Goal: Task Accomplishment & Management: Manage account settings

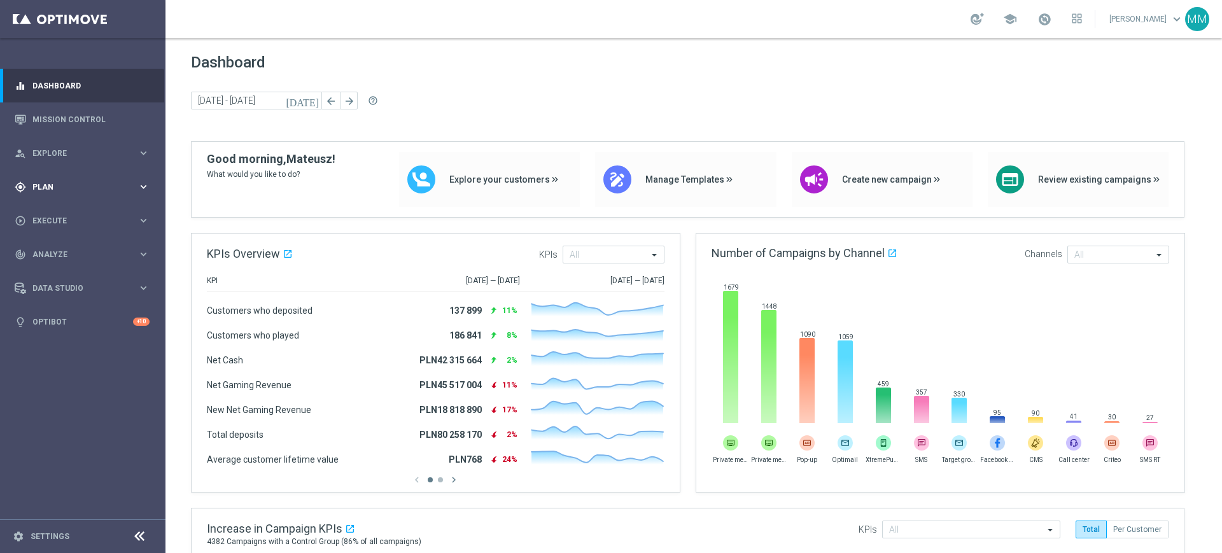
click at [56, 181] on div "gps_fixed Plan" at bounding box center [76, 186] width 123 height 11
click at [58, 209] on link "Target Groups" at bounding box center [82, 213] width 99 height 10
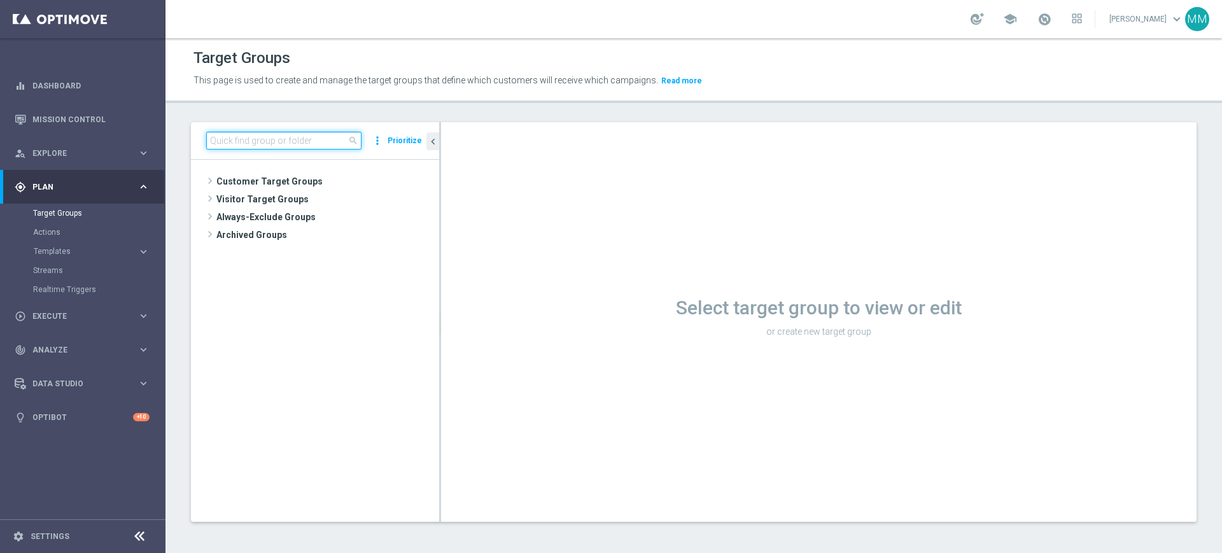
click at [291, 144] on input at bounding box center [283, 141] width 155 height 18
paste input "A_PREM_TARGET_SCRATCH_POWROT_LM_400_160925"
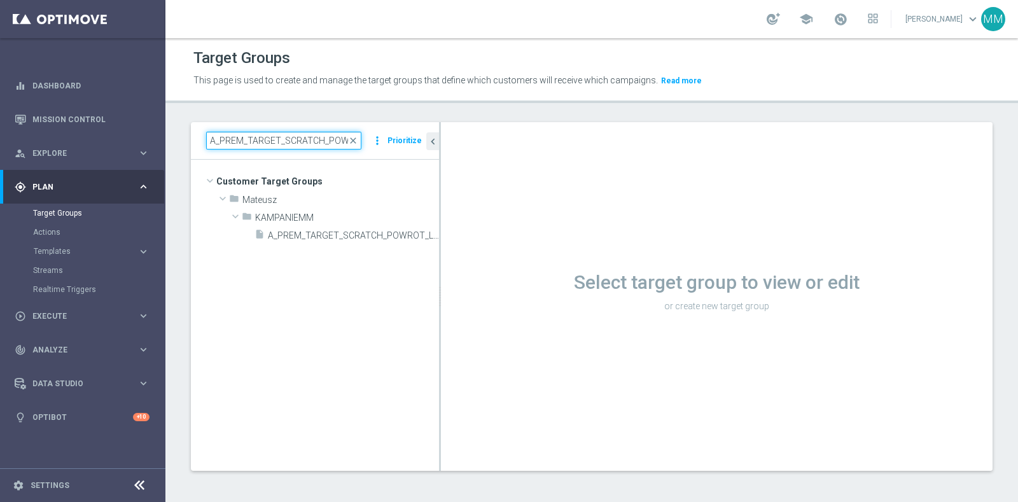
click at [296, 141] on input "A_PREM_TARGET_SCRATCH_POWROT_LM_400_160925" at bounding box center [283, 141] width 155 height 18
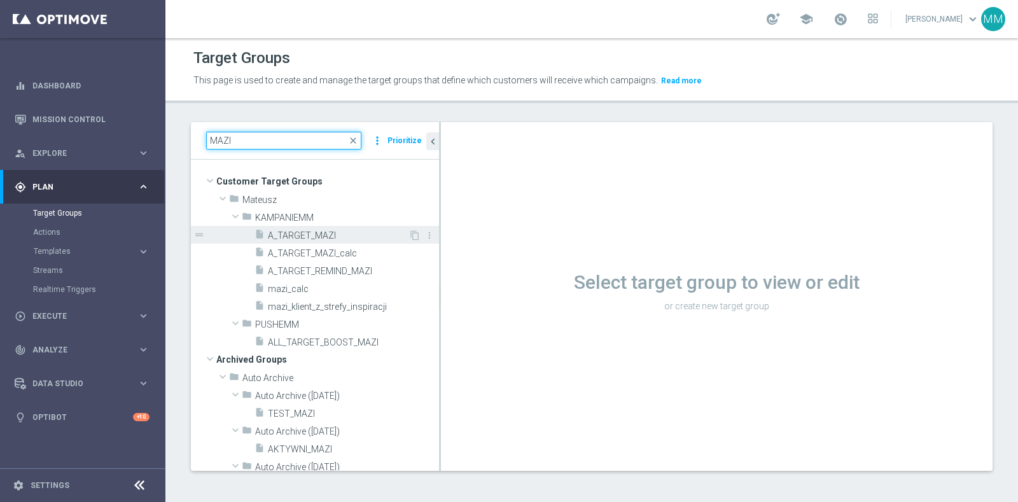
type input "MAZI"
click at [333, 237] on span "A_TARGET_MAZI" at bounding box center [338, 235] width 141 height 11
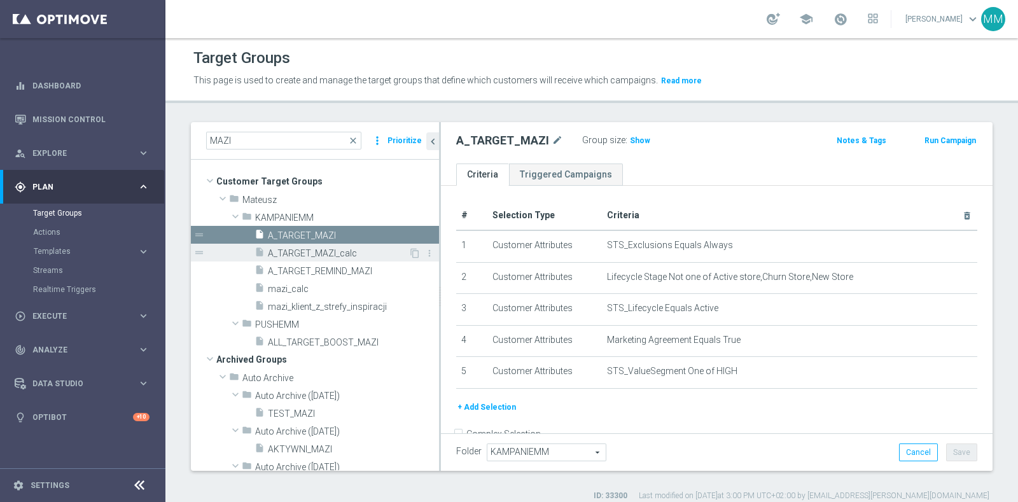
click at [376, 251] on span "A_TARGET_MAZI_calc" at bounding box center [338, 253] width 141 height 11
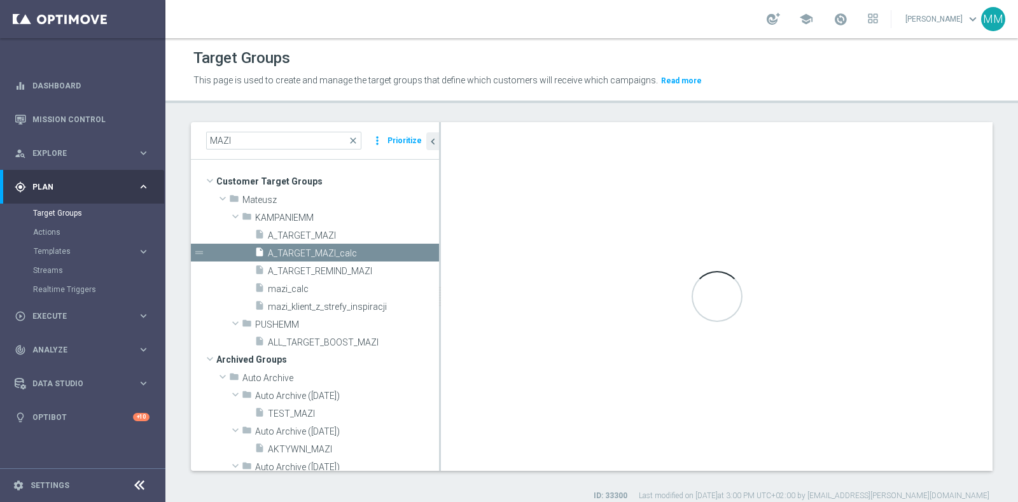
checkbox input "true"
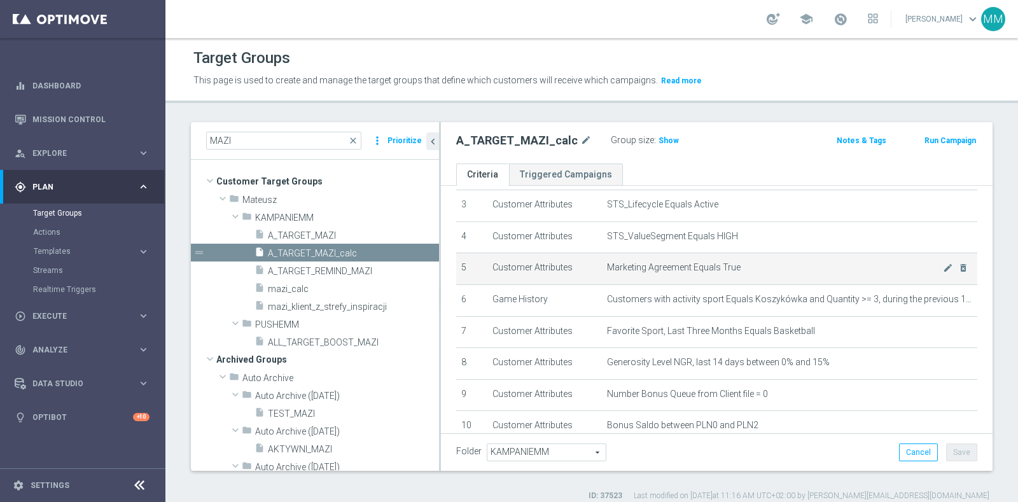
scroll to position [79, 0]
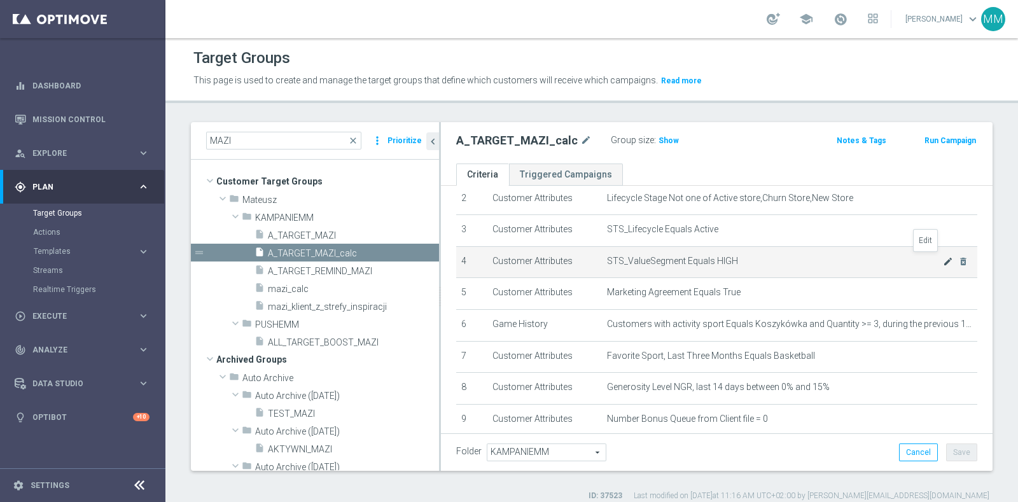
click at [943, 257] on icon "mode_edit" at bounding box center [948, 261] width 10 height 10
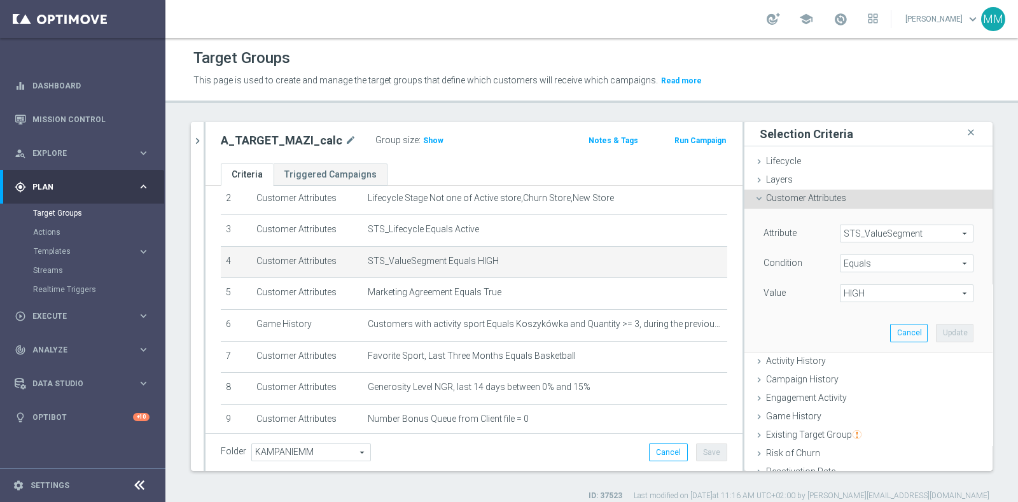
click at [878, 298] on span "HIGH" at bounding box center [907, 293] width 132 height 17
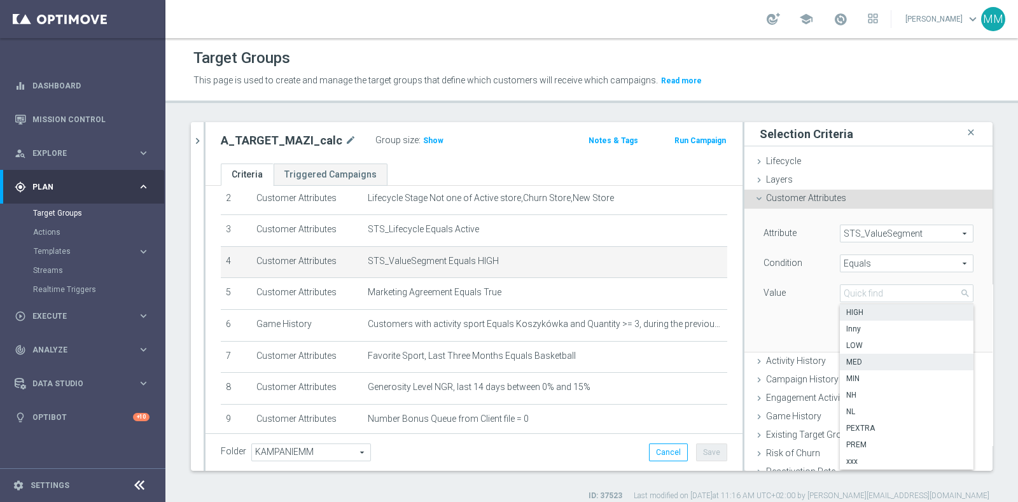
click at [863, 361] on span "MED" at bounding box center [906, 362] width 121 height 10
type input "MED"
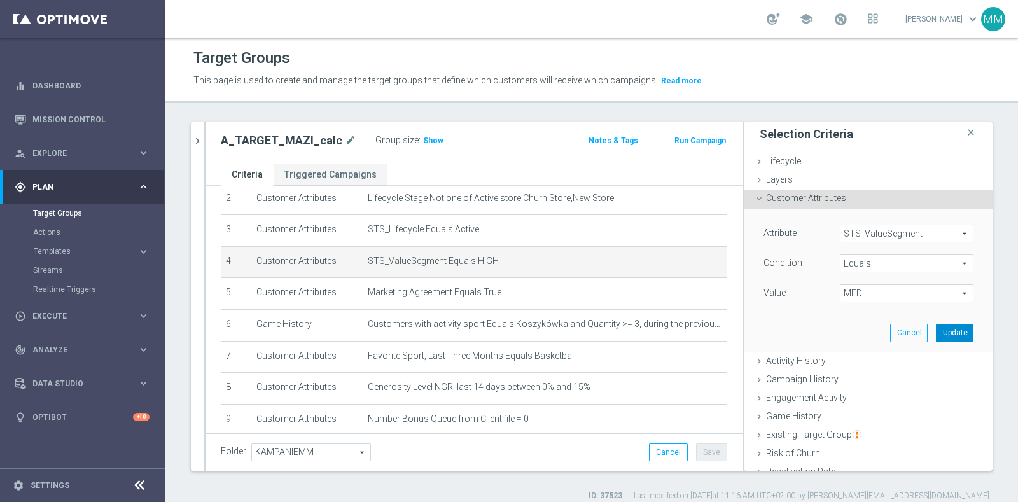
click at [937, 335] on button "Update" at bounding box center [955, 333] width 38 height 18
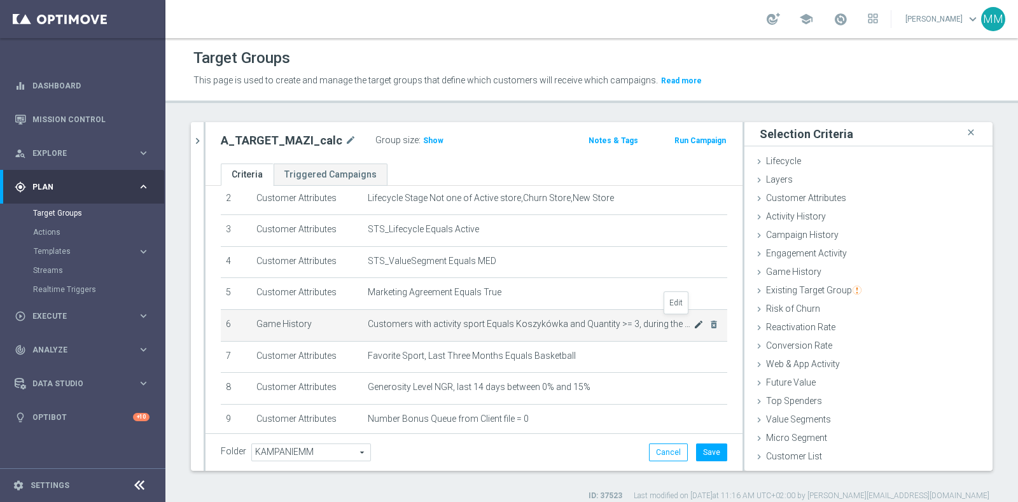
click at [694, 322] on icon "mode_edit" at bounding box center [699, 324] width 10 height 10
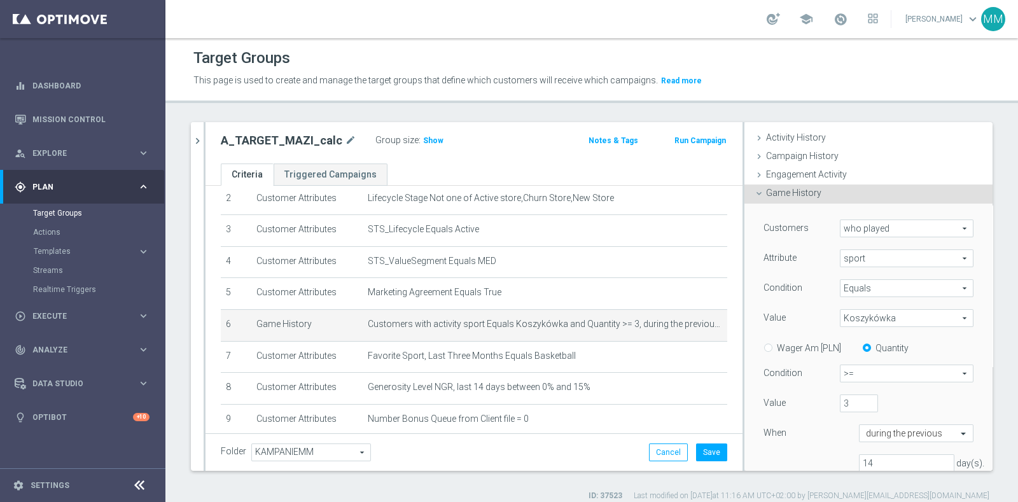
click at [881, 320] on span "Koszykówka" at bounding box center [907, 318] width 132 height 17
click at [0, 0] on input "search" at bounding box center [0, 0] width 0 height 0
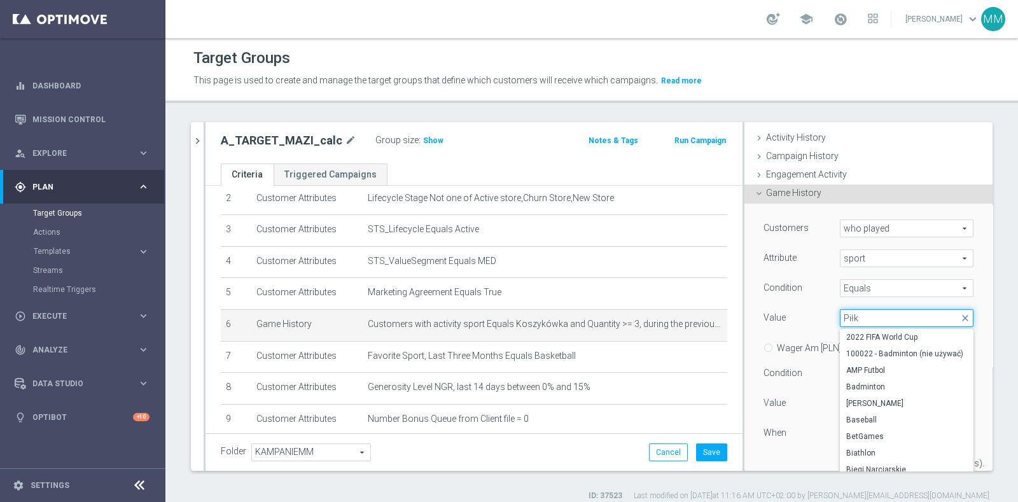
type input "Piłka"
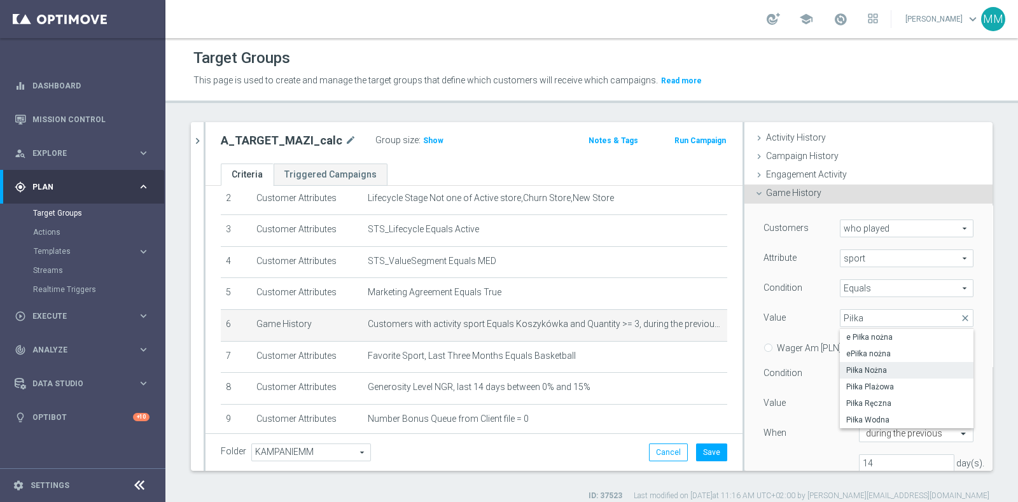
click at [874, 367] on span "Piłka Nożna" at bounding box center [906, 370] width 121 height 10
type input "Piłka Nożna"
click at [855, 374] on span ">=" at bounding box center [907, 373] width 132 height 17
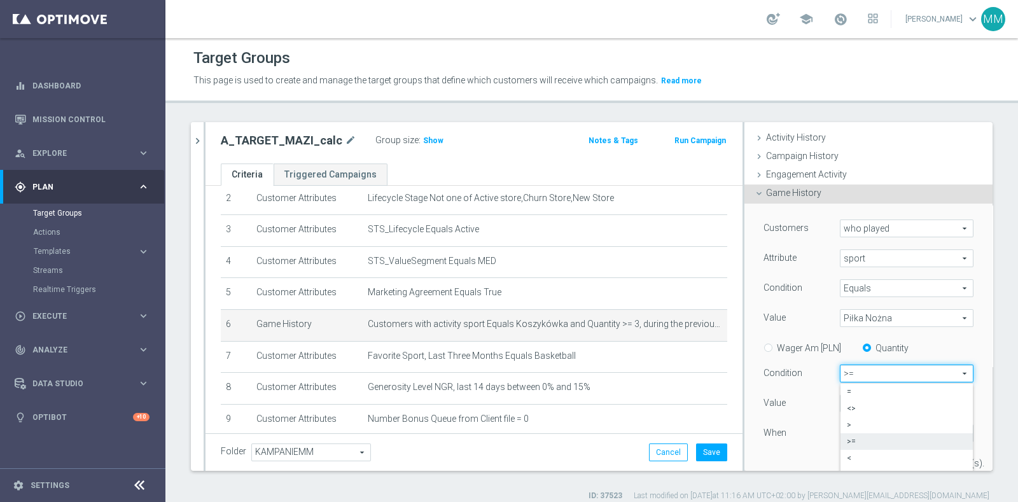
click at [847, 440] on span ">=" at bounding box center [907, 442] width 120 height 10
drag, startPoint x: 831, startPoint y: 398, endPoint x: 821, endPoint y: 398, distance: 9.6
click at [830, 398] on div "3" at bounding box center [858, 404] width 57 height 18
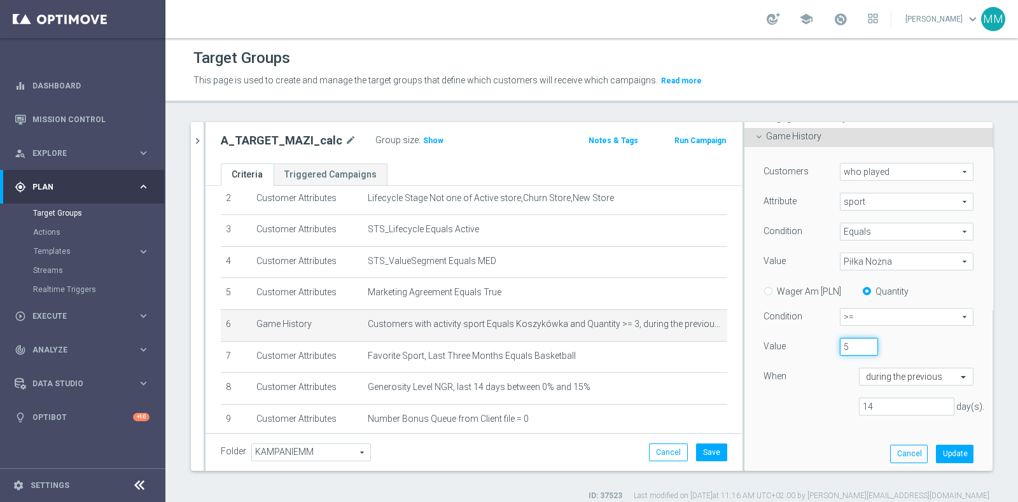
scroll to position [158, 0]
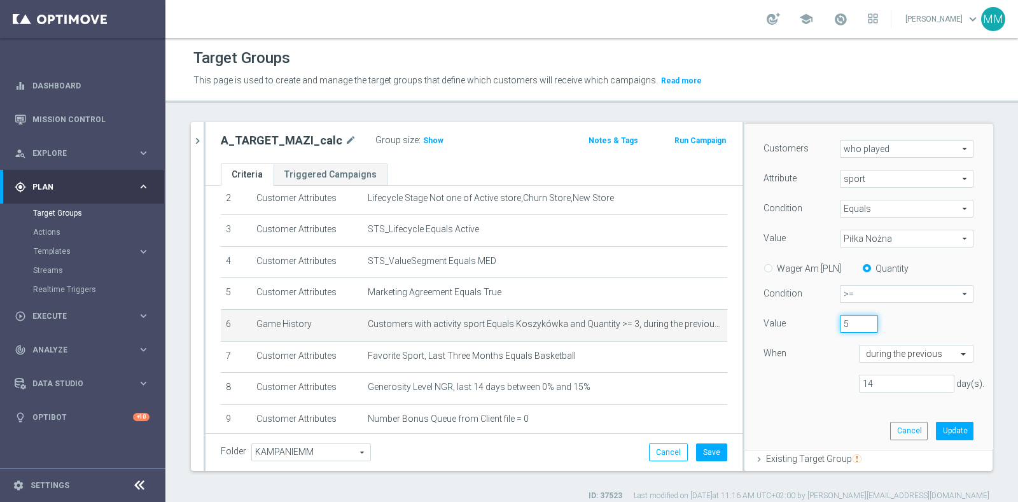
type input "5"
click at [881, 391] on div "14 day(s)." at bounding box center [868, 384] width 229 height 18
click at [936, 428] on button "Update" at bounding box center [955, 431] width 38 height 18
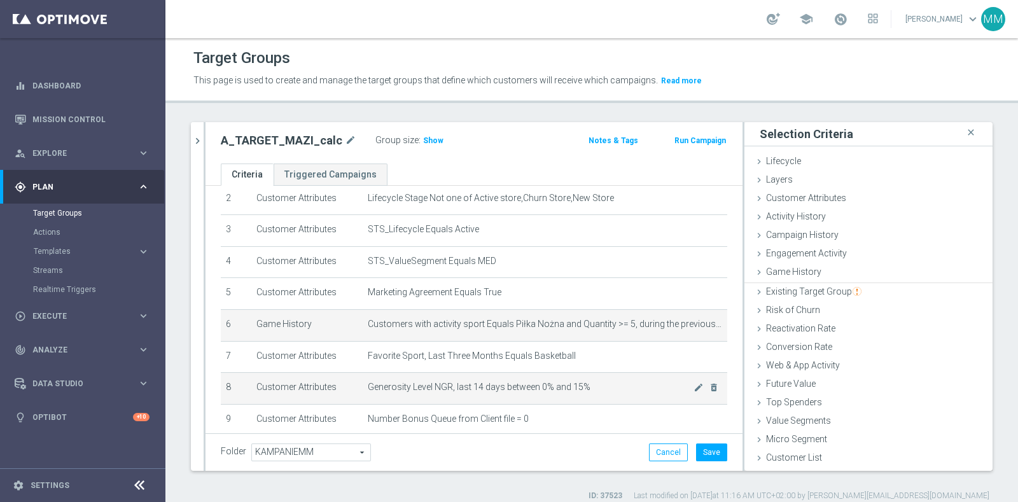
scroll to position [0, 0]
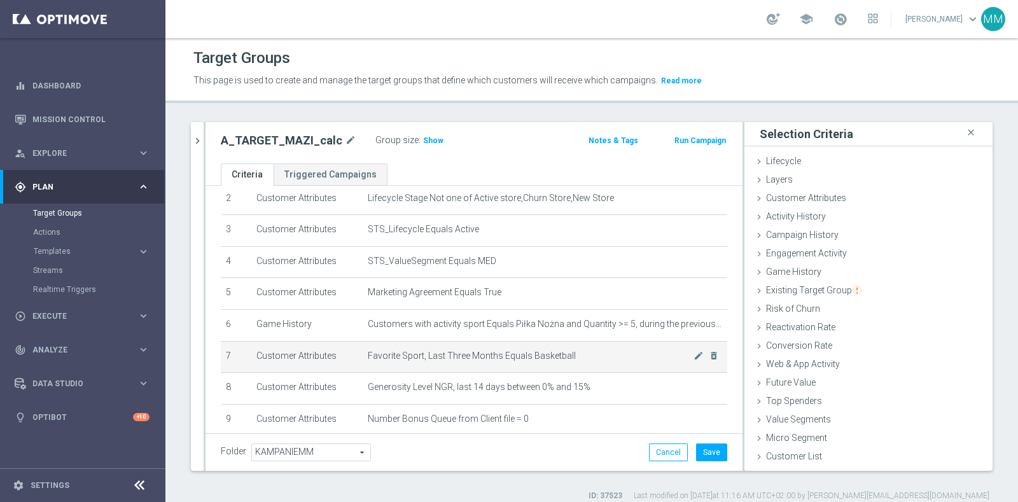
click at [486, 356] on span "Favorite Sport, Last Three Months Equals Basketball" at bounding box center [531, 356] width 326 height 11
click at [709, 351] on icon "delete_forever" at bounding box center [714, 356] width 10 height 10
click at [694, 352] on icon "mode_edit" at bounding box center [699, 356] width 10 height 10
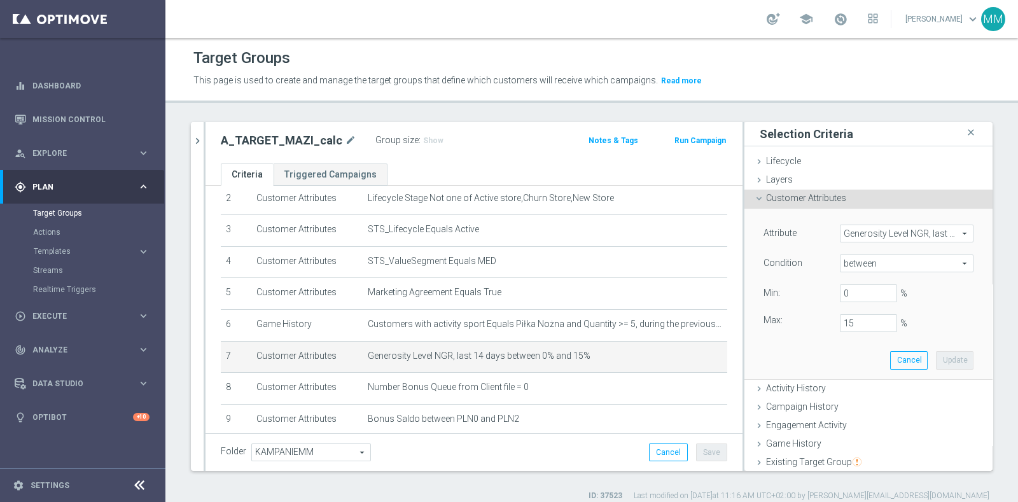
click at [891, 233] on span "Generosity Level NGR, last 14 days" at bounding box center [907, 233] width 132 height 17
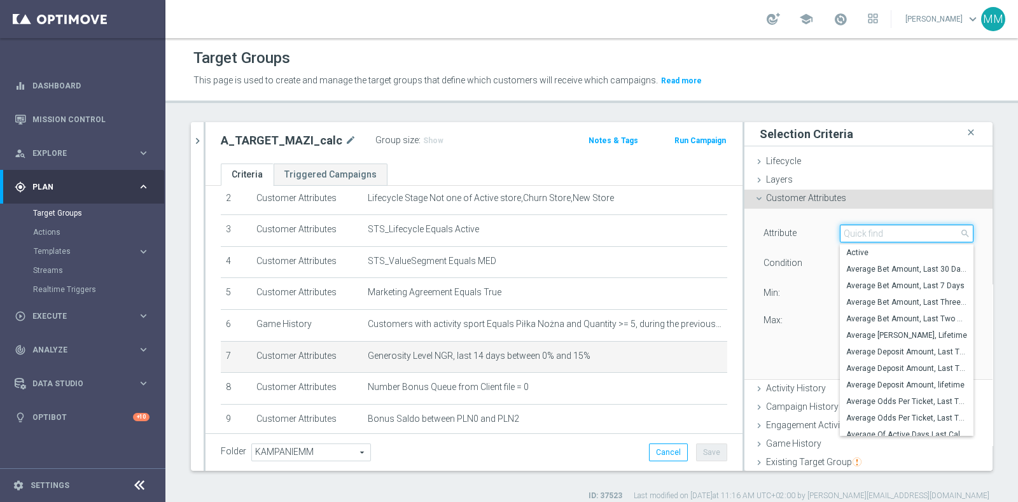
click at [891, 233] on input "search" at bounding box center [907, 234] width 134 height 18
click at [772, 396] on div "Activity History done" at bounding box center [868, 389] width 248 height 19
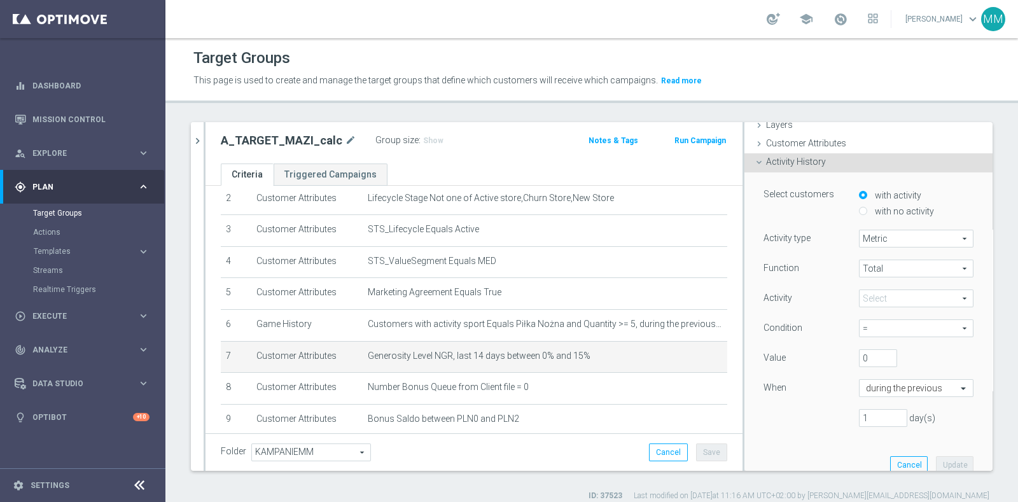
scroll to position [79, 0]
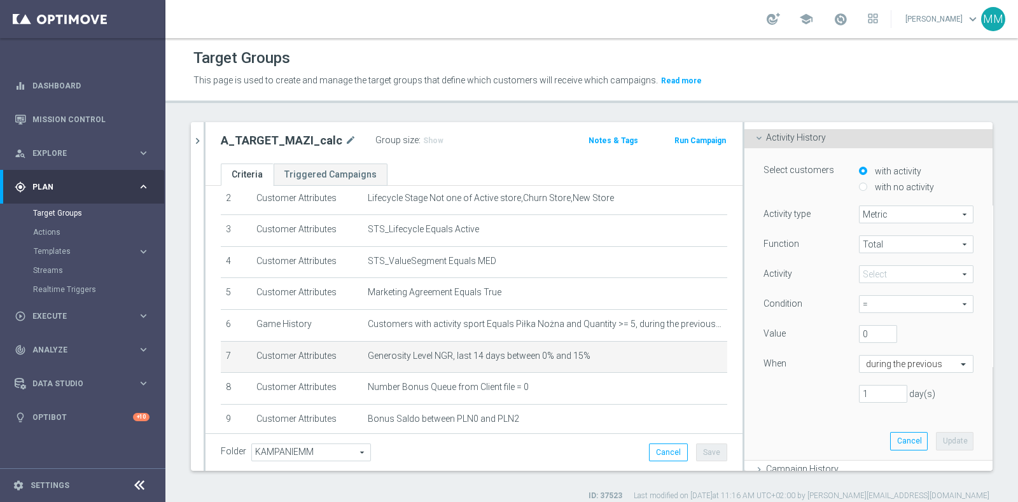
click at [888, 274] on span at bounding box center [916, 274] width 113 height 17
click at [0, 0] on input "search" at bounding box center [0, 0] width 0 height 0
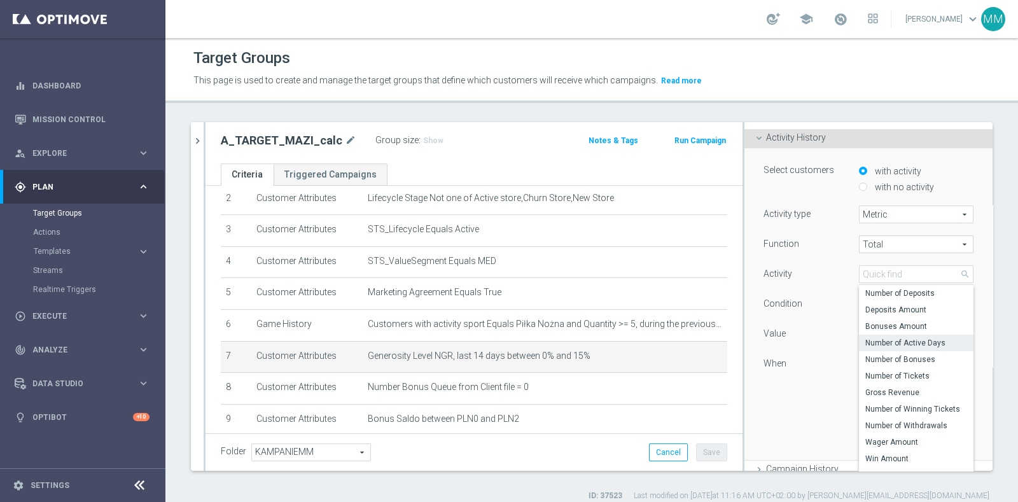
click at [903, 340] on span "Number of Active Days" at bounding box center [916, 343] width 102 height 10
type input "Number of Active Days"
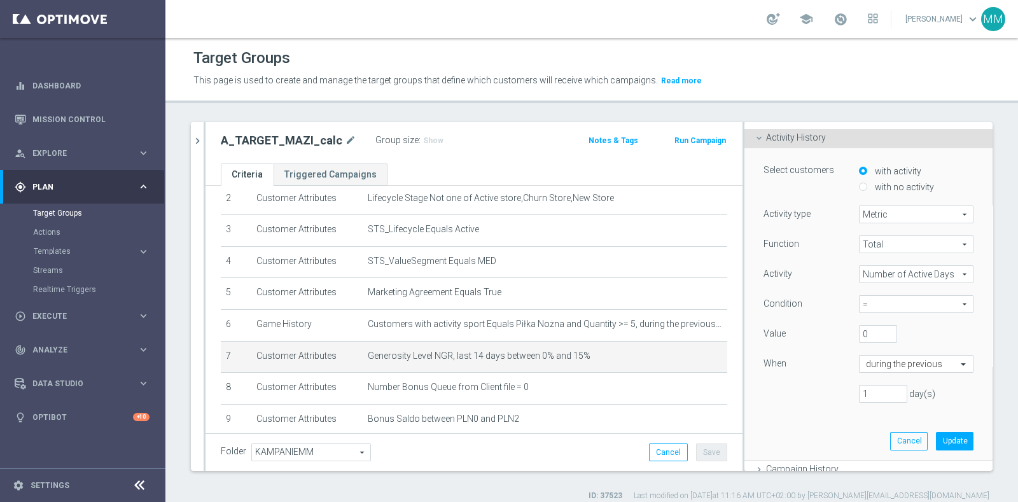
click at [881, 304] on span "=" at bounding box center [916, 304] width 113 height 17
click at [866, 365] on label ">=" at bounding box center [916, 373] width 115 height 17
type input ">="
drag, startPoint x: 849, startPoint y: 332, endPoint x: 841, endPoint y: 344, distance: 14.6
click at [859, 333] on input "0" at bounding box center [878, 334] width 38 height 18
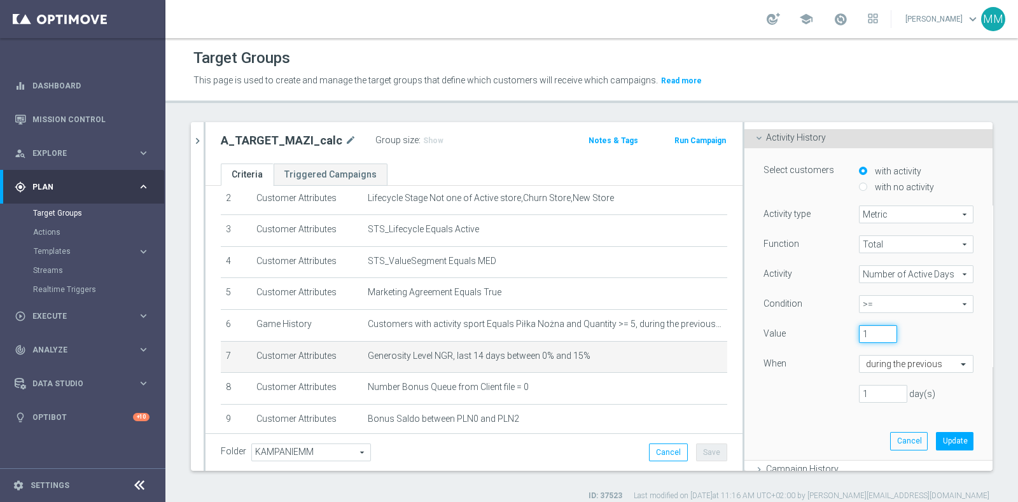
type input "1"
click at [859, 389] on input "1" at bounding box center [883, 394] width 48 height 18
click at [870, 360] on input "text" at bounding box center [903, 364] width 75 height 11
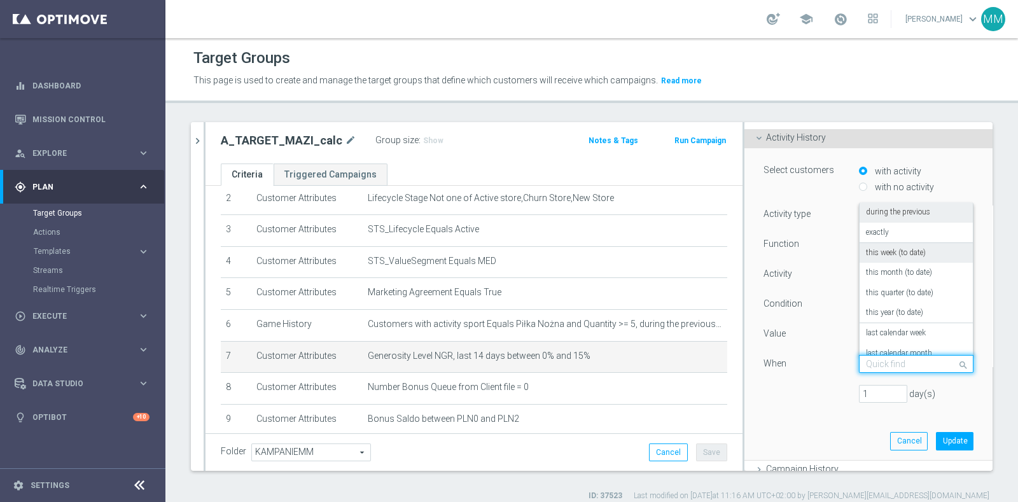
click at [894, 250] on label "this week (to date)" at bounding box center [896, 253] width 60 height 10
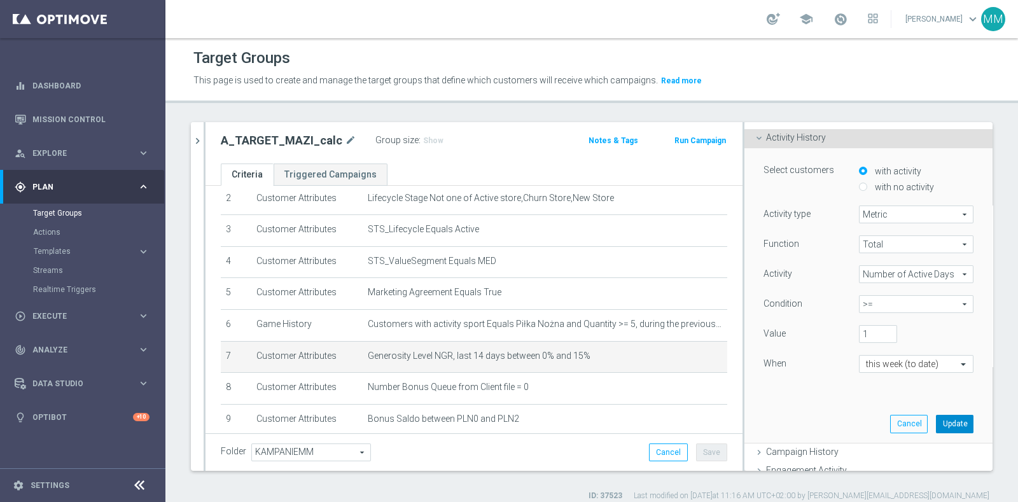
click at [936, 426] on button "Update" at bounding box center [955, 424] width 38 height 18
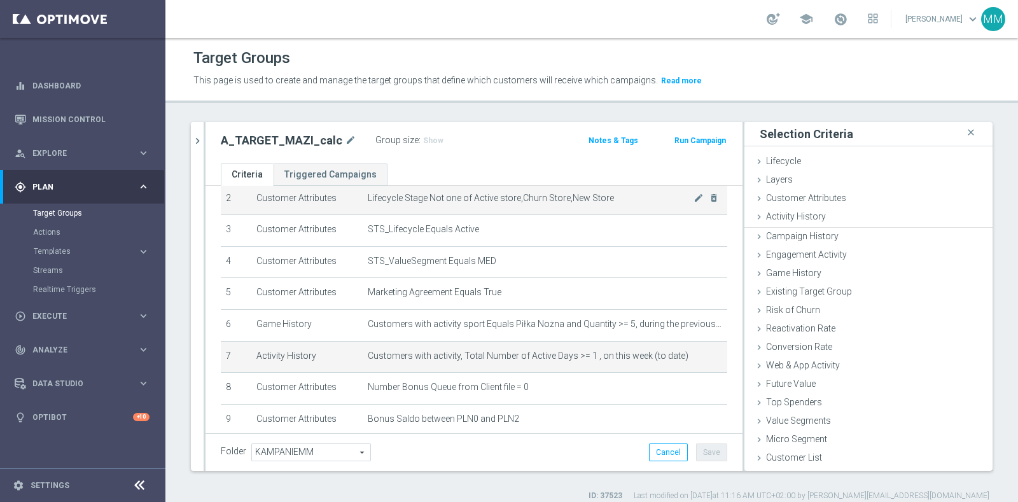
scroll to position [0, 0]
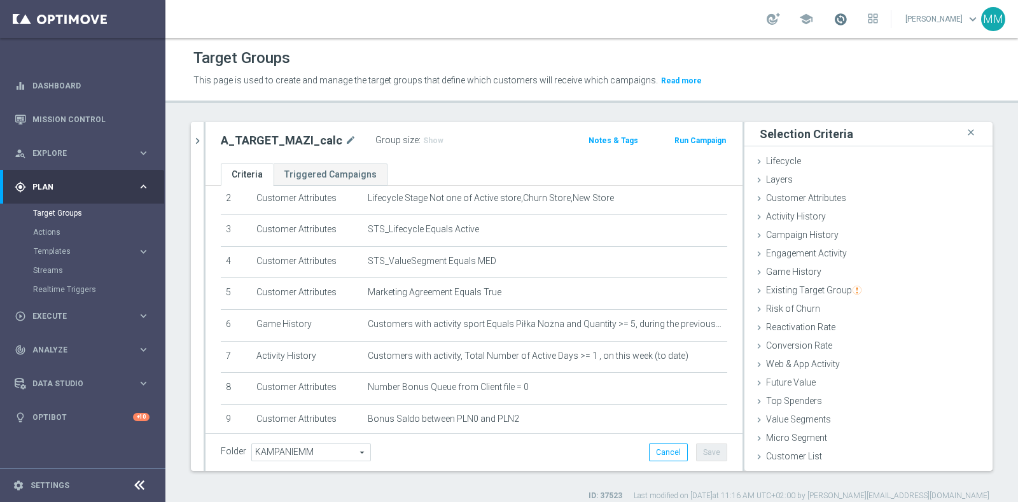
click at [837, 22] on span at bounding box center [841, 19] width 14 height 14
click at [837, 19] on span at bounding box center [841, 19] width 14 height 14
click at [838, 19] on span at bounding box center [841, 19] width 14 height 14
click at [839, 17] on span at bounding box center [841, 19] width 14 height 14
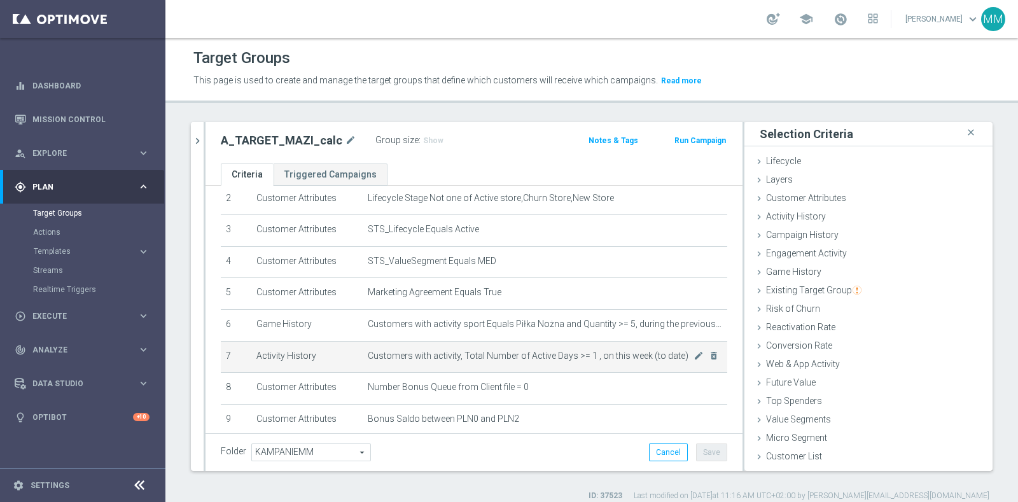
click at [473, 354] on span "Customers with activity, Total Number of Active Days >= 1 , on this week (to da…" at bounding box center [531, 356] width 326 height 11
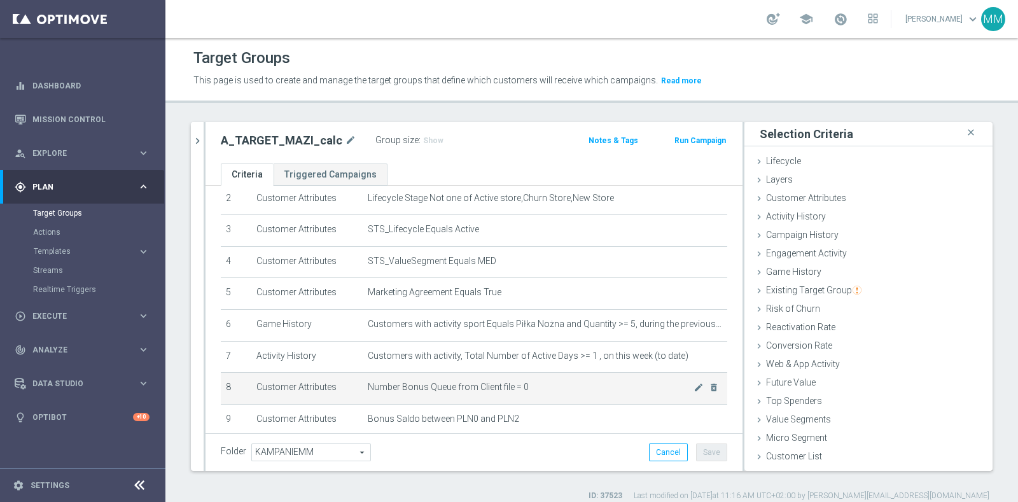
click at [466, 377] on td "Number Bonus Queue from Client file = 0 mode_edit delete_forever" at bounding box center [545, 389] width 365 height 32
click at [699, 383] on td "Number Bonus Queue from Client file = 0 mode_edit delete_forever" at bounding box center [545, 389] width 365 height 32
click at [709, 386] on icon "delete_forever" at bounding box center [714, 387] width 10 height 10
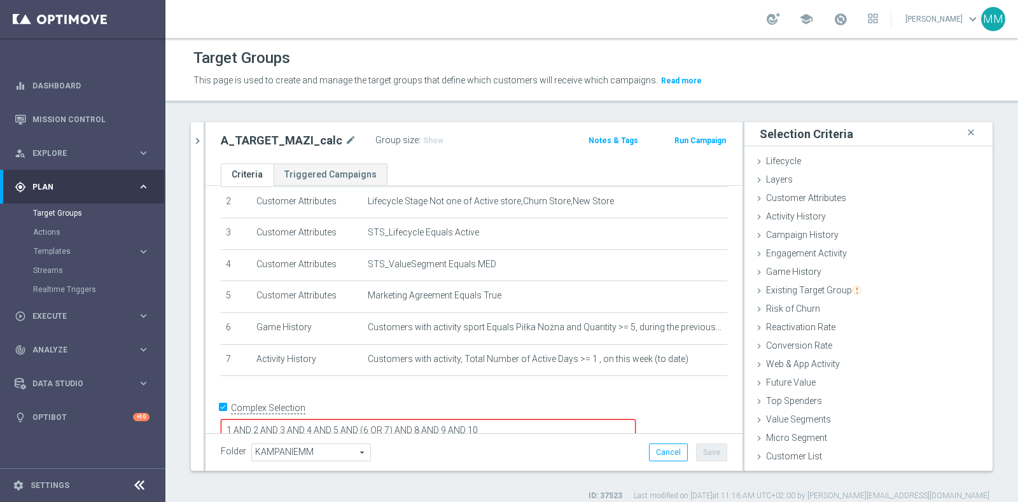
click at [251, 409] on label "Complex Selection" at bounding box center [268, 408] width 74 height 12
click at [229, 409] on input "Complex Selection" at bounding box center [225, 409] width 8 height 18
checkbox input "false"
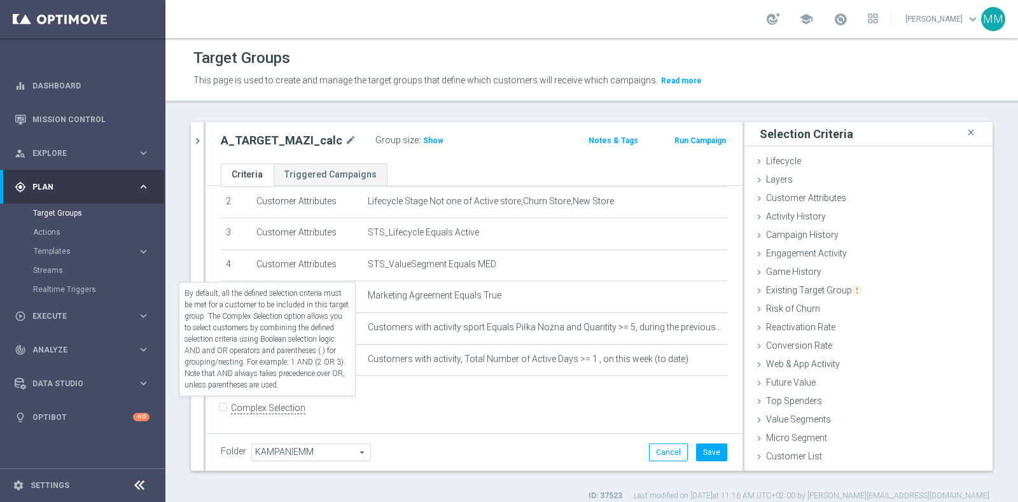
scroll to position [73, 0]
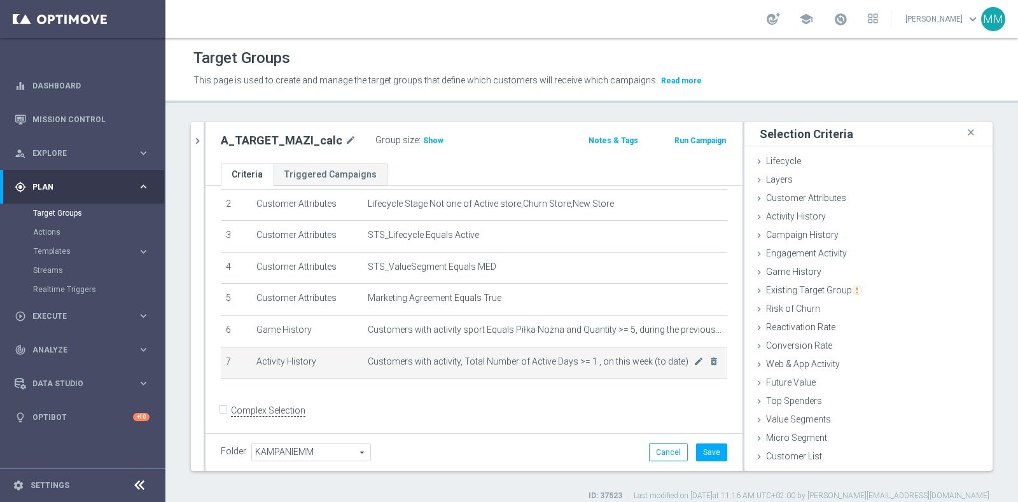
click at [555, 347] on td "Customers with activity, Total Number of Active Days >= 1 , on this week (to da…" at bounding box center [545, 363] width 365 height 32
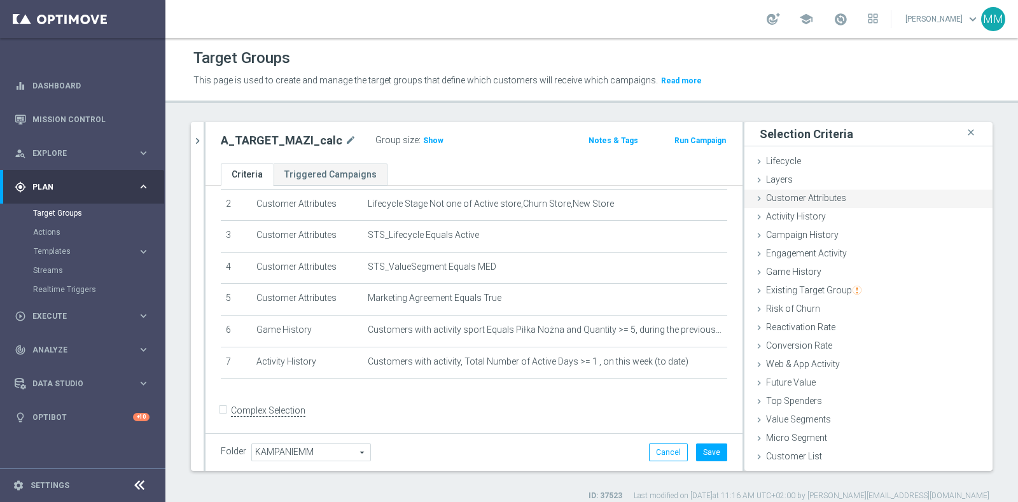
click at [925, 191] on div "done selection updated" at bounding box center [948, 197] width 70 height 13
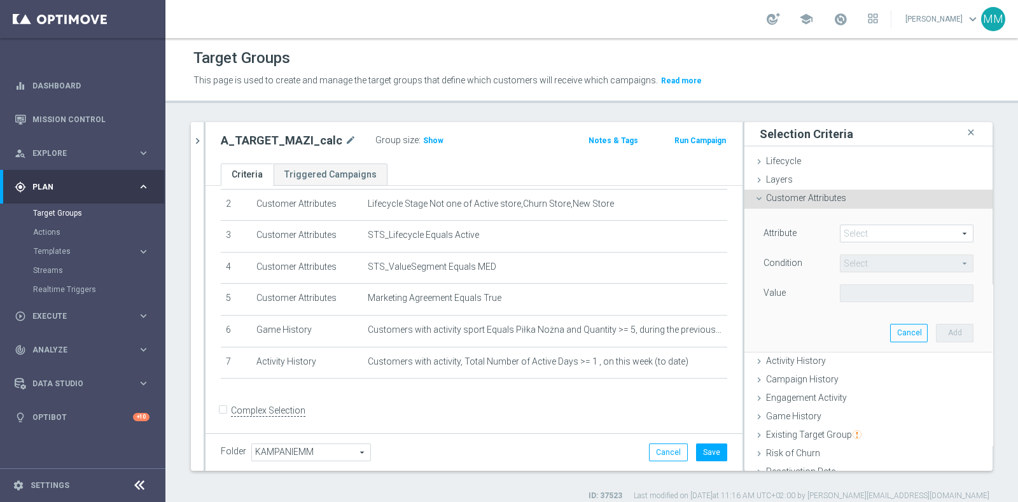
click at [884, 236] on span at bounding box center [907, 233] width 132 height 17
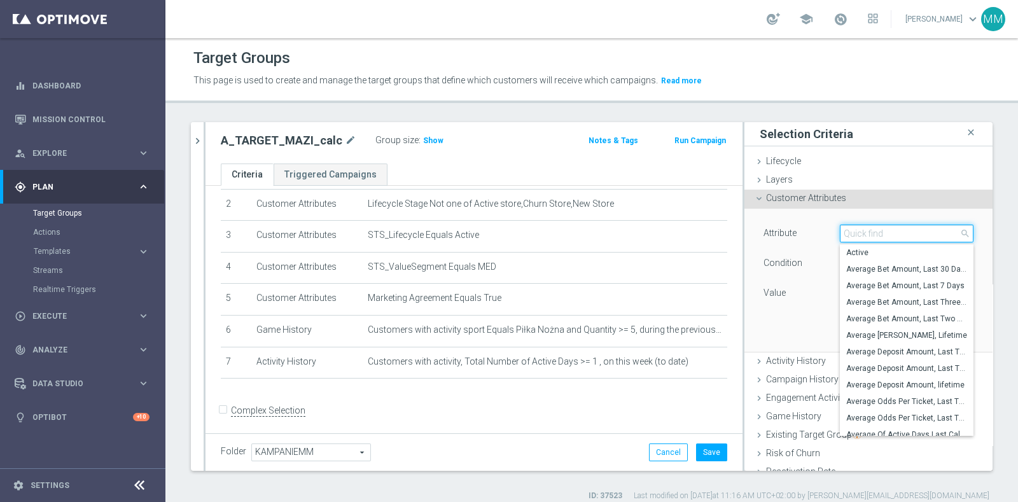
click at [884, 236] on input "search" at bounding box center [907, 234] width 134 height 18
type input "gener"
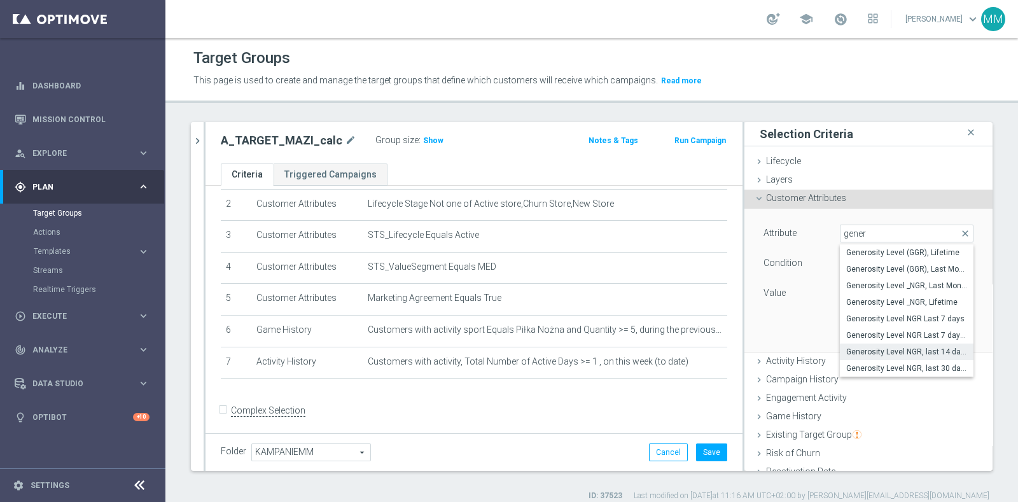
click at [903, 354] on span "Generosity Level NGR, last 14 days" at bounding box center [906, 352] width 121 height 10
type input "Generosity Level NGR, last 14 days"
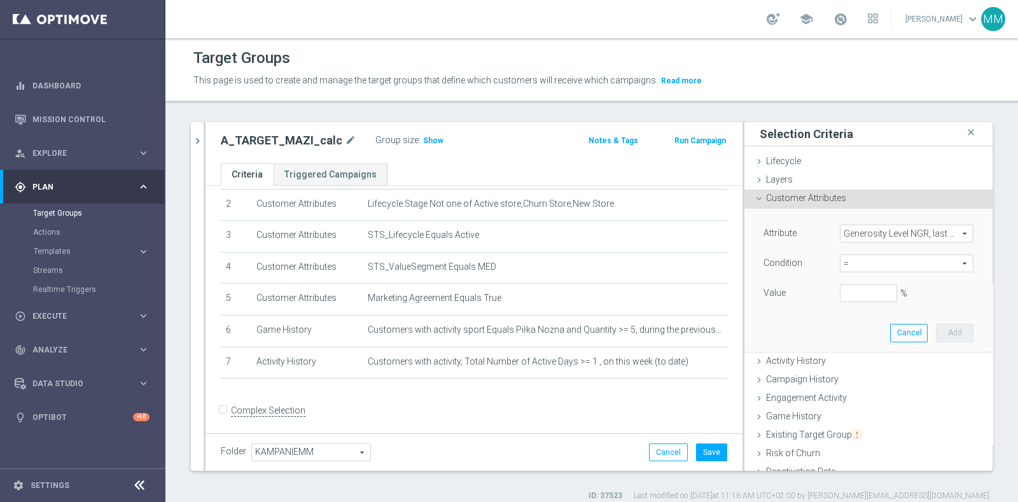
click at [886, 265] on span "=" at bounding box center [907, 263] width 132 height 17
click at [851, 377] on span "between" at bounding box center [906, 382] width 121 height 10
type input "between"
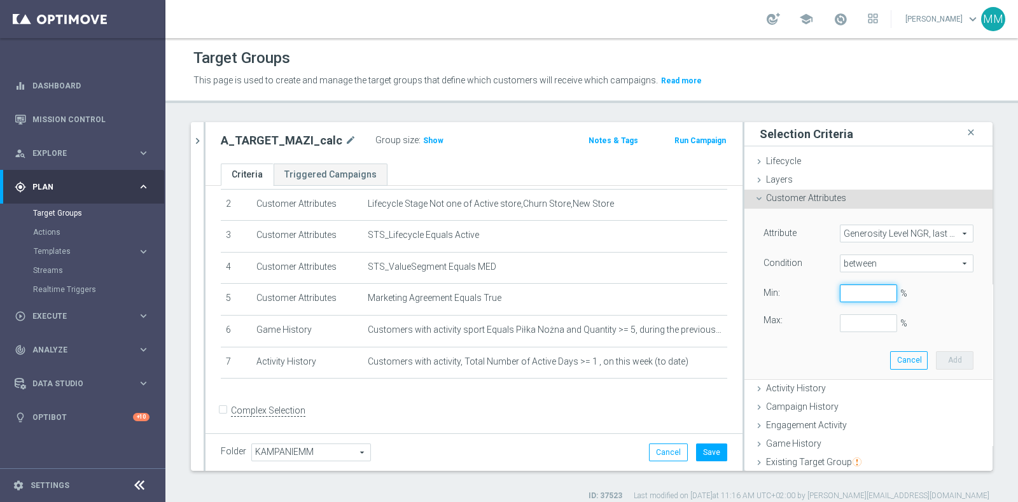
click at [840, 291] on input "%" at bounding box center [868, 293] width 57 height 18
type input "0"
click at [936, 362] on button "Add" at bounding box center [955, 360] width 38 height 18
type input "0.2"
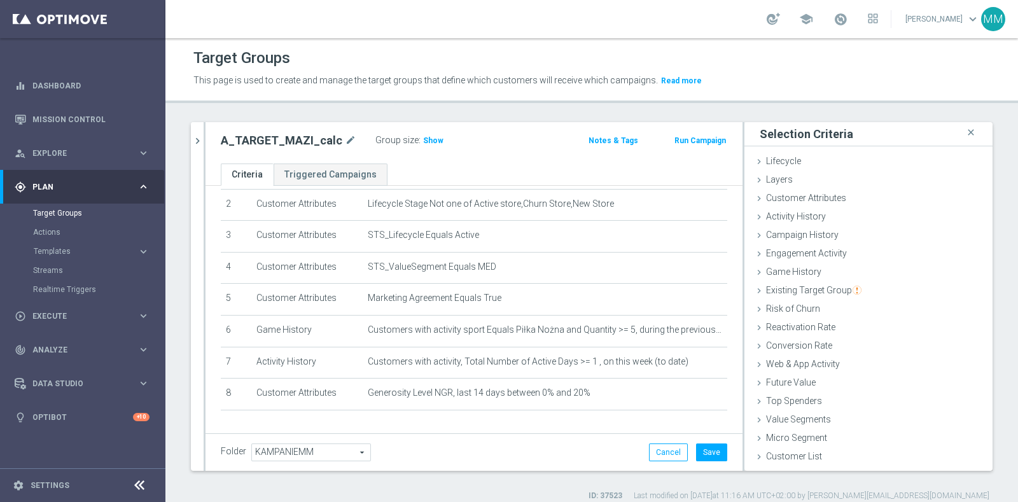
click at [406, 137] on label "Group size" at bounding box center [396, 140] width 43 height 11
click at [424, 129] on div "A_TARGET_MAZI_calc mode_edit Group size : Show Notes & Tags Run Campaign" at bounding box center [474, 142] width 537 height 41
click at [424, 134] on h3 "Show" at bounding box center [433, 141] width 23 height 14
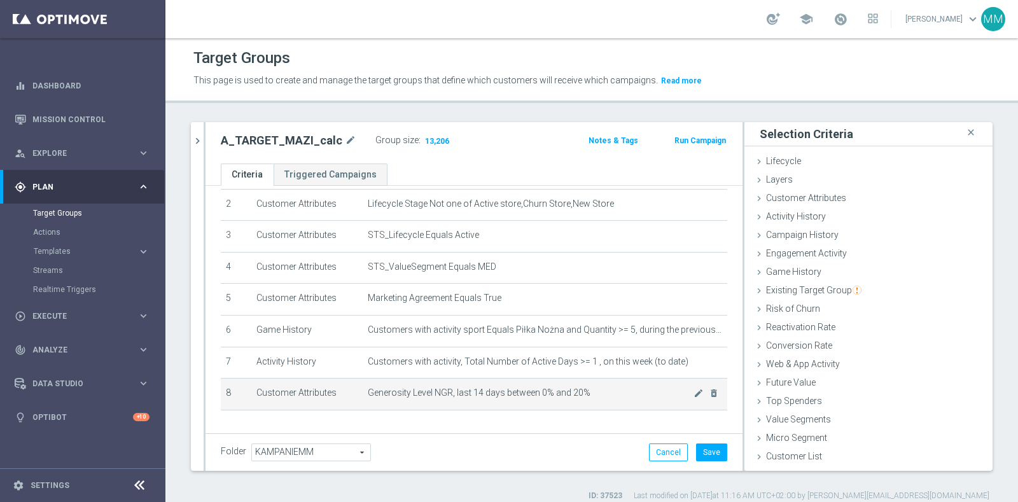
click at [668, 388] on span "Generosity Level NGR, last 14 days between 0% and 20%" at bounding box center [531, 393] width 326 height 11
click at [694, 389] on icon "mode_edit" at bounding box center [699, 393] width 10 height 10
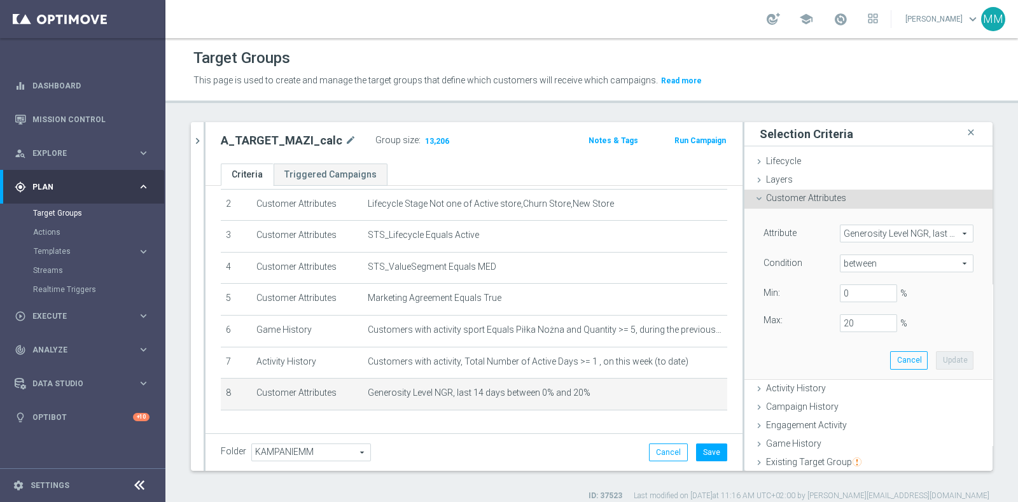
click at [870, 230] on span "Generosity Level NGR, last 14 days" at bounding box center [907, 233] width 132 height 17
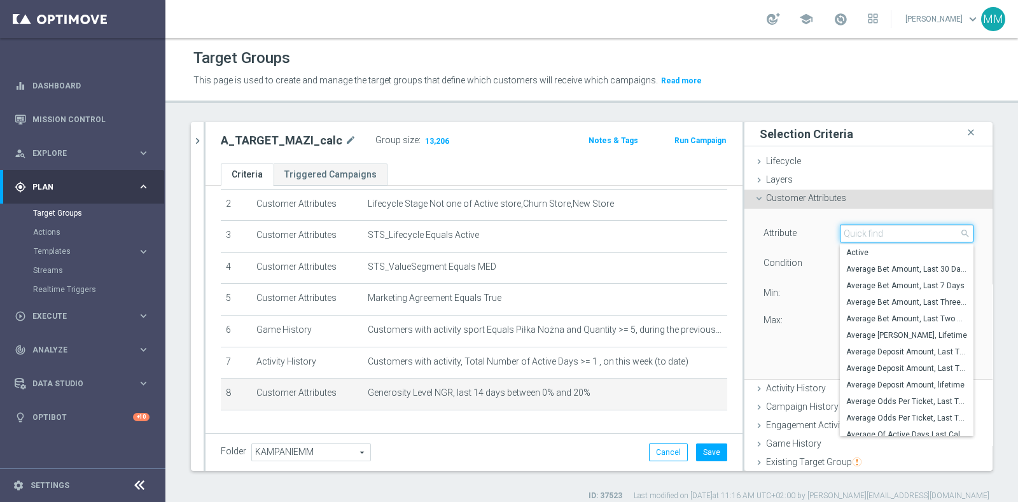
click at [870, 230] on input "search" at bounding box center [907, 234] width 134 height 18
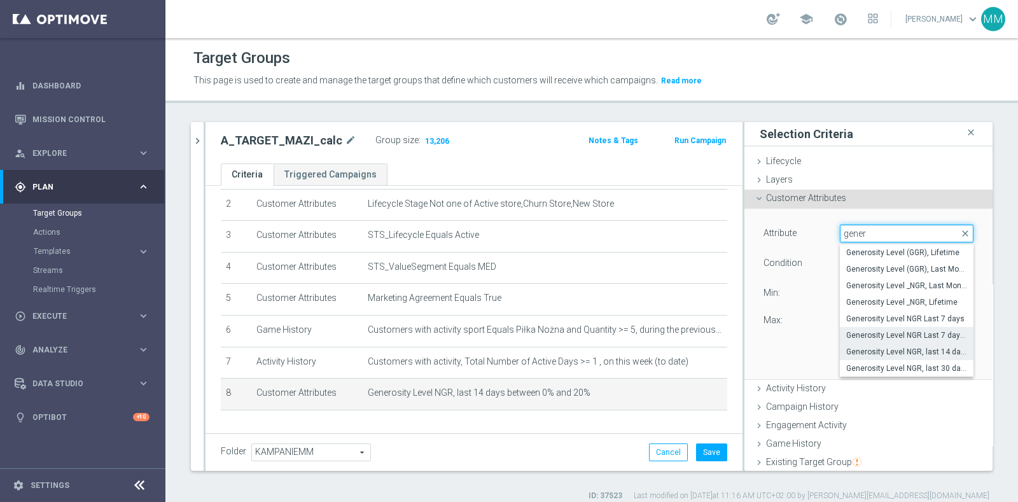
type input "gener"
click at [900, 334] on span "Generosity Level NGR Last 7 days WV" at bounding box center [906, 335] width 121 height 10
type input "Generosity Level NGR Last 7 days WV"
type input "="
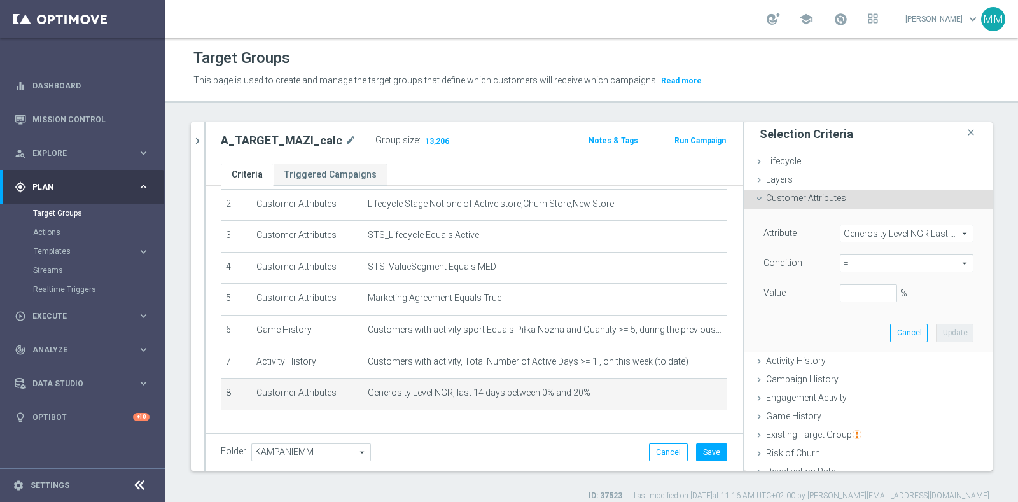
click at [875, 260] on span "=" at bounding box center [907, 263] width 132 height 17
click at [875, 377] on span "between" at bounding box center [906, 382] width 121 height 10
type input "between"
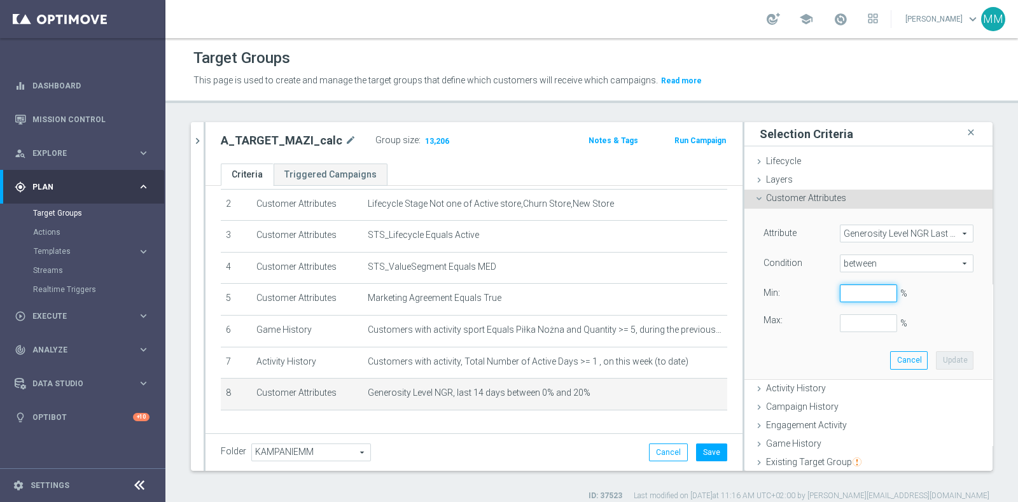
click at [851, 296] on input "%" at bounding box center [868, 293] width 57 height 18
type input "0"
click at [936, 360] on button "Update" at bounding box center [955, 360] width 38 height 18
type input "0.2"
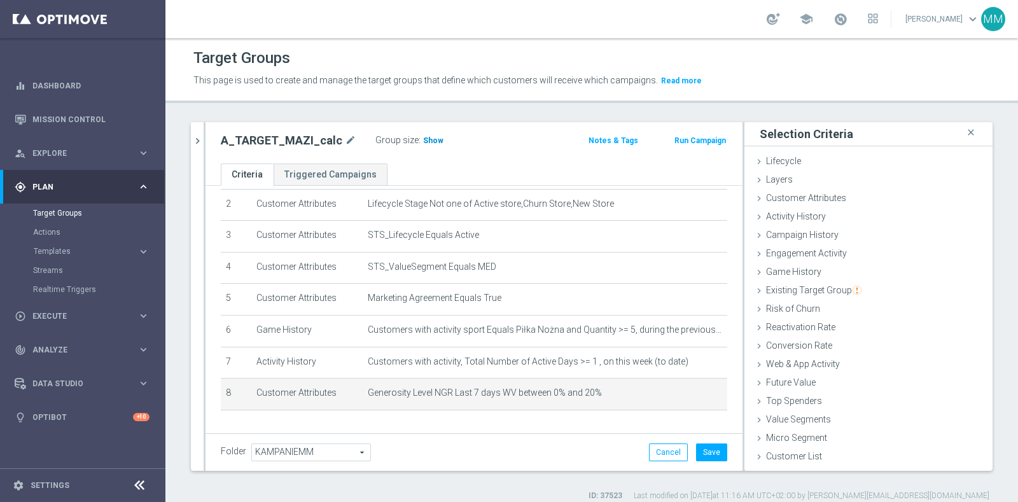
click at [423, 139] on span "Show" at bounding box center [433, 140] width 20 height 9
click at [670, 388] on span "Generosity Level NGR Last 7 days WV between 0% and 20%" at bounding box center [531, 393] width 326 height 11
click at [694, 388] on icon "mode_edit" at bounding box center [699, 393] width 10 height 10
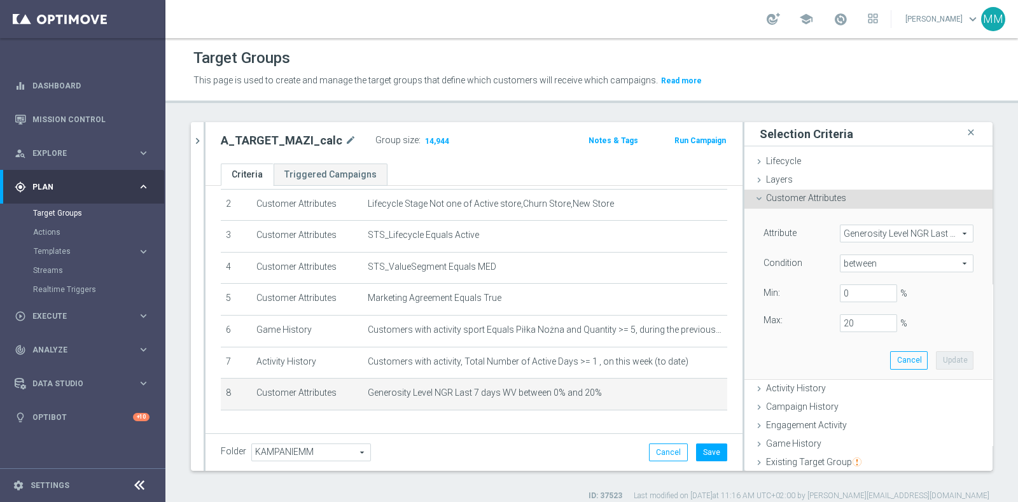
click at [841, 234] on span "Generosity Level NGR Last 7 days WV" at bounding box center [907, 233] width 132 height 17
click at [0, 0] on input "search" at bounding box center [0, 0] width 0 height 0
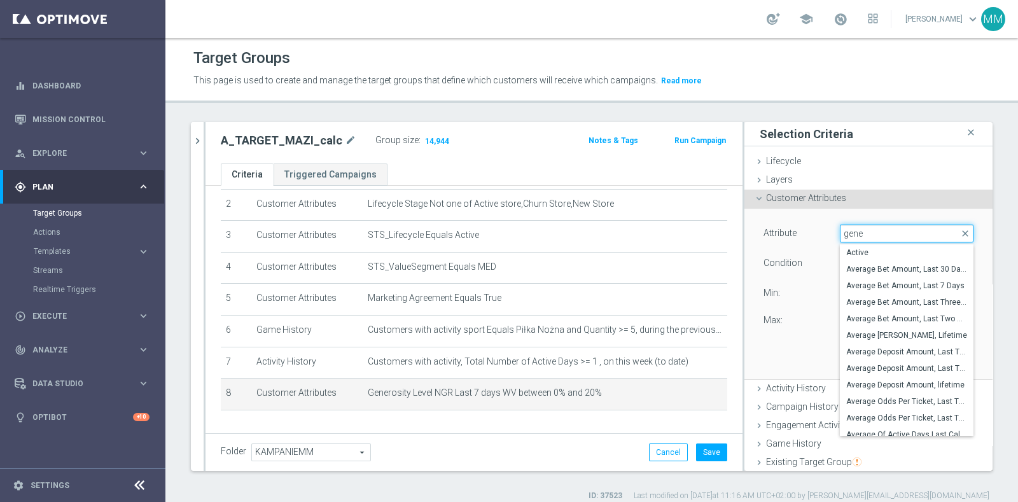
type input "gener"
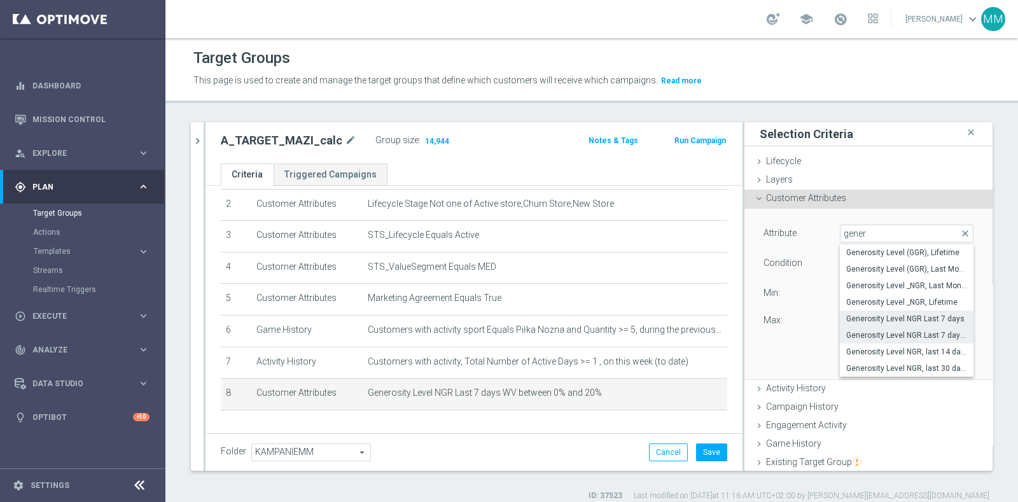
click at [905, 316] on span "Generosity Level NGR Last 7 days" at bounding box center [906, 319] width 121 height 10
type input "Generosity Level NGR Last 7 days"
type input "="
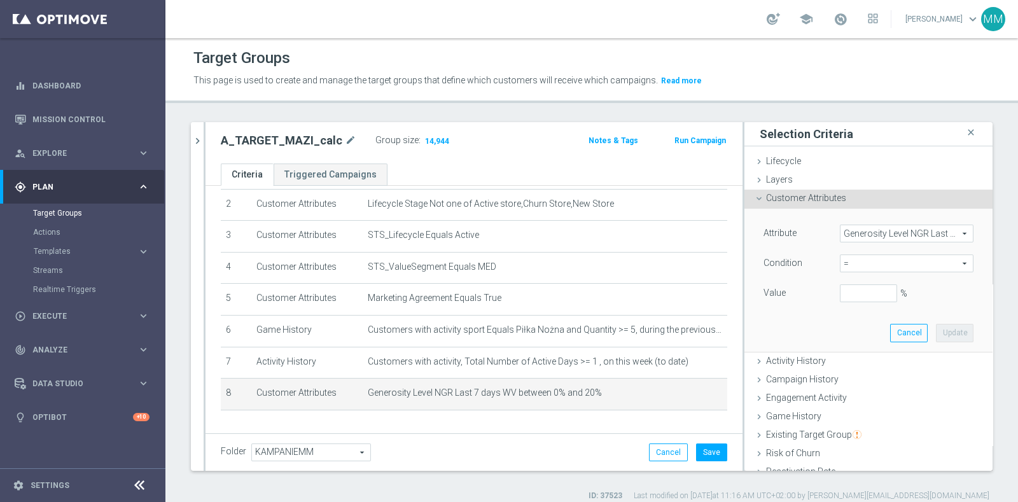
click at [858, 265] on span "=" at bounding box center [907, 263] width 132 height 17
click at [858, 375] on label "between" at bounding box center [907, 382] width 134 height 17
type input "between"
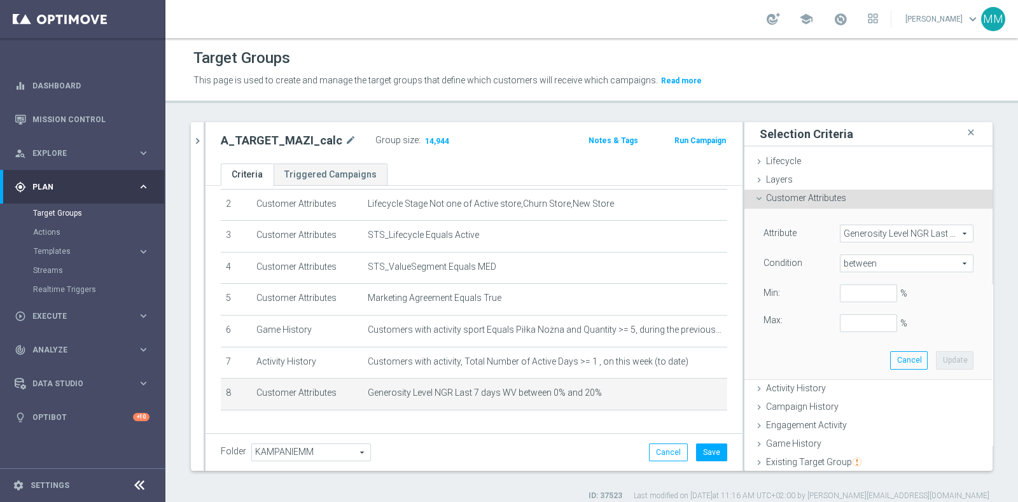
click at [845, 280] on div "Attribute Generosity Level NGR Last 7 days Generosity Level NGR Last 7 days arr…" at bounding box center [869, 279] width 210 height 108
click at [845, 288] on input "%" at bounding box center [868, 293] width 57 height 18
type input "0"
click at [936, 353] on button "Update" at bounding box center [955, 360] width 38 height 18
type input "0.2"
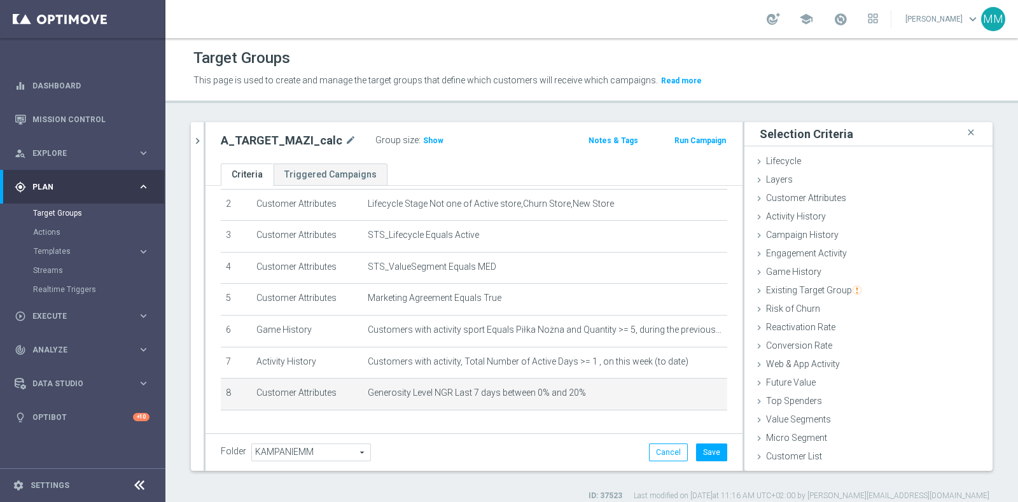
click at [438, 139] on div "Group size : Show" at bounding box center [438, 139] width 127 height 15
click at [433, 139] on h3 "Show" at bounding box center [433, 141] width 23 height 14
click at [594, 379] on td "Generosity Level NGR Last 7 days between 0% and 20% mode_edit delete_forever" at bounding box center [545, 395] width 365 height 32
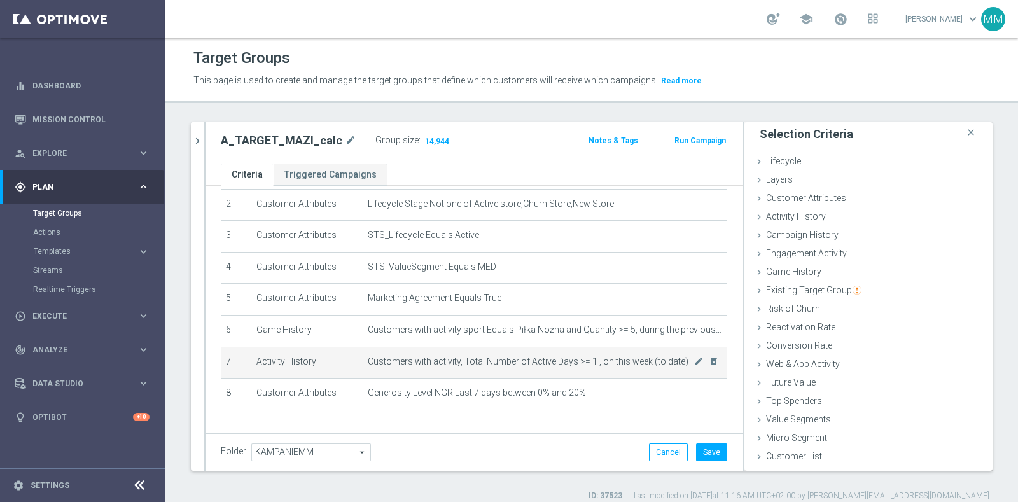
click at [601, 356] on span "Customers with activity, Total Number of Active Days >= 1 , on this week (to da…" at bounding box center [531, 361] width 326 height 11
click at [571, 363] on td "Customers with activity, Total Number of Active Days >= 1 , on this week (to da…" at bounding box center [545, 363] width 365 height 32
click at [572, 360] on span "Customers with activity, Total Number of Active Days >= 1 , on this week (to da…" at bounding box center [531, 361] width 326 height 11
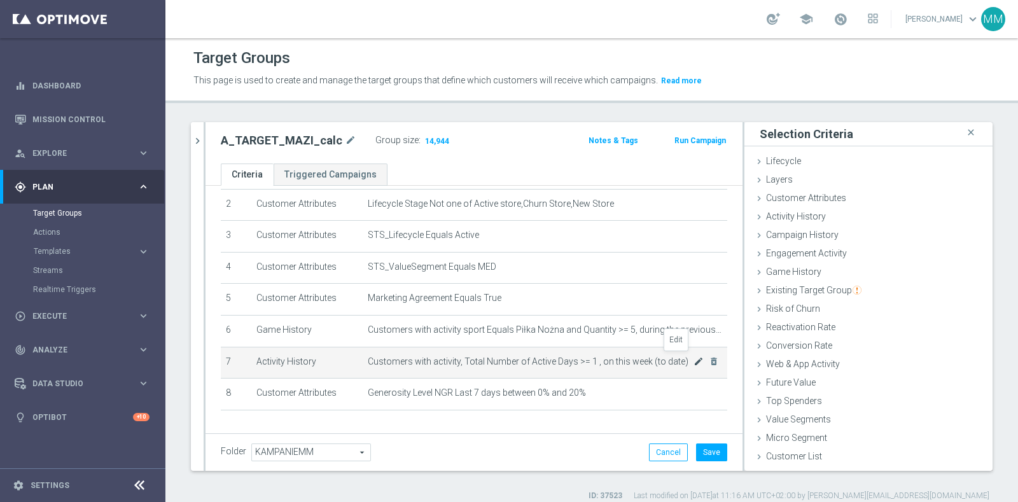
click at [694, 360] on icon "mode_edit" at bounding box center [699, 361] width 10 height 10
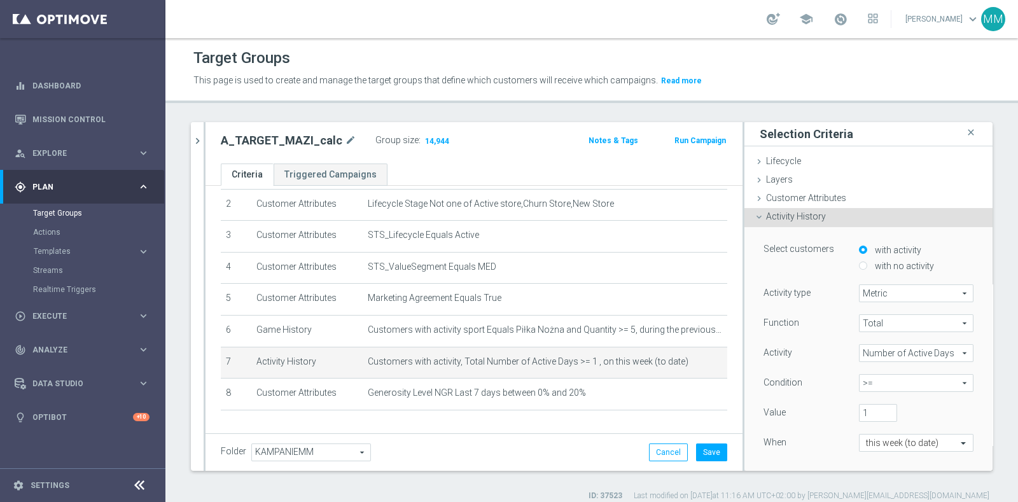
scroll to position [79, 0]
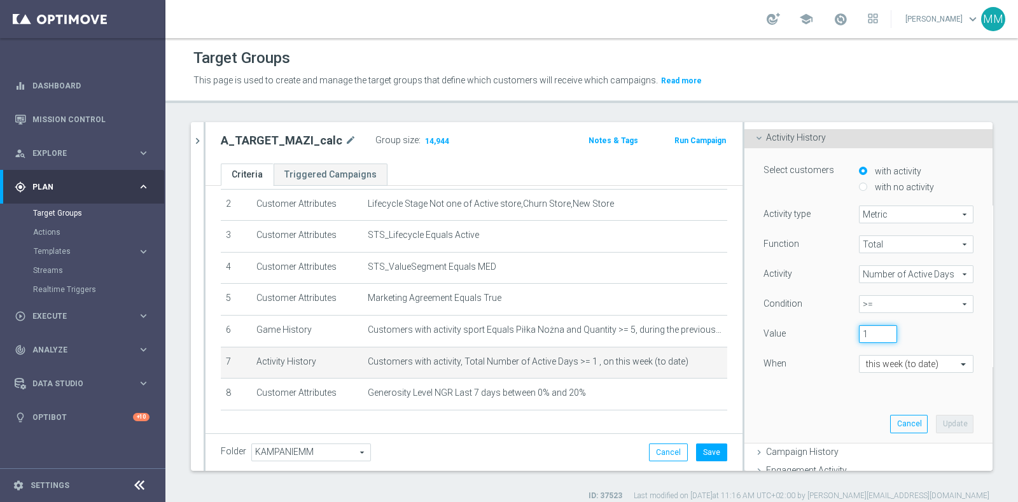
click at [869, 328] on input "1" at bounding box center [878, 334] width 38 height 18
click at [871, 333] on input "1" at bounding box center [878, 334] width 38 height 18
click at [869, 332] on input "1" at bounding box center [878, 334] width 38 height 18
click at [908, 337] on div "1" at bounding box center [906, 334] width 115 height 18
drag, startPoint x: 849, startPoint y: 335, endPoint x: 838, endPoint y: 334, distance: 11.5
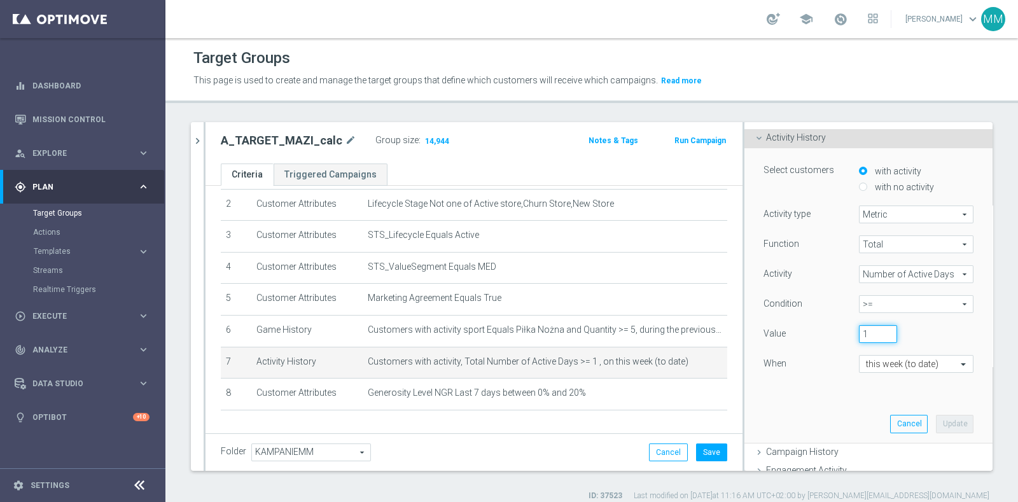
click at [849, 334] on div "1" at bounding box center [877, 334] width 57 height 18
type input "2"
click at [949, 316] on div "Select customers with activity with no activity Activity type Metric Metric arr…" at bounding box center [868, 295] width 229 height 294
click at [936, 416] on button "Update" at bounding box center [955, 424] width 38 height 18
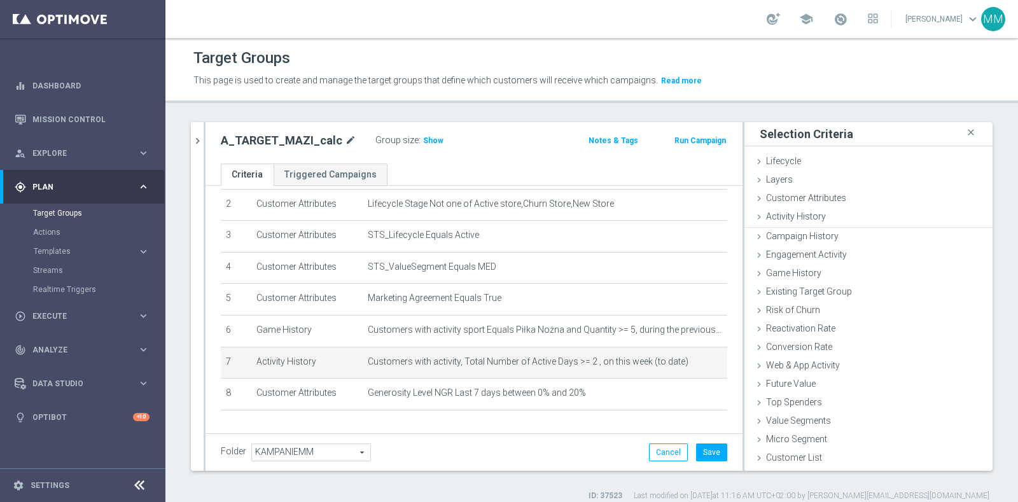
scroll to position [0, 0]
click at [423, 136] on span "Show" at bounding box center [433, 140] width 20 height 9
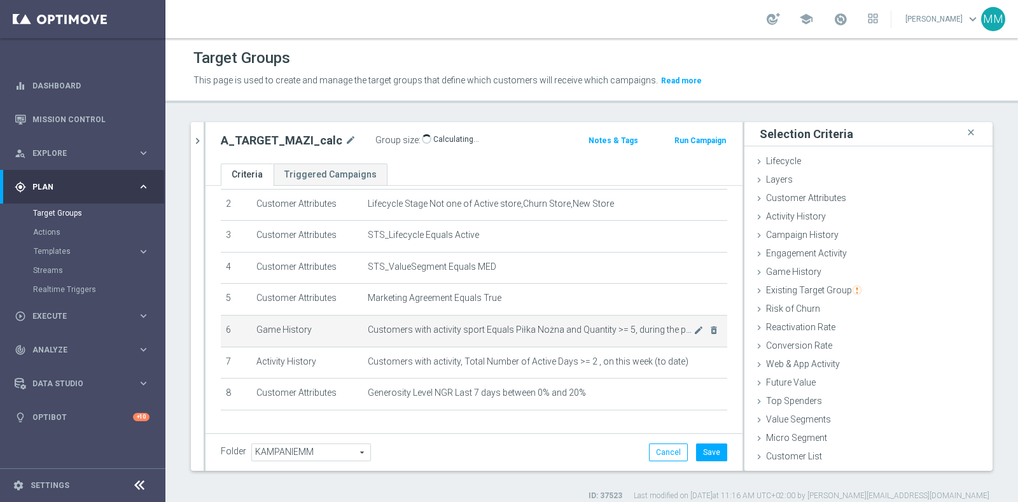
click at [529, 325] on span "Customers with activity sport Equals Piłka Nożna and Quantity >= 5, during the …" at bounding box center [531, 330] width 326 height 11
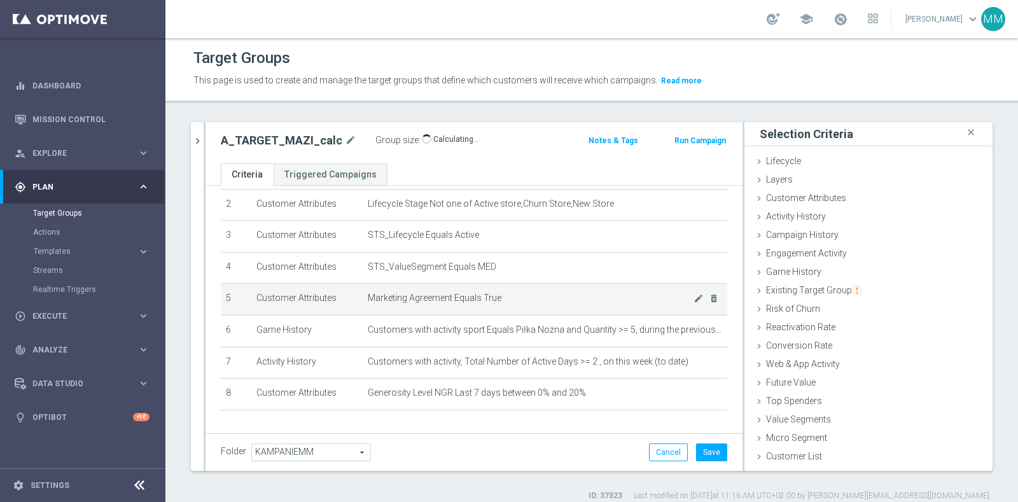
click at [526, 305] on td "Marketing Agreement Equals True mode_edit delete_forever" at bounding box center [545, 300] width 365 height 32
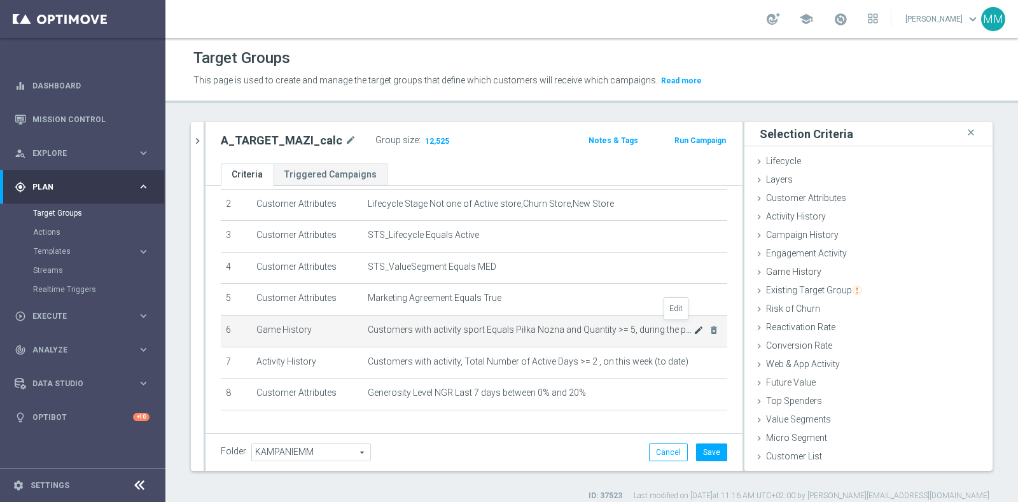
click at [694, 328] on icon "mode_edit" at bounding box center [699, 330] width 10 height 10
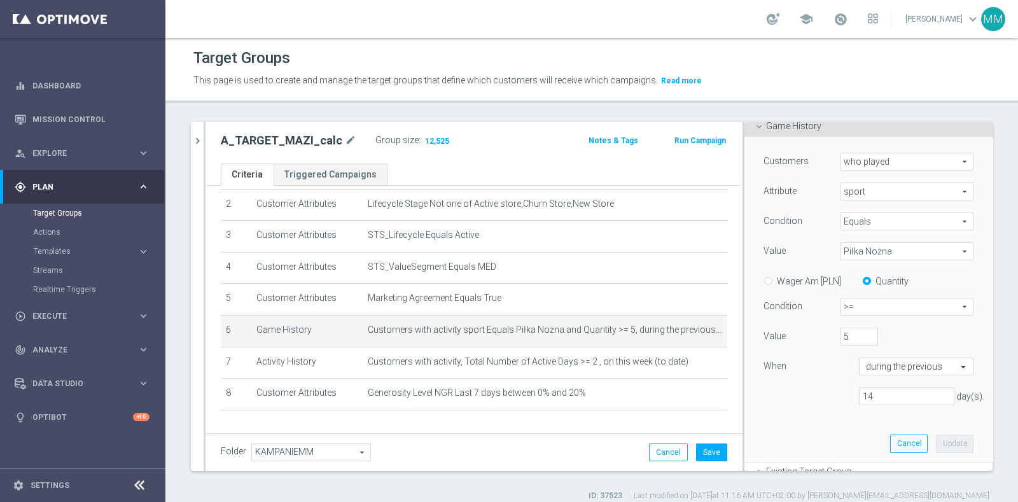
scroll to position [158, 0]
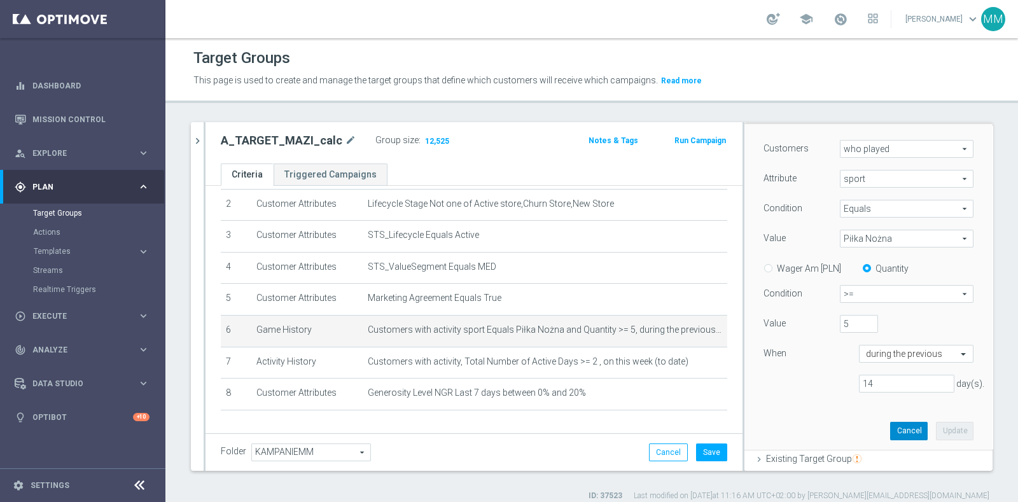
click at [890, 424] on button "Cancel" at bounding box center [909, 431] width 38 height 18
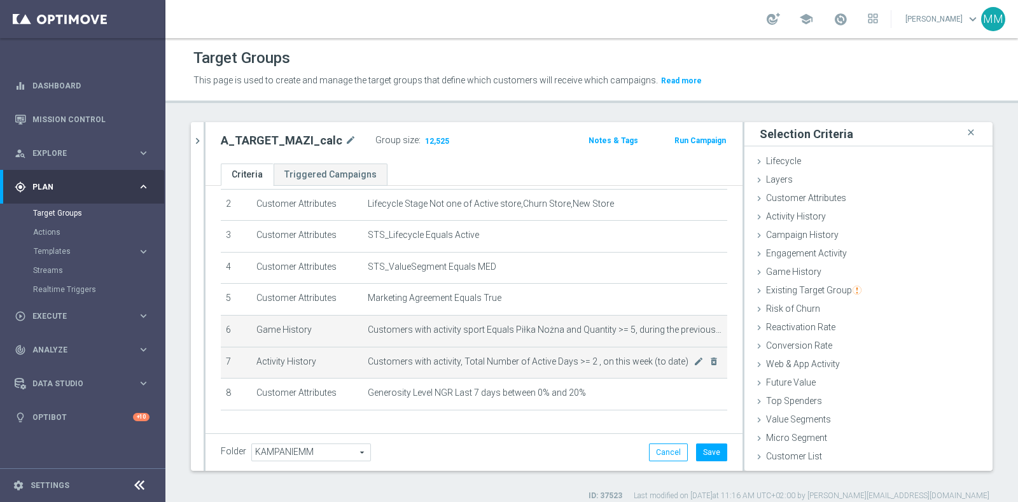
scroll to position [0, 0]
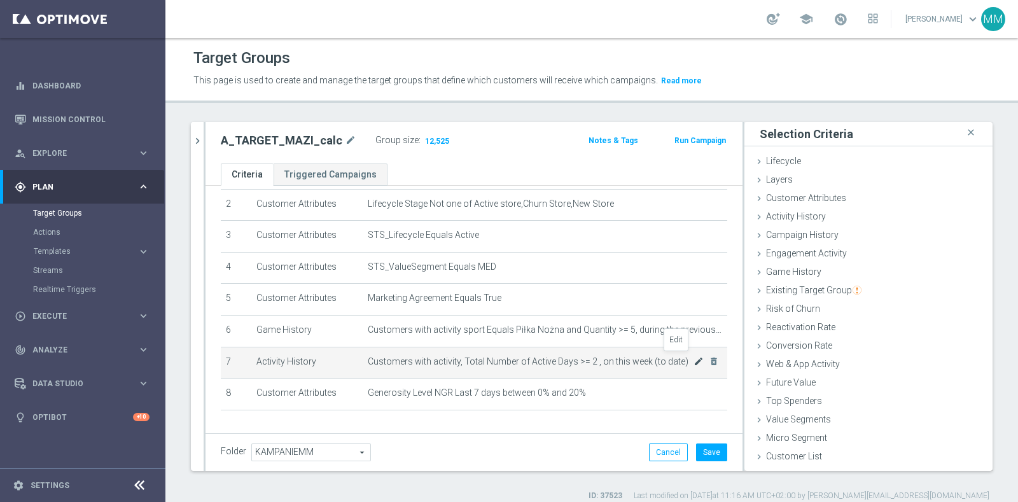
click at [694, 358] on icon "mode_edit" at bounding box center [699, 361] width 10 height 10
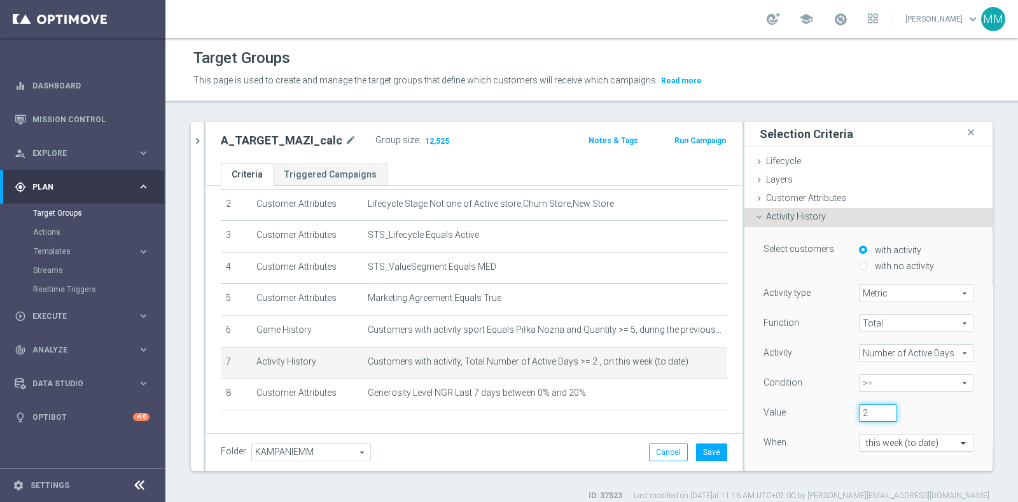
click at [869, 420] on input "2" at bounding box center [878, 413] width 38 height 18
click at [868, 417] on input "2" at bounding box center [878, 413] width 38 height 18
click at [867, 415] on input "2" at bounding box center [878, 413] width 38 height 18
click at [893, 412] on div "2" at bounding box center [906, 413] width 115 height 18
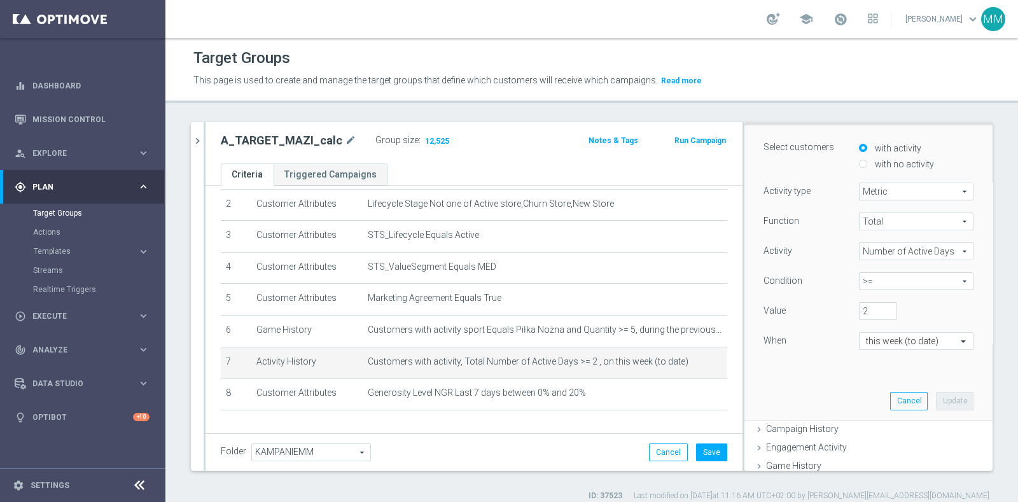
scroll to position [158, 0]
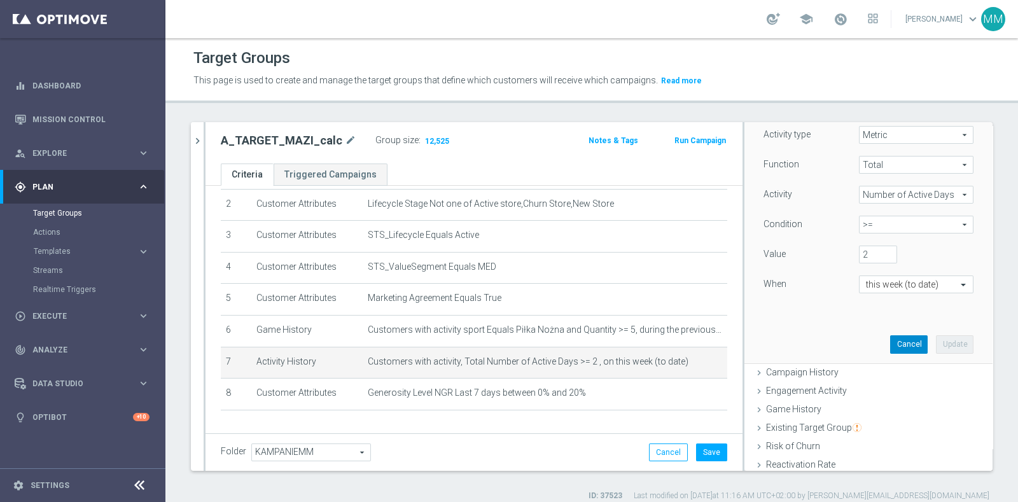
click at [890, 339] on button "Cancel" at bounding box center [909, 344] width 38 height 18
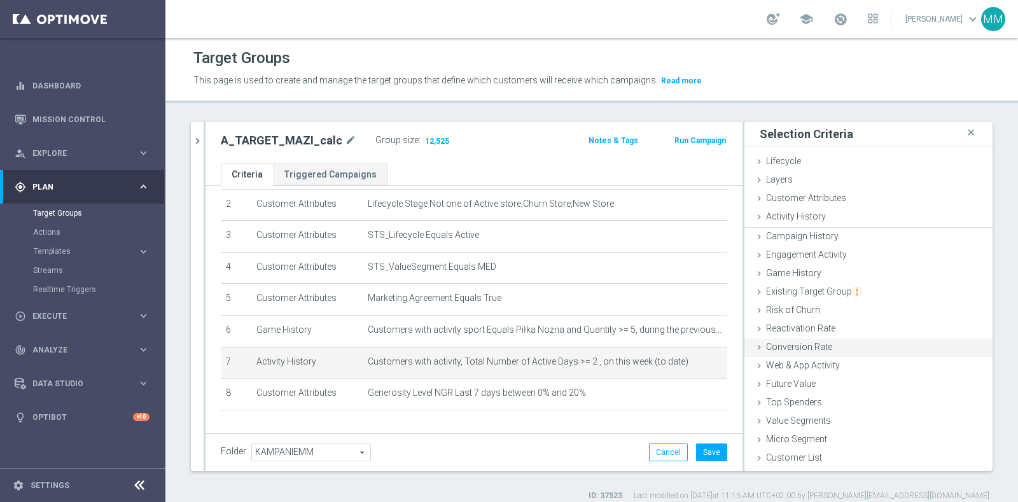
scroll to position [0, 0]
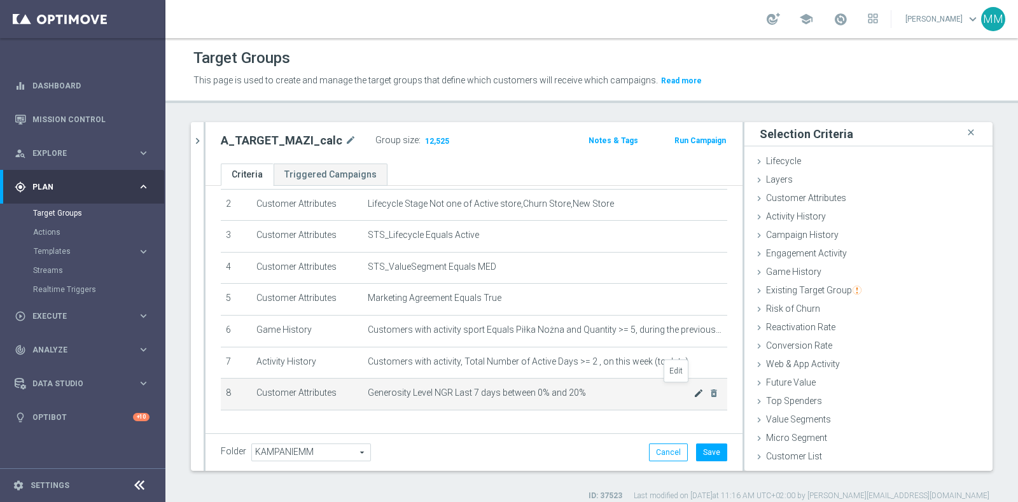
click at [694, 390] on icon "mode_edit" at bounding box center [699, 393] width 10 height 10
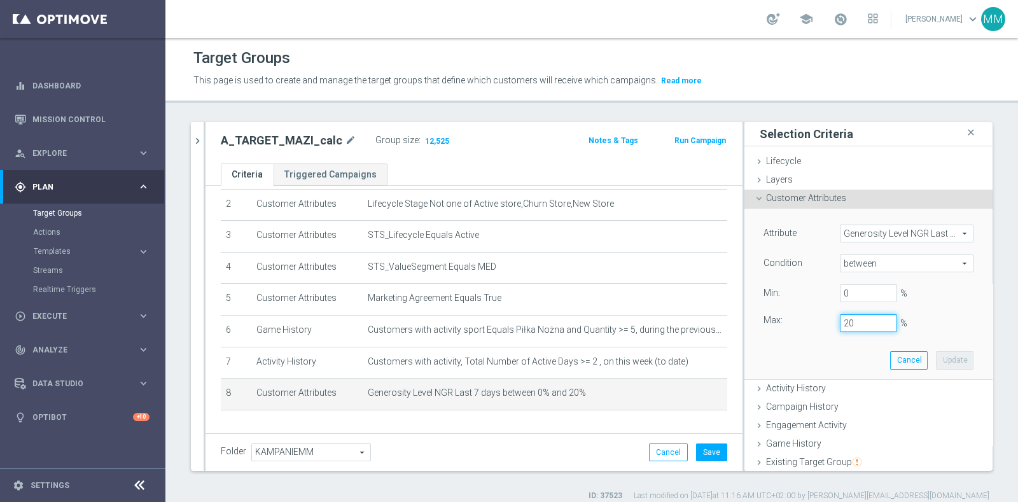
drag, startPoint x: 846, startPoint y: 318, endPoint x: 800, endPoint y: 323, distance: 46.1
click at [800, 323] on div "Max: 20 %" at bounding box center [868, 323] width 229 height 18
click at [936, 358] on button "Update" at bounding box center [955, 360] width 38 height 18
type input "0.15"
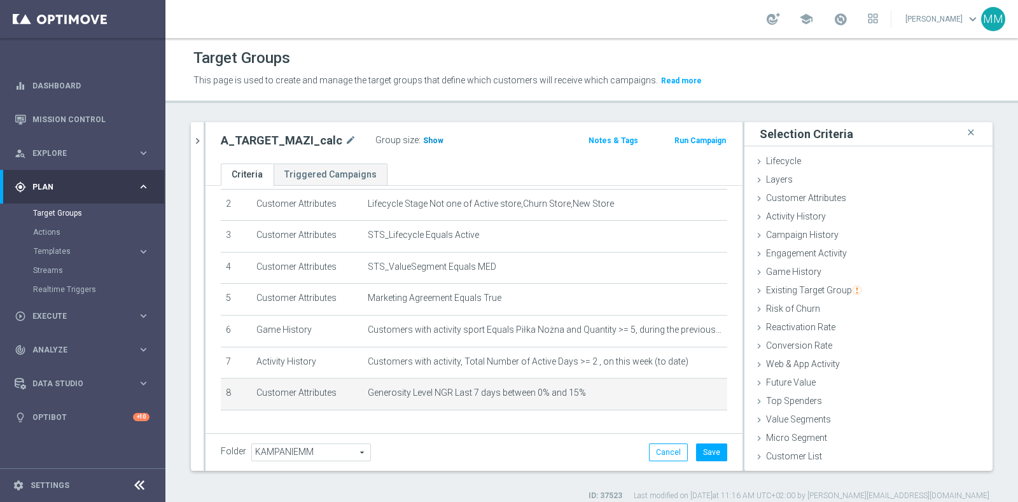
click at [423, 138] on span "Show" at bounding box center [433, 140] width 20 height 9
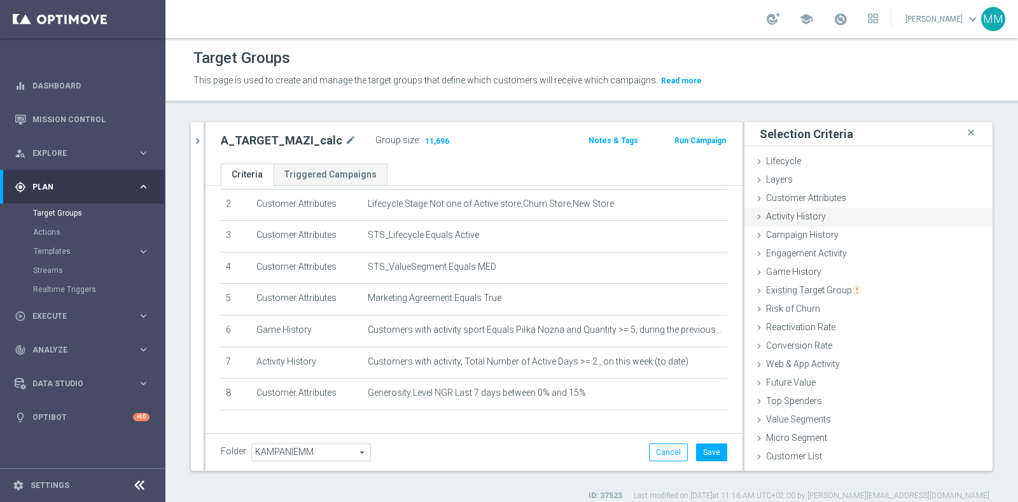
click at [811, 215] on span "Activity History" at bounding box center [796, 216] width 60 height 10
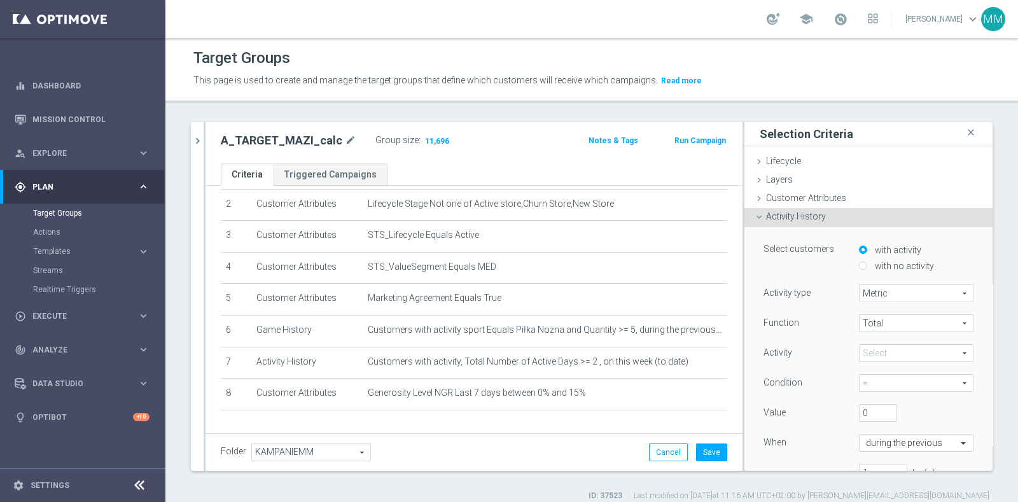
click at [872, 265] on label "with no activity" at bounding box center [903, 265] width 62 height 11
click at [867, 265] on input "with no activity" at bounding box center [863, 266] width 8 height 8
radio input "true"
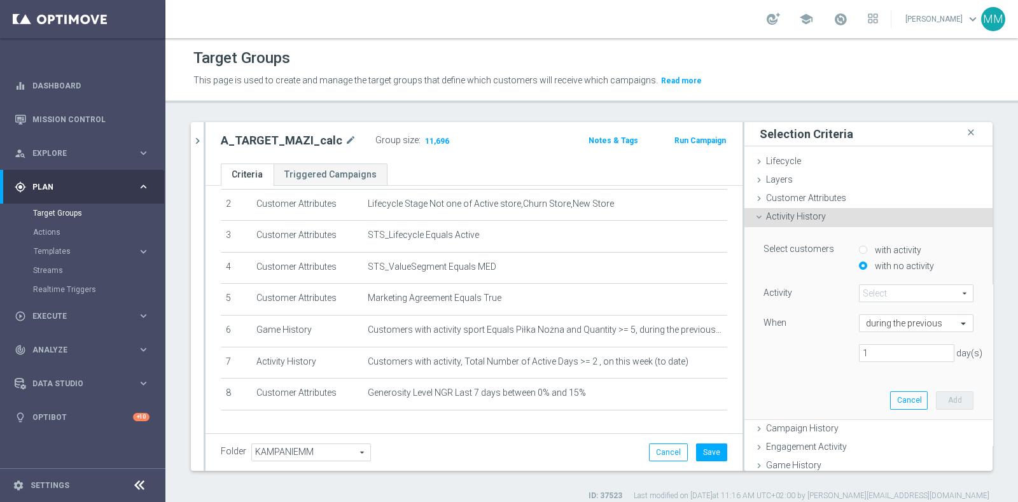
click at [876, 292] on span at bounding box center [916, 293] width 113 height 17
click at [0, 0] on input "search" at bounding box center [0, 0] width 0 height 0
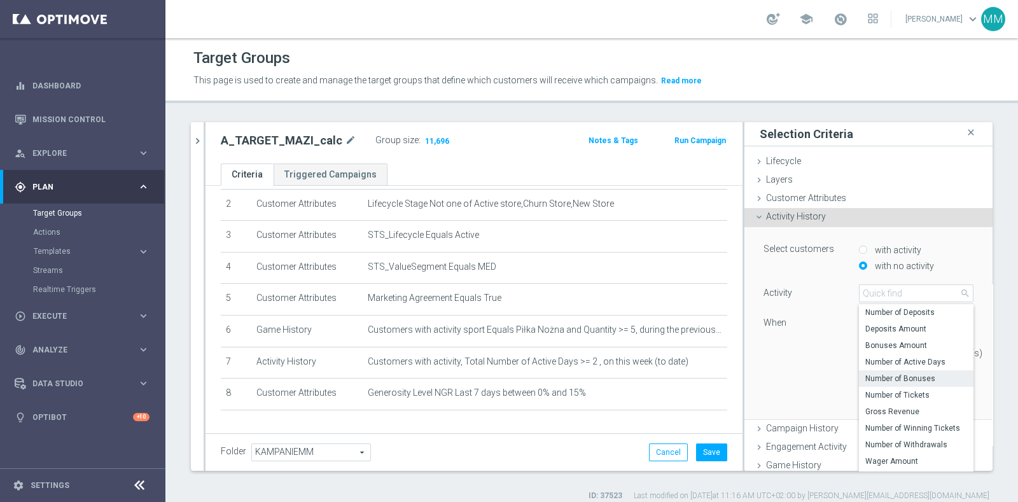
click at [888, 374] on span "Number of Bonuses" at bounding box center [916, 379] width 102 height 10
type input "Number of Bonuses"
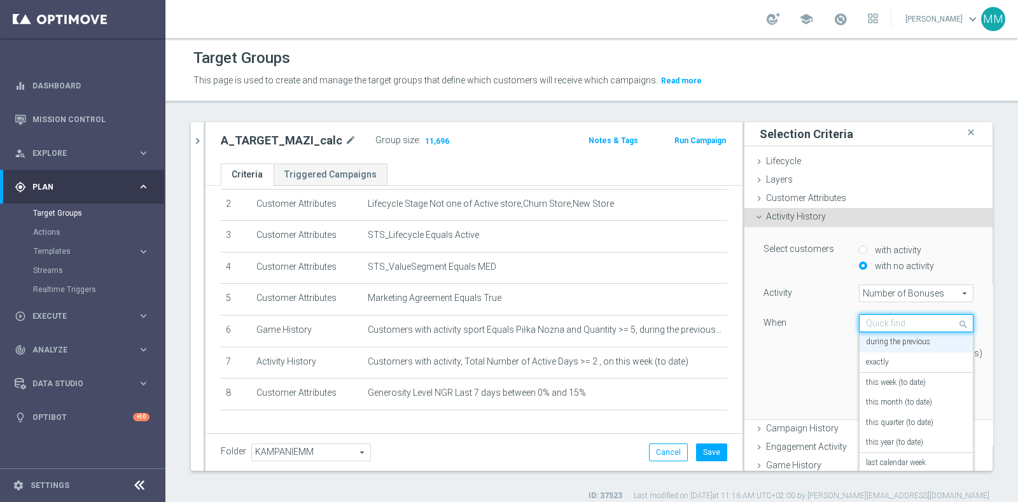
click at [879, 319] on input "text" at bounding box center [903, 323] width 75 height 11
click at [884, 378] on label "this week (to date)" at bounding box center [896, 383] width 60 height 10
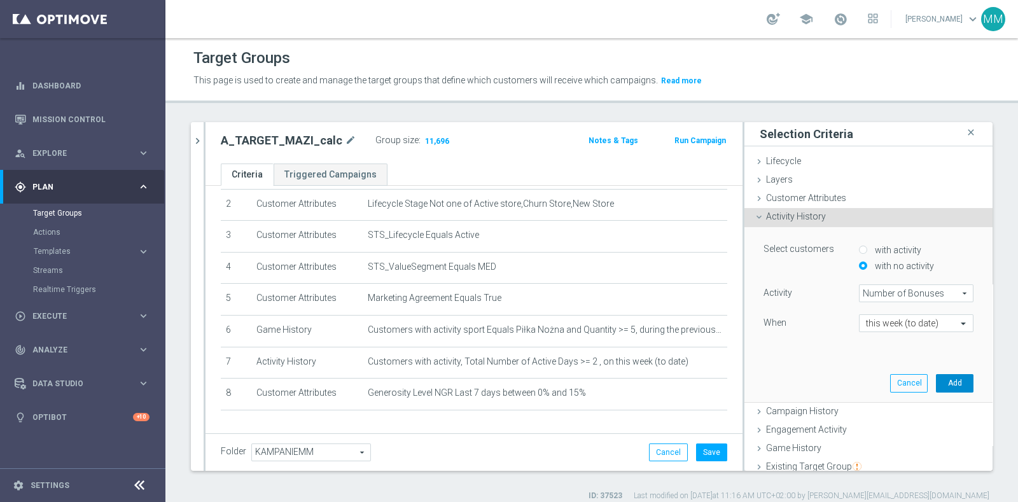
click at [936, 379] on button "Add" at bounding box center [955, 383] width 38 height 18
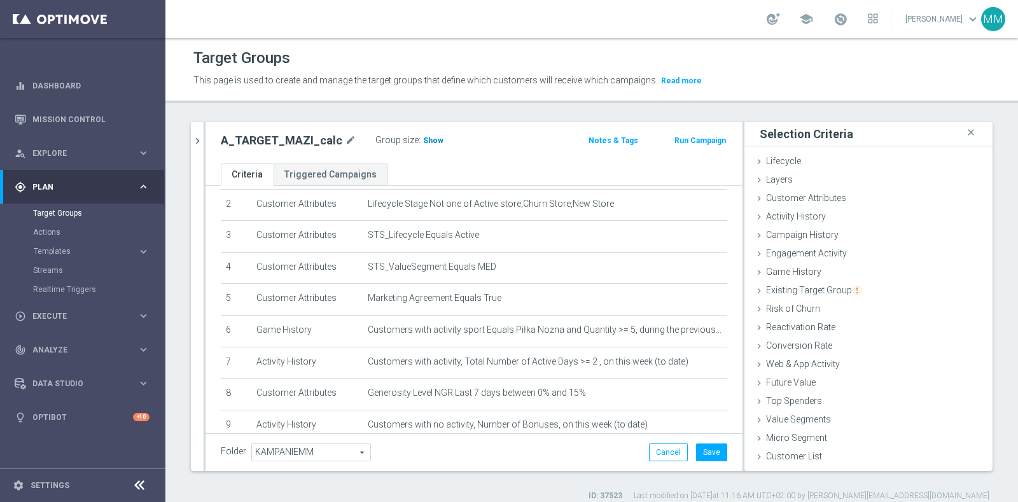
click at [423, 141] on span "Show" at bounding box center [433, 140] width 20 height 9
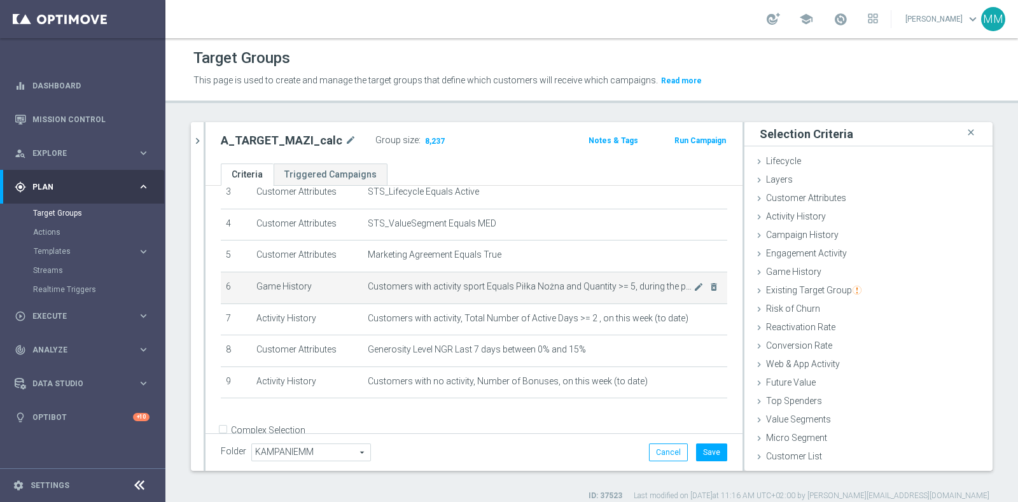
scroll to position [136, 0]
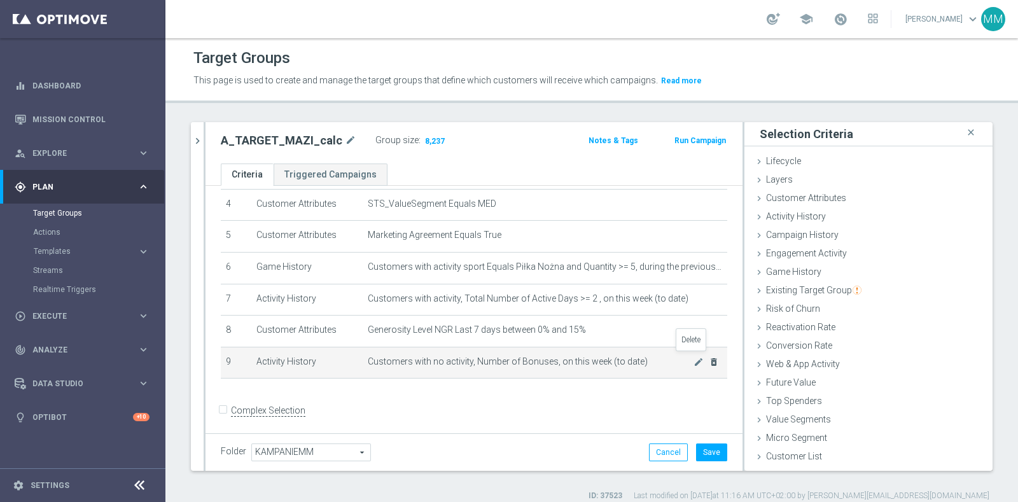
click at [709, 360] on icon "delete_forever" at bounding box center [714, 362] width 10 height 10
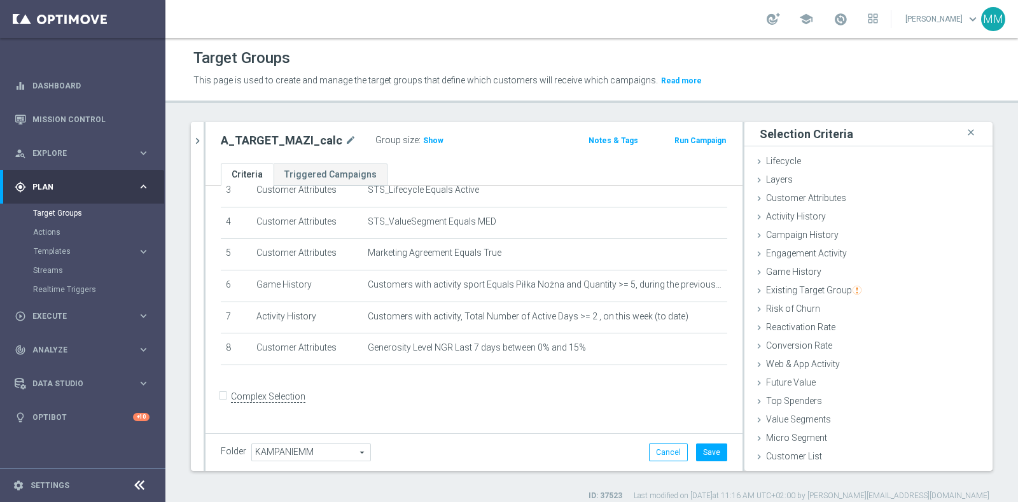
scroll to position [105, 0]
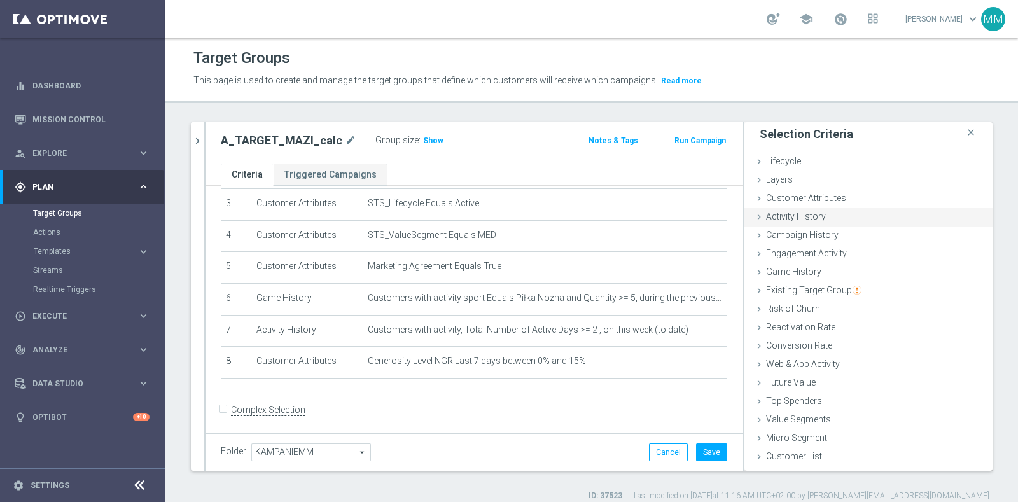
click at [830, 218] on div "Activity History done selection saved" at bounding box center [868, 217] width 248 height 19
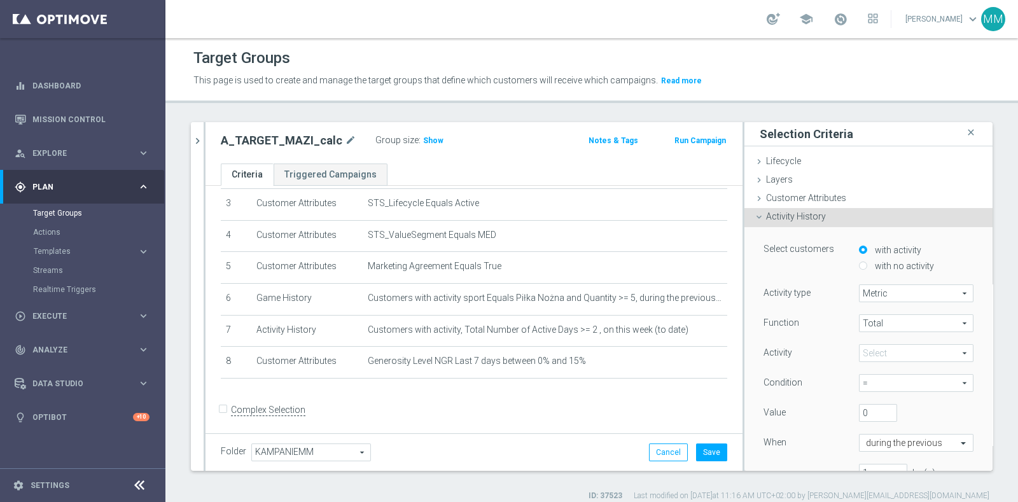
click at [877, 358] on span at bounding box center [916, 353] width 113 height 17
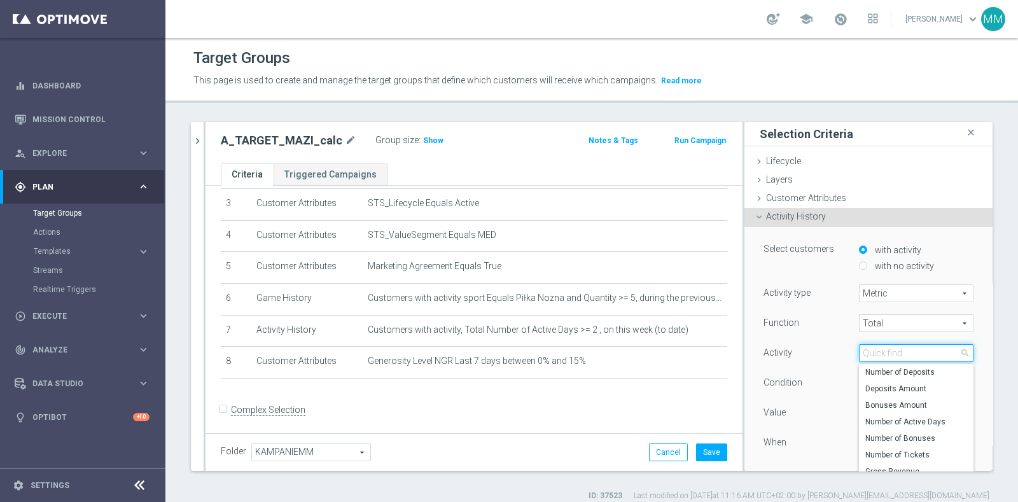
click at [878, 354] on input "search" at bounding box center [916, 353] width 115 height 18
type input "win"
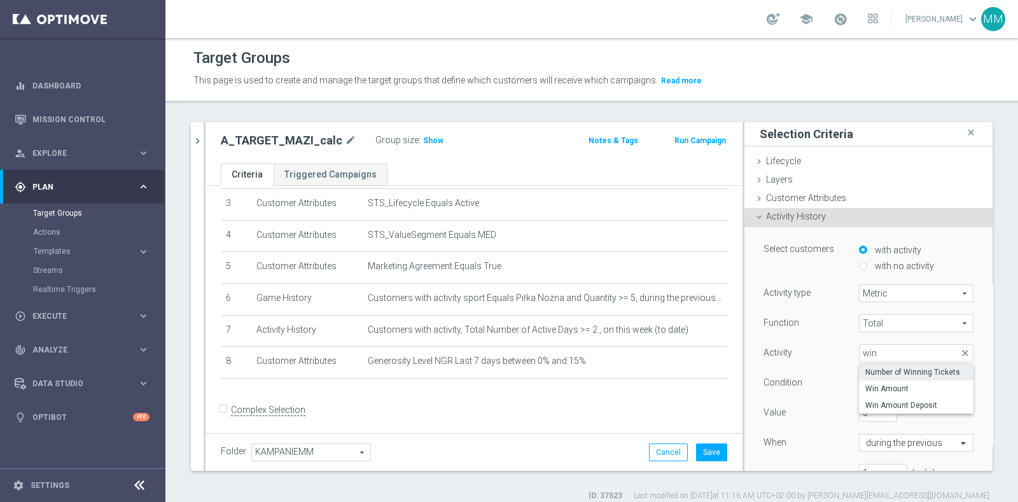
click at [883, 367] on span "Number of Winning Tickets" at bounding box center [916, 372] width 102 height 10
type input "Number of Winning Tickets"
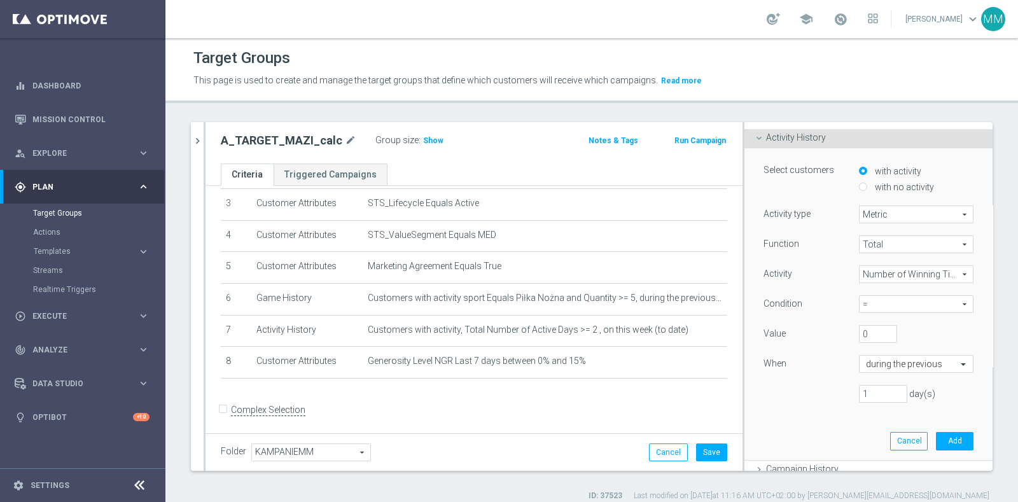
click at [878, 303] on span "=" at bounding box center [916, 304] width 113 height 17
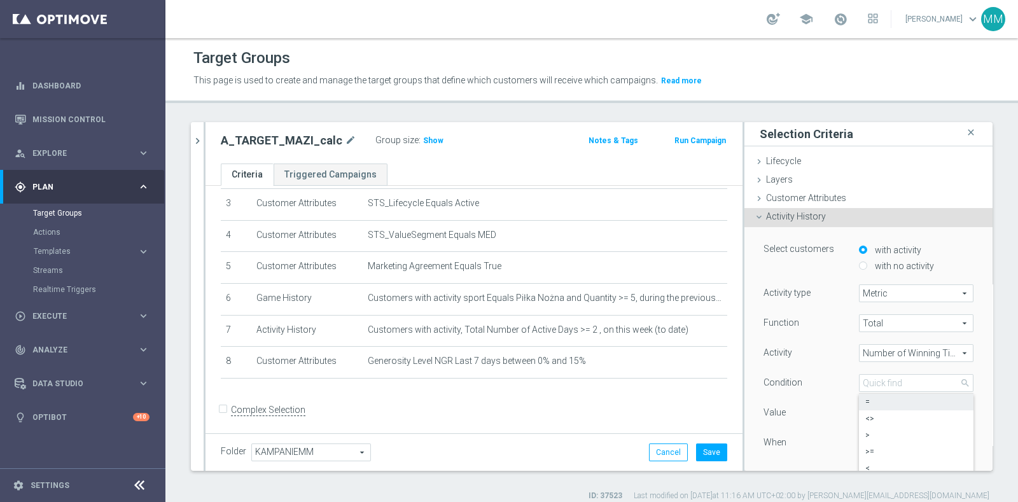
click at [879, 264] on label "with no activity" at bounding box center [903, 265] width 62 height 11
click at [867, 264] on input "with no activity" at bounding box center [863, 266] width 8 height 8
radio input "true"
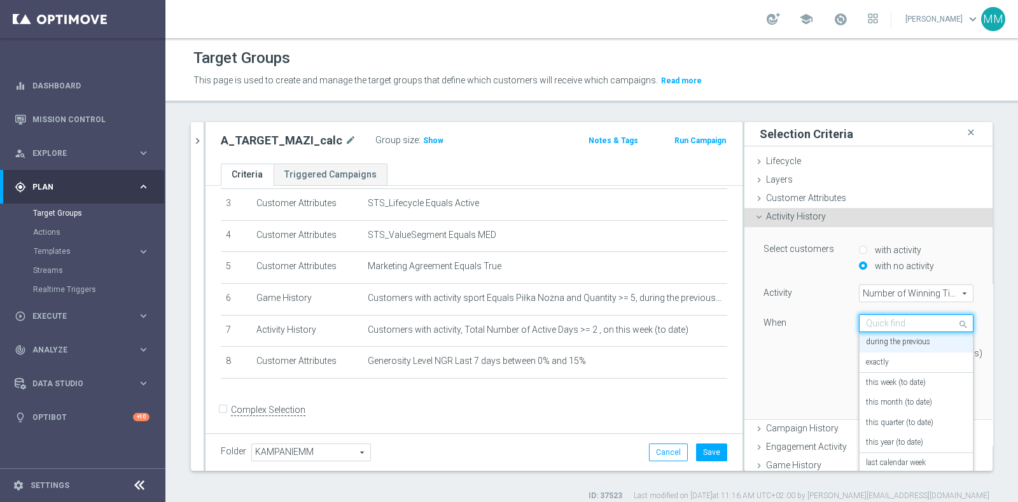
click at [903, 328] on input "text" at bounding box center [903, 323] width 75 height 11
click at [900, 375] on div "this week (to date)" at bounding box center [916, 383] width 101 height 20
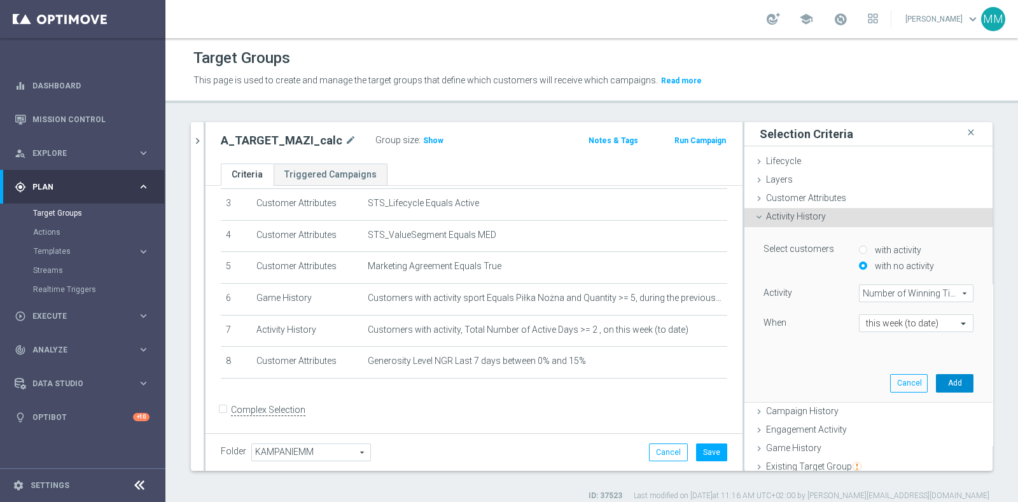
click at [936, 381] on button "Add" at bounding box center [955, 383] width 38 height 18
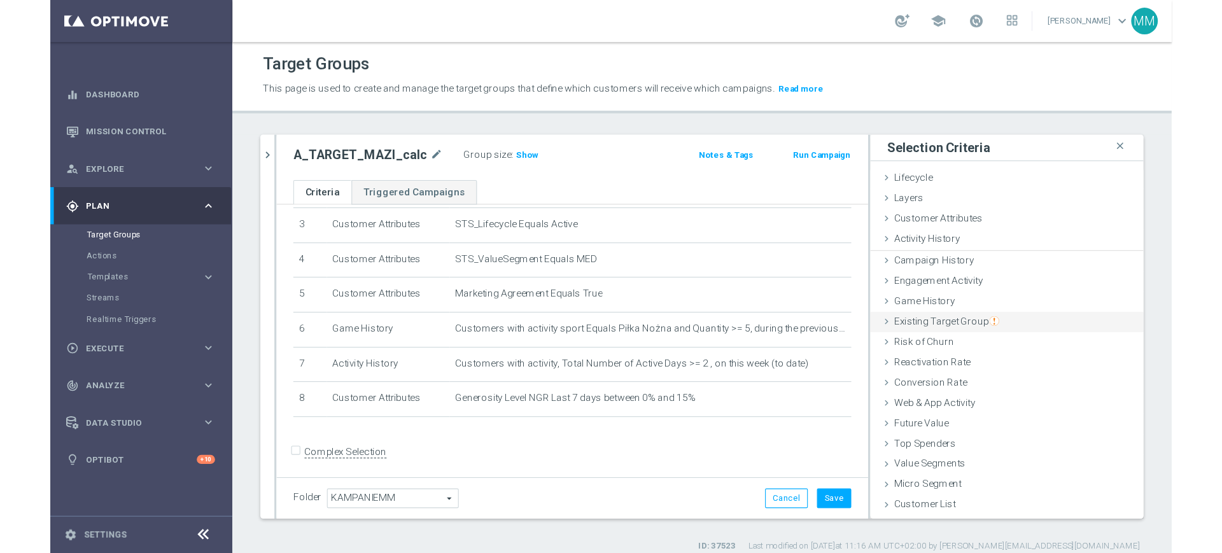
scroll to position [136, 0]
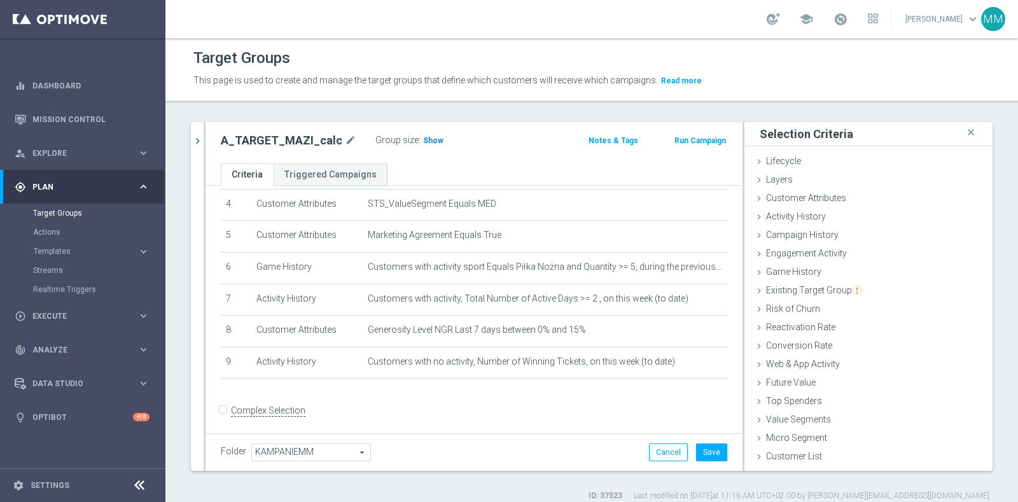
click at [429, 143] on span "Show" at bounding box center [433, 140] width 20 height 9
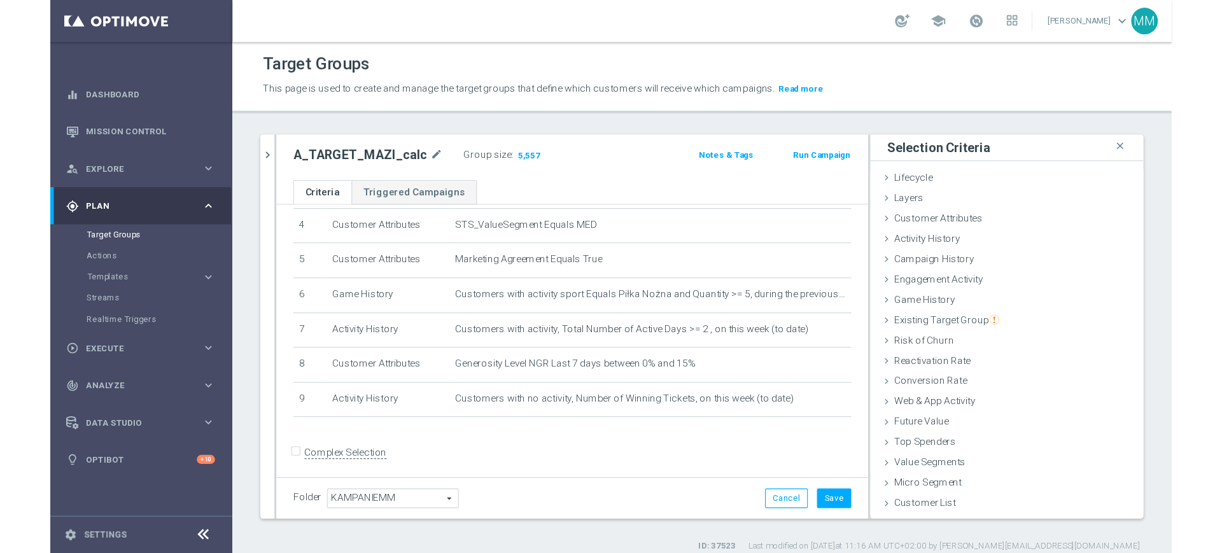
scroll to position [94, 0]
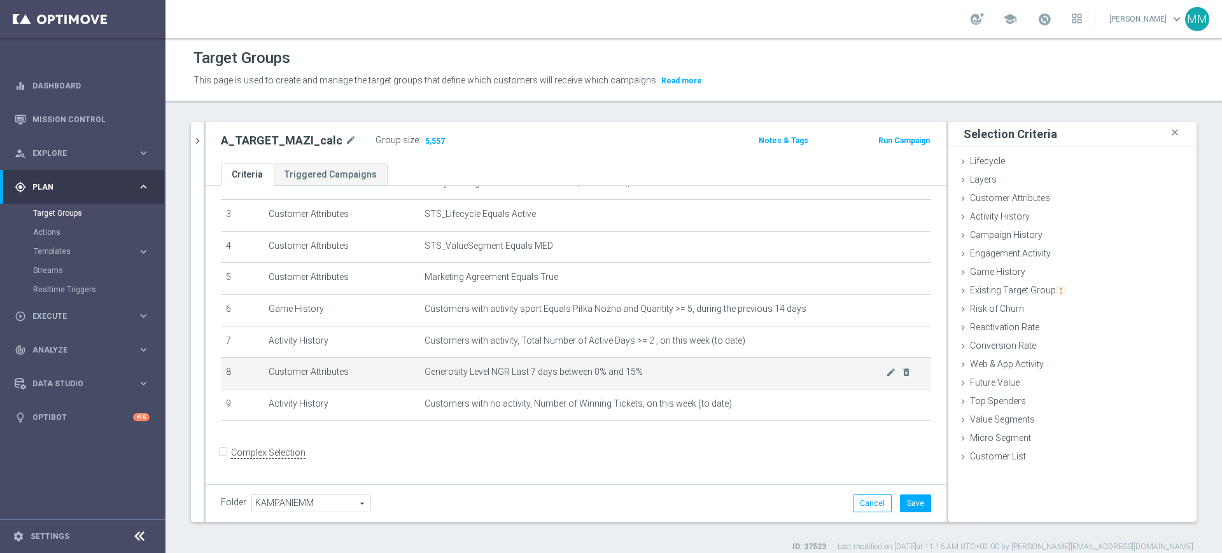
click at [572, 376] on span "Generosity Level NGR Last 7 days between 0% and 15%" at bounding box center [654, 372] width 461 height 11
click at [576, 374] on span "Generosity Level NGR Last 7 days between 0% and 15%" at bounding box center [654, 372] width 461 height 11
click at [582, 374] on span "Generosity Level NGR Last 7 days between 0% and 15%" at bounding box center [654, 372] width 461 height 11
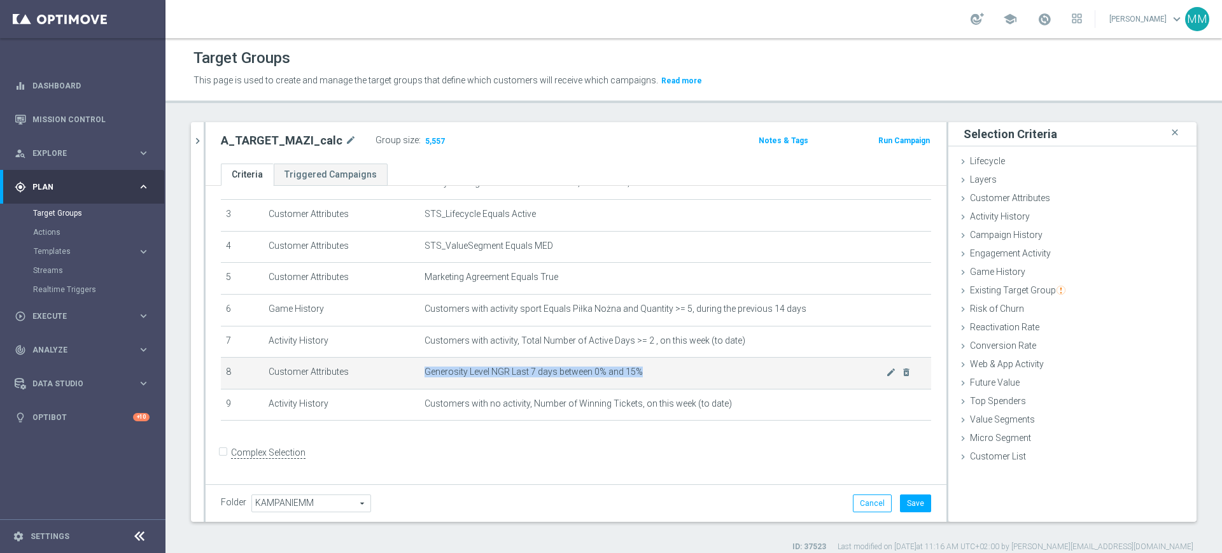
click at [583, 374] on span "Generosity Level NGR Last 7 days between 0% and 15%" at bounding box center [654, 372] width 461 height 11
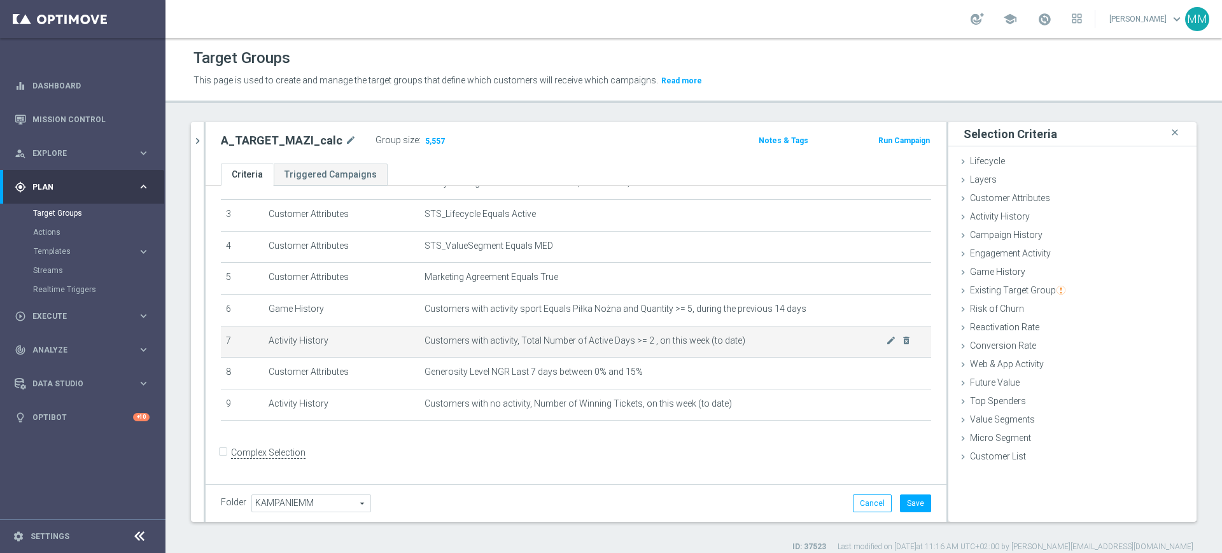
click at [616, 353] on td "Customers with activity, Total Number of Active Days >= 2 , on this week (to da…" at bounding box center [675, 342] width 512 height 32
click at [886, 346] on icon "mode_edit" at bounding box center [891, 340] width 10 height 10
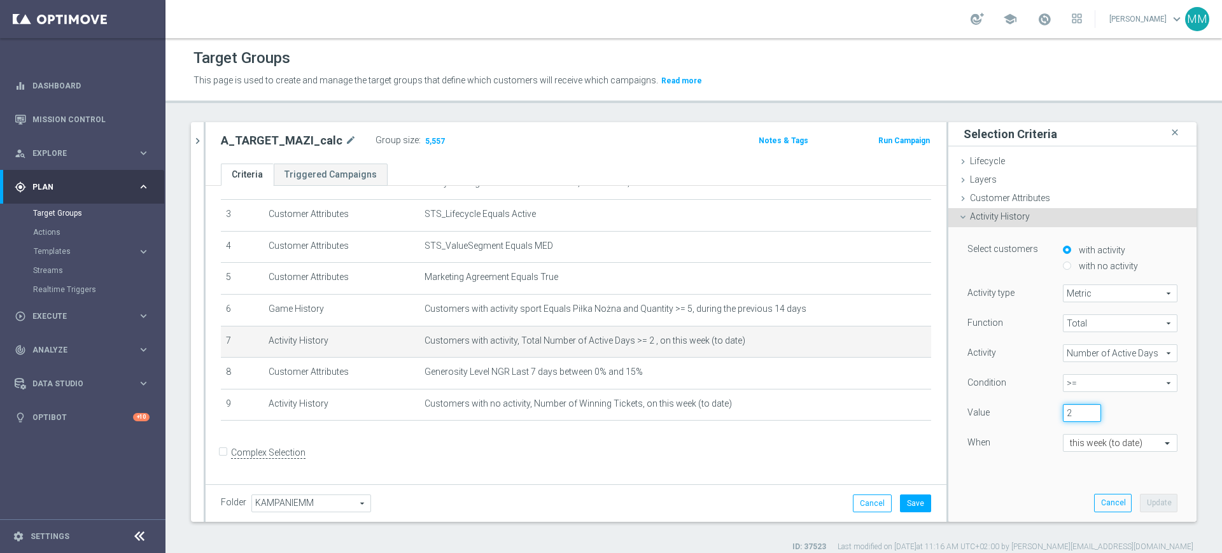
click at [1072, 412] on input "2" at bounding box center [1082, 413] width 38 height 18
click at [1072, 416] on input "2" at bounding box center [1082, 413] width 38 height 18
click at [1063, 418] on input "2" at bounding box center [1082, 413] width 38 height 18
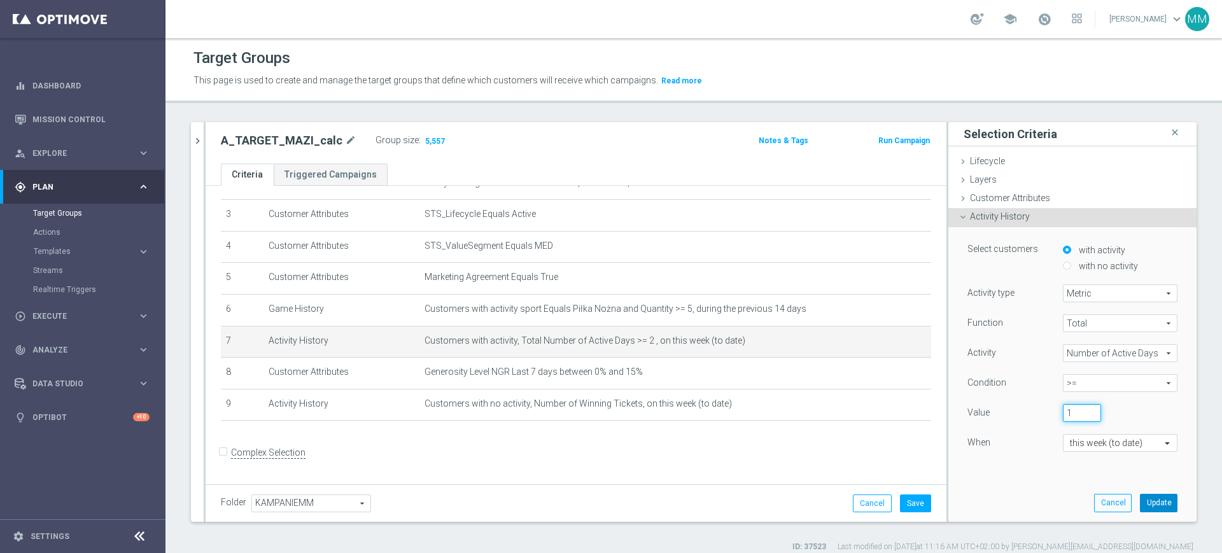
type input "1"
click at [1140, 501] on button "Update" at bounding box center [1159, 503] width 38 height 18
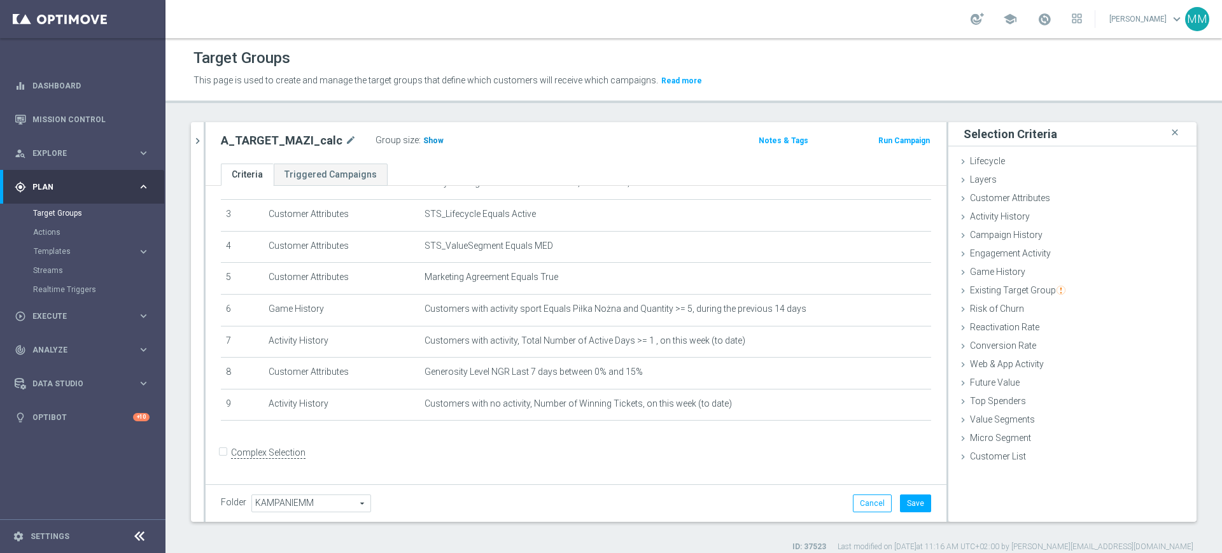
click at [429, 138] on span "Show" at bounding box center [433, 140] width 20 height 9
click at [901, 409] on icon "delete_forever" at bounding box center [906, 404] width 10 height 10
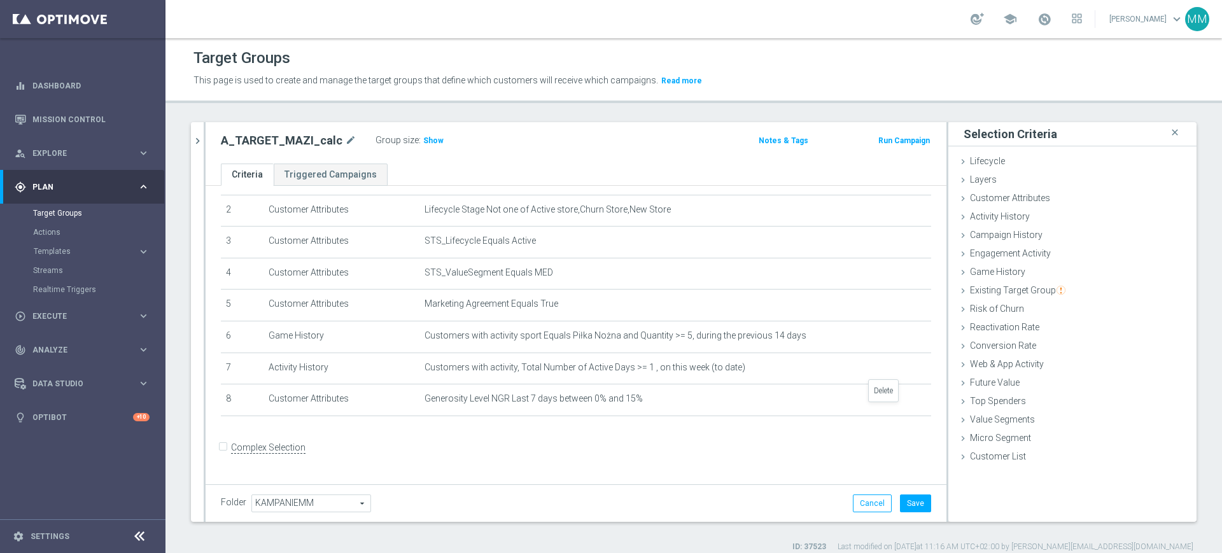
scroll to position [62, 0]
click at [423, 136] on span "Show" at bounding box center [433, 140] width 20 height 9
click at [1013, 196] on span "Customer Attributes" at bounding box center [1010, 198] width 80 height 10
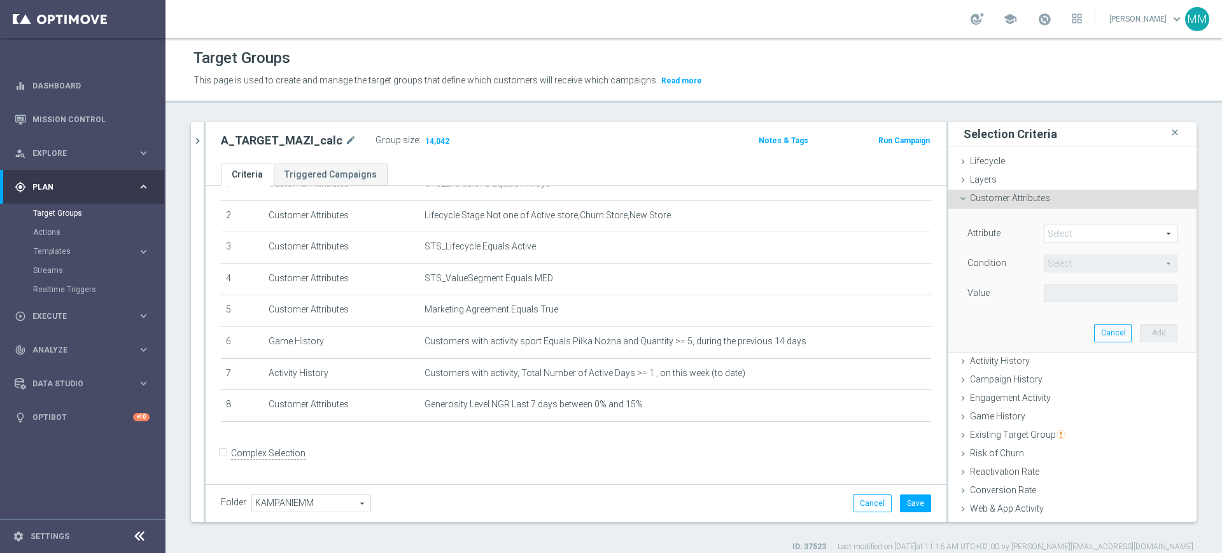
click at [1056, 228] on span at bounding box center [1110, 233] width 132 height 17
click at [0, 0] on input "search" at bounding box center [0, 0] width 0 height 0
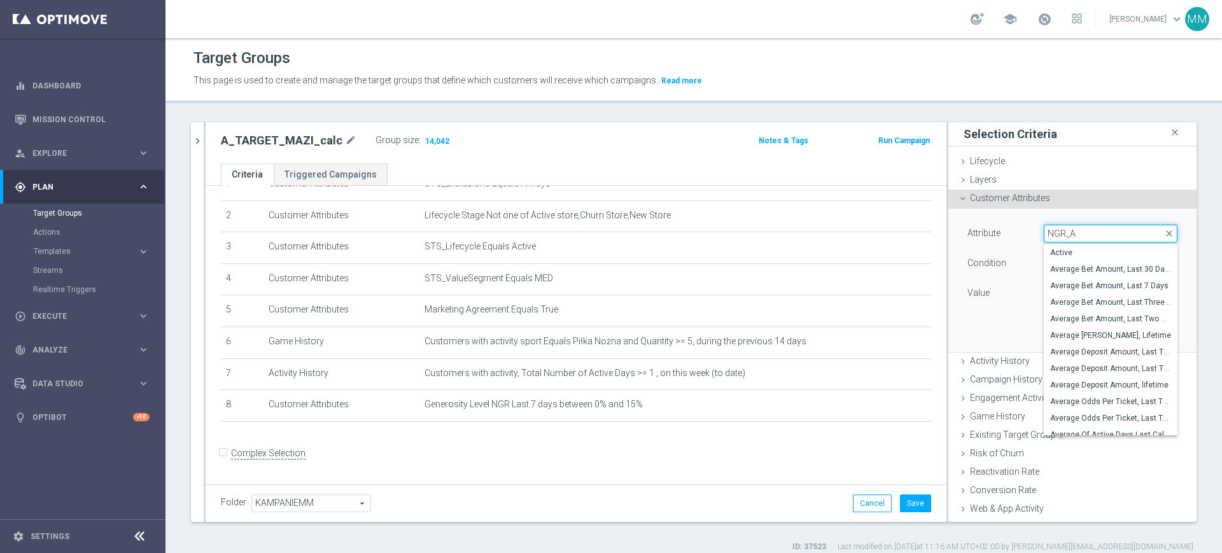
type input "NGR_AB"
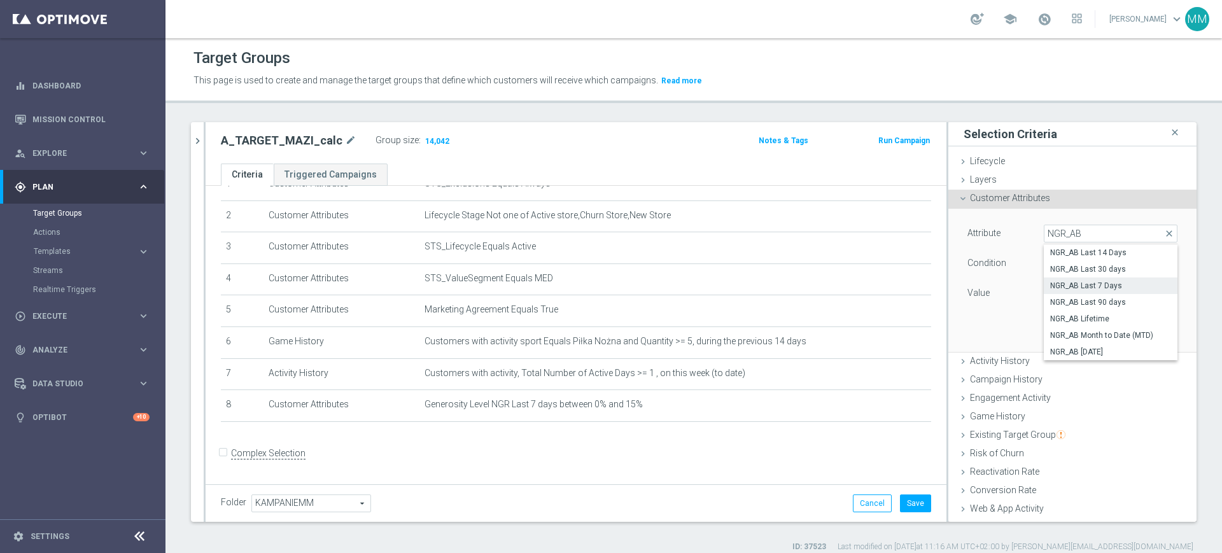
click at [1100, 283] on span "NGR_AB Last 7 Days" at bounding box center [1110, 286] width 121 height 10
type input "NGR_AB Last 7 Days"
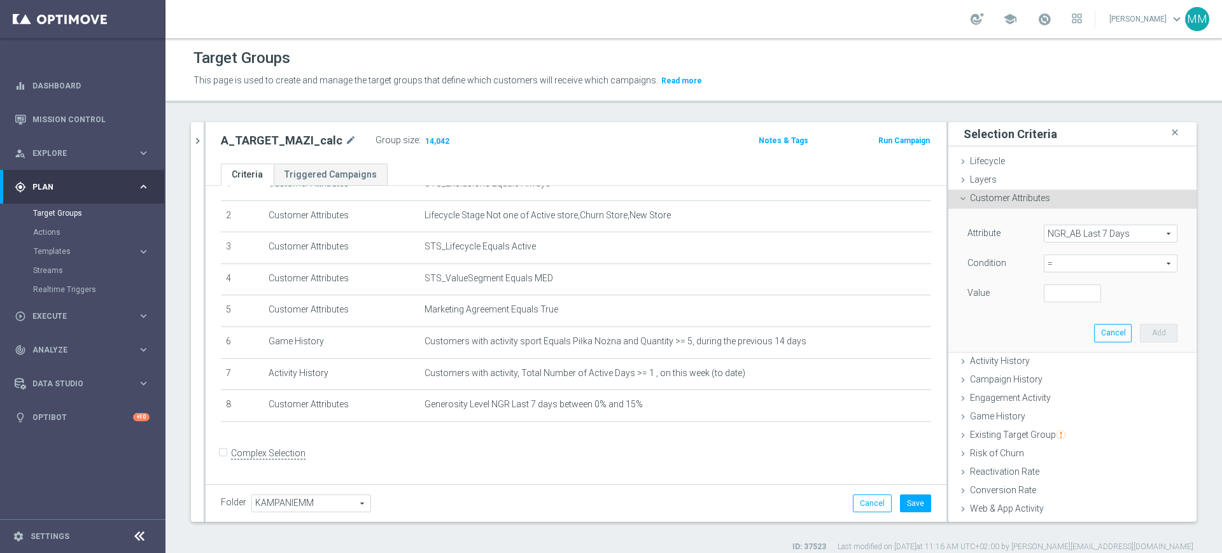
click at [1075, 260] on span "=" at bounding box center [1110, 263] width 132 height 17
click at [1057, 352] on span ">" at bounding box center [1110, 349] width 121 height 10
type input ">"
click at [1045, 298] on input "number" at bounding box center [1072, 293] width 57 height 18
type input "0"
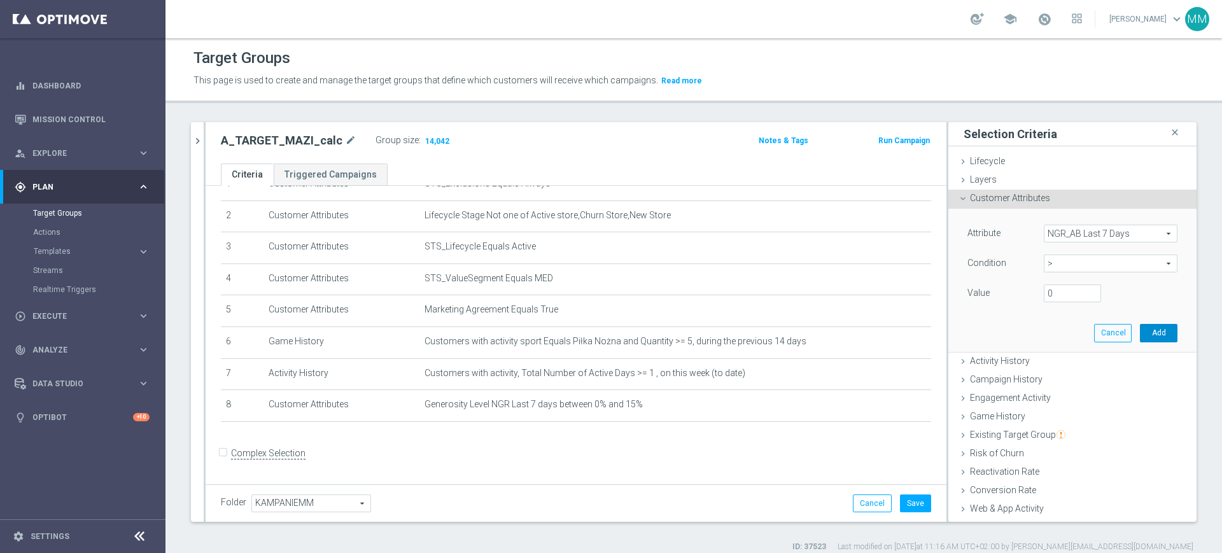
click at [1140, 330] on button "Add" at bounding box center [1159, 333] width 38 height 18
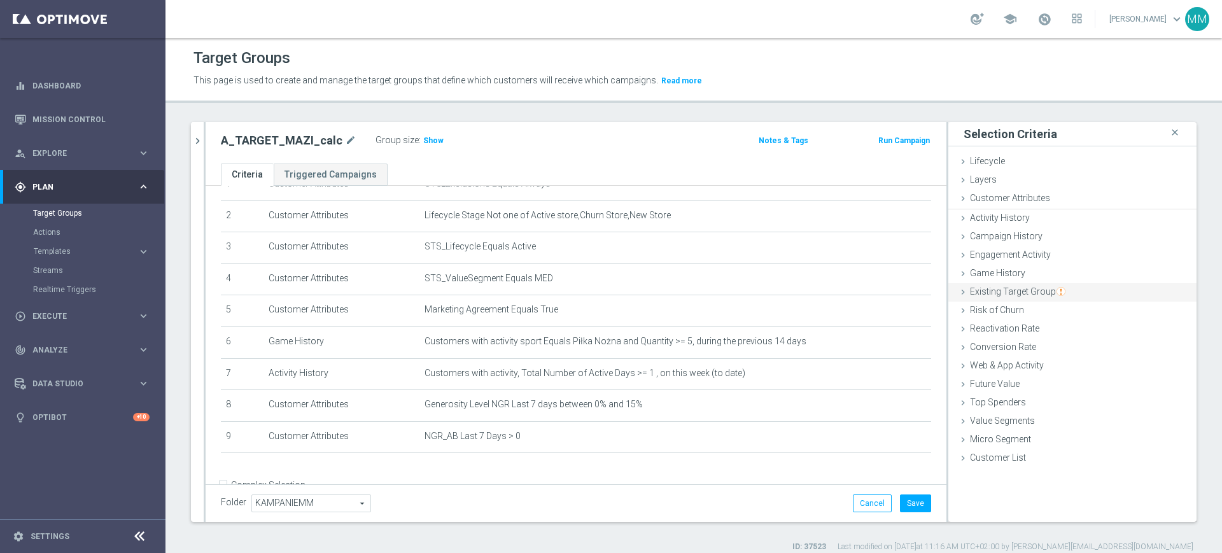
scroll to position [94, 0]
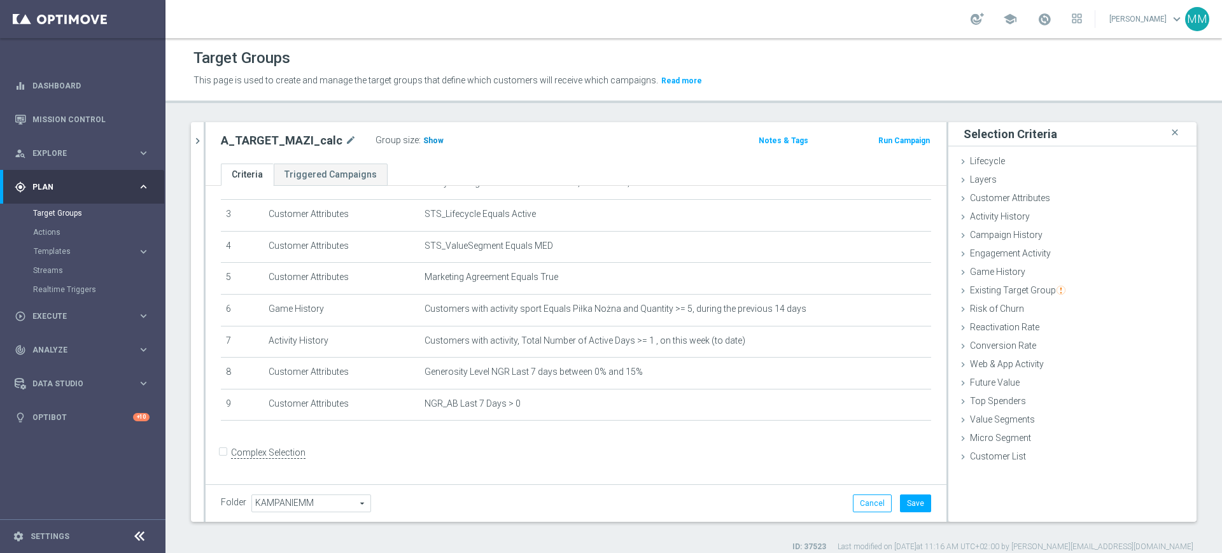
click at [429, 139] on span "Show" at bounding box center [433, 140] width 20 height 9
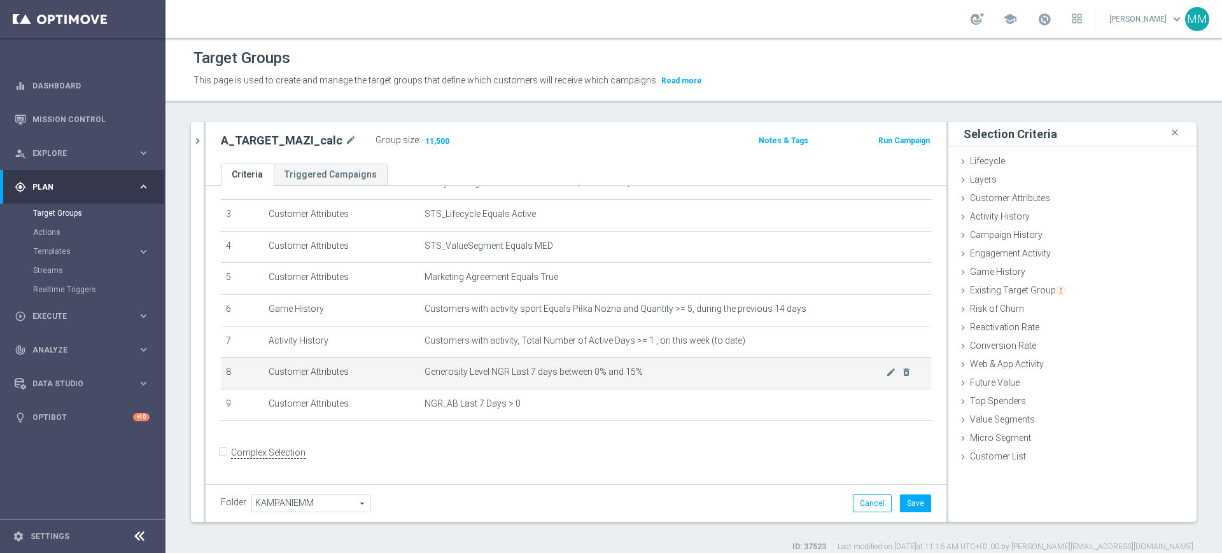
click at [589, 366] on td "Generosity Level NGR Last 7 days between 0% and 15% mode_edit delete_forever" at bounding box center [675, 374] width 512 height 32
click at [589, 367] on td "Generosity Level NGR Last 7 days between 0% and 15% mode_edit delete_forever" at bounding box center [675, 374] width 512 height 32
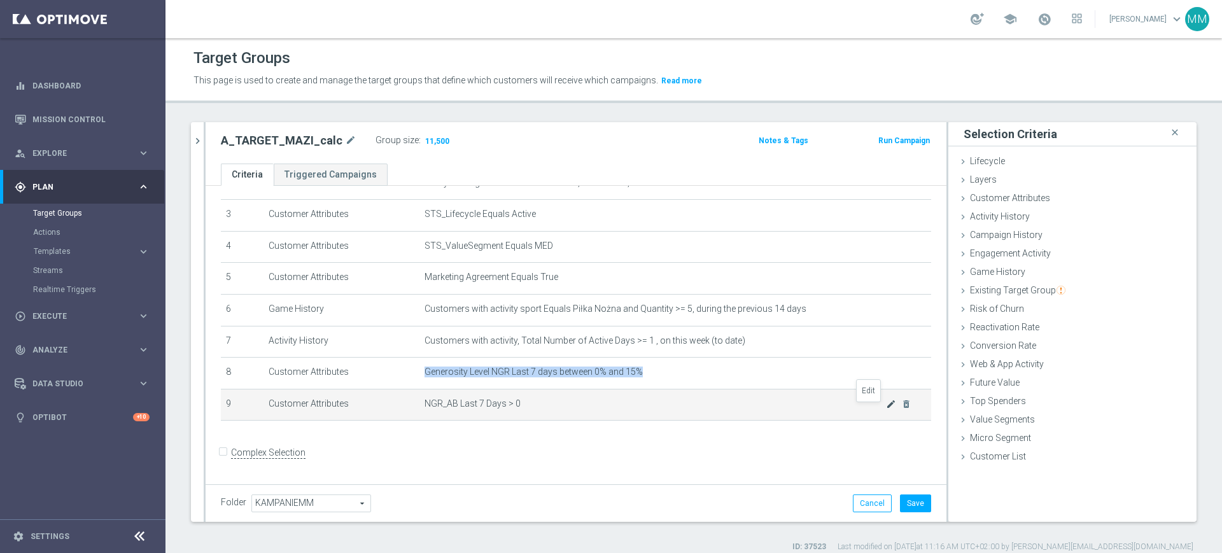
click at [886, 407] on icon "mode_edit" at bounding box center [891, 404] width 10 height 10
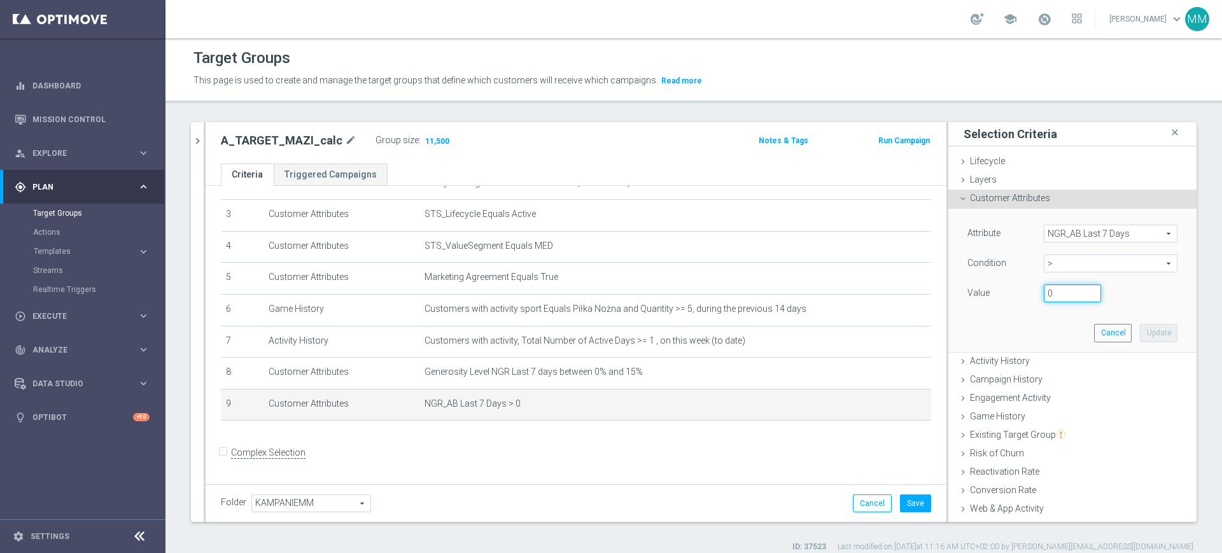
drag, startPoint x: 1041, startPoint y: 295, endPoint x: 1009, endPoint y: 296, distance: 32.5
click at [1009, 296] on div "Value 0" at bounding box center [1072, 294] width 229 height 20
type input "100"
click at [1143, 326] on button "Update" at bounding box center [1159, 333] width 38 height 18
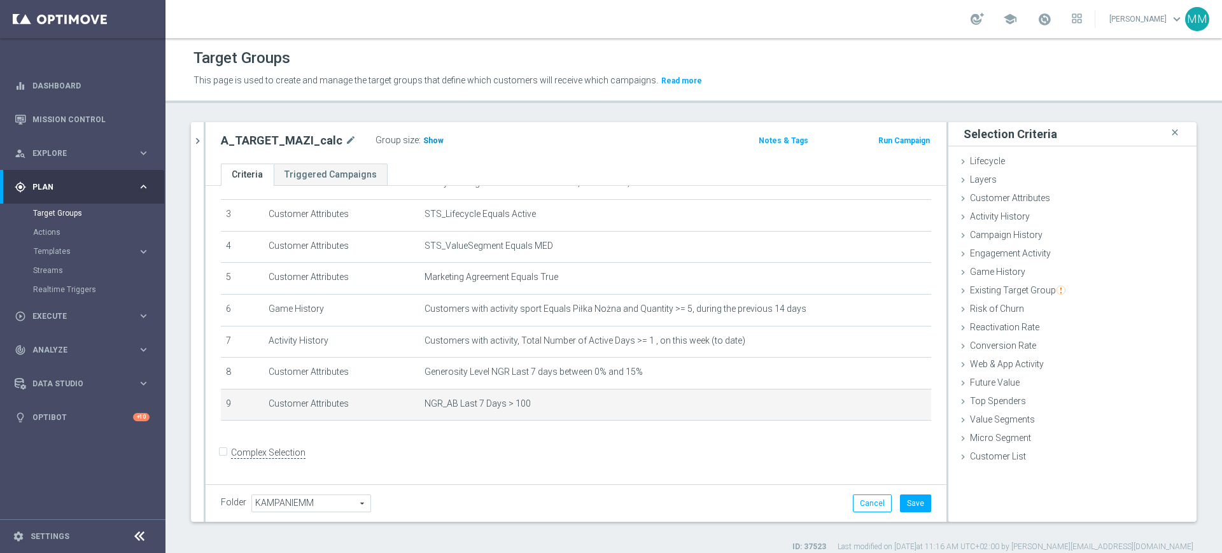
click at [433, 137] on span "Show" at bounding box center [433, 140] width 20 height 9
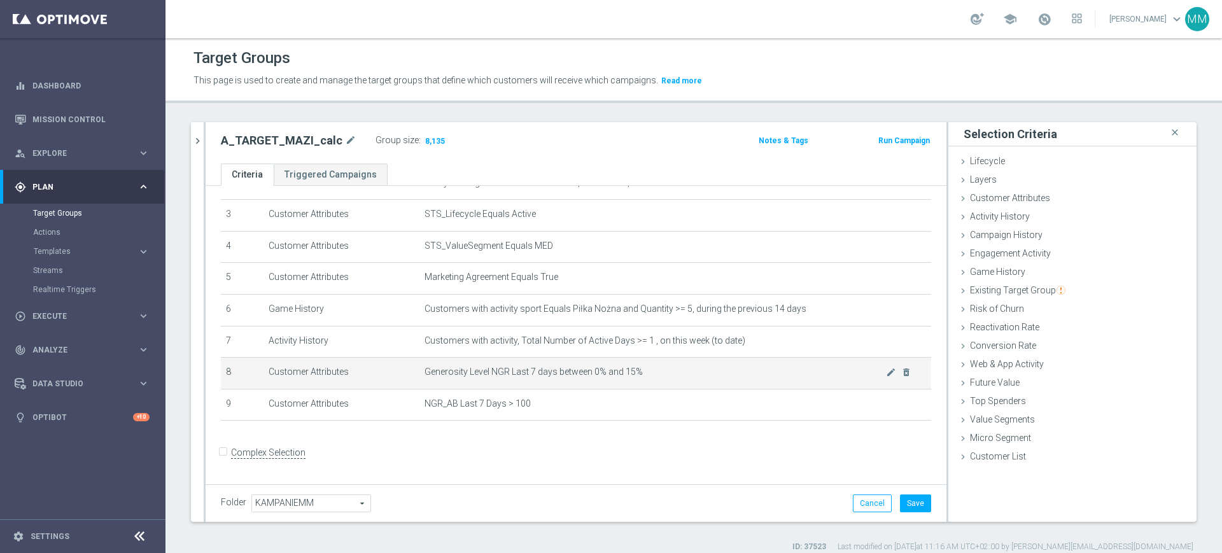
click at [576, 384] on td "Generosity Level NGR Last 7 days between 0% and 15% mode_edit delete_forever" at bounding box center [675, 374] width 512 height 32
click at [576, 383] on td "Generosity Level NGR Last 7 days between 0% and 15% mode_edit delete_forever" at bounding box center [675, 374] width 512 height 32
click at [629, 372] on span "Generosity Level NGR Last 7 days between 0% and 15%" at bounding box center [654, 372] width 461 height 11
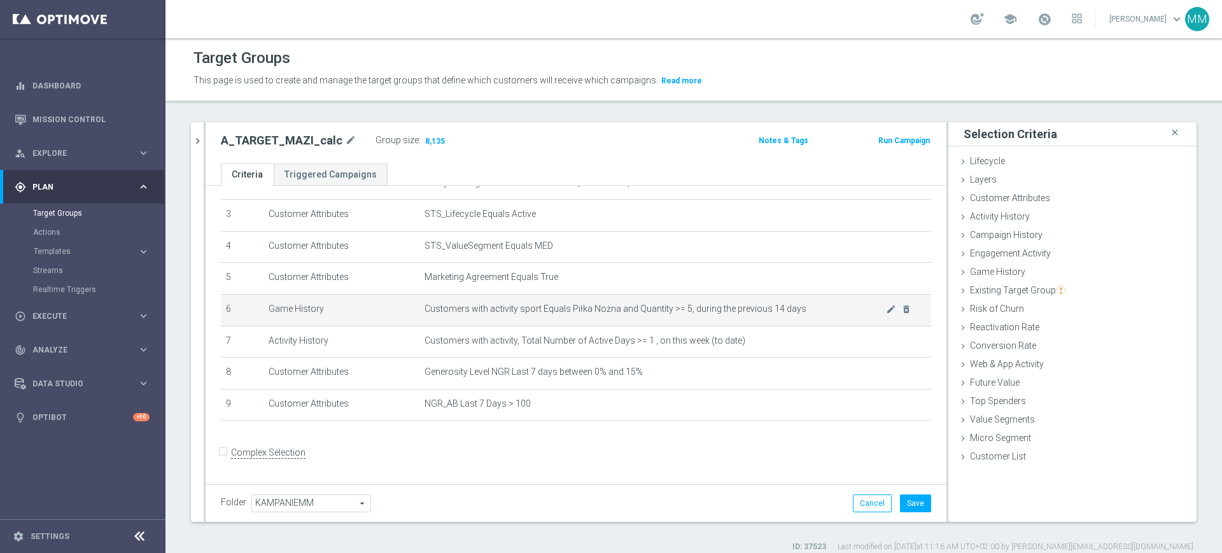
click at [792, 311] on span "Customers with activity sport Equals Piłka Nożna and Quantity >= 5, during the …" at bounding box center [654, 309] width 461 height 11
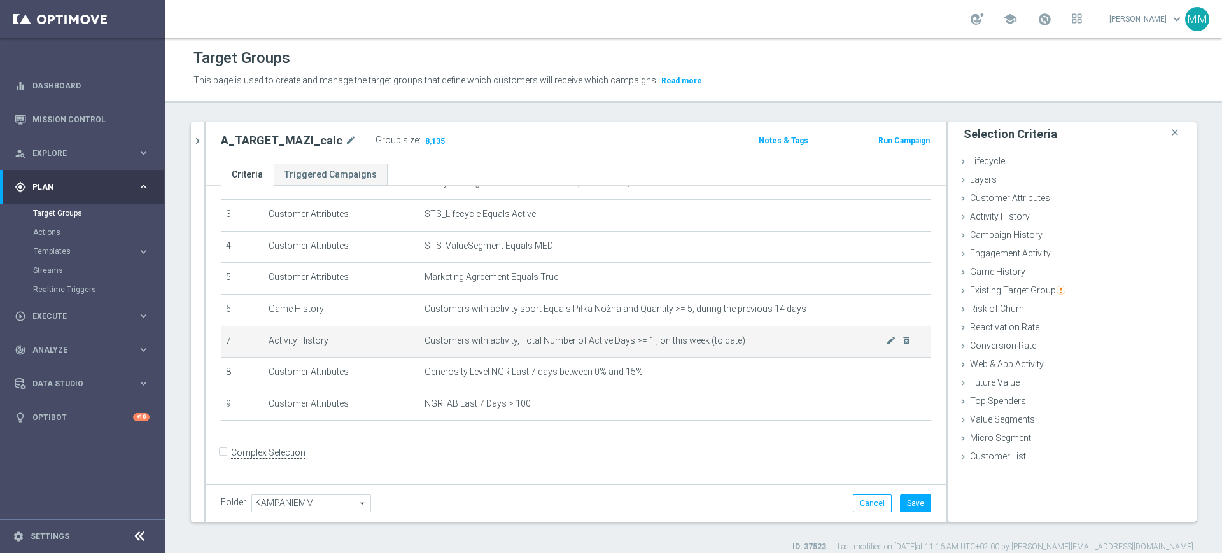
click at [658, 346] on span "Customers with activity, Total Number of Active Days >= 1 , on this week (to da…" at bounding box center [654, 340] width 461 height 11
click at [622, 346] on span "Customers with activity, Total Number of Active Days >= 1 , on this week (to da…" at bounding box center [654, 340] width 461 height 11
click at [624, 341] on span "Customers with activity, Total Number of Active Days >= 1 , on this week (to da…" at bounding box center [654, 340] width 461 height 11
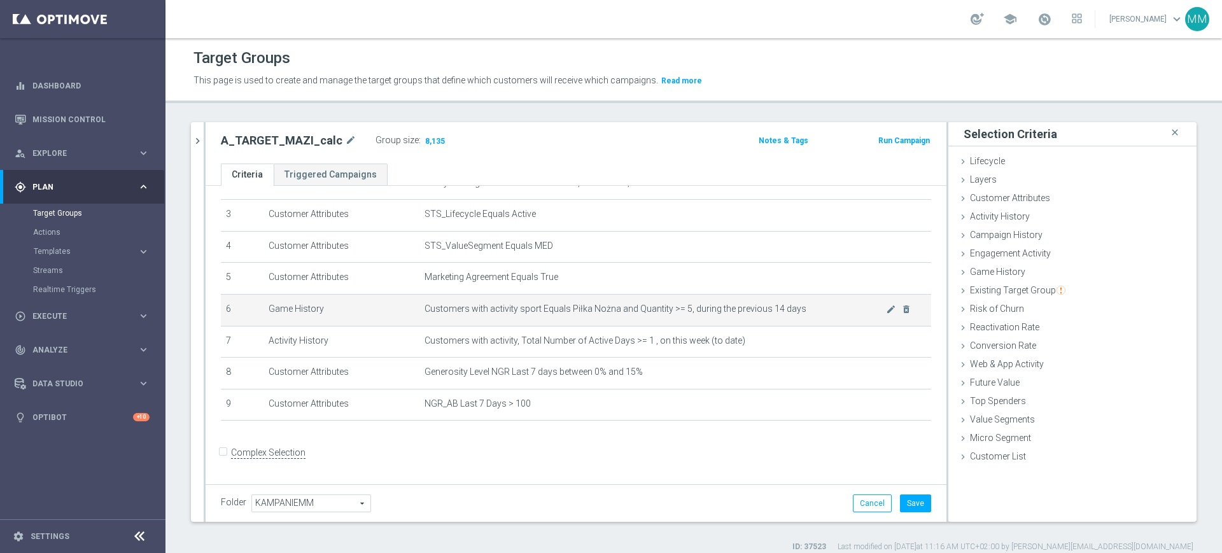
click at [627, 322] on td "Customers with activity sport Equals Piłka Nożna and Quantity >= 5, during the …" at bounding box center [675, 310] width 512 height 32
click at [631, 308] on span "Customers with activity sport Equals Piłka Nożna and Quantity >= 5, during the …" at bounding box center [654, 309] width 461 height 11
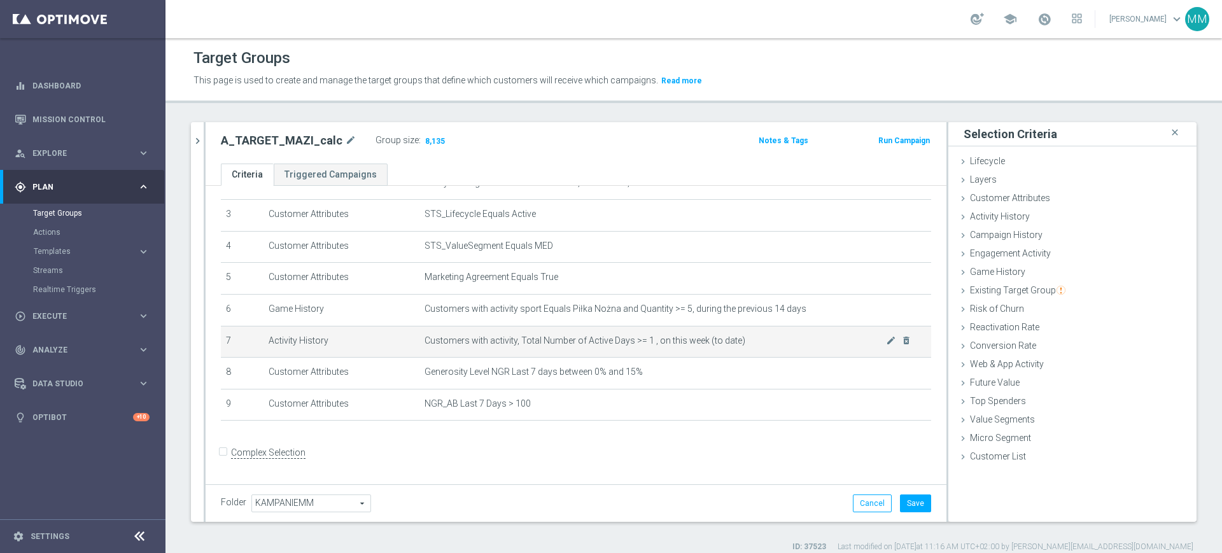
click at [622, 344] on span "Customers with activity, Total Number of Active Days >= 1 , on this week (to da…" at bounding box center [654, 340] width 461 height 11
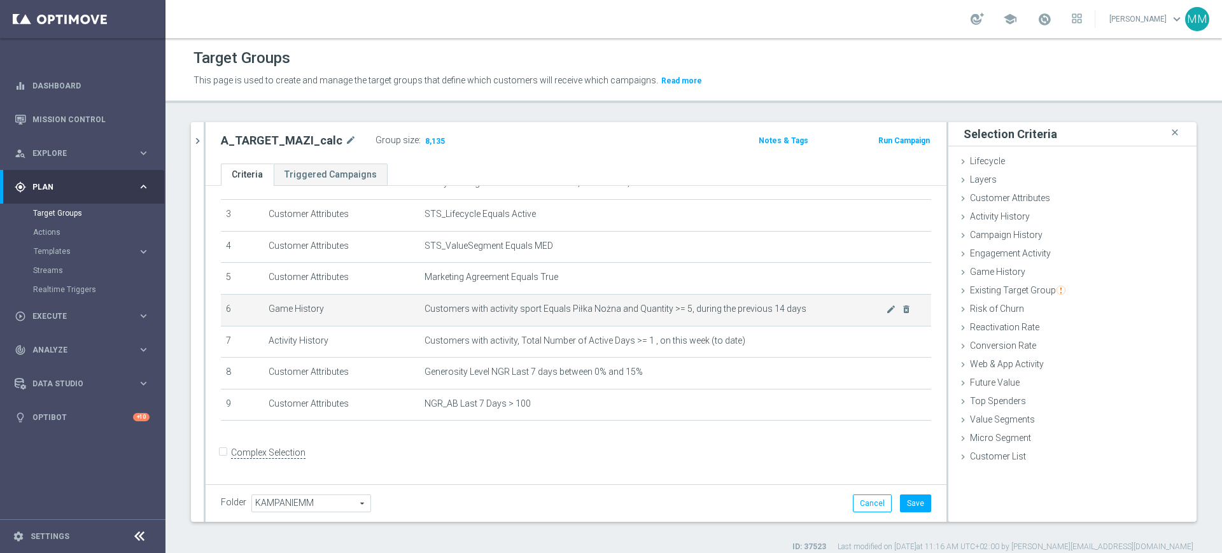
click at [627, 318] on td "Customers with activity sport Equals Piłka Nożna and Quantity >= 5, during the …" at bounding box center [675, 310] width 512 height 32
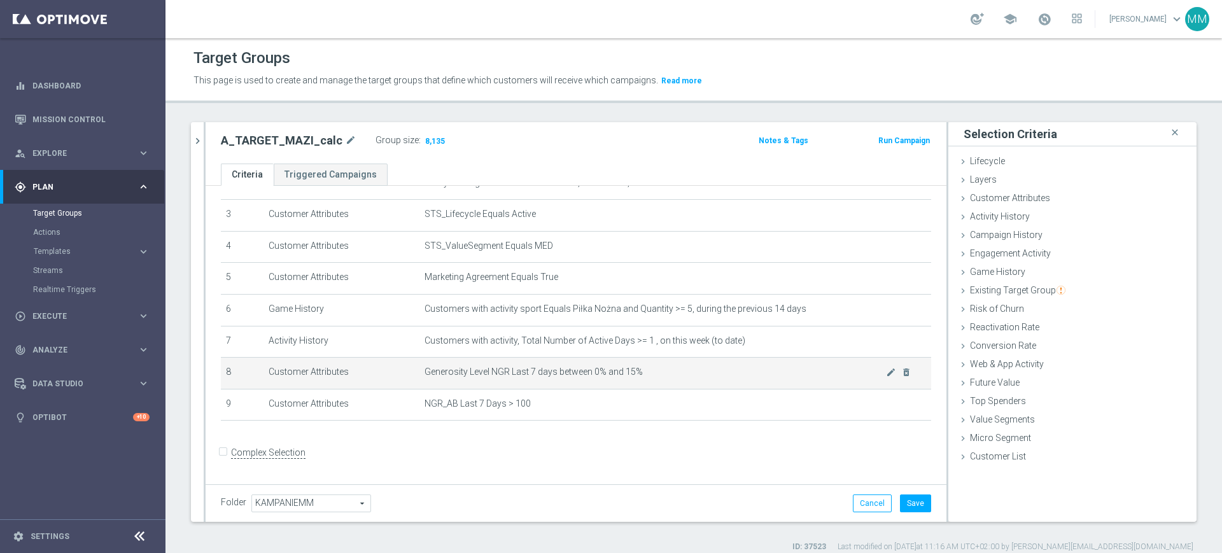
click at [580, 370] on span "Generosity Level NGR Last 7 days between 0% and 15%" at bounding box center [654, 372] width 461 height 11
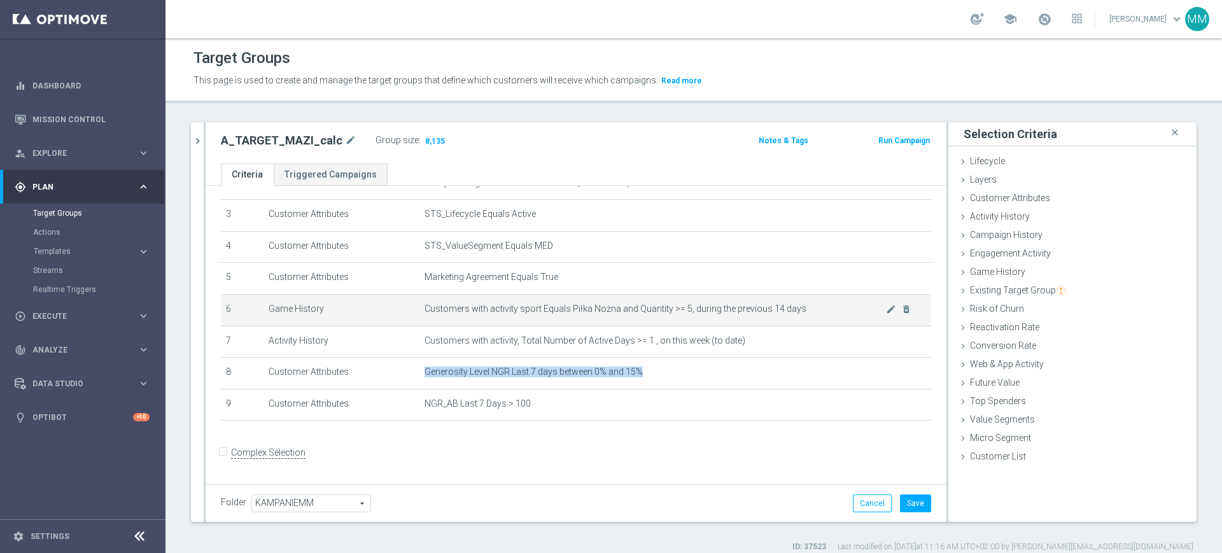
click at [530, 299] on td "Customers with activity sport Equals Piłka Nożna and Quantity >= 5, during the …" at bounding box center [675, 310] width 512 height 32
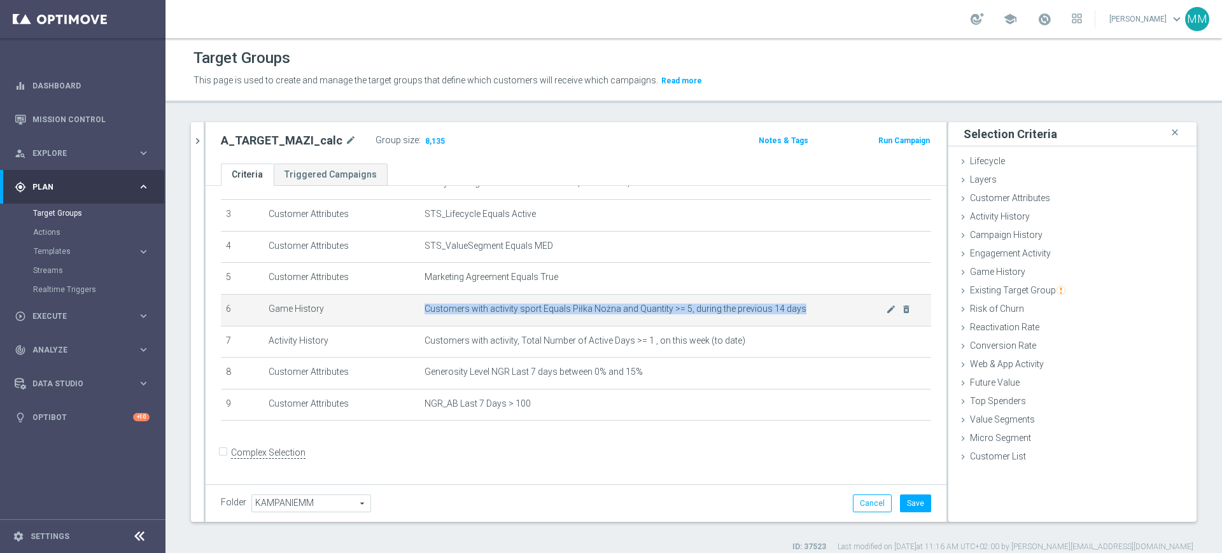
click at [530, 299] on td "Customers with activity sport Equals Piłka Nożna and Quantity >= 5, during the …" at bounding box center [675, 310] width 512 height 32
click at [671, 321] on td "Customers with activity sport Equals Piłka Nożna and Quantity >= 5, during the …" at bounding box center [675, 310] width 512 height 32
click at [886, 310] on icon "mode_edit" at bounding box center [891, 309] width 10 height 10
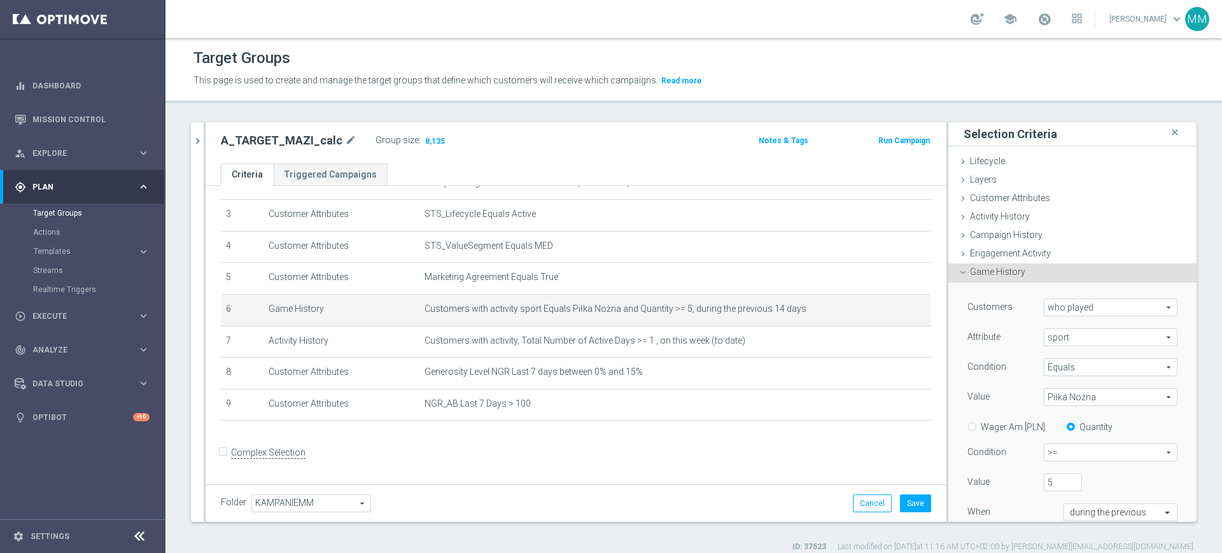
scroll to position [159, 0]
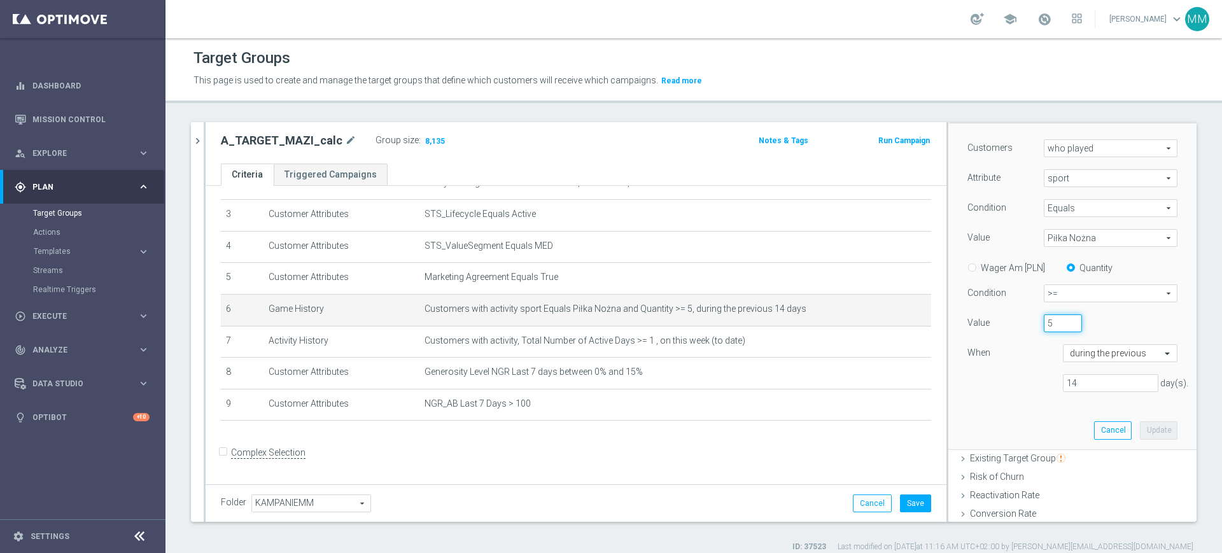
drag, startPoint x: 1037, startPoint y: 328, endPoint x: 1011, endPoint y: 327, distance: 26.1
click at [1011, 327] on div "Value 5" at bounding box center [1072, 324] width 229 height 20
type input "10"
click at [1140, 427] on button "Update" at bounding box center [1159, 430] width 38 height 18
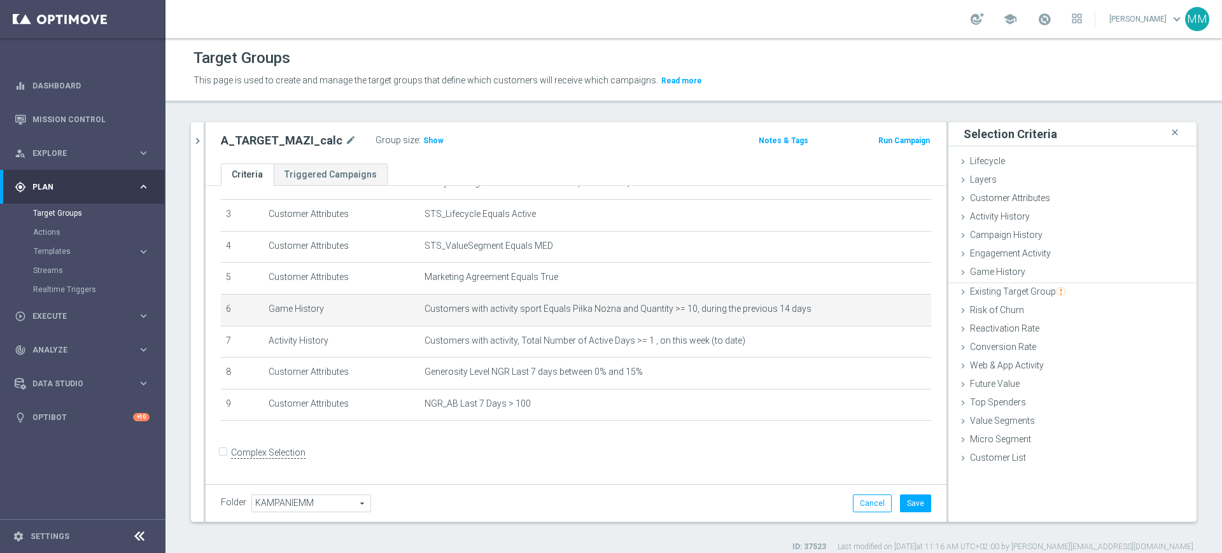
scroll to position [0, 0]
click at [428, 136] on span "Show" at bounding box center [433, 140] width 20 height 9
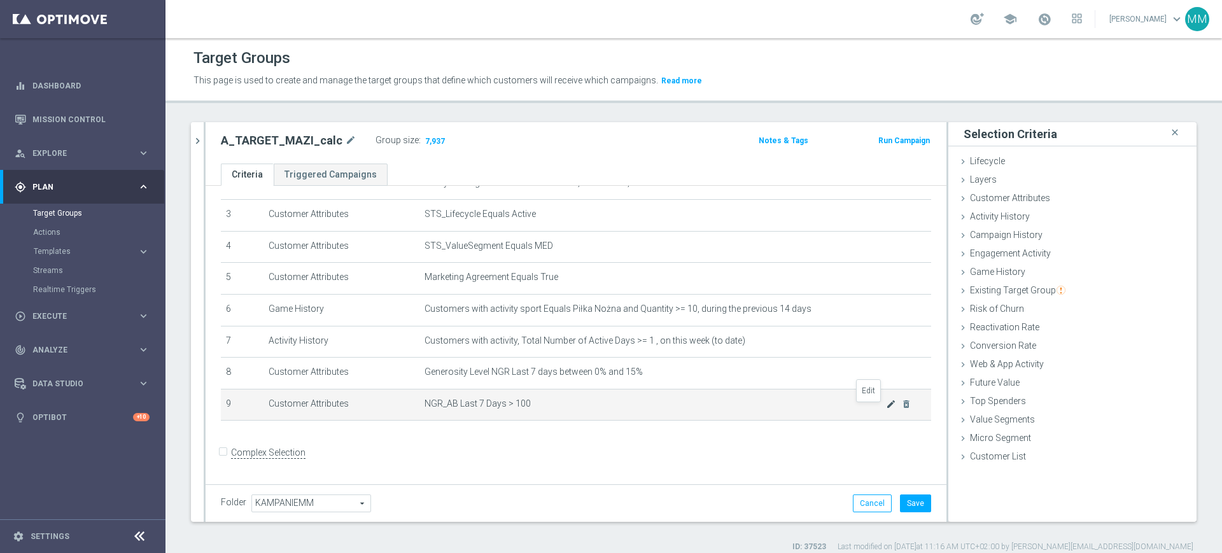
click at [886, 409] on icon "mode_edit" at bounding box center [891, 404] width 10 height 10
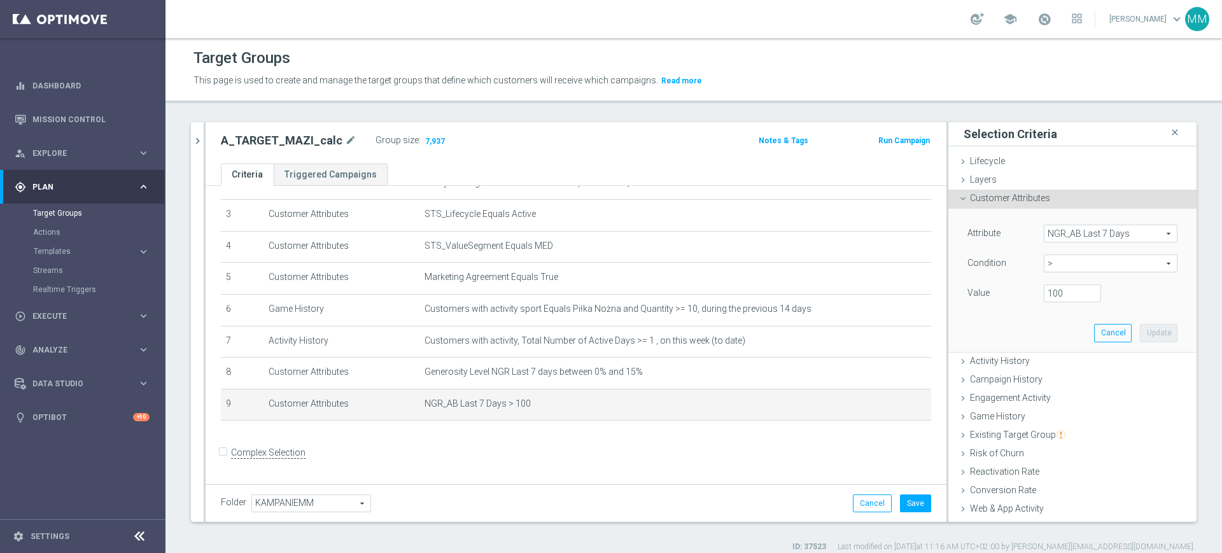
click at [1056, 260] on span ">" at bounding box center [1110, 263] width 132 height 17
click at [1052, 365] on span ">=" at bounding box center [1110, 365] width 121 height 10
type input ">="
click at [1044, 292] on input "number" at bounding box center [1072, 293] width 57 height 18
type input "100"
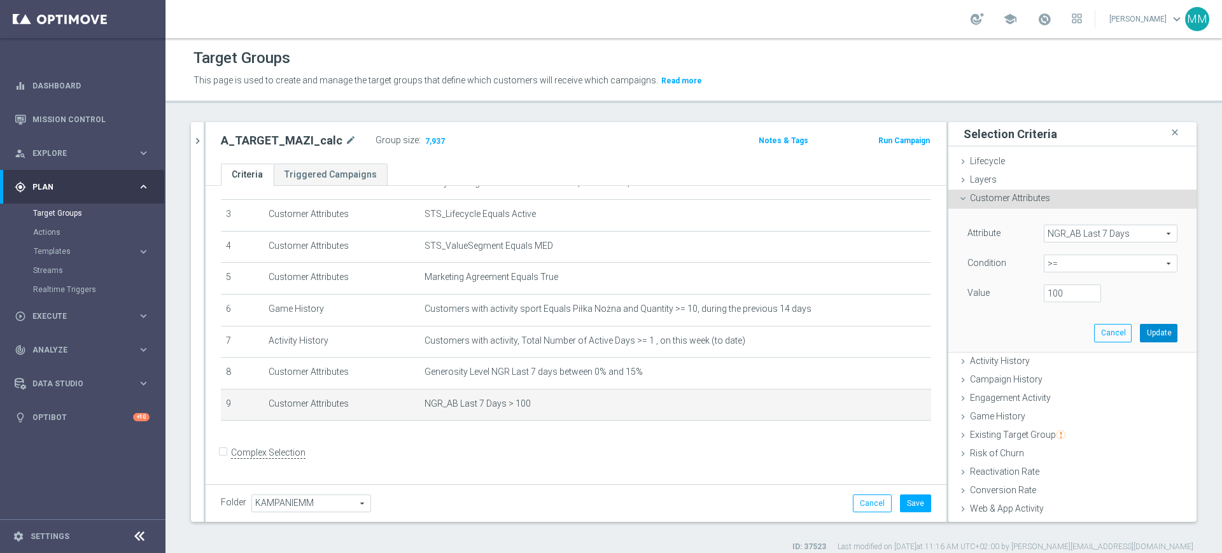
click at [1140, 339] on button "Update" at bounding box center [1159, 333] width 38 height 18
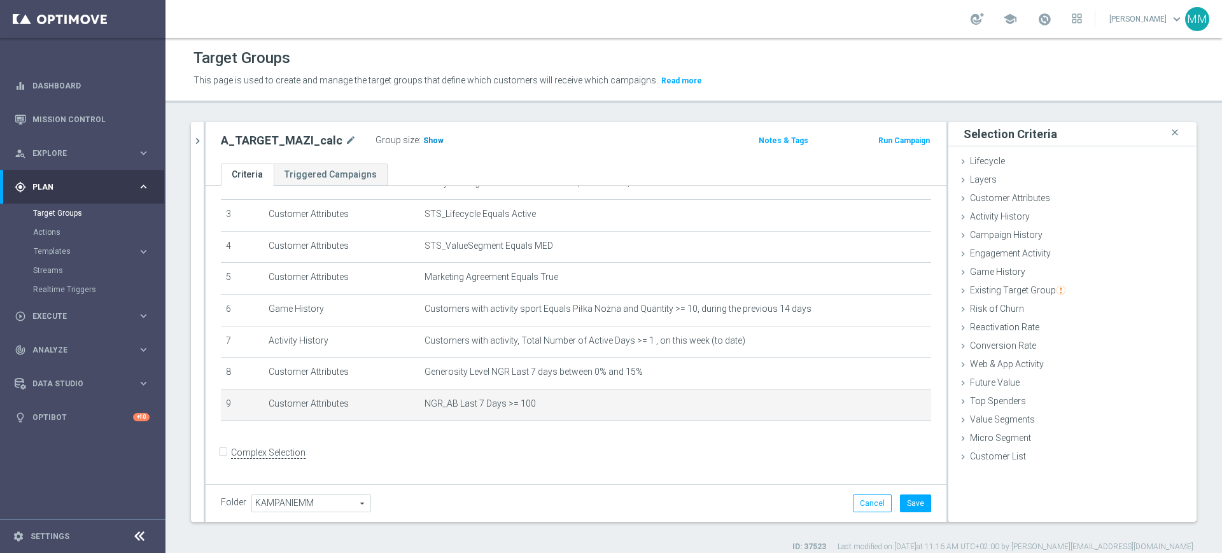
click at [431, 136] on span "Show" at bounding box center [433, 140] width 20 height 9
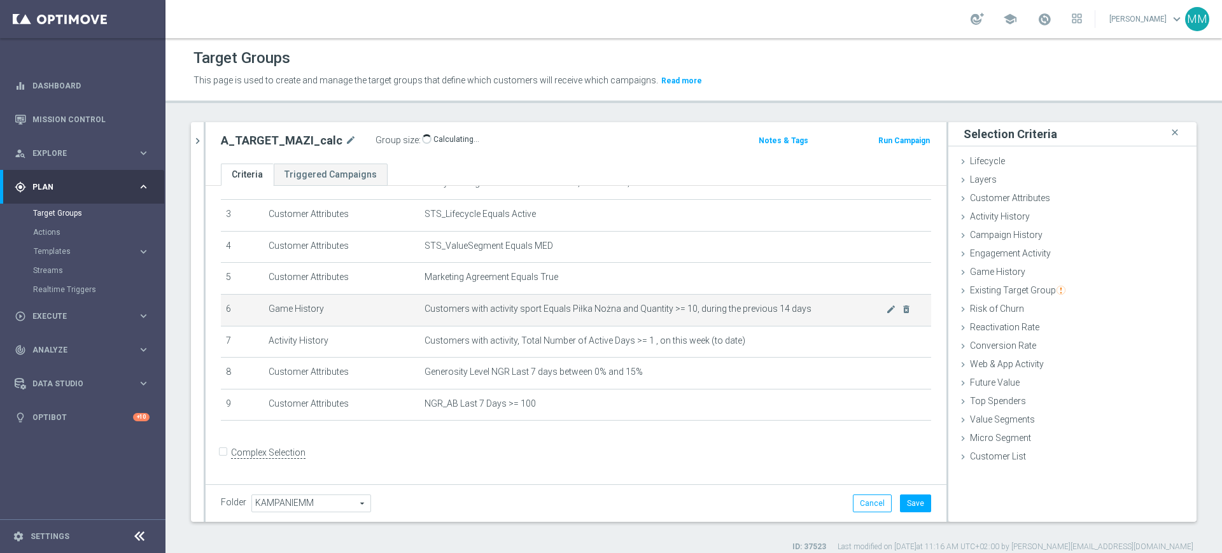
click at [610, 305] on td "Customers with activity sport Equals Piłka Nożna and Quantity >= 10, during the…" at bounding box center [675, 310] width 512 height 32
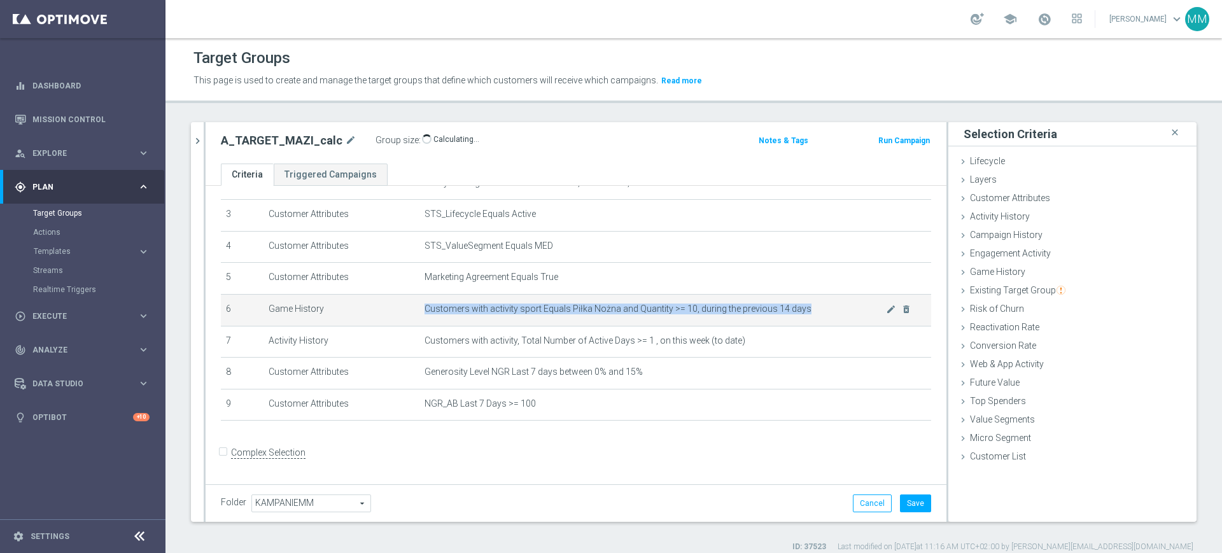
click at [610, 305] on td "Customers with activity sport Equals Piłka Nożna and Quantity >= 10, during the…" at bounding box center [675, 310] width 512 height 32
click at [604, 314] on span "Customers with activity sport Equals Piłka Nożna and Quantity >= 10, during the…" at bounding box center [654, 309] width 461 height 11
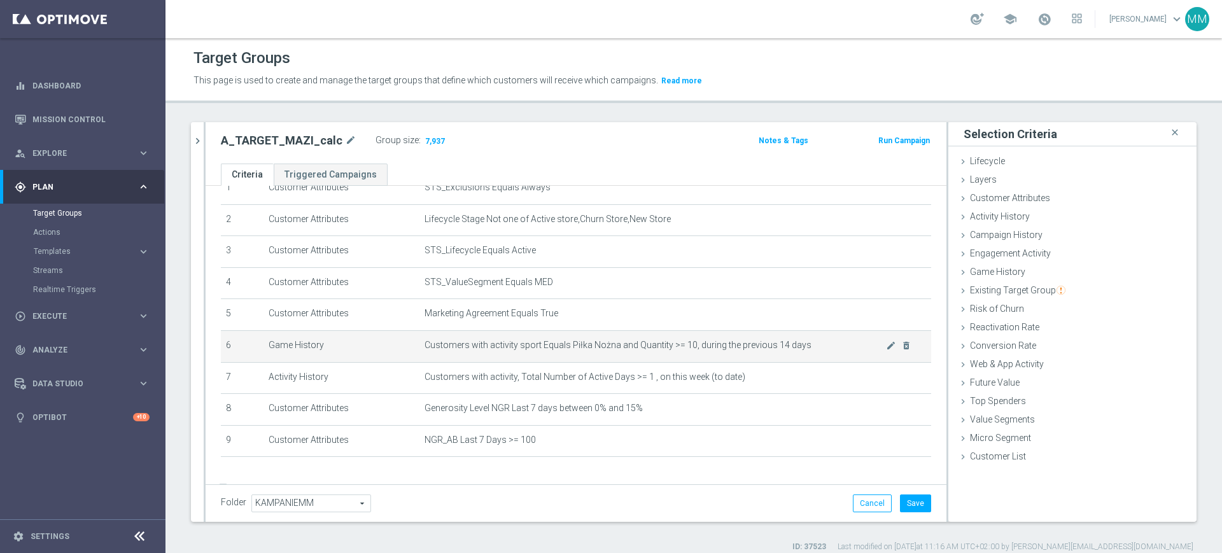
scroll to position [94, 0]
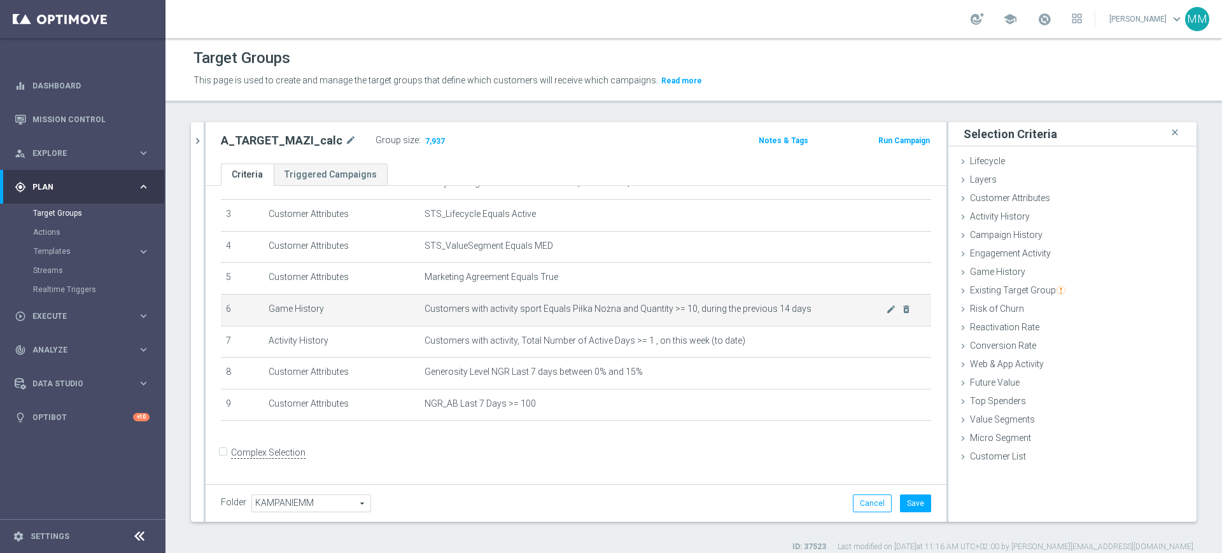
click at [665, 306] on span "Customers with activity sport Equals Piłka Nożna and Quantity >= 10, during the…" at bounding box center [654, 309] width 461 height 11
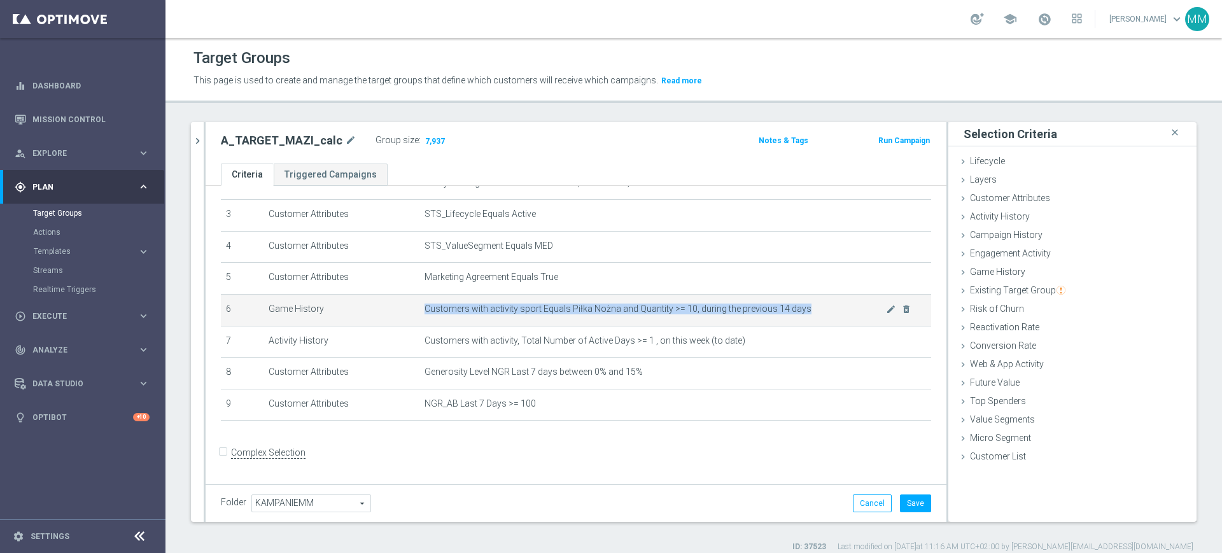
click at [665, 306] on span "Customers with activity sport Equals Piłka Nożna and Quantity >= 10, during the…" at bounding box center [654, 309] width 461 height 11
click at [660, 311] on span "Customers with activity sport Equals Piłka Nożna and Quantity >= 10, during the…" at bounding box center [654, 309] width 461 height 11
click at [666, 311] on span "Customers with activity sport Equals Piłka Nożna and Quantity >= 10, during the…" at bounding box center [654, 309] width 461 height 11
drag, startPoint x: 670, startPoint y: 312, endPoint x: 661, endPoint y: 314, distance: 9.3
click at [661, 314] on span "Customers with activity sport Equals Piłka Nożna and Quantity >= 10, during the…" at bounding box center [654, 309] width 461 height 11
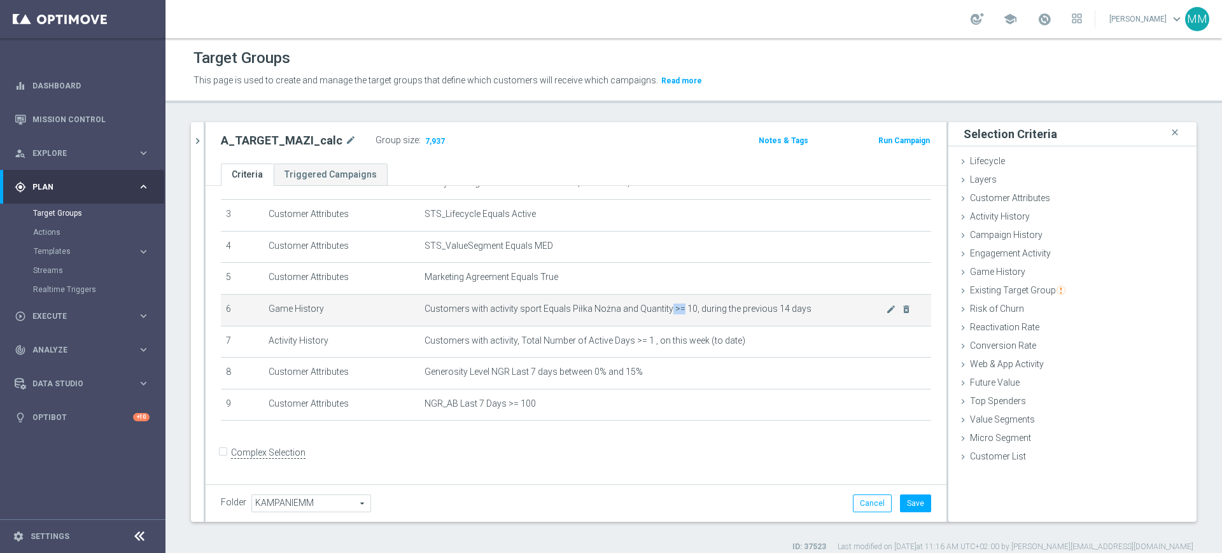
click at [661, 314] on span "Customers with activity sport Equals Piłka Nożna and Quantity >= 10, during the…" at bounding box center [654, 309] width 461 height 11
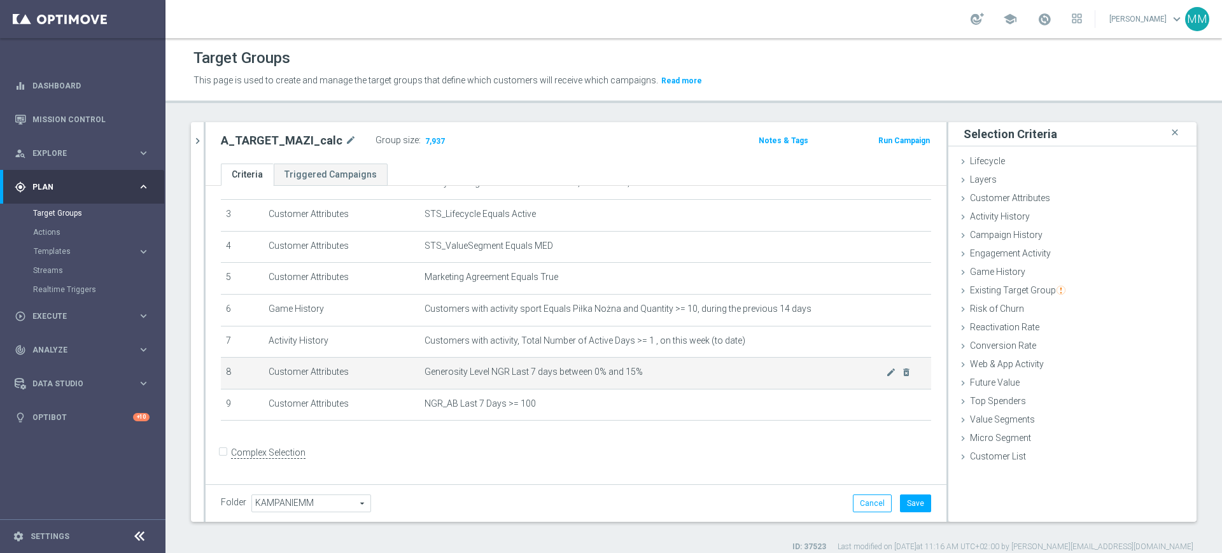
click at [671, 377] on span "Generosity Level NGR Last 7 days between 0% and 15%" at bounding box center [654, 372] width 461 height 11
click at [673, 377] on span "Generosity Level NGR Last 7 days between 0% and 15%" at bounding box center [654, 372] width 461 height 11
click at [662, 375] on span "Generosity Level NGR Last 7 days between 0% and 15%" at bounding box center [654, 372] width 461 height 11
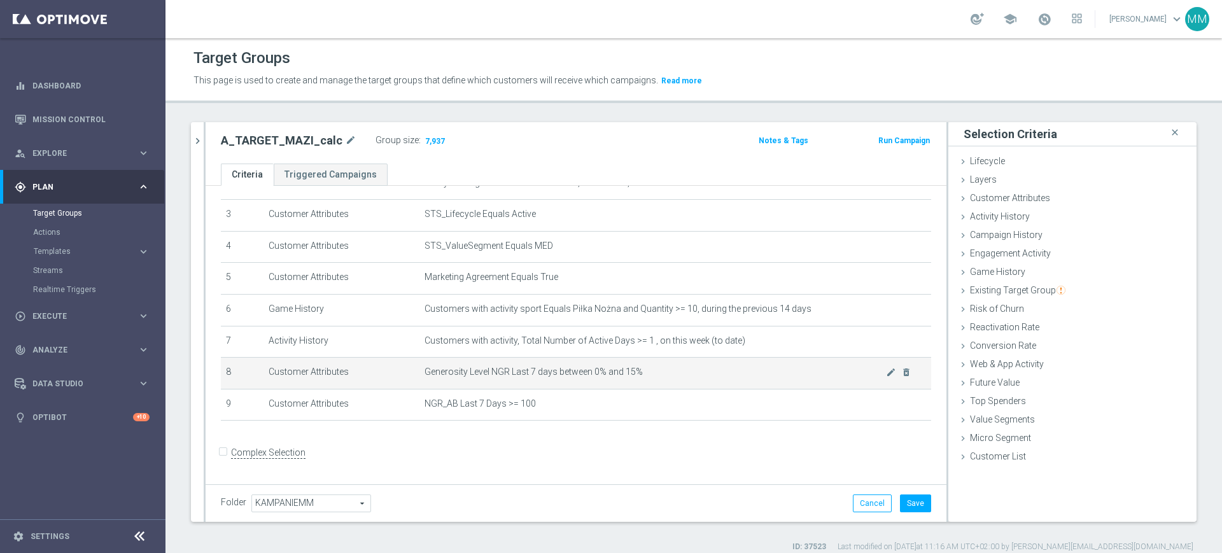
click at [636, 370] on td "Generosity Level NGR Last 7 days between 0% and 15% mode_edit delete_forever" at bounding box center [675, 374] width 512 height 32
click at [680, 361] on td "Generosity Level NGR Last 7 days between 0% and 15% mode_edit delete_forever" at bounding box center [675, 374] width 512 height 32
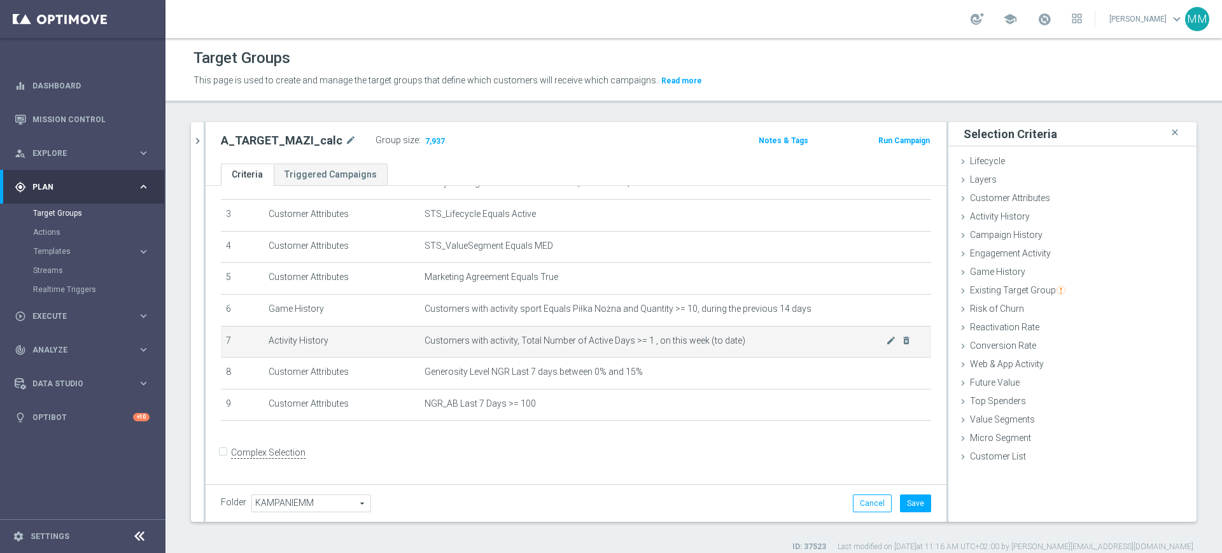
click at [690, 353] on td "Customers with activity, Total Number of Active Days >= 1 , on this week (to da…" at bounding box center [675, 342] width 512 height 32
click at [690, 346] on span "Customers with activity, Total Number of Active Days >= 1 , on this week (to da…" at bounding box center [654, 340] width 461 height 11
click at [901, 342] on icon "delete_forever" at bounding box center [906, 340] width 10 height 10
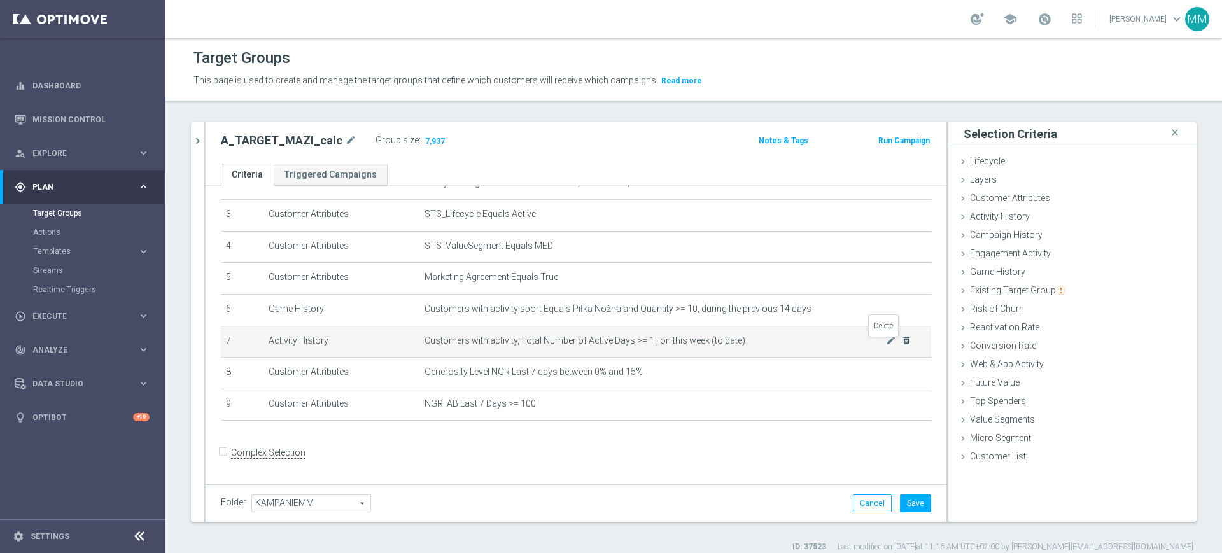
scroll to position [62, 0]
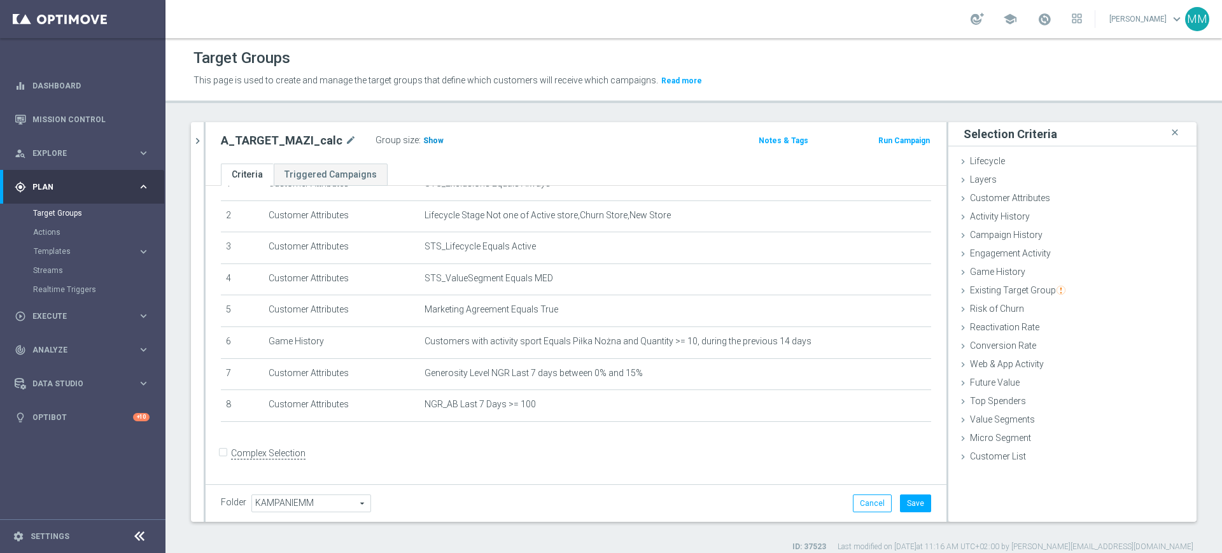
click at [423, 141] on span "Show" at bounding box center [433, 140] width 20 height 9
click at [520, 347] on span "Customers with activity sport Equals Piłka Nożna and Quantity >= 10, during the…" at bounding box center [654, 341] width 461 height 11
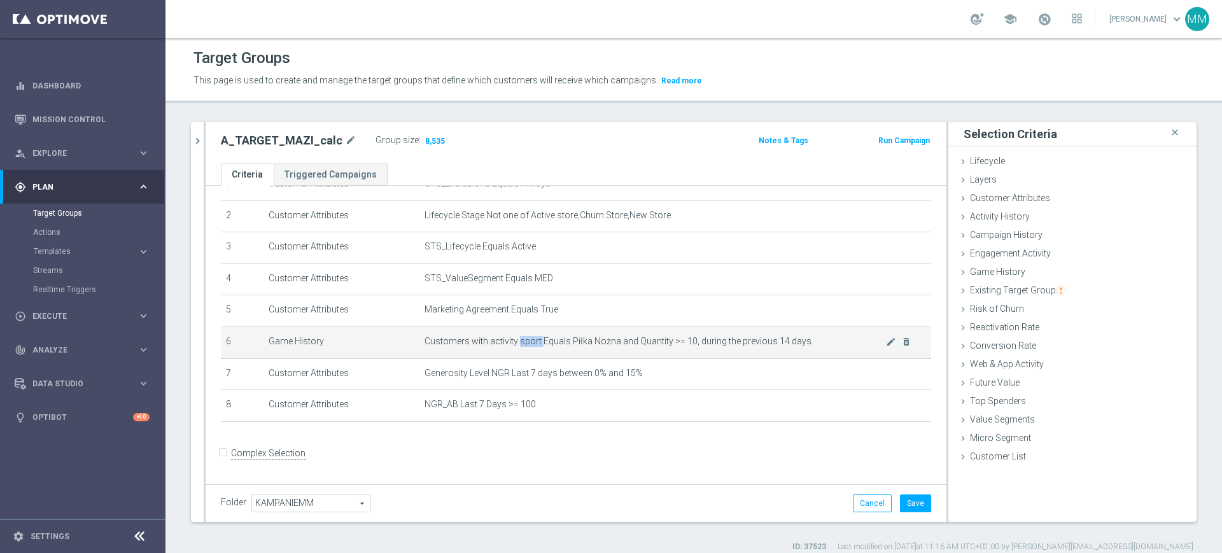
click at [520, 347] on span "Customers with activity sport Equals Piłka Nożna and Quantity >= 10, during the…" at bounding box center [654, 341] width 461 height 11
click at [538, 339] on span "Customers with activity sport Equals Piłka Nożna and Quantity >= 10, during the…" at bounding box center [654, 341] width 461 height 11
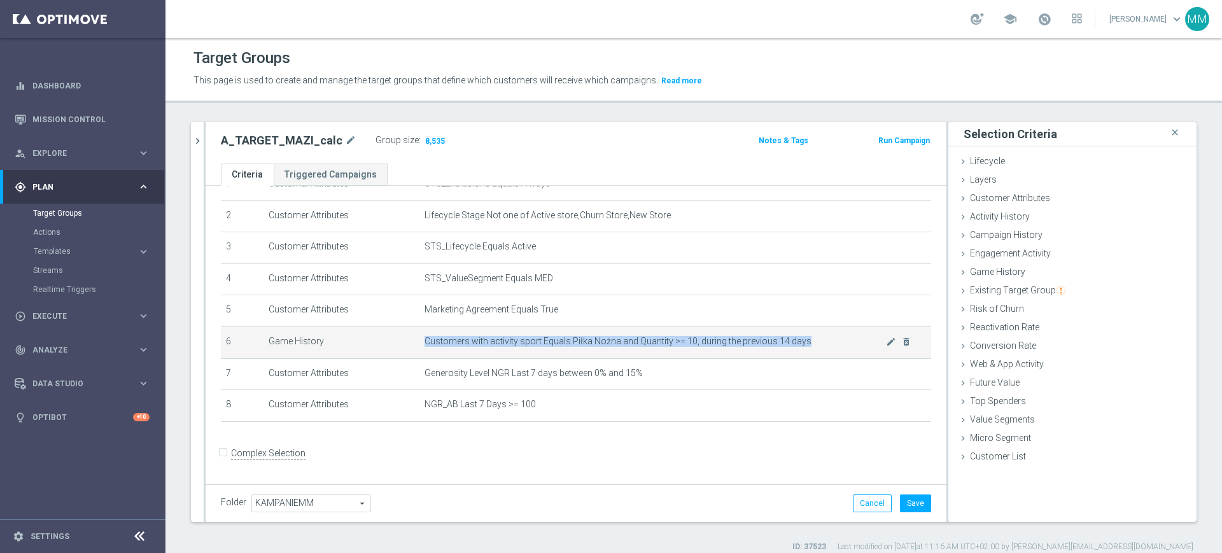
click at [538, 339] on span "Customers with activity sport Equals Piłka Nożna and Quantity >= 10, during the…" at bounding box center [654, 341] width 461 height 11
click at [562, 334] on td "Customers with activity sport Equals Piłka Nożna and Quantity >= 10, during the…" at bounding box center [675, 342] width 512 height 32
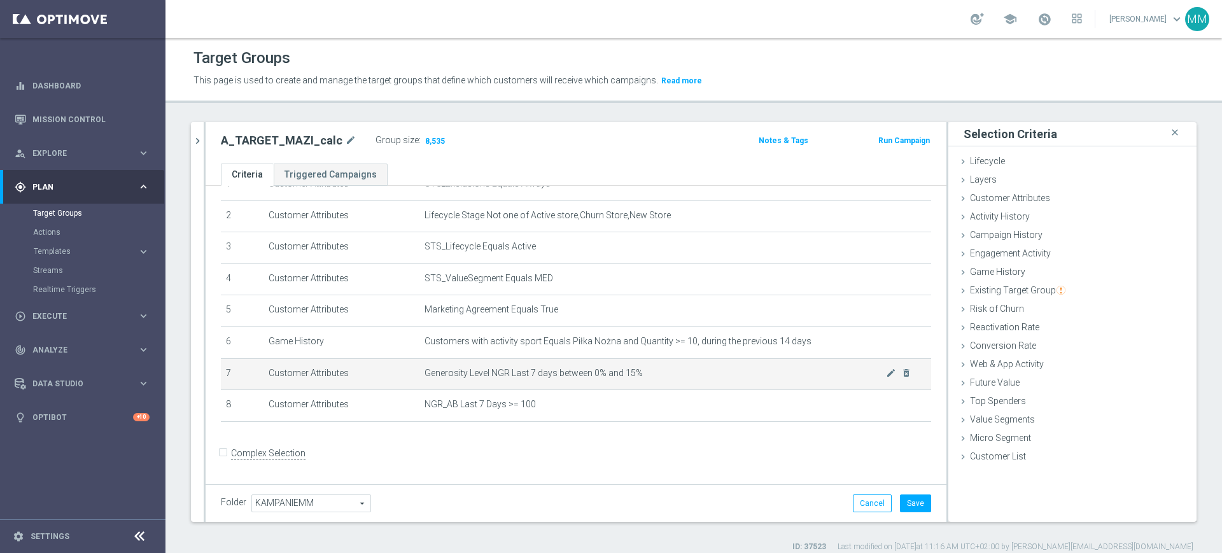
click at [624, 379] on span "Generosity Level NGR Last 7 days between 0% and 15%" at bounding box center [654, 373] width 461 height 11
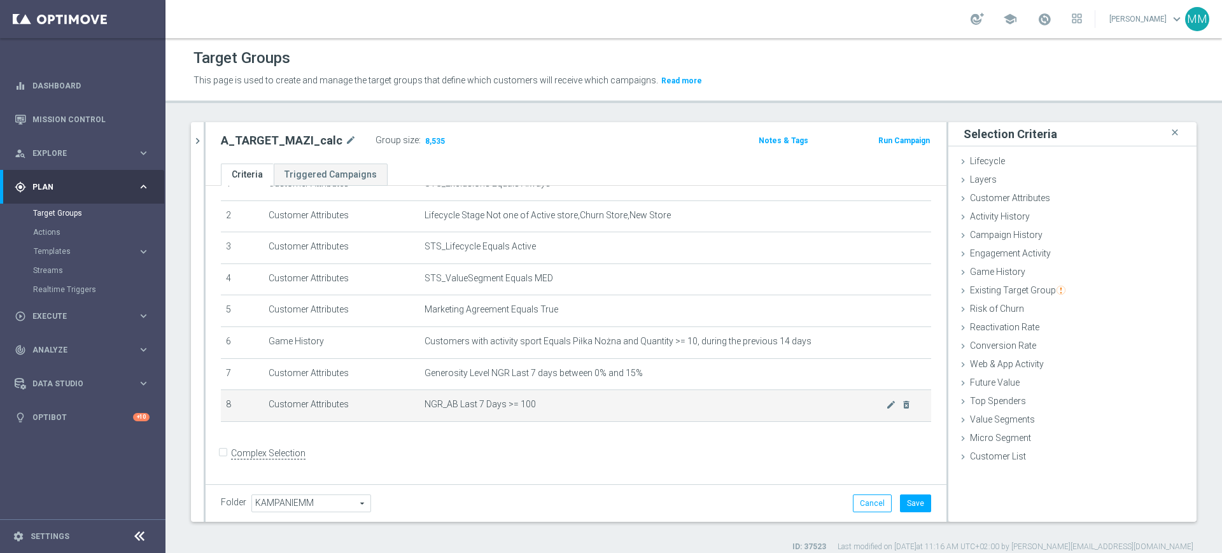
click at [614, 409] on span "NGR_AB Last 7 Days >= 100" at bounding box center [654, 404] width 461 height 11
click at [886, 407] on icon "mode_edit" at bounding box center [891, 405] width 10 height 10
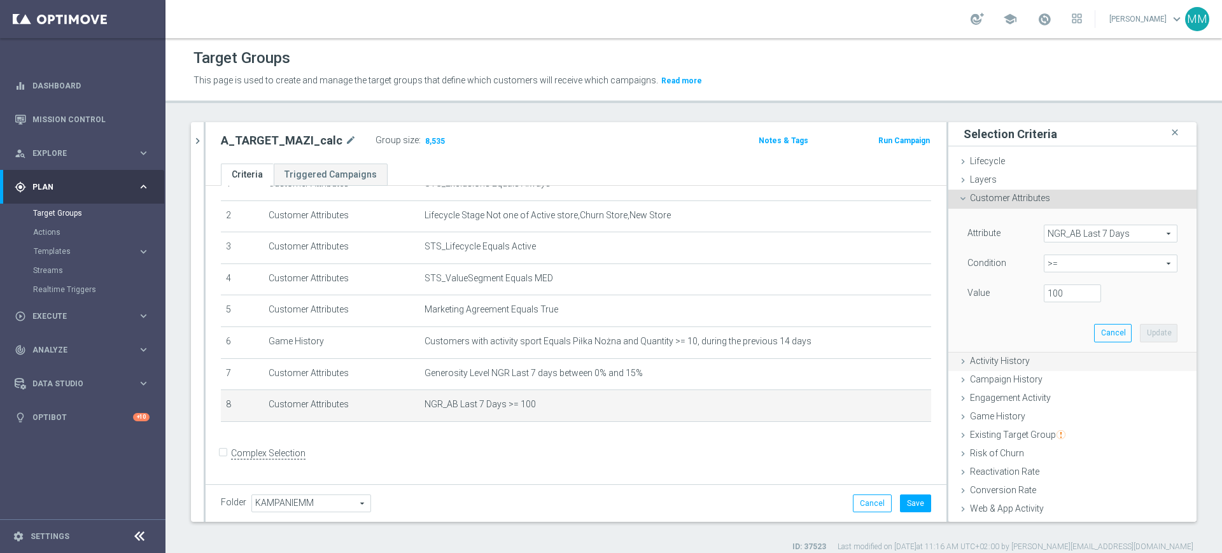
click at [1016, 367] on div "Activity History done selection updated" at bounding box center [1072, 362] width 248 height 19
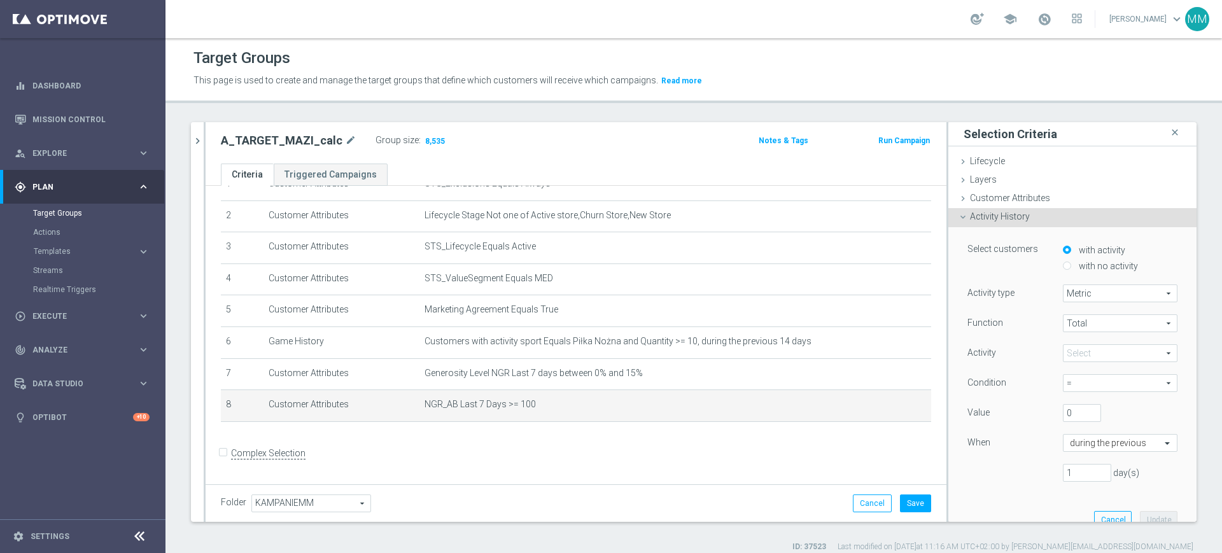
click at [1081, 345] on span at bounding box center [1119, 353] width 113 height 17
click at [0, 0] on input "search" at bounding box center [0, 0] width 0 height 0
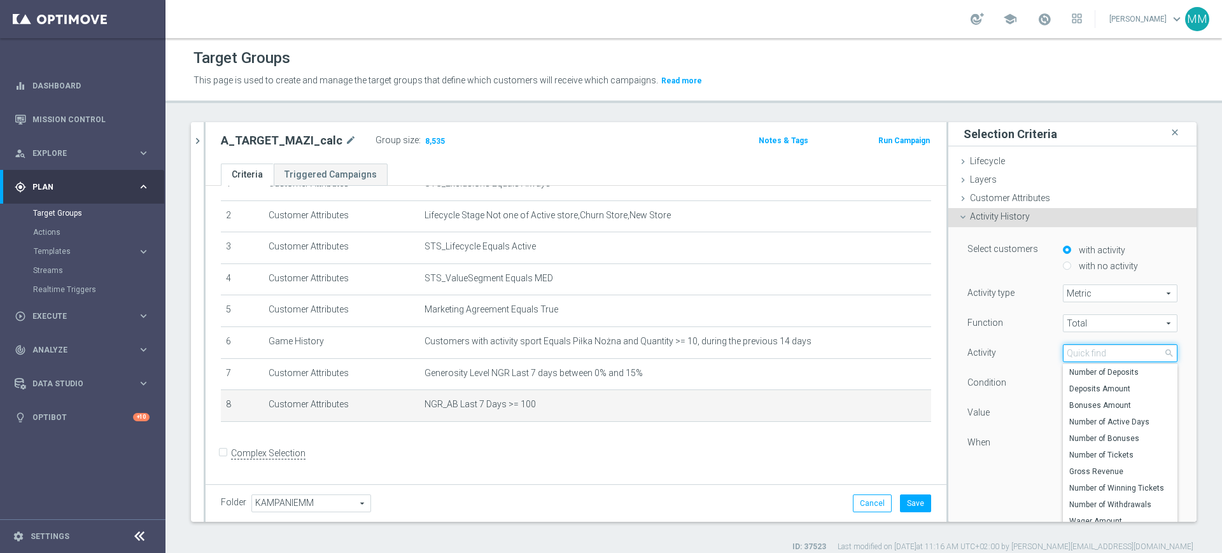
click at [1081, 344] on input "search" at bounding box center [1120, 353] width 115 height 18
type input "New net"
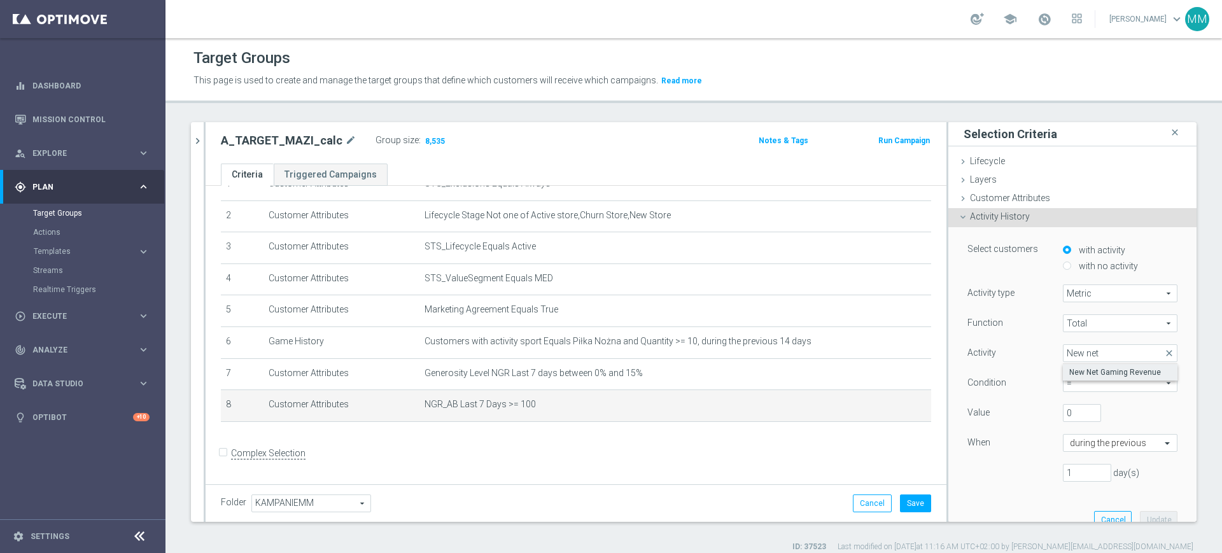
click at [1124, 373] on span "New Net Gaming Revenue" at bounding box center [1120, 372] width 102 height 10
type input "New Net Gaming Revenue"
click at [1100, 385] on span "=" at bounding box center [1119, 383] width 113 height 17
click at [1077, 455] on span ">=" at bounding box center [1120, 452] width 102 height 10
type input ">="
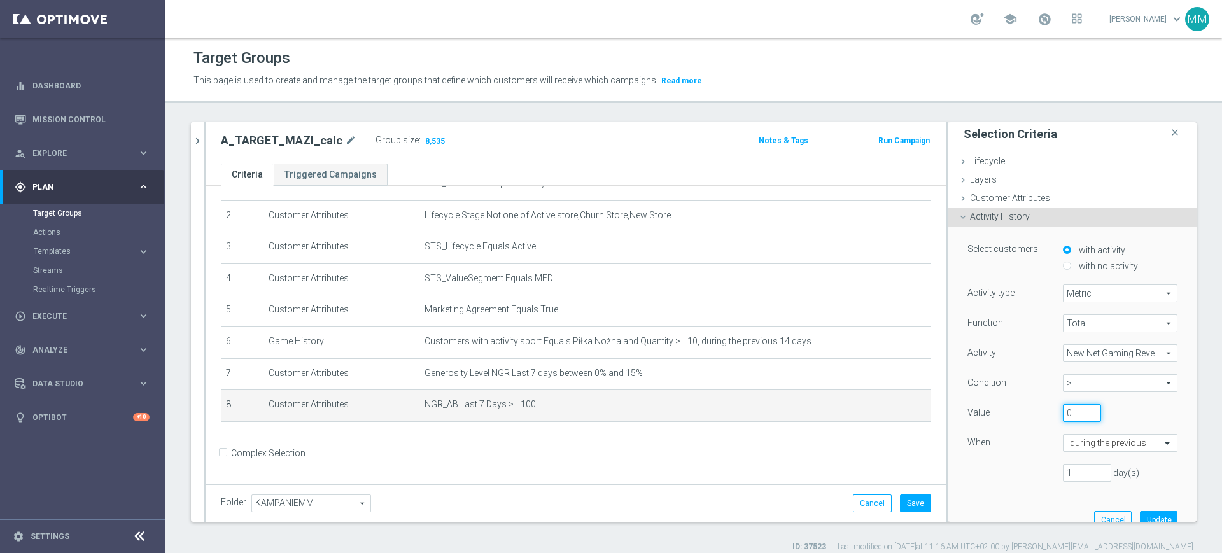
drag, startPoint x: 1060, startPoint y: 413, endPoint x: 1037, endPoint y: 413, distance: 23.5
click at [1053, 413] on div "0" at bounding box center [1081, 413] width 57 height 18
type input "100"
click at [1100, 443] on input "text" at bounding box center [1107, 443] width 75 height 11
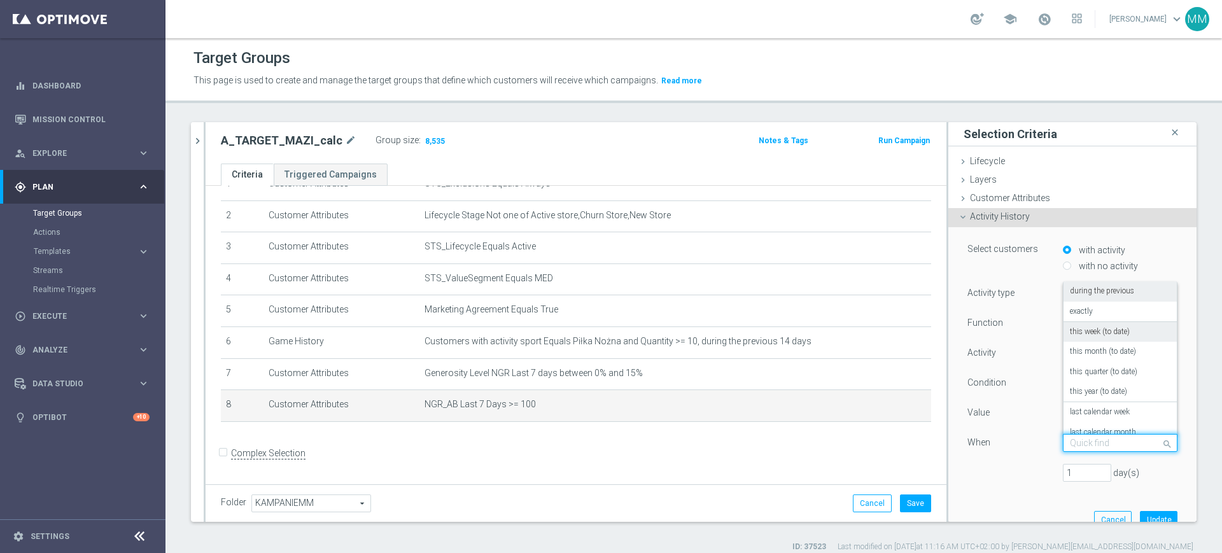
click at [1100, 336] on label "this week (to date)" at bounding box center [1100, 332] width 60 height 10
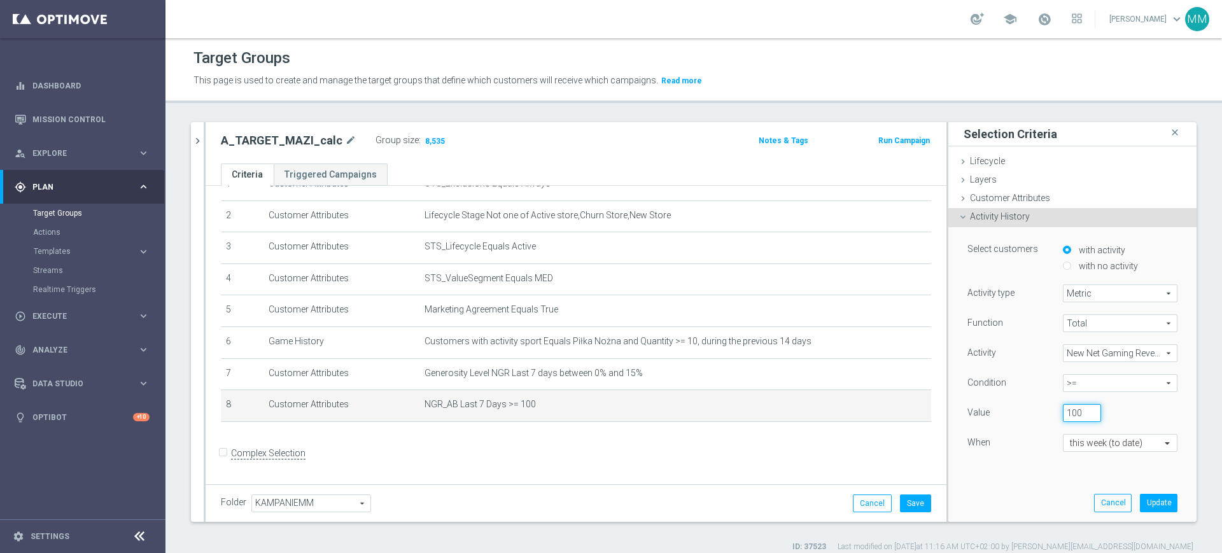
click at [1063, 417] on input "100" at bounding box center [1082, 413] width 38 height 18
click at [1132, 419] on div "100" at bounding box center [1110, 413] width 115 height 18
click at [1146, 500] on button "Update" at bounding box center [1159, 503] width 38 height 18
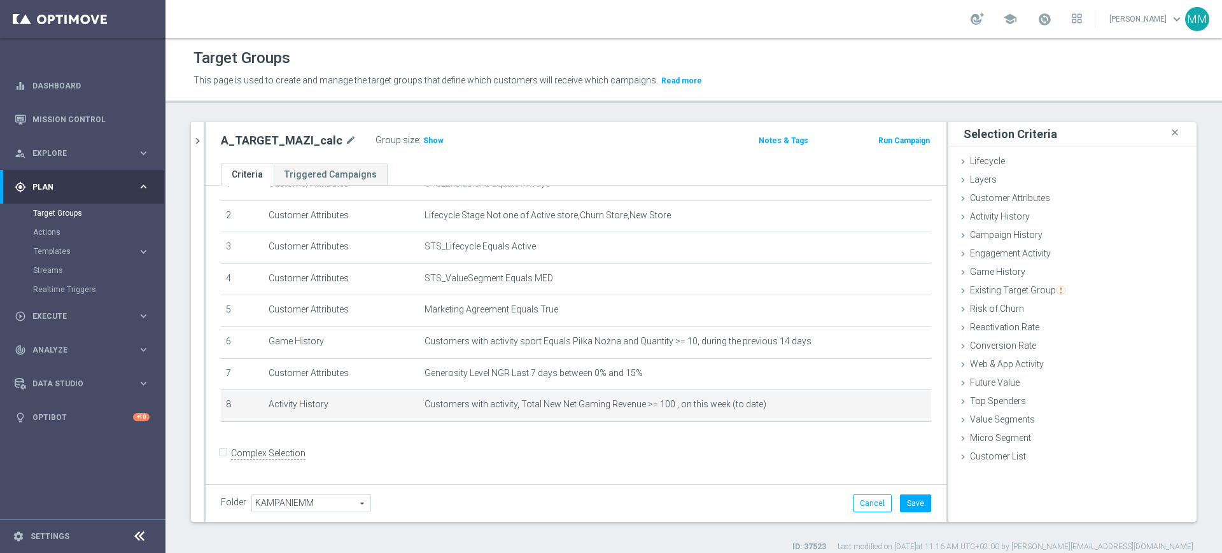
click at [437, 138] on div "Group size : Show" at bounding box center [438, 139] width 127 height 15
click at [424, 138] on span "Show" at bounding box center [433, 140] width 20 height 9
click at [886, 405] on icon "mode_edit" at bounding box center [891, 405] width 10 height 10
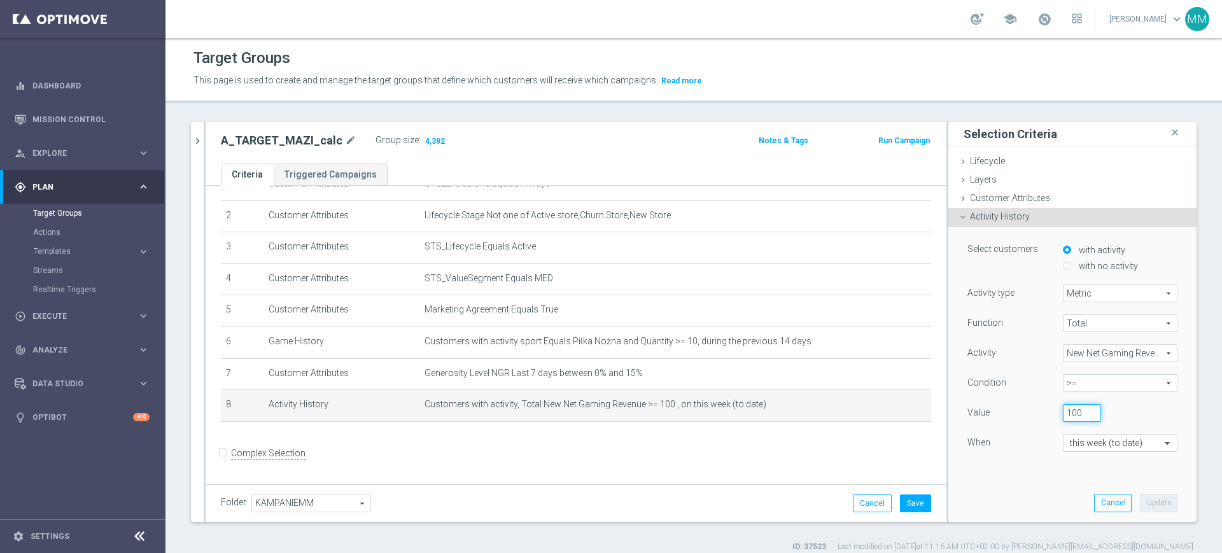
click at [1063, 412] on input "100" at bounding box center [1082, 413] width 38 height 18
click at [1063, 411] on input "100" at bounding box center [1082, 413] width 38 height 18
type input "0"
click at [1071, 388] on span ">=" at bounding box center [1119, 383] width 113 height 17
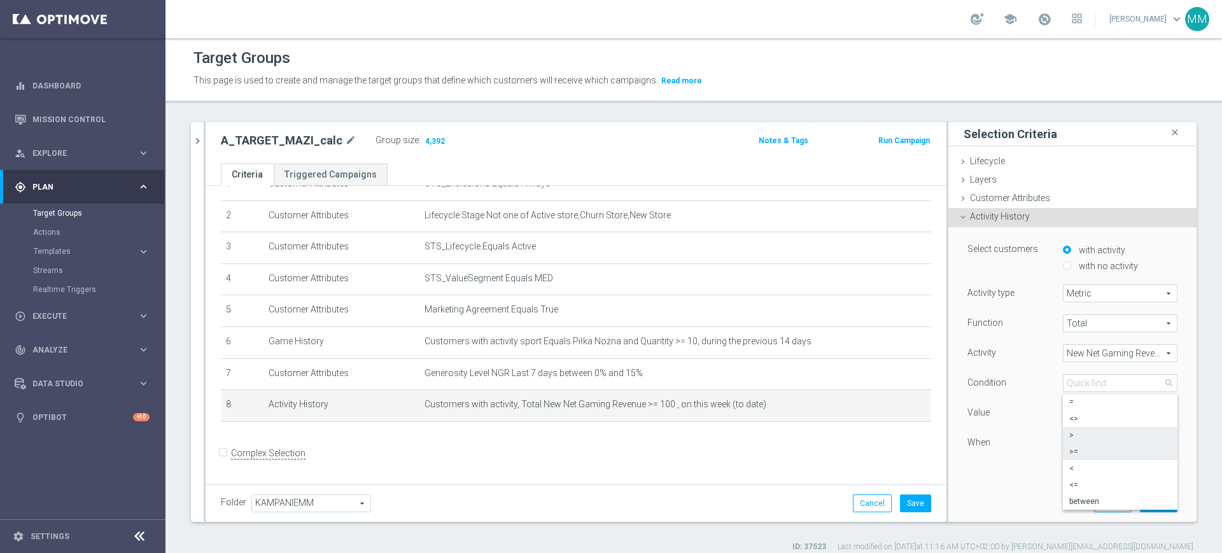
click at [1080, 437] on span ">" at bounding box center [1120, 435] width 102 height 10
type input ">"
click at [1140, 506] on button "Update" at bounding box center [1159, 503] width 38 height 18
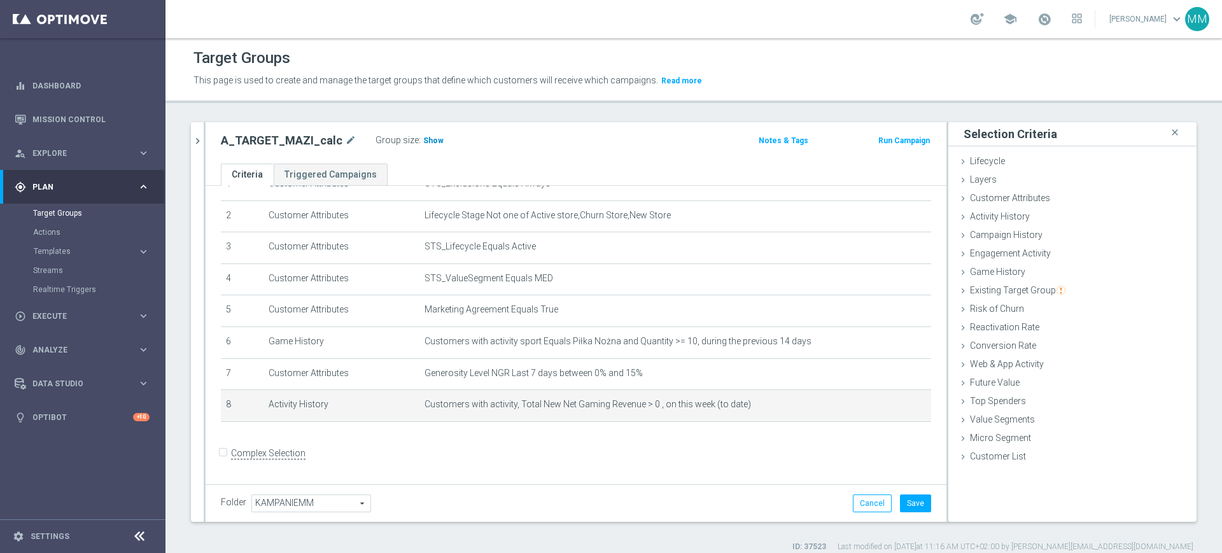
click at [423, 136] on span "Show" at bounding box center [433, 140] width 20 height 9
click at [886, 409] on icon "mode_edit" at bounding box center [891, 405] width 10 height 10
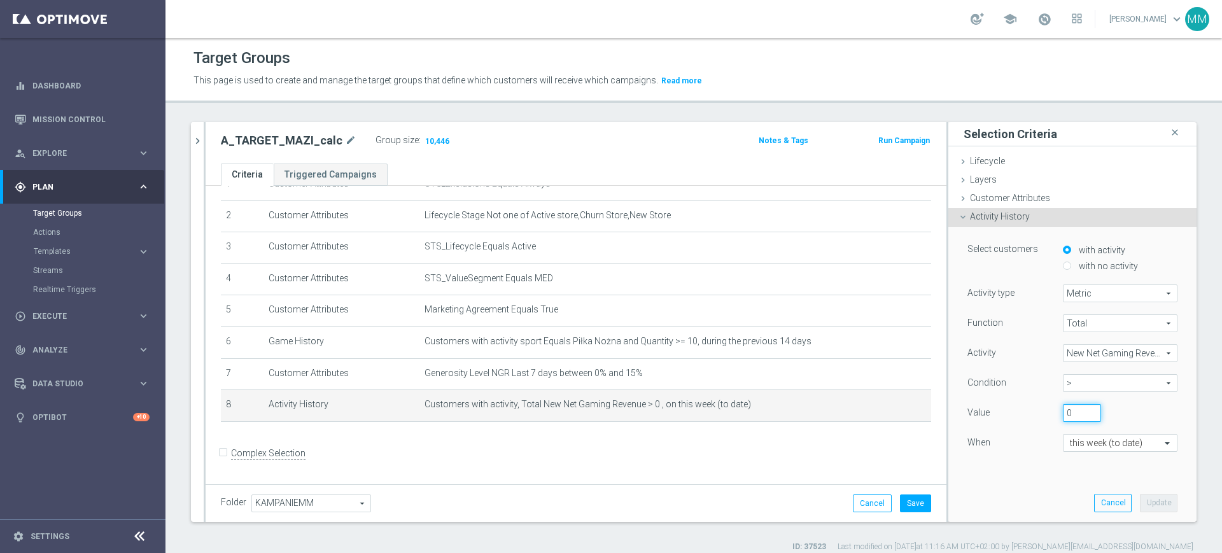
drag, startPoint x: 1052, startPoint y: 409, endPoint x: 1037, endPoint y: 410, distance: 15.3
click at [1053, 410] on div "0" at bounding box center [1081, 413] width 57 height 18
type input "50"
click at [1064, 382] on span ">" at bounding box center [1119, 383] width 113 height 17
click at [1077, 457] on label ">=" at bounding box center [1120, 452] width 115 height 17
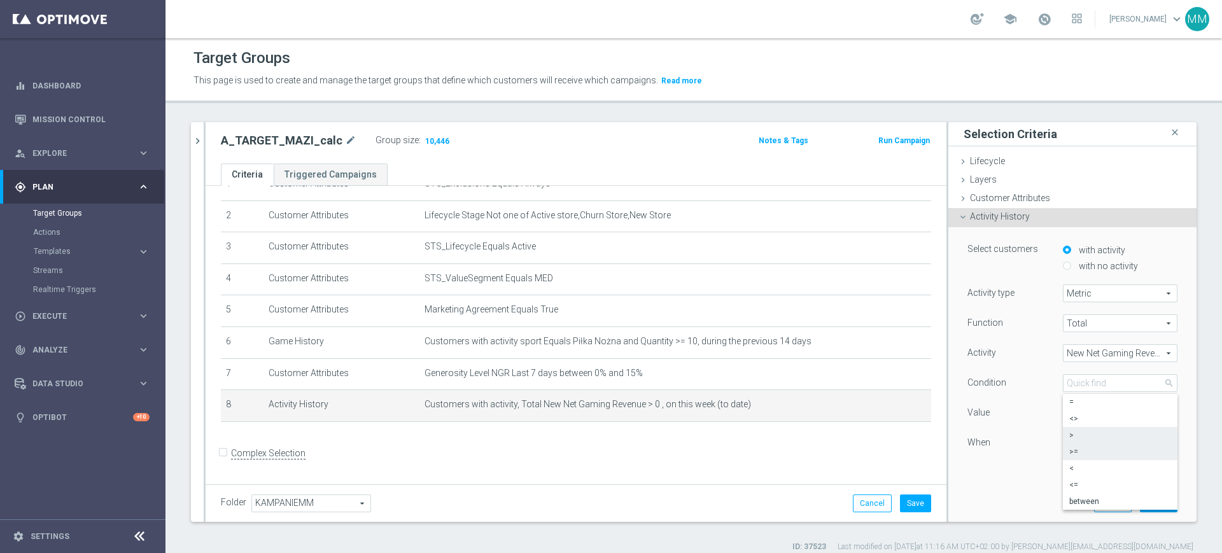
type input ">="
click at [1140, 498] on button "Update" at bounding box center [1159, 503] width 38 height 18
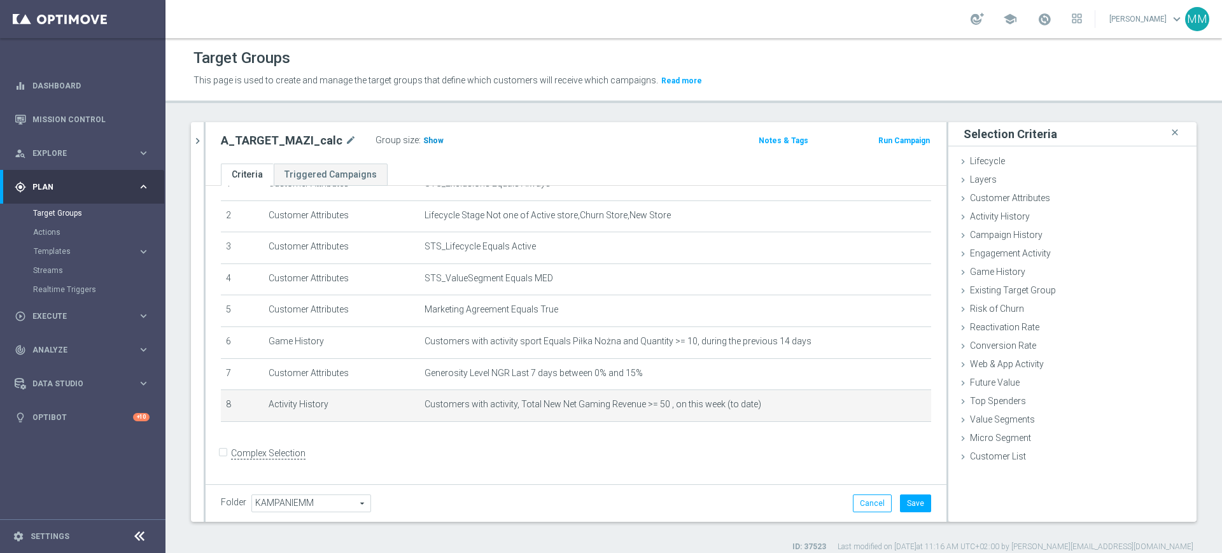
click at [426, 145] on h3 "Show" at bounding box center [433, 141] width 23 height 14
click at [559, 403] on span "Customers with activity, Total New Net Gaming Revenue >= 50 , on this week (to …" at bounding box center [654, 404] width 461 height 11
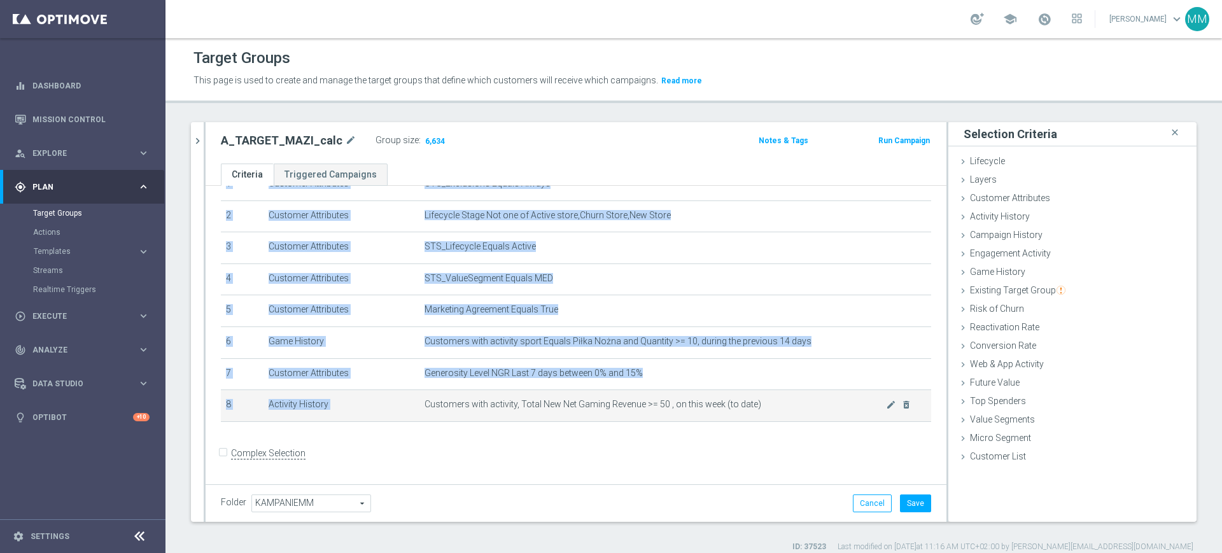
click at [559, 403] on span "Customers with activity, Total New Net Gaming Revenue >= 50 , on this week (to …" at bounding box center [654, 404] width 461 height 11
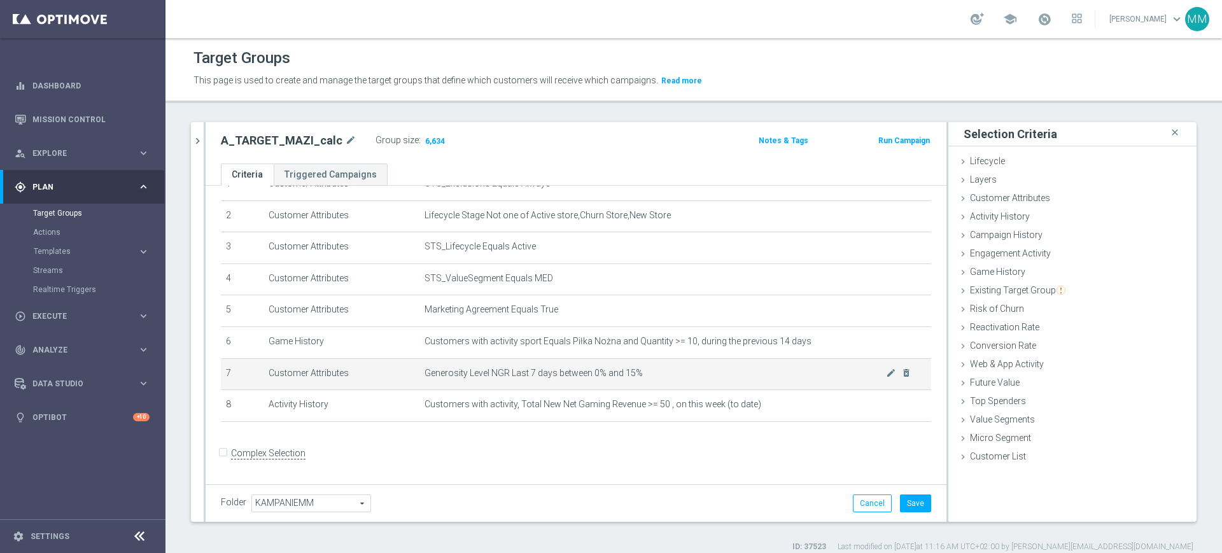
click at [560, 386] on td "Generosity Level NGR Last 7 days between 0% and 15% mode_edit delete_forever" at bounding box center [675, 374] width 512 height 32
click at [708, 389] on td "Generosity Level NGR Last 7 days between 0% and 15% mode_edit delete_forever" at bounding box center [675, 374] width 512 height 32
click at [617, 387] on td "Generosity Level NGR Last 7 days between 0% and 15% mode_edit delete_forever" at bounding box center [675, 374] width 512 height 32
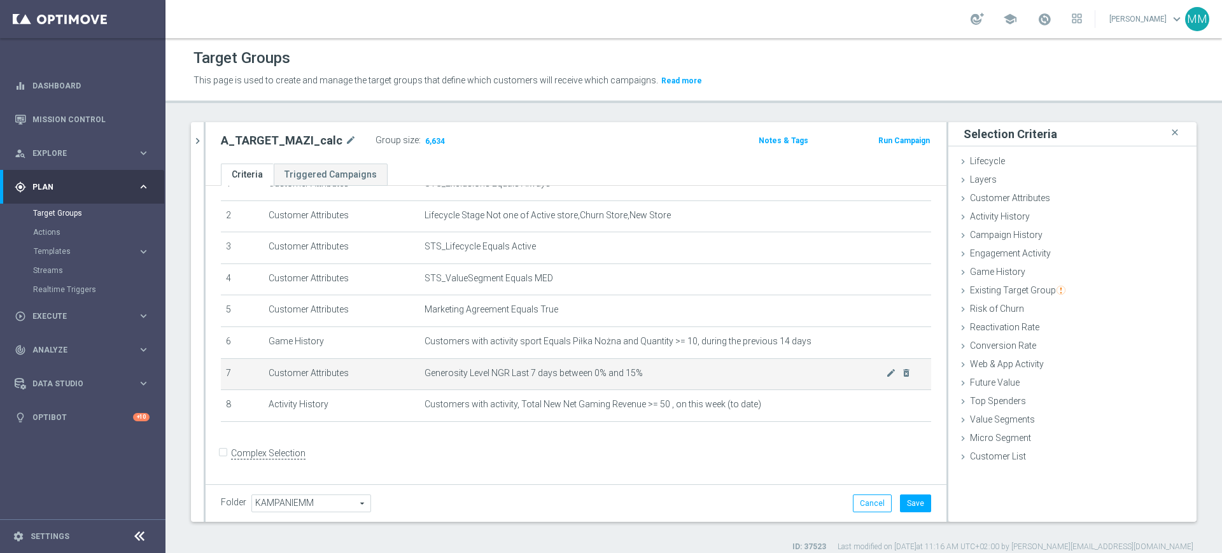
click at [615, 377] on span "Generosity Level NGR Last 7 days between 0% and 15%" at bounding box center [654, 373] width 461 height 11
click at [640, 375] on span "Generosity Level NGR Last 7 days between 0% and 15%" at bounding box center [654, 373] width 461 height 11
click at [577, 386] on td "Generosity Level NGR Last 7 days between 0% and 15% mode_edit delete_forever" at bounding box center [675, 374] width 512 height 32
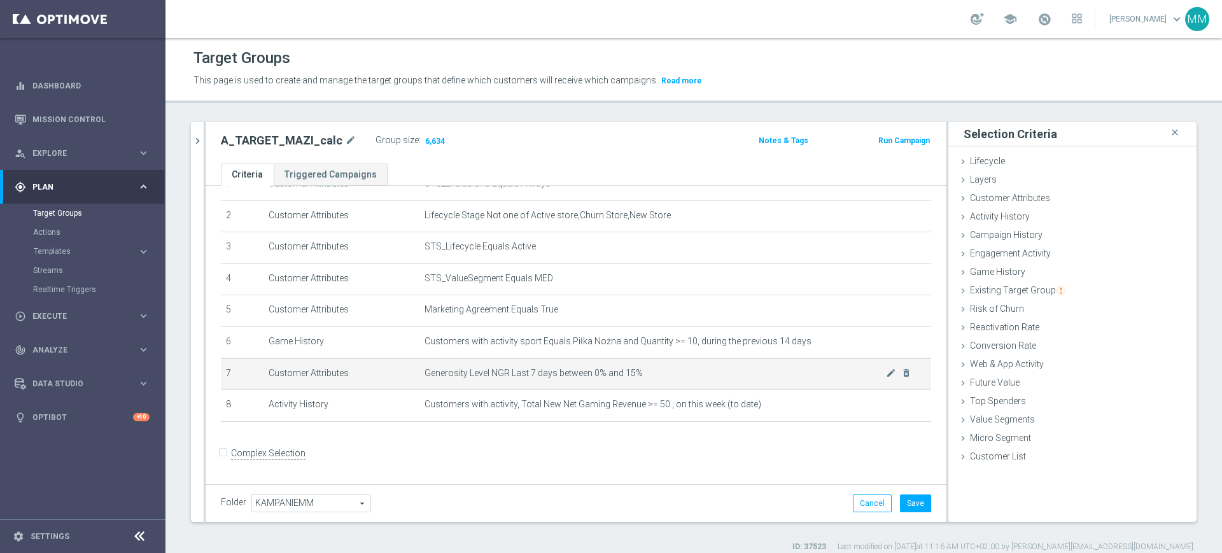
click at [577, 386] on td "Generosity Level NGR Last 7 days between 0% and 15% mode_edit delete_forever" at bounding box center [675, 374] width 512 height 32
click at [616, 372] on span "Generosity Level NGR Last 7 days between 0% and 15%" at bounding box center [654, 373] width 461 height 11
click at [582, 376] on span "Generosity Level NGR Last 7 days between 0% and 15%" at bounding box center [654, 373] width 461 height 11
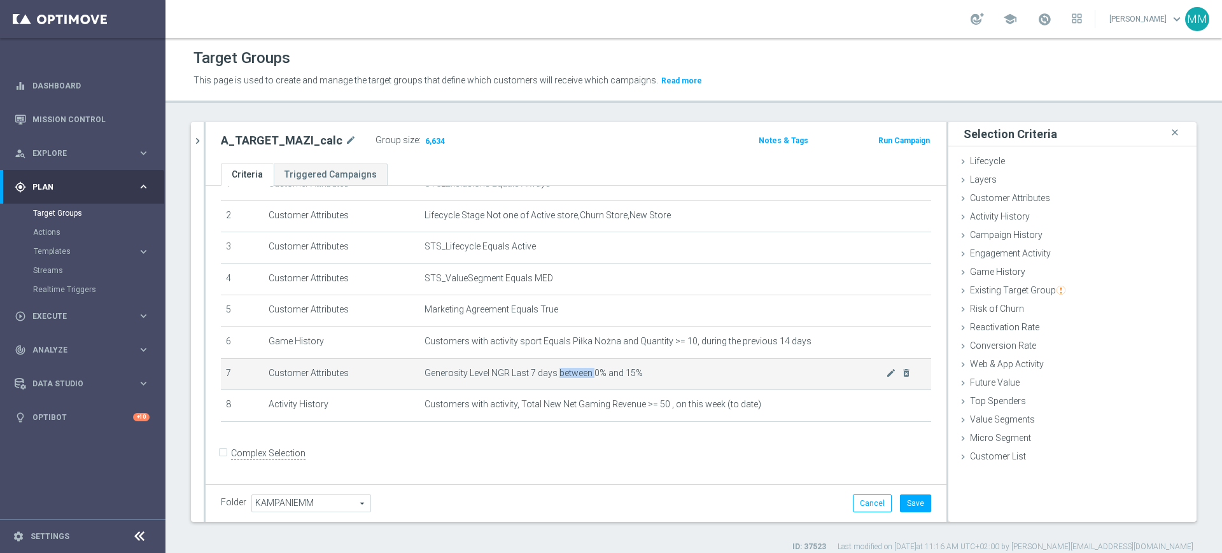
click at [582, 376] on span "Generosity Level NGR Last 7 days between 0% and 15%" at bounding box center [654, 373] width 461 height 11
click at [639, 374] on span "Generosity Level NGR Last 7 days between 0% and 15%" at bounding box center [654, 373] width 461 height 11
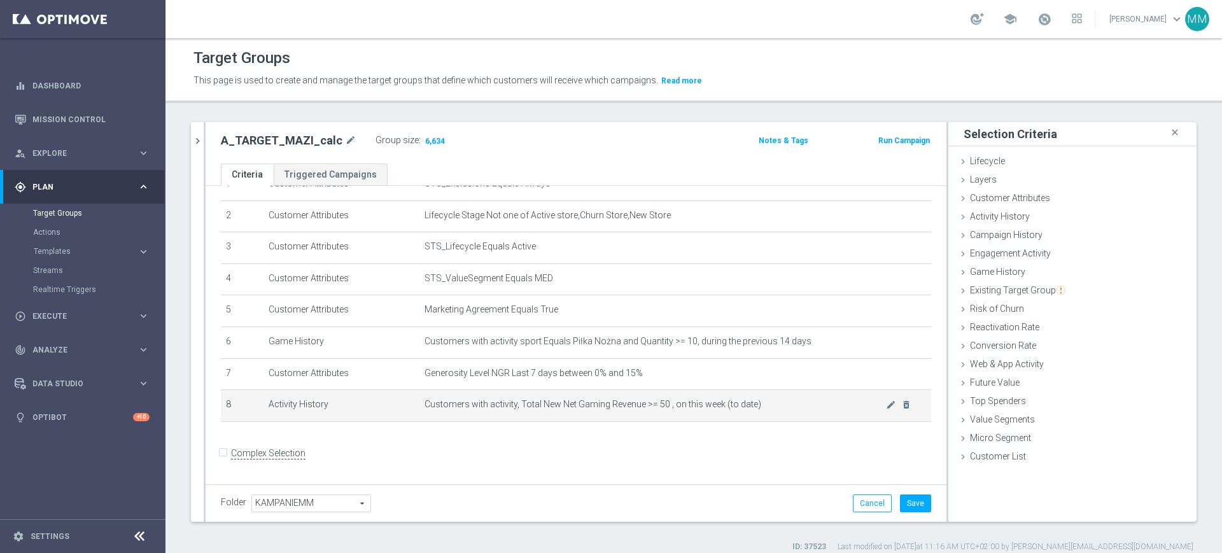
click at [656, 406] on span "Customers with activity, Total New Net Gaming Revenue >= 50 , on this week (to …" at bounding box center [654, 404] width 461 height 11
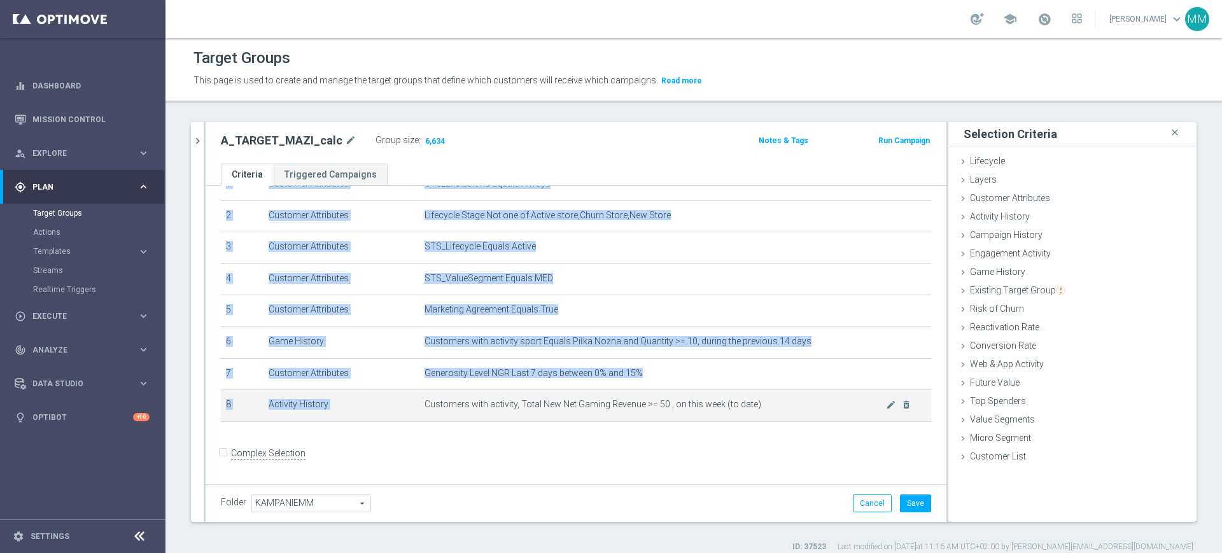
click at [656, 406] on span "Customers with activity, Total New Net Gaming Revenue >= 50 , on this week (to …" at bounding box center [654, 404] width 461 height 11
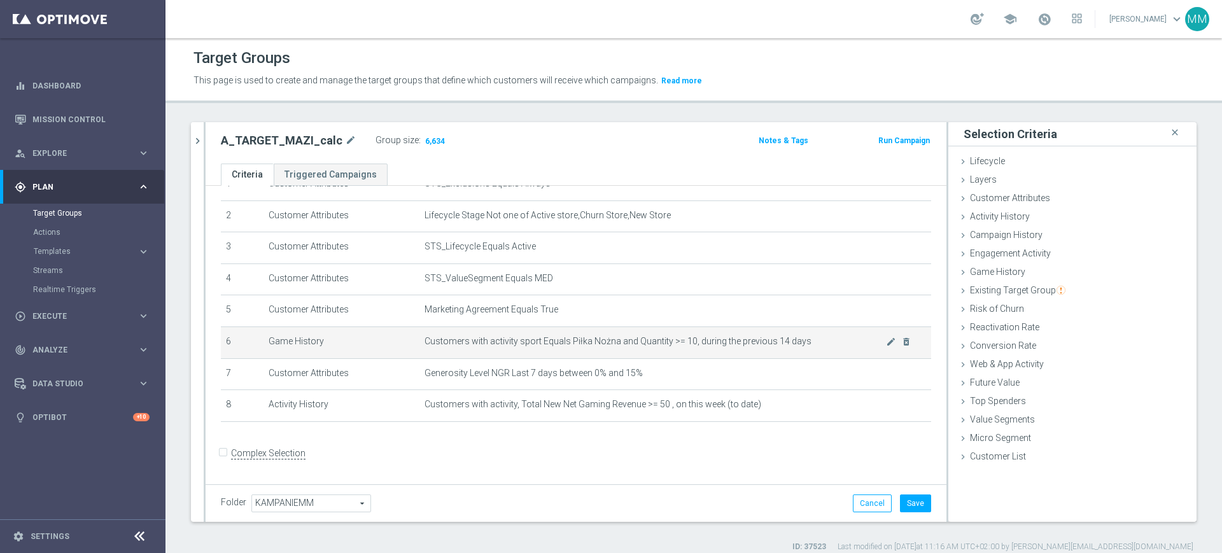
click at [646, 358] on td "Customers with activity sport Equals Piłka Nożna and Quantity >= 10, during the…" at bounding box center [675, 342] width 512 height 32
click at [652, 354] on td "Customers with activity sport Equals Piłka Nożna and Quantity >= 10, during the…" at bounding box center [675, 342] width 512 height 32
click at [655, 353] on td "Customers with activity sport Equals Piłka Nożna and Quantity >= 10, during the…" at bounding box center [675, 342] width 512 height 32
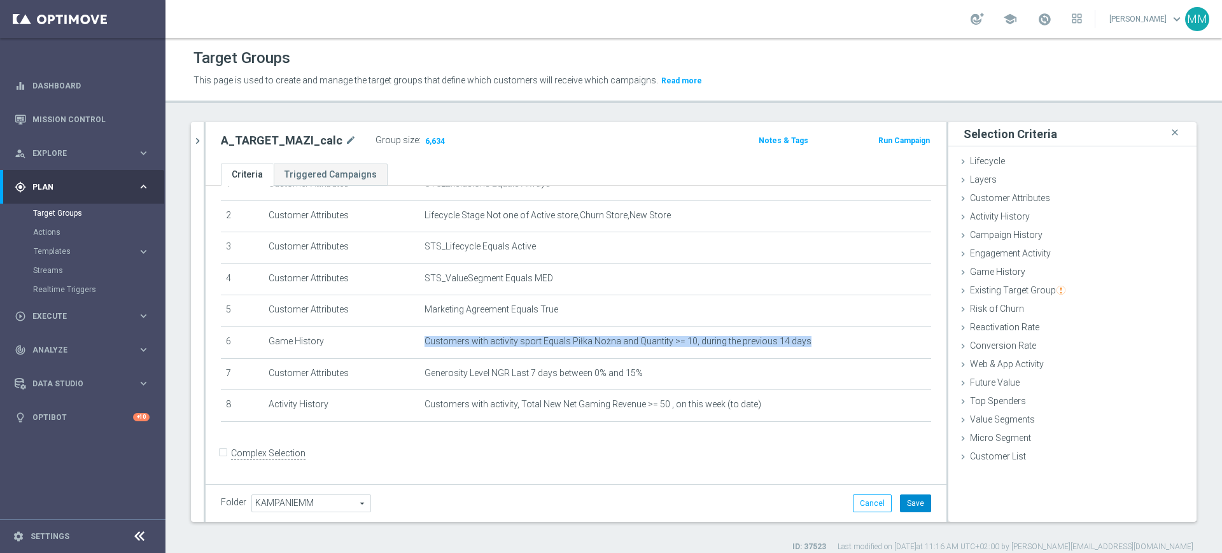
click at [906, 503] on button "Save" at bounding box center [915, 503] width 31 height 18
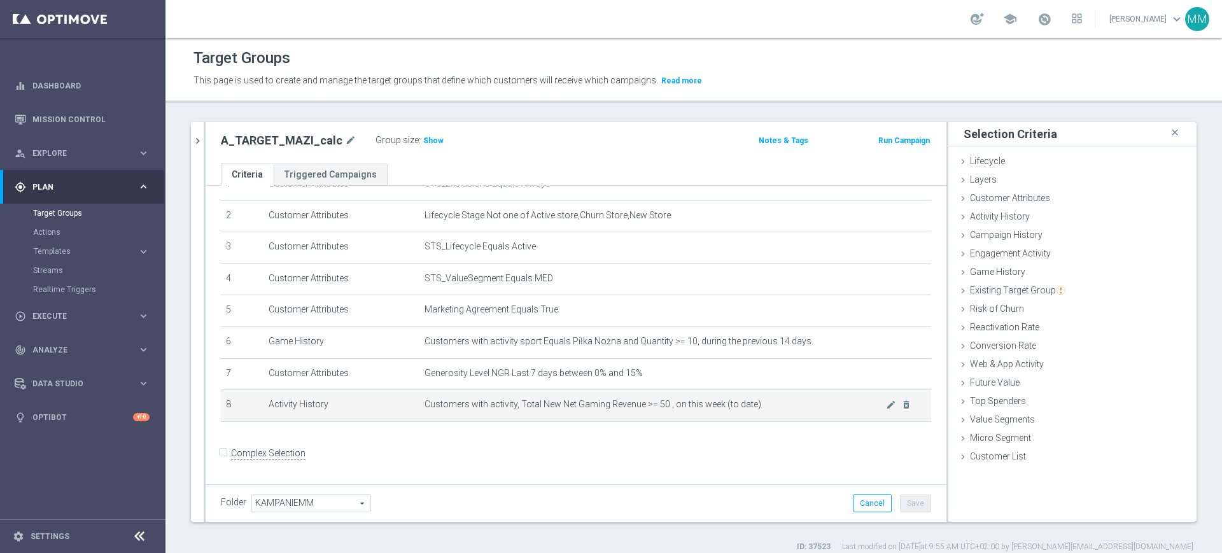
click at [682, 408] on span "Customers with activity, Total New Net Gaming Revenue >= 50 , on this week (to …" at bounding box center [654, 404] width 461 height 11
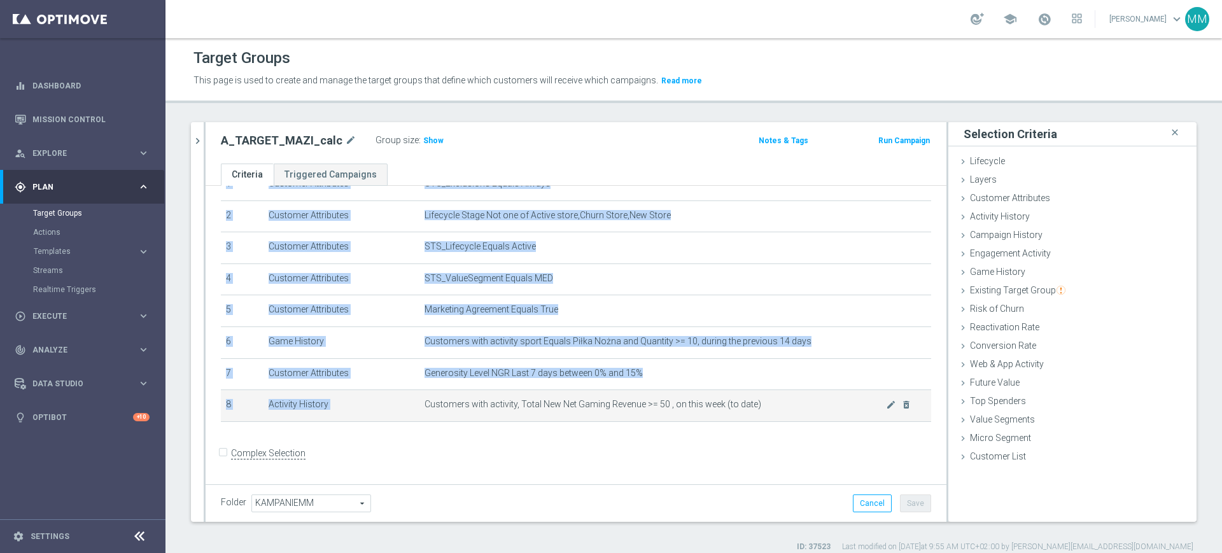
click at [682, 408] on span "Customers with activity, Total New Net Gaming Revenue >= 50 , on this week (to …" at bounding box center [654, 404] width 461 height 11
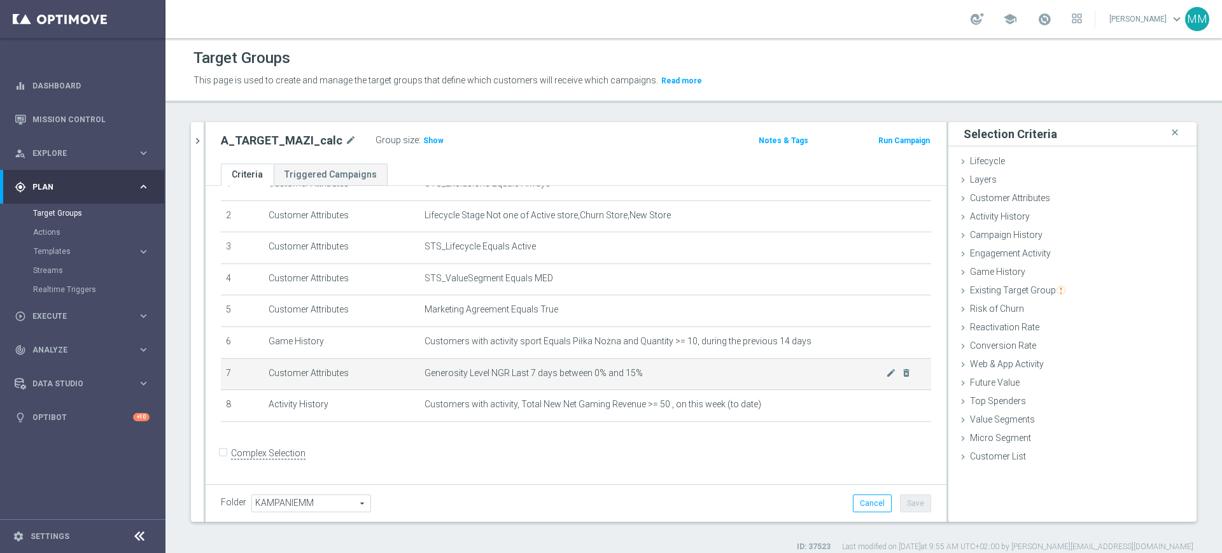
click at [664, 387] on td "Generosity Level NGR Last 7 days between 0% and 15% mode_edit delete_forever" at bounding box center [675, 374] width 512 height 32
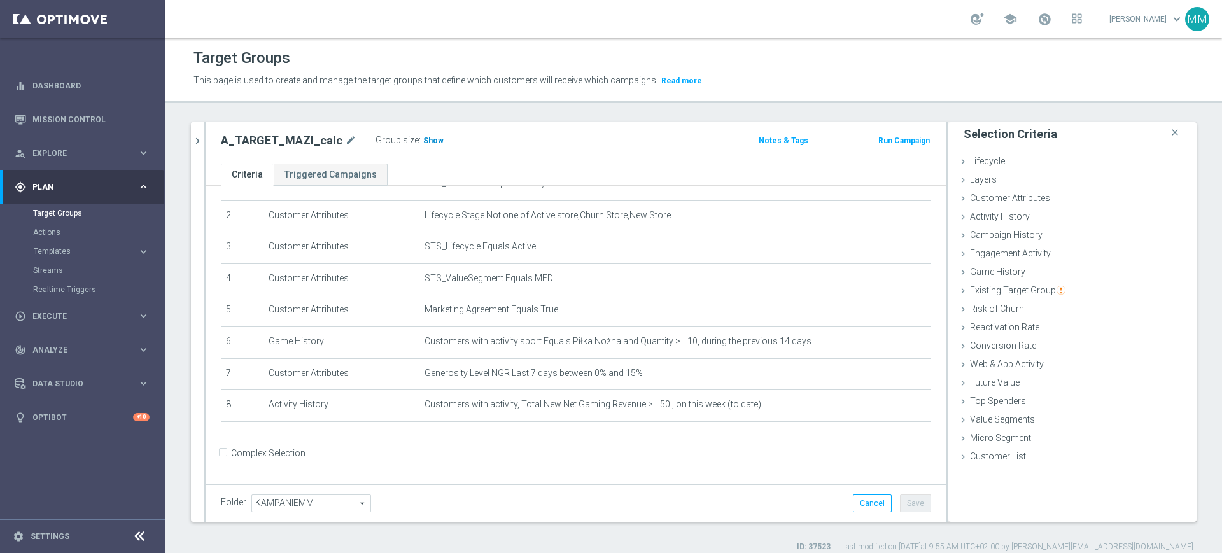
click at [423, 143] on span "Show" at bounding box center [433, 140] width 20 height 9
click at [424, 139] on span "6,634" at bounding box center [435, 142] width 22 height 12
click at [197, 137] on icon "chevron_right" at bounding box center [198, 141] width 12 height 12
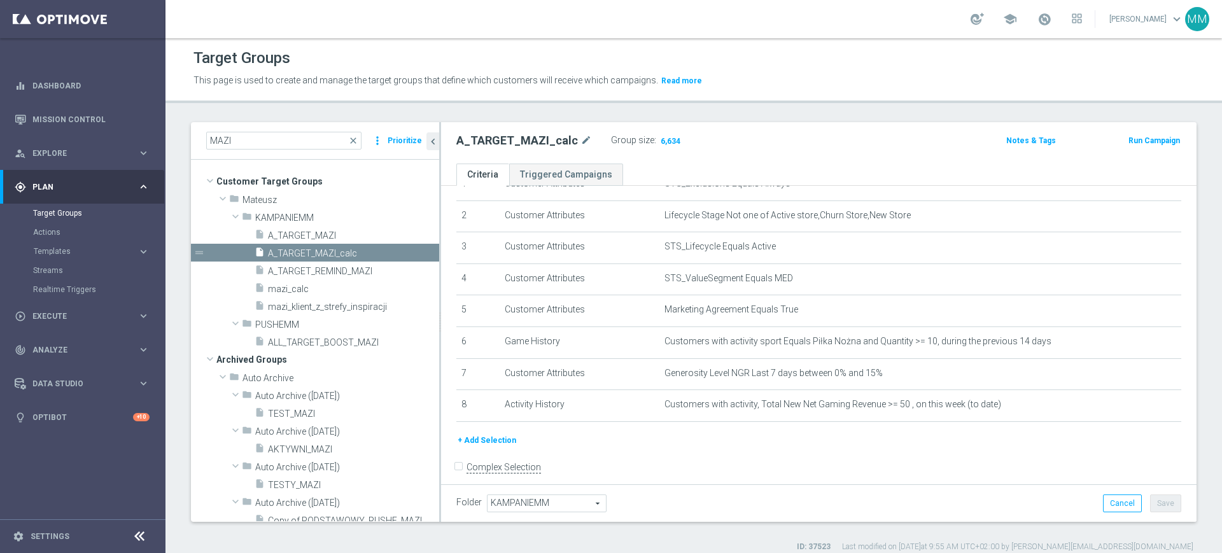
scroll to position [76, 0]
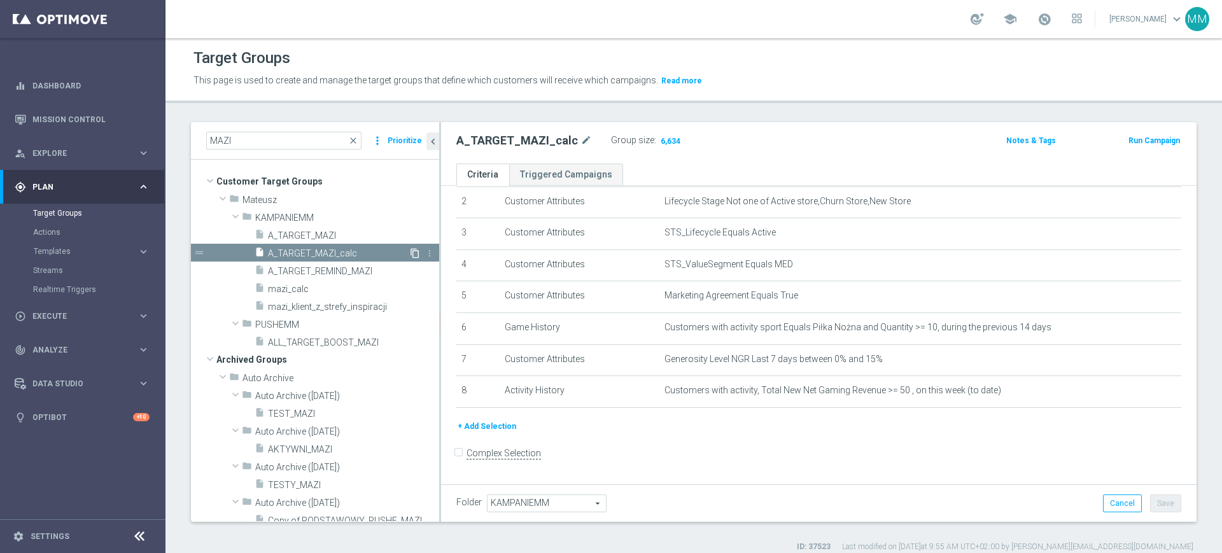
click at [410, 253] on icon "content_copy" at bounding box center [415, 253] width 10 height 10
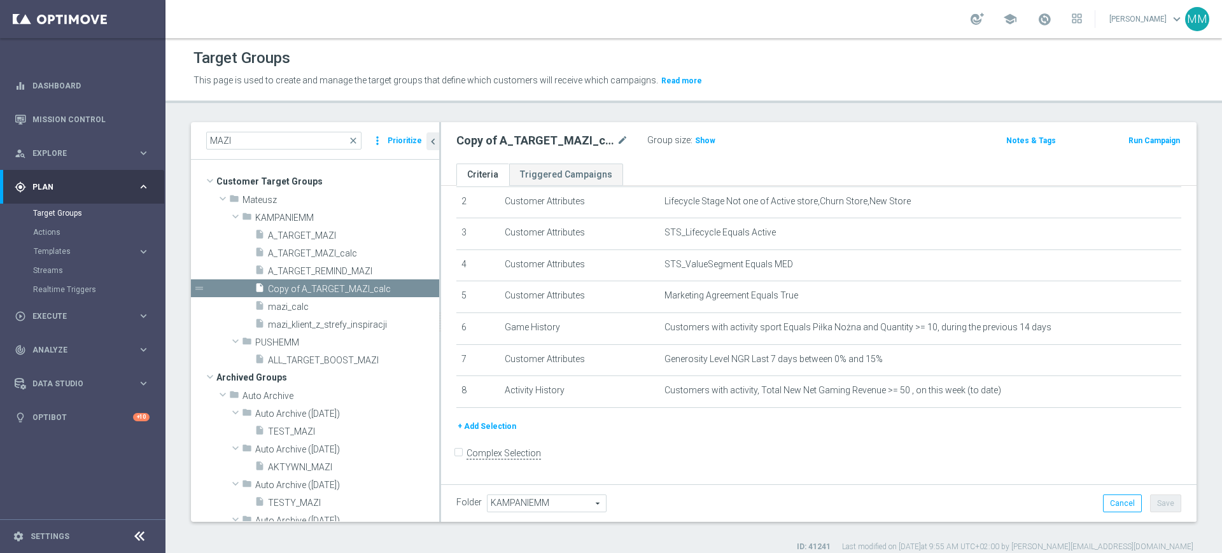
click at [477, 431] on button "+ Add Selection" at bounding box center [486, 426] width 61 height 14
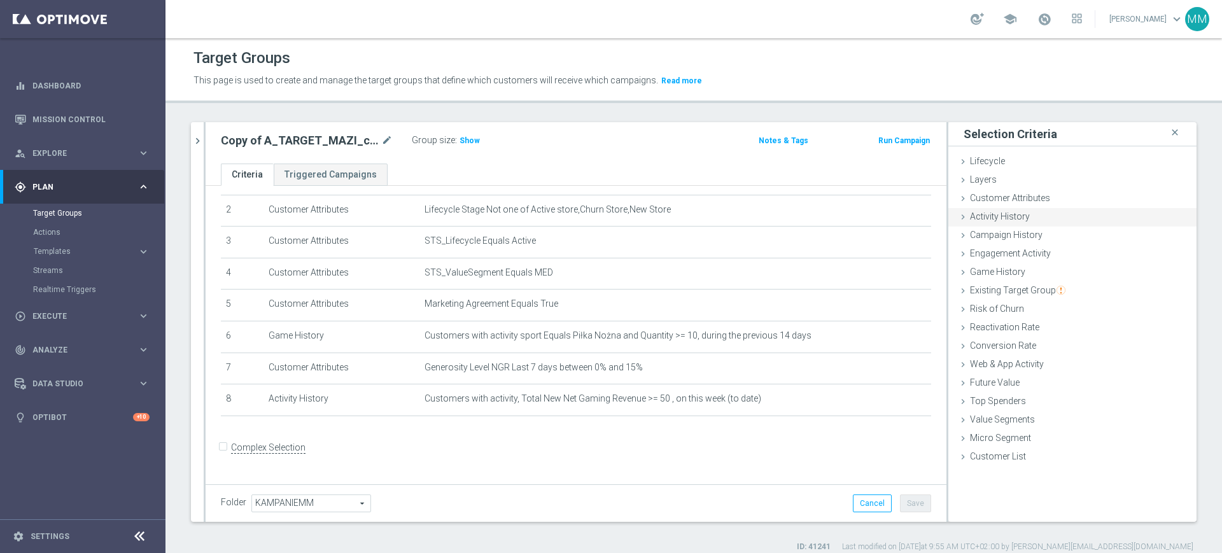
scroll to position [62, 0]
click at [987, 221] on span "Activity History" at bounding box center [1000, 216] width 60 height 10
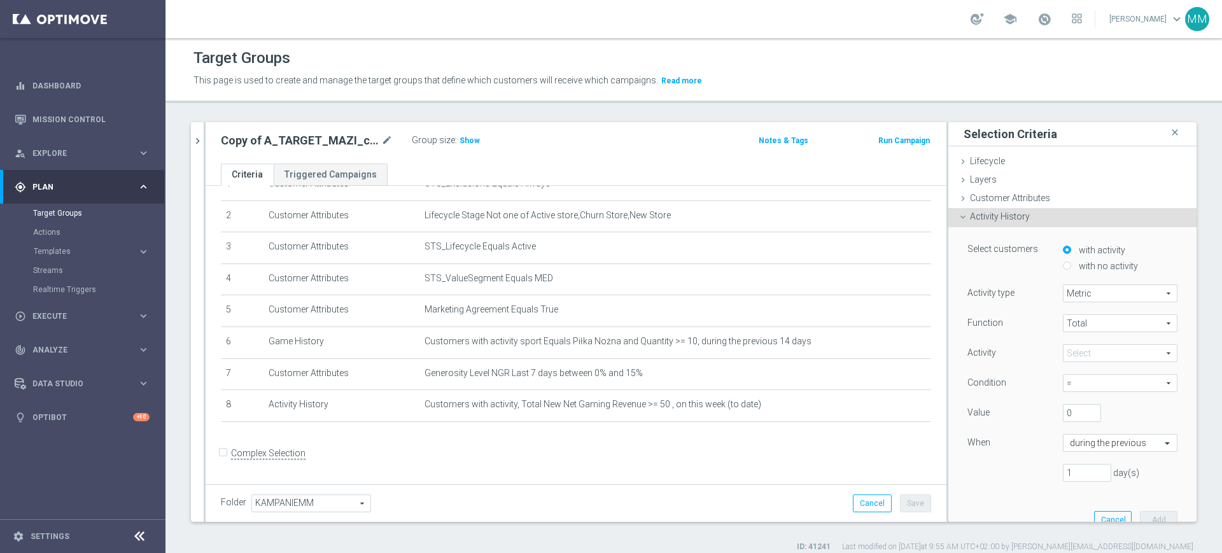
click at [1078, 267] on label "with no activity" at bounding box center [1106, 265] width 62 height 11
click at [1071, 267] on input "with no activity" at bounding box center [1067, 266] width 8 height 8
radio input "true"
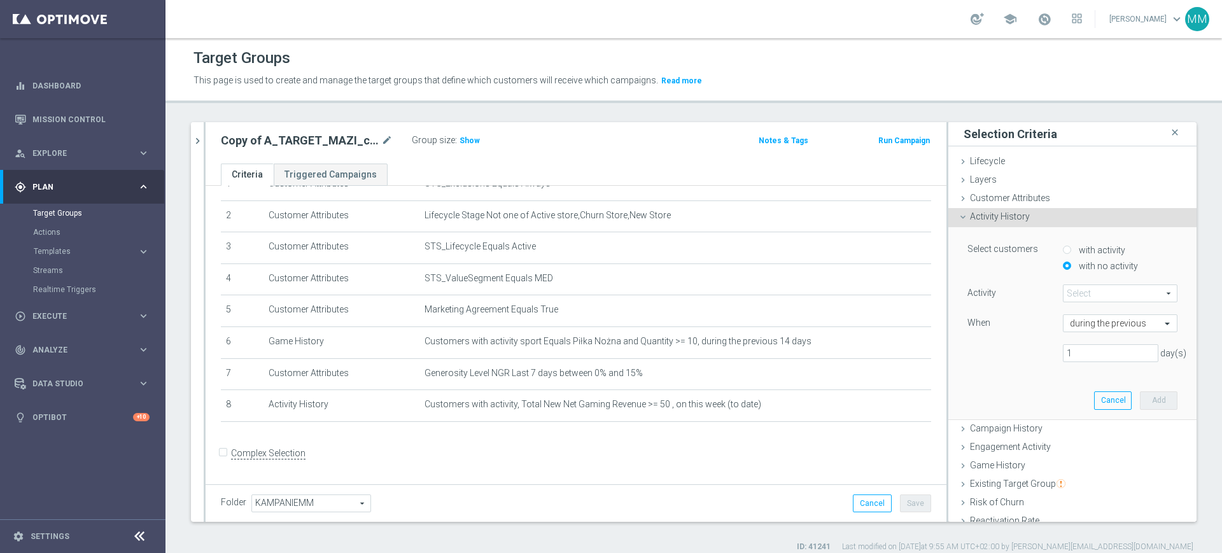
click at [1079, 297] on span at bounding box center [1119, 293] width 113 height 17
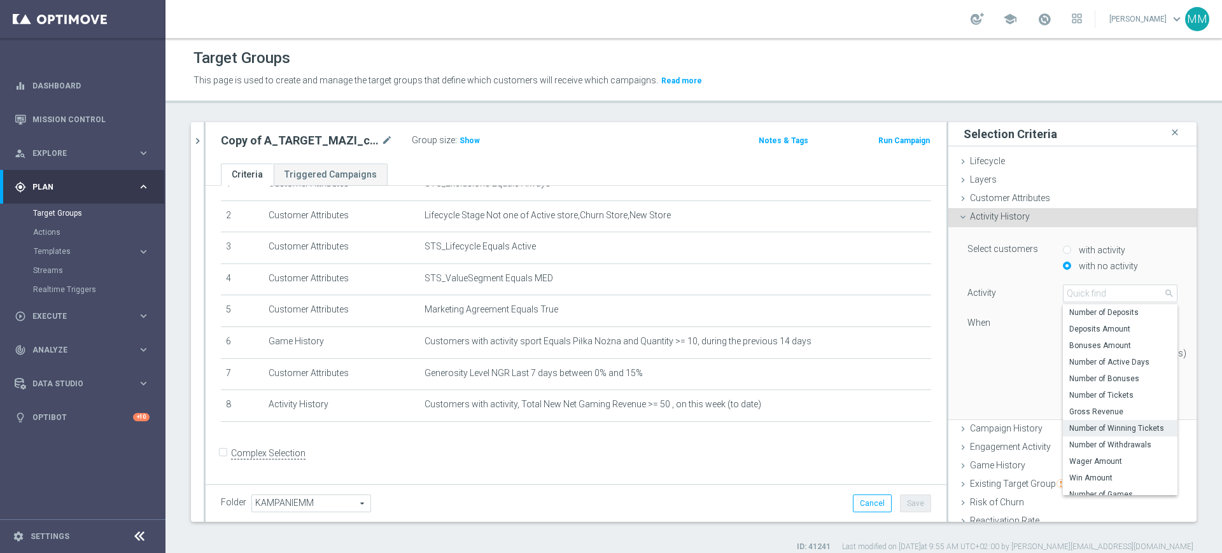
click at [1118, 424] on span "Number of Winning Tickets" at bounding box center [1120, 428] width 102 height 10
type input "Number of Winning Tickets"
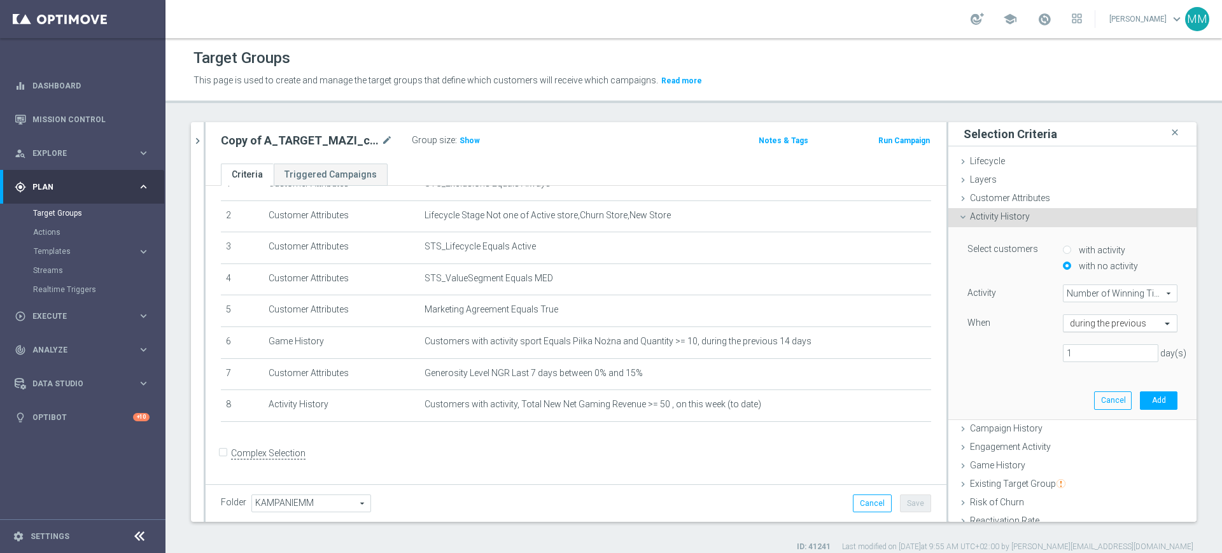
click at [1083, 326] on input "text" at bounding box center [1107, 323] width 75 height 11
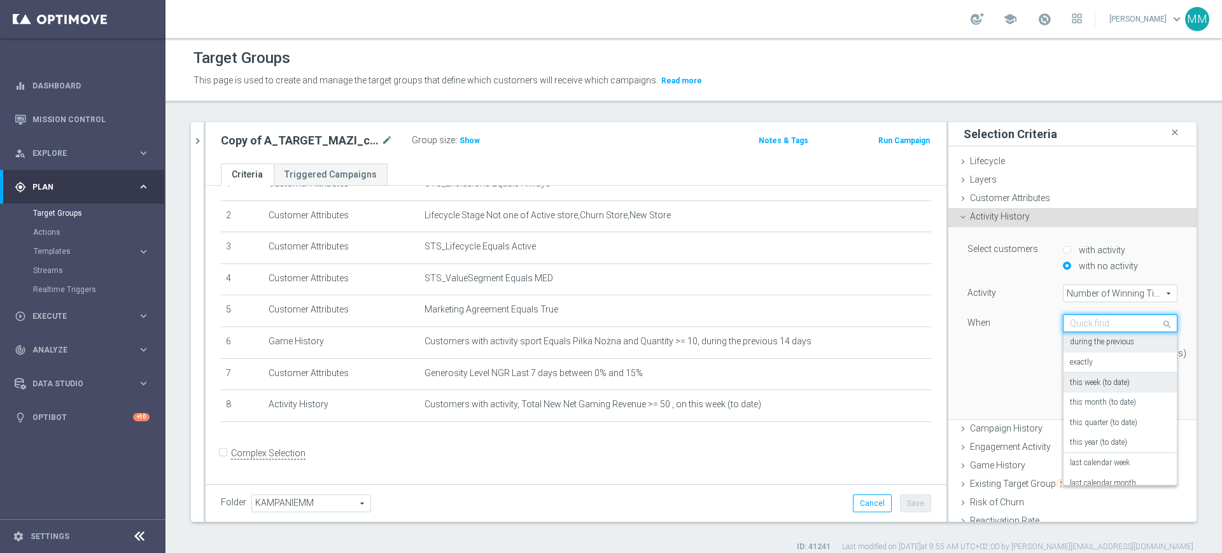
click at [1091, 386] on label "this week (to date)" at bounding box center [1100, 383] width 60 height 10
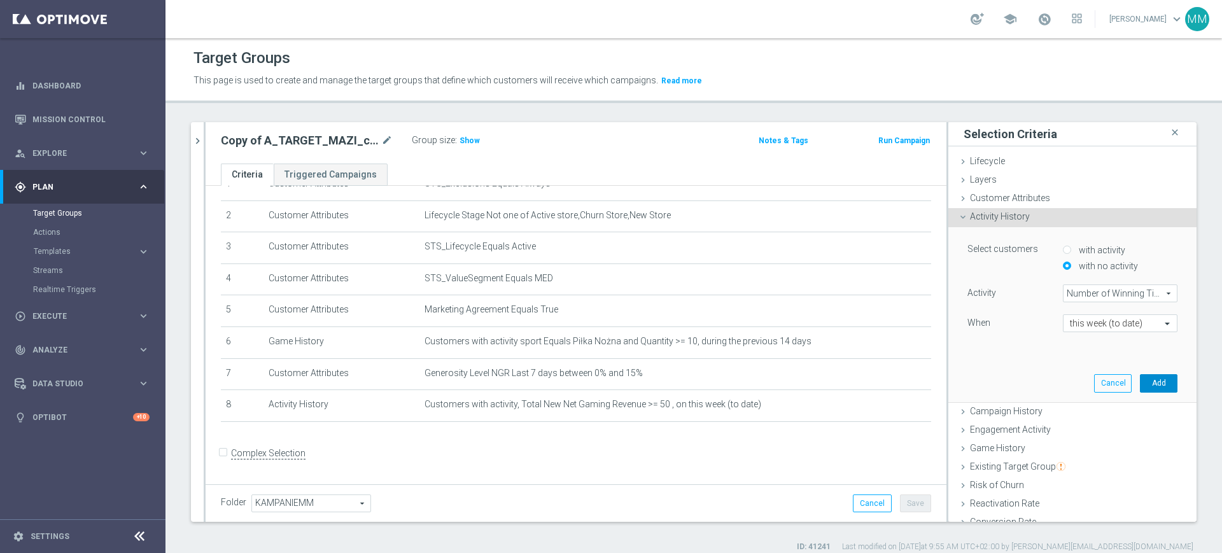
click at [1140, 381] on button "Add" at bounding box center [1159, 383] width 38 height 18
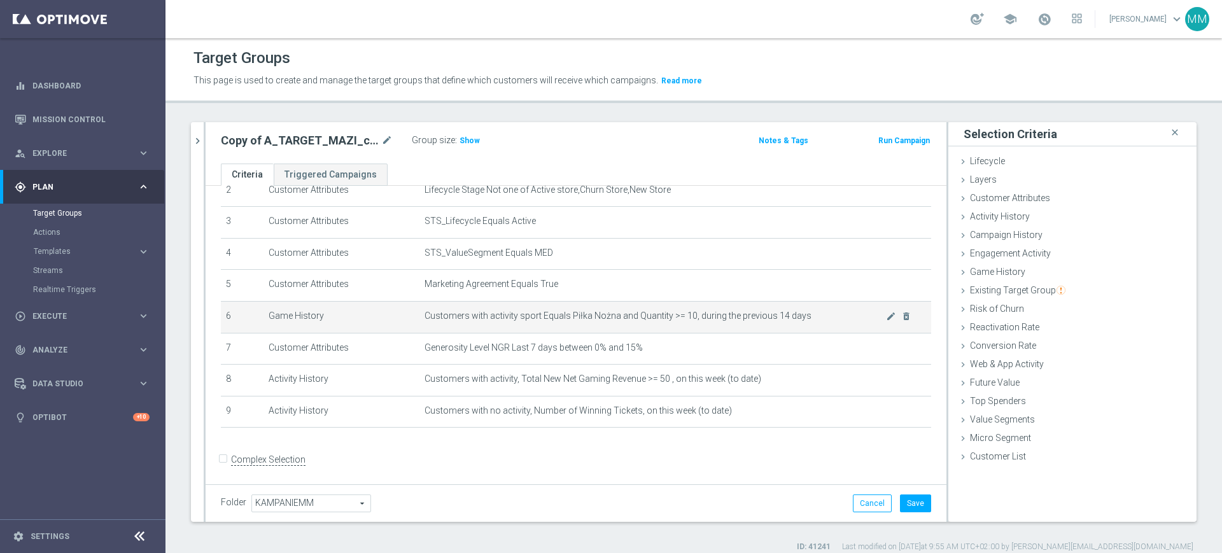
scroll to position [94, 0]
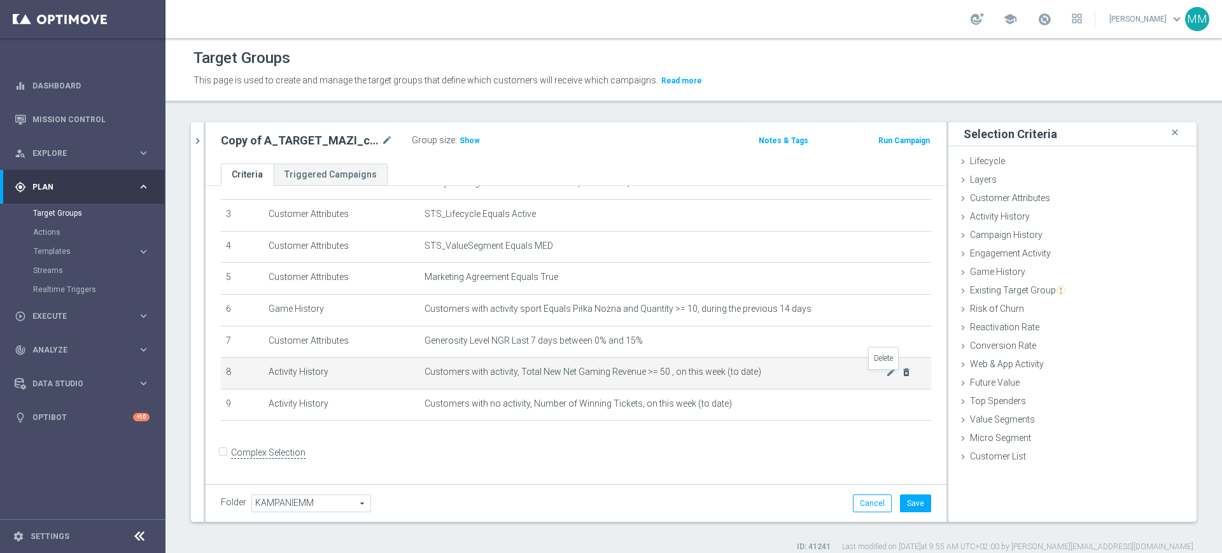
click at [901, 377] on icon "delete_forever" at bounding box center [906, 372] width 10 height 10
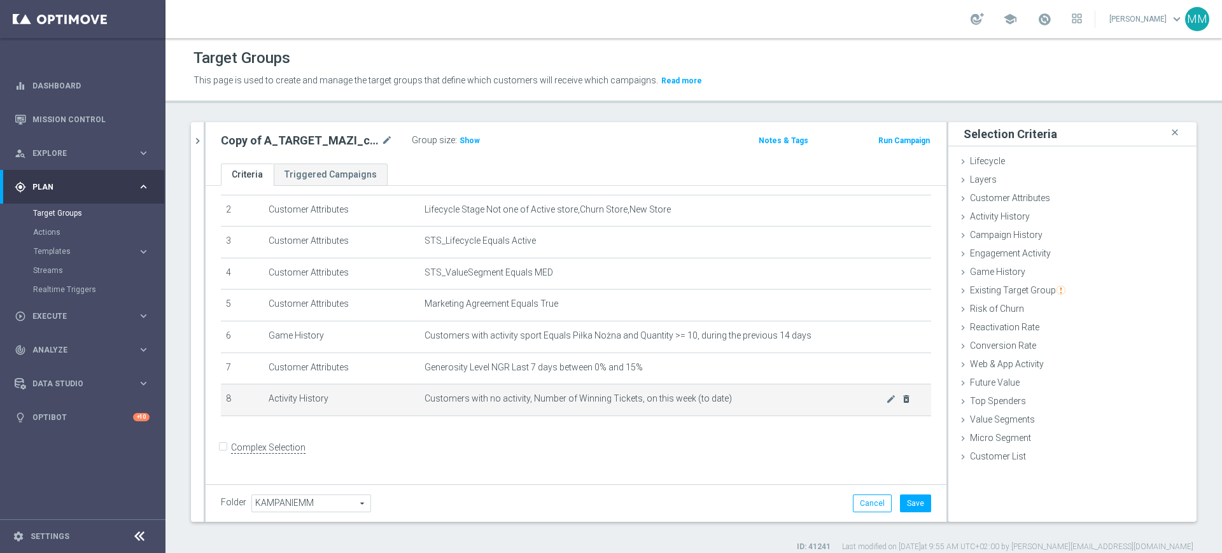
scroll to position [62, 0]
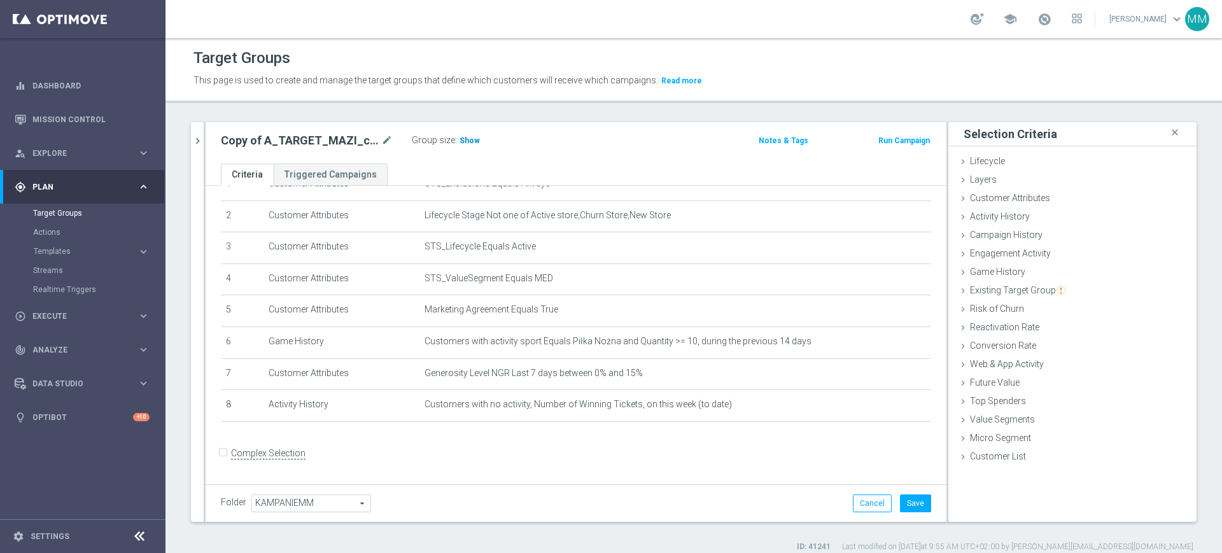
click at [466, 138] on span "Show" at bounding box center [469, 140] width 20 height 9
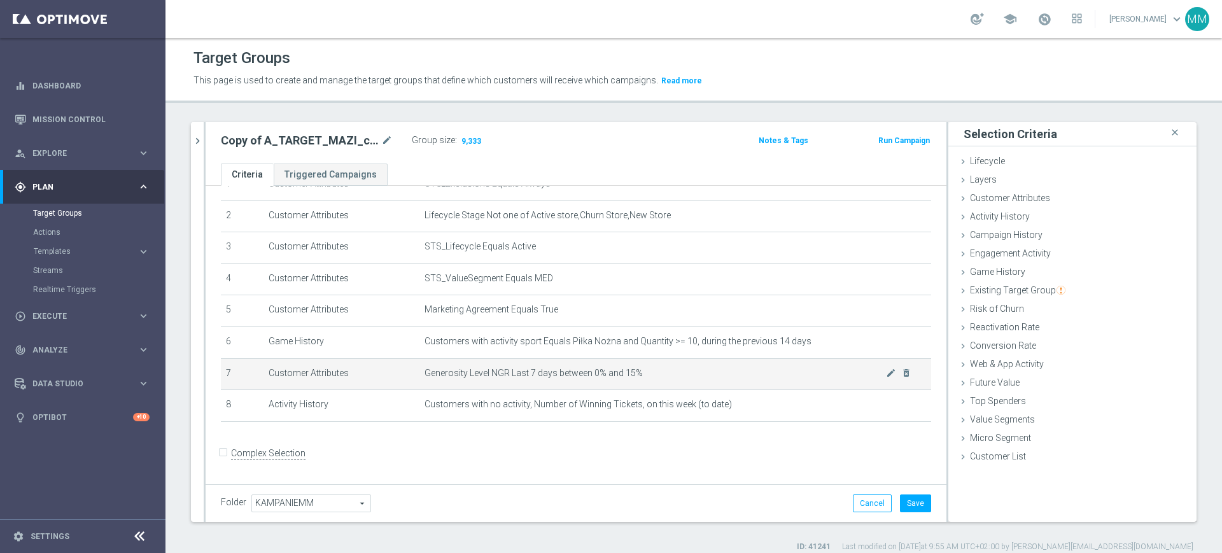
click at [615, 371] on span "Generosity Level NGR Last 7 days between 0% and 15%" at bounding box center [654, 373] width 461 height 11
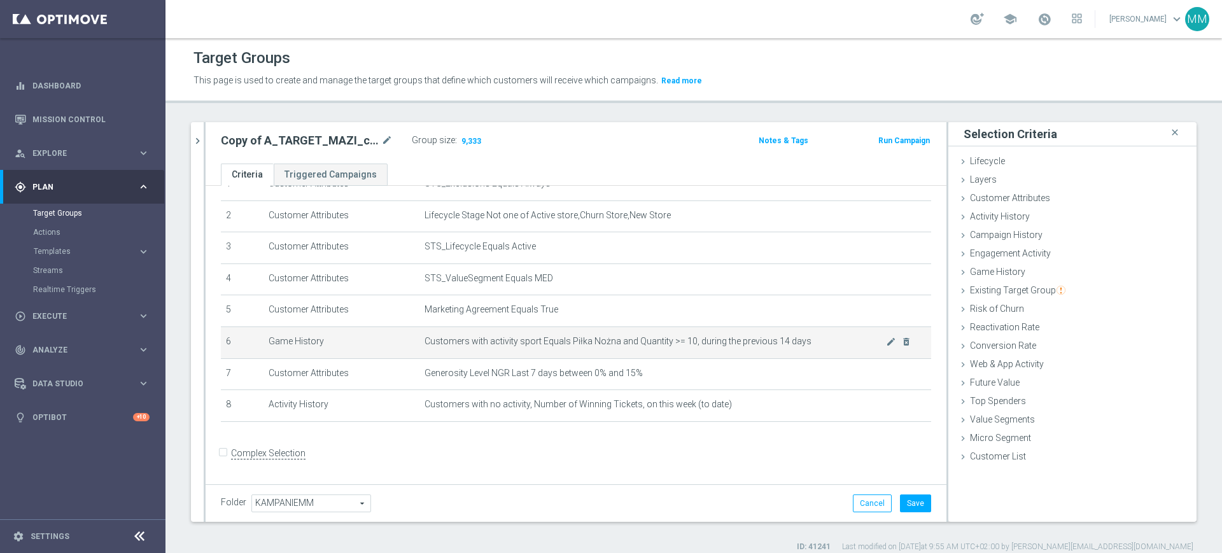
click at [657, 353] on td "Customers with activity sport Equals Piłka Nożna and Quantity >= 10, during the…" at bounding box center [675, 342] width 512 height 32
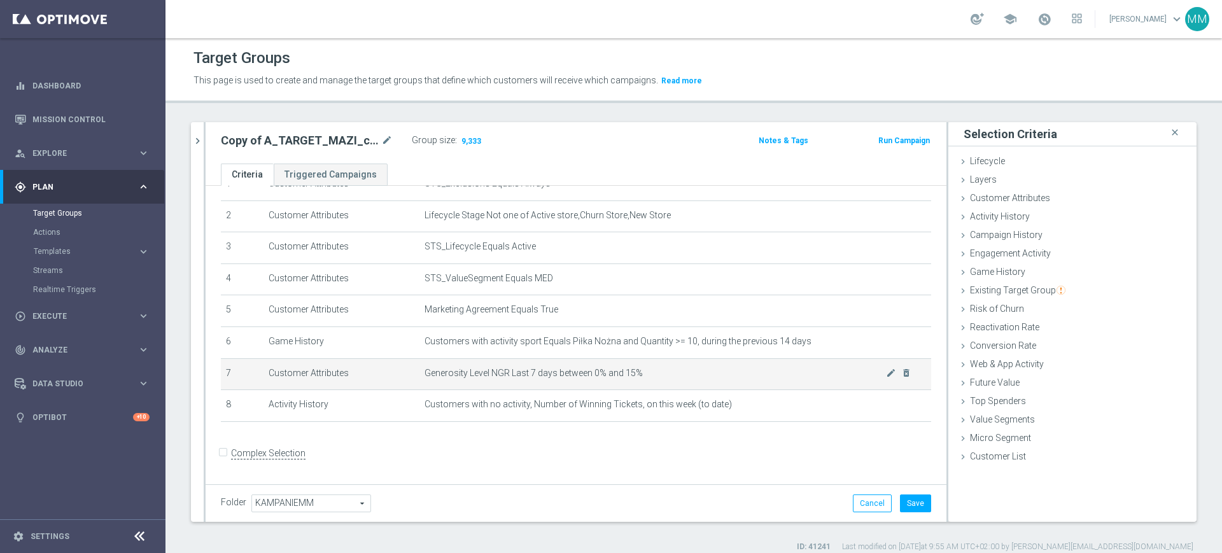
click at [669, 384] on td "Generosity Level NGR Last 7 days between 0% and 15% mode_edit delete_forever" at bounding box center [675, 374] width 512 height 32
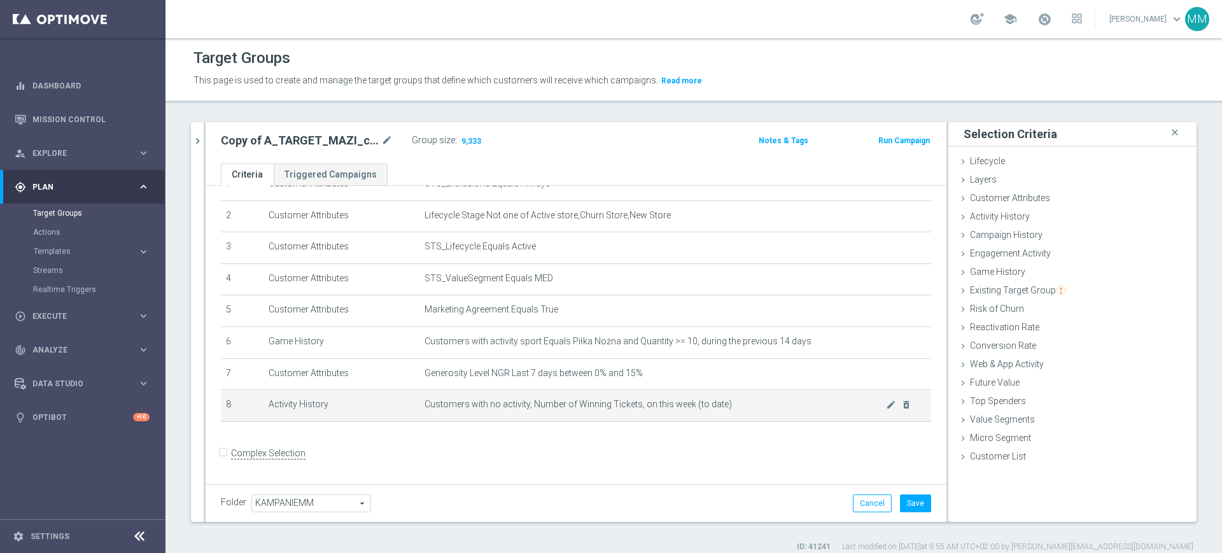
click at [596, 410] on span "Customers with no activity, Number of Winning Tickets, on this week (to date)" at bounding box center [654, 404] width 461 height 11
click at [595, 410] on span "Customers with no activity, Number of Winning Tickets, on this week (to date)" at bounding box center [654, 404] width 461 height 11
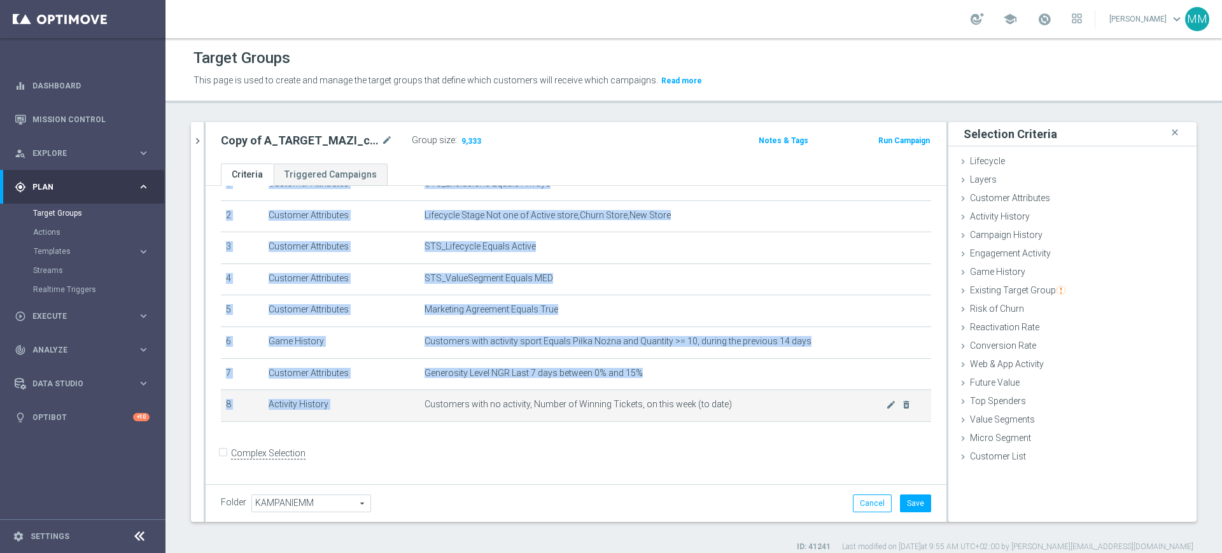
click at [595, 410] on span "Customers with no activity, Number of Winning Tickets, on this week (to date)" at bounding box center [654, 404] width 461 height 11
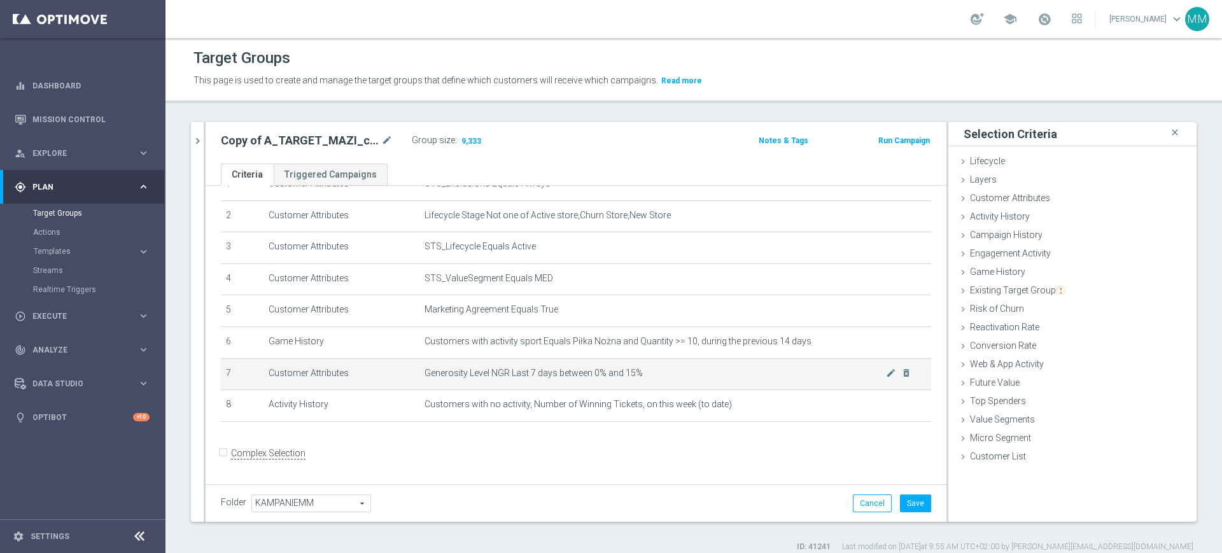
click at [576, 374] on span "Generosity Level NGR Last 7 days between 0% and 15%" at bounding box center [654, 373] width 461 height 11
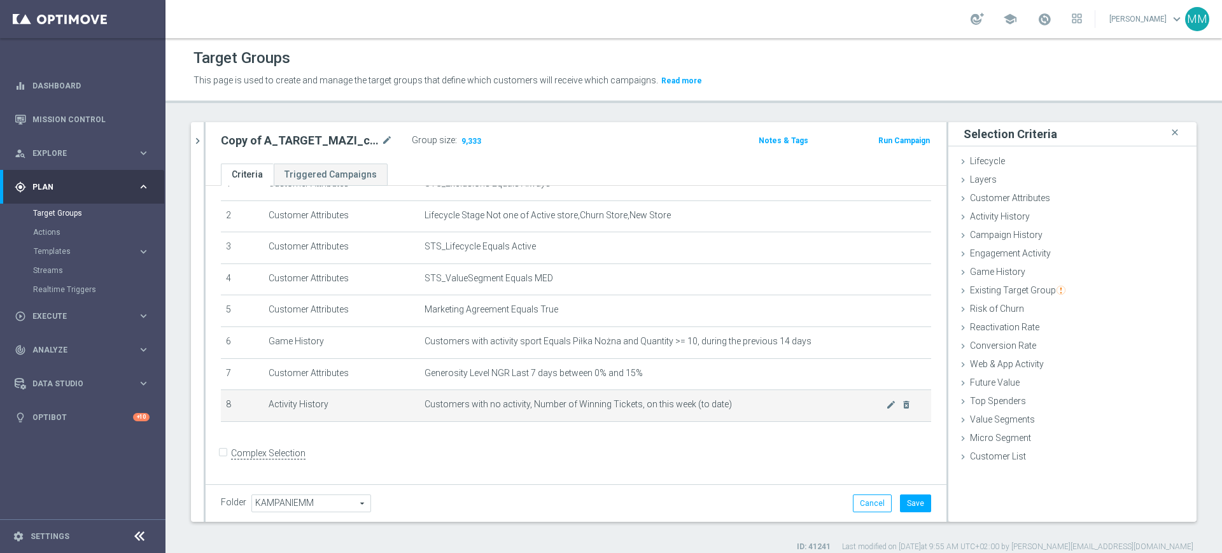
click at [550, 409] on span "Customers with no activity, Number of Winning Tickets, on this week (to date)" at bounding box center [654, 404] width 461 height 11
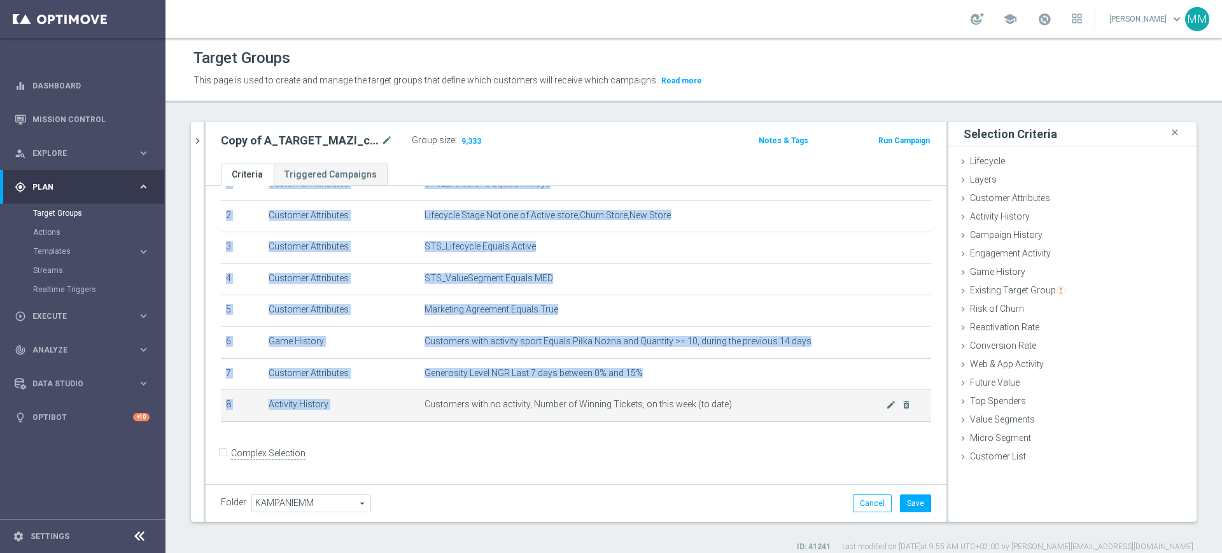
click at [550, 409] on span "Customers with no activity, Number of Winning Tickets, on this week (to date)" at bounding box center [654, 404] width 461 height 11
click at [901, 408] on icon "delete_forever" at bounding box center [906, 405] width 10 height 10
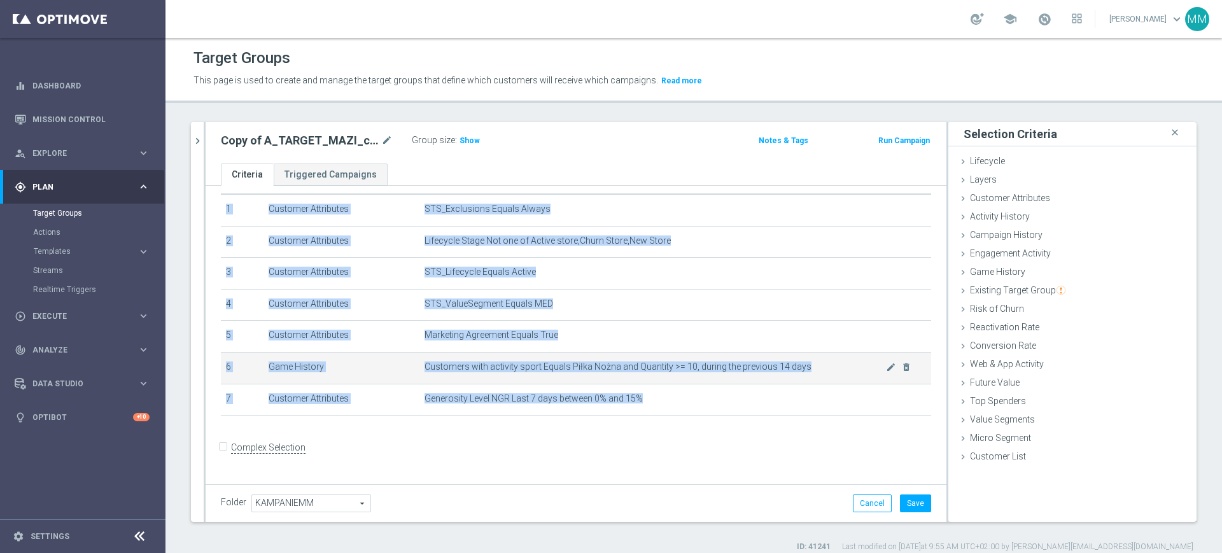
scroll to position [30, 0]
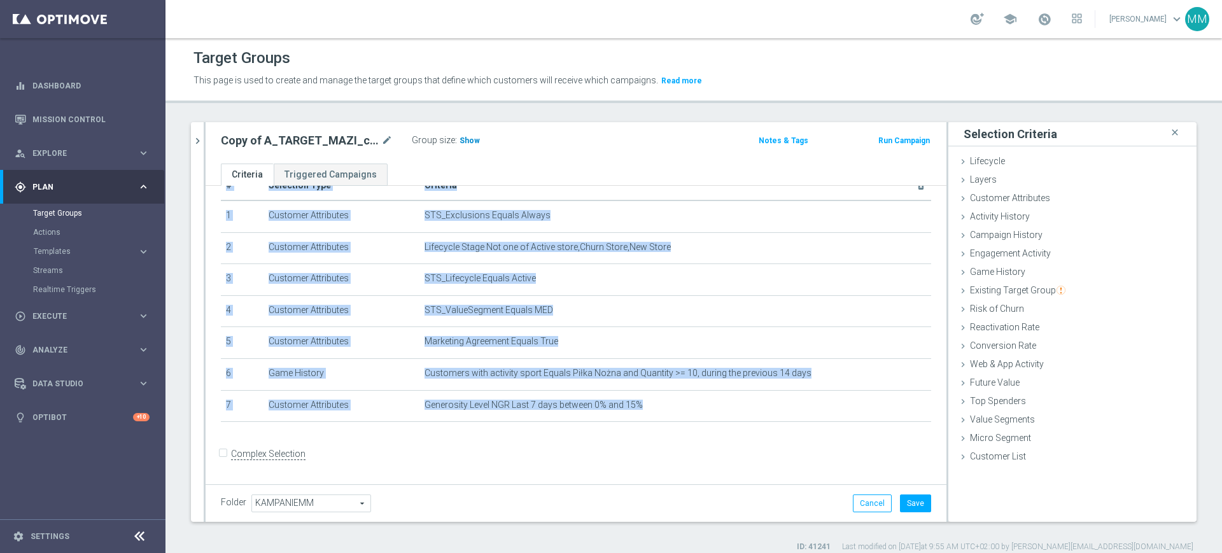
click at [473, 143] on span "Show" at bounding box center [469, 140] width 20 height 9
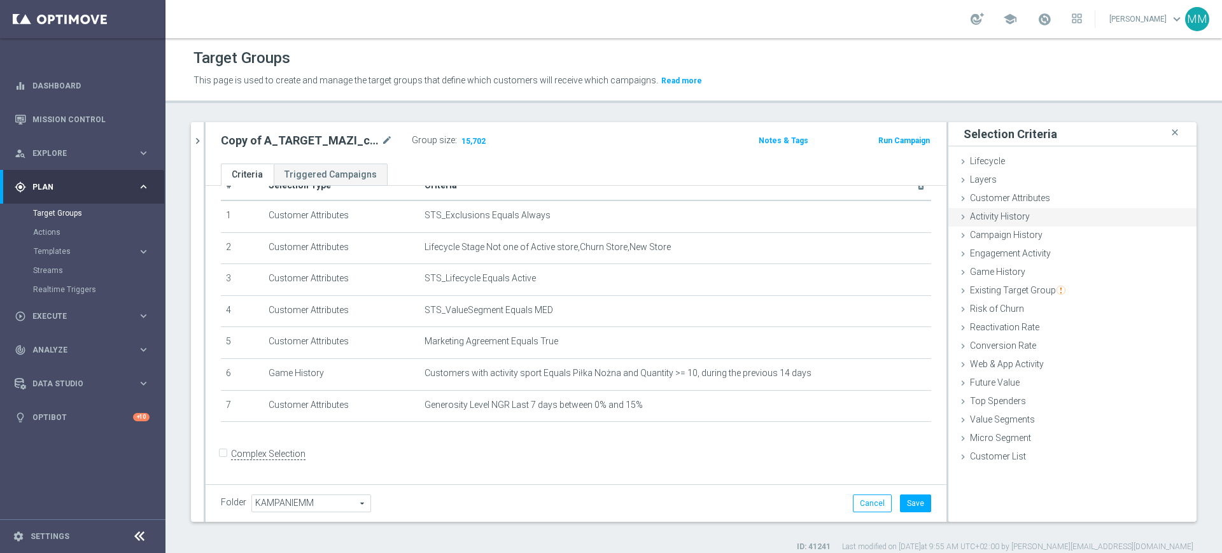
click at [1017, 214] on div "Activity History done selection saved" at bounding box center [1072, 217] width 248 height 19
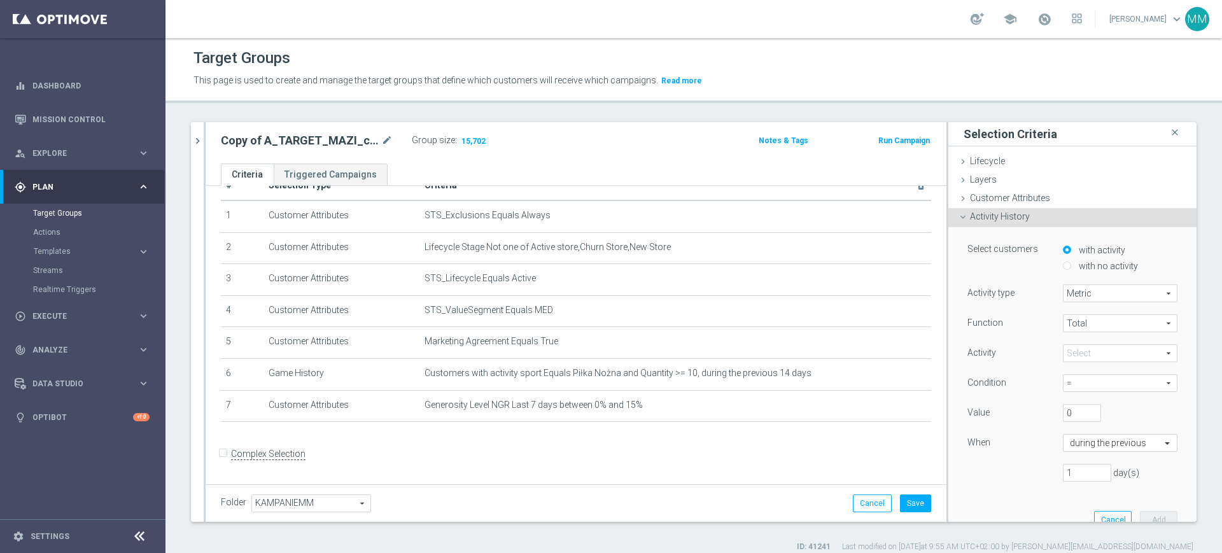
click at [1086, 264] on label "with no activity" at bounding box center [1106, 265] width 62 height 11
click at [1071, 264] on input "with no activity" at bounding box center [1067, 266] width 8 height 8
radio input "true"
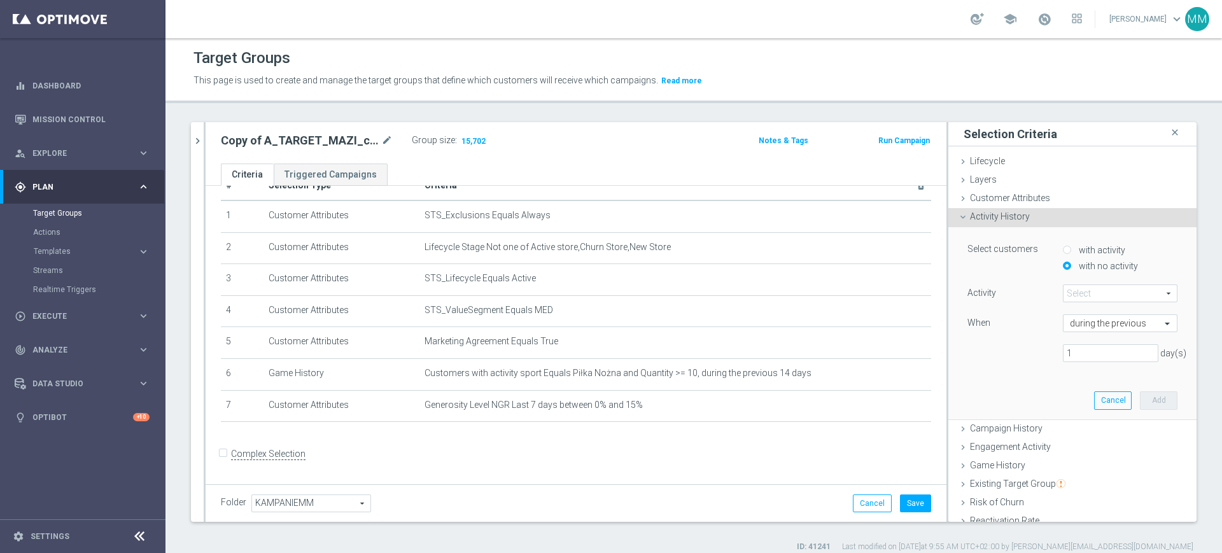
click at [1087, 297] on span at bounding box center [1119, 293] width 113 height 17
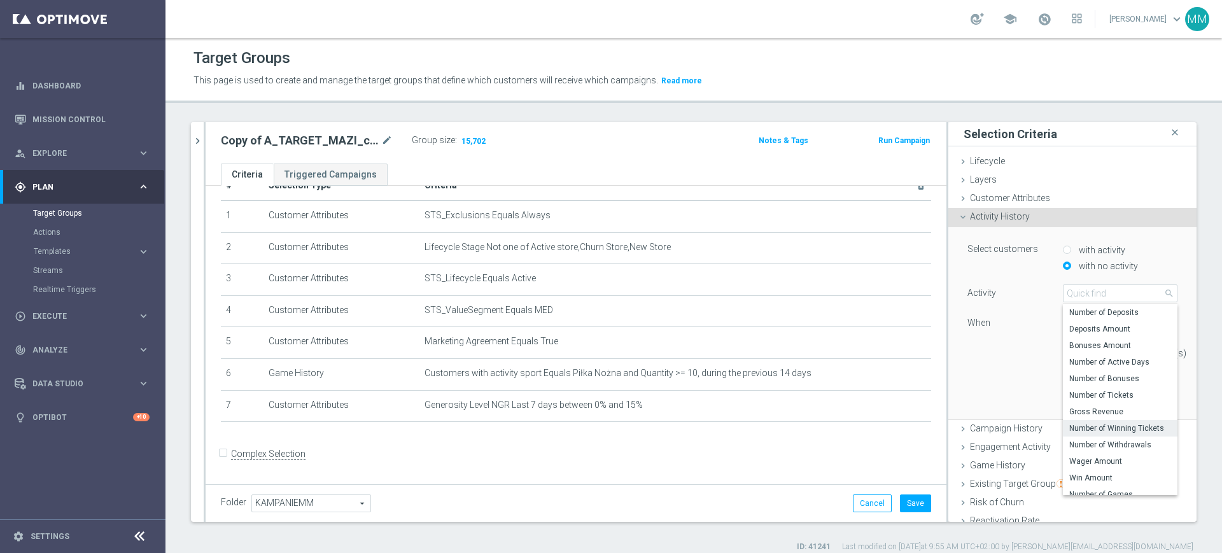
click at [1121, 423] on span "Number of Winning Tickets" at bounding box center [1120, 428] width 102 height 10
type input "Number of Winning Tickets"
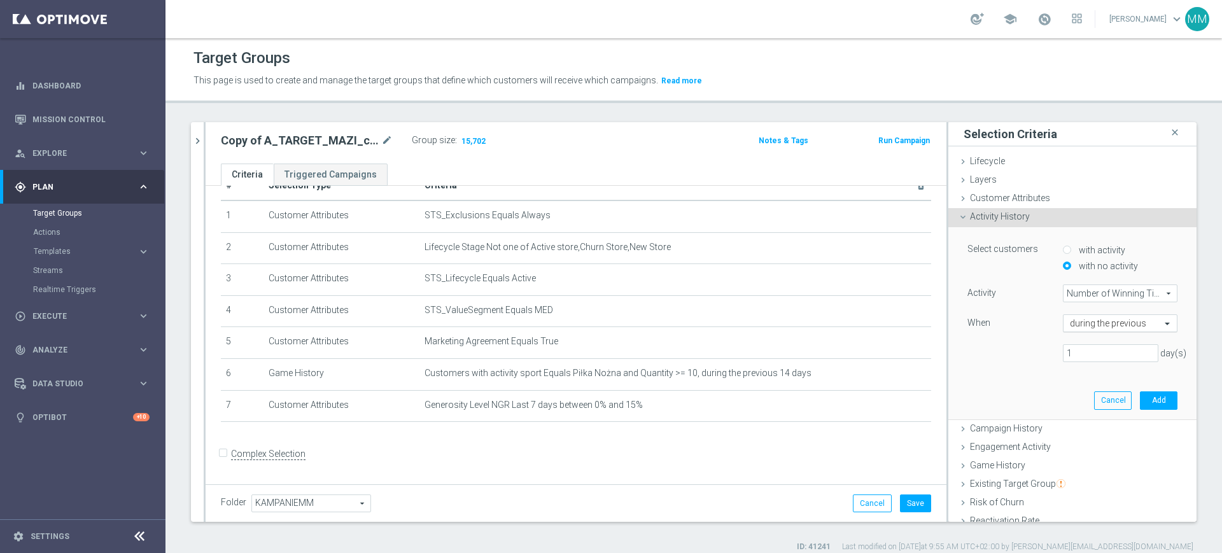
click at [1101, 323] on input "text" at bounding box center [1107, 323] width 75 height 11
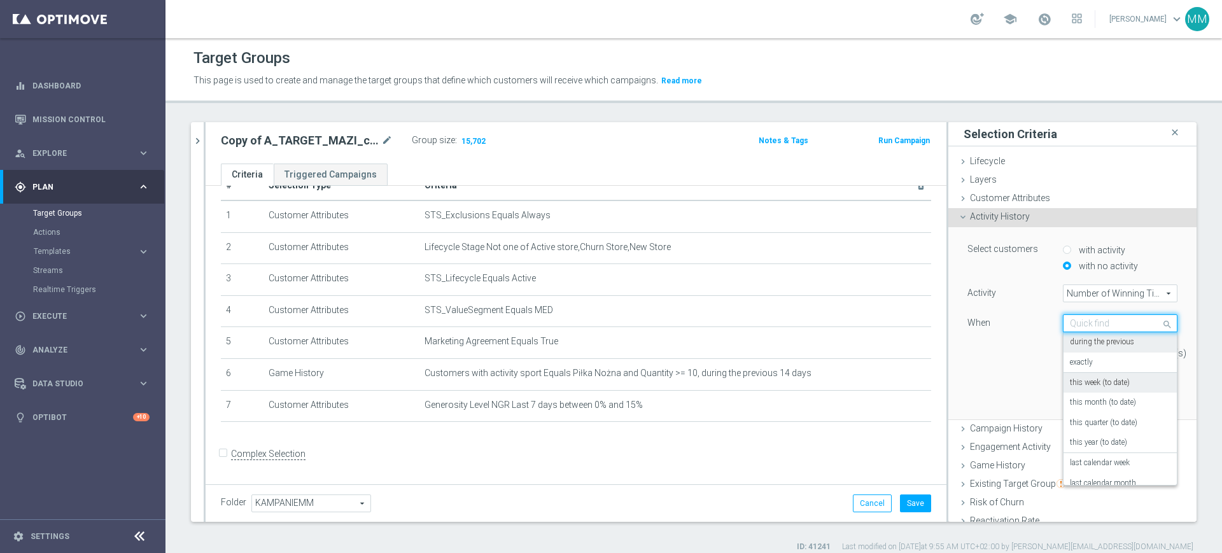
click at [1103, 375] on div "this week (to date)" at bounding box center [1120, 383] width 101 height 20
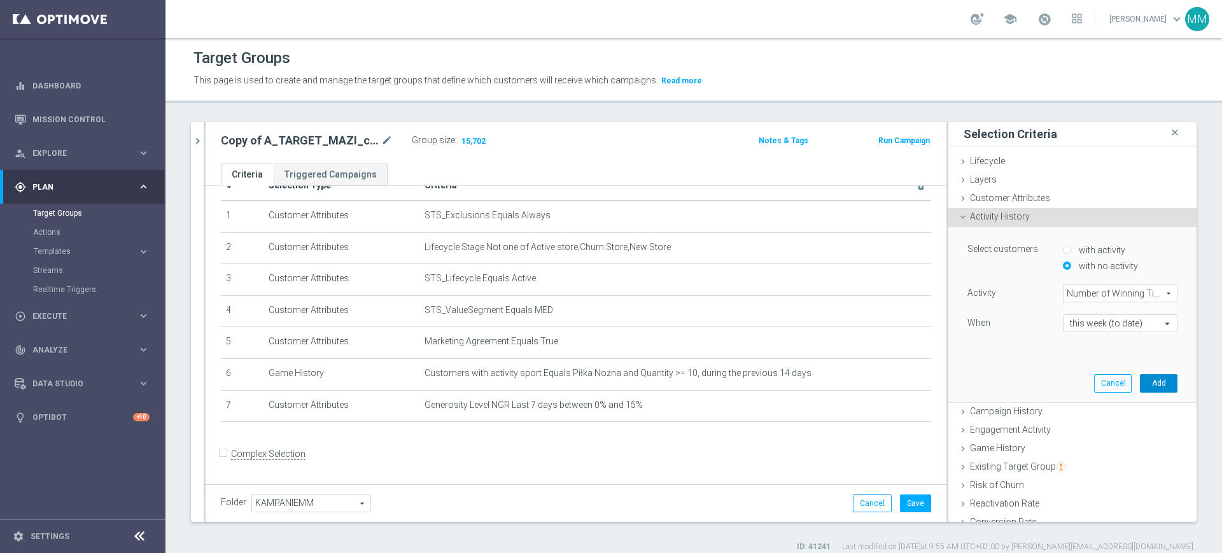
click at [1140, 382] on button "Add" at bounding box center [1159, 383] width 38 height 18
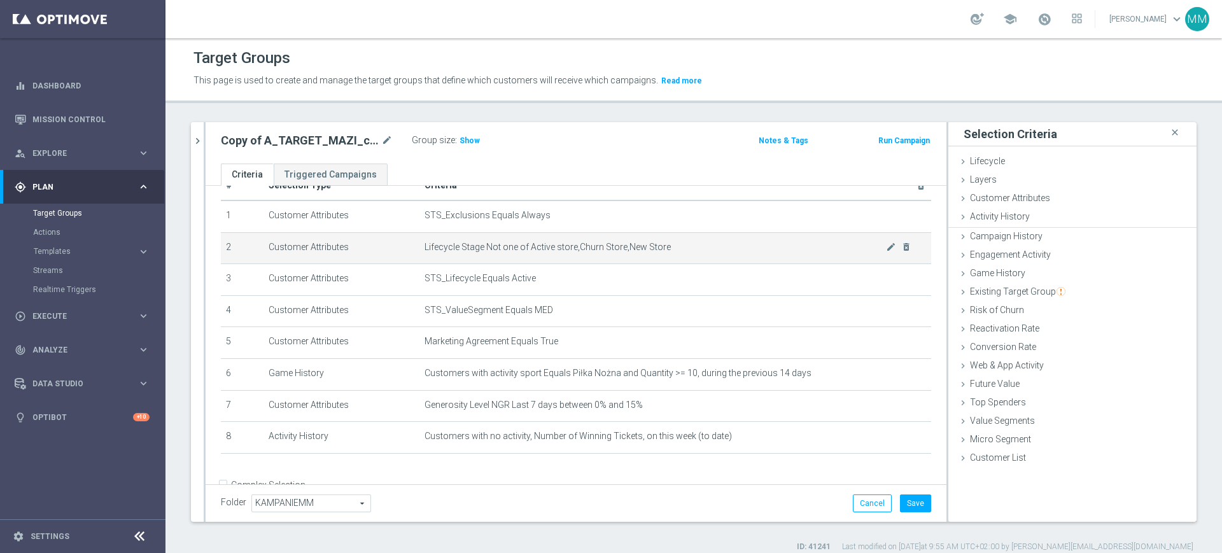
scroll to position [62, 0]
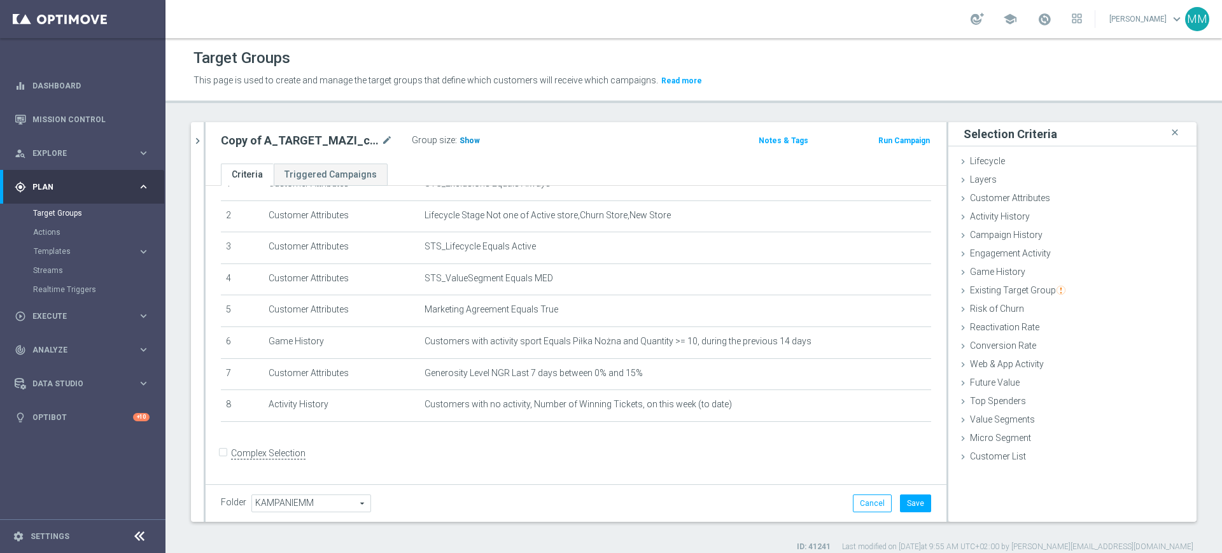
click at [468, 136] on span "Show" at bounding box center [469, 140] width 20 height 9
click at [1021, 208] on div "Activity History done selection saved" at bounding box center [1072, 217] width 248 height 19
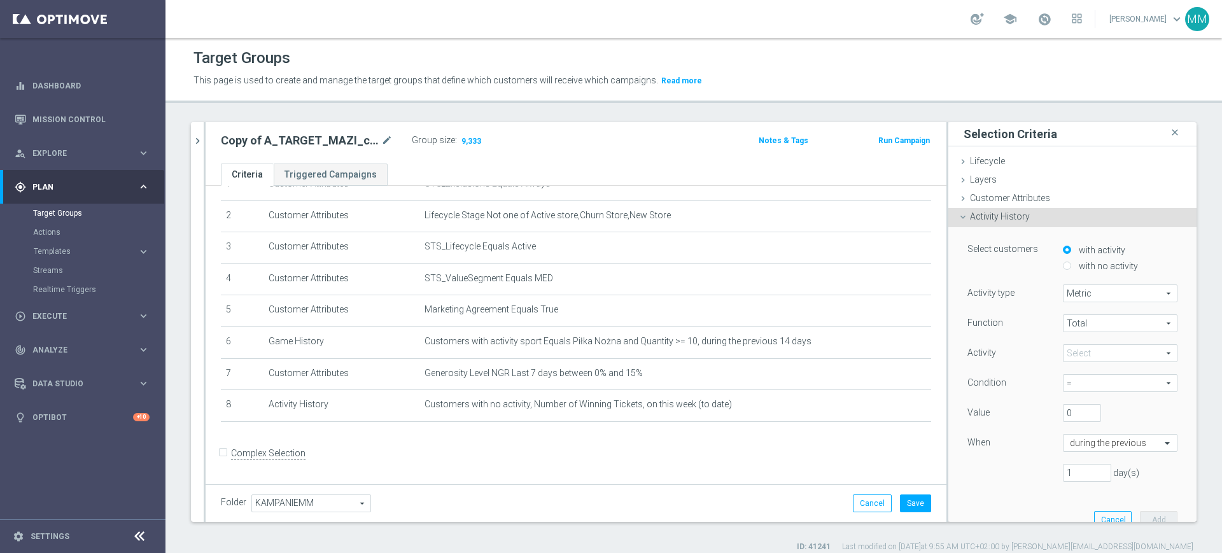
click at [1087, 354] on span at bounding box center [1119, 353] width 113 height 17
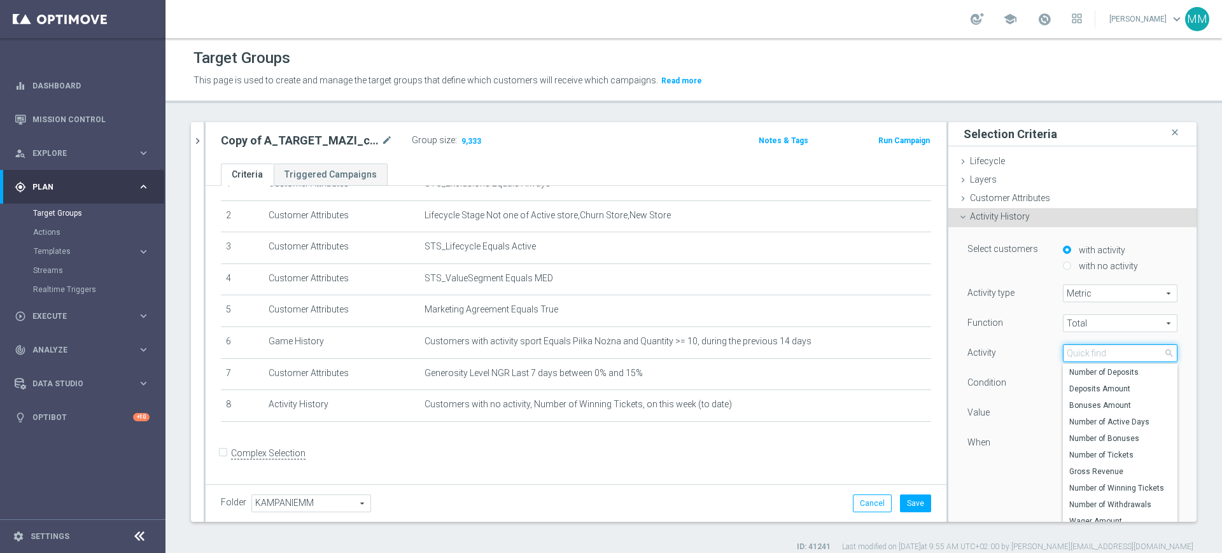
click at [1087, 354] on input "search" at bounding box center [1120, 353] width 115 height 18
type input "new net ga"
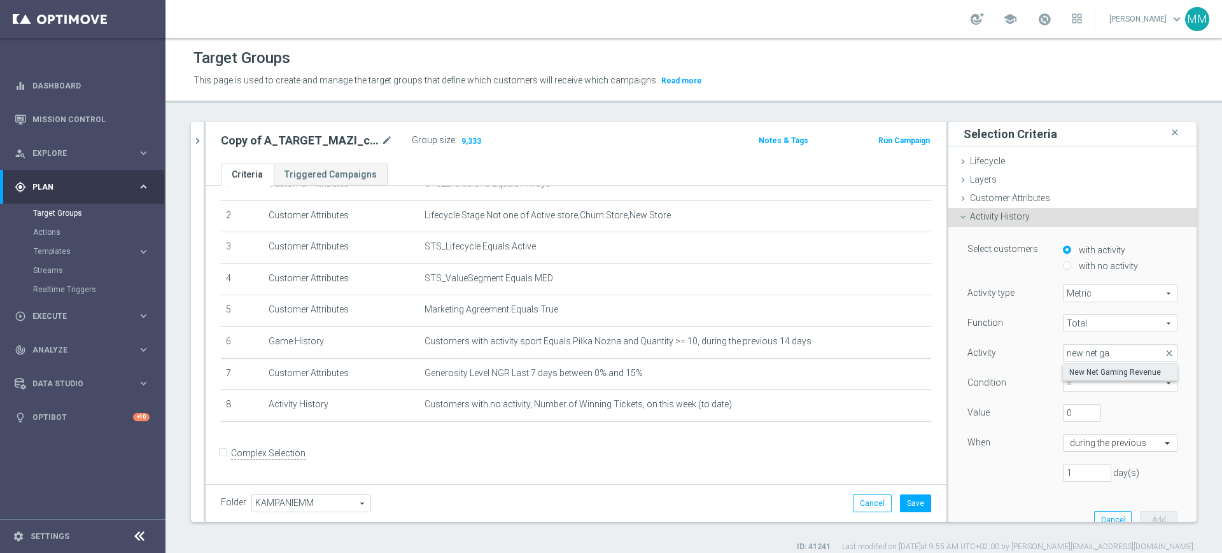
click at [1063, 372] on label "New Net Gaming Revenue" at bounding box center [1120, 372] width 115 height 17
type input "New Net Gaming Revenue"
click at [1063, 375] on span "=" at bounding box center [1119, 383] width 113 height 17
click at [1082, 451] on span ">=" at bounding box center [1120, 452] width 102 height 10
type input ">="
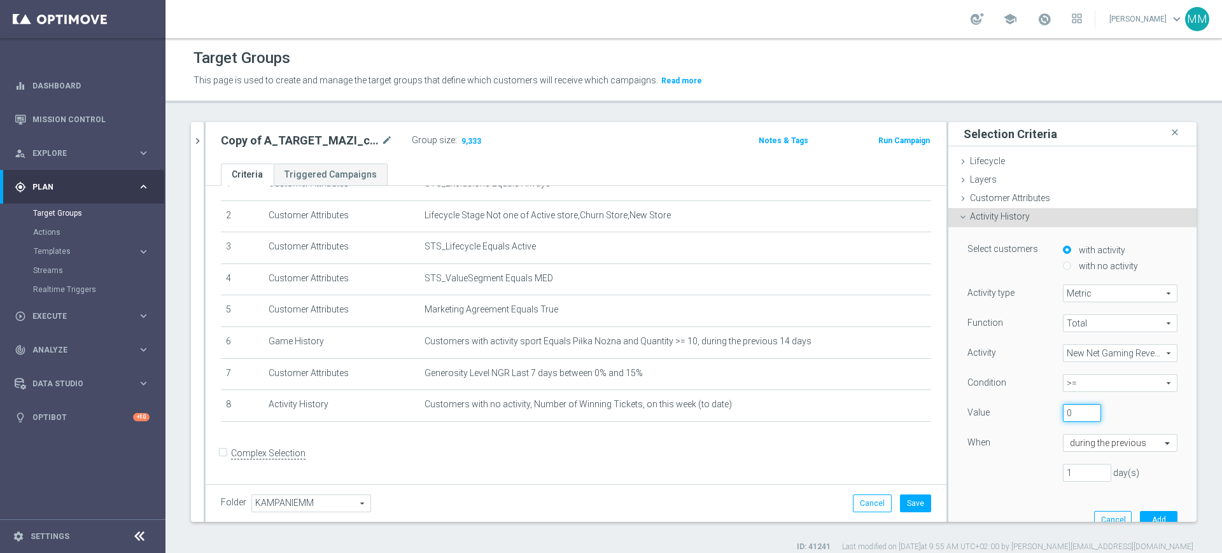
drag, startPoint x: 1055, startPoint y: 410, endPoint x: 1021, endPoint y: 407, distance: 33.9
click at [1021, 407] on div "Value 0" at bounding box center [1072, 414] width 229 height 20
type input "50"
click at [1087, 384] on span ">=" at bounding box center [1119, 383] width 113 height 17
click at [1071, 437] on span ">" at bounding box center [1120, 435] width 102 height 10
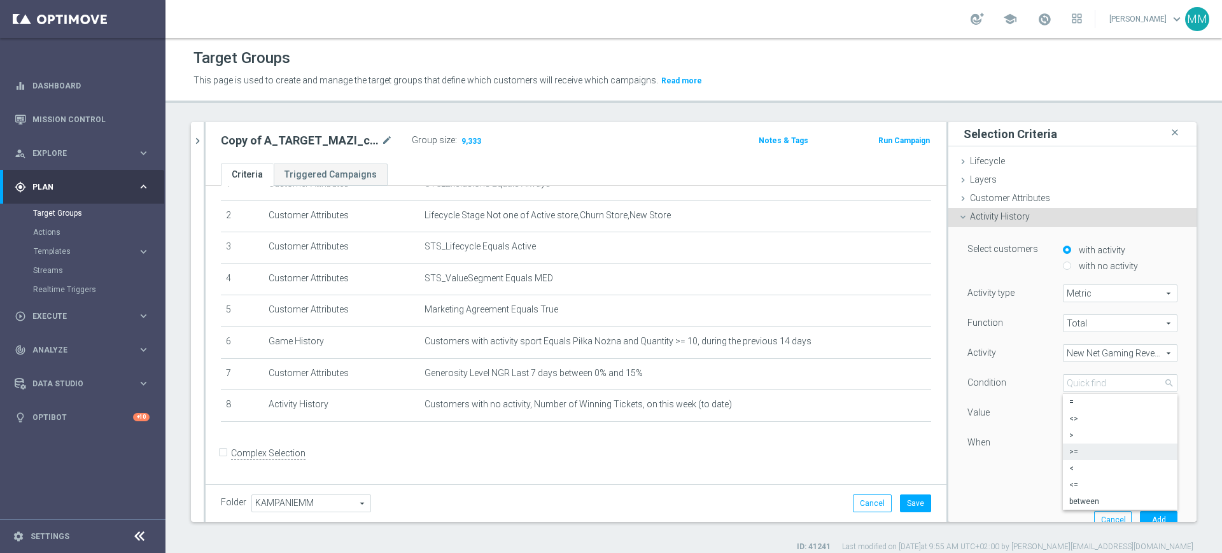
type input ">"
click at [1063, 413] on input "50" at bounding box center [1082, 413] width 38 height 18
drag, startPoint x: 1062, startPoint y: 413, endPoint x: 1046, endPoint y: 411, distance: 16.0
click at [1063, 411] on input "50" at bounding box center [1082, 413] width 38 height 18
type input "0"
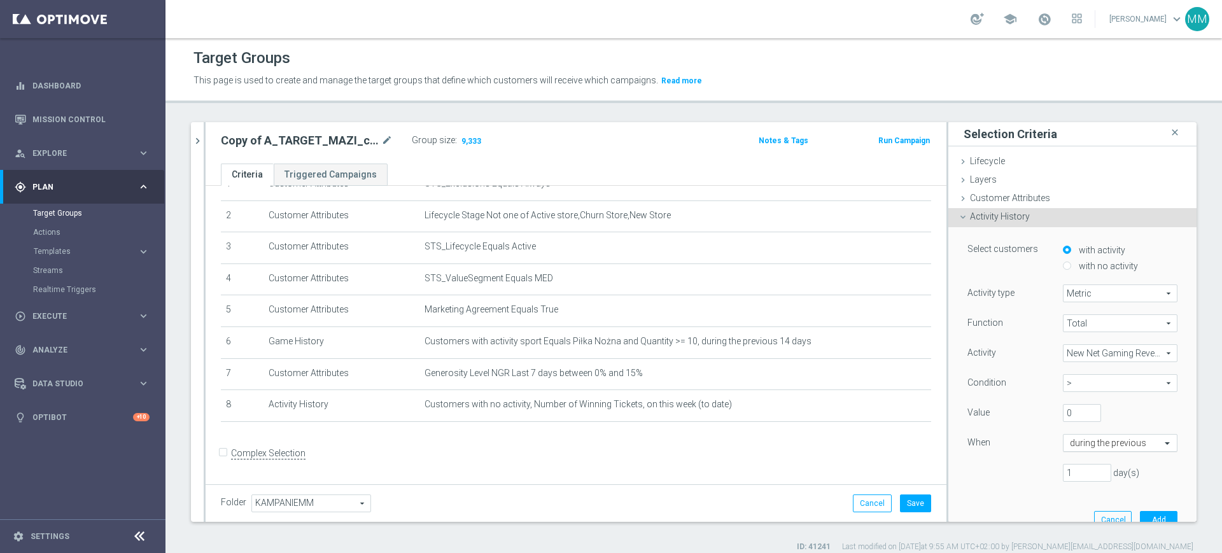
click at [1091, 443] on input "text" at bounding box center [1107, 443] width 75 height 11
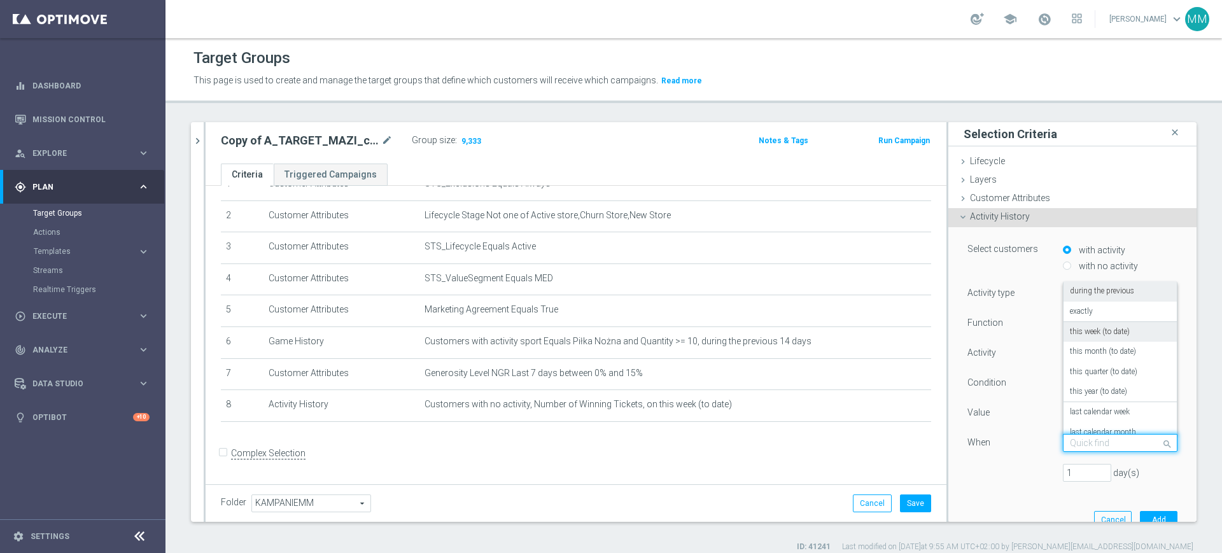
click at [1095, 335] on label "this week (to date)" at bounding box center [1100, 332] width 60 height 10
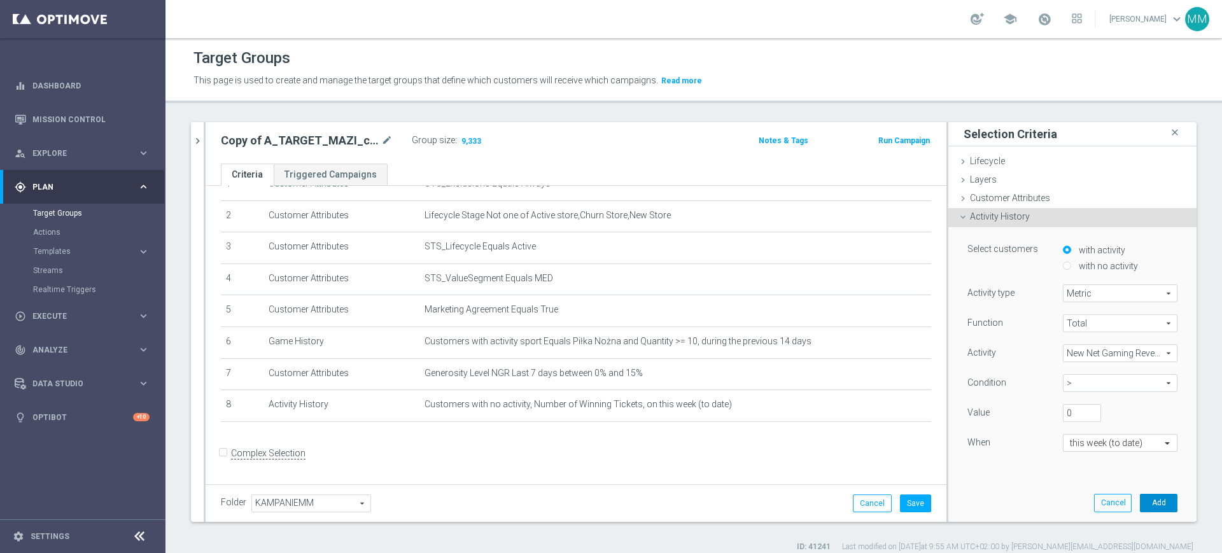
click at [1140, 496] on button "Add" at bounding box center [1159, 503] width 38 height 18
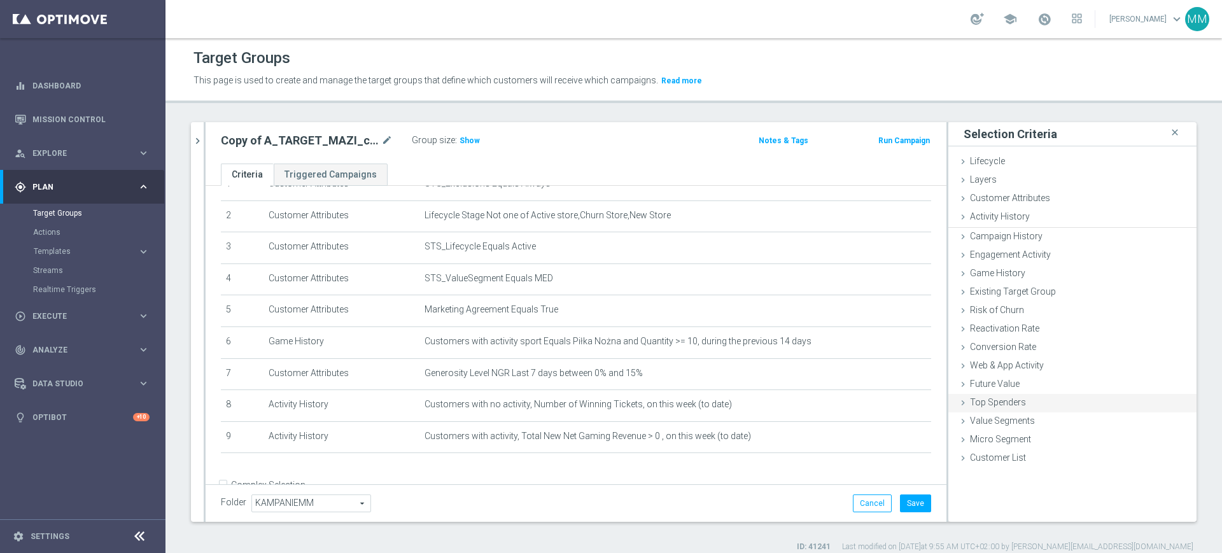
scroll to position [94, 0]
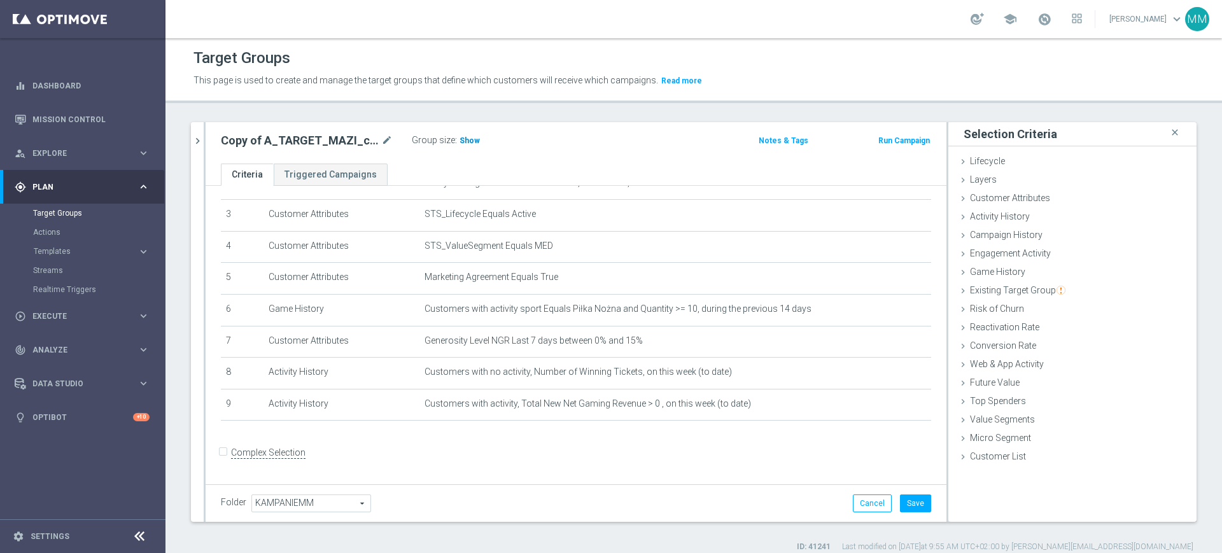
click at [460, 140] on span "Show" at bounding box center [469, 140] width 20 height 9
click at [202, 138] on icon "chevron_right" at bounding box center [198, 141] width 12 height 12
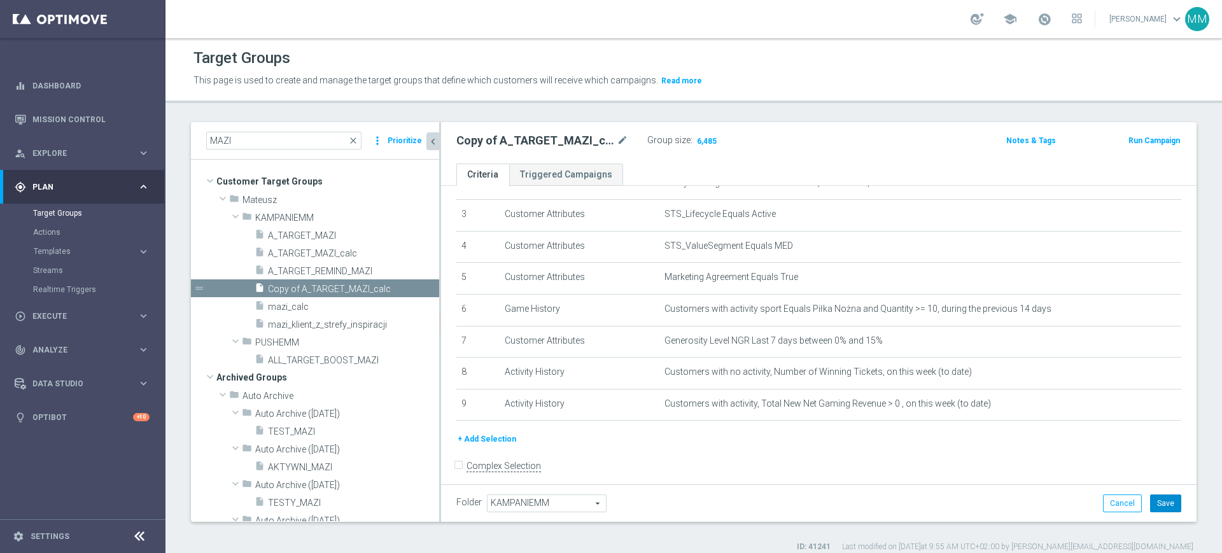
click at [1166, 500] on button "Save" at bounding box center [1165, 503] width 31 height 18
click at [332, 251] on span "A_TARGET_MAZI_calc" at bounding box center [338, 253] width 141 height 11
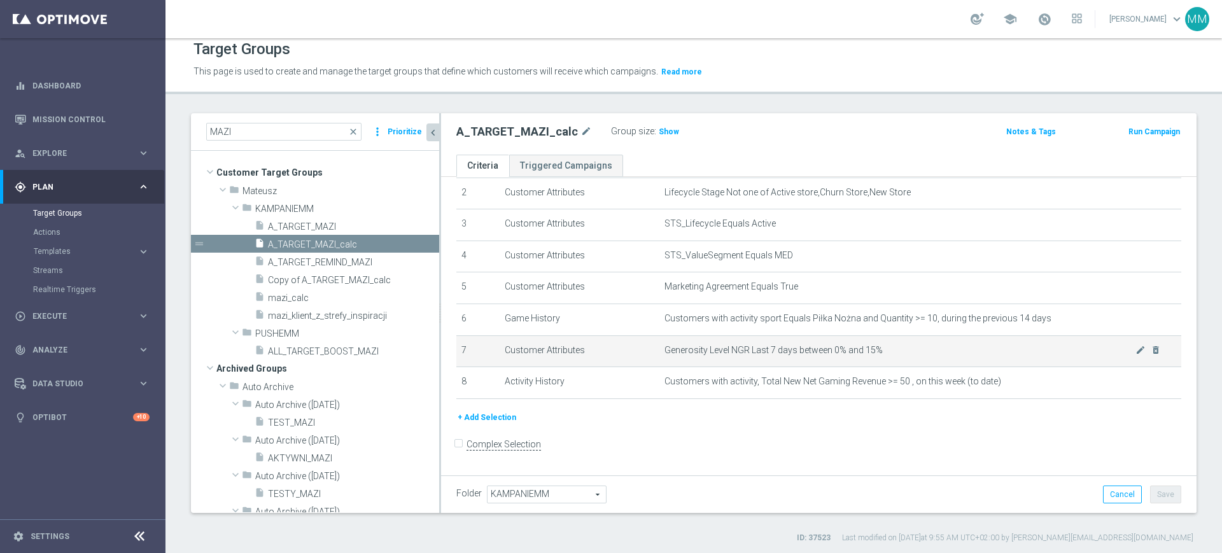
scroll to position [11, 0]
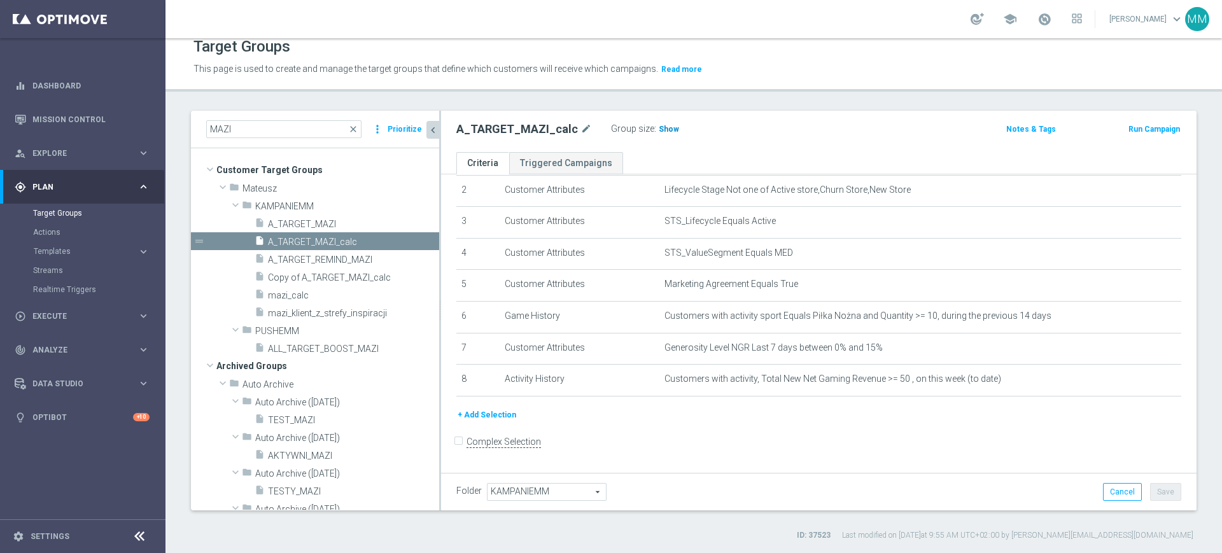
click at [657, 122] on h3 "Show" at bounding box center [668, 129] width 23 height 14
click at [347, 275] on span "Copy of A_TARGET_MAZI_calc" at bounding box center [338, 277] width 141 height 11
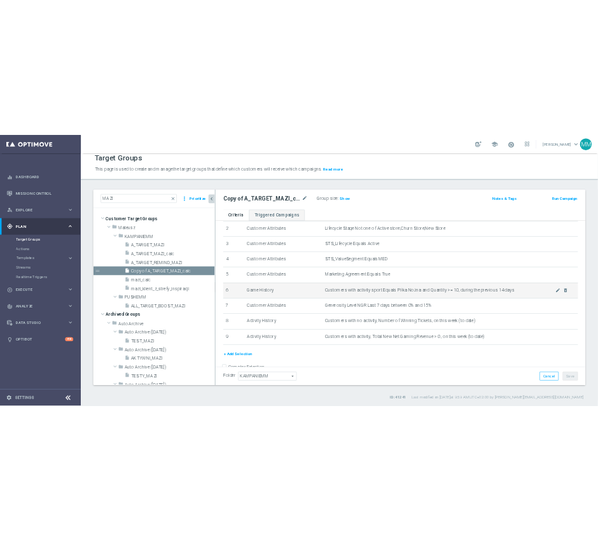
scroll to position [94, 0]
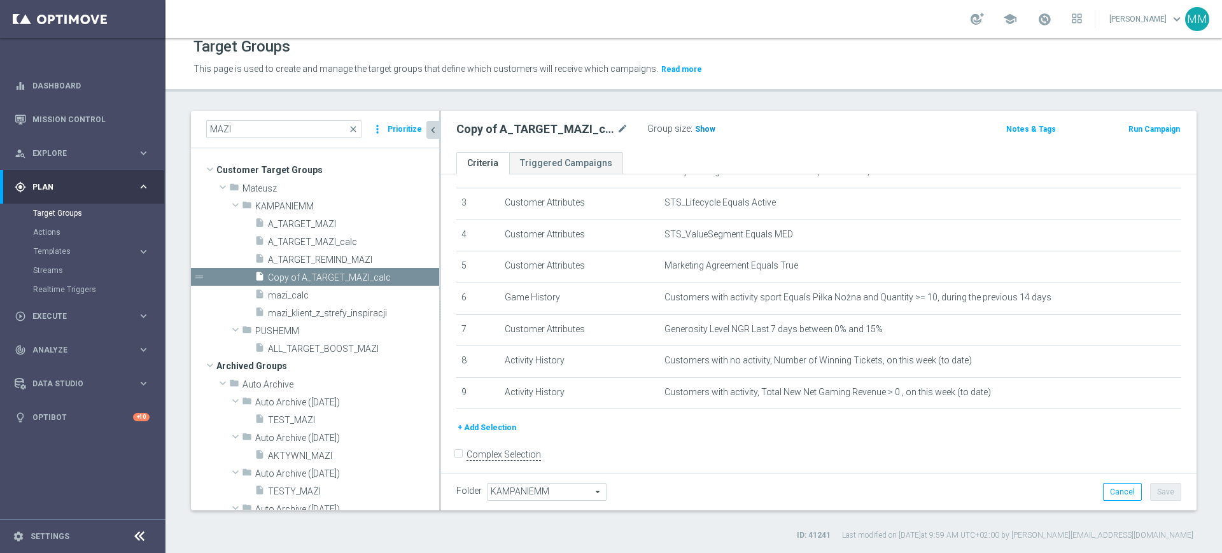
click at [701, 128] on span "Show" at bounding box center [705, 129] width 20 height 9
click at [810, 396] on span "Customers with activity, Total New Net Gaming Revenue > 0 , on this week (to da…" at bounding box center [899, 392] width 471 height 11
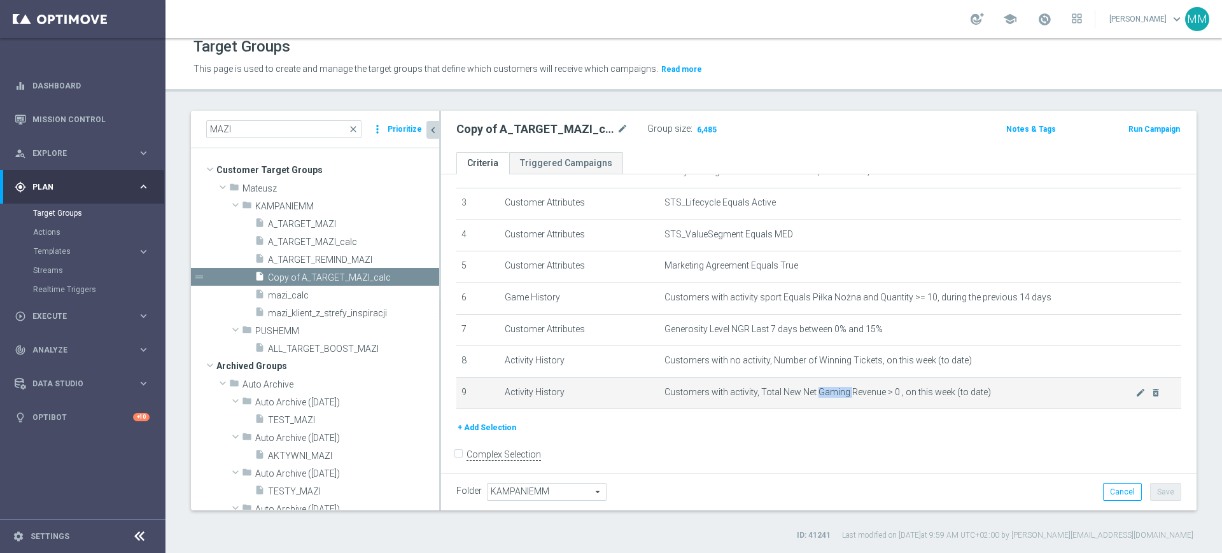
click at [810, 396] on span "Customers with activity, Total New Net Gaming Revenue > 0 , on this week (to da…" at bounding box center [899, 392] width 471 height 11
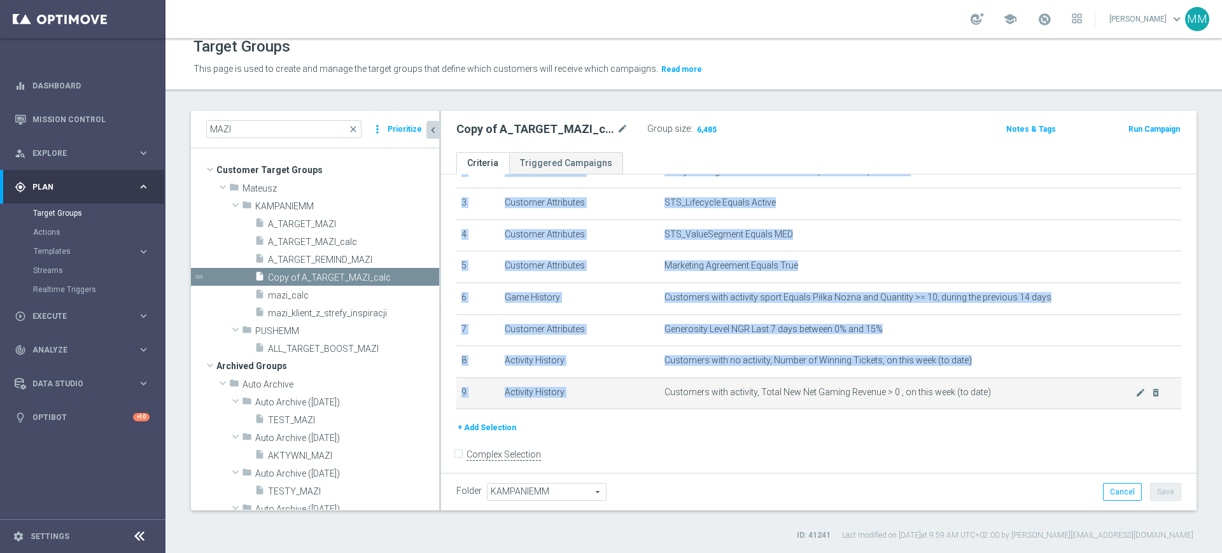
click at [810, 396] on span "Customers with activity, Total New Net Gaming Revenue > 0 , on this week (to da…" at bounding box center [899, 392] width 471 height 11
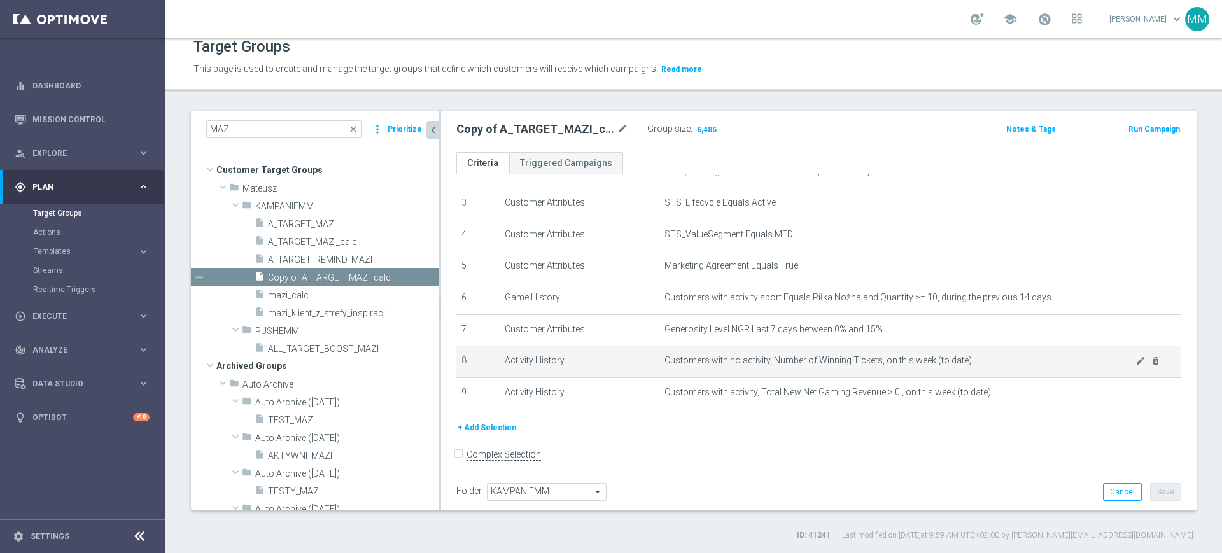
click at [809, 358] on td "Customers with no activity, Number of Winning Tickets, on this week (to date) m…" at bounding box center [920, 362] width 522 height 32
click at [809, 350] on td "Customers with no activity, Number of Winning Tickets, on this week (to date) m…" at bounding box center [920, 362] width 522 height 32
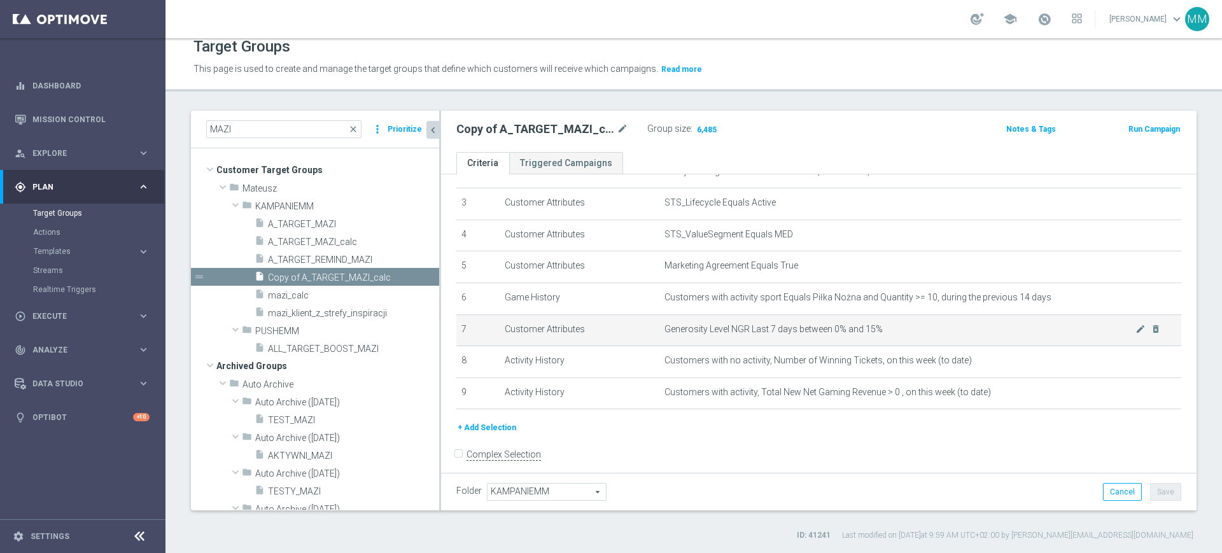
click at [827, 328] on span "Generosity Level NGR Last 7 days between 0% and 15%" at bounding box center [899, 329] width 471 height 11
click at [827, 329] on span "Generosity Level NGR Last 7 days between 0% and 15%" at bounding box center [899, 329] width 471 height 11
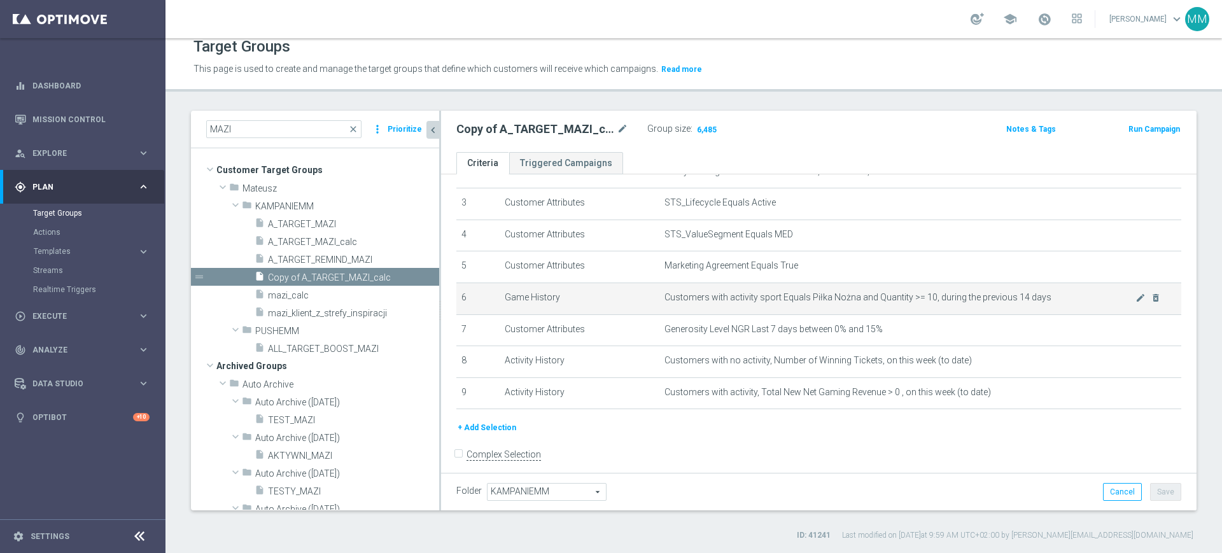
click at [861, 309] on td "Customers with activity sport Equals Piłka Nożna and Quantity >= 10, during the…" at bounding box center [920, 299] width 522 height 32
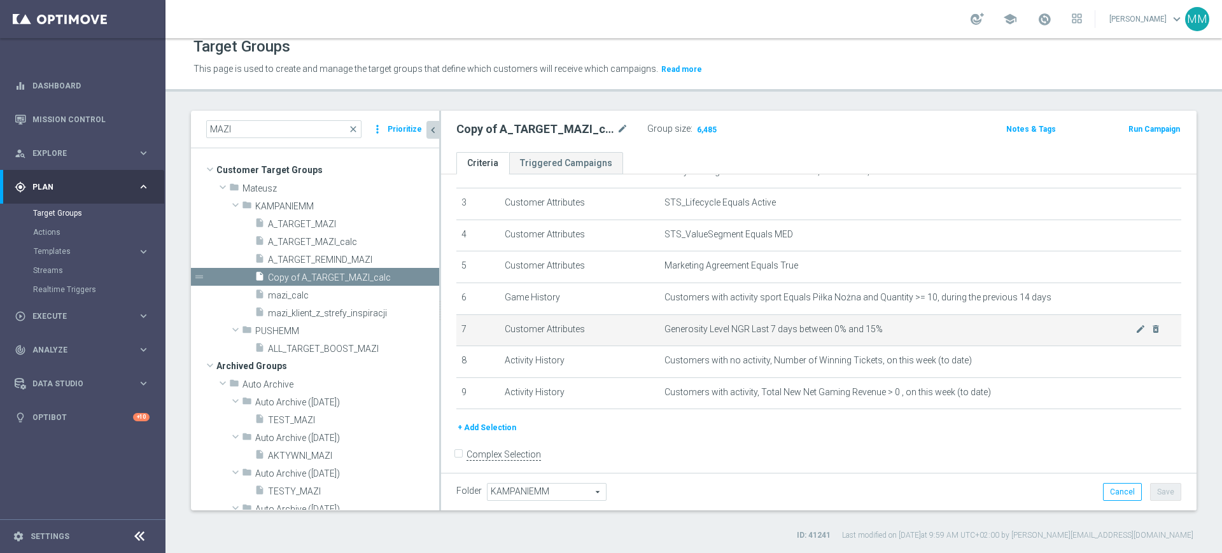
click at [970, 335] on span "Generosity Level NGR Last 7 days between 0% and 15%" at bounding box center [899, 329] width 471 height 11
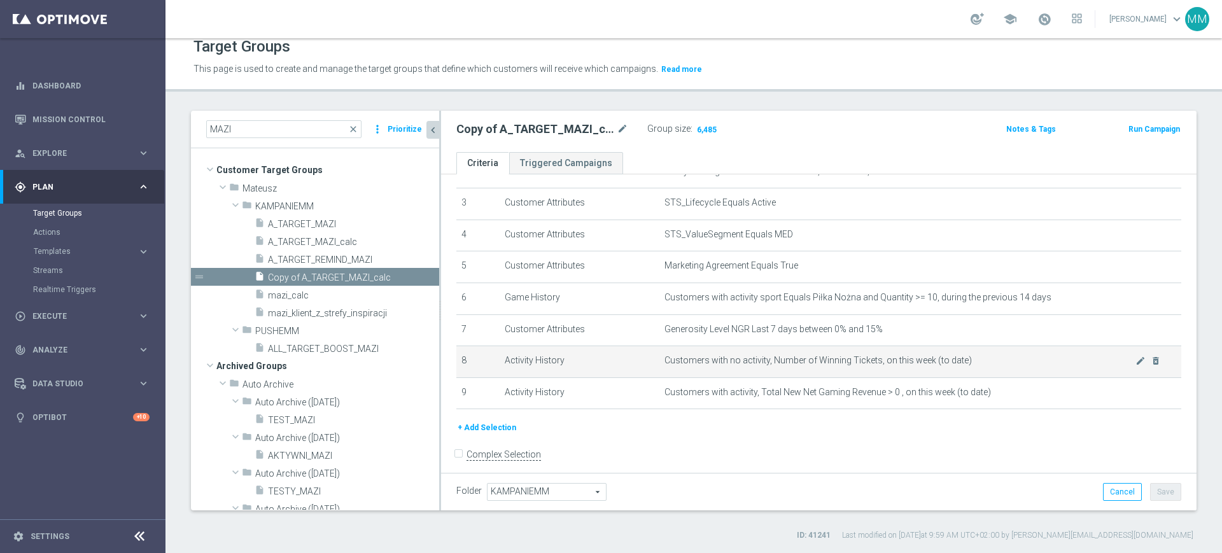
click at [776, 365] on span "Customers with no activity, Number of Winning Tickets, on this week (to date)" at bounding box center [899, 360] width 471 height 11
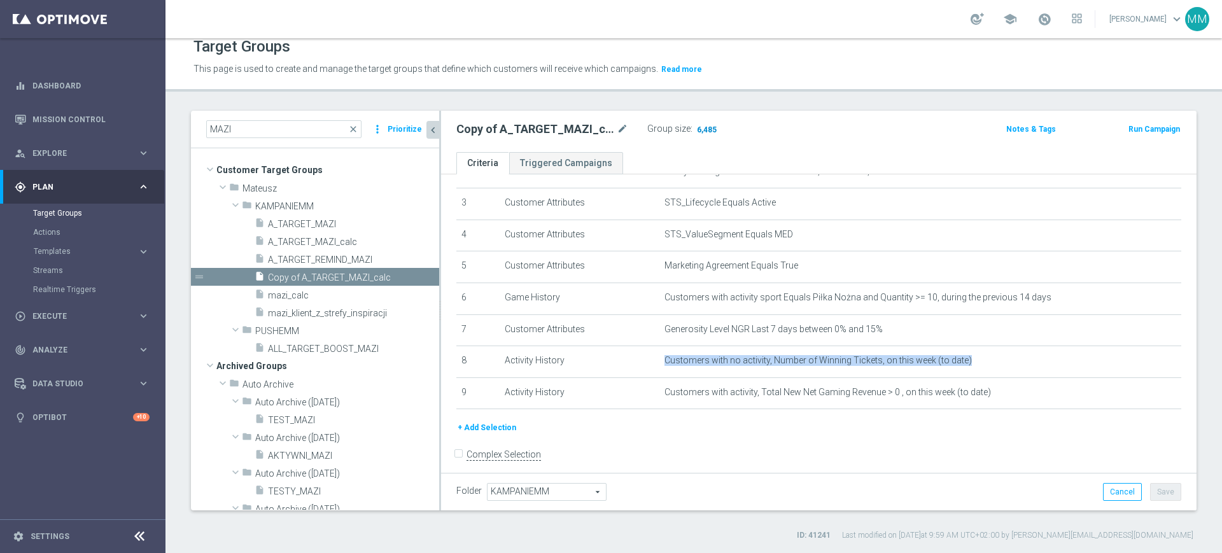
click at [706, 129] on span "6,485" at bounding box center [706, 131] width 22 height 12
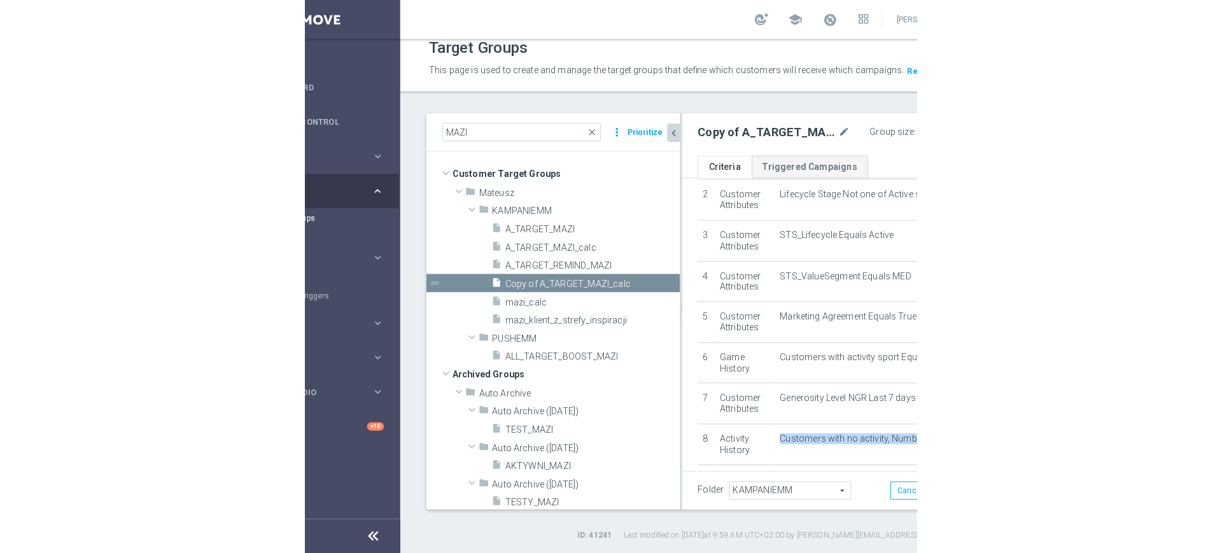
scroll to position [0, 0]
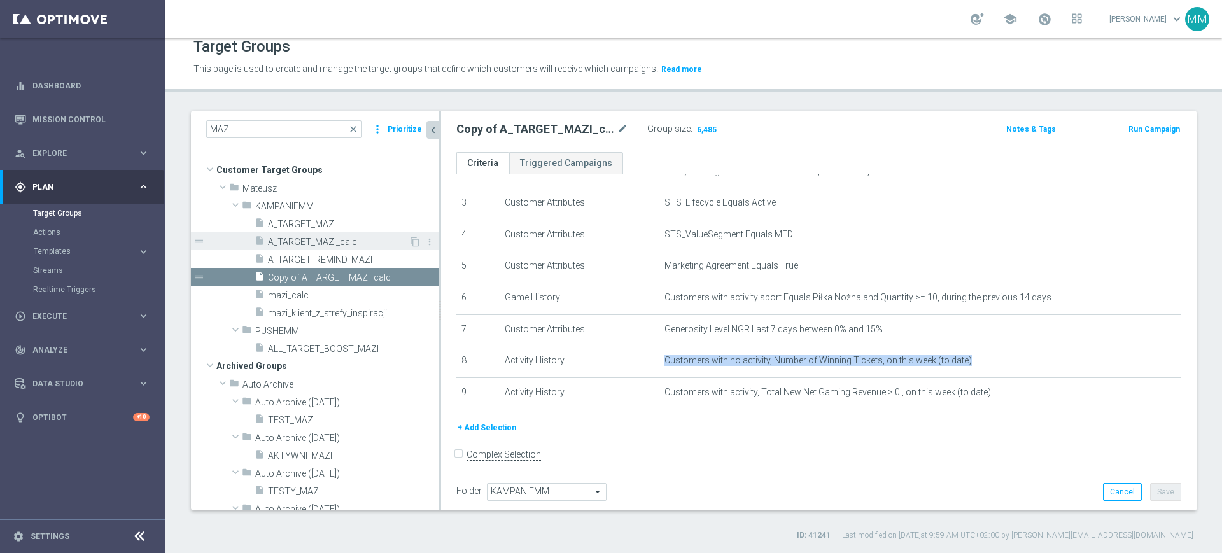
click at [339, 241] on span "A_TARGET_MAZI_calc" at bounding box center [338, 242] width 141 height 11
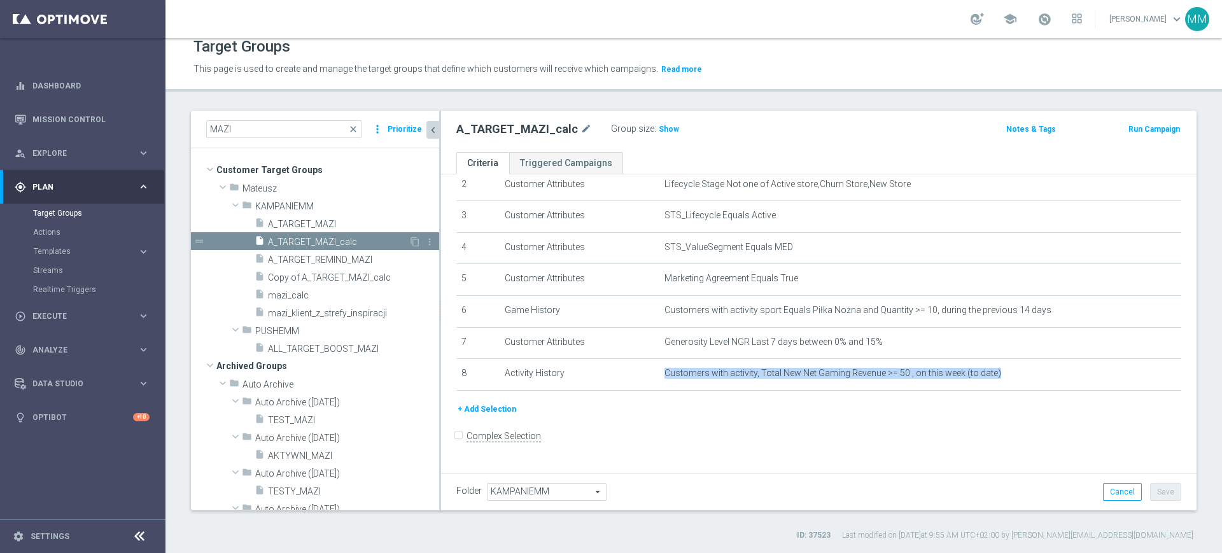
scroll to position [76, 0]
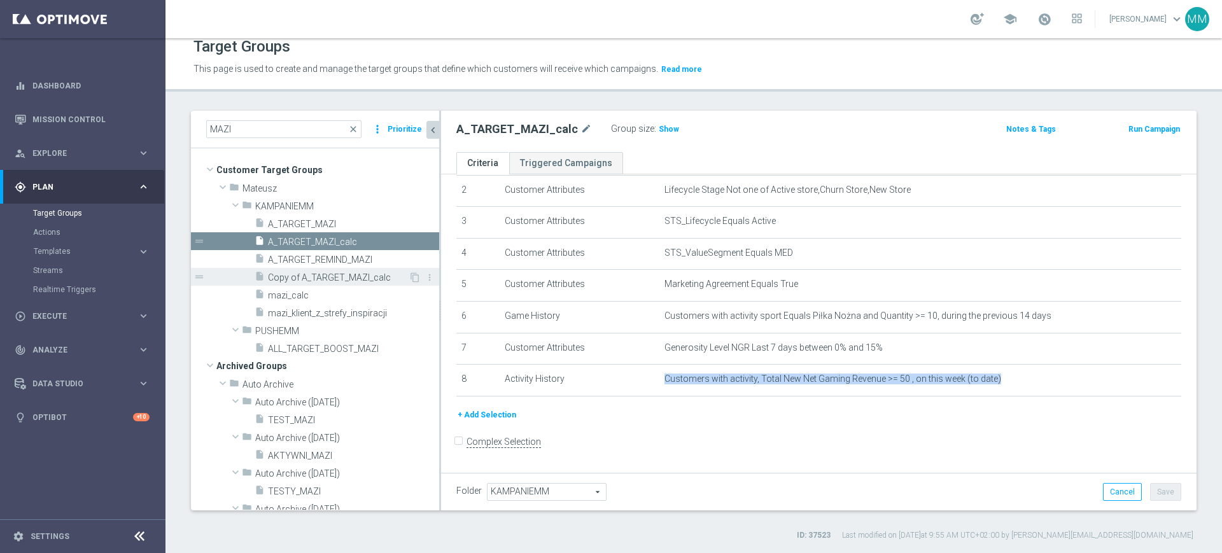
click at [331, 281] on span "Copy of A_TARGET_MAZI_calc" at bounding box center [338, 277] width 141 height 11
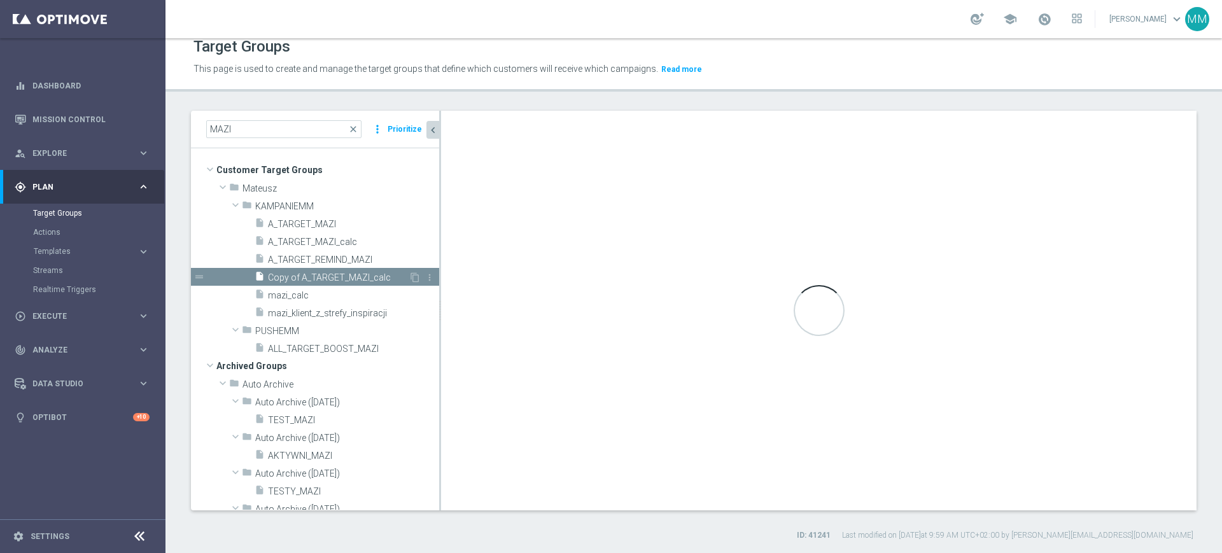
scroll to position [94, 0]
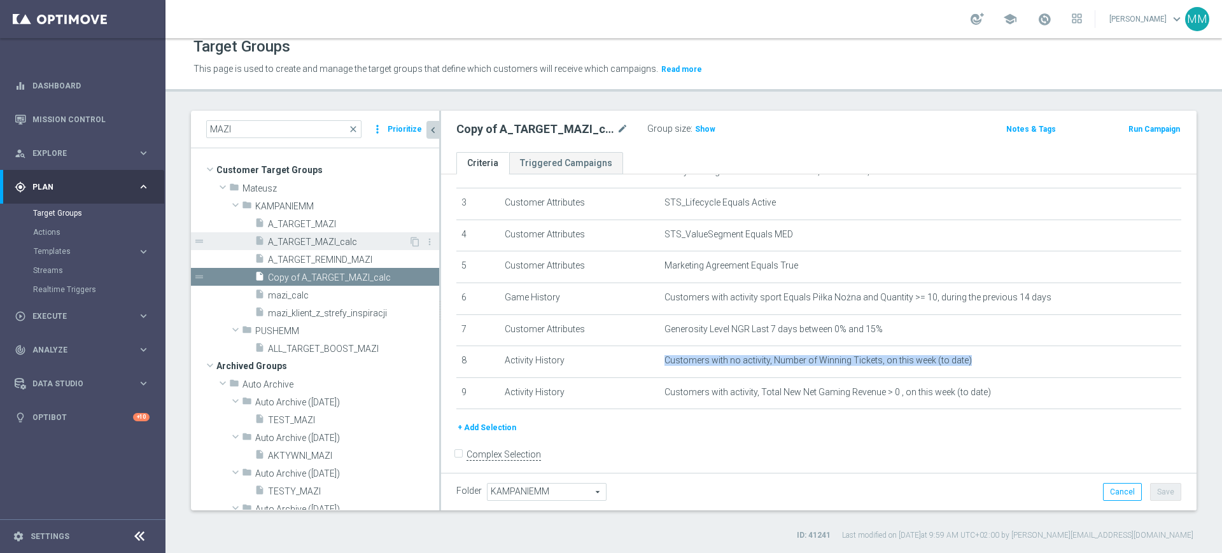
click at [339, 240] on span "A_TARGET_MAZI_calc" at bounding box center [338, 242] width 141 height 11
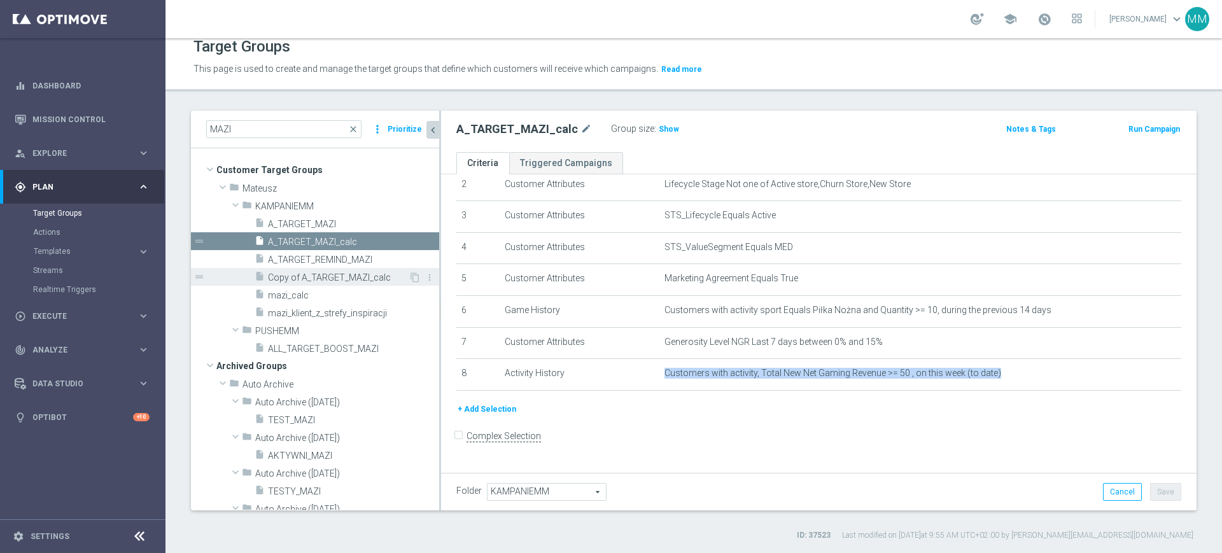
scroll to position [76, 0]
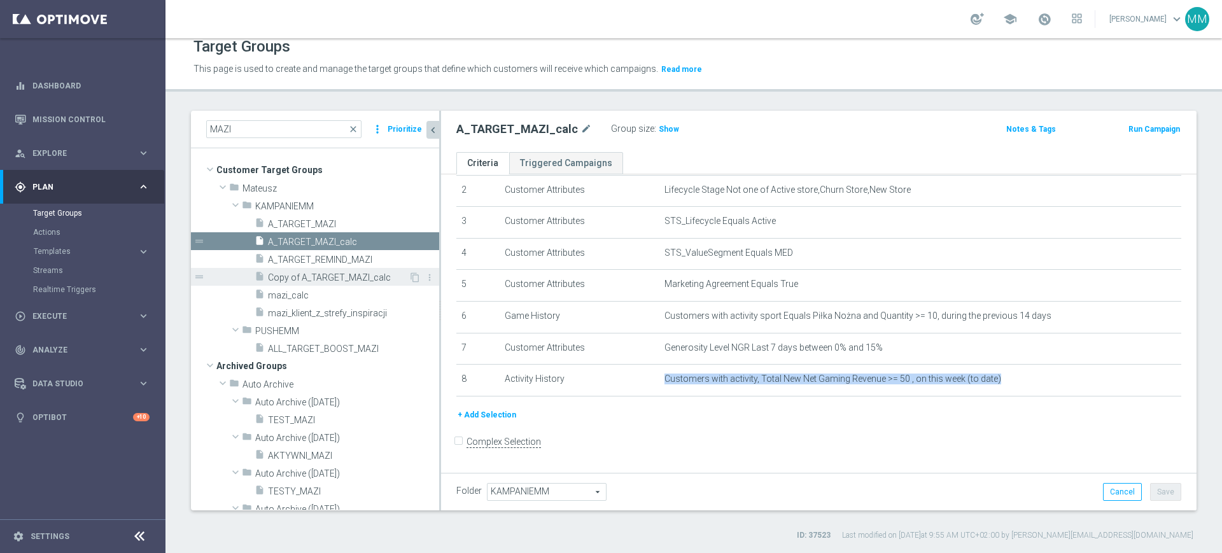
click at [337, 276] on span "Copy of A_TARGET_MAZI_calc" at bounding box center [338, 277] width 141 height 11
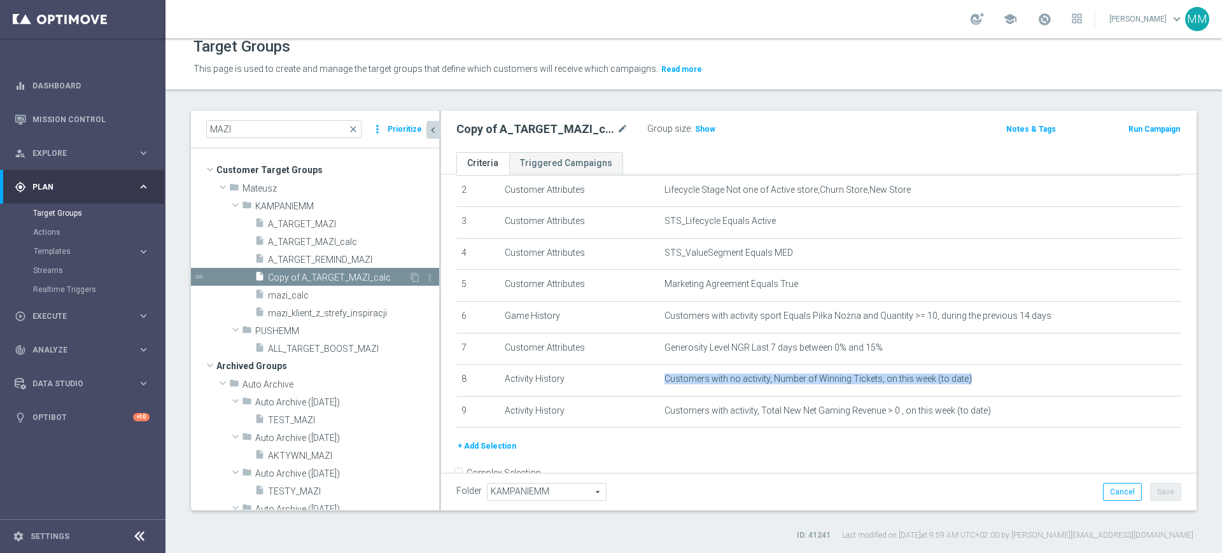
scroll to position [94, 0]
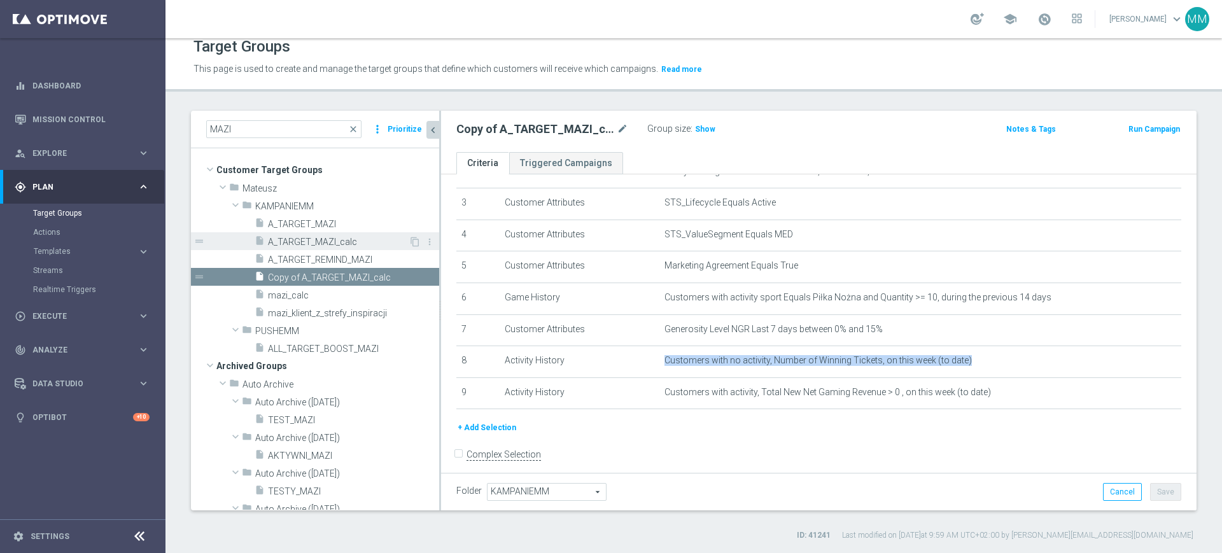
click at [340, 239] on span "A_TARGET_MAZI_calc" at bounding box center [338, 242] width 141 height 11
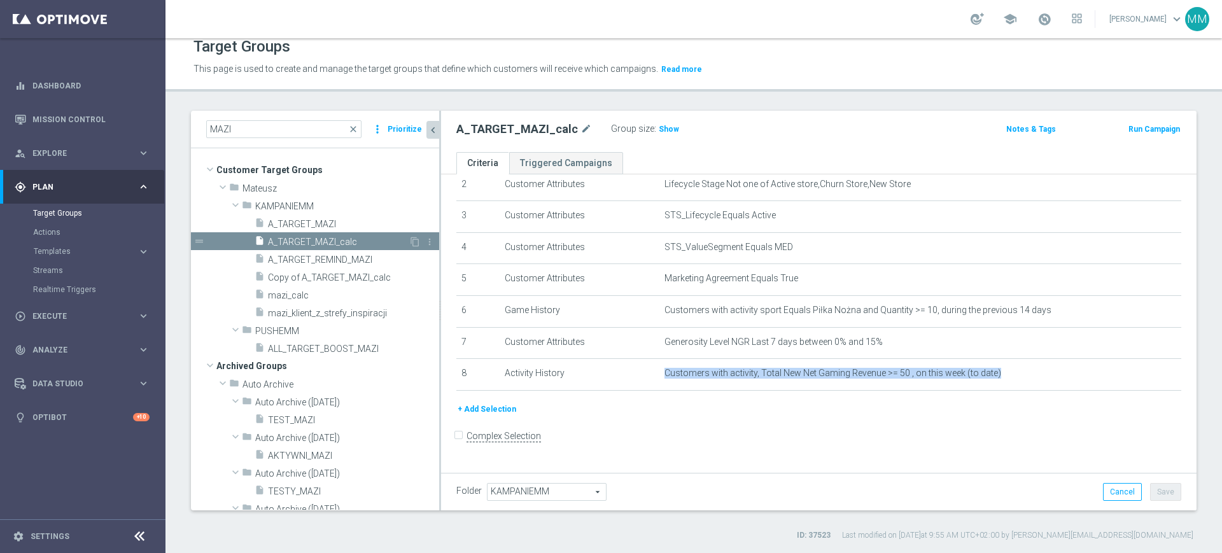
scroll to position [76, 0]
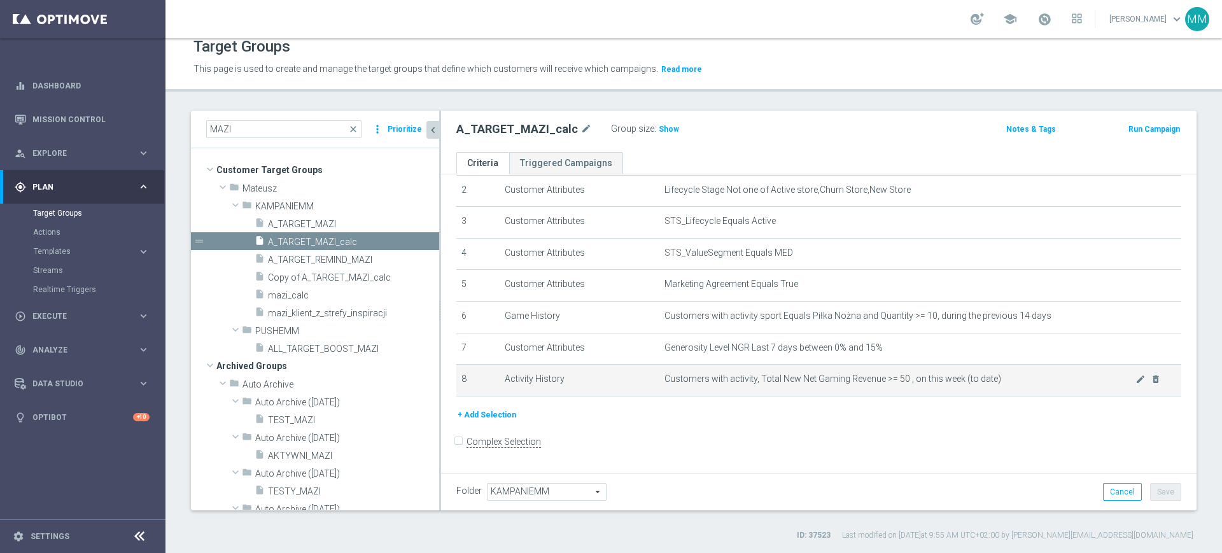
click at [887, 371] on td "Customers with activity, Total New Net Gaming Revenue >= 50 , on this week (to …" at bounding box center [920, 381] width 522 height 32
click at [1135, 382] on icon "mode_edit" at bounding box center [1140, 379] width 10 height 10
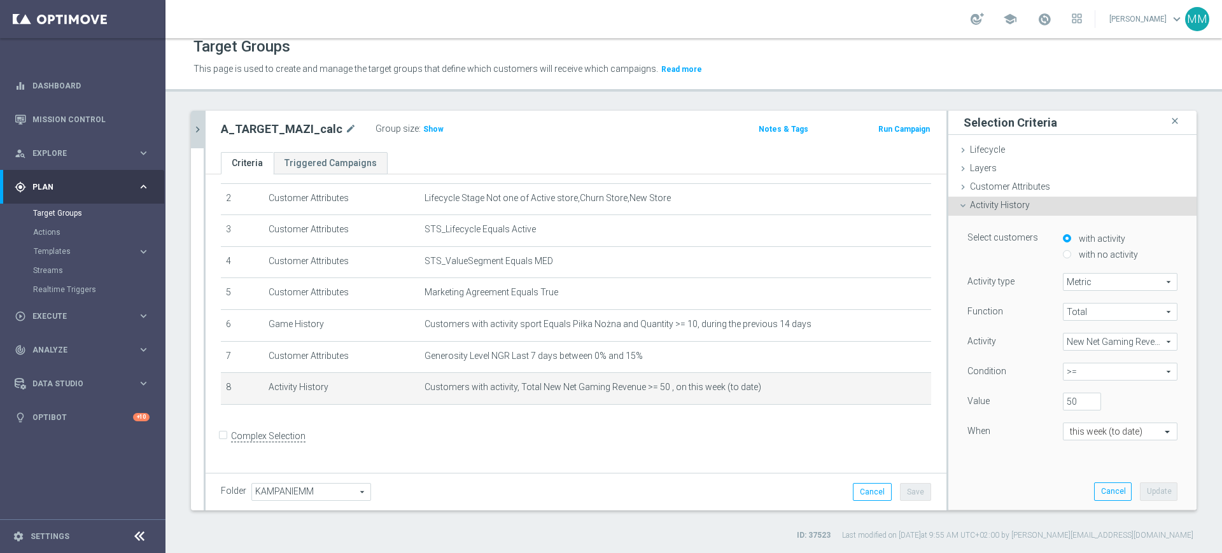
scroll to position [62, 0]
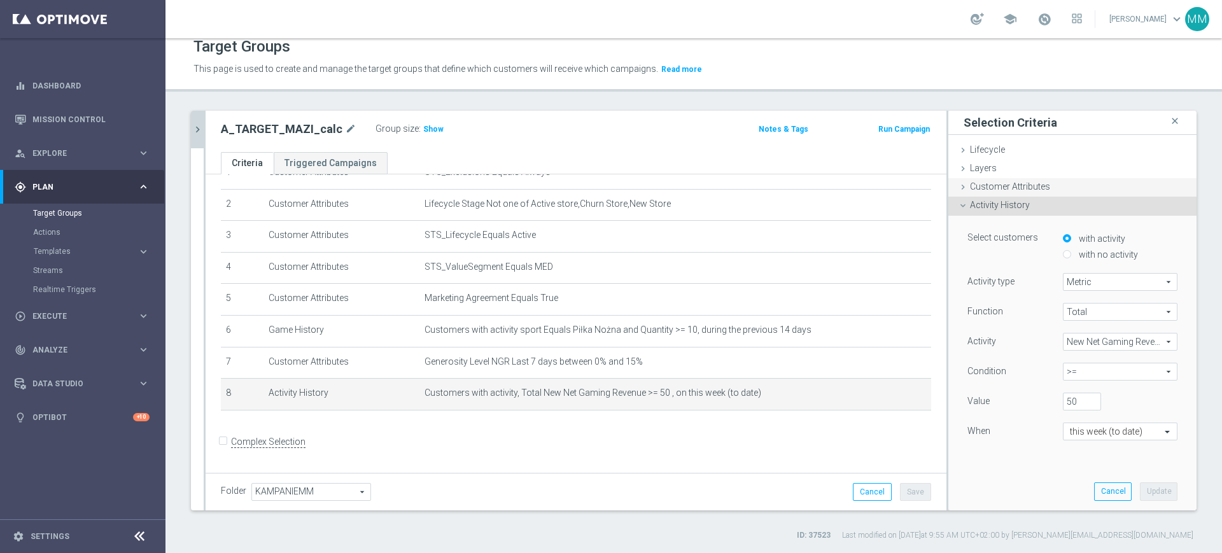
click at [1007, 192] on div "Customer Attributes done selection updated" at bounding box center [1072, 187] width 248 height 19
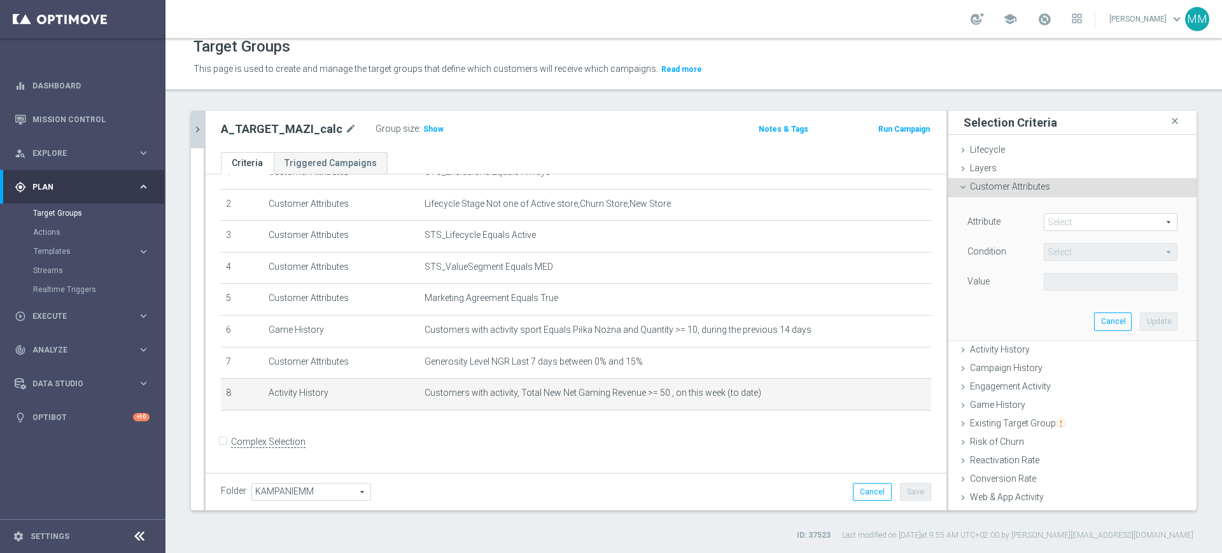
click at [1078, 218] on span at bounding box center [1110, 222] width 132 height 17
click at [0, 0] on input "search" at bounding box center [0, 0] width 0 height 0
type input "wager -"
click at [1080, 248] on label "Wager - Win, [DATE]" at bounding box center [1111, 241] width 134 height 17
type input "Wager - Win, [DATE]"
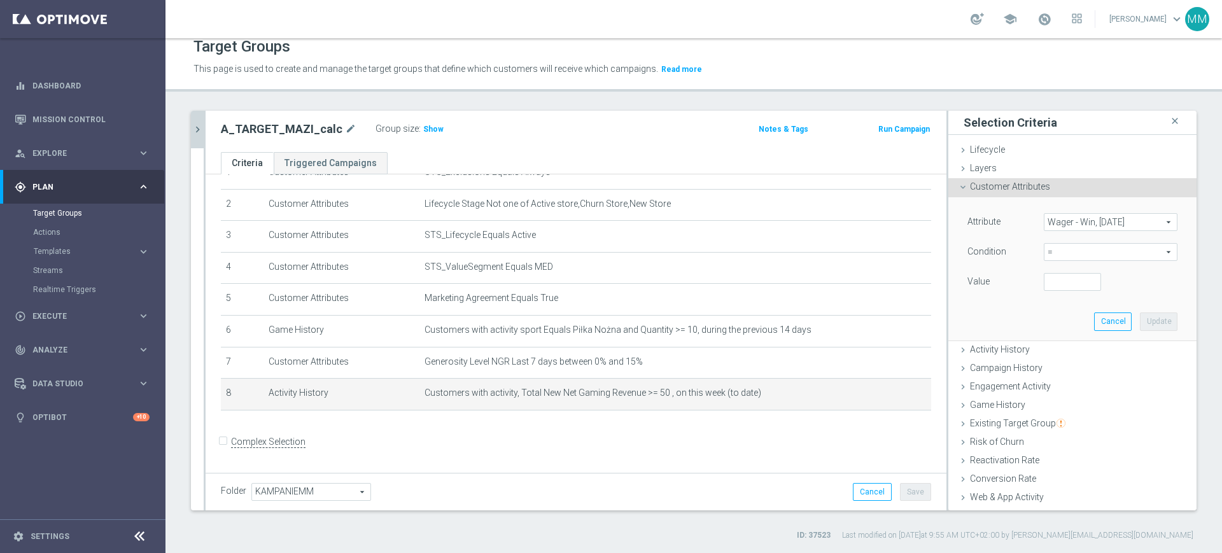
click at [1058, 240] on div "Attribute Wager - Win, Yesterday Wager - Win, Yesterday arrow_drop_down search …" at bounding box center [1072, 253] width 210 height 80
click at [1058, 248] on span "=" at bounding box center [1110, 252] width 132 height 17
click at [1062, 353] on span ">=" at bounding box center [1110, 354] width 121 height 10
click at [1051, 282] on input "number" at bounding box center [1072, 282] width 57 height 18
click at [1055, 251] on span ">=" at bounding box center [1110, 252] width 132 height 17
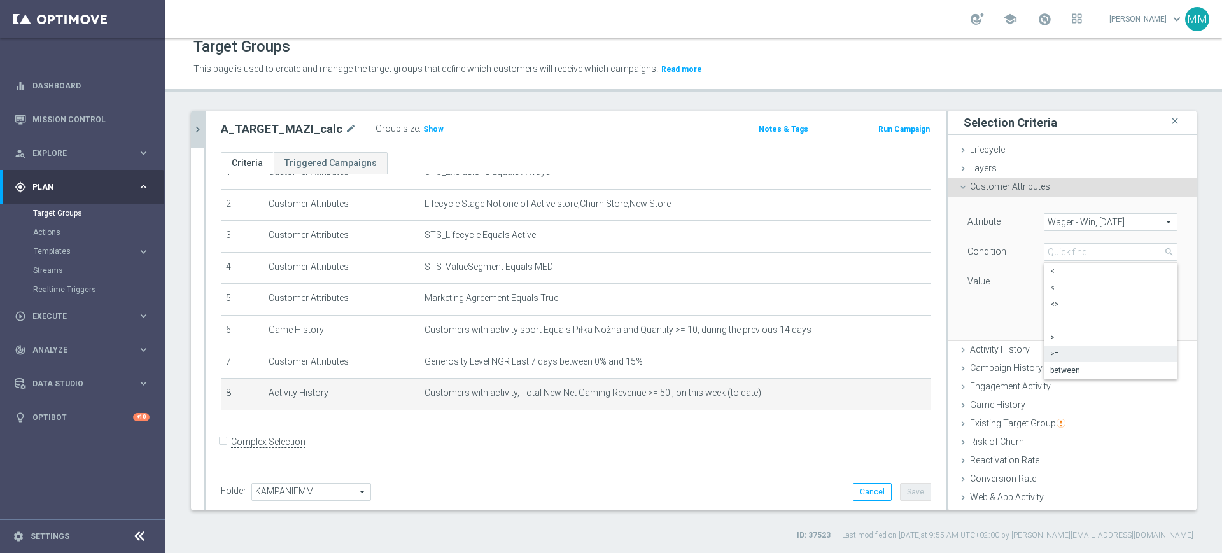
drag, startPoint x: 1055, startPoint y: 337, endPoint x: 1052, endPoint y: 302, distance: 35.1
click at [1055, 337] on span ">" at bounding box center [1110, 337] width 121 height 10
type input ">"
click at [1046, 285] on input "number" at bounding box center [1072, 282] width 57 height 18
type input "0"
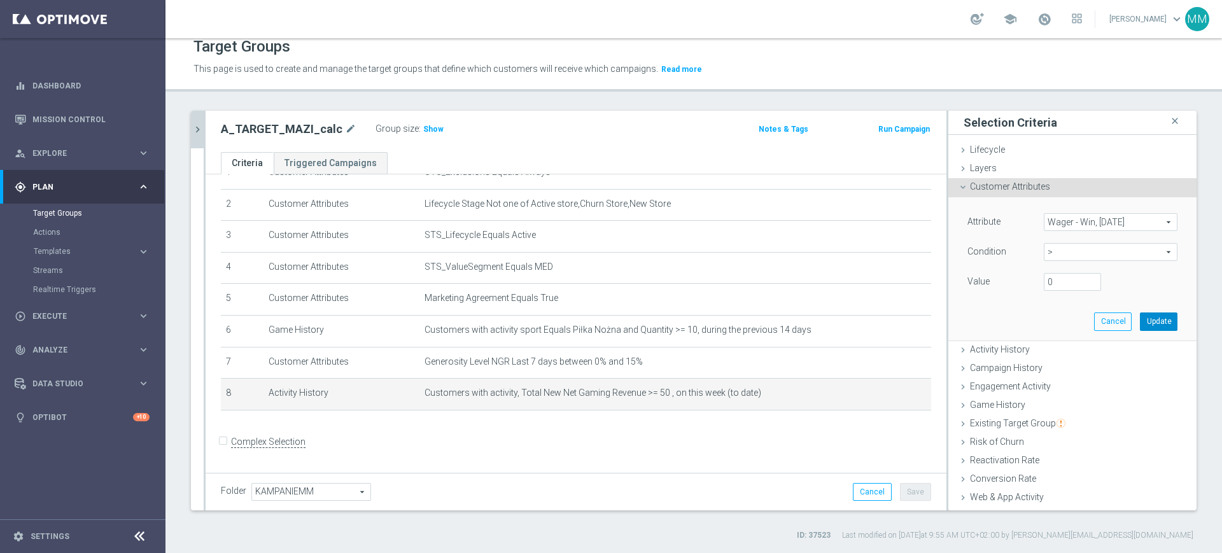
click at [1140, 321] on button "Update" at bounding box center [1159, 321] width 38 height 18
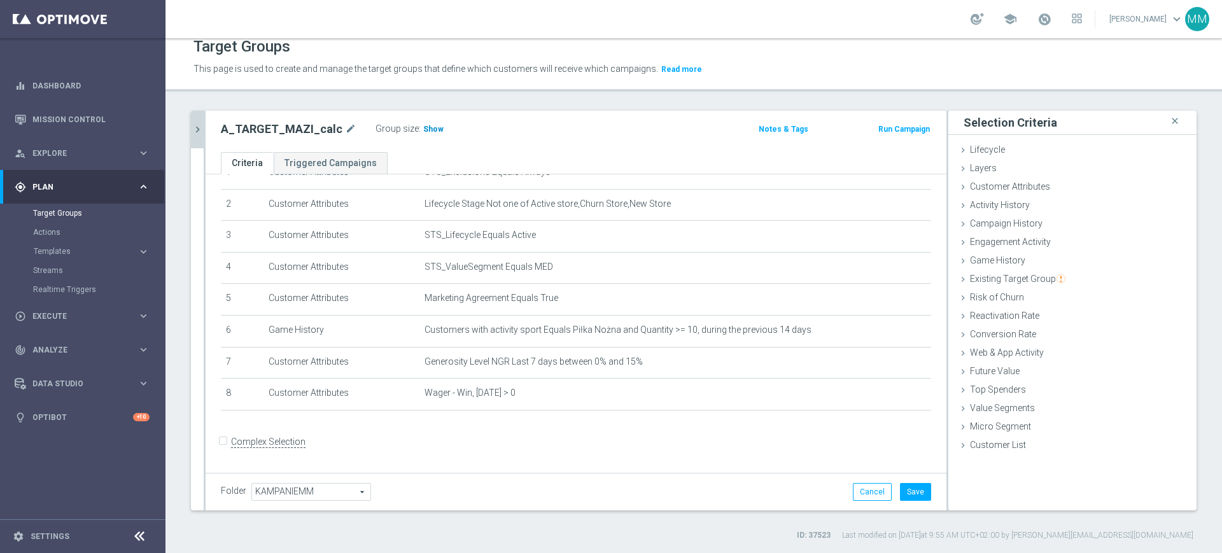
click at [431, 130] on span "Show" at bounding box center [433, 129] width 20 height 9
click at [424, 129] on span "7,701" at bounding box center [435, 131] width 22 height 12
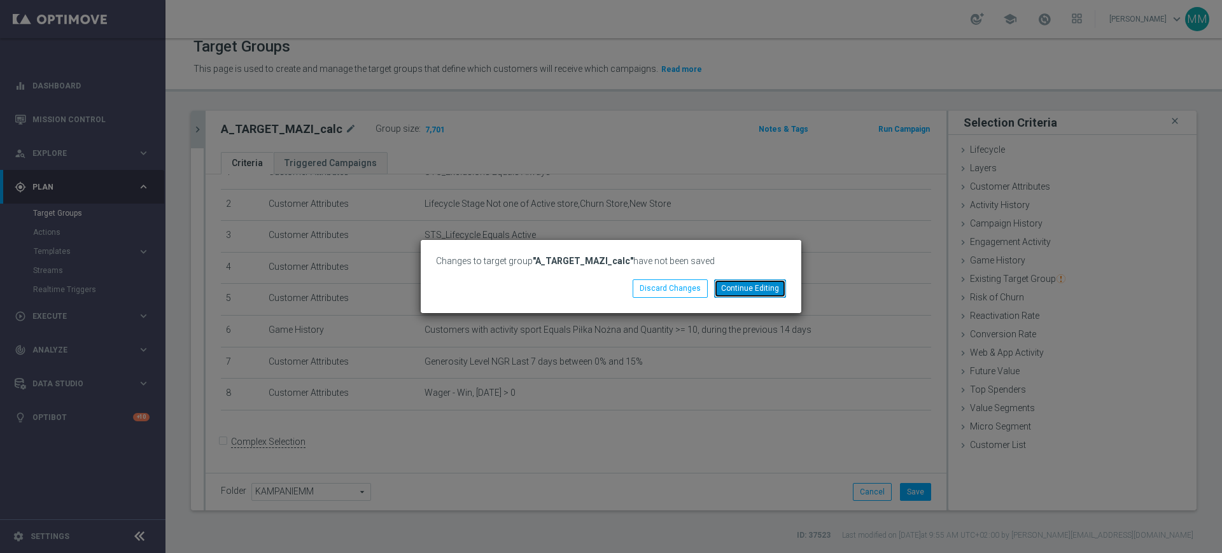
click at [767, 291] on button "Continue Editing" at bounding box center [750, 288] width 72 height 18
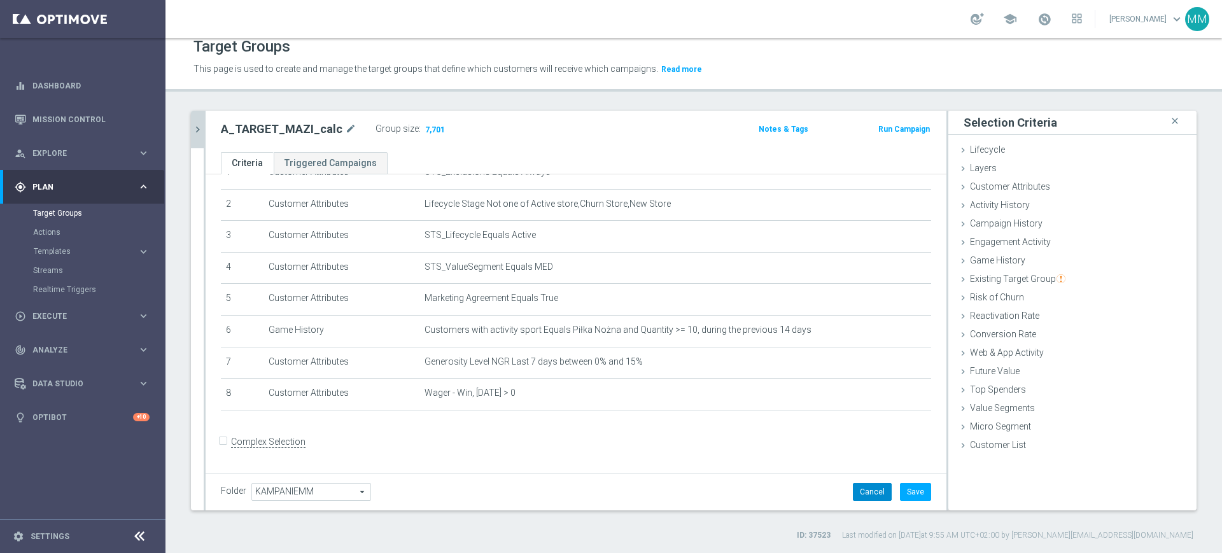
drag, startPoint x: 849, startPoint y: 485, endPoint x: 585, endPoint y: 353, distance: 295.9
click at [853, 486] on button "Cancel" at bounding box center [872, 492] width 39 height 18
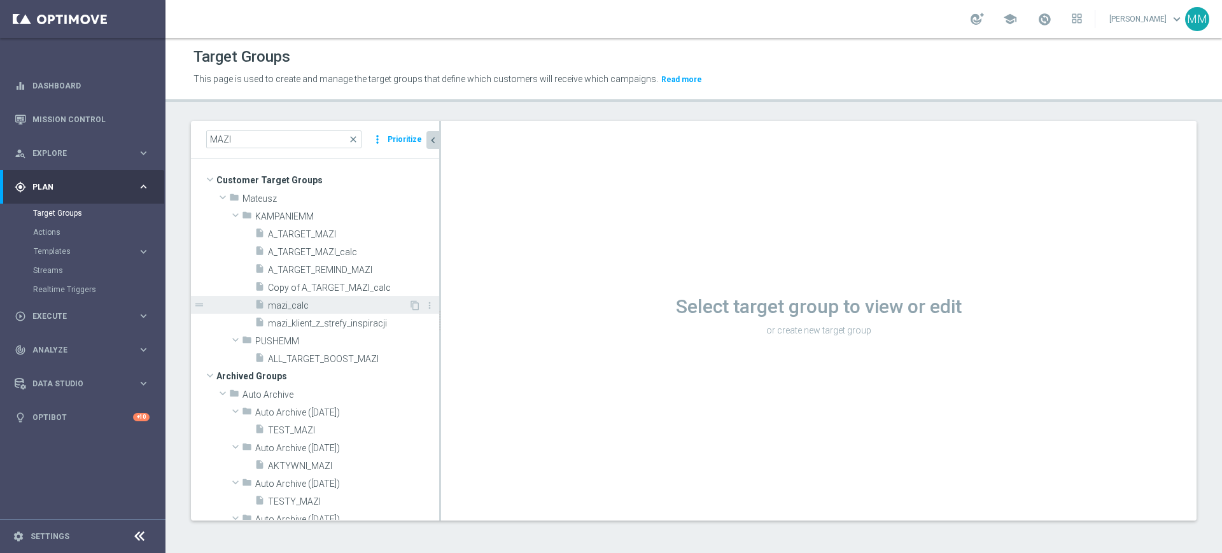
scroll to position [1, 0]
click at [314, 250] on span "A_TARGET_MAZI_calc" at bounding box center [338, 252] width 141 height 11
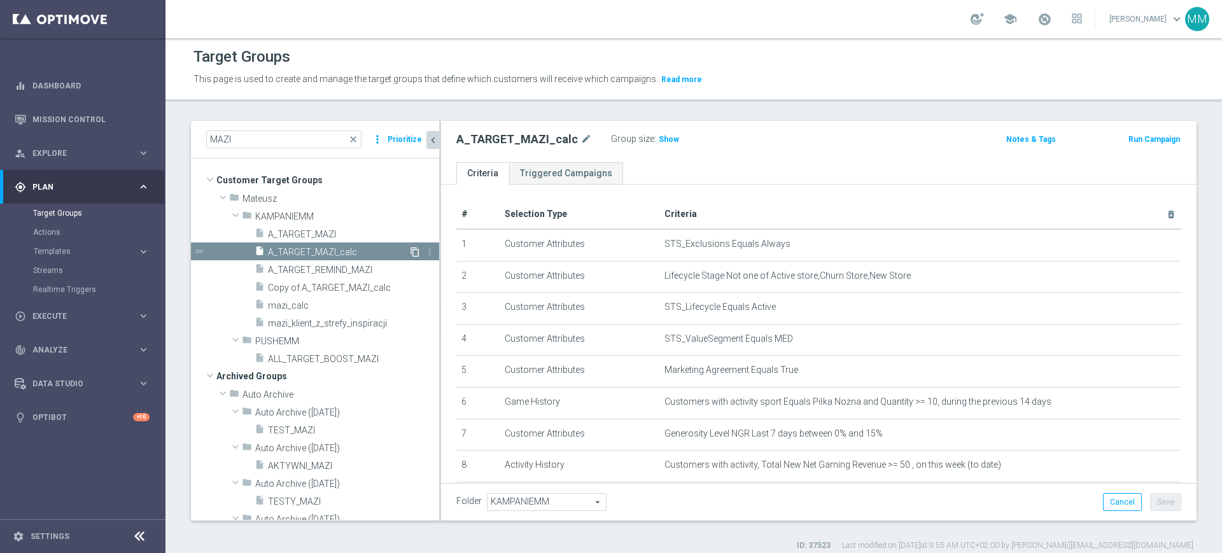
click at [410, 251] on icon "content_copy" at bounding box center [415, 252] width 10 height 10
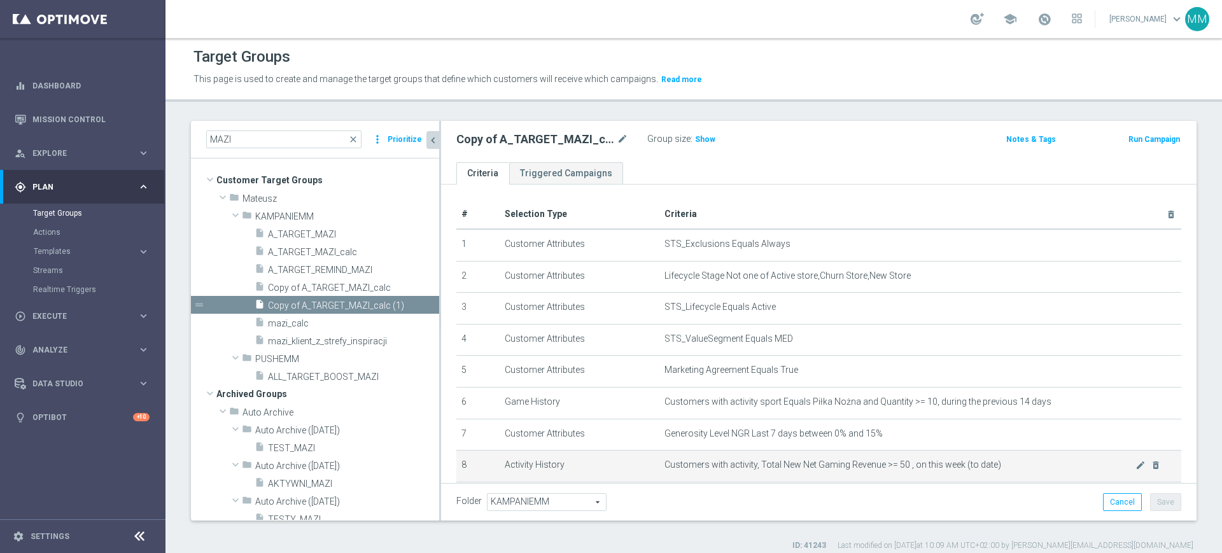
scroll to position [76, 0]
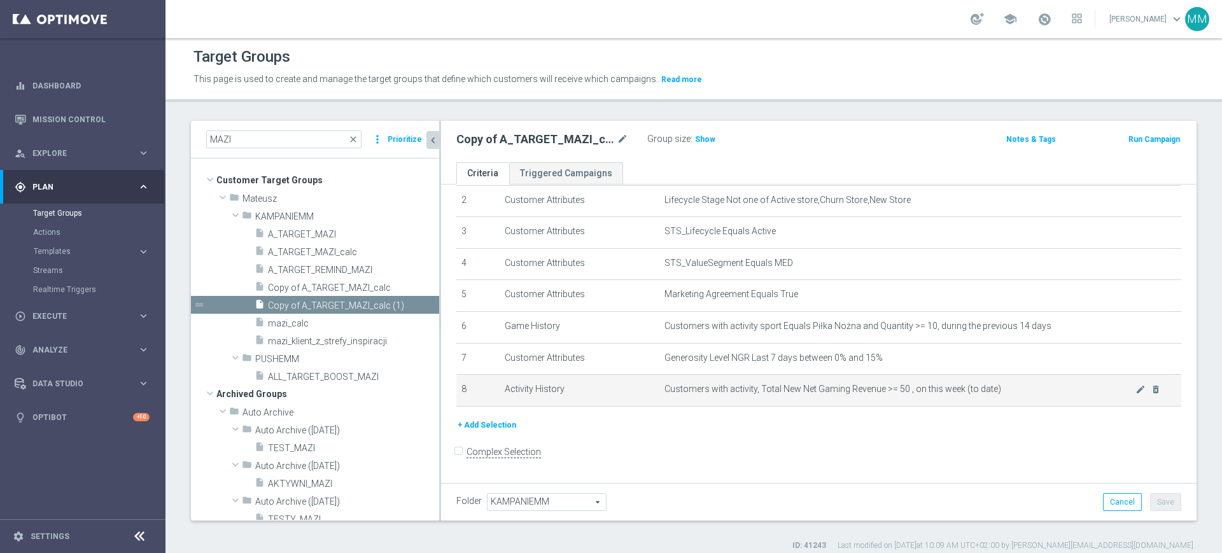
click at [1111, 395] on span "Customers with activity, Total New Net Gaming Revenue >= 50 , on this week (to …" at bounding box center [899, 389] width 471 height 11
click at [1135, 395] on icon "mode_edit" at bounding box center [1140, 389] width 10 height 10
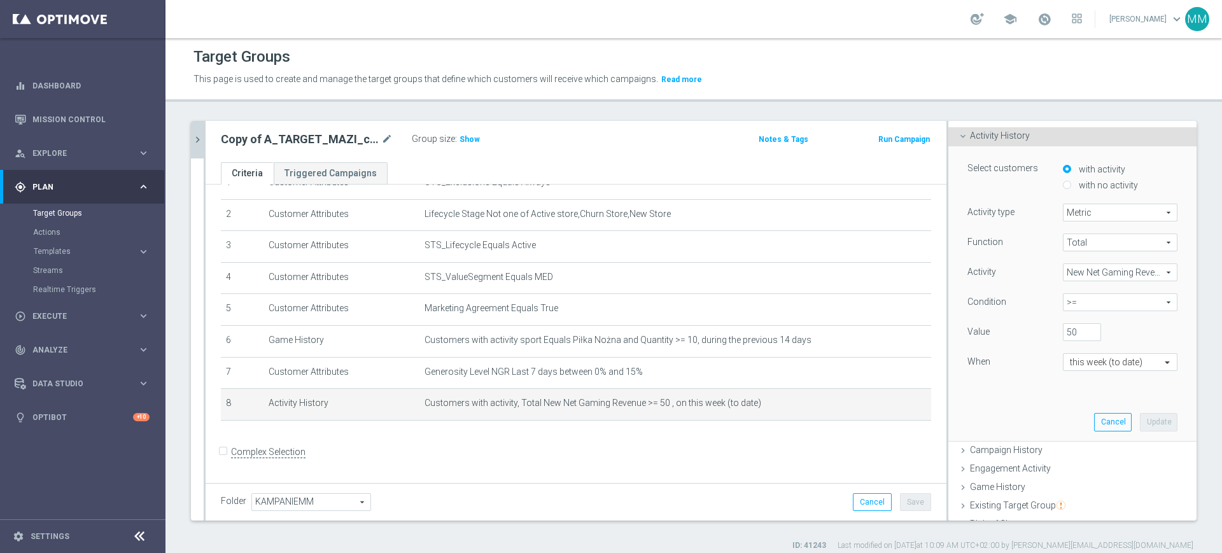
scroll to position [0, 0]
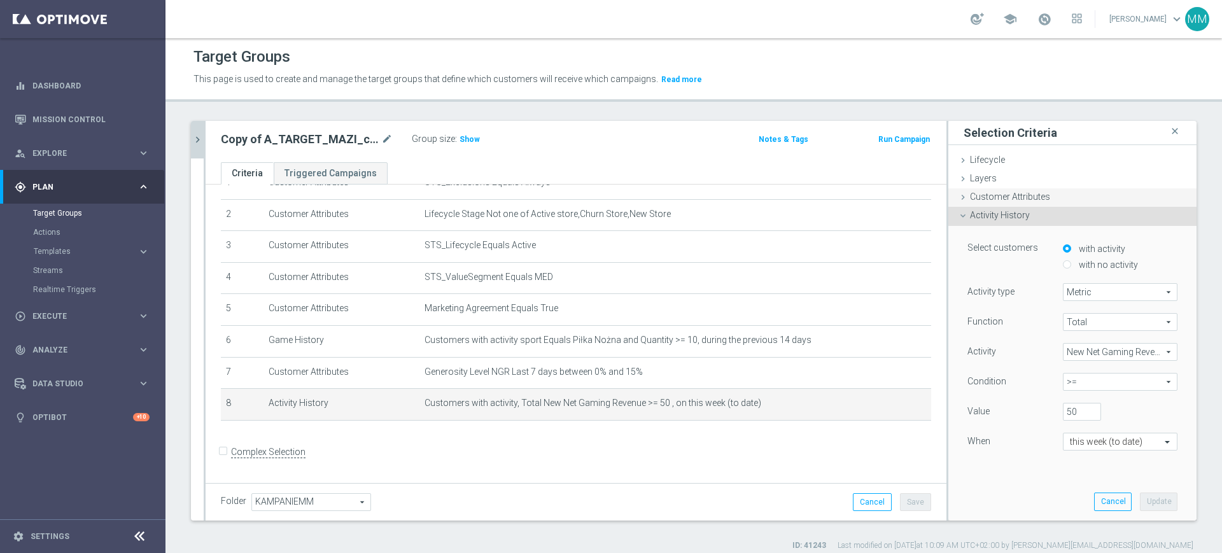
click at [1014, 200] on span "Customer Attributes" at bounding box center [1010, 197] width 80 height 10
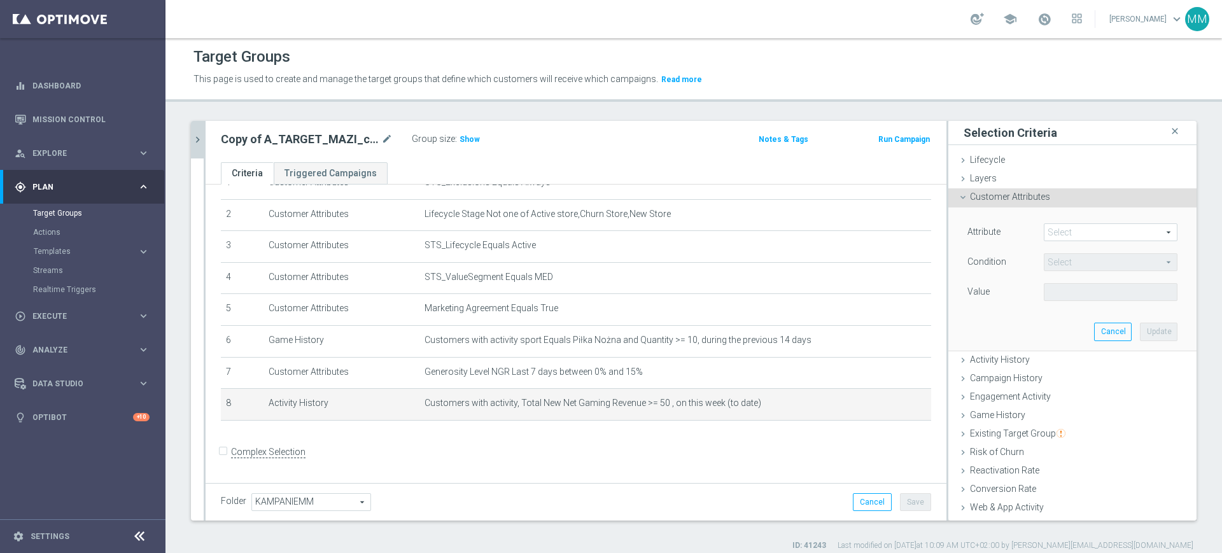
click at [1078, 225] on span at bounding box center [1110, 232] width 132 height 17
click at [0, 0] on input "search" at bounding box center [0, 0] width 0 height 0
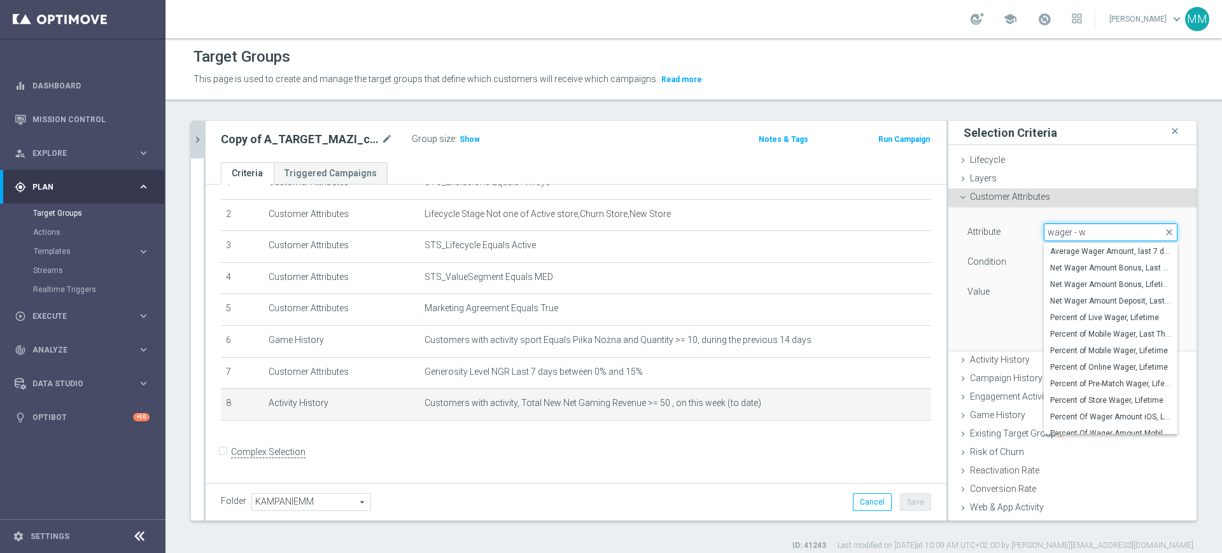
type input "wager - wi"
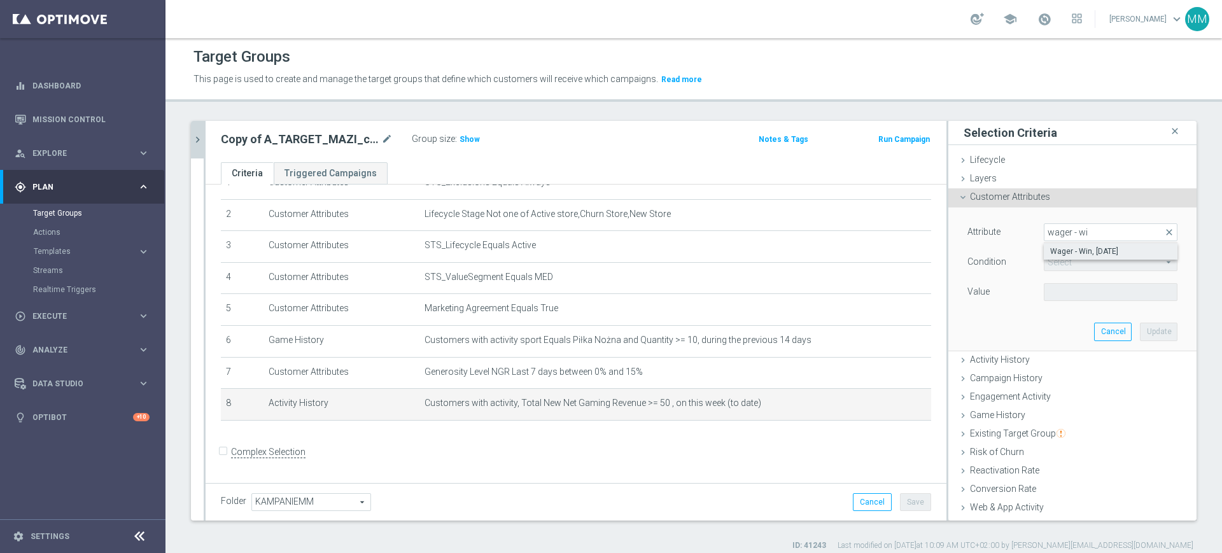
click at [1071, 249] on span "Wager - Win, [DATE]" at bounding box center [1110, 251] width 121 height 10
type input "Wager - Win, [DATE]"
click at [1060, 258] on span "=" at bounding box center [1110, 262] width 132 height 17
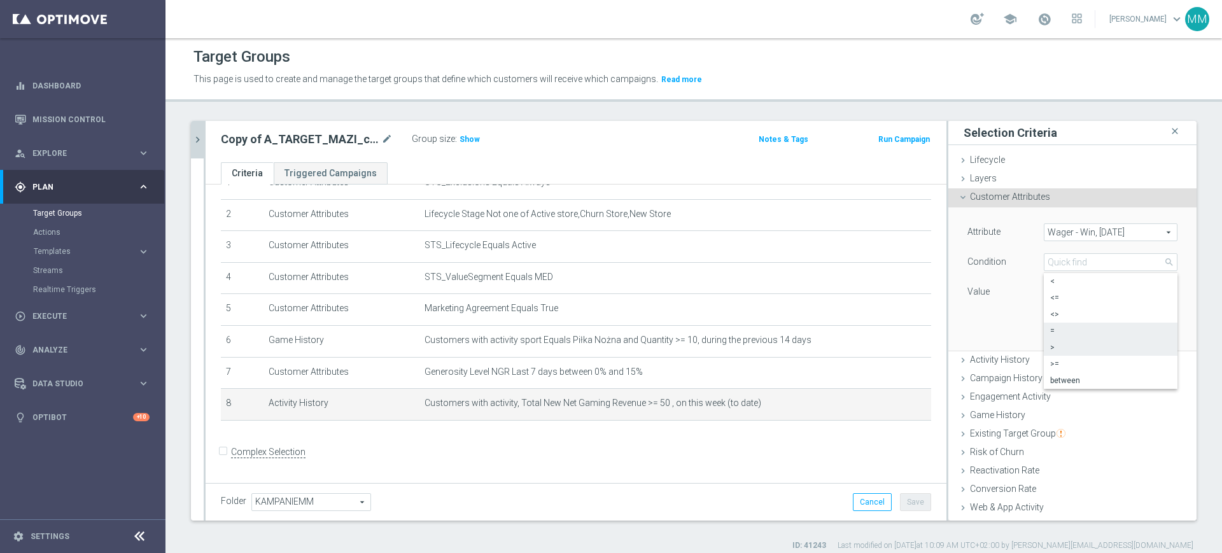
click at [1054, 347] on span ">" at bounding box center [1110, 347] width 121 height 10
type input ">"
click at [1047, 291] on input "number" at bounding box center [1072, 292] width 57 height 18
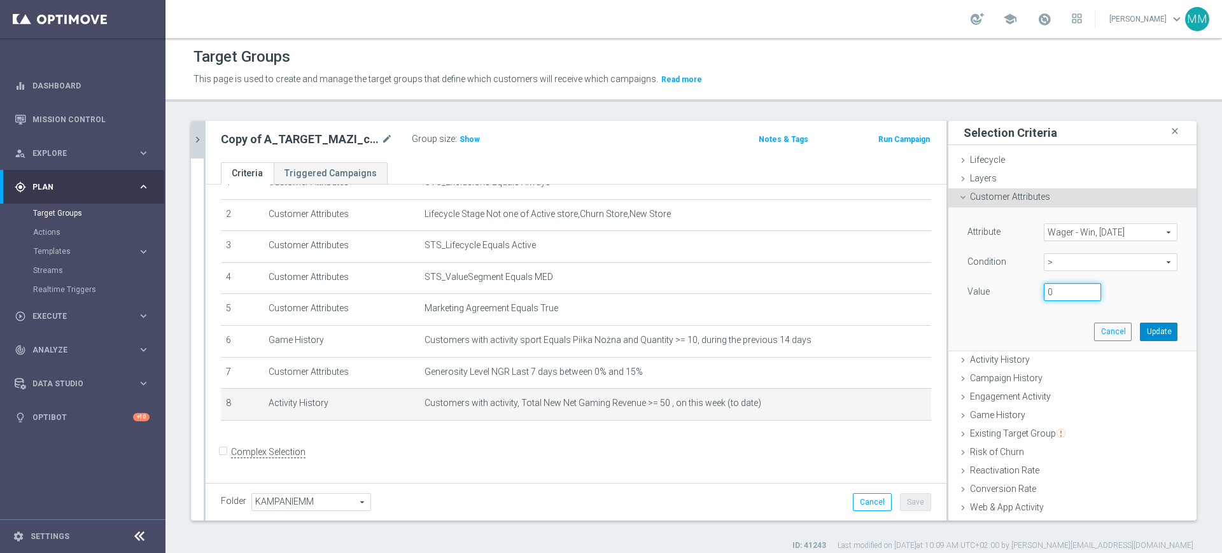
type input "0"
click at [1140, 333] on button "Update" at bounding box center [1159, 332] width 38 height 18
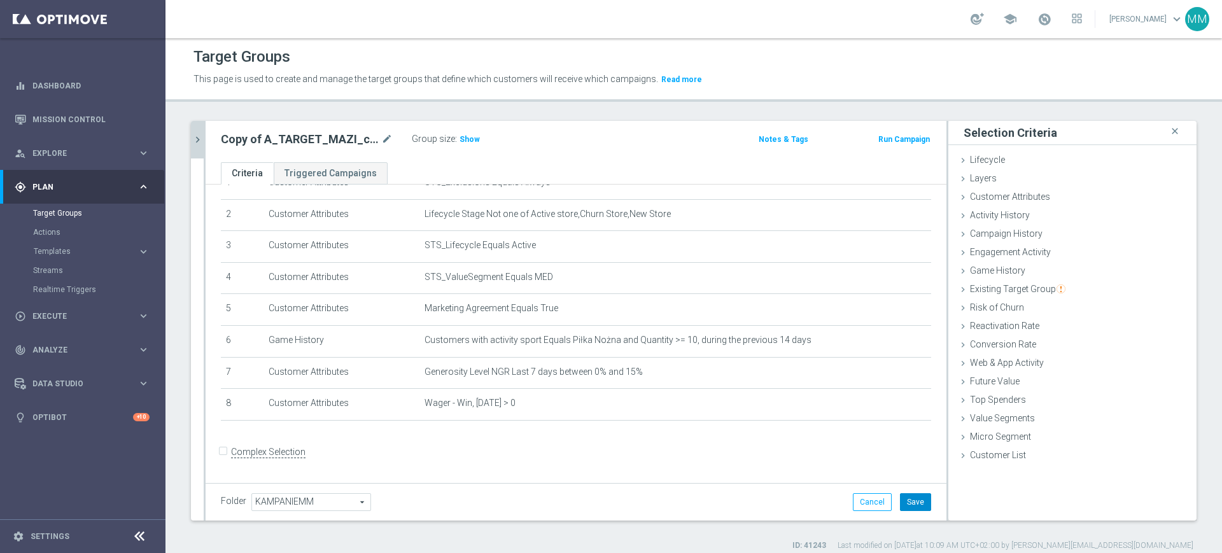
click at [900, 496] on button "Save" at bounding box center [915, 502] width 31 height 18
click at [459, 140] on span "Show" at bounding box center [469, 139] width 20 height 9
click at [465, 139] on span "7,701" at bounding box center [471, 141] width 22 height 12
click at [193, 136] on icon "chevron_right" at bounding box center [198, 140] width 12 height 12
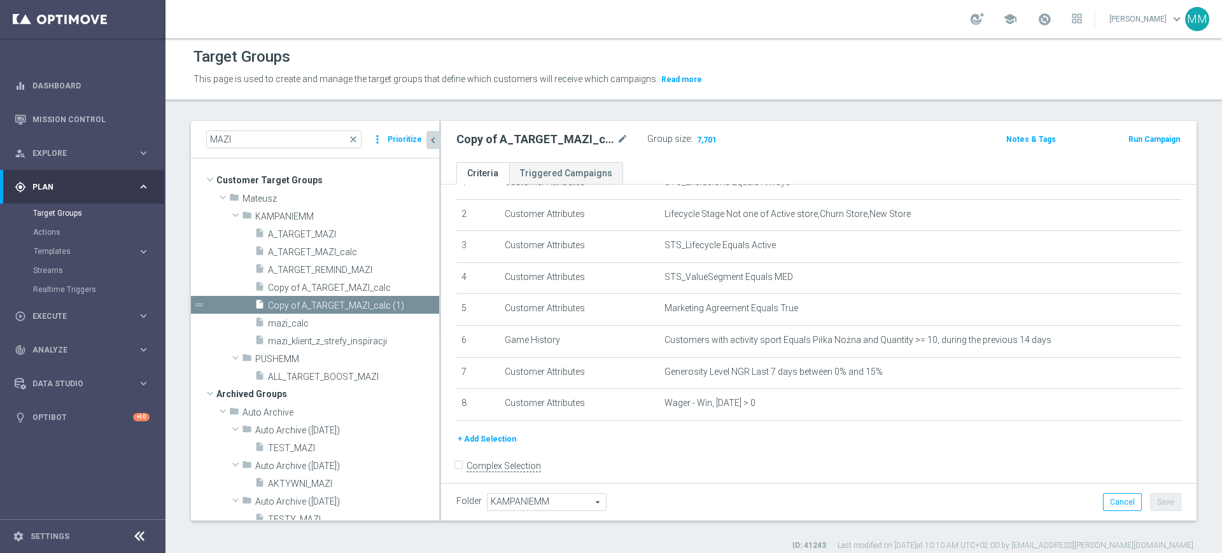
scroll to position [76, 0]
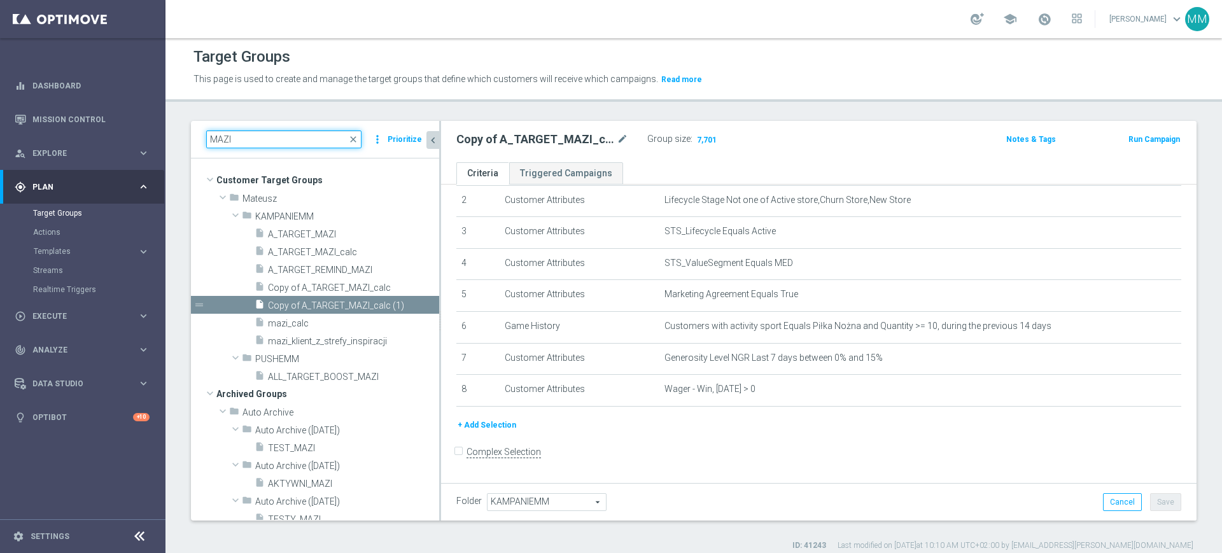
click at [267, 143] on input "MAZI" at bounding box center [283, 139] width 155 height 18
paste input "Copy of A_TARGET_MAZI_calc"
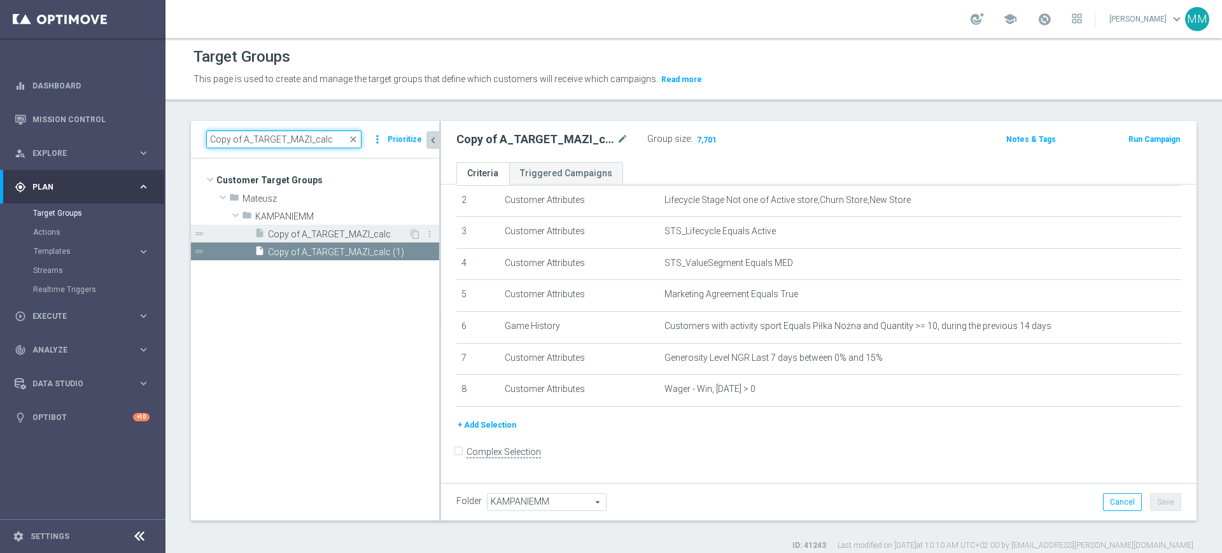
type input "Copy of A_TARGET_MAZI_calc"
click at [347, 229] on span "Copy of A_TARGET_MAZI_calc" at bounding box center [338, 234] width 141 height 11
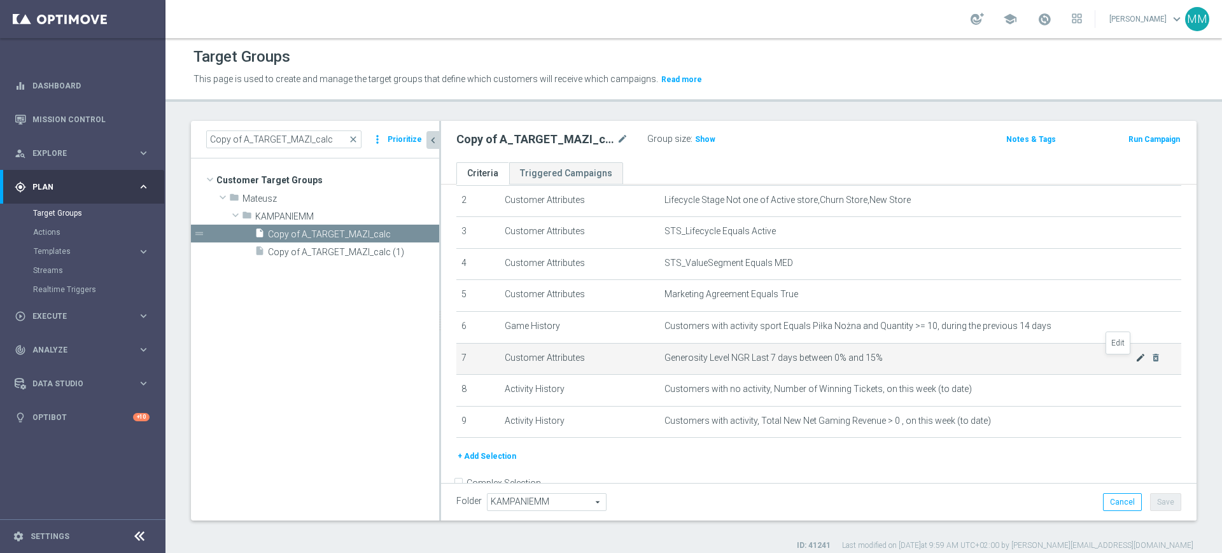
click at [1135, 359] on icon "mode_edit" at bounding box center [1140, 358] width 10 height 10
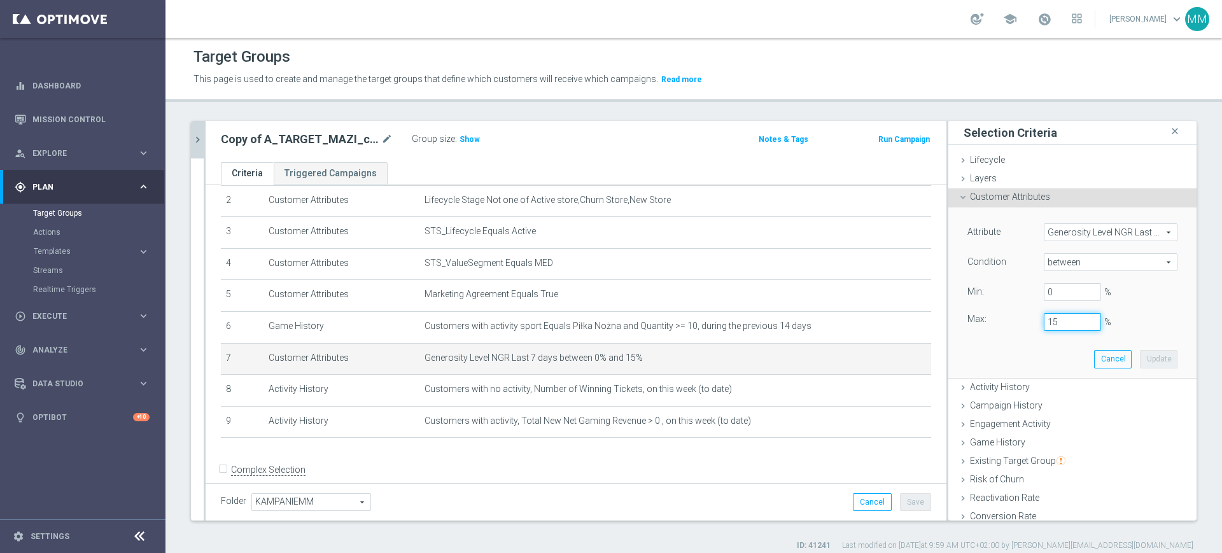
drag, startPoint x: 1021, startPoint y: 326, endPoint x: 1009, endPoint y: 326, distance: 12.1
click at [1009, 326] on div "Max: 15 %" at bounding box center [1072, 322] width 229 height 18
drag, startPoint x: 1056, startPoint y: 321, endPoint x: 1018, endPoint y: 306, distance: 41.1
click at [1034, 318] on div "15 %" at bounding box center [1072, 322] width 76 height 18
click at [1146, 354] on button "Update" at bounding box center [1159, 359] width 38 height 18
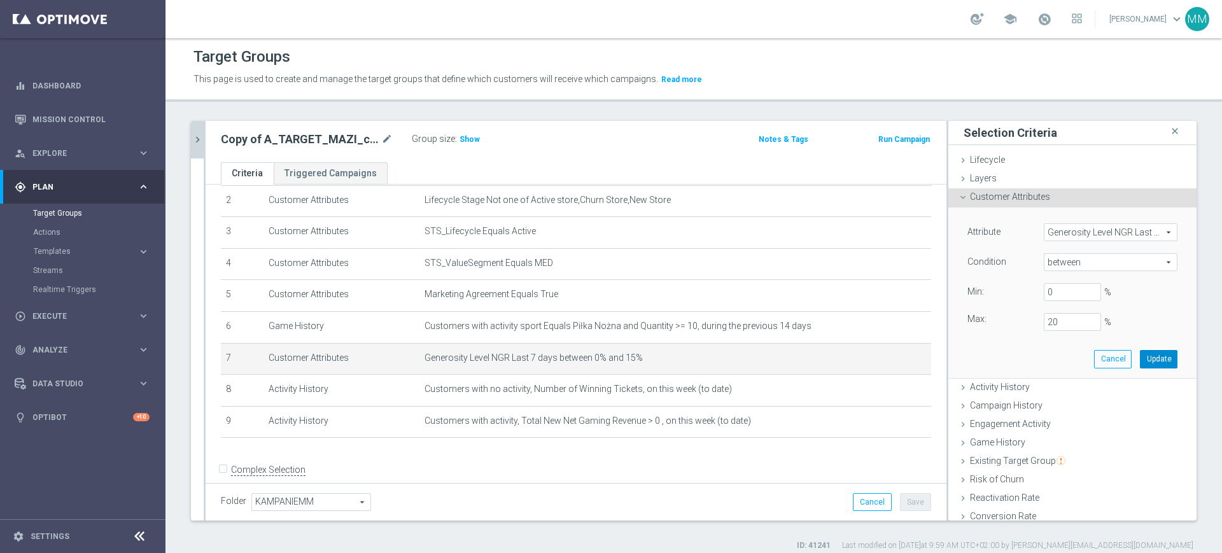
type input "0.2"
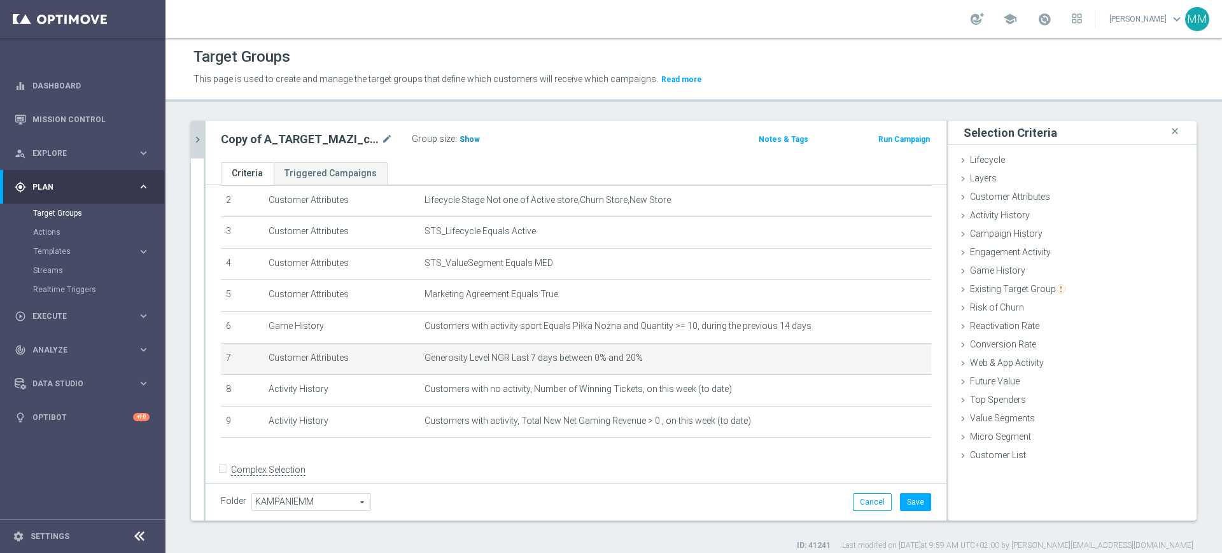
click at [473, 138] on span "Show" at bounding box center [469, 139] width 20 height 9
click at [886, 361] on icon "mode_edit" at bounding box center [891, 358] width 10 height 10
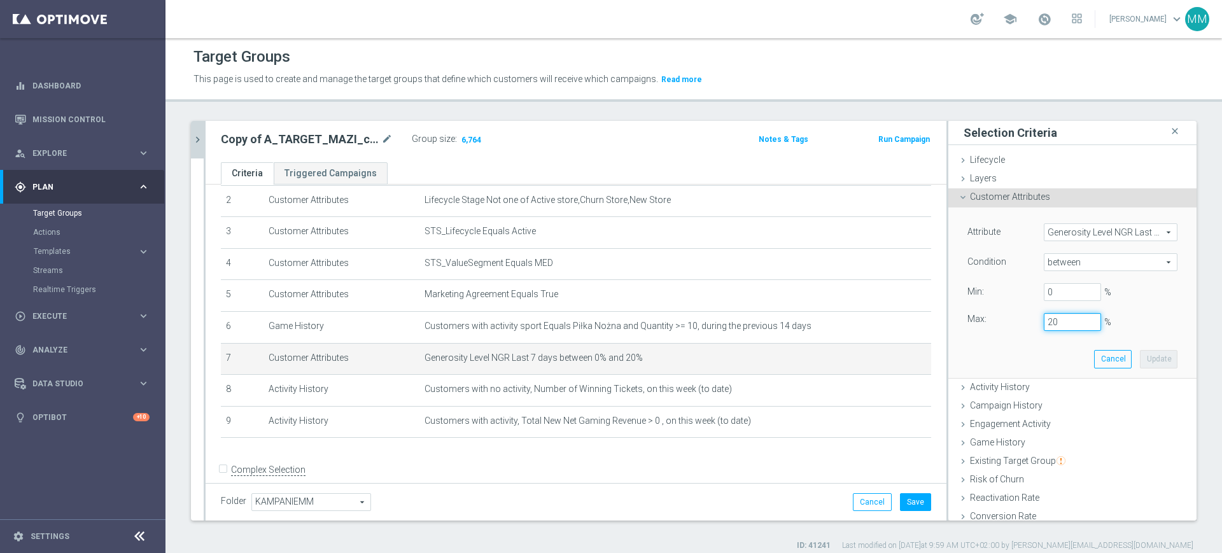
drag, startPoint x: 1040, startPoint y: 319, endPoint x: 1033, endPoint y: 319, distance: 7.0
click at [1044, 319] on input "20" at bounding box center [1072, 322] width 57 height 18
click at [1140, 354] on button "Update" at bounding box center [1159, 359] width 38 height 18
type input "0.25"
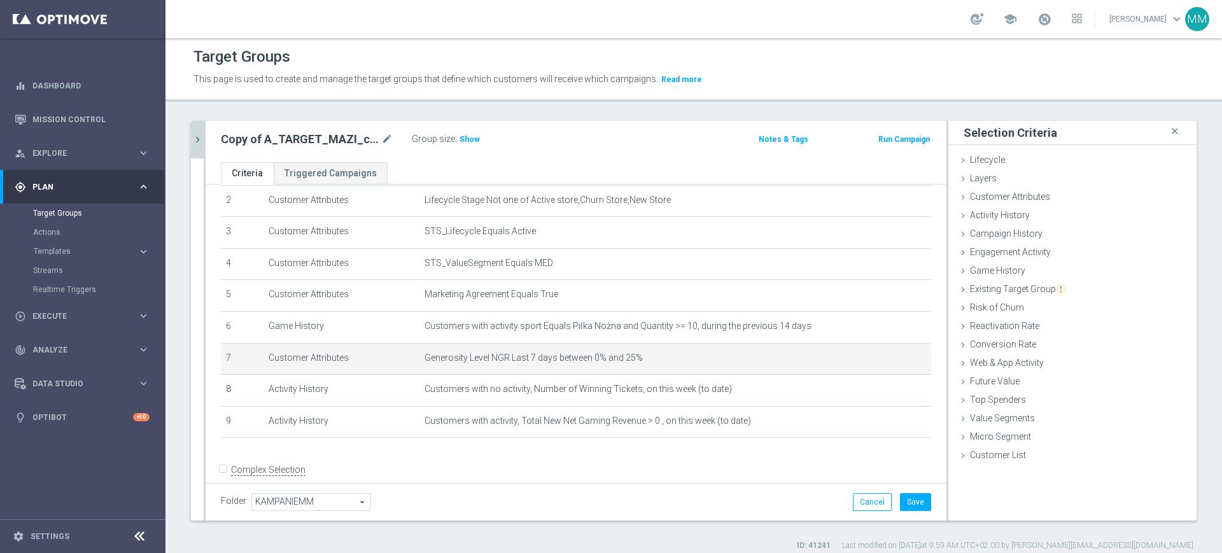
click at [478, 138] on div "Group size : Show" at bounding box center [475, 137] width 127 height 15
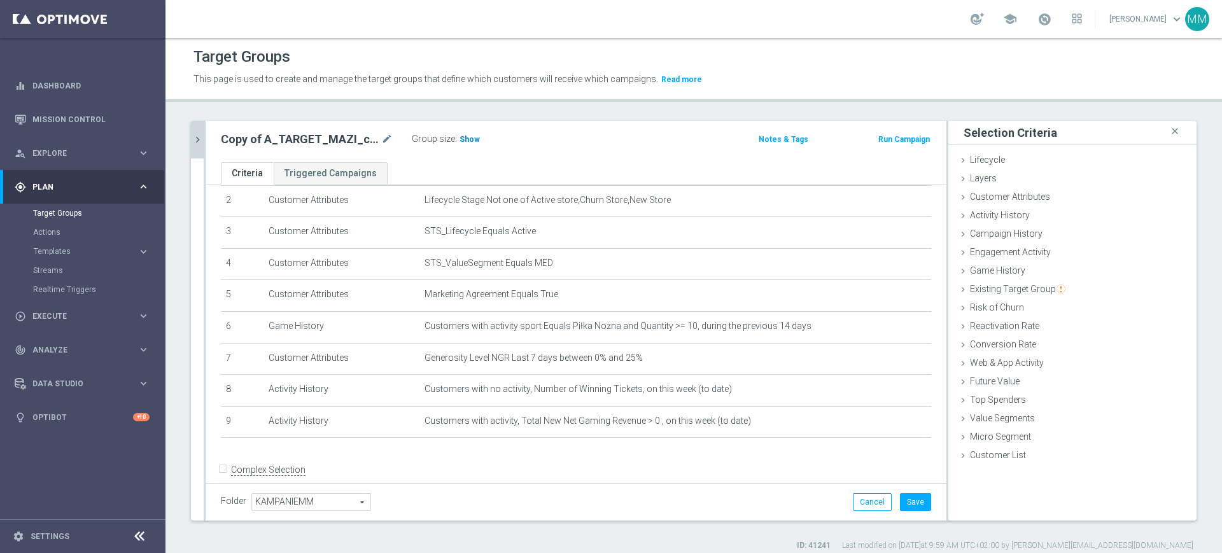
click at [476, 138] on span "Show" at bounding box center [469, 139] width 20 height 9
click at [904, 501] on button "Save" at bounding box center [915, 502] width 31 height 18
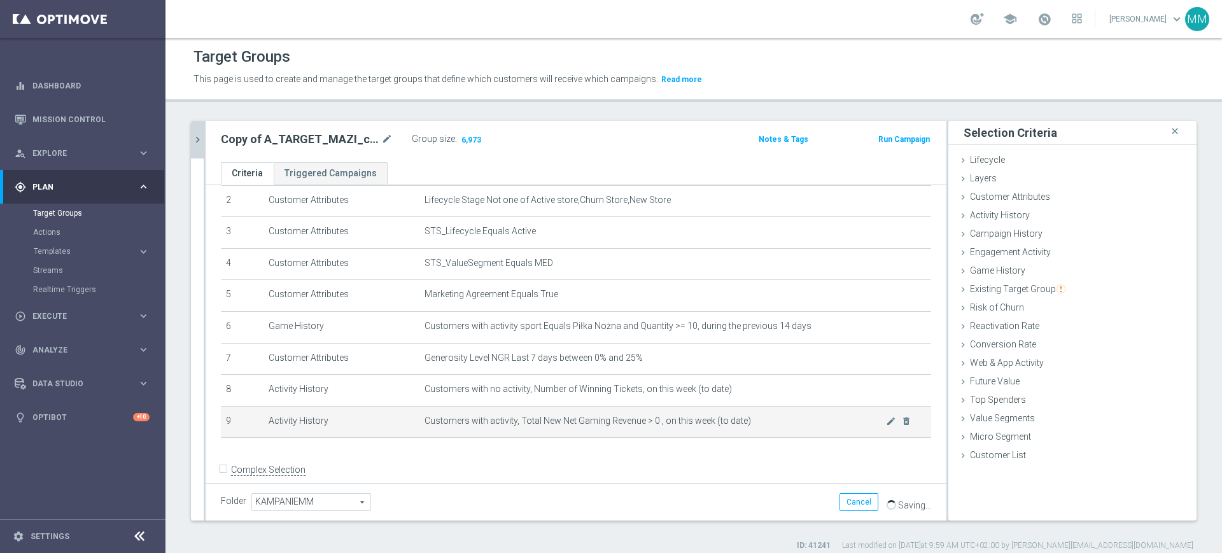
click at [688, 420] on span "Customers with activity, Total New Net Gaming Revenue > 0 , on this week (to da…" at bounding box center [654, 421] width 461 height 11
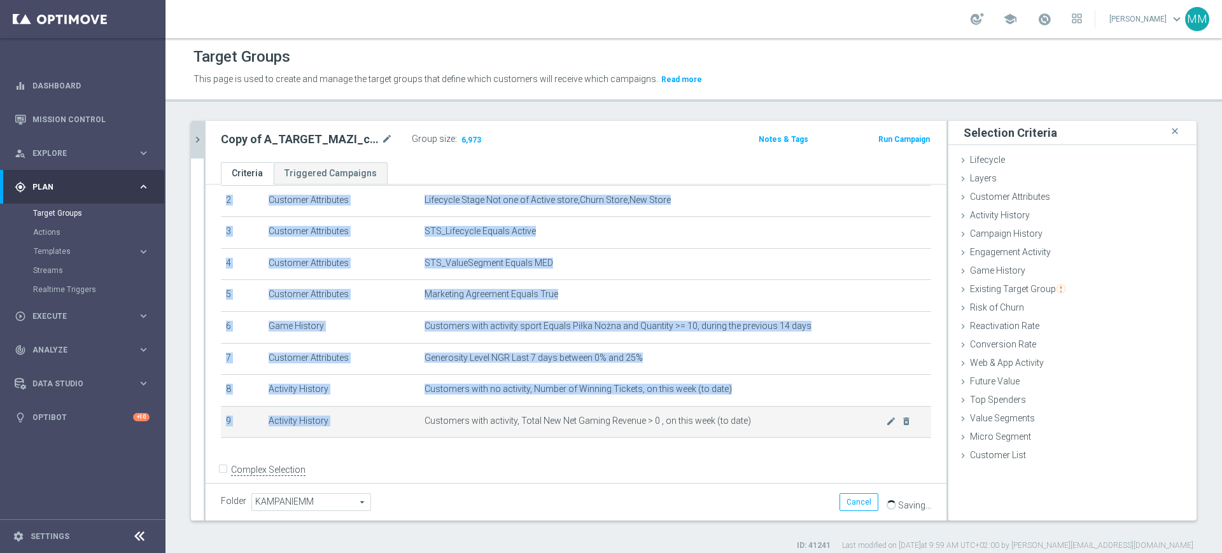
click at [688, 420] on span "Customers with activity, Total New Net Gaming Revenue > 0 , on this week (to da…" at bounding box center [654, 421] width 461 height 11
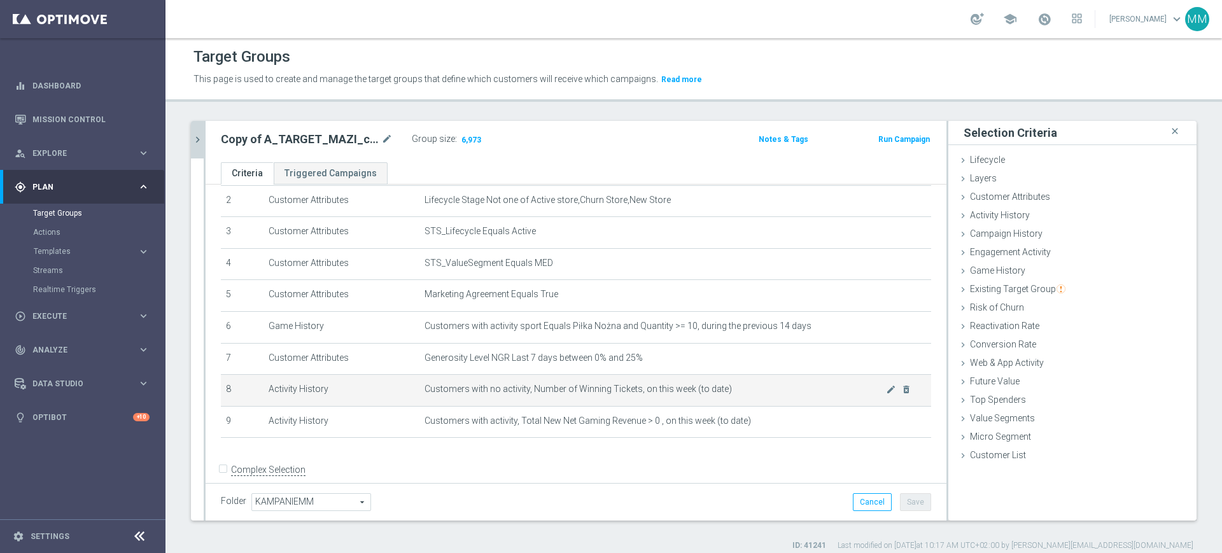
click at [652, 393] on span "Customers with no activity, Number of Winning Tickets, on this week (to date)" at bounding box center [654, 389] width 461 height 11
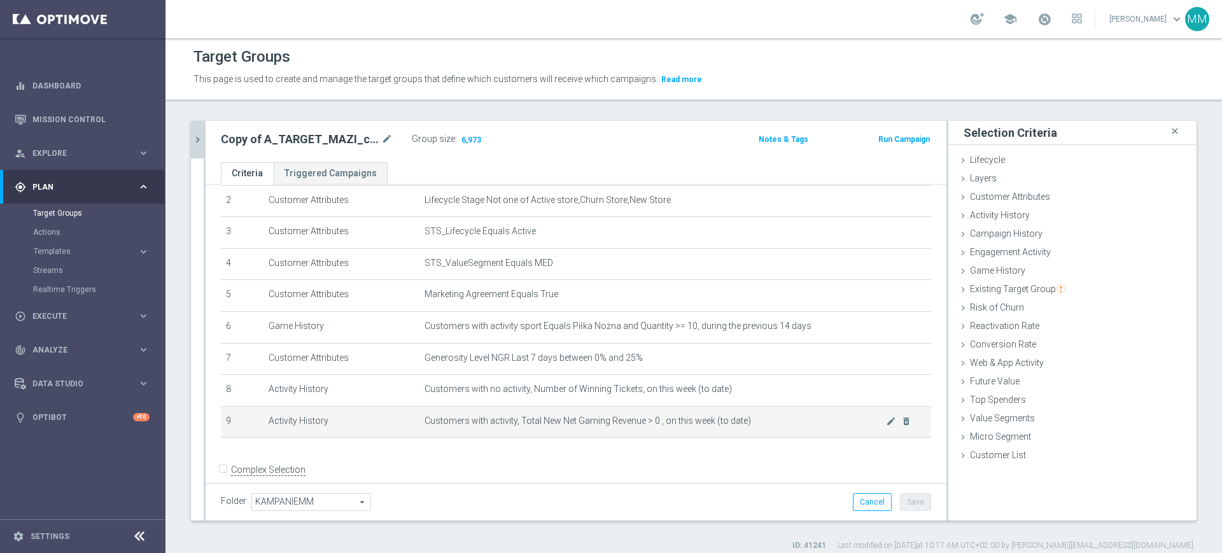
click at [589, 423] on span "Customers with activity, Total New Net Gaming Revenue > 0 , on this week (to da…" at bounding box center [654, 421] width 461 height 11
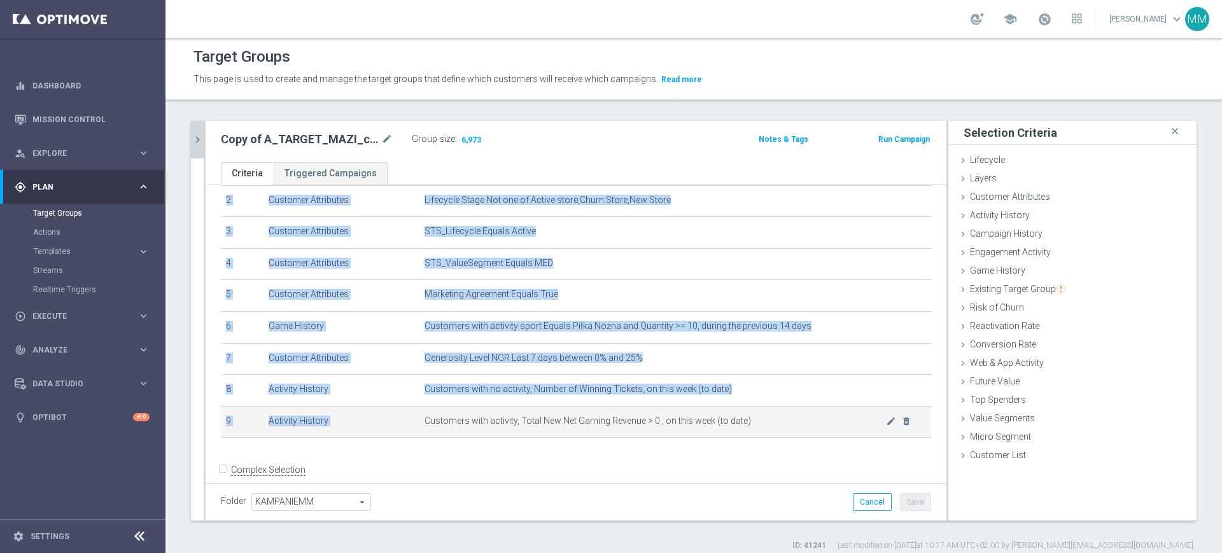
click at [589, 423] on span "Customers with activity, Total New Net Gaming Revenue > 0 , on this week (to da…" at bounding box center [654, 421] width 461 height 11
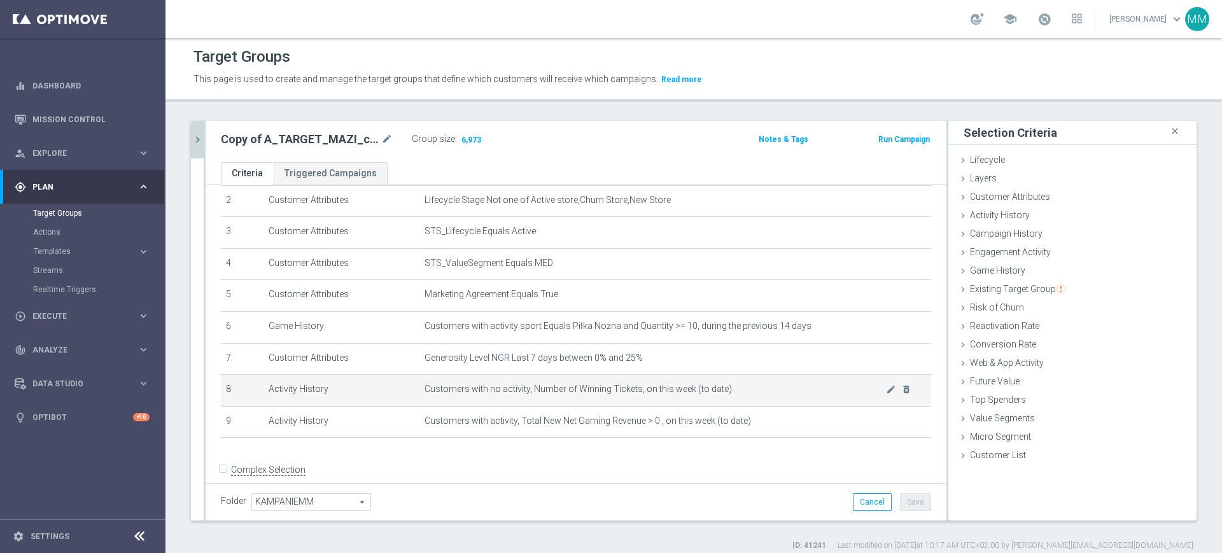
click at [603, 395] on span "Customers with no activity, Number of Winning Tickets, on this week (to date)" at bounding box center [654, 389] width 461 height 11
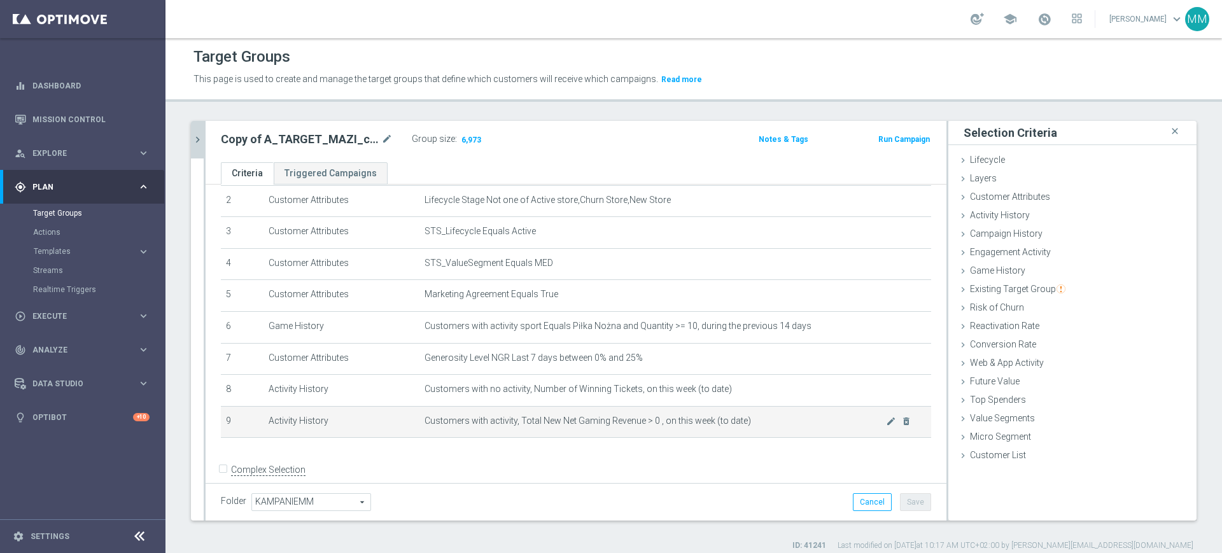
click at [624, 424] on span "Customers with activity, Total New Net Gaming Revenue > 0 , on this week (to da…" at bounding box center [654, 421] width 461 height 11
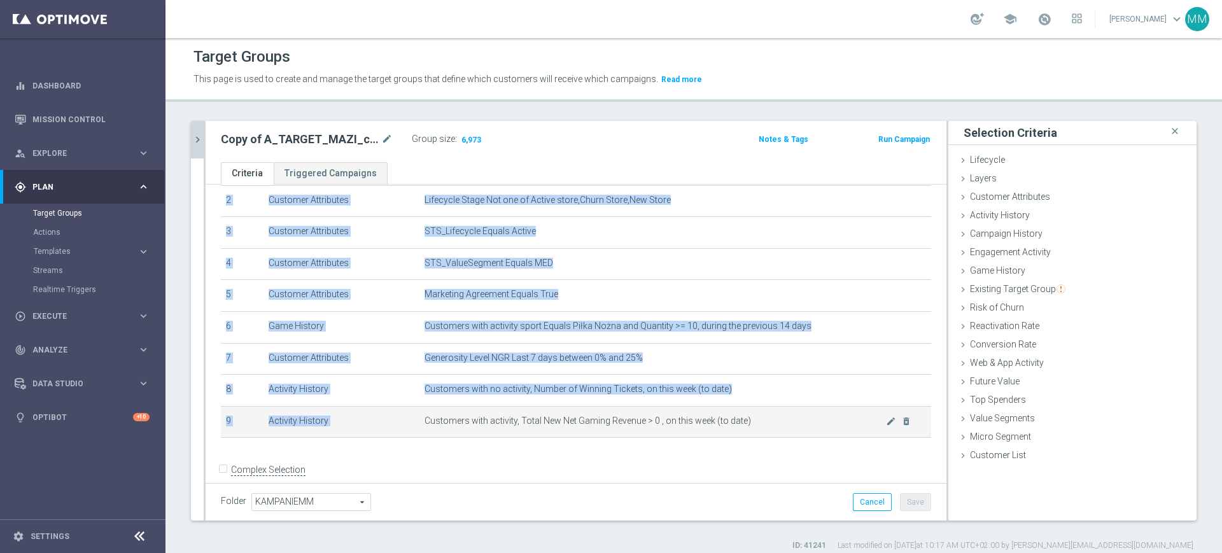
click at [624, 424] on span "Customers with activity, Total New Net Gaming Revenue > 0 , on this week (to da…" at bounding box center [654, 421] width 461 height 11
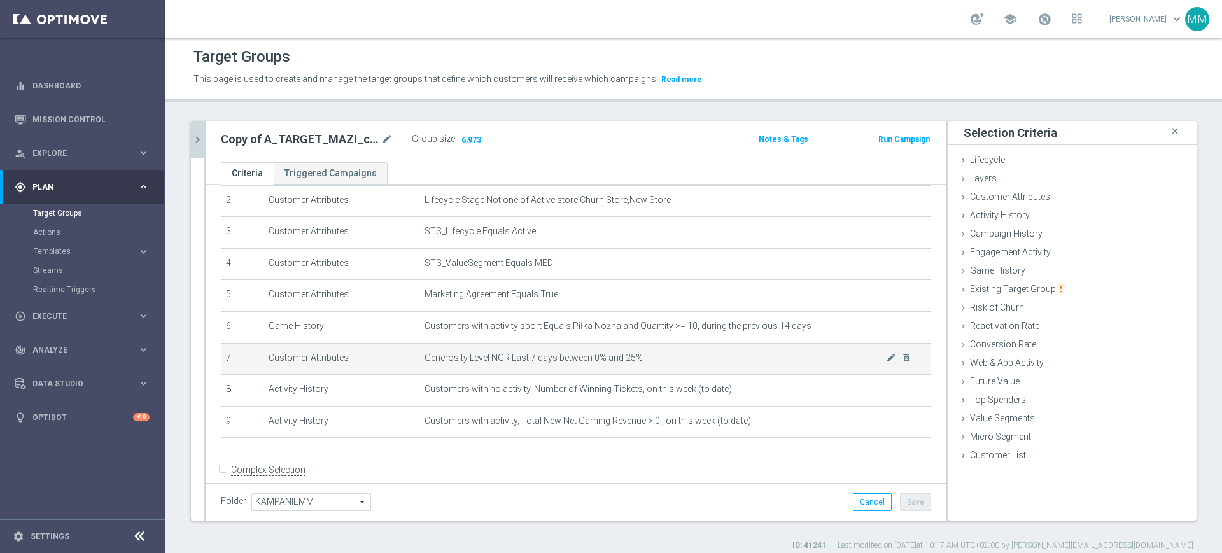
click at [620, 360] on span "Generosity Level NGR Last 7 days between 0% and 25%" at bounding box center [654, 358] width 461 height 11
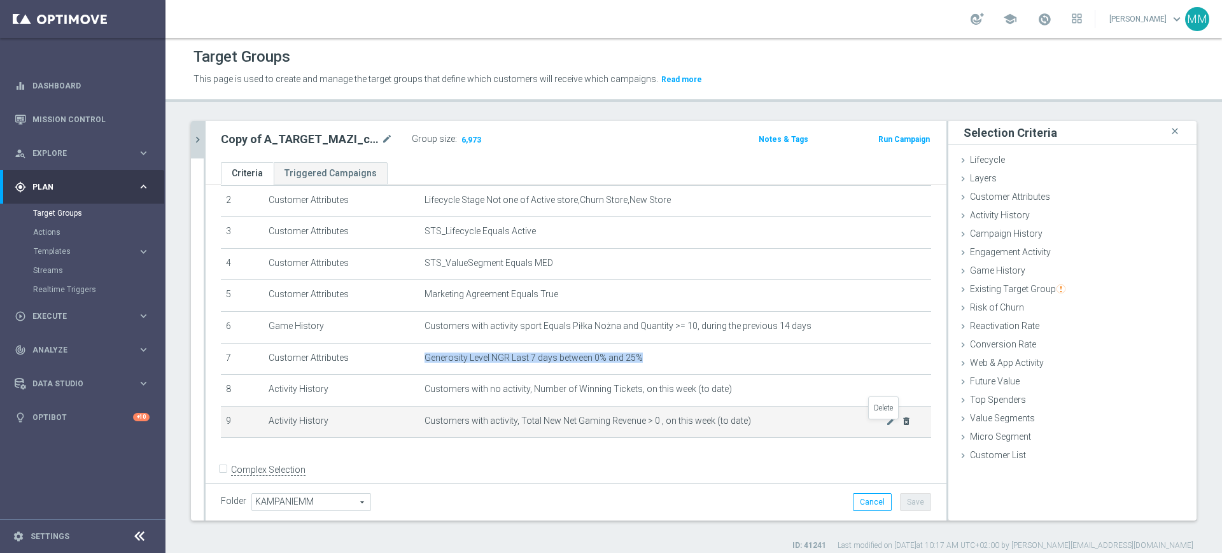
click at [901, 423] on icon "delete_forever" at bounding box center [906, 421] width 10 height 10
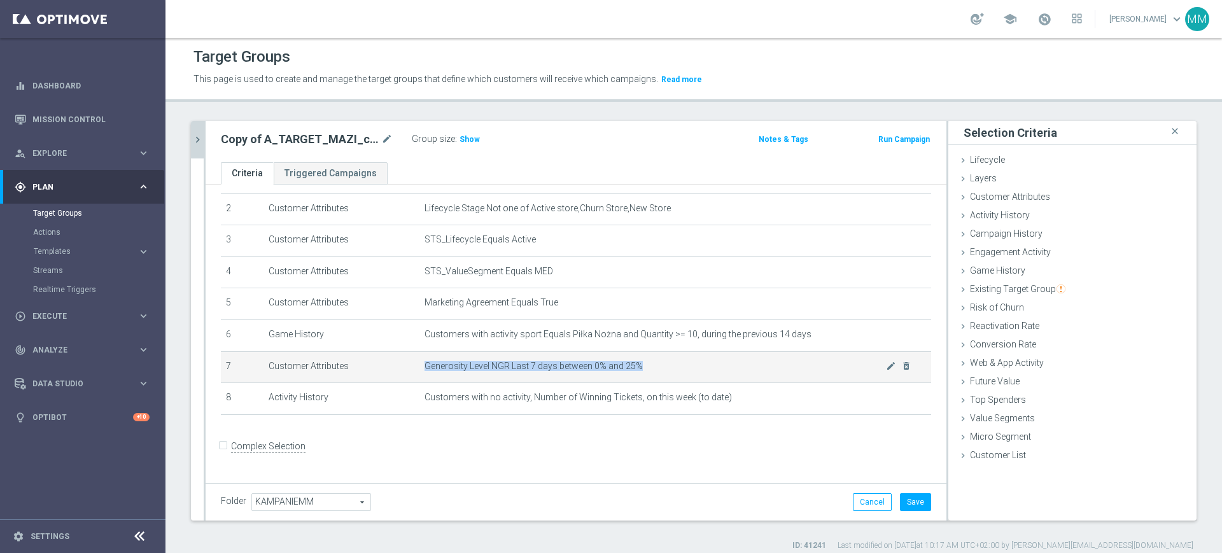
scroll to position [62, 0]
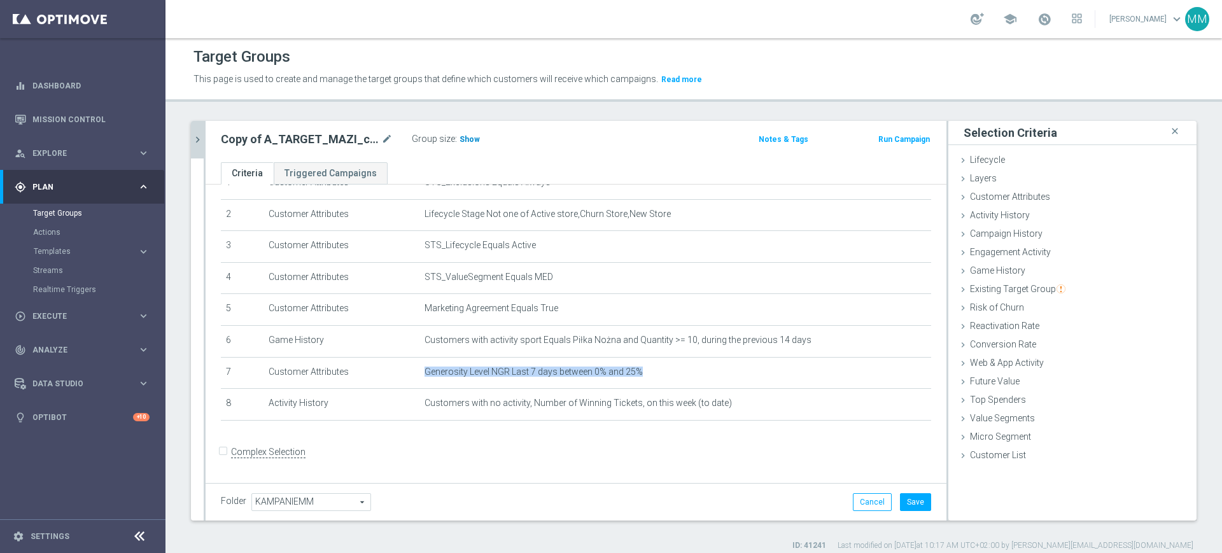
click at [470, 136] on span "Show" at bounding box center [469, 139] width 20 height 9
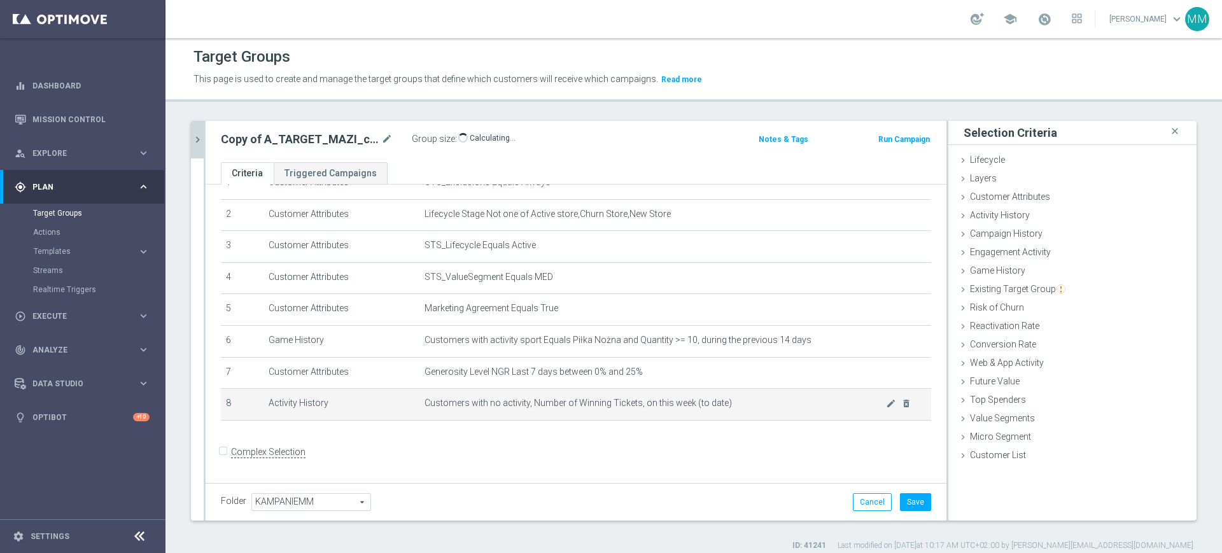
click at [654, 395] on td "Customers with no activity, Number of Winning Tickets, on this week (to date) m…" at bounding box center [675, 405] width 512 height 32
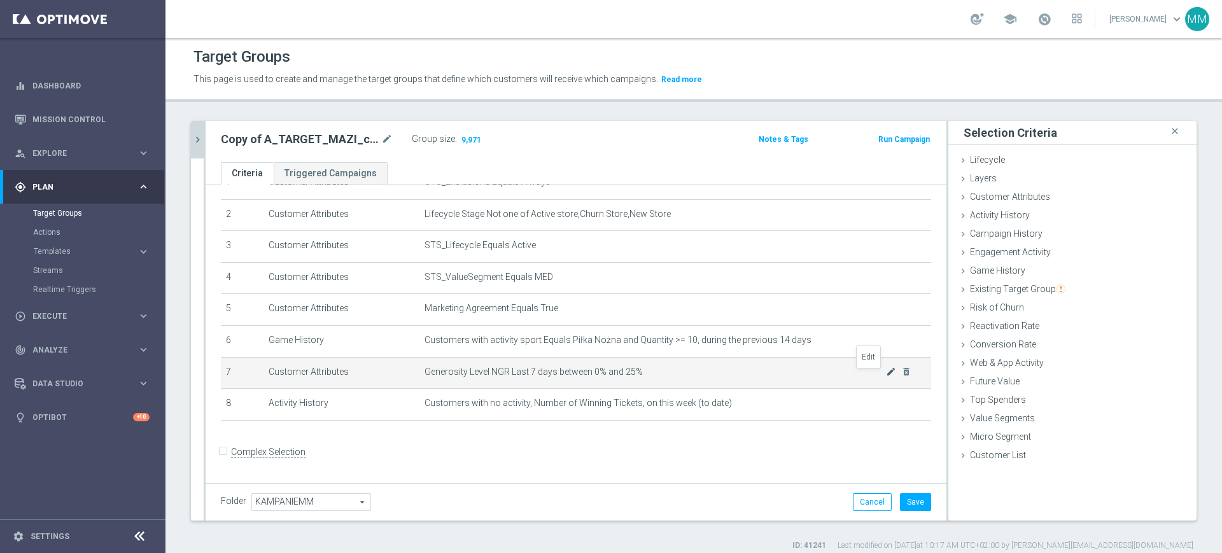
click at [886, 376] on icon "mode_edit" at bounding box center [891, 372] width 10 height 10
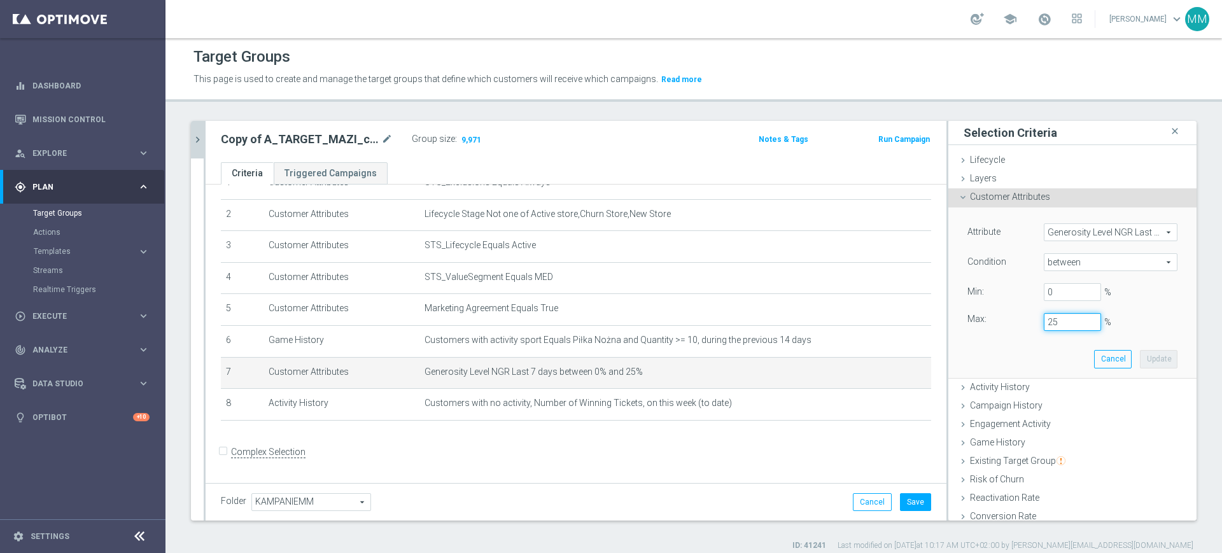
drag, startPoint x: 1039, startPoint y: 322, endPoint x: 998, endPoint y: 321, distance: 41.4
click at [998, 321] on div "Max: 25 %" at bounding box center [1072, 322] width 229 height 18
click at [1140, 354] on button "Update" at bounding box center [1159, 359] width 38 height 18
type input "0.15"
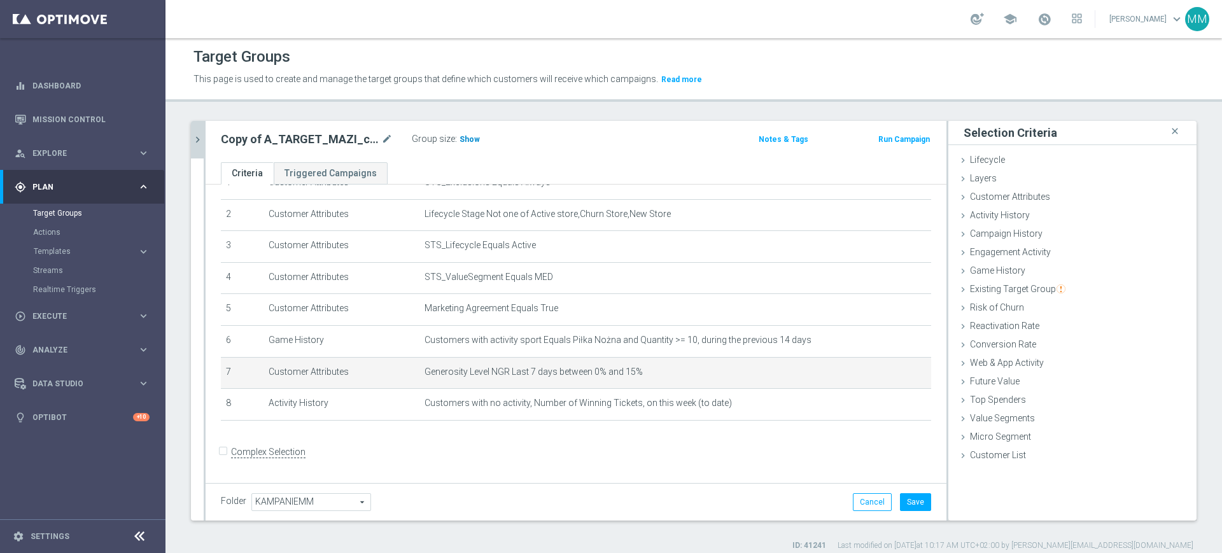
click at [459, 137] on span "Show" at bounding box center [469, 139] width 20 height 9
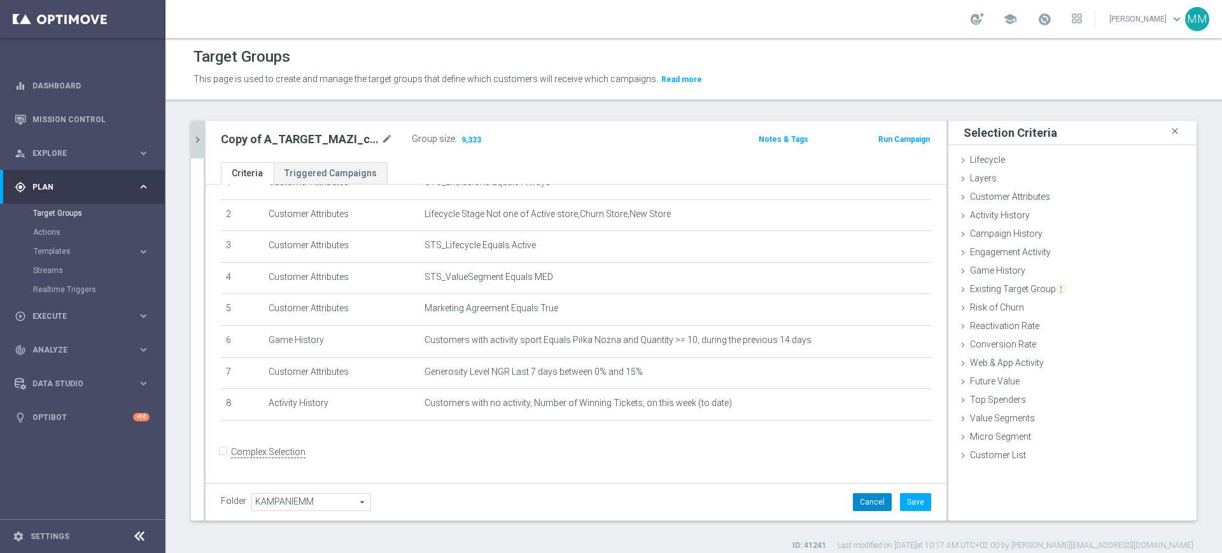
click at [853, 503] on button "Cancel" at bounding box center [872, 502] width 39 height 18
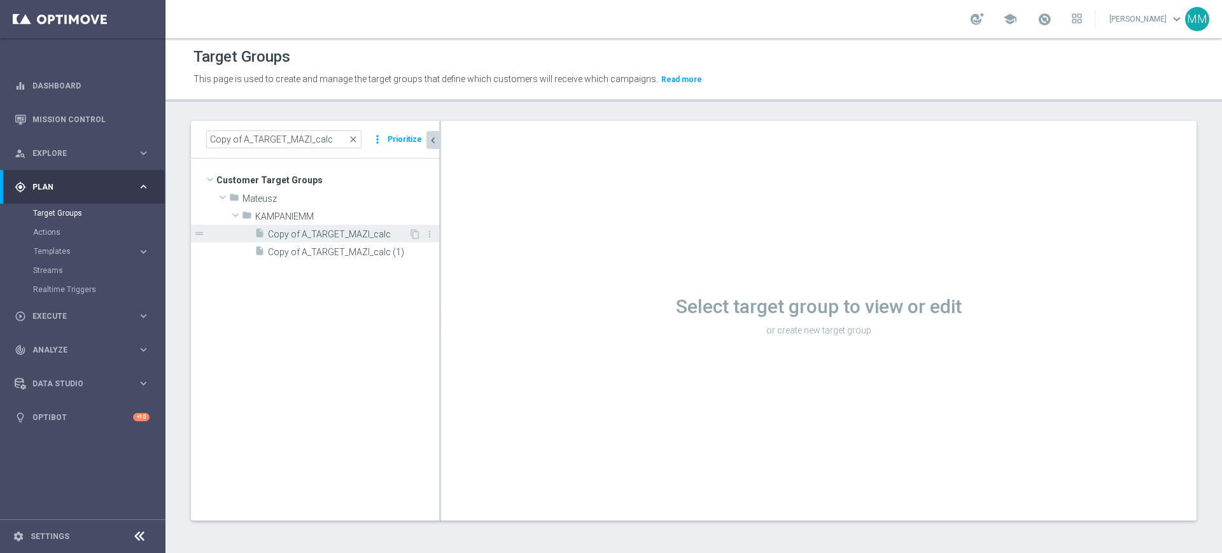
click at [330, 237] on span "Copy of A_TARGET_MAZI_calc" at bounding box center [338, 234] width 141 height 11
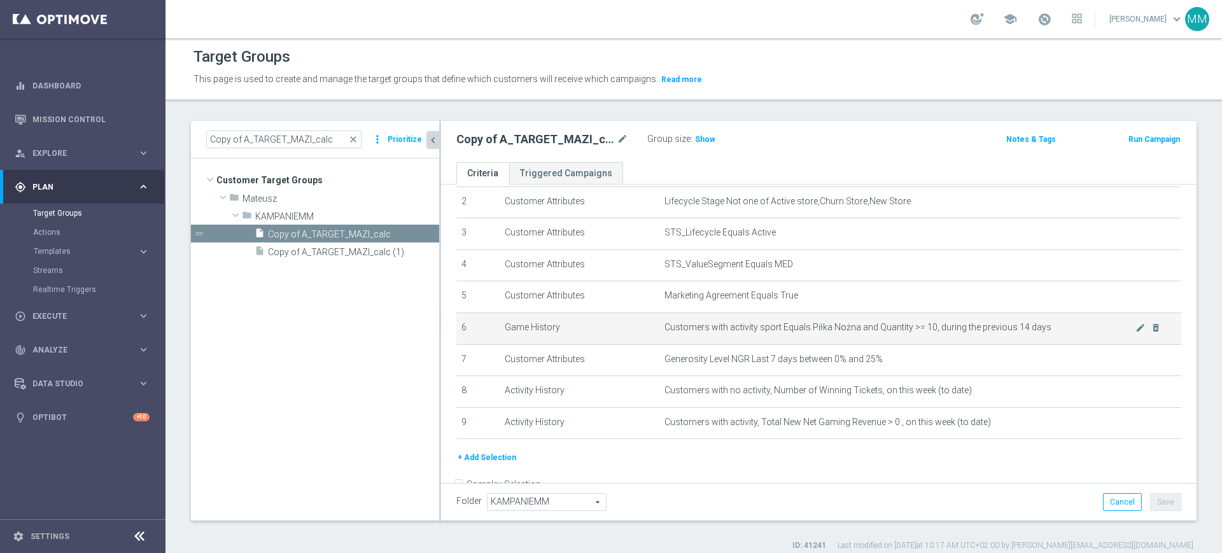
scroll to position [108, 0]
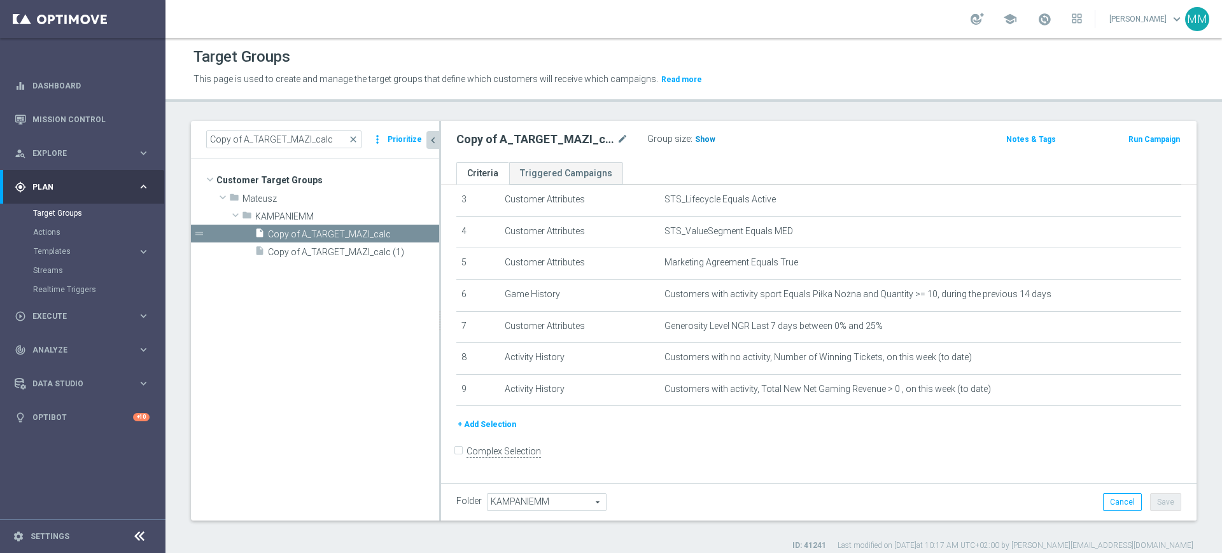
click at [702, 136] on span "Show" at bounding box center [705, 139] width 20 height 9
click at [494, 428] on button "+ Add Selection" at bounding box center [486, 424] width 61 height 14
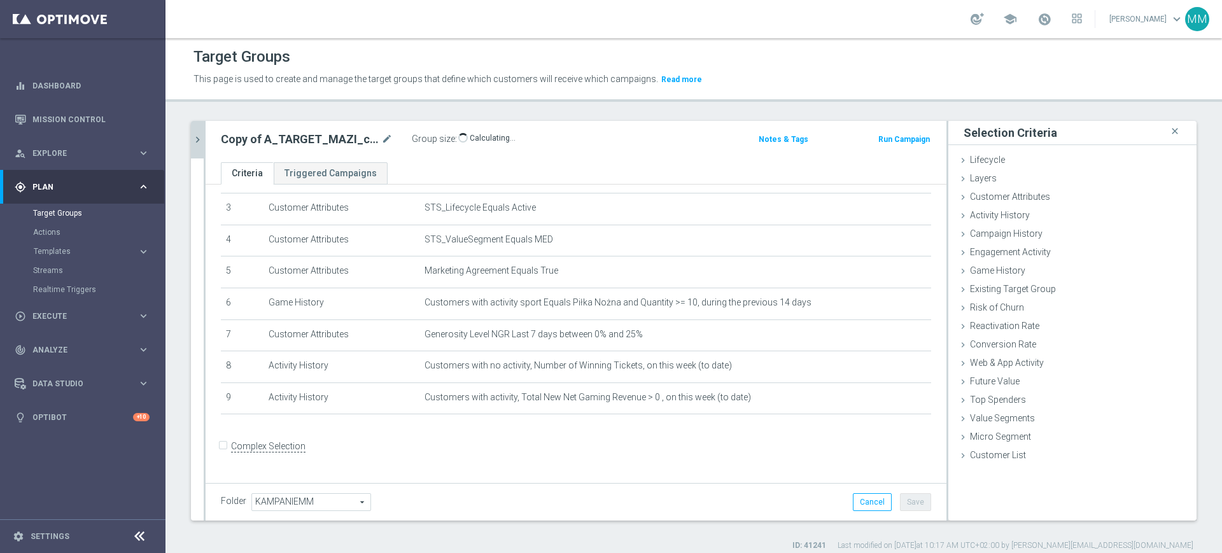
scroll to position [94, 0]
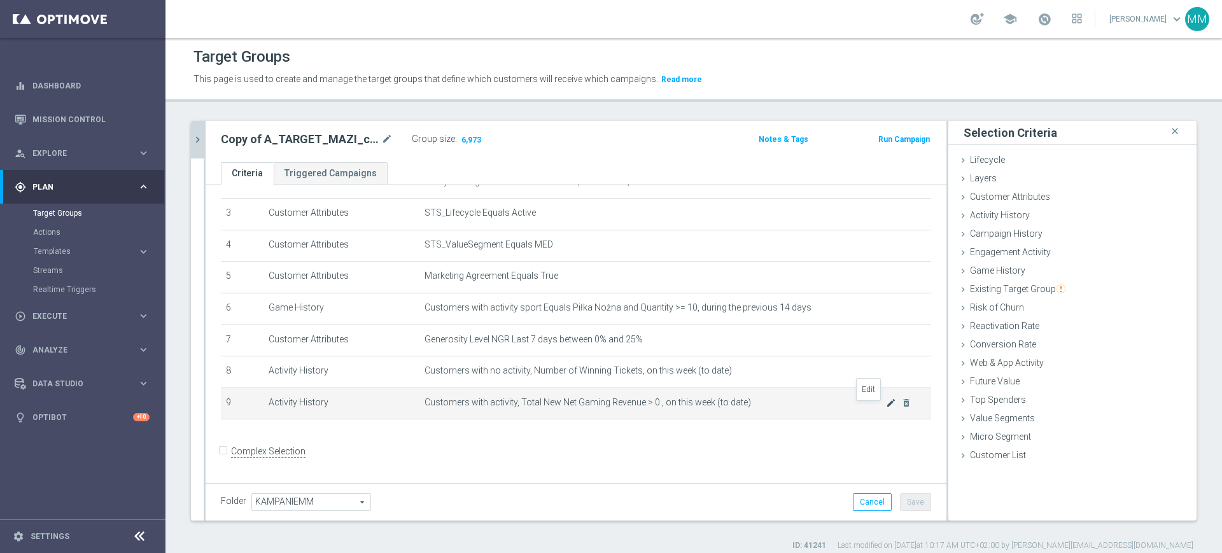
click at [886, 406] on icon "mode_edit" at bounding box center [891, 403] width 10 height 10
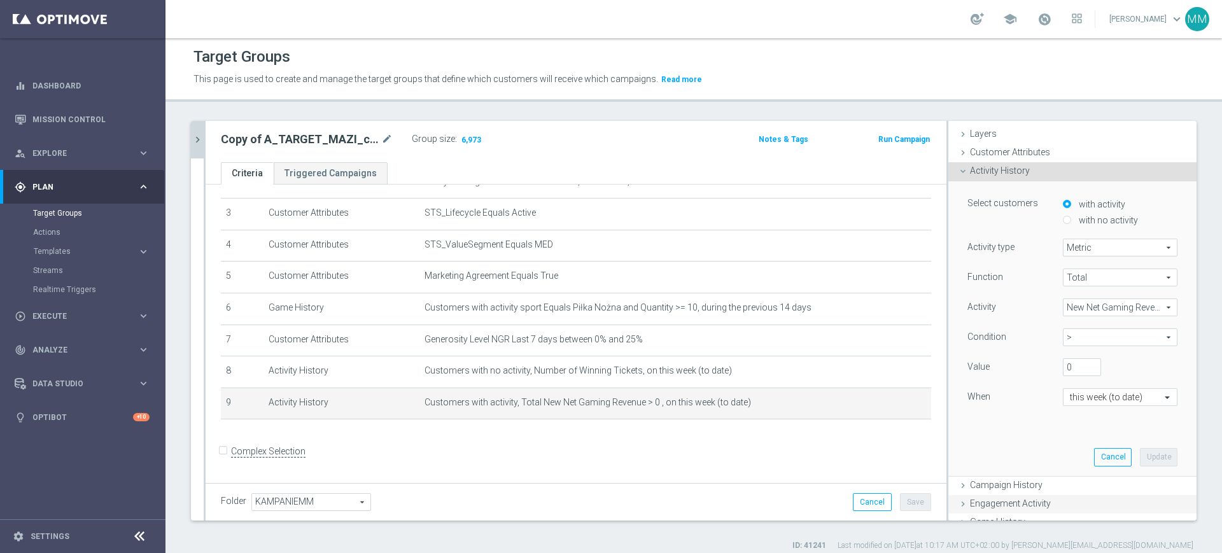
scroll to position [80, 0]
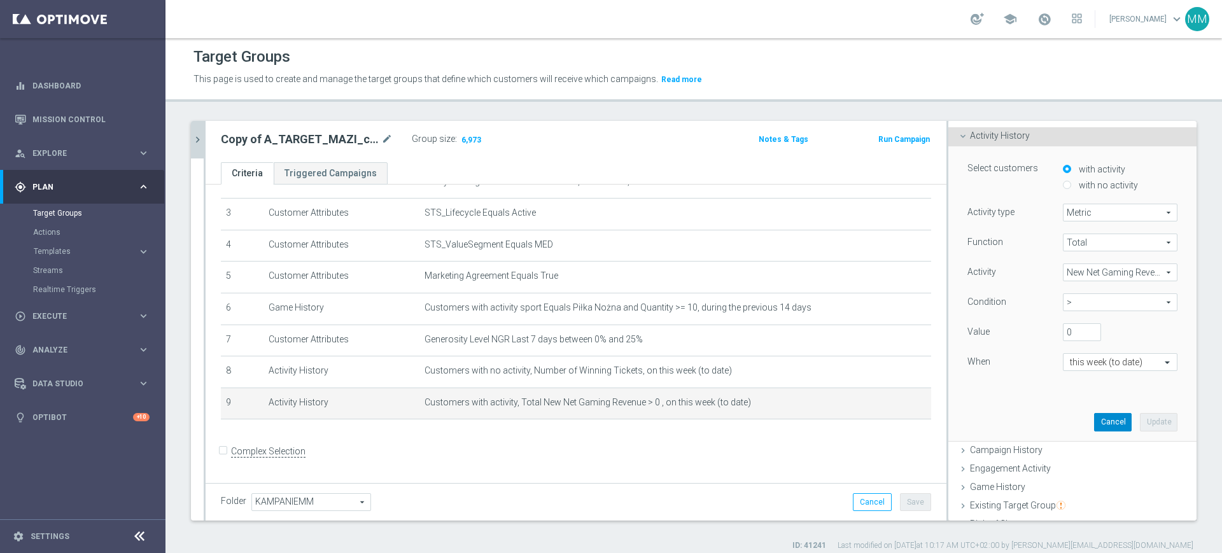
click at [1094, 416] on button "Cancel" at bounding box center [1113, 422] width 38 height 18
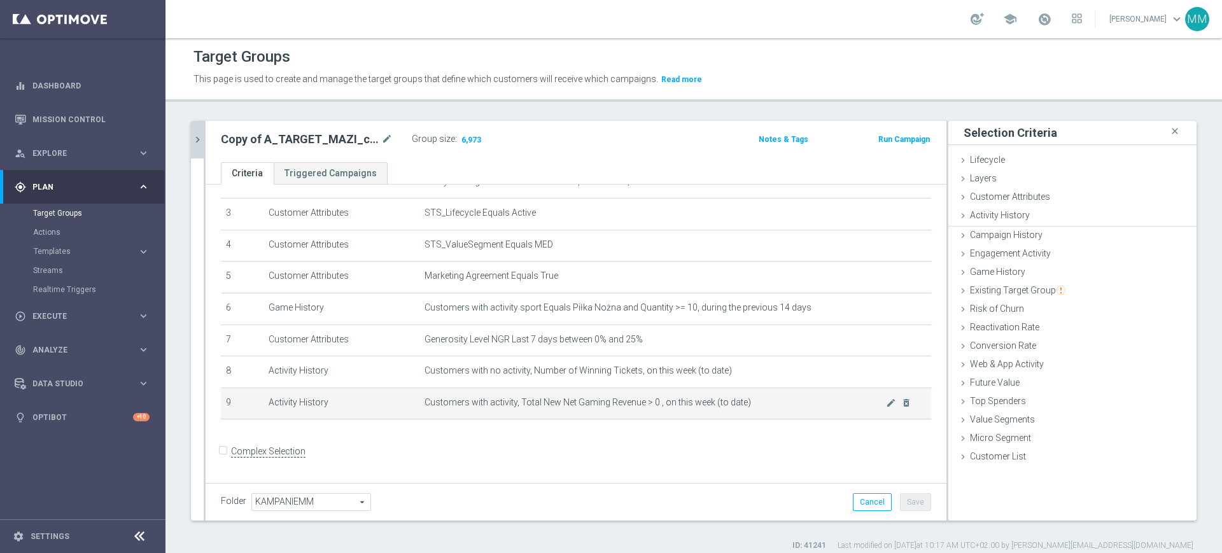
scroll to position [0, 0]
click at [690, 408] on span "Customers with activity, Total New Net Gaming Revenue > 0 , on this week (to da…" at bounding box center [654, 402] width 461 height 11
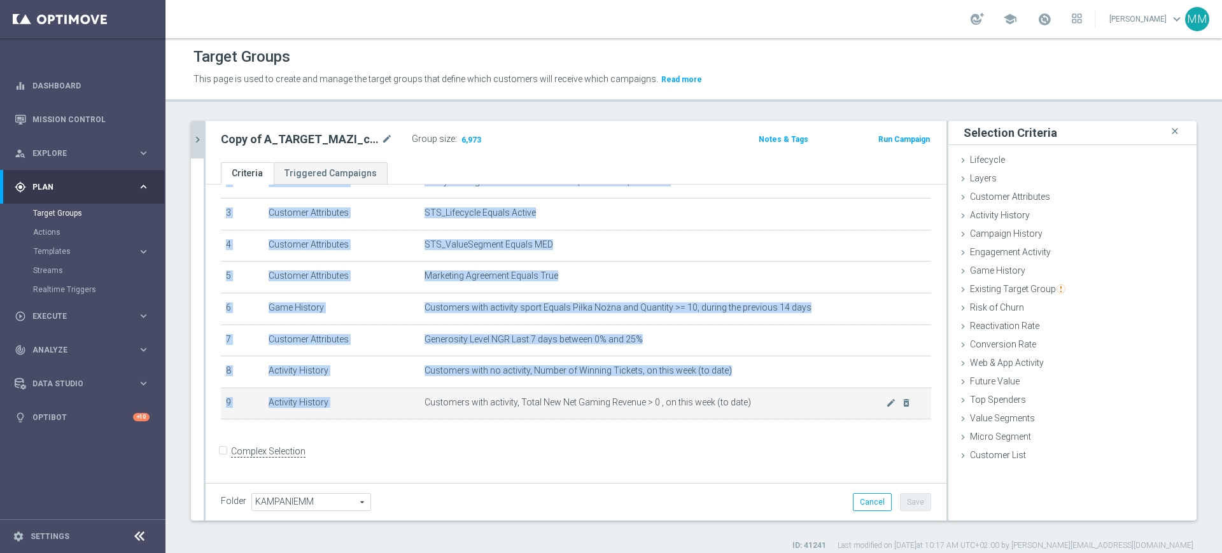
click at [690, 408] on span "Customers with activity, Total New Net Gaming Revenue > 0 , on this week (to da…" at bounding box center [654, 402] width 461 height 11
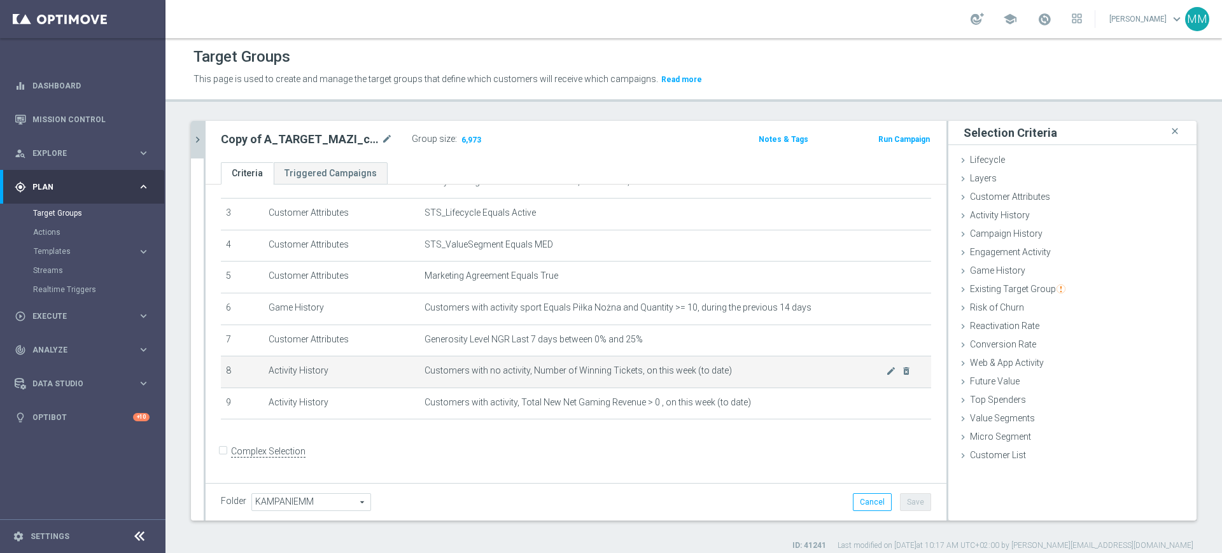
click at [599, 375] on span "Customers with no activity, Number of Winning Tickets, on this week (to date)" at bounding box center [654, 370] width 461 height 11
click at [597, 375] on span "Customers with no activity, Number of Winning Tickets, on this week (to date)" at bounding box center [654, 370] width 461 height 11
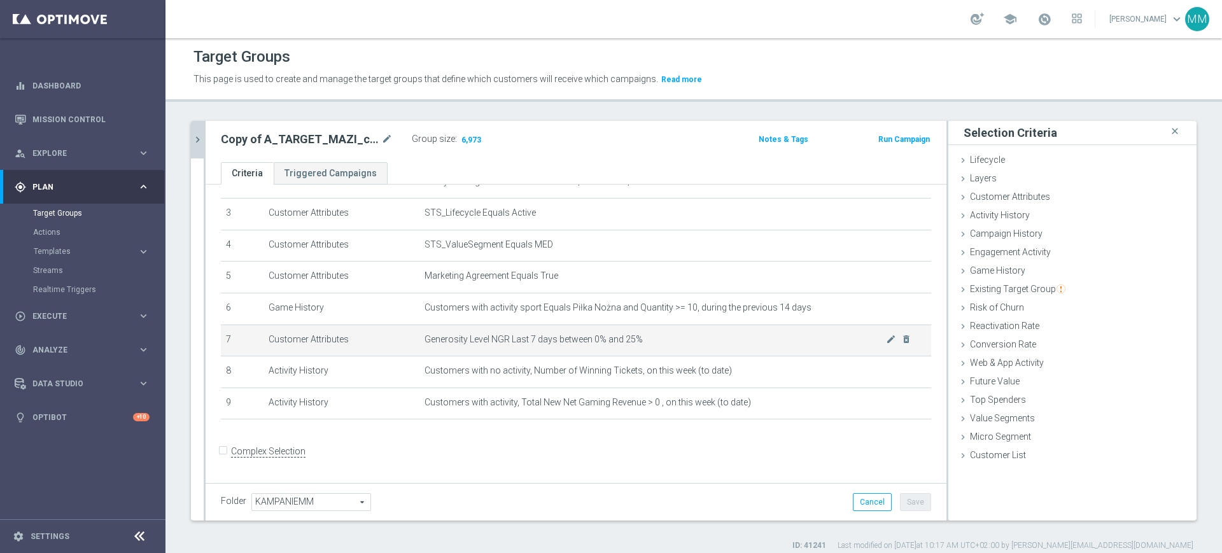
click at [631, 332] on td "Generosity Level NGR Last 7 days between 0% and 25% mode_edit delete_forever" at bounding box center [675, 341] width 512 height 32
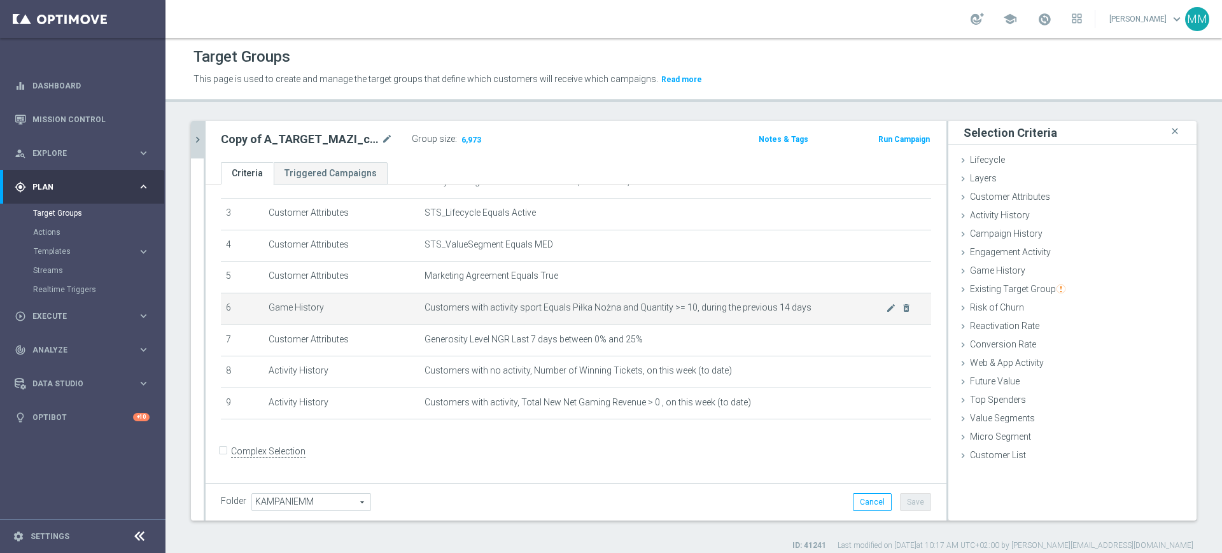
click at [644, 316] on td "Customers with activity sport Equals Piłka Nożna and Quantity >= 10, during the…" at bounding box center [675, 309] width 512 height 32
click at [645, 316] on td "Customers with activity sport Equals Piłka Nożna and Quantity >= 10, during the…" at bounding box center [675, 309] width 512 height 32
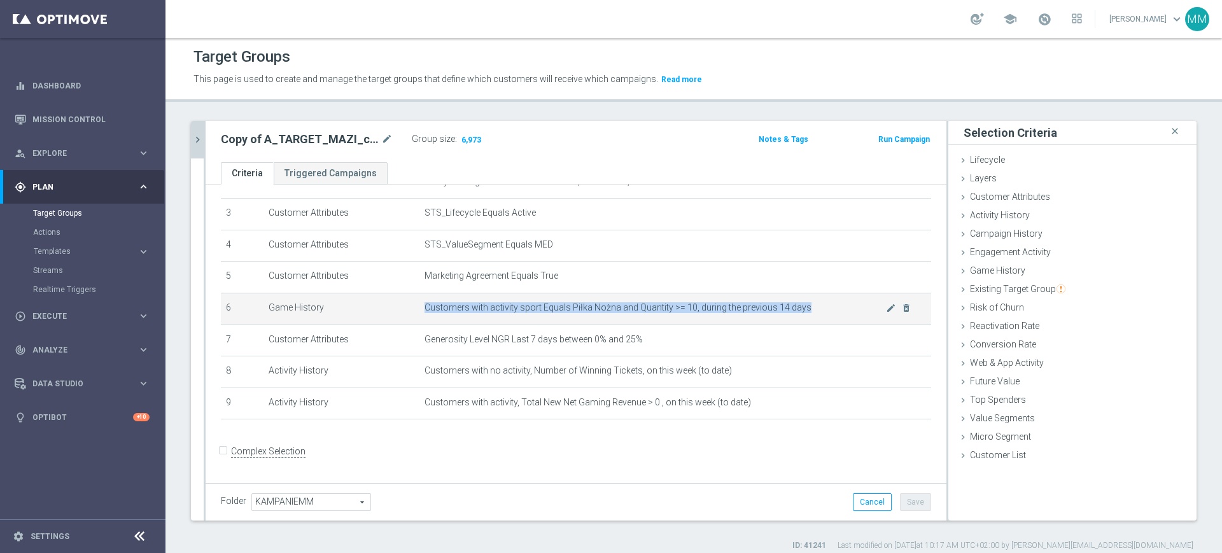
click at [645, 313] on span "Customers with activity sport Equals Piłka Nożna and Quantity >= 10, during the…" at bounding box center [654, 307] width 461 height 11
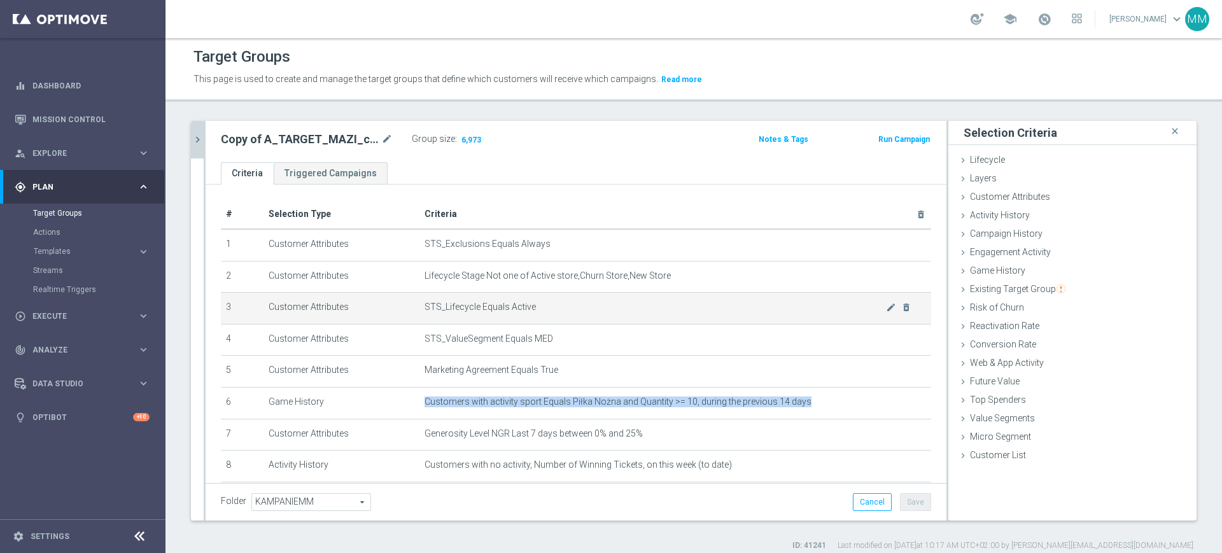
click at [558, 314] on td "STS_Lifecycle Equals Active mode_edit delete_forever" at bounding box center [675, 309] width 512 height 32
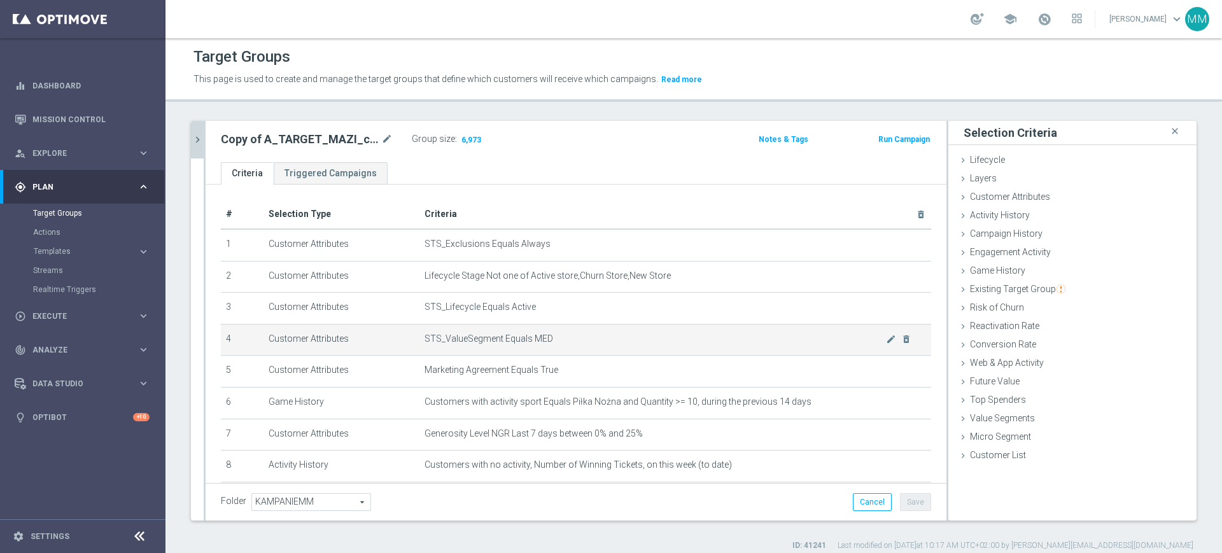
click at [554, 333] on td "STS_ValueSegment Equals MED mode_edit delete_forever" at bounding box center [675, 340] width 512 height 32
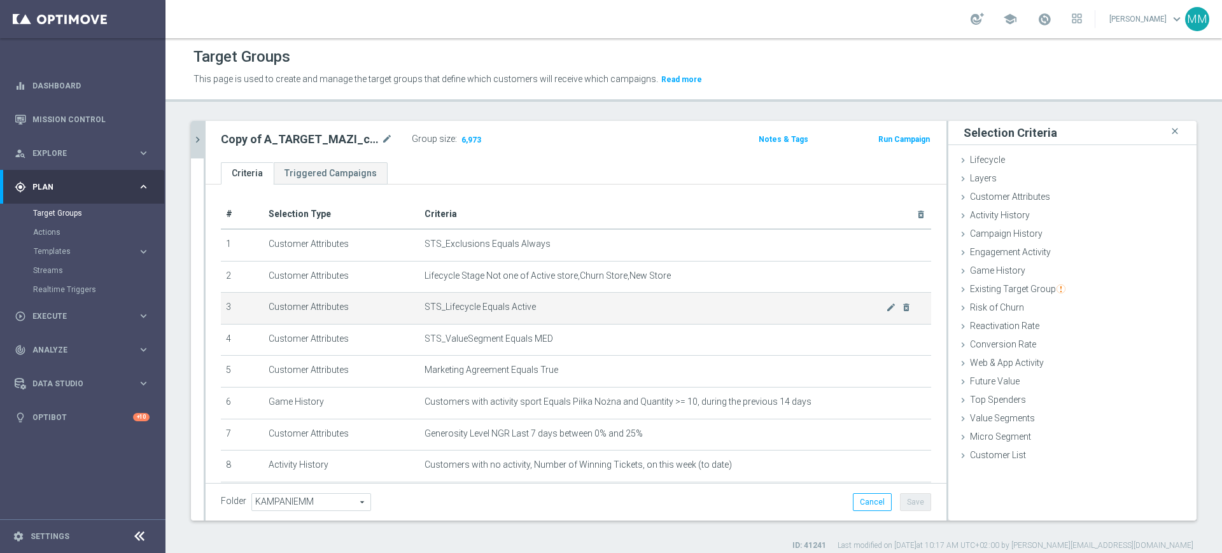
click at [550, 302] on span "STS_Lifecycle Equals Active" at bounding box center [654, 307] width 461 height 11
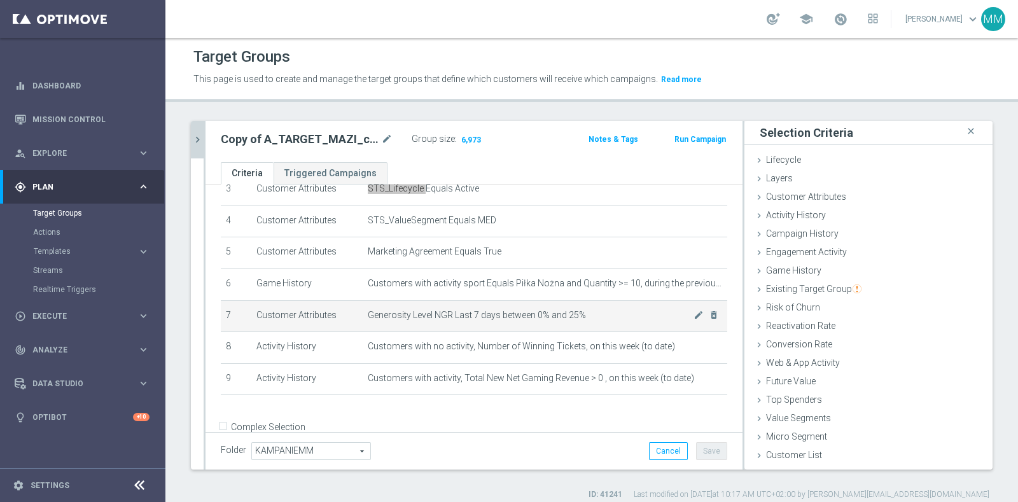
scroll to position [136, 0]
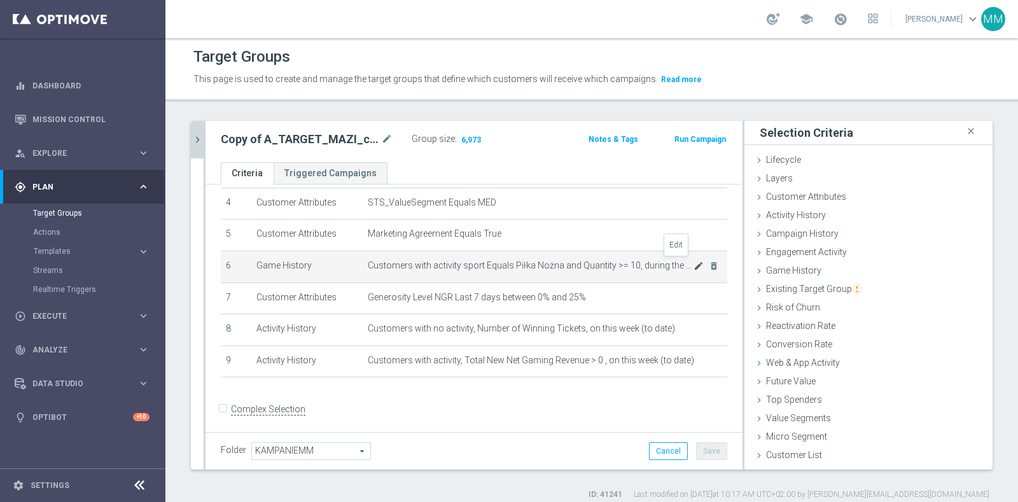
click at [694, 261] on icon "mode_edit" at bounding box center [699, 266] width 10 height 10
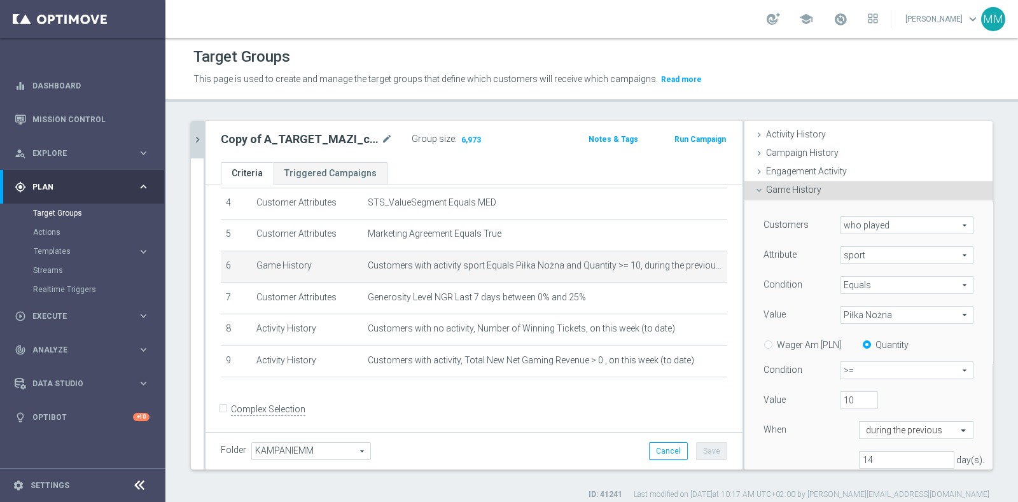
scroll to position [239, 0]
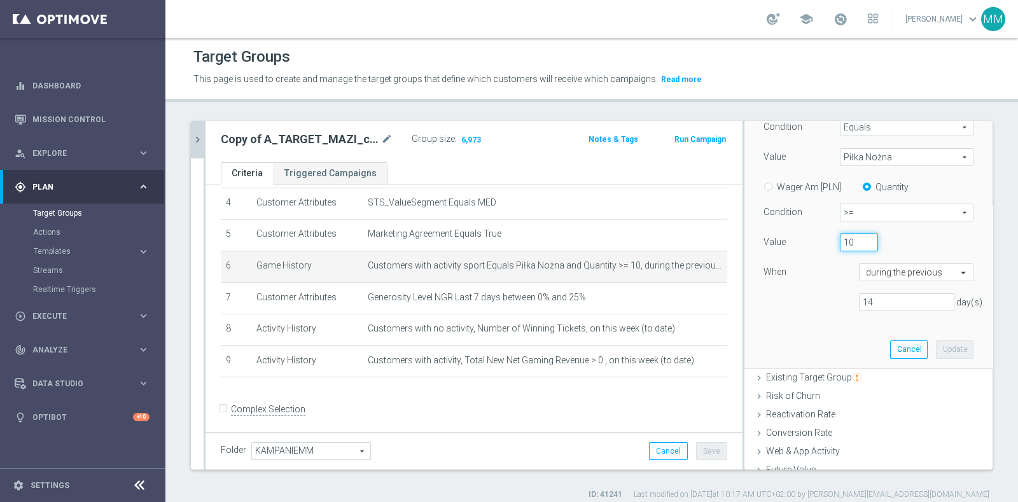
click at [840, 242] on input "10" at bounding box center [859, 243] width 38 height 18
type input "5"
click at [936, 347] on button "Update" at bounding box center [955, 349] width 38 height 18
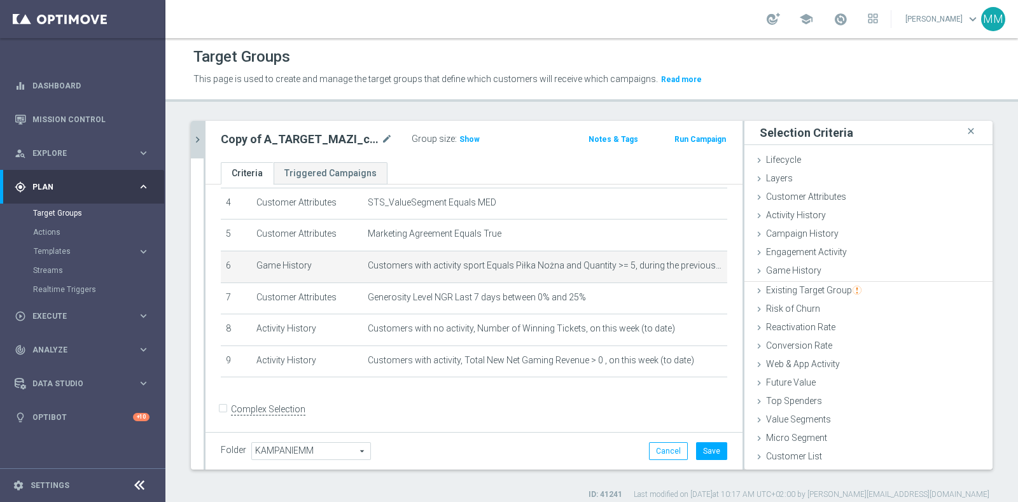
scroll to position [0, 0]
click at [470, 142] on span "Show" at bounding box center [469, 139] width 20 height 9
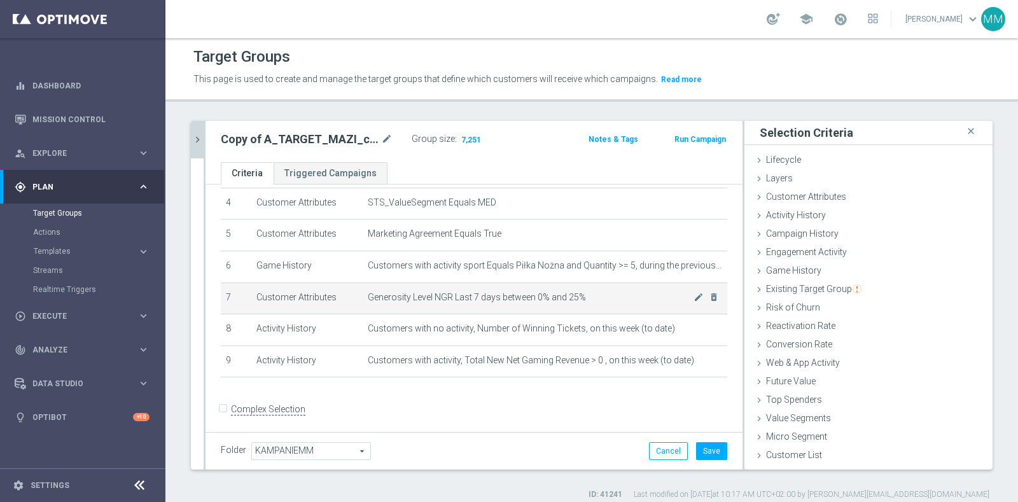
click at [618, 293] on span "Generosity Level NGR Last 7 days between 0% and 25%" at bounding box center [531, 297] width 326 height 11
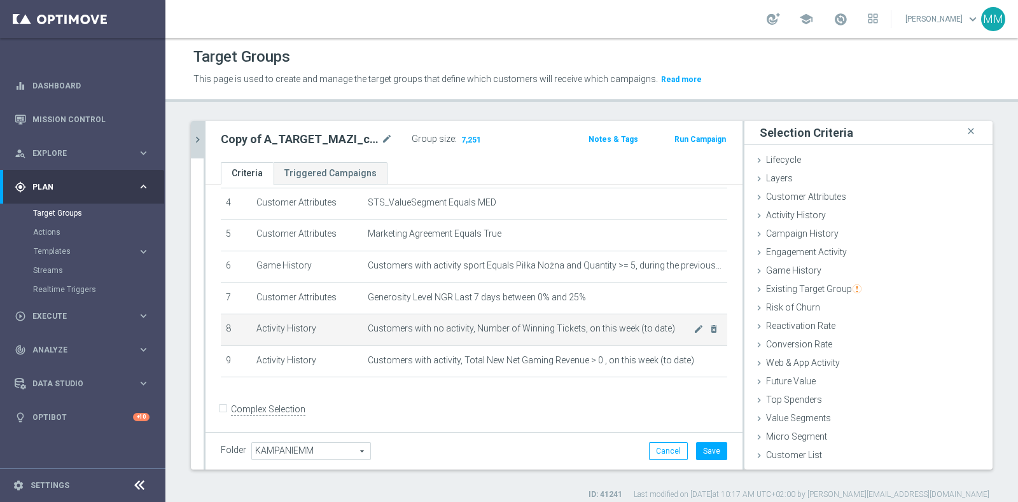
click at [615, 334] on td "Customers with no activity, Number of Winning Tickets, on this week (to date) m…" at bounding box center [545, 330] width 365 height 32
click at [606, 338] on td "Customers with no activity, Number of Winning Tickets, on this week (to date) m…" at bounding box center [545, 330] width 365 height 32
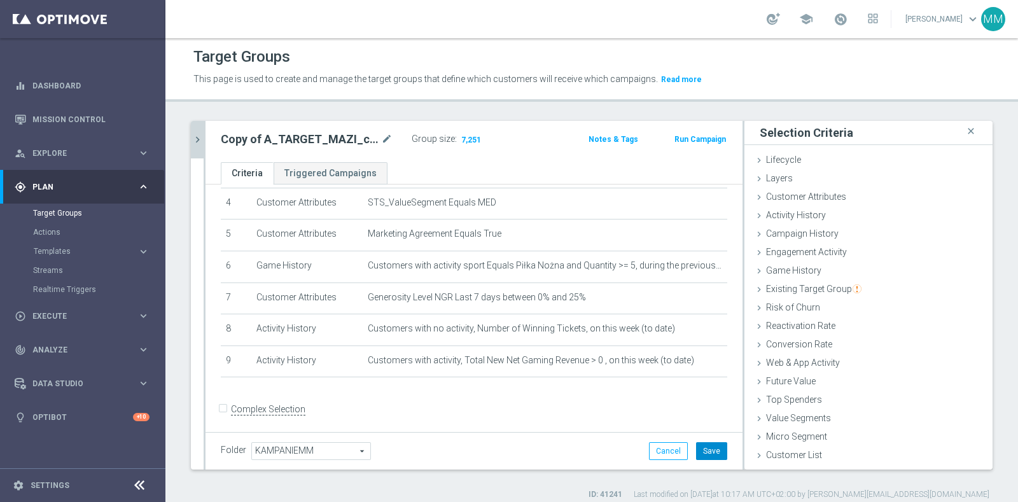
click at [701, 456] on button "Save" at bounding box center [711, 451] width 31 height 18
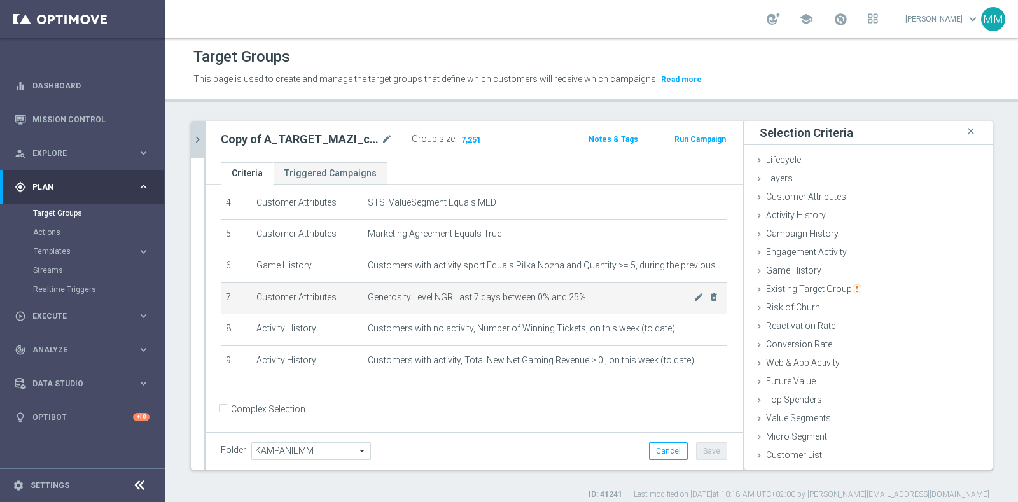
click at [484, 292] on span "Generosity Level NGR Last 7 days between 0% and 25%" at bounding box center [531, 297] width 326 height 11
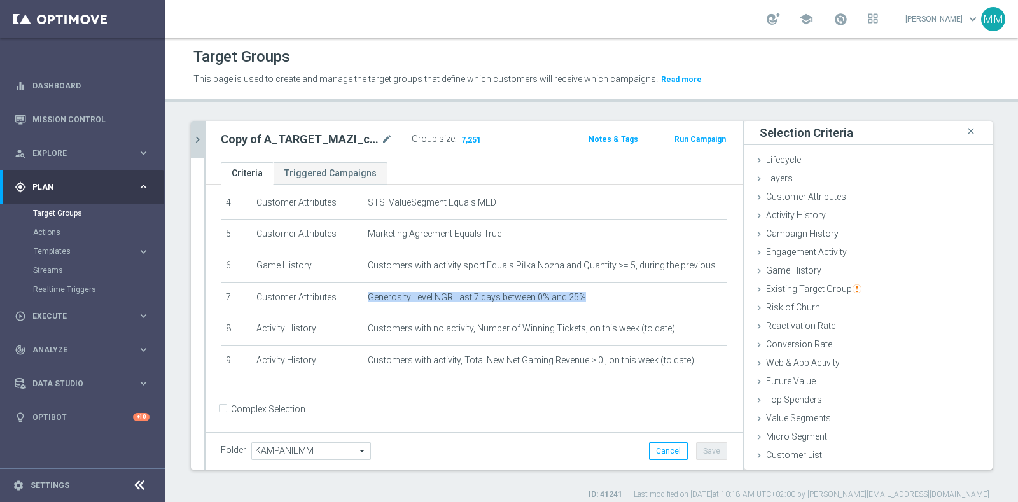
copy tbody "Generosity Level NGR Last 7 days between 0% and 25% mode_edit delete_forever"
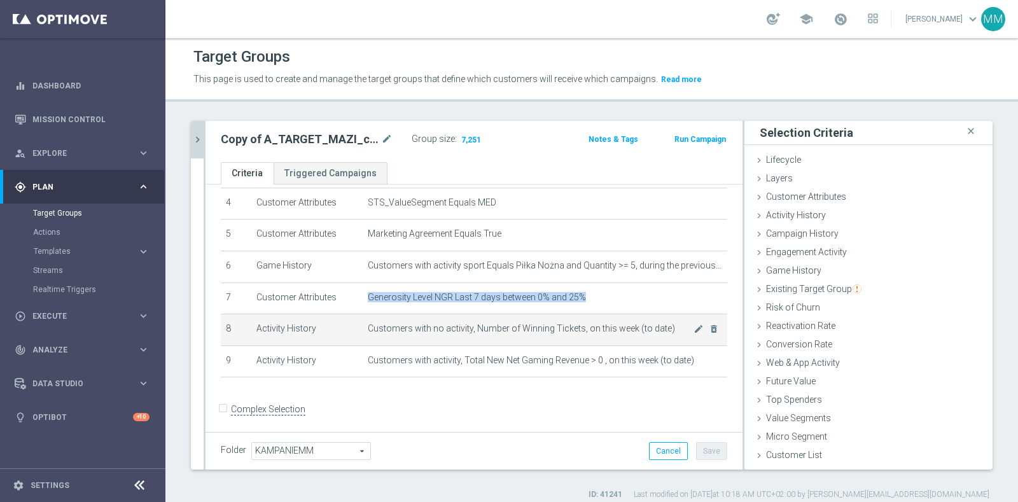
click at [447, 326] on span "Customers with no activity, Number of Winning Tickets, on this week (to date)" at bounding box center [531, 328] width 326 height 11
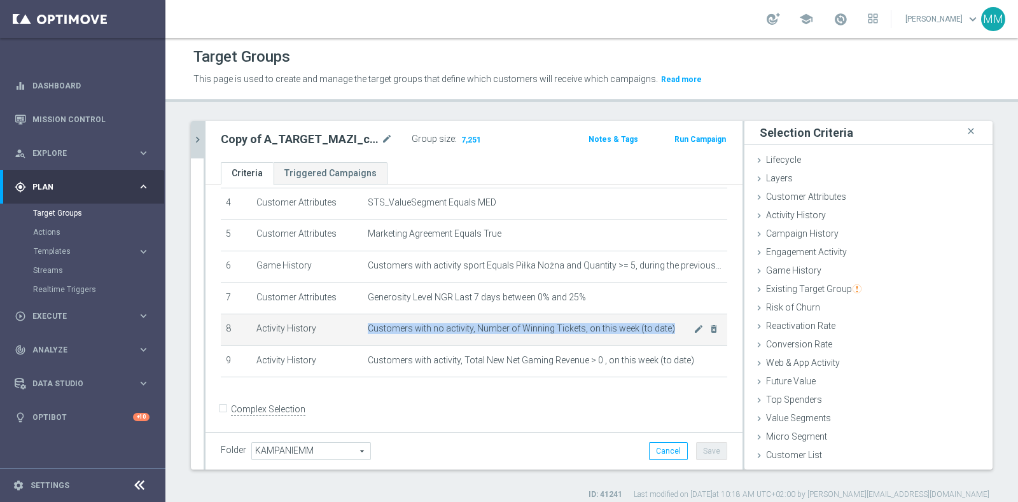
click at [447, 326] on span "Customers with no activity, Number of Winning Tickets, on this week (to date)" at bounding box center [531, 328] width 326 height 11
click at [458, 326] on span "Customers with no activity, Number of Winning Tickets, on this week (to date)" at bounding box center [531, 328] width 326 height 11
click at [409, 327] on span "Customers with no activity, Number of Winning Tickets, on this week (to date)" at bounding box center [531, 328] width 326 height 11
click at [428, 326] on span "Customers with no activity, Number of Winning Tickets, on this week (to date)" at bounding box center [531, 328] width 326 height 11
drag, startPoint x: 428, startPoint y: 326, endPoint x: 657, endPoint y: 323, distance: 228.5
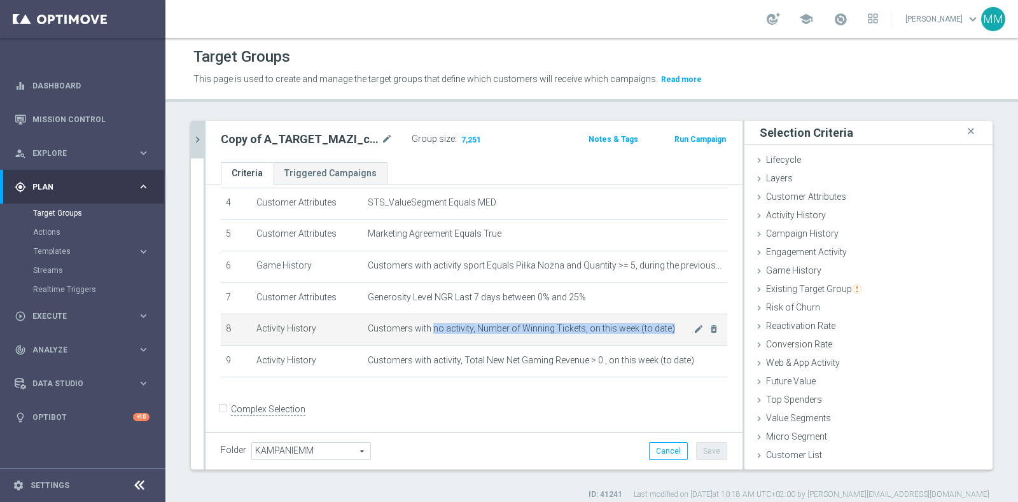
click at [657, 323] on span "Customers with no activity, Number of Winning Tickets, on this week (to date)" at bounding box center [531, 328] width 326 height 11
copy span "no activity, Number of Winning Tickets, on this week (to date)"
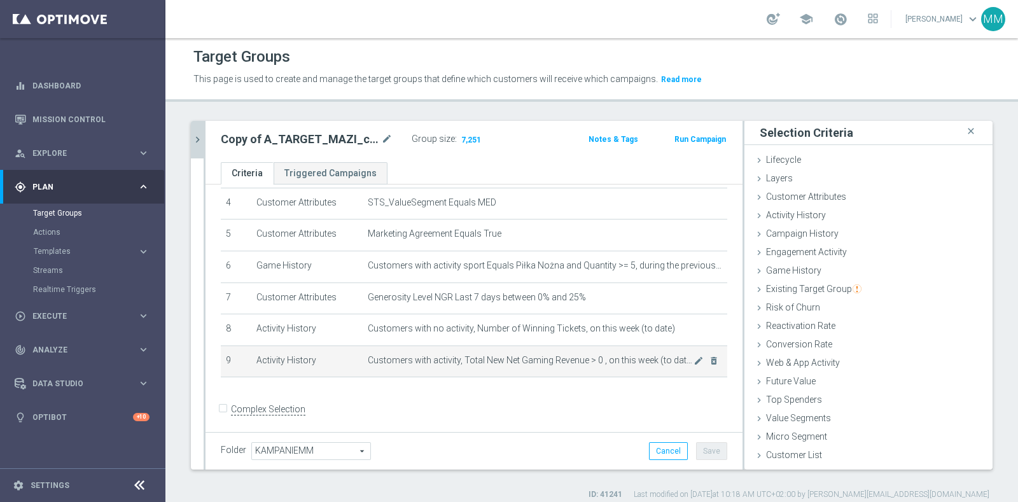
click at [461, 356] on span "Customers with activity, Total New Net Gaming Revenue > 0 , on this week (to da…" at bounding box center [531, 360] width 326 height 11
drag, startPoint x: 461, startPoint y: 356, endPoint x: 641, endPoint y: 358, distance: 180.1
click at [641, 358] on span "Customers with activity, Total New Net Gaming Revenue > 0 , on this week (to da…" at bounding box center [531, 360] width 326 height 11
copy span "Total New Net Gaming Revenue > 0 , on this week"
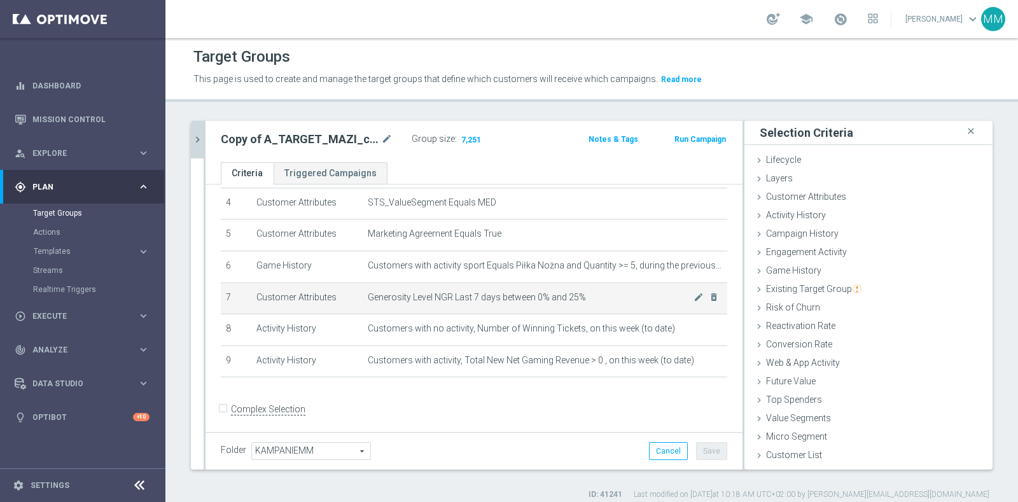
drag, startPoint x: 495, startPoint y: 270, endPoint x: 489, endPoint y: 286, distance: 17.1
click at [495, 270] on td "Customers with activity sport Equals Piłka Nożna and Quantity >= 5, during the …" at bounding box center [545, 267] width 365 height 32
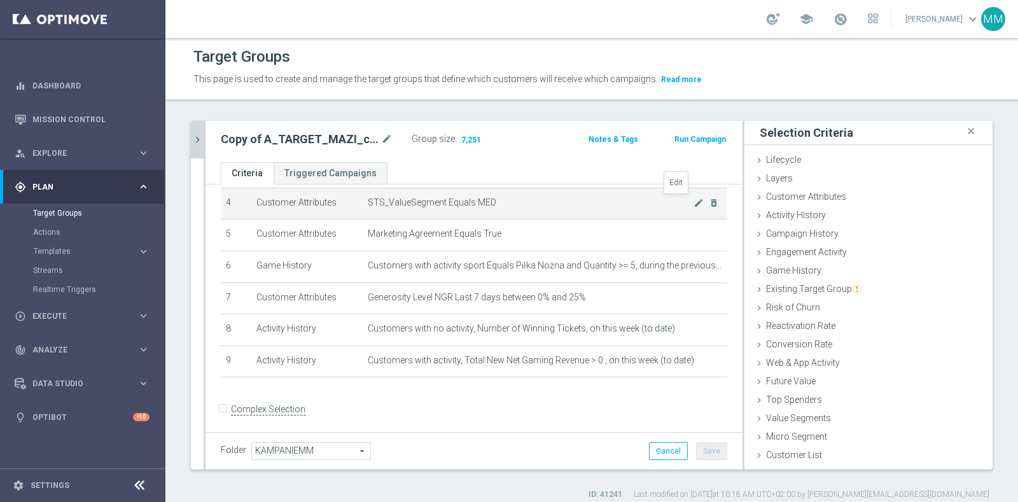
click at [694, 203] on icon "mode_edit" at bounding box center [699, 203] width 10 height 10
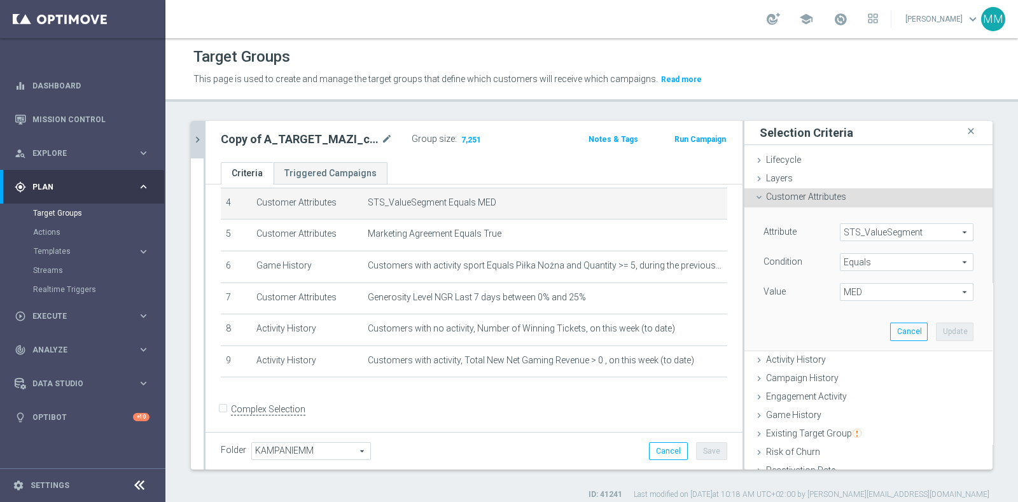
click at [841, 293] on span "MED" at bounding box center [907, 292] width 132 height 17
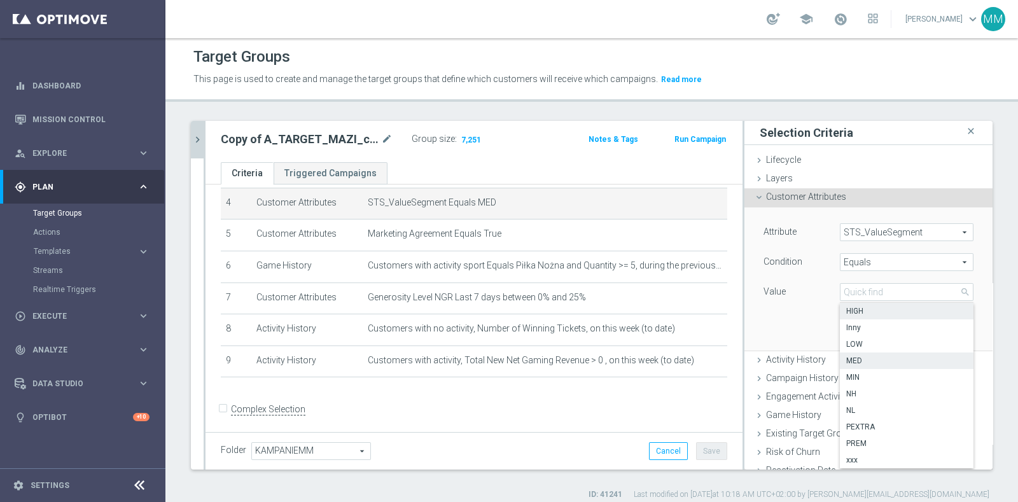
click at [862, 312] on span "HIGH" at bounding box center [906, 311] width 121 height 10
type input "HIGH"
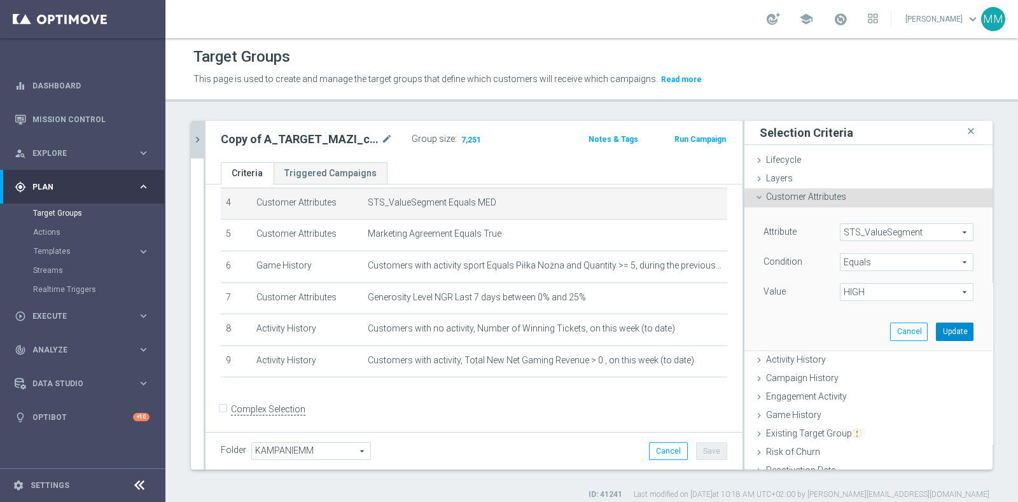
click at [946, 331] on button "Update" at bounding box center [955, 332] width 38 height 18
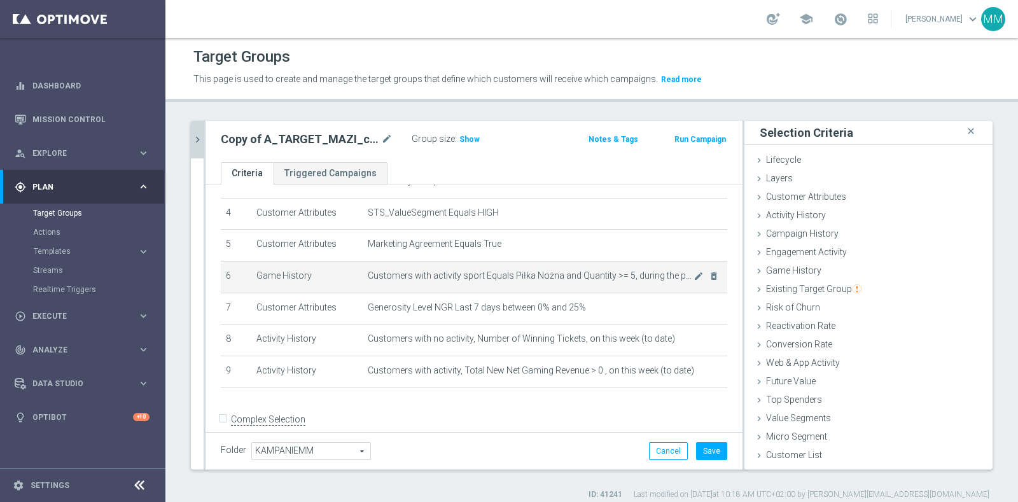
scroll to position [136, 0]
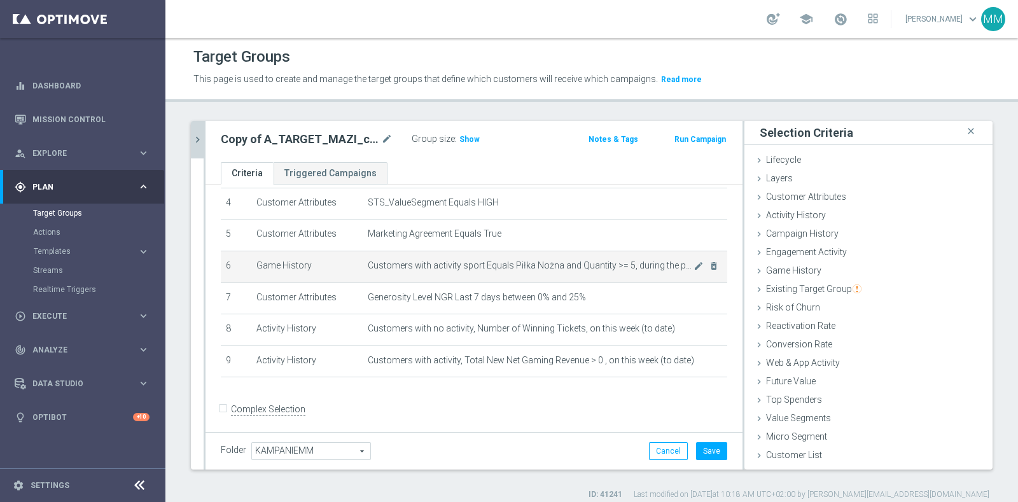
click at [608, 264] on span "Customers with activity sport Equals Piłka Nożna and Quantity >= 5, during the …" at bounding box center [531, 265] width 326 height 11
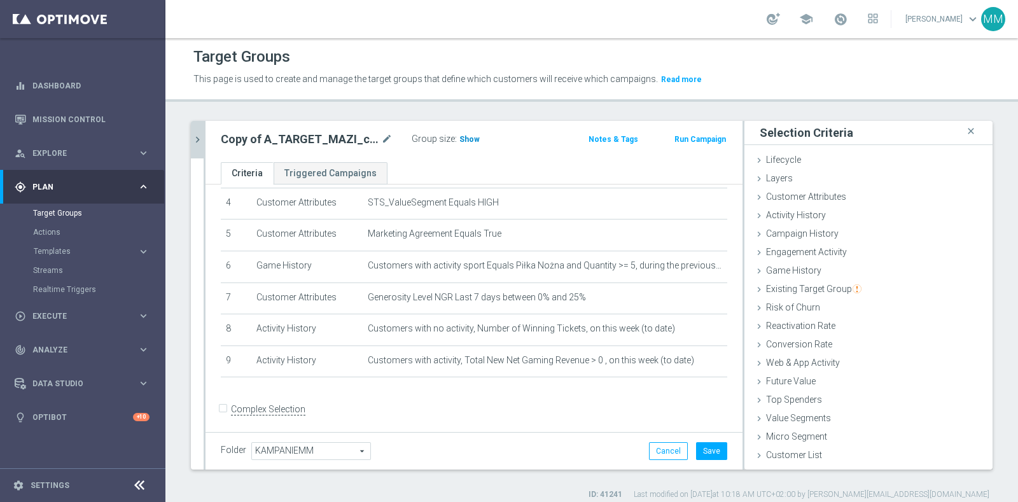
click at [468, 141] on span "Show" at bounding box center [469, 139] width 20 height 9
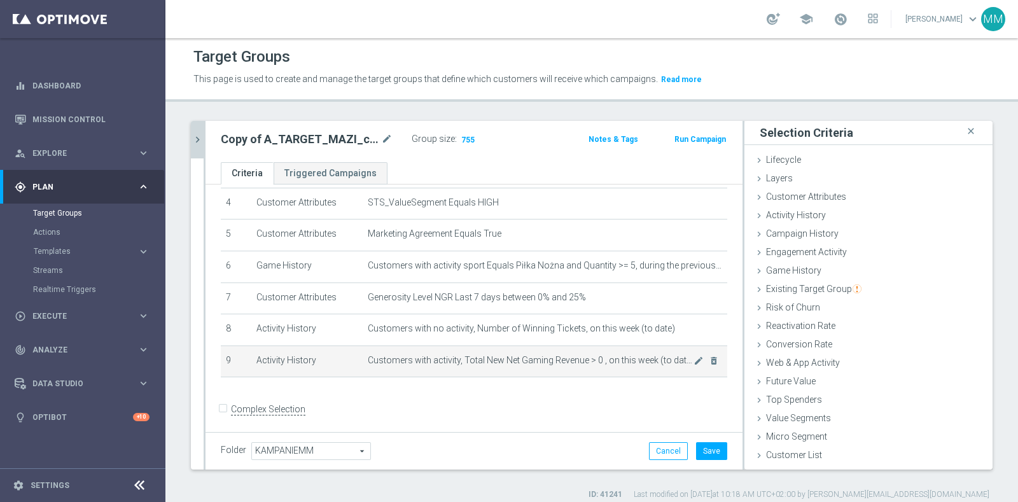
click at [554, 355] on span "Customers with activity, Total New Net Gaming Revenue > 0 , on this week (to da…" at bounding box center [531, 360] width 326 height 11
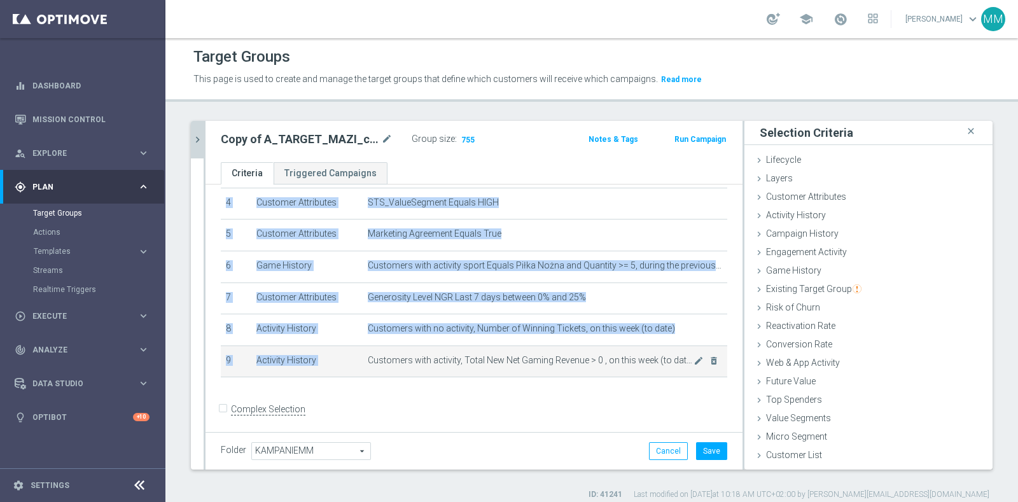
click at [554, 355] on span "Customers with activity, Total New Net Gaming Revenue > 0 , on this week (to da…" at bounding box center [531, 360] width 326 height 11
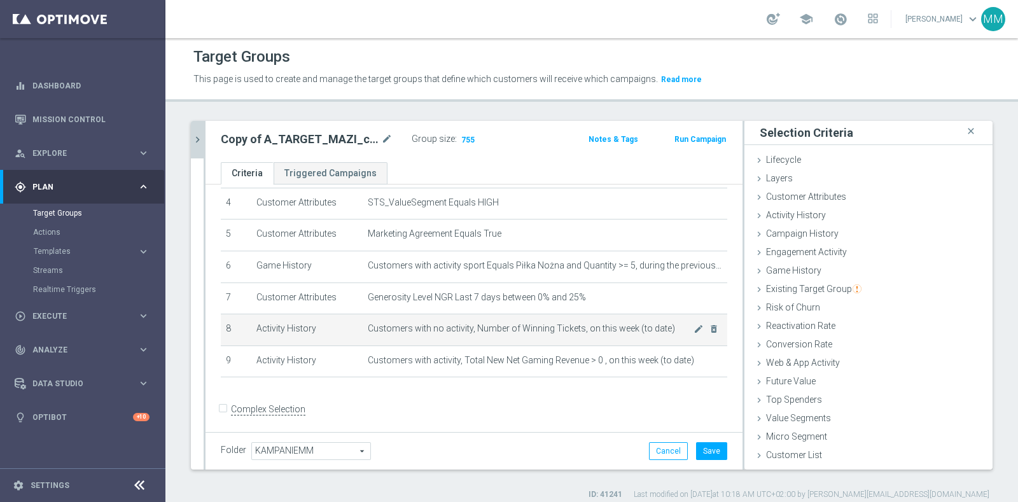
click at [659, 324] on span "Customers with no activity, Number of Winning Tickets, on this week (to date)" at bounding box center [531, 328] width 326 height 11
click at [694, 324] on icon "mode_edit" at bounding box center [699, 329] width 10 height 10
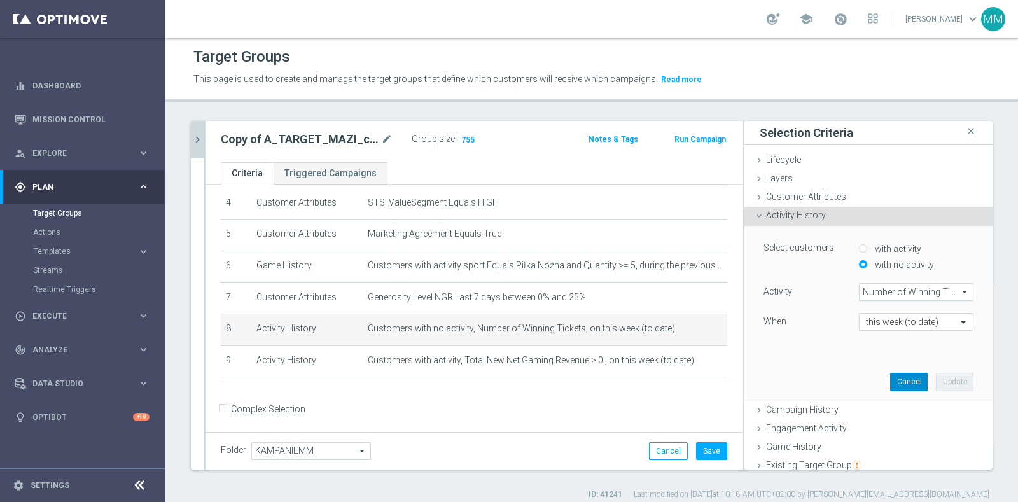
click at [890, 380] on button "Cancel" at bounding box center [909, 382] width 38 height 18
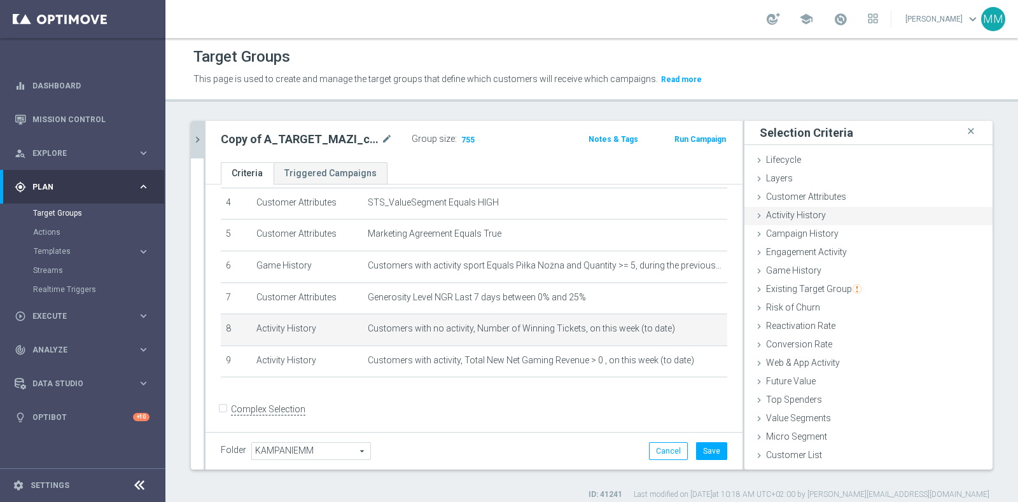
click at [786, 211] on span "Activity History" at bounding box center [796, 215] width 60 height 10
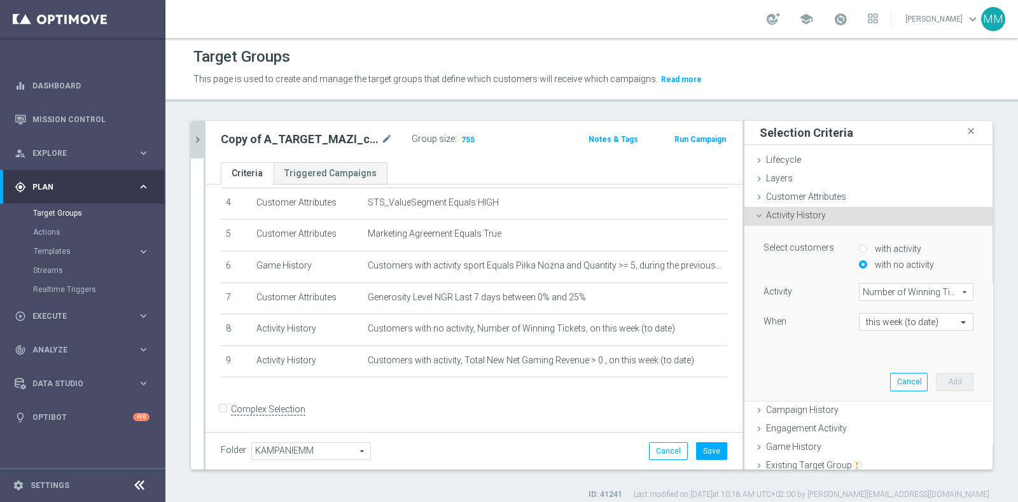
click at [877, 370] on div "Select customers with activity with no activity Activity Number of Winning Tick…" at bounding box center [868, 313] width 229 height 174
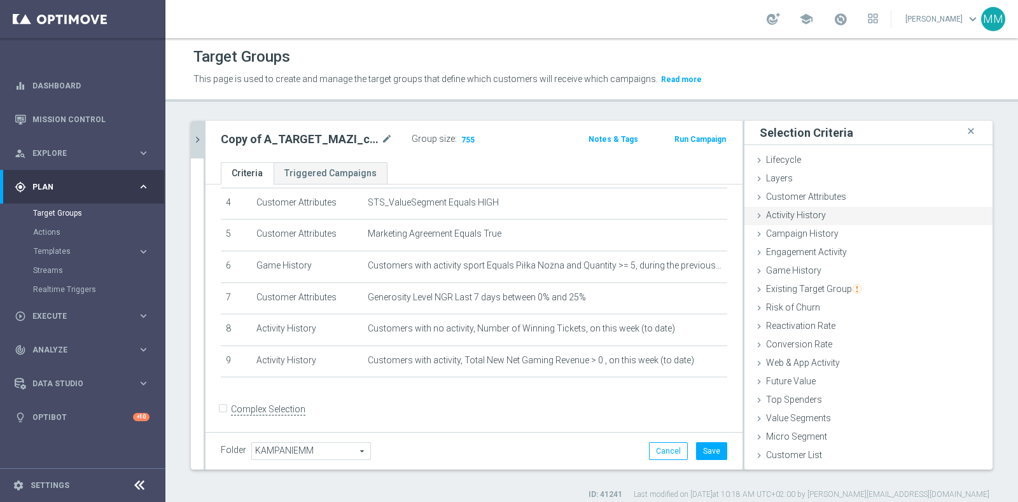
click at [803, 216] on span "Activity History" at bounding box center [796, 215] width 60 height 10
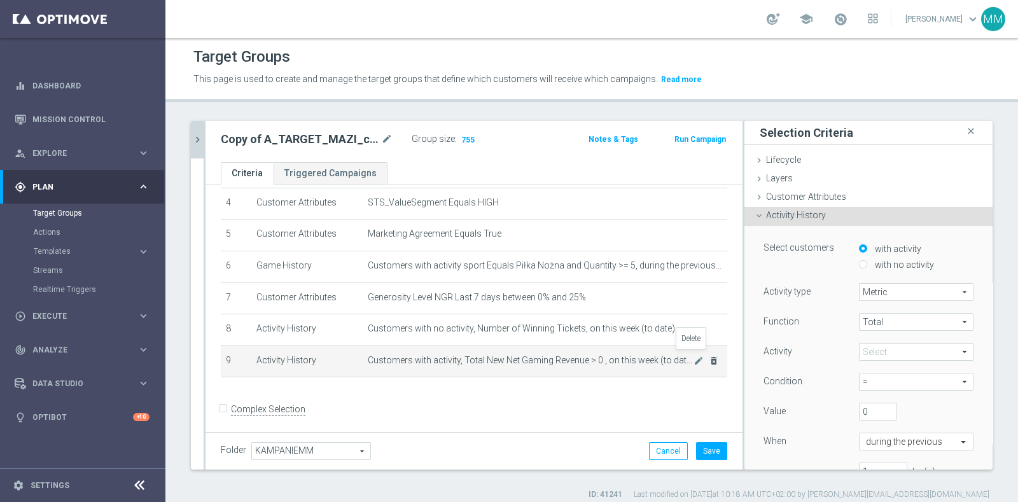
click at [709, 357] on icon "delete_forever" at bounding box center [714, 361] width 10 height 10
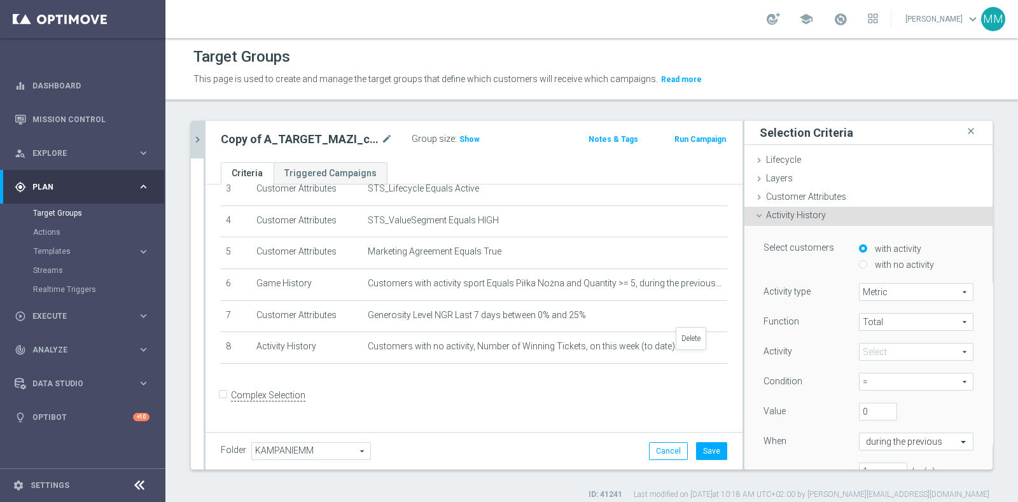
scroll to position [105, 0]
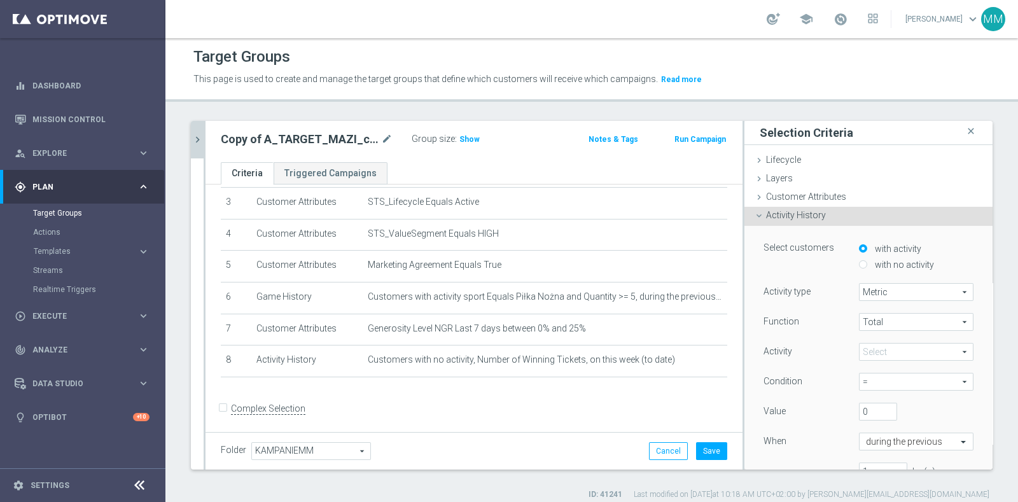
click at [869, 354] on span at bounding box center [916, 352] width 113 height 17
click at [905, 409] on span "Number of Winning Tickets" at bounding box center [916, 407] width 102 height 10
type input "Number of Winning Tickets"
click at [876, 380] on span "=" at bounding box center [916, 382] width 113 height 17
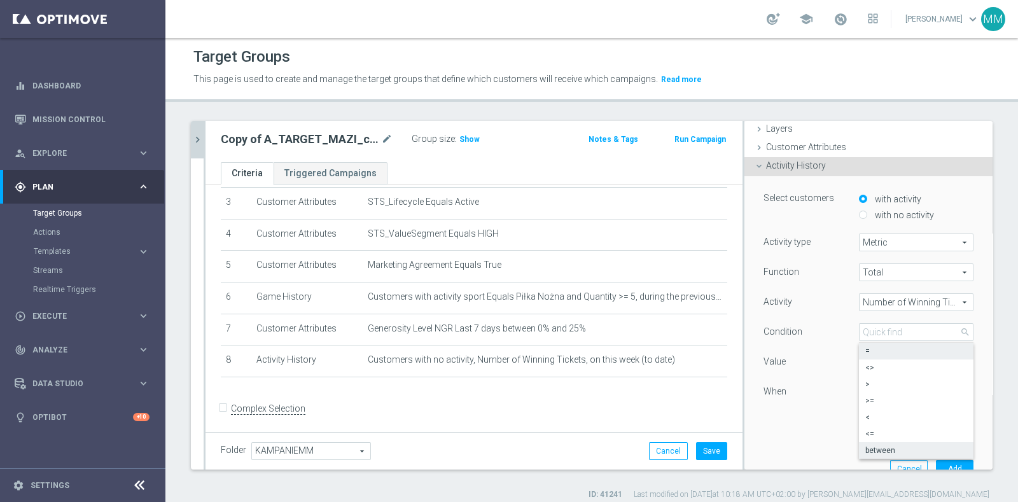
scroll to position [79, 0]
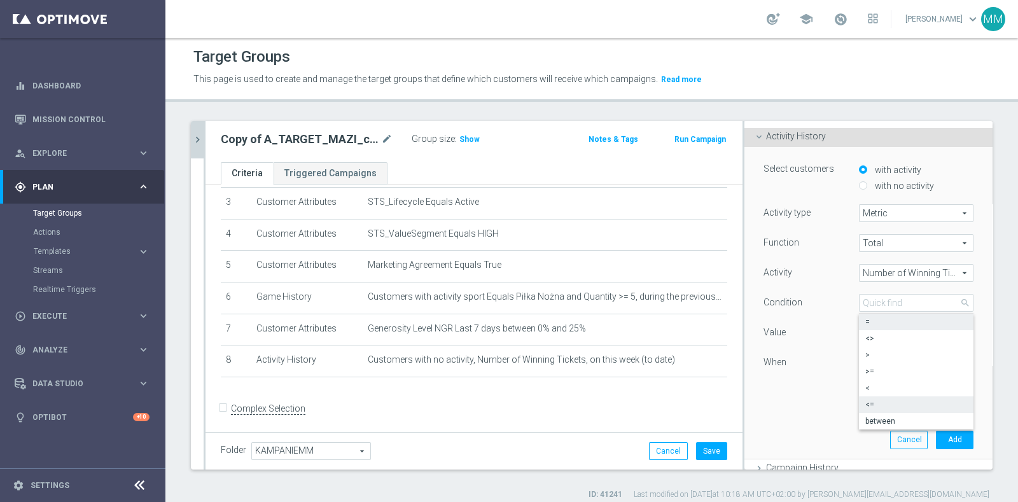
click at [865, 403] on span "<=" at bounding box center [916, 405] width 102 height 10
type input "<="
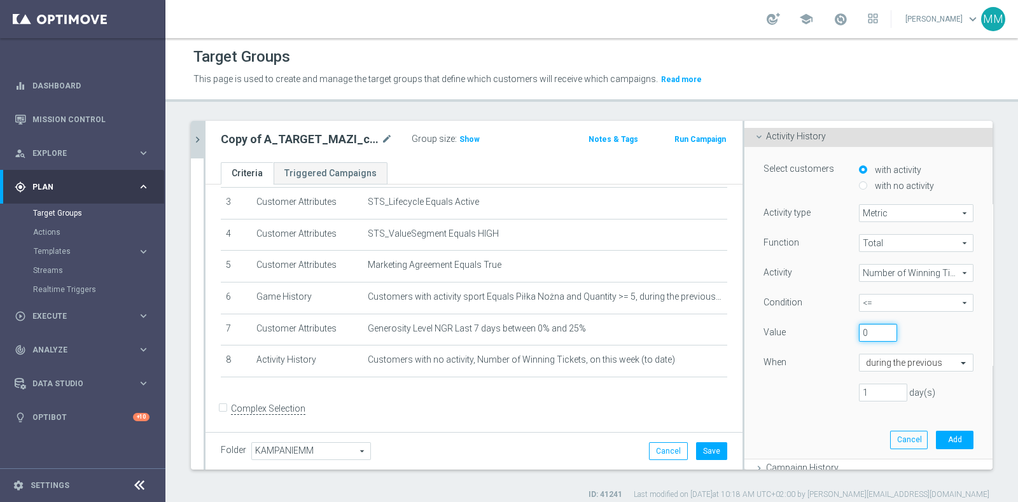
drag, startPoint x: 859, startPoint y: 330, endPoint x: 825, endPoint y: 323, distance: 34.3
click at [825, 324] on div "Value 0" at bounding box center [868, 334] width 229 height 20
type input "3"
click at [872, 364] on input "text" at bounding box center [903, 363] width 75 height 11
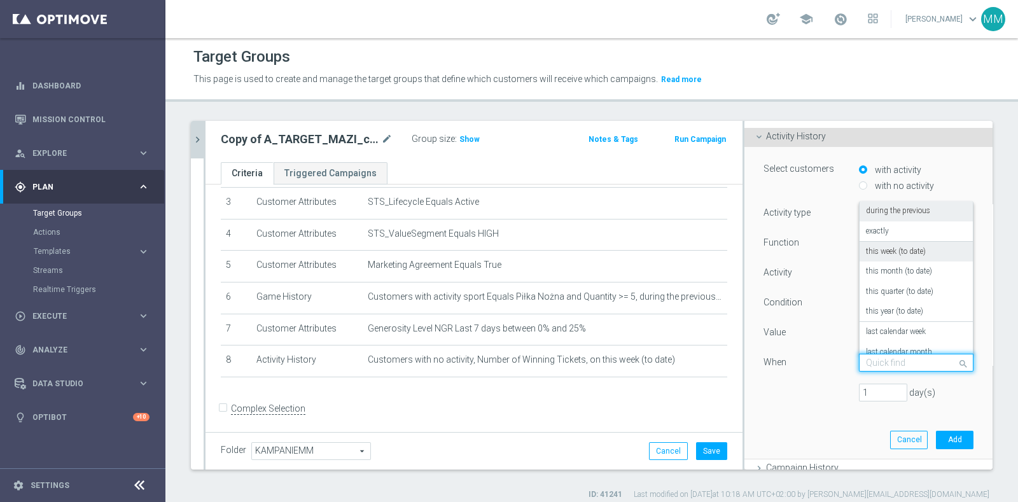
click at [892, 255] on label "this week (to date)" at bounding box center [896, 252] width 60 height 10
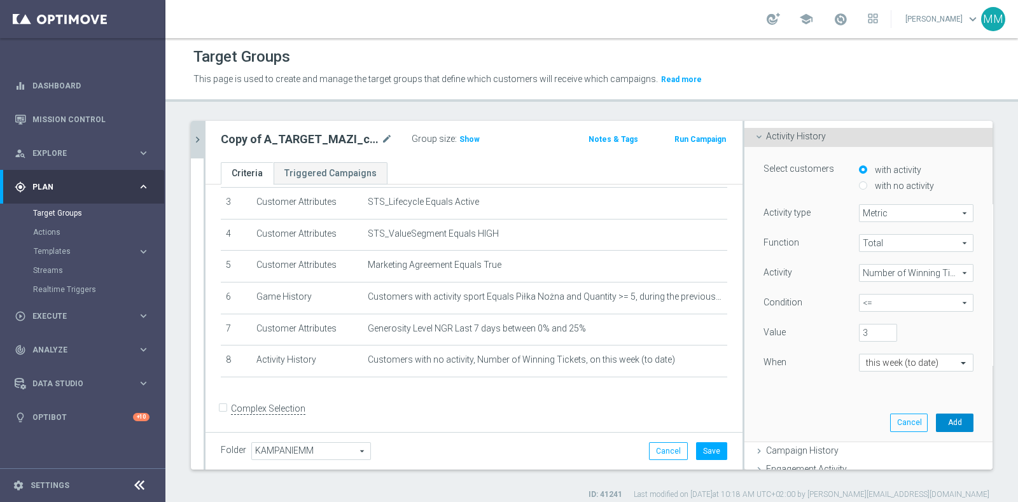
click at [936, 420] on button "Add" at bounding box center [955, 423] width 38 height 18
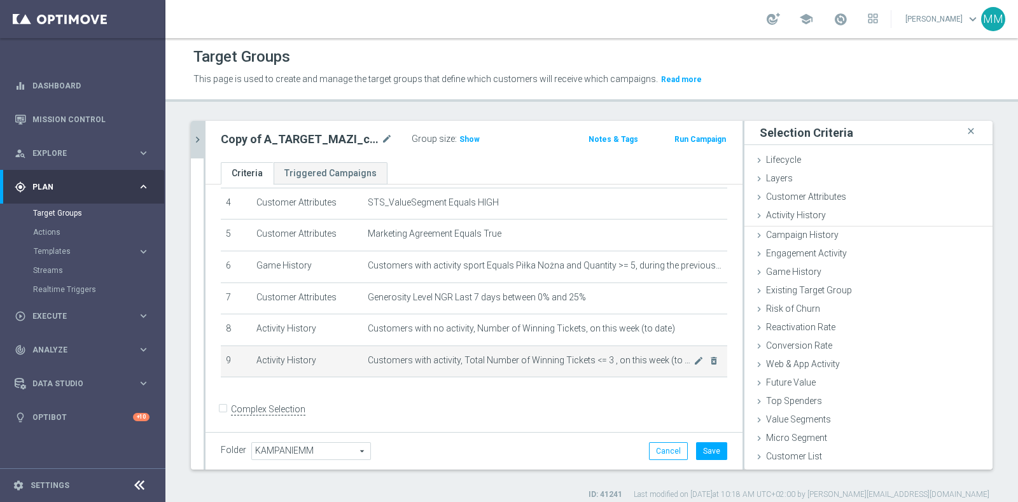
scroll to position [0, 0]
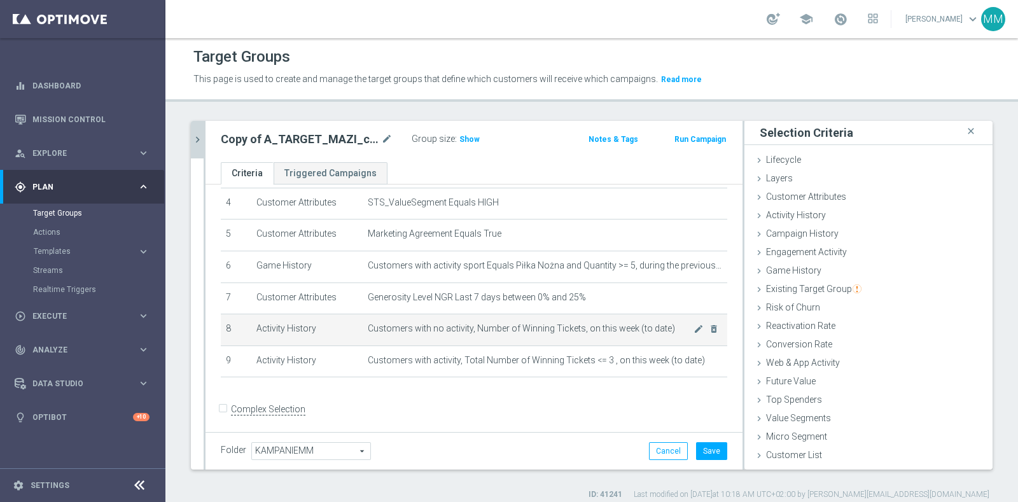
click at [589, 323] on span "Customers with no activity, Number of Winning Tickets, on this week (to date)" at bounding box center [531, 328] width 326 height 11
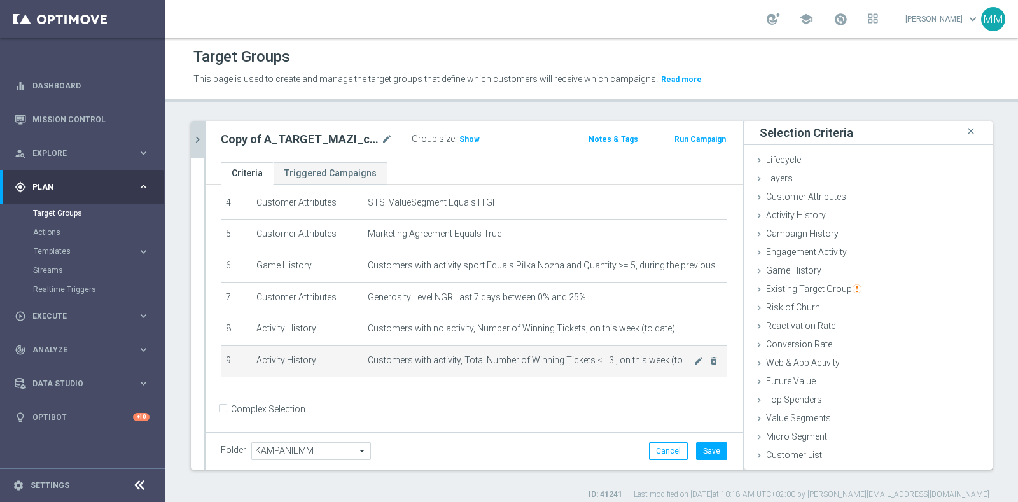
click at [589, 346] on td "Customers with activity, Total Number of Winning Tickets <= 3 , on this week (t…" at bounding box center [545, 362] width 365 height 32
click at [589, 350] on td "Customers with activity, Total Number of Winning Tickets <= 3 , on this week (t…" at bounding box center [545, 362] width 365 height 32
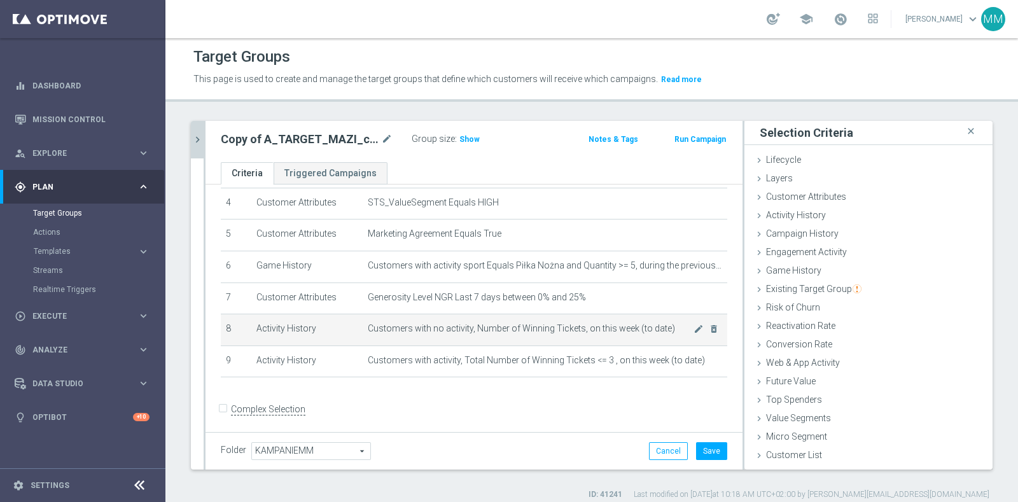
click at [583, 327] on span "Customers with no activity, Number of Winning Tickets, on this week (to date)" at bounding box center [531, 328] width 326 height 11
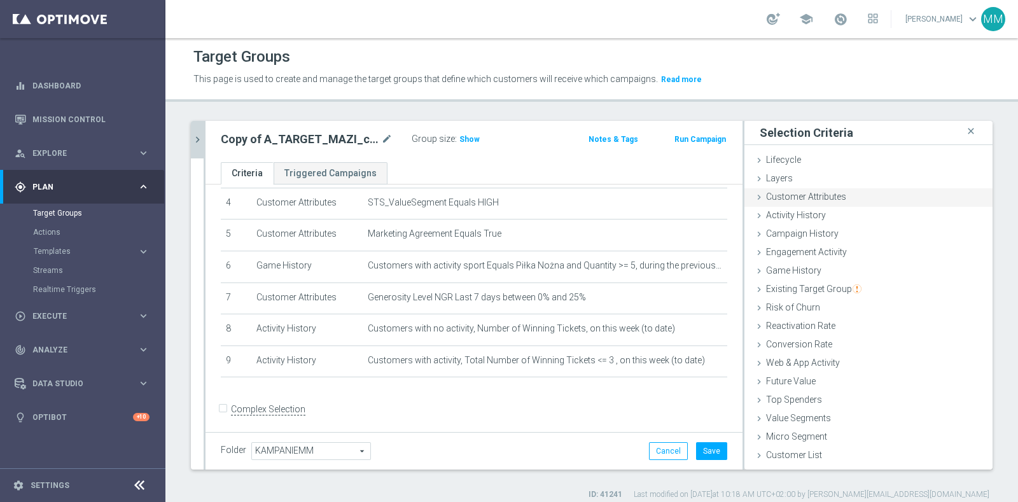
click at [818, 199] on span "Customer Attributes" at bounding box center [806, 197] width 80 height 10
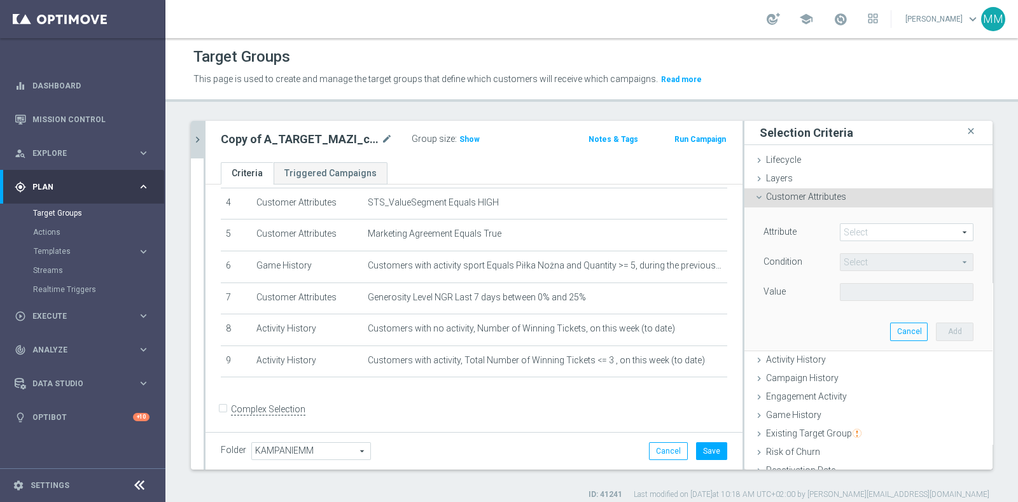
click at [849, 227] on span at bounding box center [907, 232] width 132 height 17
click at [0, 0] on input "search" at bounding box center [0, 0] width 0 height 0
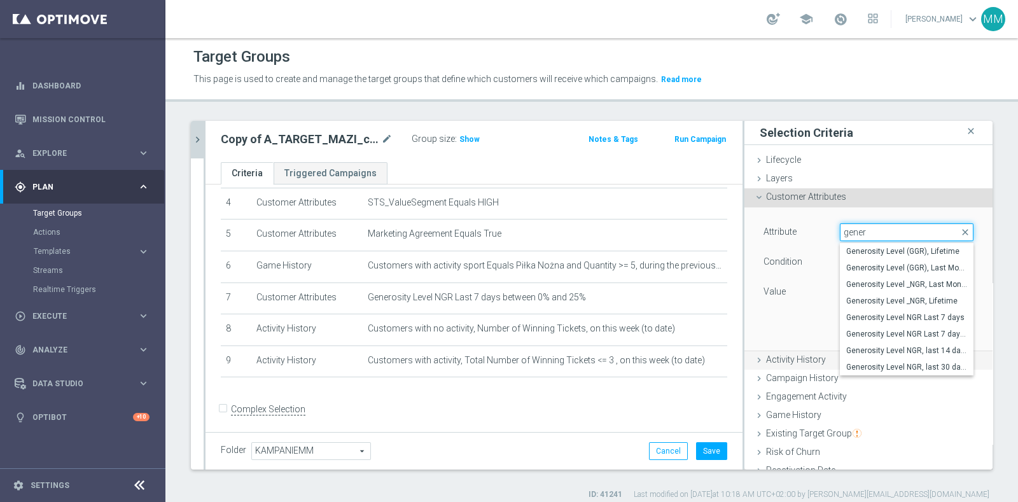
type input "gener"
click at [774, 360] on span "Activity History" at bounding box center [796, 359] width 60 height 10
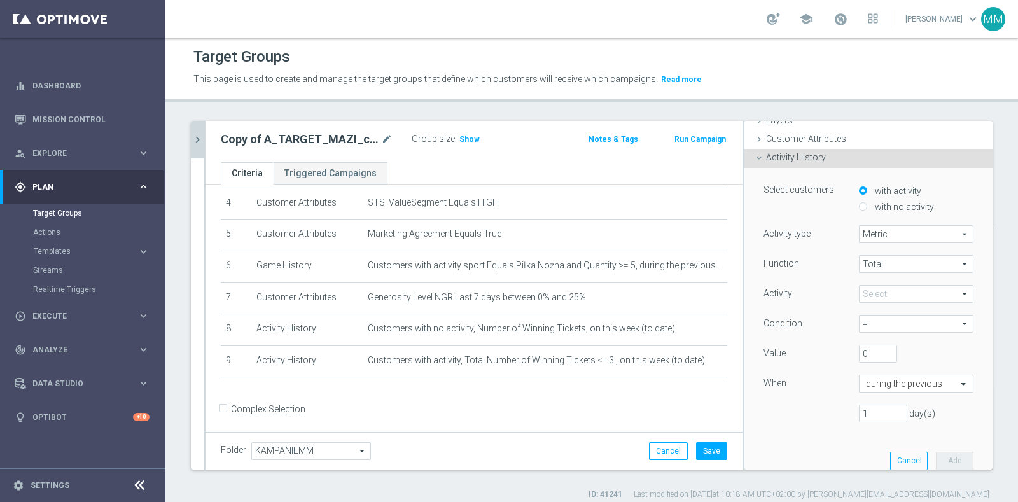
scroll to position [79, 0]
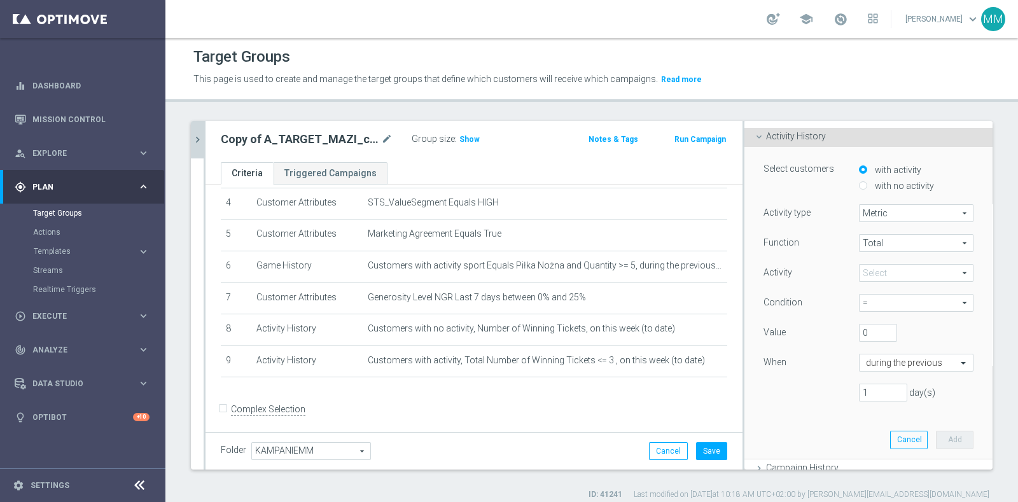
click at [872, 273] on span at bounding box center [916, 273] width 113 height 17
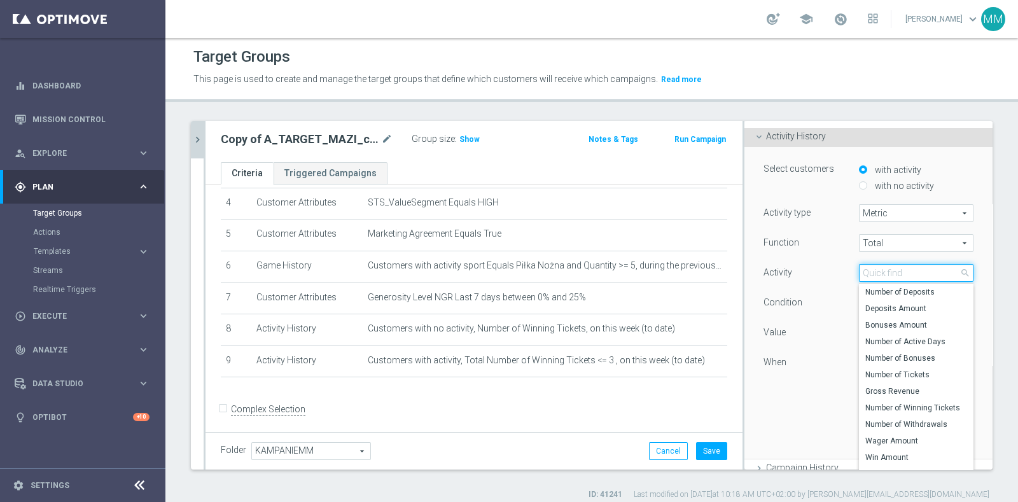
click at [872, 272] on input "search" at bounding box center [916, 273] width 115 height 18
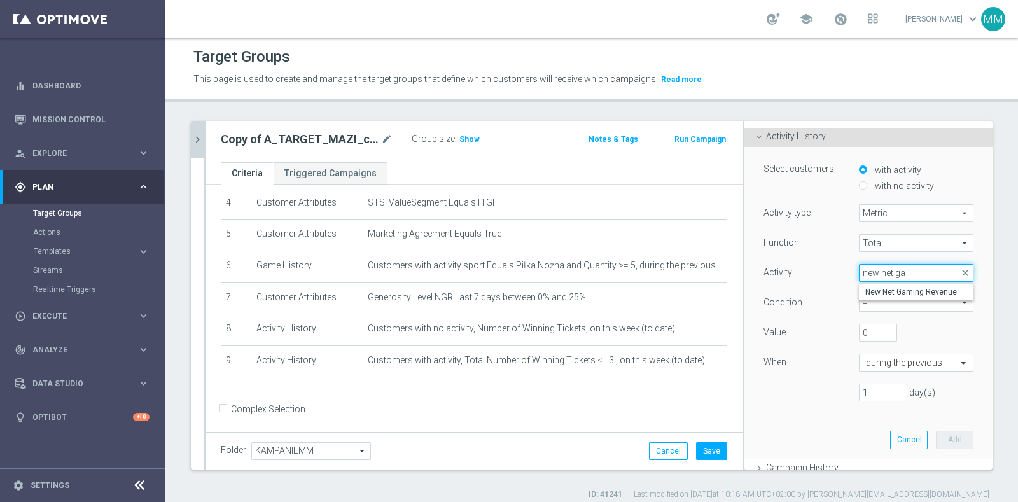
type input "new net ga"
click at [890, 290] on span "New Net Gaming Revenue" at bounding box center [916, 292] width 102 height 10
type input "New Net Gaming Revenue"
click at [875, 297] on span "=" at bounding box center [916, 303] width 113 height 17
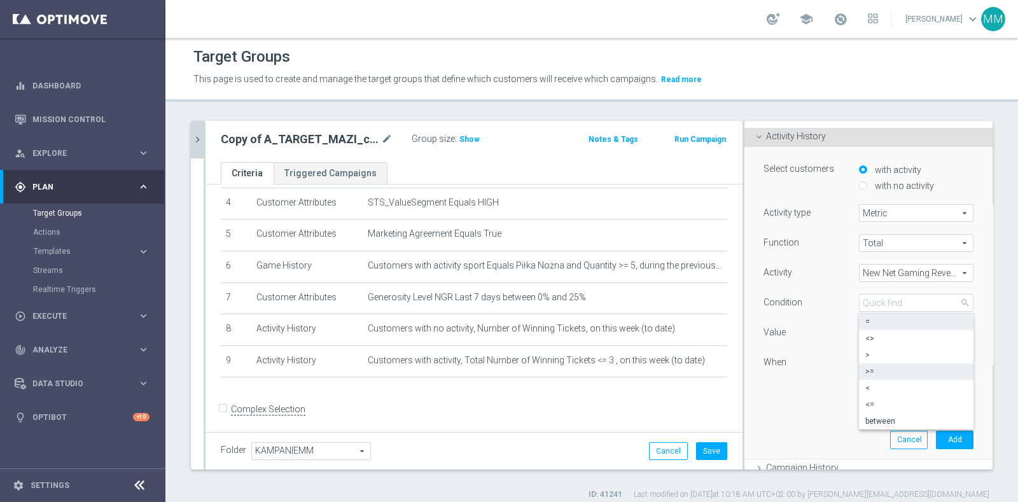
click at [867, 370] on span ">=" at bounding box center [916, 372] width 102 height 10
drag, startPoint x: 845, startPoint y: 336, endPoint x: 853, endPoint y: 332, distance: 9.1
click at [859, 332] on input "0" at bounding box center [878, 333] width 38 height 18
click at [867, 301] on span ">=" at bounding box center [916, 303] width 113 height 17
click at [865, 353] on span ">" at bounding box center [916, 355] width 102 height 10
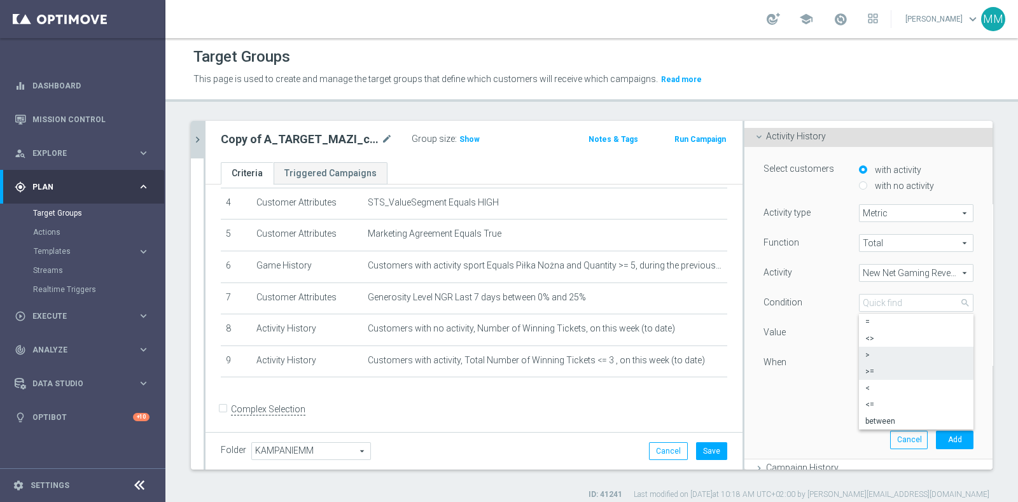
type input ">"
drag, startPoint x: 867, startPoint y: 390, endPoint x: 859, endPoint y: 389, distance: 7.7
click at [860, 390] on input "1" at bounding box center [883, 393] width 48 height 18
click at [878, 370] on div "When during the previous" at bounding box center [868, 364] width 229 height 20
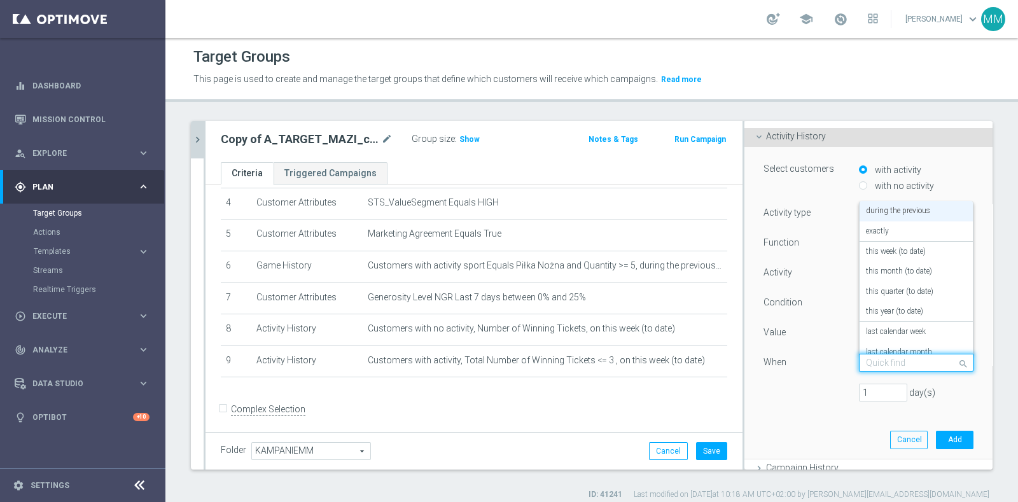
click at [878, 363] on input "text" at bounding box center [903, 363] width 75 height 11
click at [886, 256] on div "this week (to date)" at bounding box center [916, 252] width 101 height 20
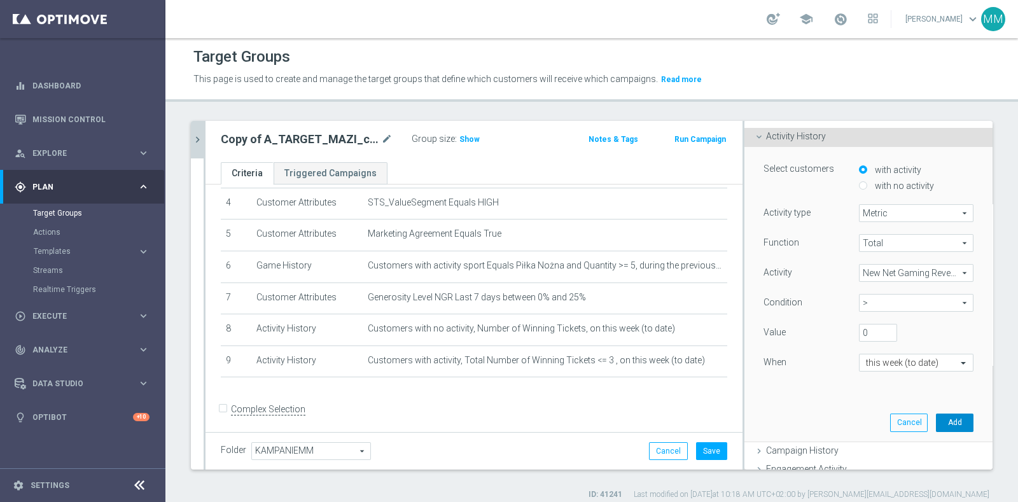
click at [936, 416] on button "Add" at bounding box center [955, 423] width 38 height 18
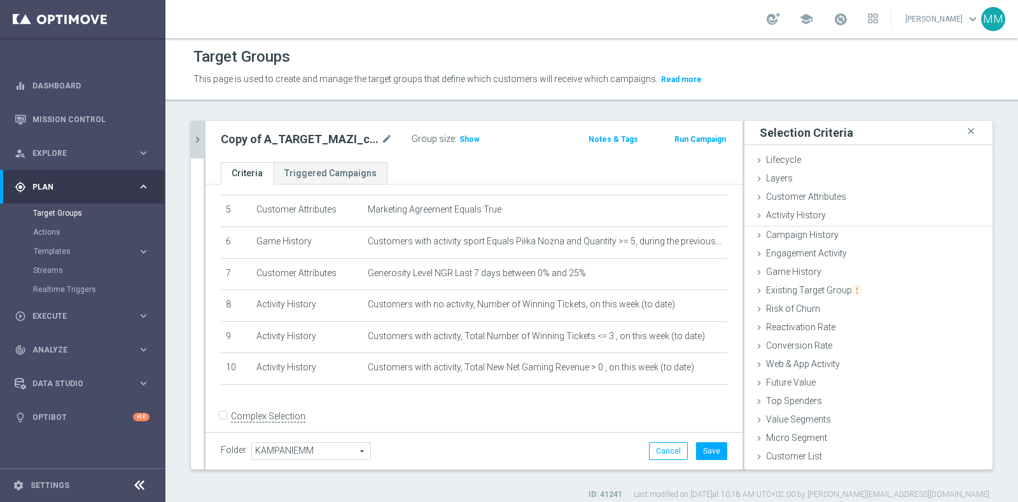
scroll to position [167, 0]
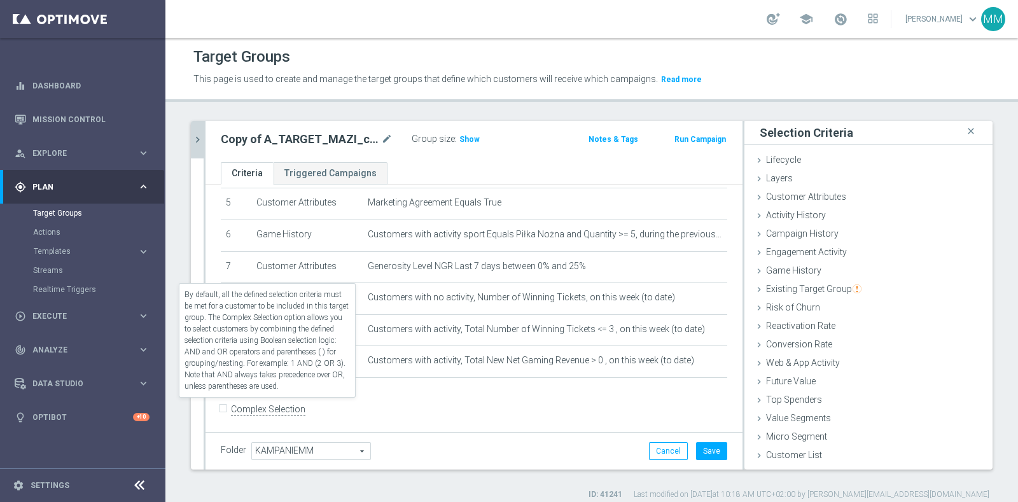
click at [295, 403] on label "Complex Selection" at bounding box center [268, 409] width 74 height 12
click at [229, 402] on input "Complex Selection" at bounding box center [225, 411] width 8 height 18
checkbox input "true"
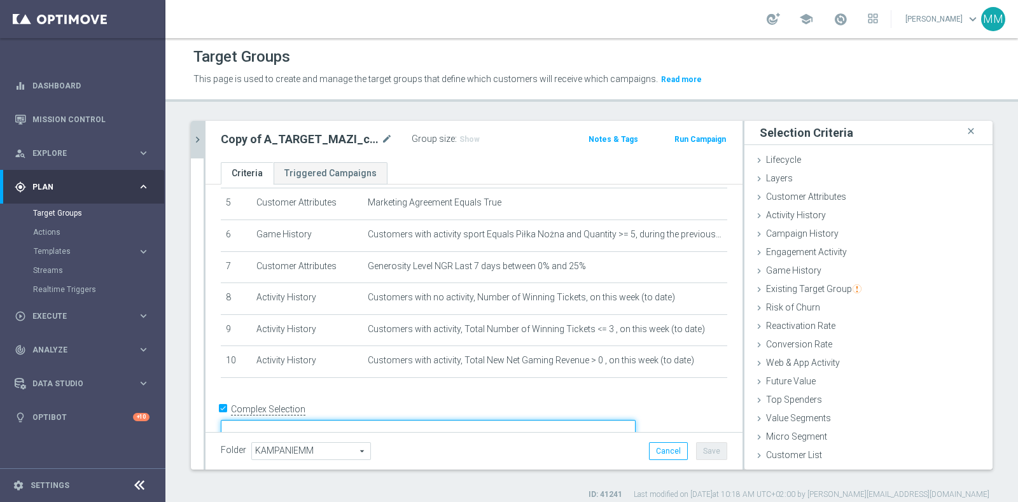
click at [334, 420] on textarea at bounding box center [428, 431] width 415 height 22
paste textarea "AND"
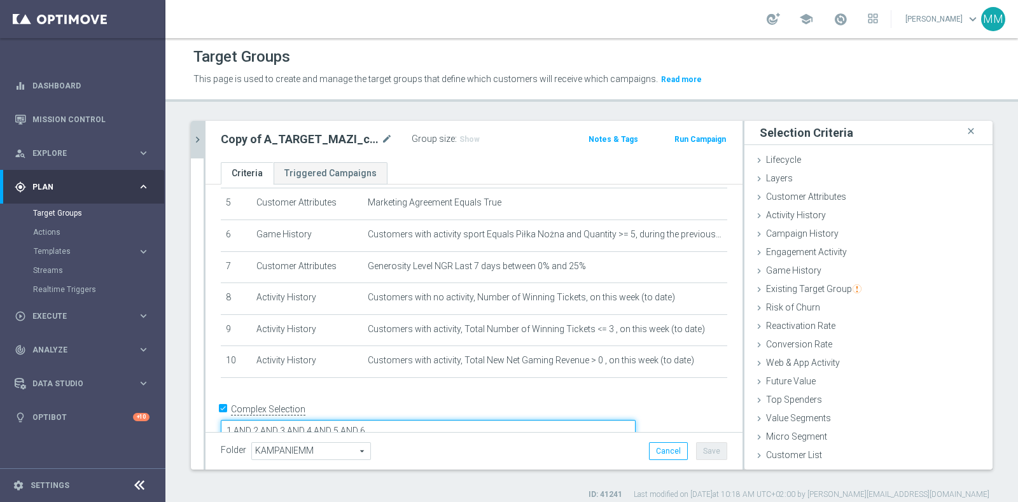
paste textarea "AND"
type textarea "1 AND 2 AND 3 AND 4 AND 5 AND 6 AND 7 AND (8 OR 9) AND 10"
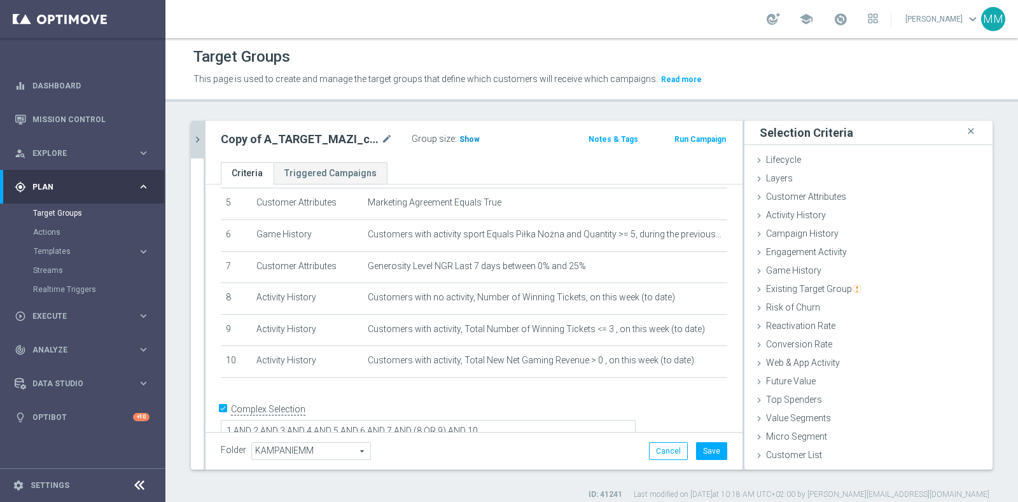
click at [476, 138] on h3 "Show" at bounding box center [469, 139] width 23 height 14
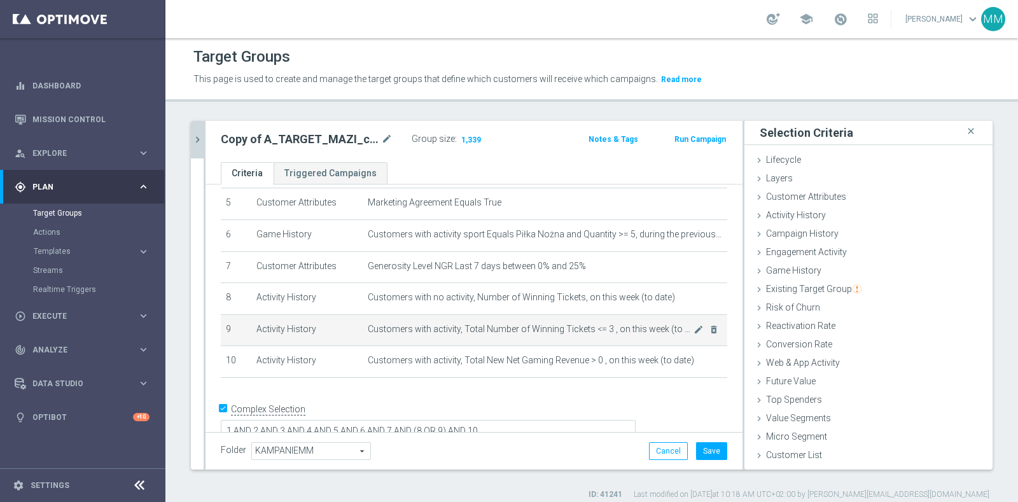
click at [670, 325] on span "Customers with activity, Total Number of Winning Tickets <= 3 , on this week (t…" at bounding box center [531, 329] width 326 height 11
click at [694, 326] on icon "mode_edit" at bounding box center [699, 330] width 10 height 10
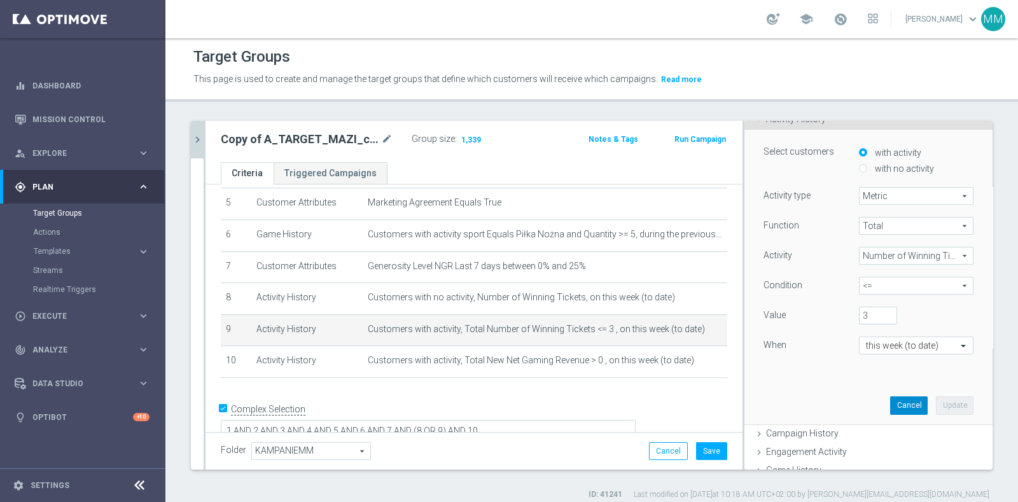
scroll to position [158, 0]
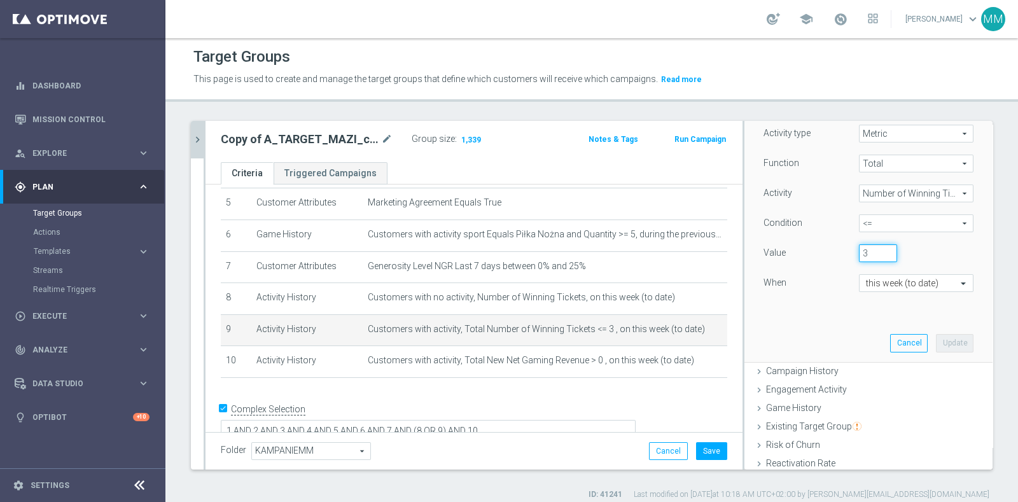
click at [868, 255] on input "3" at bounding box center [878, 253] width 38 height 18
click at [869, 258] on input "3" at bounding box center [878, 253] width 38 height 18
click at [867, 256] on input "3" at bounding box center [878, 253] width 38 height 18
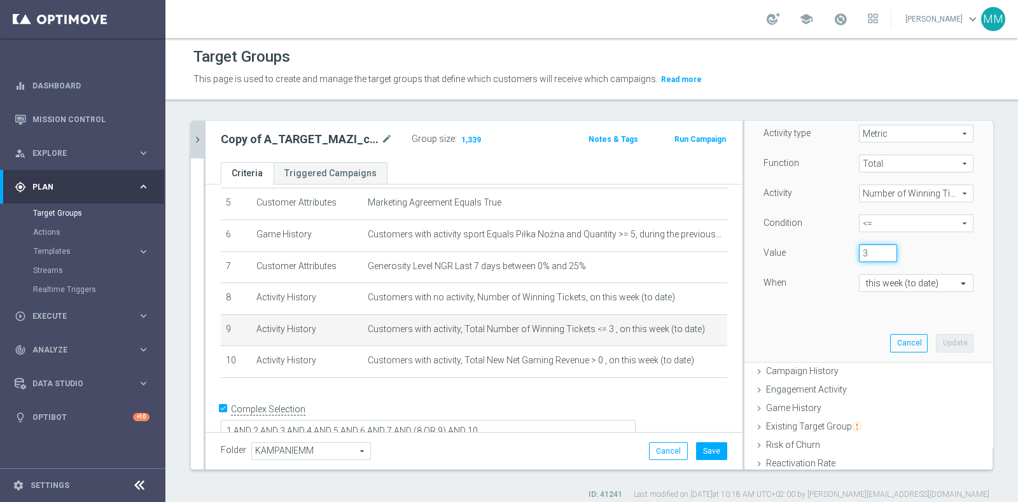
click at [859, 244] on input "3" at bounding box center [878, 253] width 38 height 18
click at [859, 245] on input "3" at bounding box center [878, 253] width 38 height 18
type input "1"
click at [936, 339] on button "Update" at bounding box center [955, 343] width 38 height 18
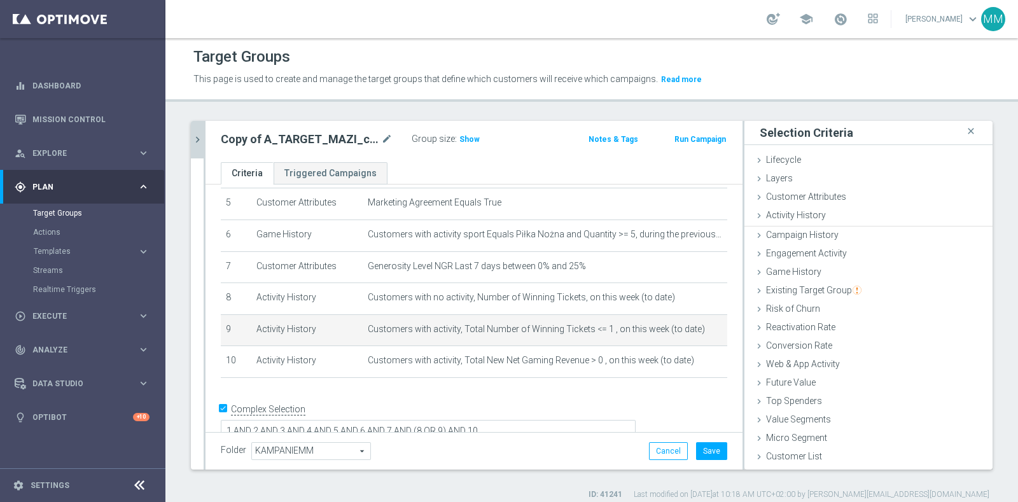
scroll to position [0, 0]
click at [469, 138] on span "Show" at bounding box center [469, 139] width 20 height 9
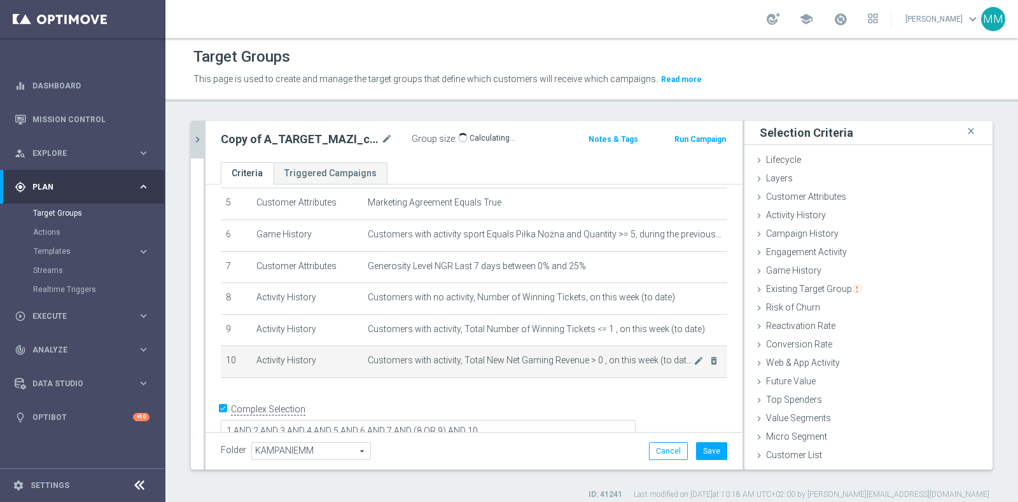
click at [501, 355] on span "Customers with activity, Total New Net Gaming Revenue > 0 , on this week (to da…" at bounding box center [531, 360] width 326 height 11
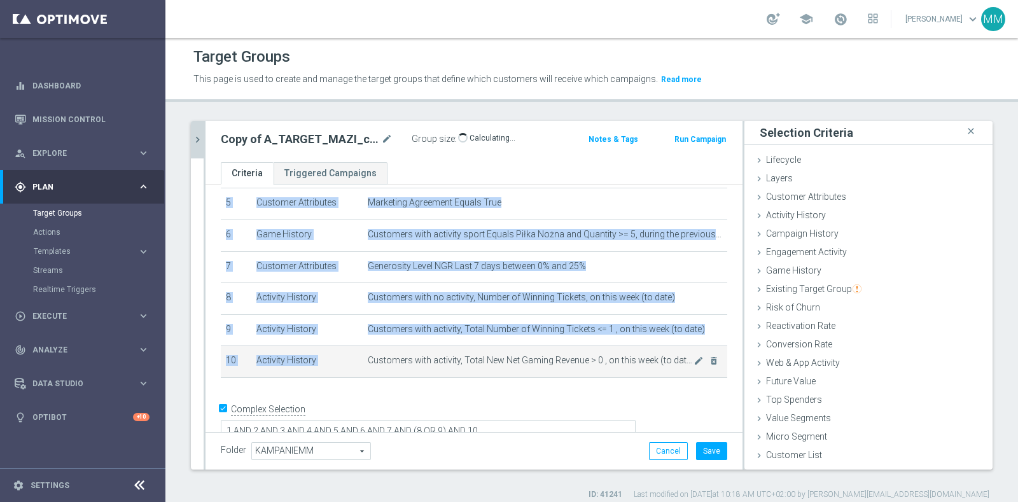
click at [501, 355] on span "Customers with activity, Total New Net Gaming Revenue > 0 , on this week (to da…" at bounding box center [531, 360] width 326 height 11
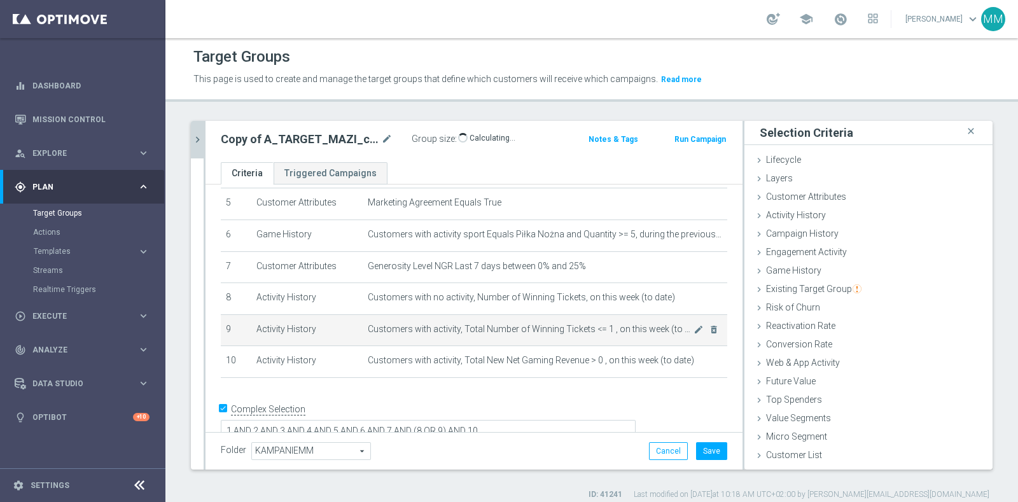
click at [498, 332] on td "Customers with activity, Total Number of Winning Tickets <= 1 , on this week (t…" at bounding box center [545, 330] width 365 height 32
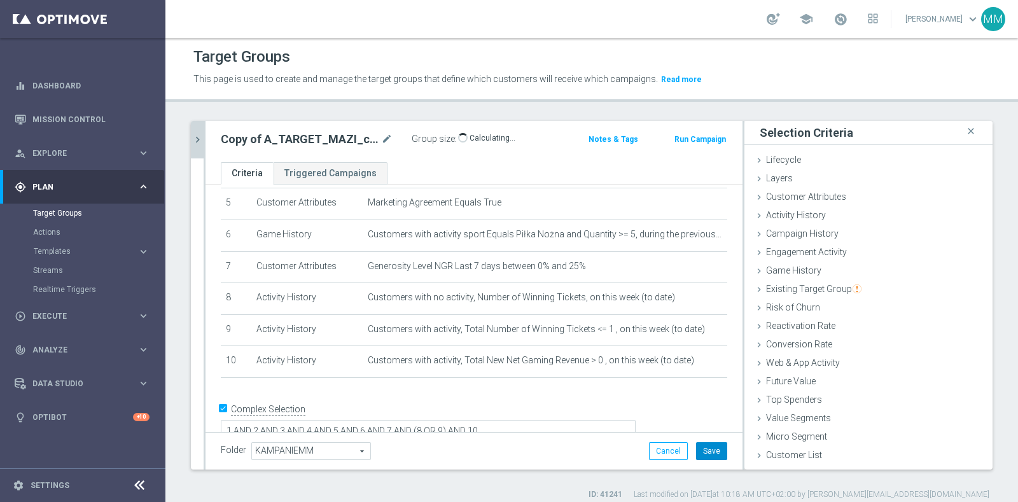
click at [707, 449] on button "Save" at bounding box center [711, 451] width 31 height 18
click at [189, 132] on div "Copy of A_TARGET_MAZI_calc close more_vert Prioritize Customer Target Groups li…" at bounding box center [591, 310] width 853 height 379
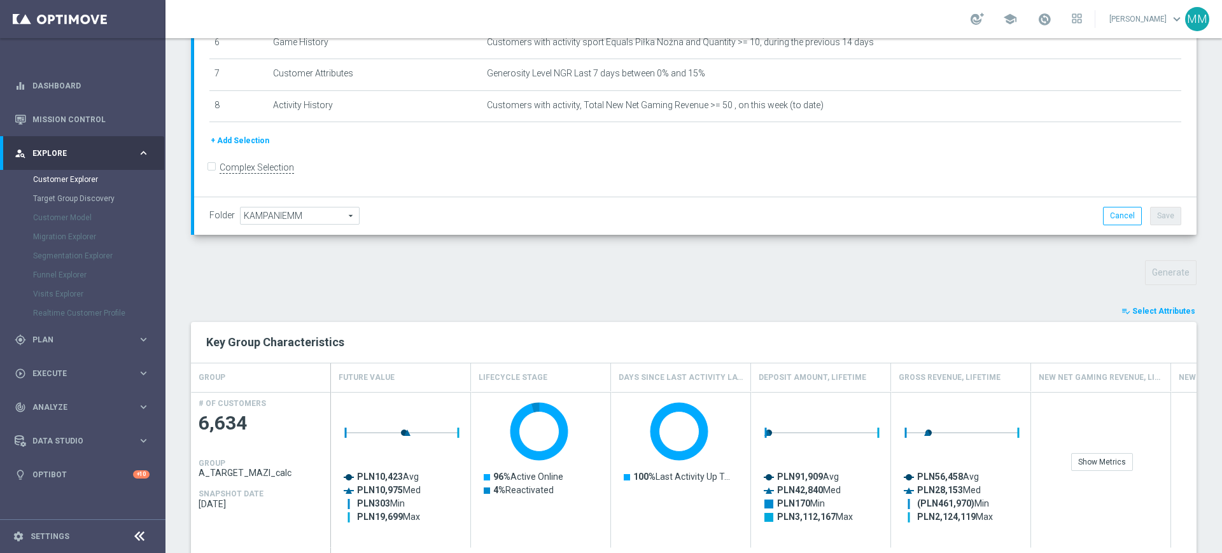
scroll to position [369, 0]
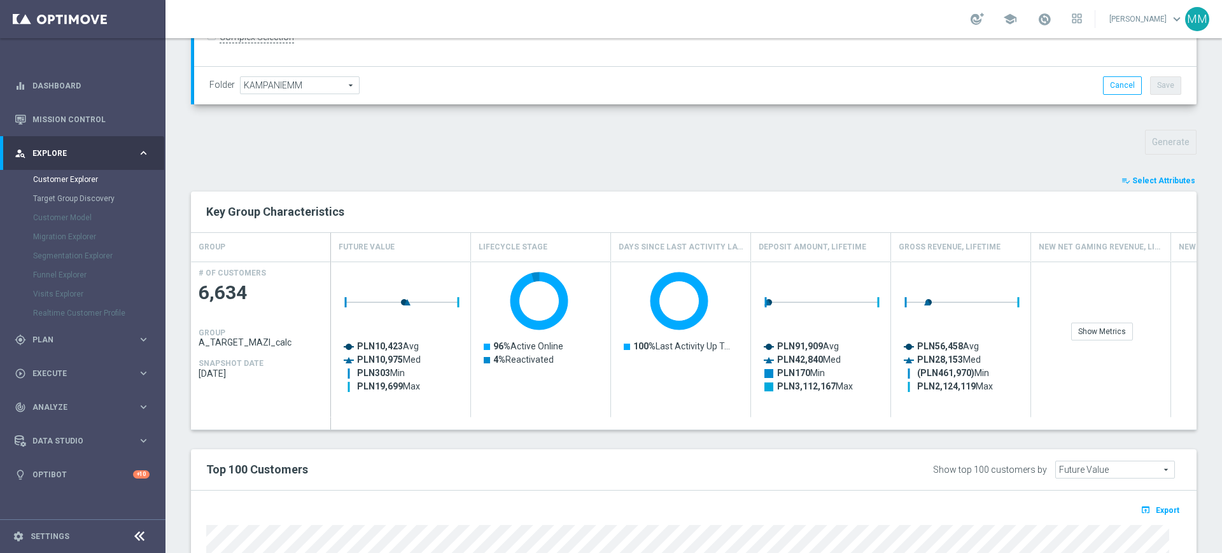
click at [1159, 182] on span "Select Attributes" at bounding box center [1163, 180] width 63 height 9
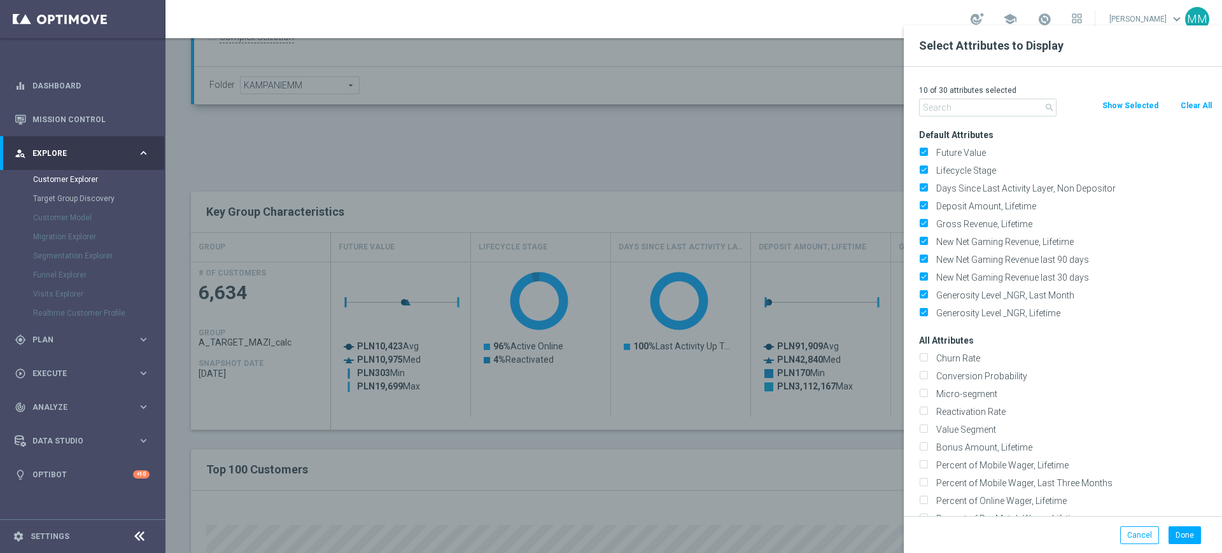
click at [1185, 103] on button "Clear All" at bounding box center [1196, 106] width 34 height 14
checkbox input "false"
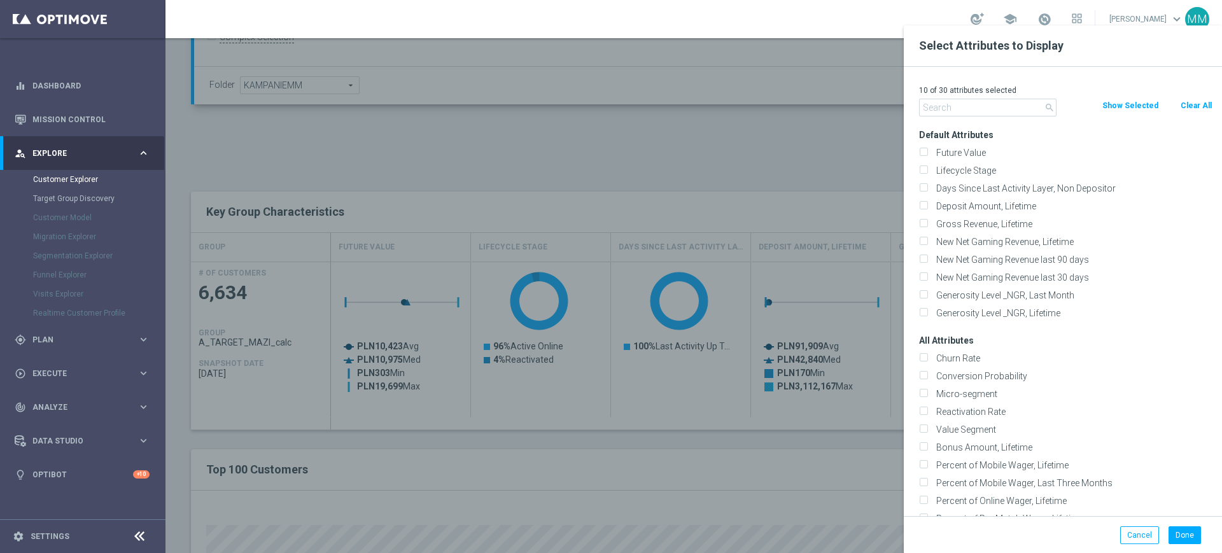
checkbox input "false"
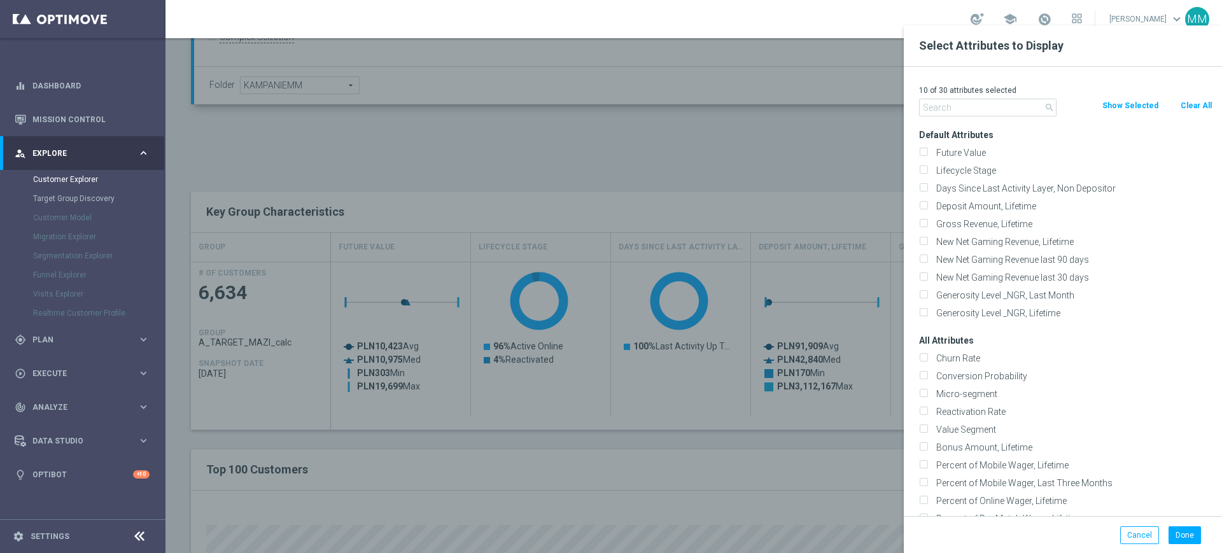
checkbox input "false"
click at [1014, 110] on input "text" at bounding box center [987, 108] width 137 height 18
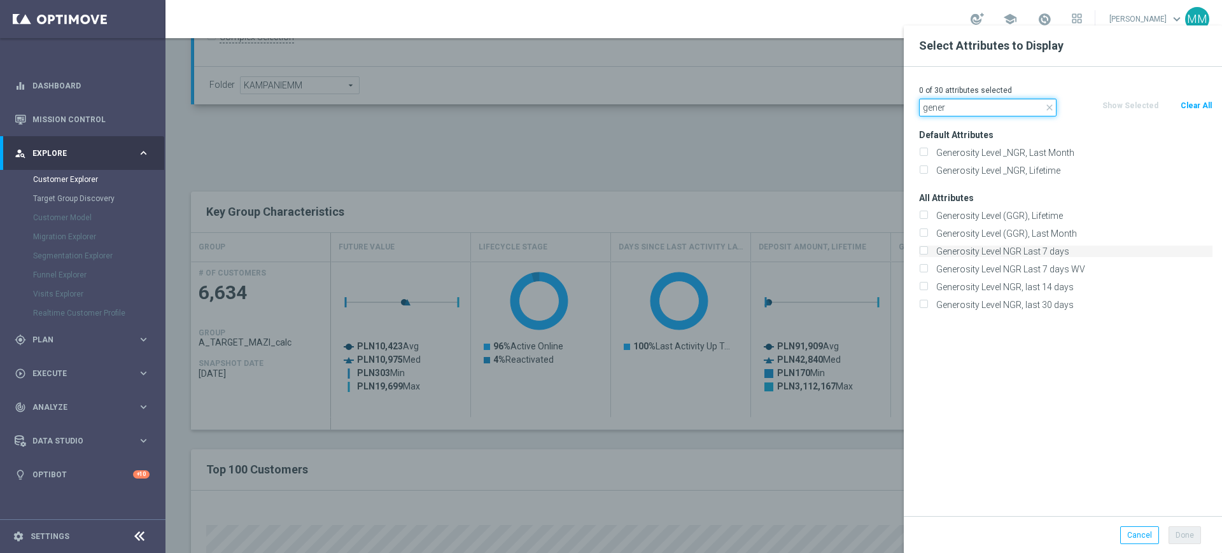
type input "gener"
click at [1010, 256] on label "Generosity Level NGR Last 7 days" at bounding box center [1072, 251] width 281 height 11
click at [927, 256] on input "Generosity Level NGR Last 7 days" at bounding box center [923, 253] width 8 height 8
checkbox input "true"
click at [967, 108] on input "gener" at bounding box center [987, 108] width 137 height 18
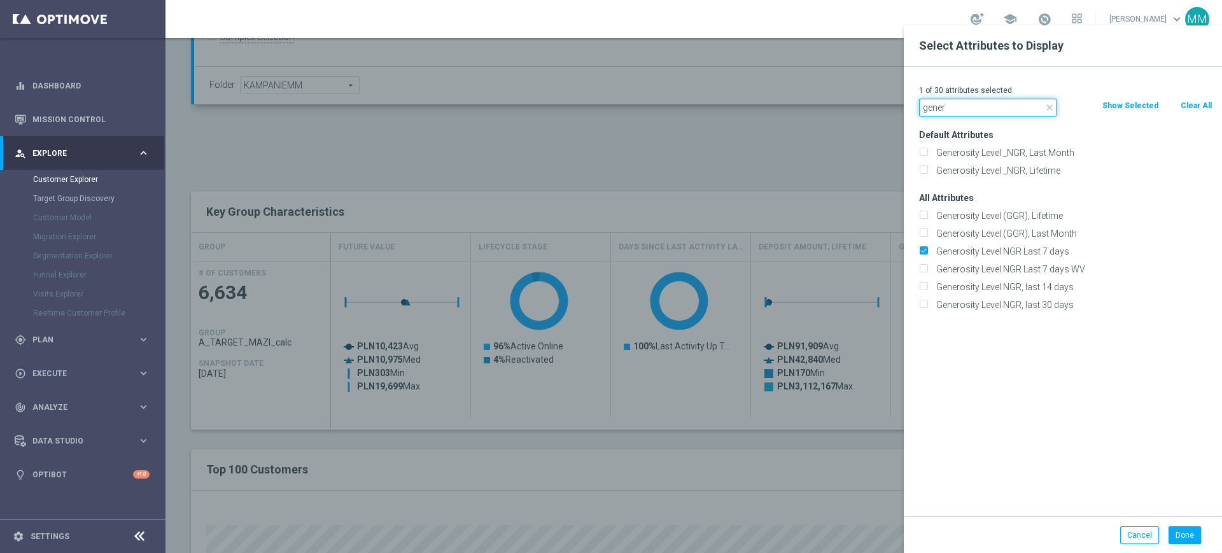
click at [967, 108] on input "gener" at bounding box center [987, 108] width 137 height 18
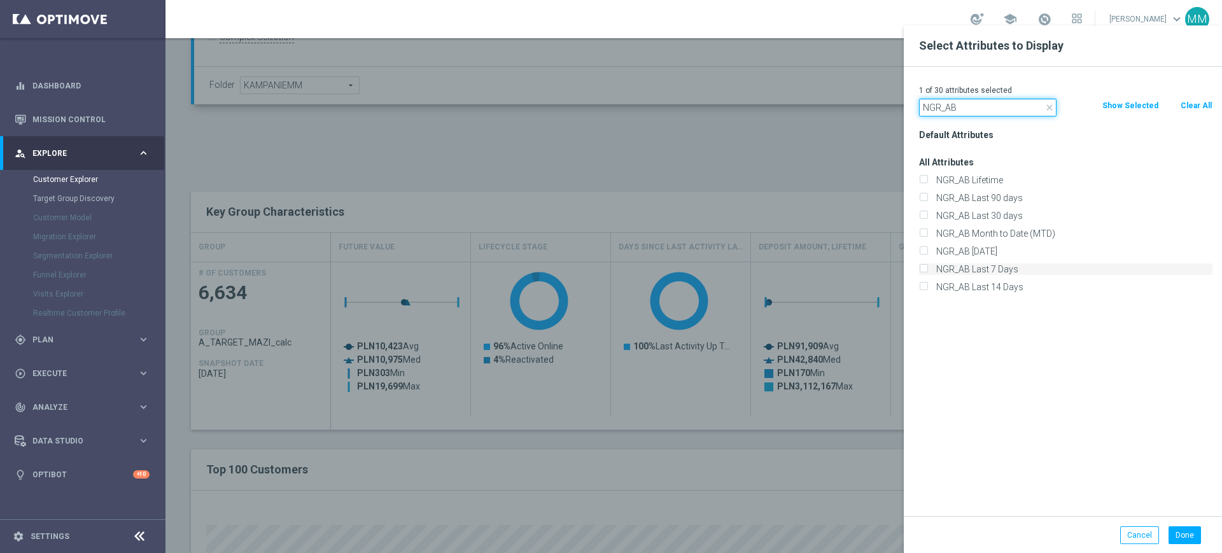
type input "NGR_AB"
click at [1007, 263] on label "NGR_AB Last 7 Days" at bounding box center [1072, 268] width 281 height 11
click at [927, 267] on input "NGR_AB Last 7 Days" at bounding box center [923, 271] width 8 height 8
checkbox input "true"
click at [979, 111] on input "NGR_AB" at bounding box center [987, 108] width 137 height 18
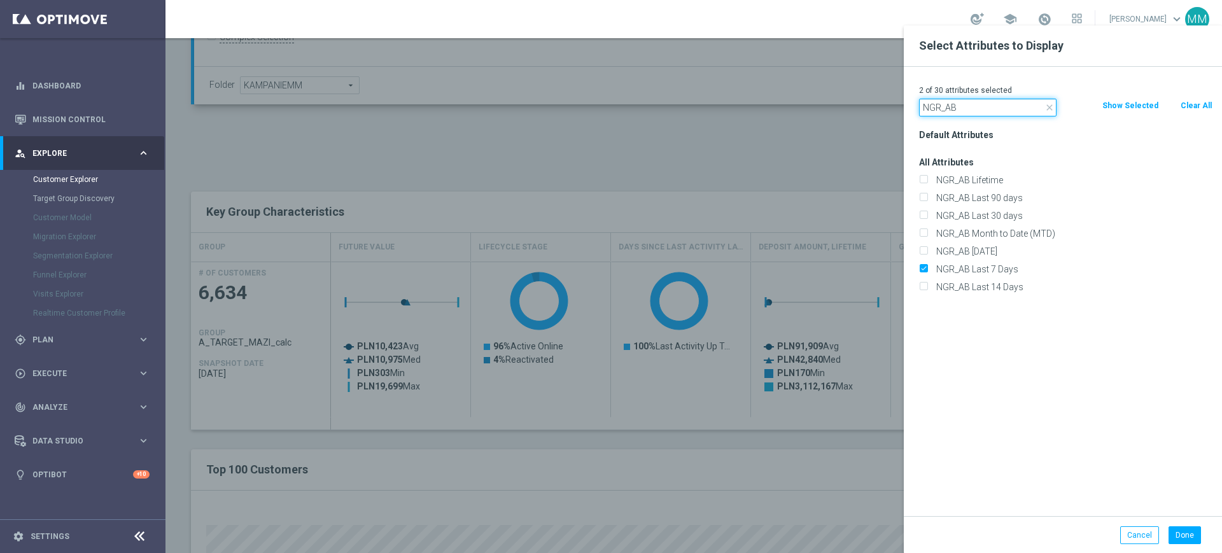
click at [979, 111] on input "NGR_AB" at bounding box center [987, 108] width 137 height 18
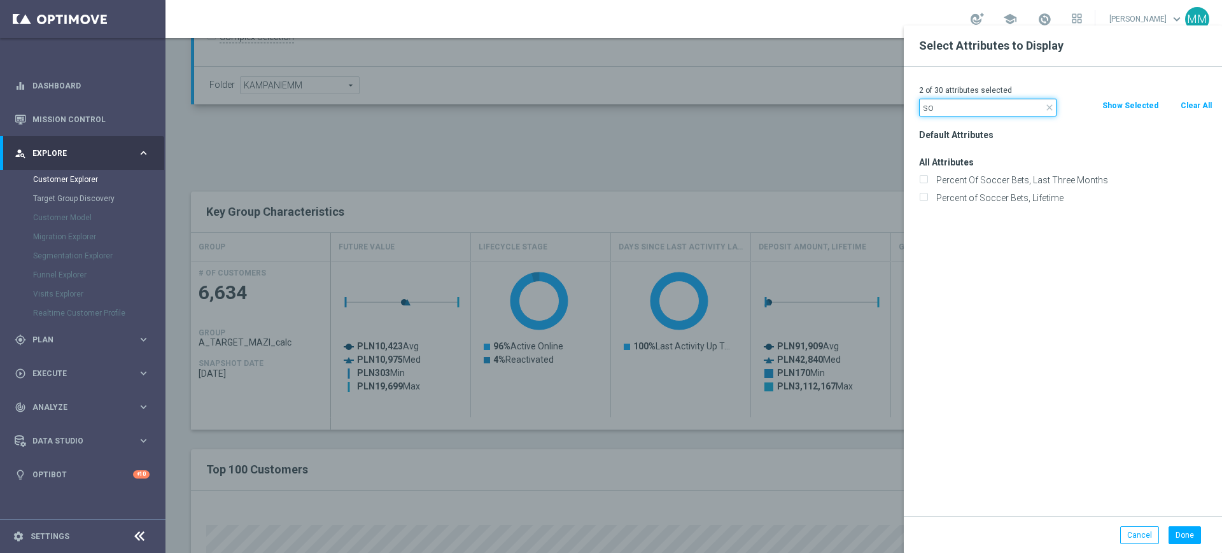
type input "s"
type input "p"
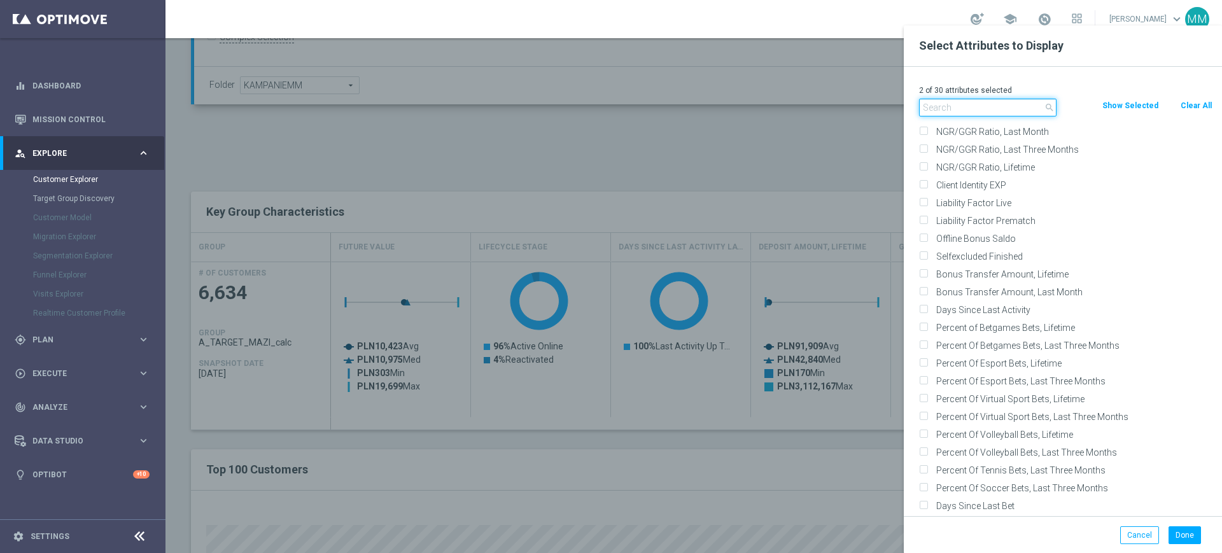
scroll to position [2148, 0]
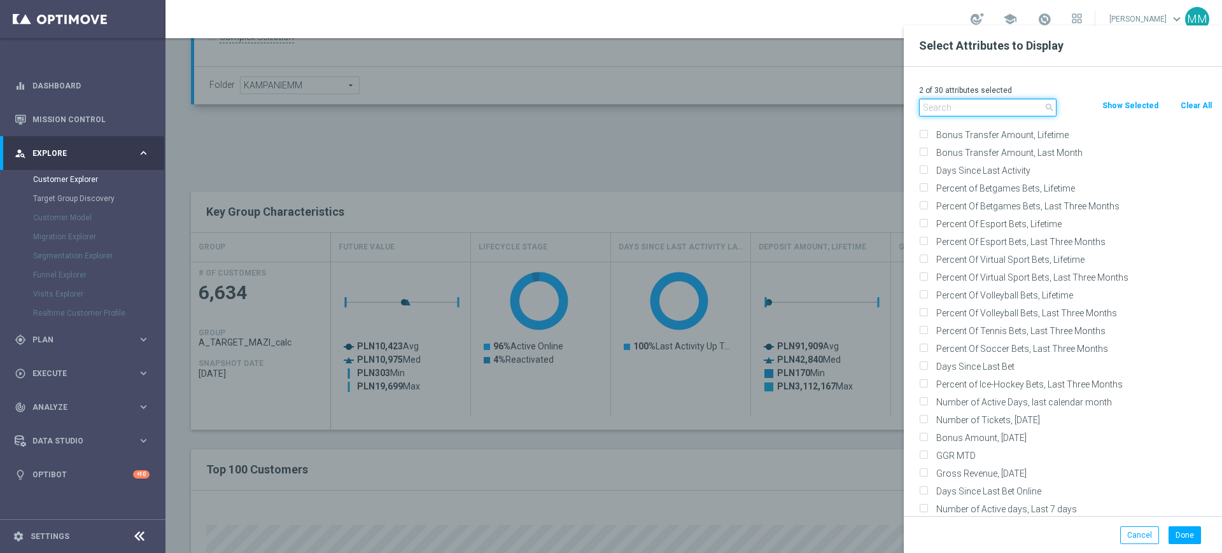
click at [972, 104] on input "text" at bounding box center [987, 108] width 137 height 18
click at [974, 104] on input "text" at bounding box center [987, 108] width 137 height 18
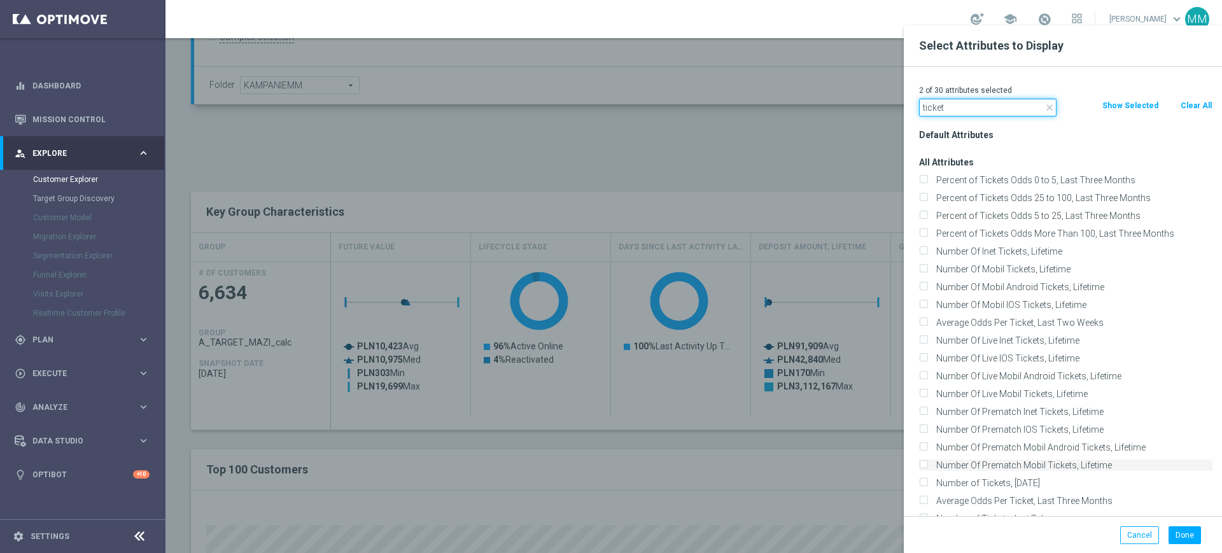
scroll to position [80, 0]
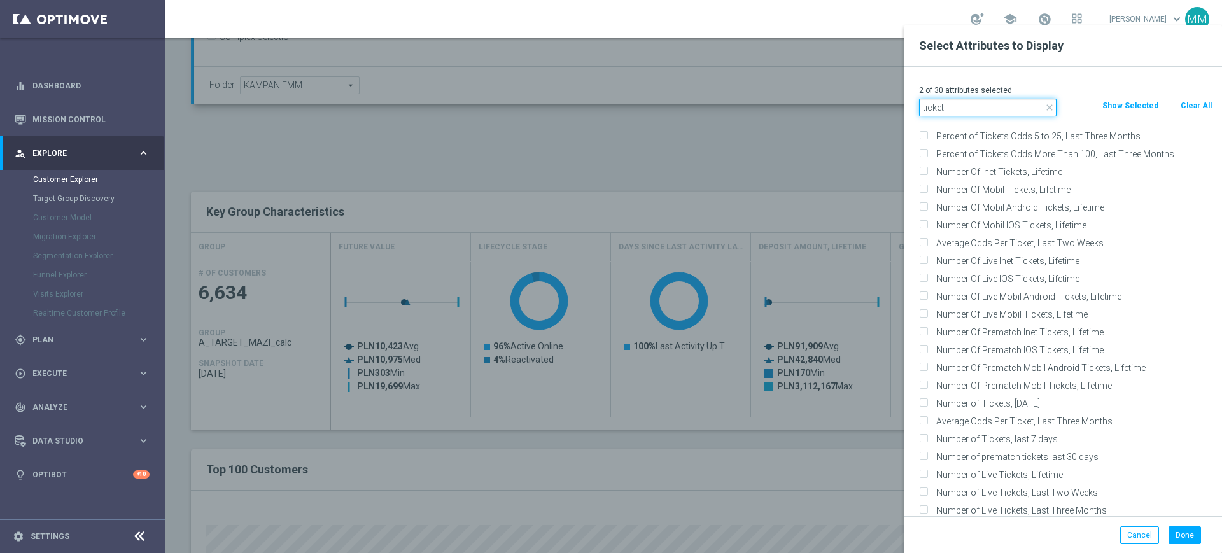
click at [975, 102] on input "ticket" at bounding box center [987, 108] width 137 height 18
click at [977, 102] on input "ticket" at bounding box center [987, 108] width 137 height 18
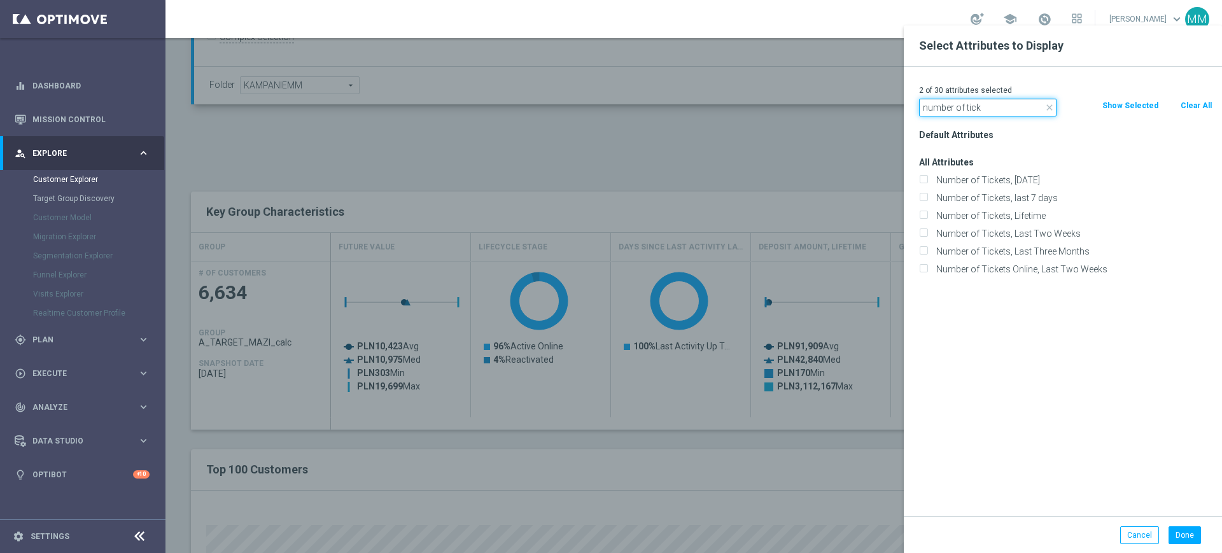
scroll to position [0, 0]
type input "number of tick"
click at [1000, 200] on label "Number of Tickets, last 7 days" at bounding box center [1072, 197] width 281 height 11
click at [927, 200] on input "Number of Tickets, last 7 days" at bounding box center [923, 199] width 8 height 8
click at [989, 195] on label "Number of Tickets, last 7 days" at bounding box center [1072, 197] width 281 height 11
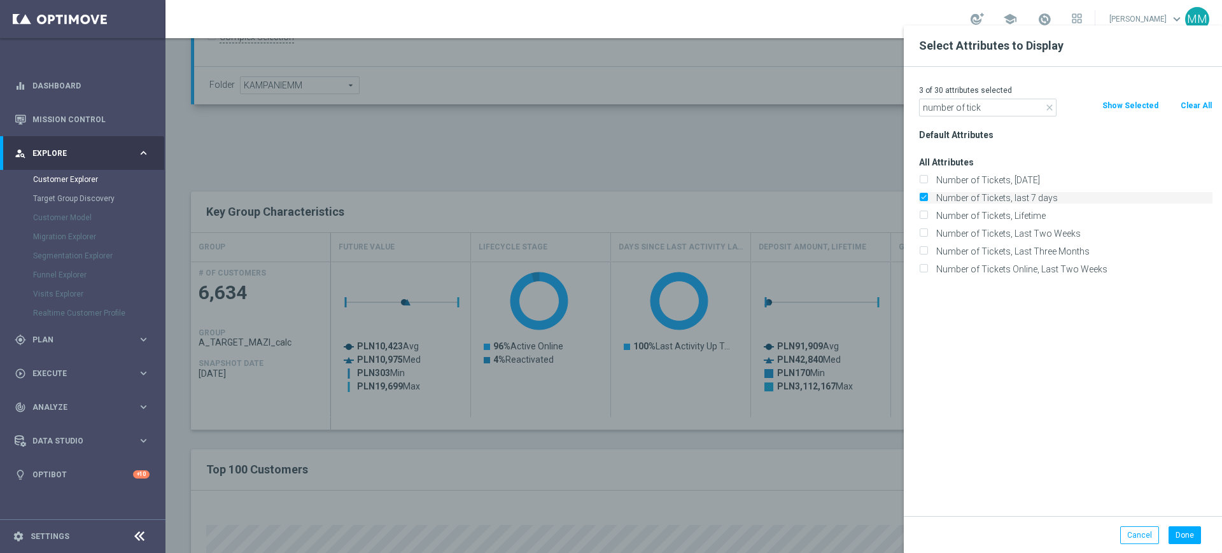
click at [927, 195] on input "Number of Tickets, last 7 days" at bounding box center [923, 199] width 8 height 8
click at [980, 199] on label "Number of Tickets, last 7 days" at bounding box center [1072, 197] width 281 height 11
click at [927, 199] on input "Number of Tickets, last 7 days" at bounding box center [923, 199] width 8 height 8
checkbox input "true"
click at [111, 426] on div "Data Studio keyboard_arrow_right" at bounding box center [82, 441] width 164 height 34
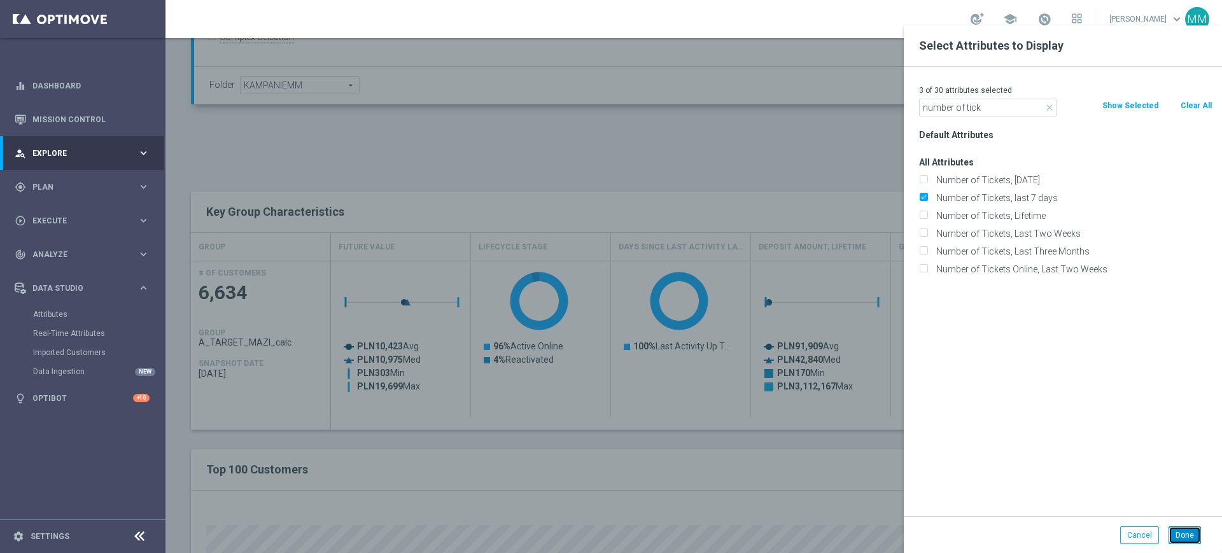
click at [1175, 533] on button "Done" at bounding box center [1184, 535] width 32 height 18
type input "Search"
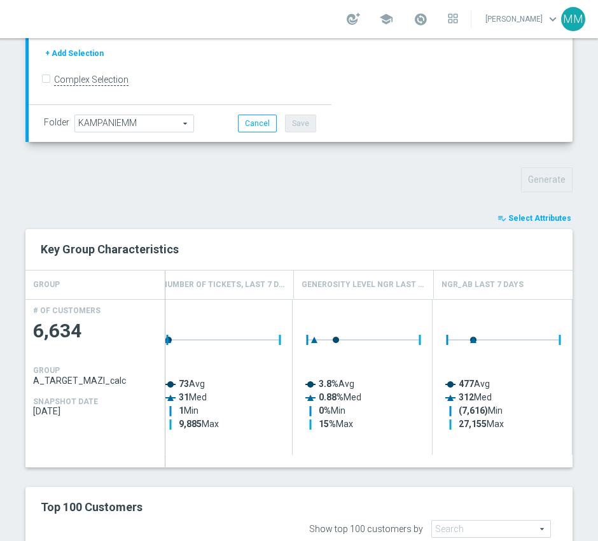
scroll to position [0, 8]
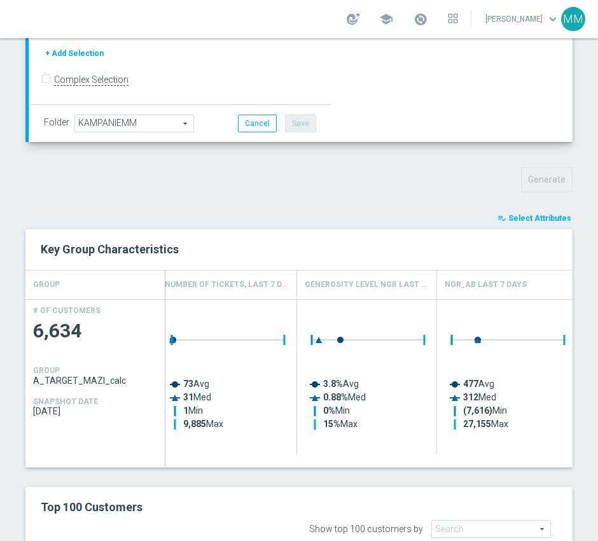
click at [499, 215] on icon "playlist_add_check" at bounding box center [502, 218] width 9 height 9
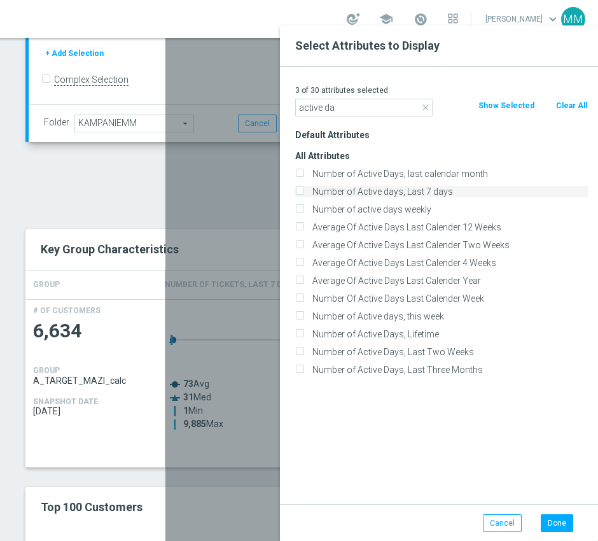
type input "active da"
click at [370, 193] on label "Number of Active days, Last 7 days" at bounding box center [448, 191] width 281 height 11
click at [304, 193] on input "Number of Active days, Last 7 days" at bounding box center [299, 193] width 8 height 8
checkbox input "true"
click at [555, 530] on button "Done" at bounding box center [557, 523] width 32 height 18
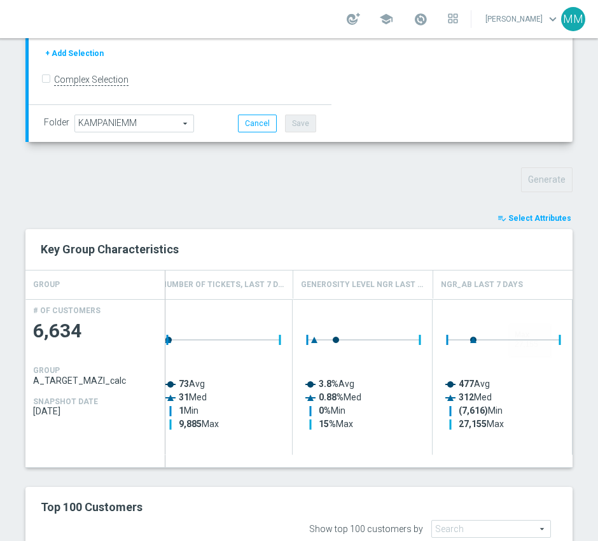
scroll to position [0, 152]
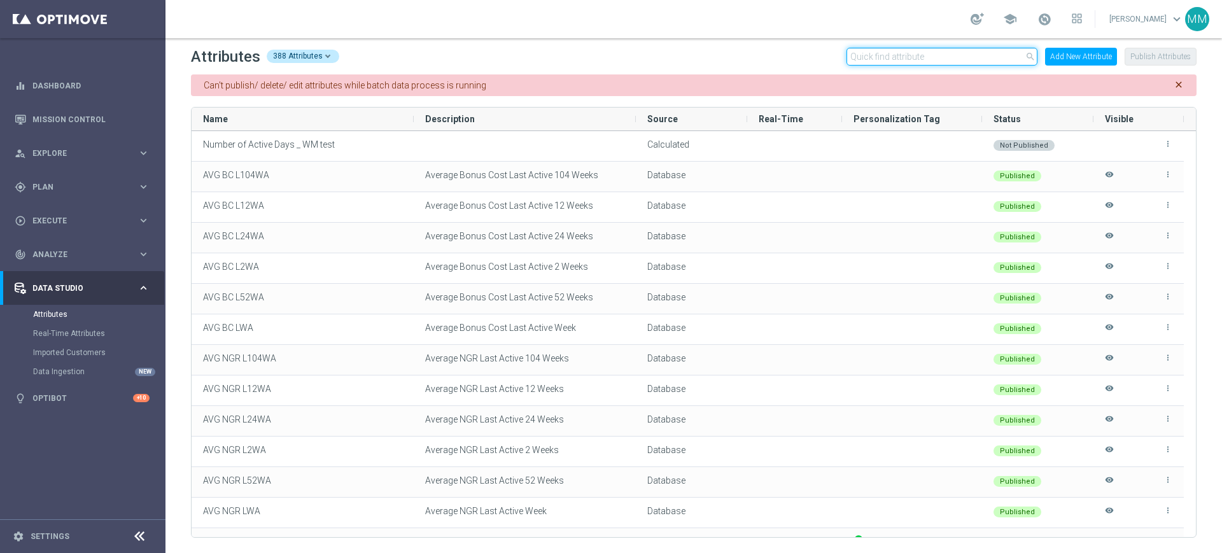
click at [895, 57] on input "text" at bounding box center [941, 57] width 191 height 18
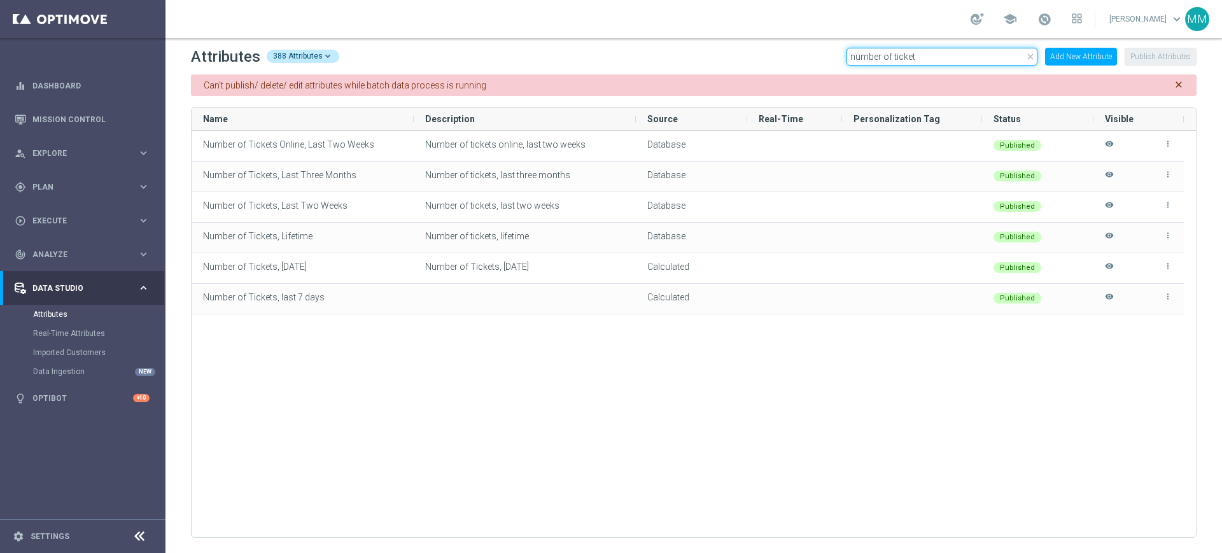
type input "number of ticket"
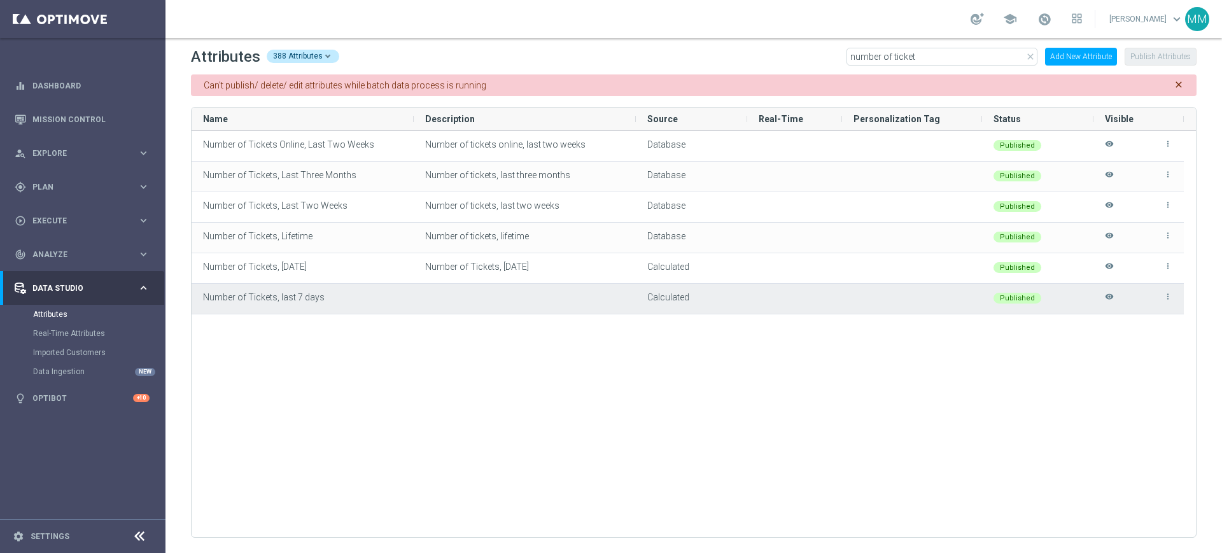
click at [1171, 294] on icon "more_vert" at bounding box center [1167, 296] width 9 height 9
click at [606, 291] on div at bounding box center [525, 299] width 222 height 30
drag, startPoint x: 706, startPoint y: 297, endPoint x: 395, endPoint y: 290, distance: 311.9
click at [702, 297] on div "Calculated" at bounding box center [691, 296] width 88 height 25
click at [318, 290] on div "Number of Tickets, last 7 days" at bounding box center [303, 299] width 222 height 30
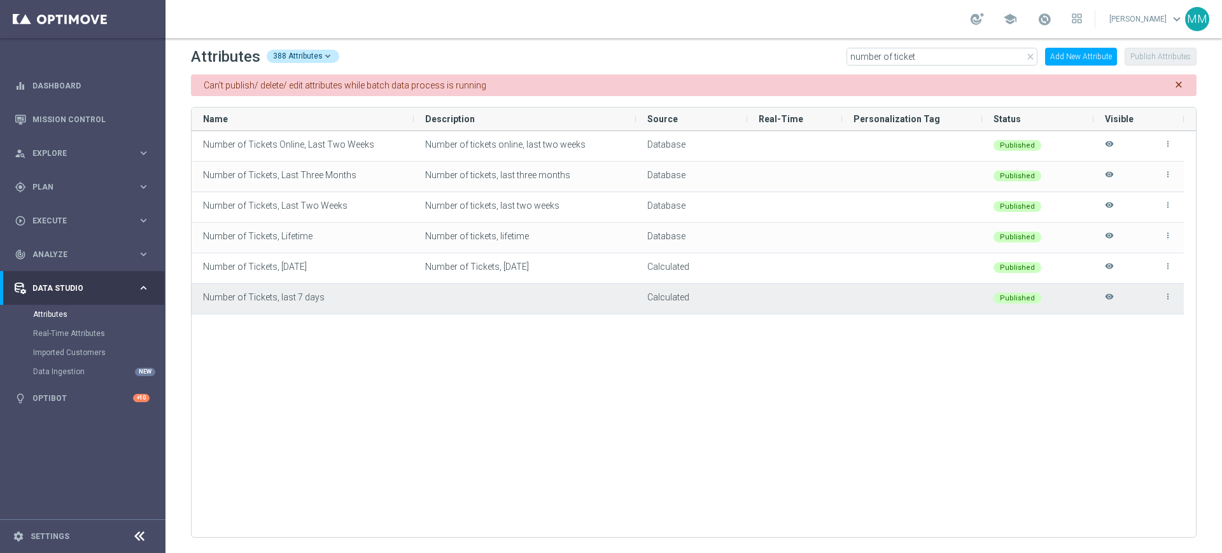
click at [317, 290] on div "Number of Tickets, last 7 days" at bounding box center [303, 299] width 222 height 30
click at [310, 299] on span "Number of Tickets, last 7 days" at bounding box center [264, 297] width 122 height 10
click at [309, 300] on span "Number of Tickets, last 7 days" at bounding box center [264, 297] width 122 height 10
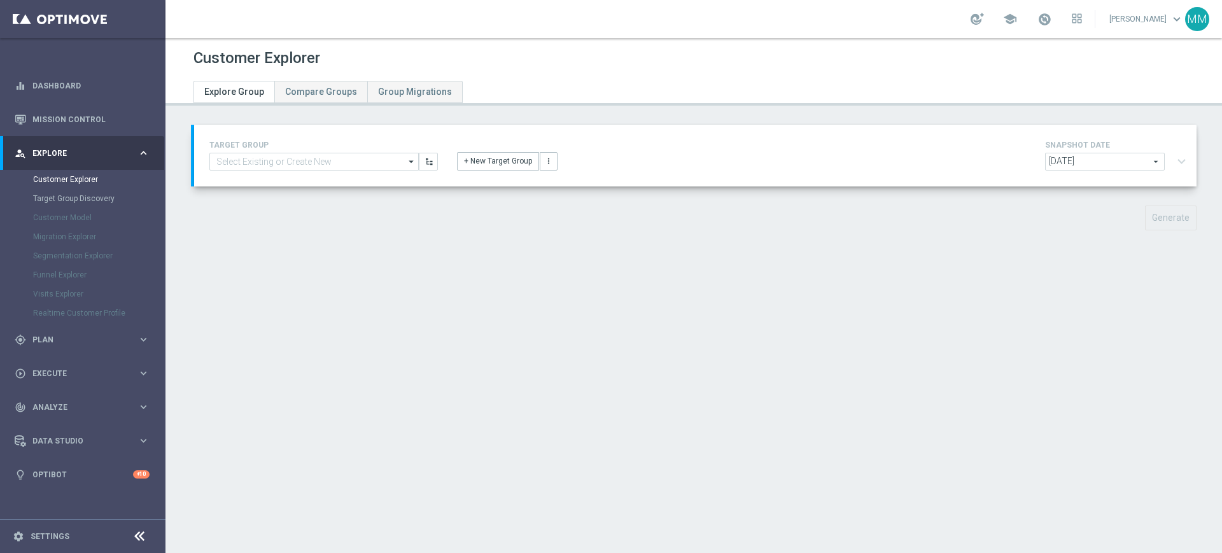
type input "Copy of A_TARGET_MAZI_calc"
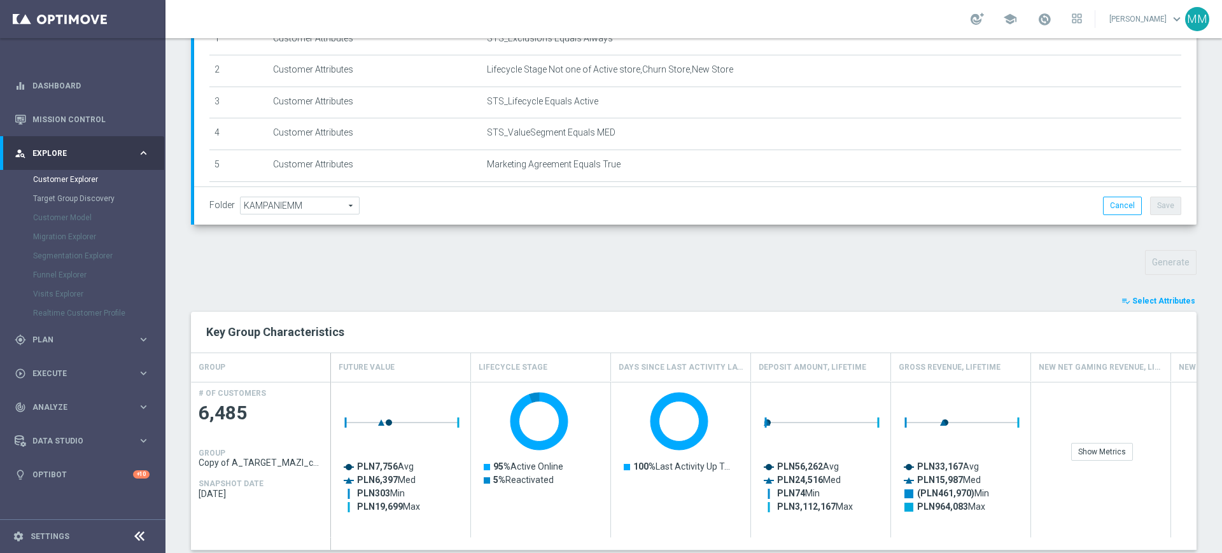
scroll to position [318, 0]
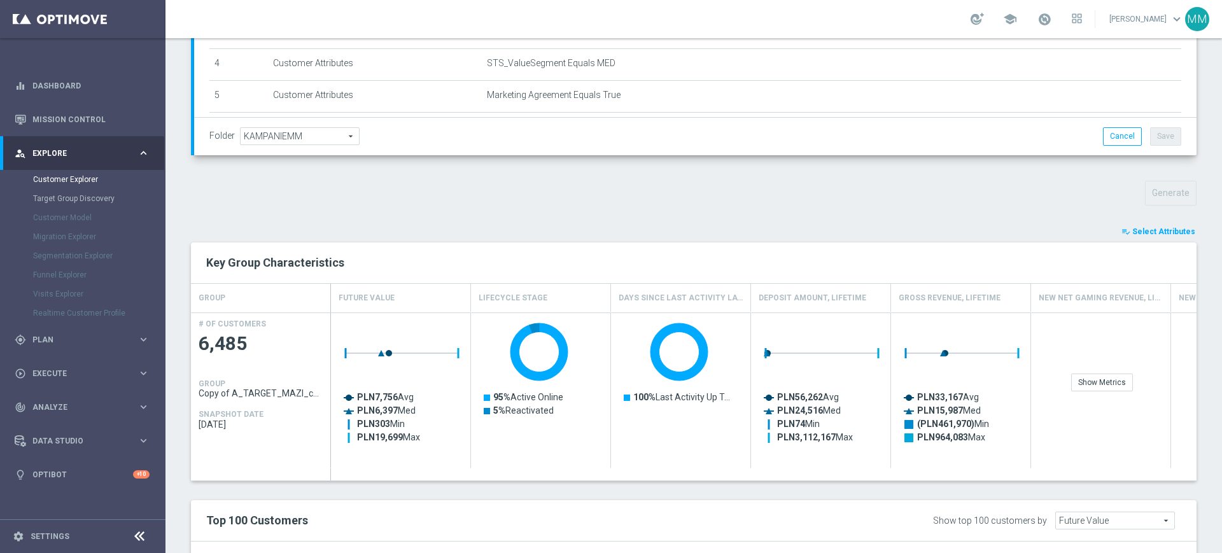
click at [1139, 235] on span "Select Attributes" at bounding box center [1163, 231] width 63 height 9
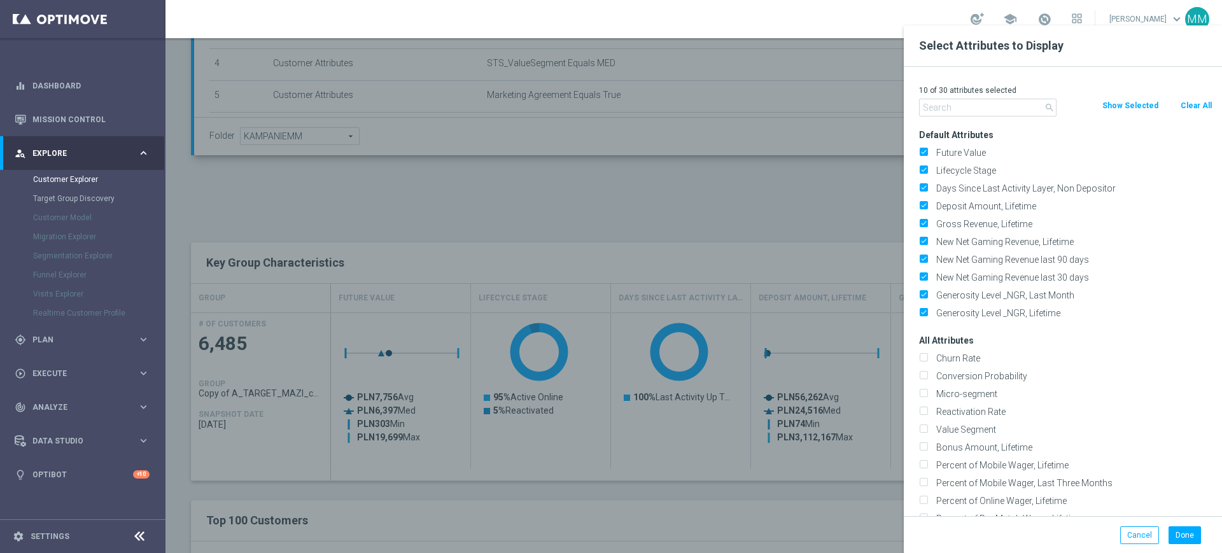
click at [1180, 109] on button "Clear All" at bounding box center [1196, 106] width 34 height 14
checkbox input "false"
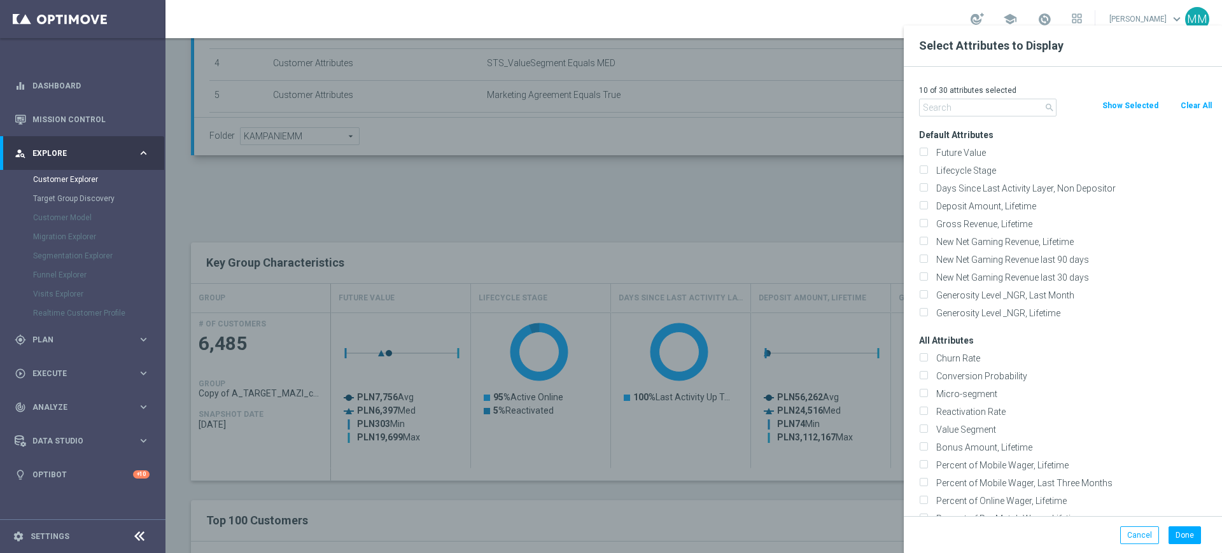
checkbox input "false"
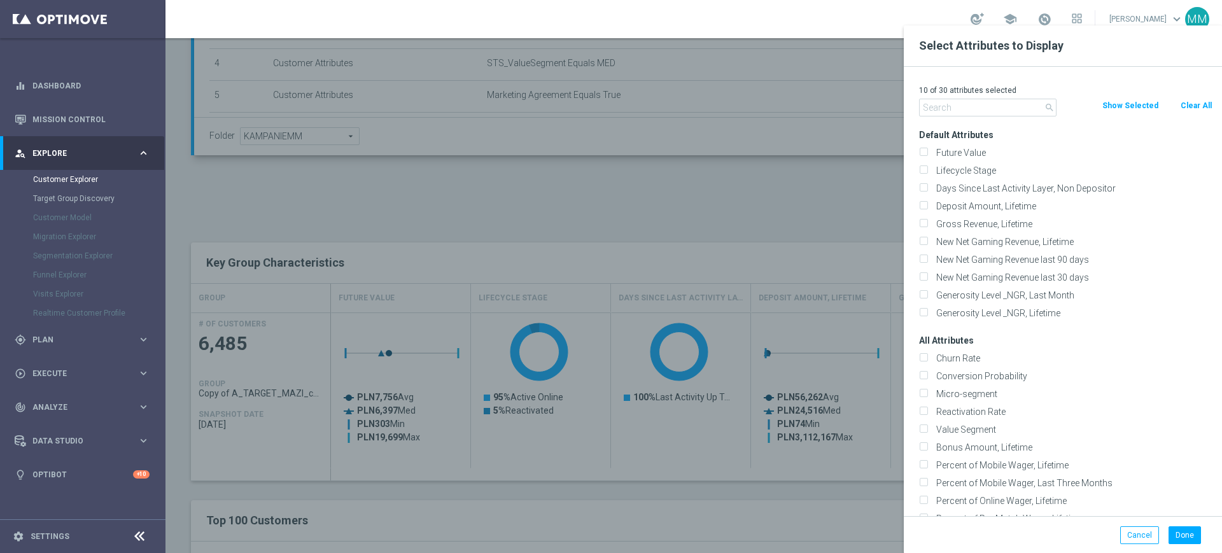
checkbox input "false"
click at [977, 112] on input "text" at bounding box center [987, 108] width 137 height 18
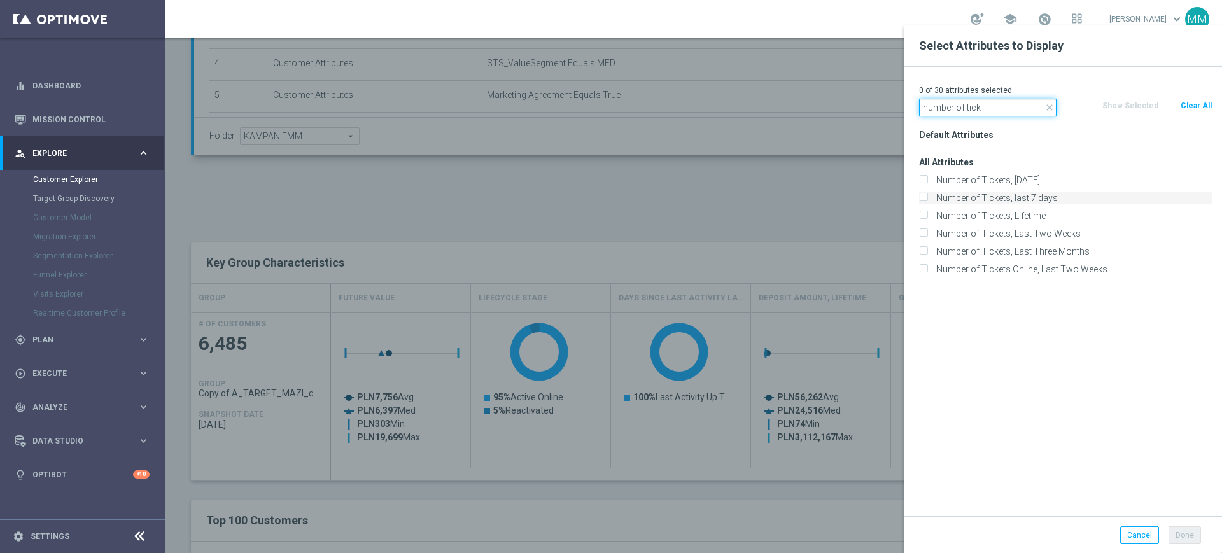
type input "number of tick"
click at [1032, 193] on label "Number of Tickets, last 7 days" at bounding box center [1072, 197] width 281 height 11
click at [927, 195] on input "Number of Tickets, last 7 days" at bounding box center [923, 199] width 8 height 8
checkbox input "true"
click at [954, 106] on input "number of tick" at bounding box center [987, 108] width 137 height 18
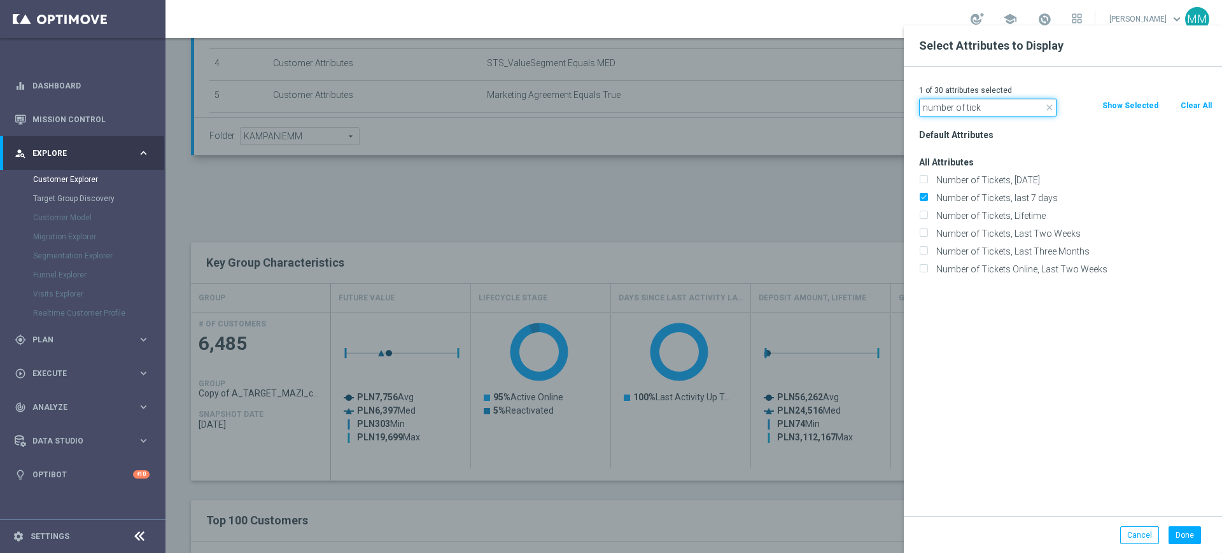
click at [958, 106] on input "number of tick" at bounding box center [987, 108] width 137 height 18
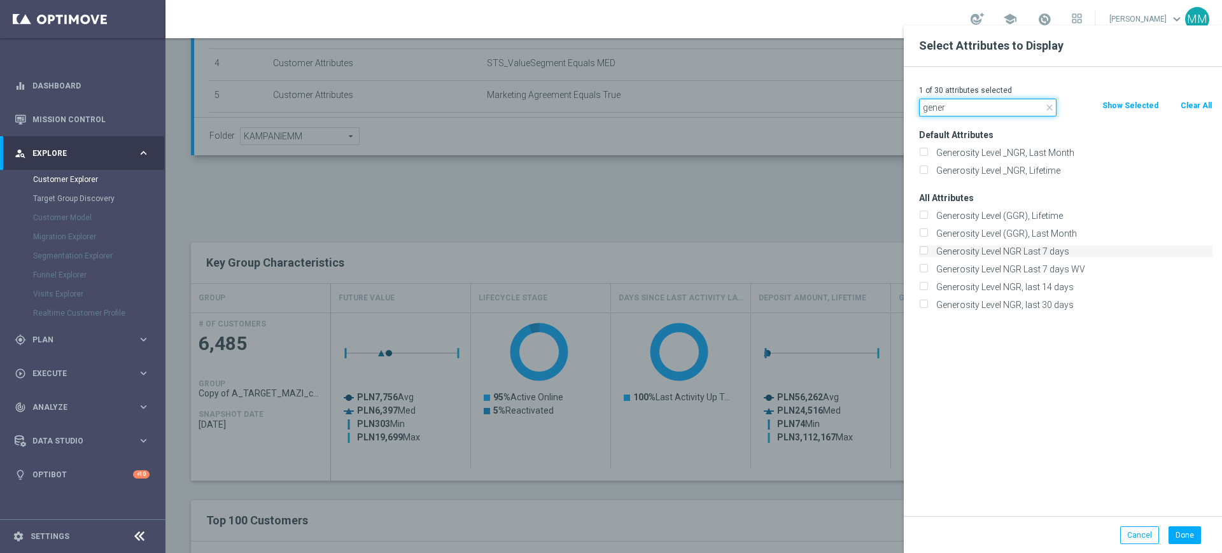
type input "gener"
click at [1028, 247] on label "Generosity Level NGR Last 7 days" at bounding box center [1072, 251] width 281 height 11
click at [927, 249] on input "Generosity Level NGR Last 7 days" at bounding box center [923, 253] width 8 height 8
checkbox input "true"
click at [944, 113] on input "gener" at bounding box center [987, 108] width 137 height 18
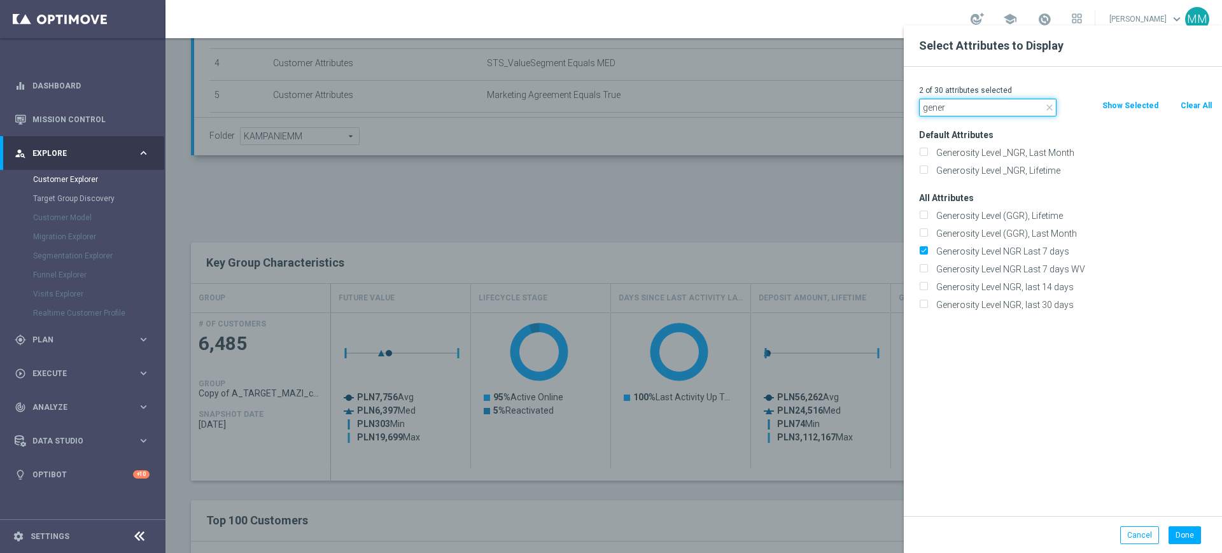
click at [942, 113] on input "gener" at bounding box center [987, 108] width 137 height 18
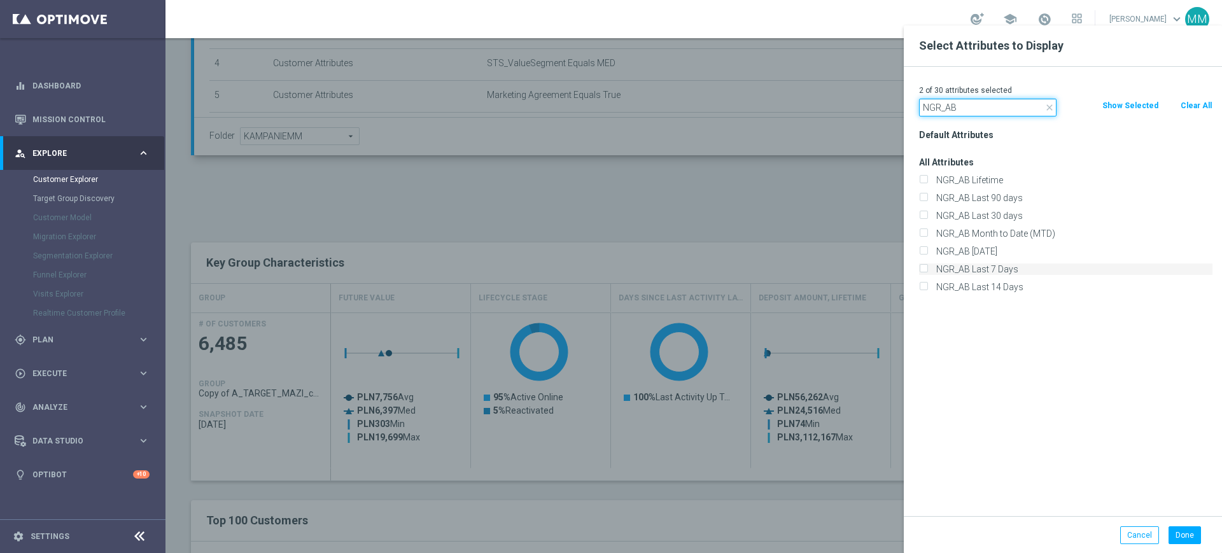
type input "NGR_AB"
click at [991, 266] on label "NGR_AB Last 7 Days" at bounding box center [1072, 268] width 281 height 11
click at [927, 267] on input "NGR_AB Last 7 Days" at bounding box center [923, 271] width 8 height 8
checkbox input "true"
click at [1192, 531] on button "Done" at bounding box center [1184, 535] width 32 height 18
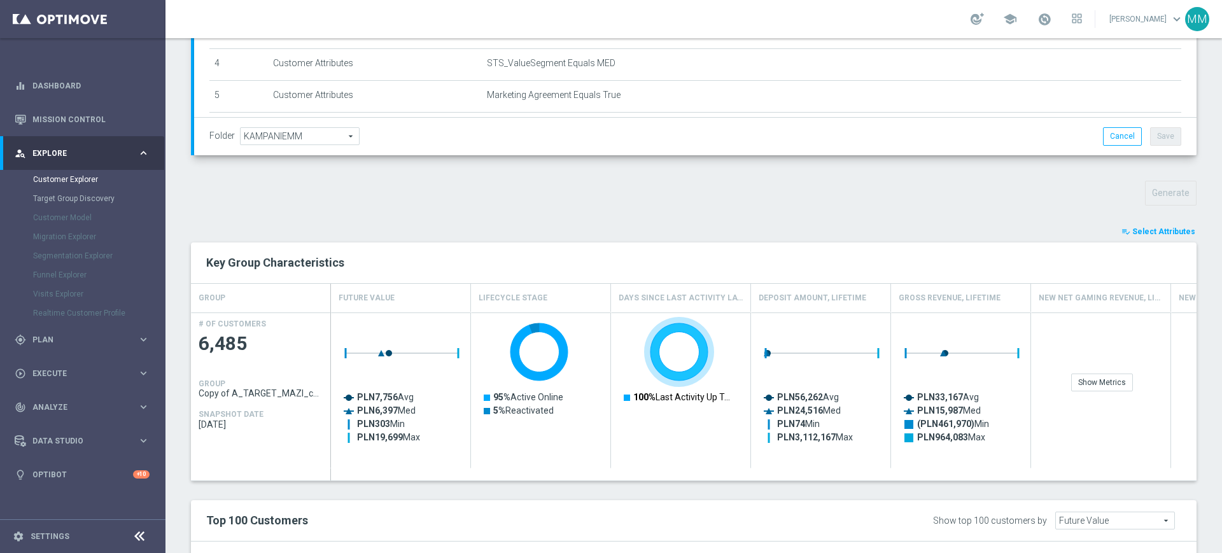
type input "Search"
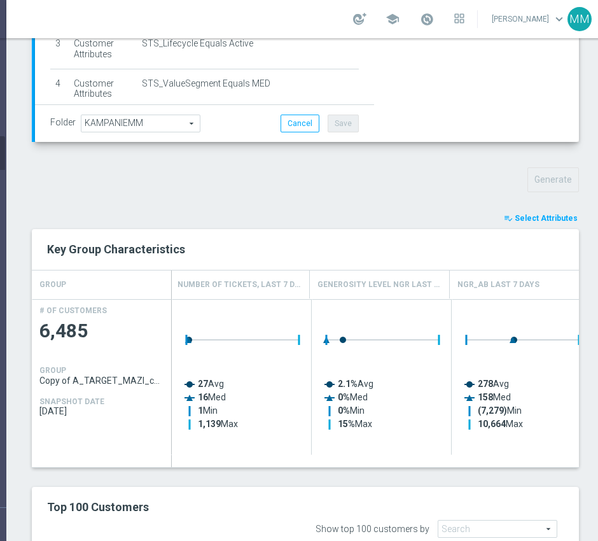
scroll to position [0, 2]
click at [520, 218] on span "Select Attributes" at bounding box center [546, 218] width 63 height 9
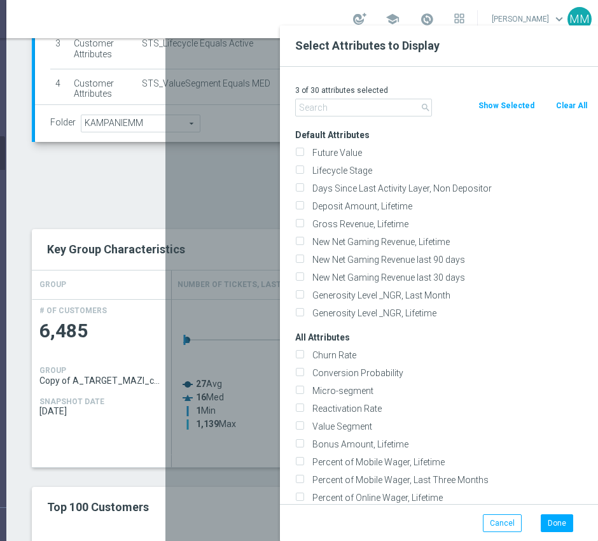
click at [361, 108] on input "text" at bounding box center [363, 108] width 137 height 18
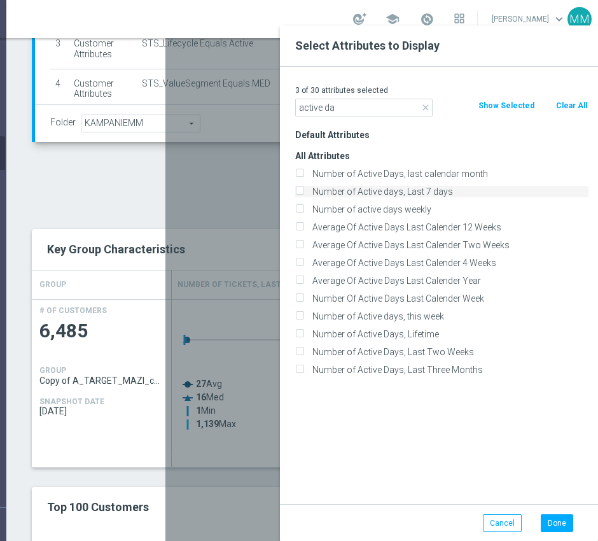
type input "active da"
click at [342, 196] on label "Number of Active days, Last 7 days" at bounding box center [448, 191] width 281 height 11
click at [304, 196] on input "Number of Active days, Last 7 days" at bounding box center [299, 193] width 8 height 8
checkbox input "true"
click at [563, 532] on button "Done" at bounding box center [557, 523] width 32 height 18
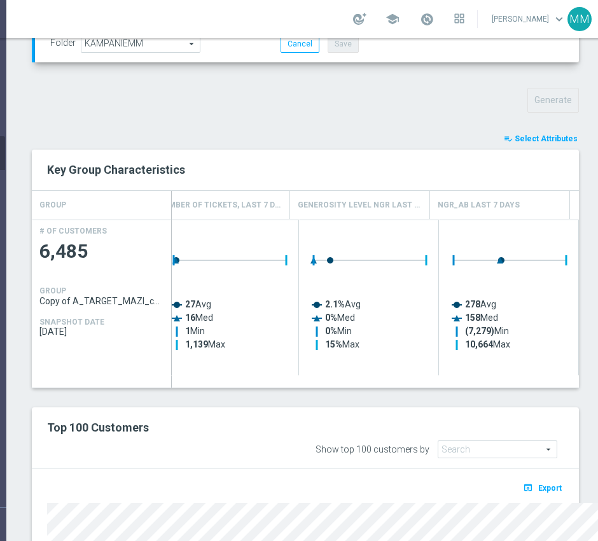
scroll to position [0, 0]
click at [518, 144] on button "playlist_add_check Select Attributes" at bounding box center [541, 139] width 76 height 14
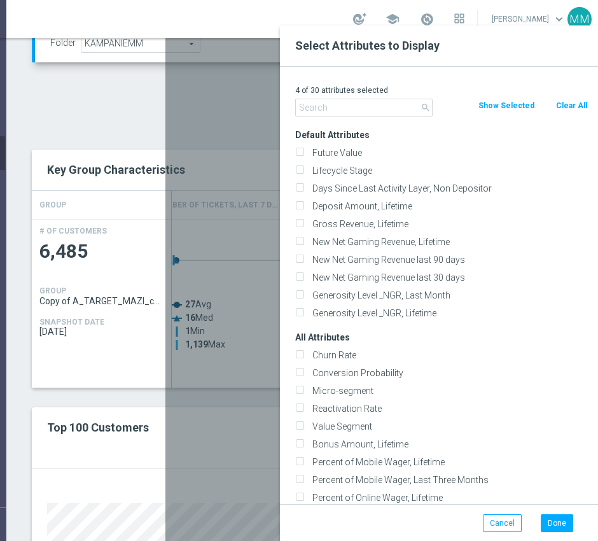
click at [348, 114] on input "text" at bounding box center [363, 108] width 137 height 18
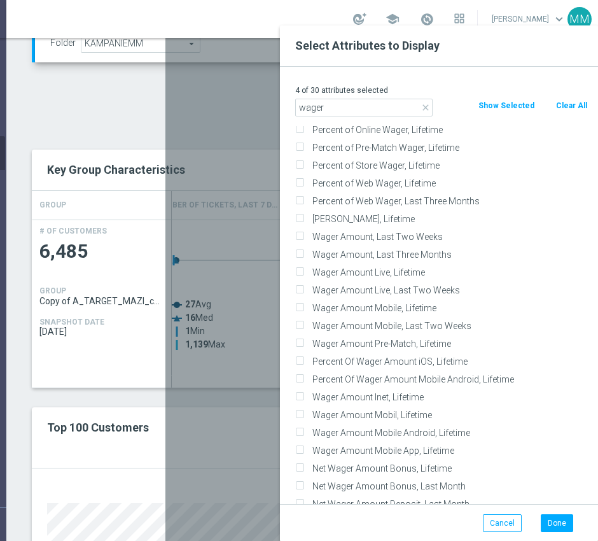
click at [342, 111] on input "wager" at bounding box center [363, 108] width 137 height 18
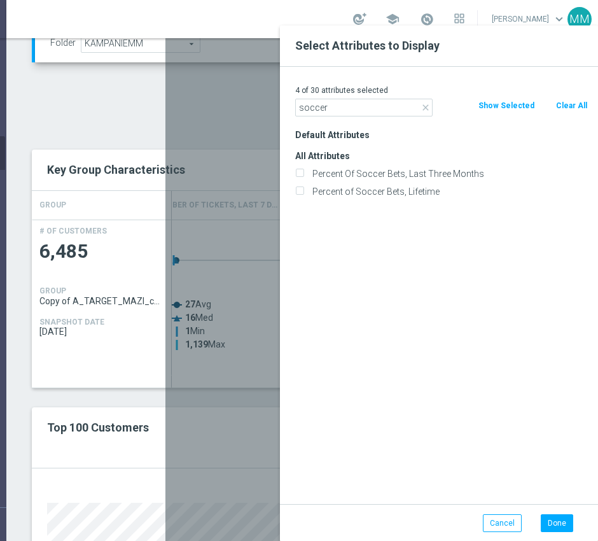
click at [368, 106] on input "soccer" at bounding box center [363, 108] width 137 height 18
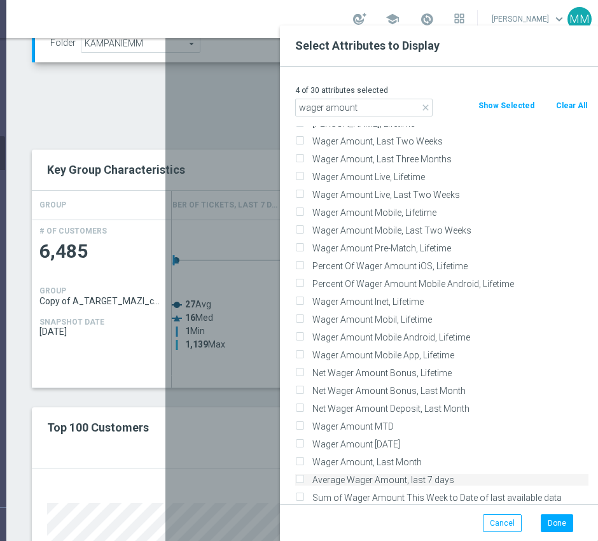
type input "wager amount"
click at [318, 480] on label "Average Wager Amount, last 7 days" at bounding box center [448, 479] width 281 height 11
click at [304, 480] on input "Average Wager Amount, last 7 days" at bounding box center [299, 481] width 8 height 8
checkbox input "true"
click at [557, 531] on button "Done" at bounding box center [557, 523] width 32 height 18
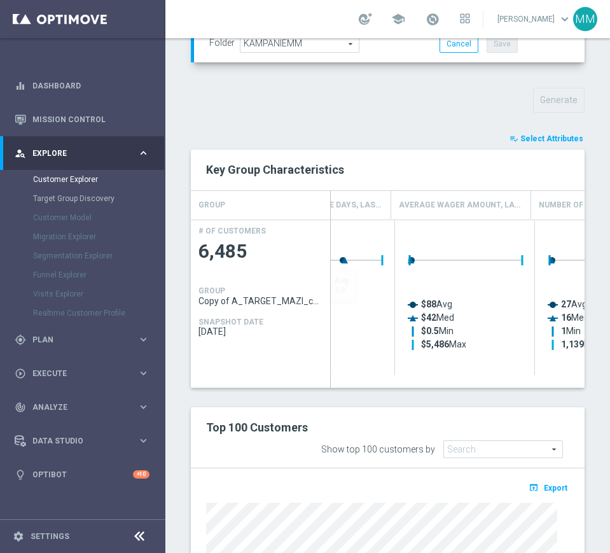
scroll to position [0, 80]
click at [530, 143] on span "Select Attributes" at bounding box center [552, 138] width 63 height 9
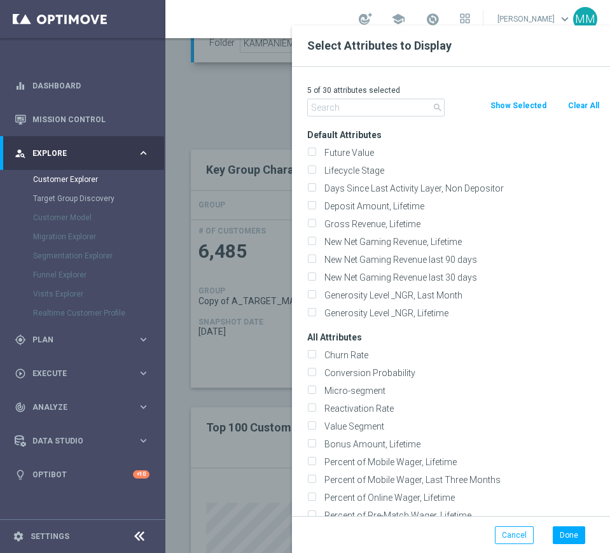
click at [378, 116] on div "5 of 30 attributes selected search Clear All Show Selected Default Attributes F…" at bounding box center [451, 291] width 318 height 449
click at [377, 113] on input "text" at bounding box center [375, 108] width 137 height 18
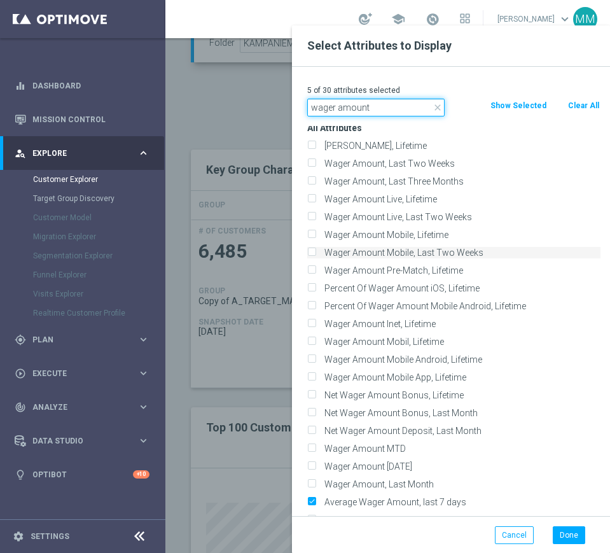
scroll to position [50, 0]
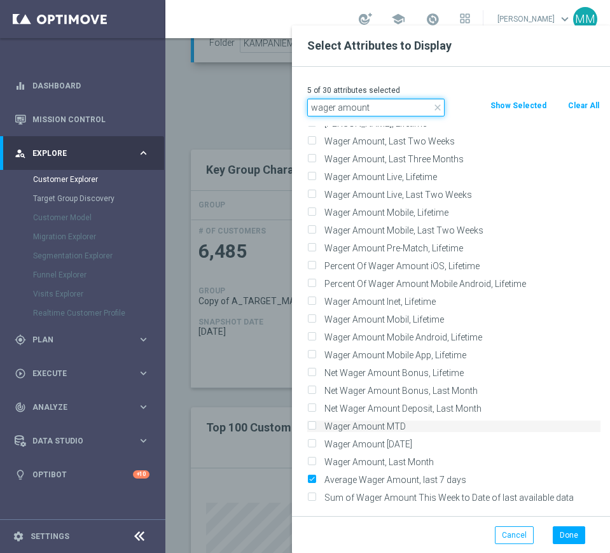
type input "wager amount"
click at [320, 424] on label "Wager Amount MTD" at bounding box center [460, 426] width 281 height 11
click at [316, 424] on input "Wager Amount MTD" at bounding box center [311, 428] width 8 height 8
checkbox input "true"
click at [311, 478] on input "Average Wager Amount, last 7 days" at bounding box center [311, 481] width 8 height 8
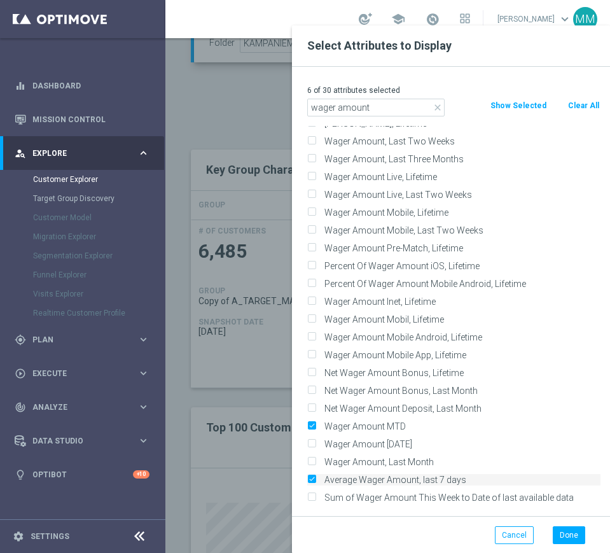
checkbox input "false"
click at [562, 529] on button "Done" at bounding box center [569, 535] width 32 height 18
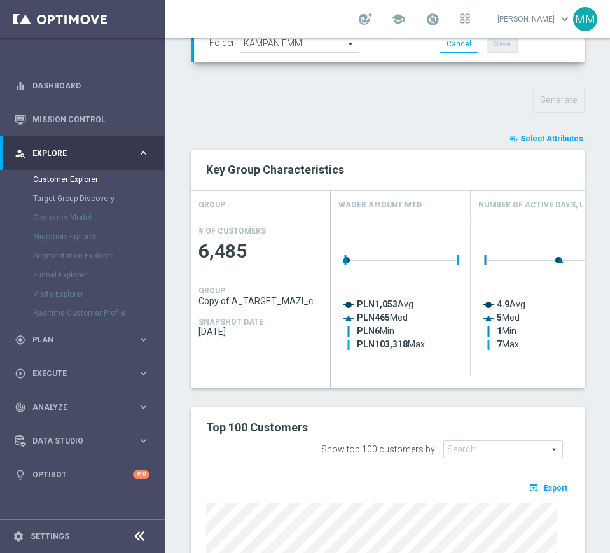
scroll to position [0, 0]
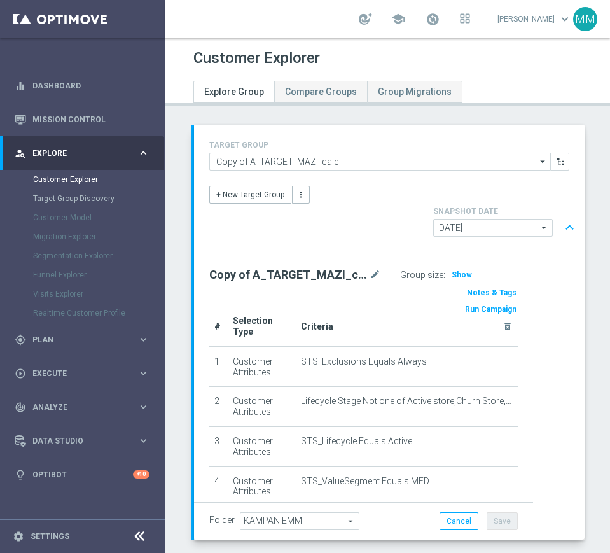
click at [306, 272] on h2 "Copy of A_TARGET_MAZI_calc" at bounding box center [288, 274] width 158 height 15
click at [224, 274] on h2 "Copy of A_TARGET_MAZI_calc" at bounding box center [288, 274] width 158 height 15
drag, startPoint x: 224, startPoint y: 274, endPoint x: 334, endPoint y: 270, distance: 110.2
click at [334, 270] on h2 "Copy of A_TARGET_MAZI_calc" at bounding box center [288, 274] width 158 height 15
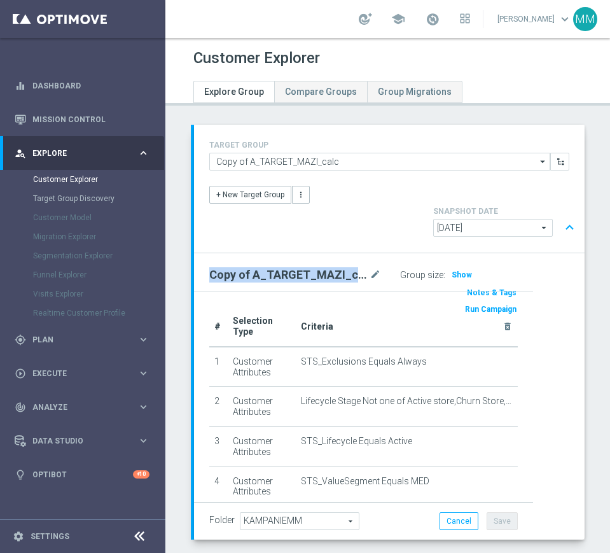
copy h2 "Copy of A_TARGET_MAZI_calc"
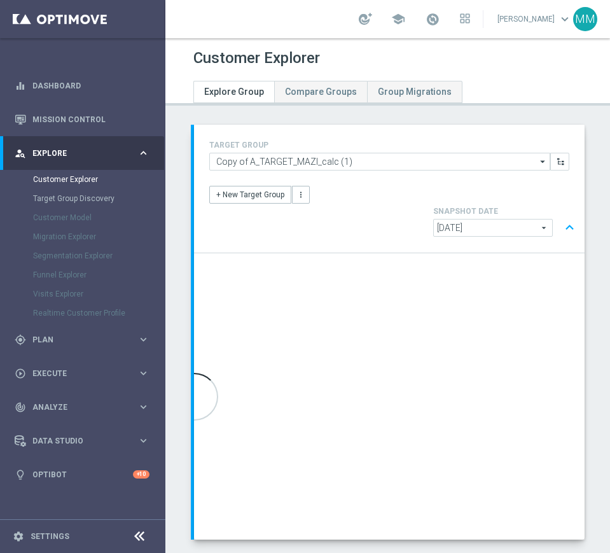
scroll to position [69, 0]
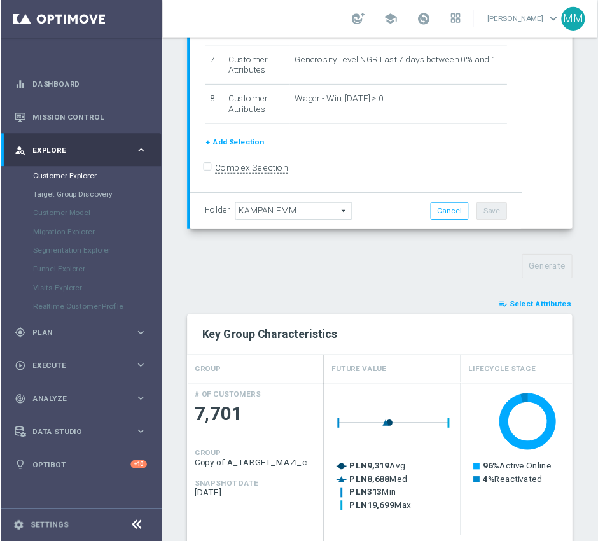
scroll to position [385, 0]
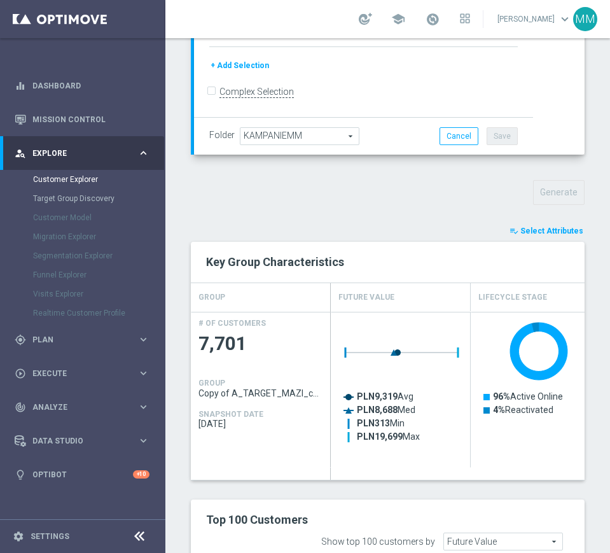
click at [524, 240] on div "playlist_add_check Select Attributes Key Group Characteristics GROUP Future Val…" at bounding box center [388, 547] width 394 height 647
click at [528, 237] on button "playlist_add_check Select Attributes" at bounding box center [546, 231] width 76 height 14
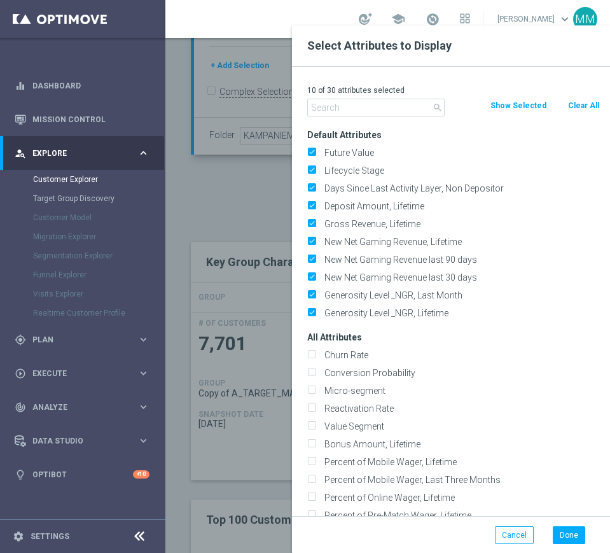
click at [584, 100] on button "Clear All" at bounding box center [584, 106] width 34 height 14
checkbox input "false"
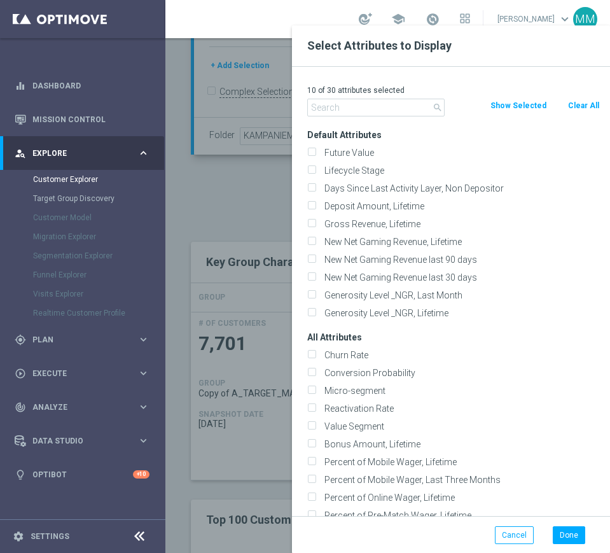
checkbox input "false"
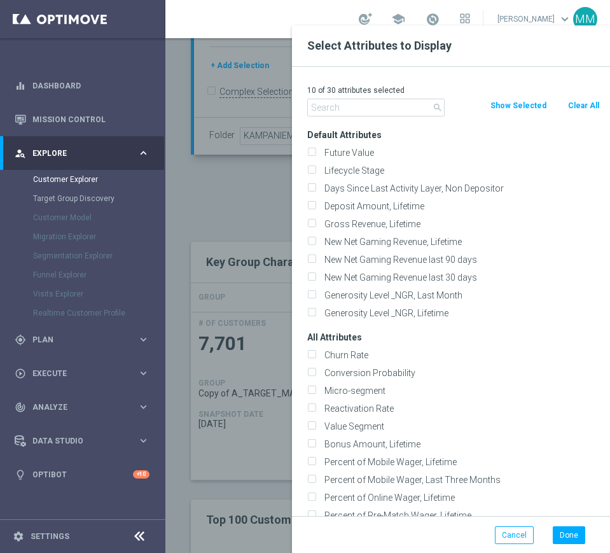
checkbox input "false"
click at [400, 115] on input "text" at bounding box center [375, 108] width 137 height 18
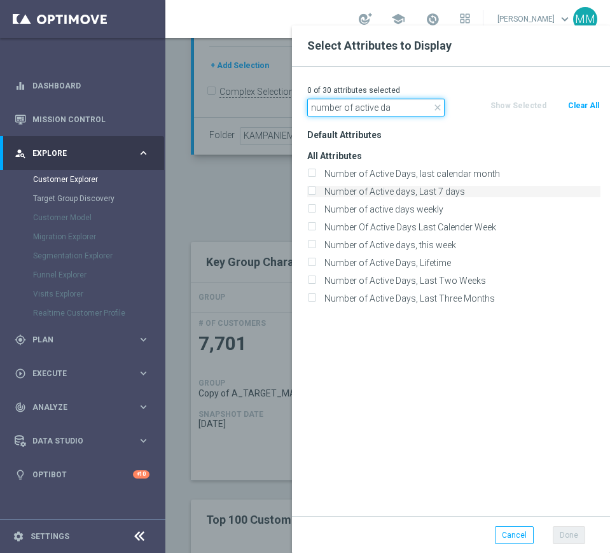
type input "number of active da"
click at [350, 194] on label "Number of Active days, Last 7 days" at bounding box center [460, 191] width 281 height 11
click at [316, 194] on input "Number of Active days, Last 7 days" at bounding box center [311, 193] width 8 height 8
checkbox input "true"
click at [392, 100] on input "number of active da" at bounding box center [375, 108] width 137 height 18
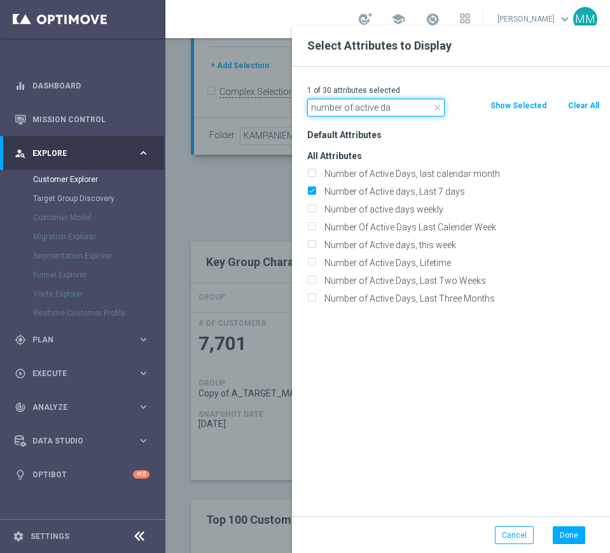
drag, startPoint x: 392, startPoint y: 100, endPoint x: 398, endPoint y: 102, distance: 6.6
click at [396, 102] on input "number of active da" at bounding box center [375, 108] width 137 height 18
click at [360, 113] on input "number of active da" at bounding box center [375, 108] width 137 height 18
drag, startPoint x: 365, startPoint y: 109, endPoint x: 388, endPoint y: 109, distance: 22.9
click at [388, 109] on input "number of active da" at bounding box center [375, 108] width 137 height 18
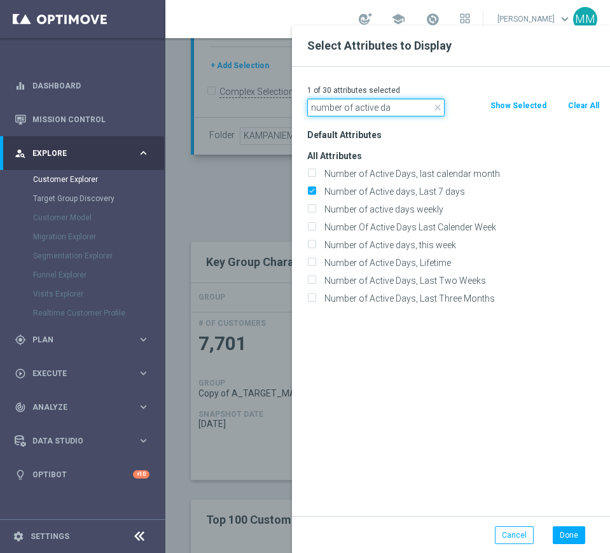
click at [388, 109] on input "number of active da" at bounding box center [375, 108] width 137 height 18
click at [391, 109] on input "number of active da" at bounding box center [375, 108] width 137 height 18
click at [368, 109] on input "number of active da" at bounding box center [375, 108] width 137 height 18
drag, startPoint x: 368, startPoint y: 108, endPoint x: 382, endPoint y: 106, distance: 14.7
click at [382, 106] on input "number of active da" at bounding box center [375, 108] width 137 height 18
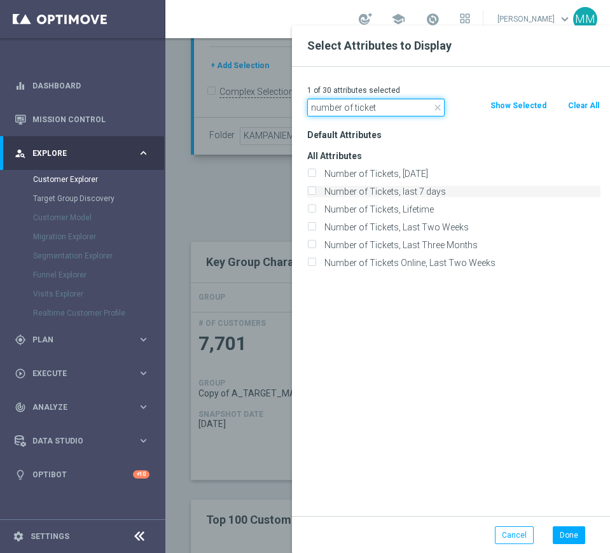
type input "number of ticket"
click at [381, 186] on label "Number of Tickets, last 7 days" at bounding box center [460, 191] width 281 height 11
click at [316, 189] on input "Number of Tickets, last 7 days" at bounding box center [311, 193] width 8 height 8
checkbox input "true"
click at [365, 106] on input "number of ticket" at bounding box center [375, 108] width 137 height 18
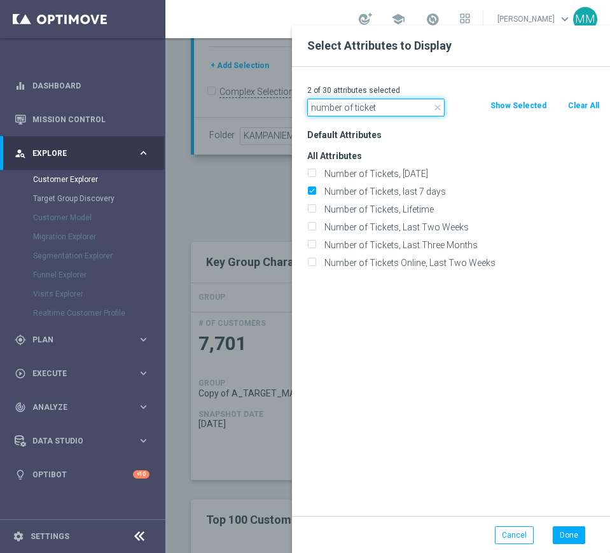
click at [365, 106] on input "number of ticket" at bounding box center [375, 108] width 137 height 18
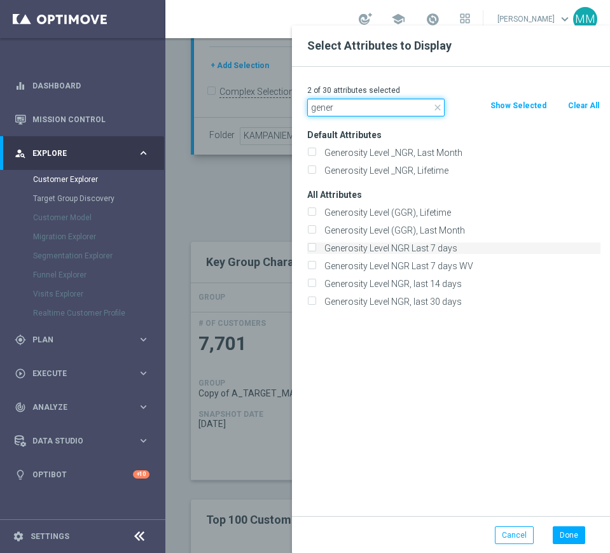
type input "gener"
click at [386, 247] on label "Generosity Level NGR Last 7 days" at bounding box center [460, 247] width 281 height 11
click at [316, 247] on input "Generosity Level NGR Last 7 days" at bounding box center [311, 250] width 8 height 8
checkbox input "true"
click at [314, 109] on input "gener" at bounding box center [375, 108] width 137 height 18
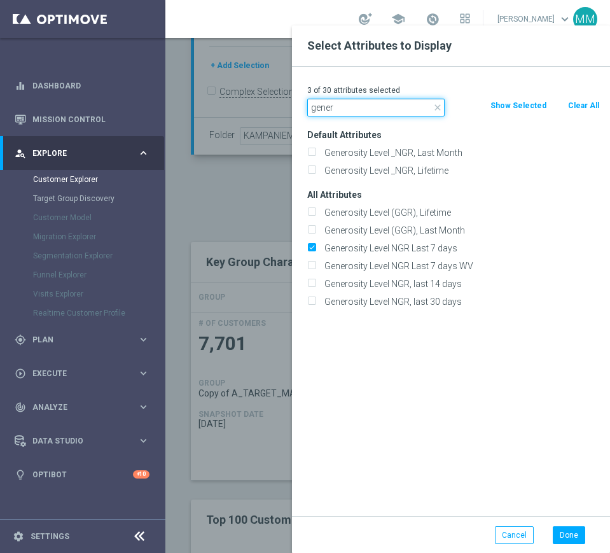
click at [314, 109] on input "gener" at bounding box center [375, 108] width 137 height 18
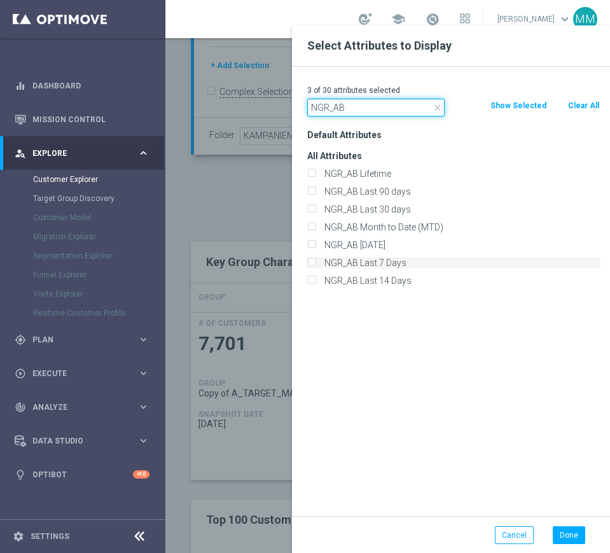
type input "NGR_AB"
click at [377, 260] on label "NGR_AB Last 7 Days" at bounding box center [460, 262] width 281 height 11
click at [316, 260] on input "NGR_AB Last 7 Days" at bounding box center [311, 264] width 8 height 8
checkbox input "true"
click at [578, 532] on button "Done" at bounding box center [569, 535] width 32 height 18
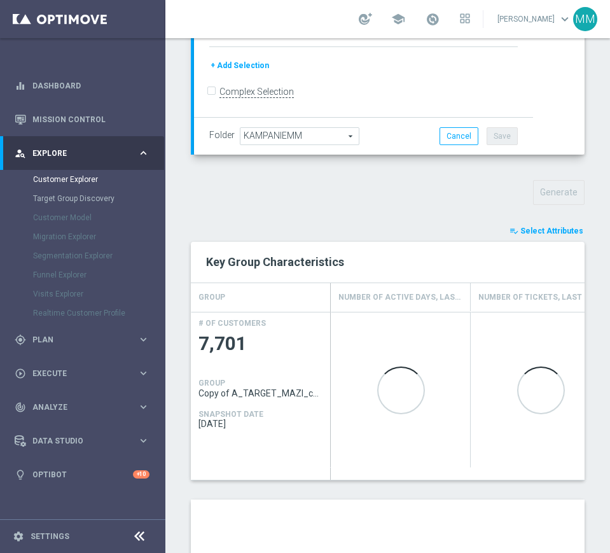
type input "Search"
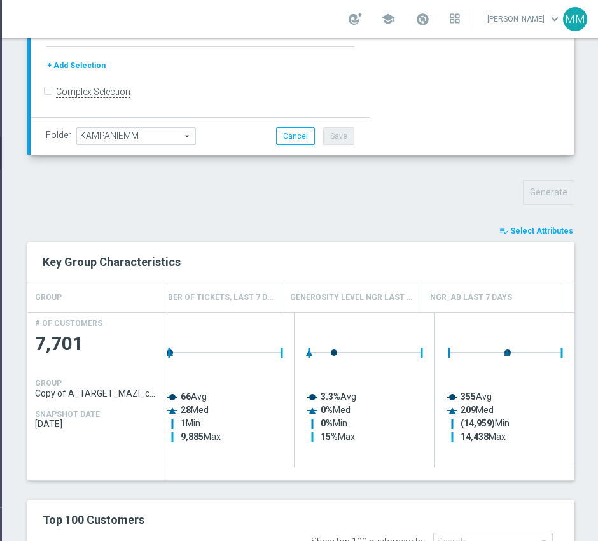
scroll to position [0, 165]
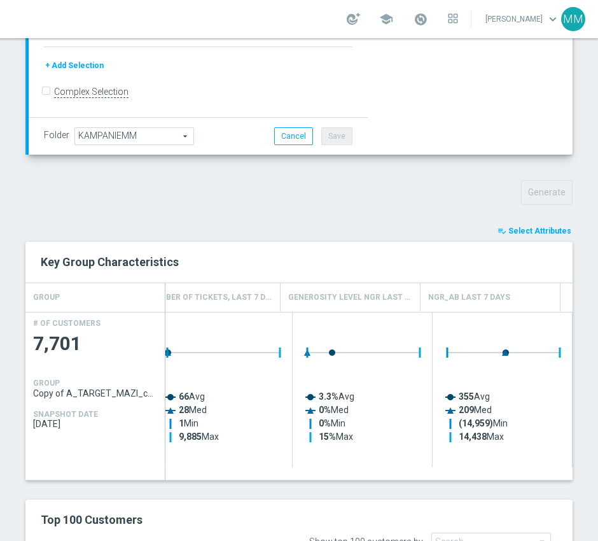
click at [517, 232] on span "Select Attributes" at bounding box center [539, 231] width 63 height 9
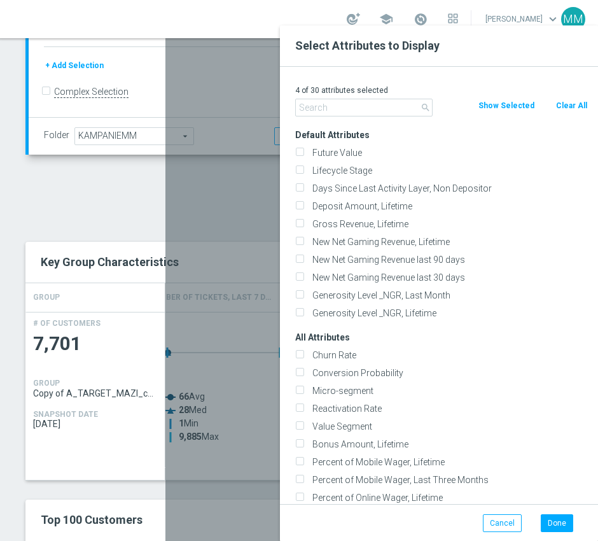
click at [387, 113] on input "text" at bounding box center [363, 108] width 137 height 18
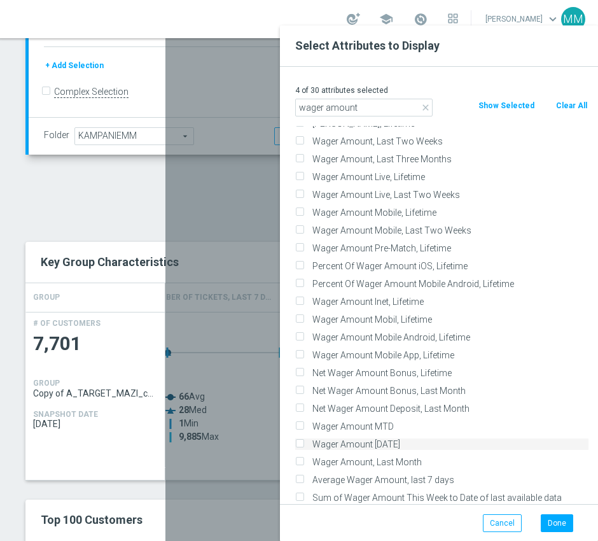
scroll to position [12, 165]
type input "wager amount"
click at [374, 477] on label "Average Wager Amount, last 7 days" at bounding box center [448, 479] width 281 height 11
click at [304, 477] on input "Average Wager Amount, last 7 days" at bounding box center [299, 481] width 8 height 8
checkbox input "true"
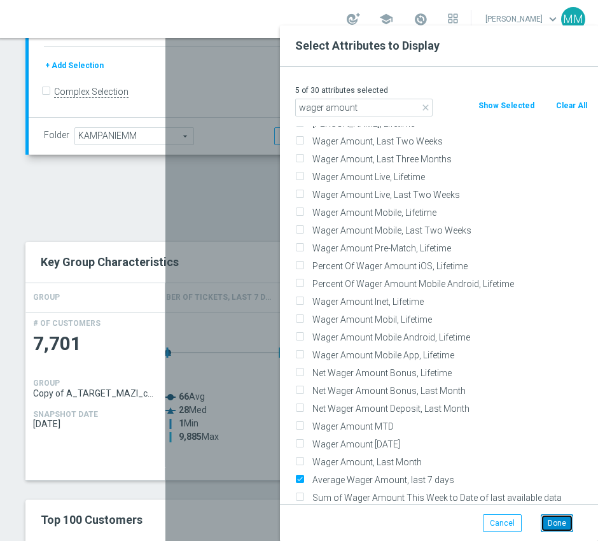
click at [554, 529] on button "Done" at bounding box center [557, 523] width 32 height 18
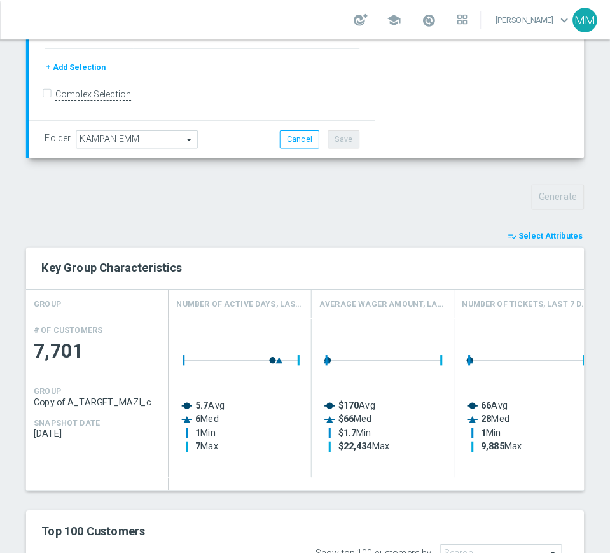
scroll to position [0, 0]
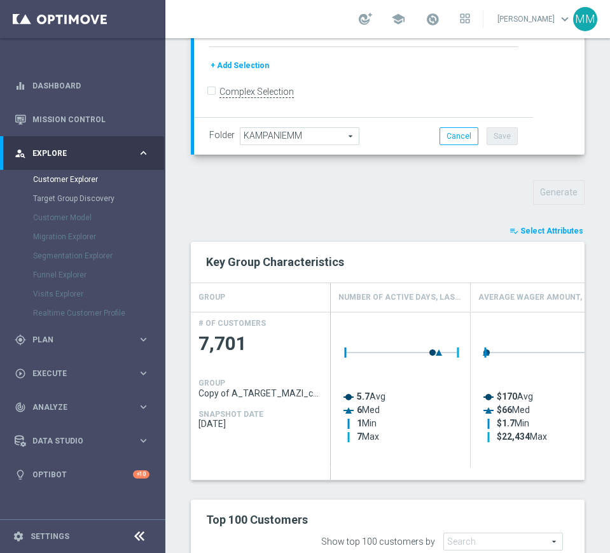
click at [551, 232] on span "Select Attributes" at bounding box center [552, 231] width 63 height 9
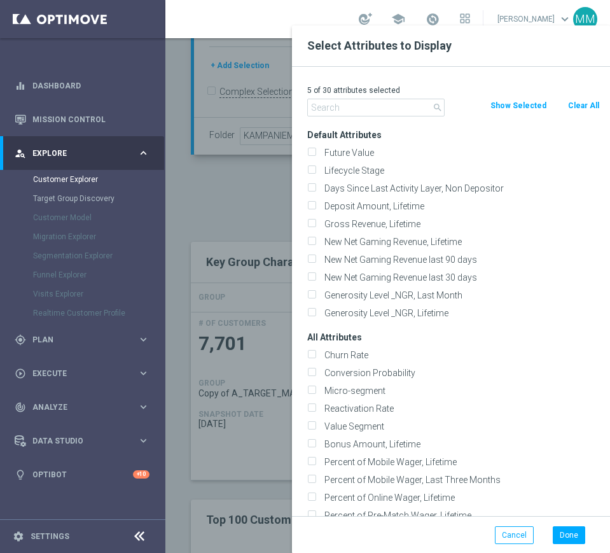
click at [414, 110] on input "text" at bounding box center [375, 108] width 137 height 18
click at [412, 109] on input "text" at bounding box center [375, 108] width 137 height 18
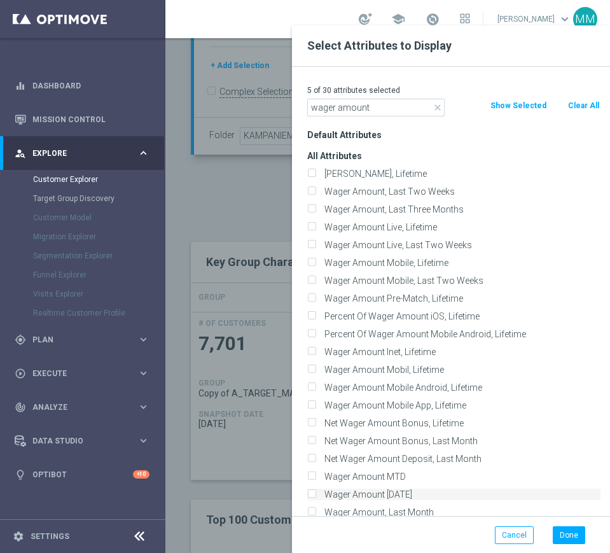
scroll to position [50, 0]
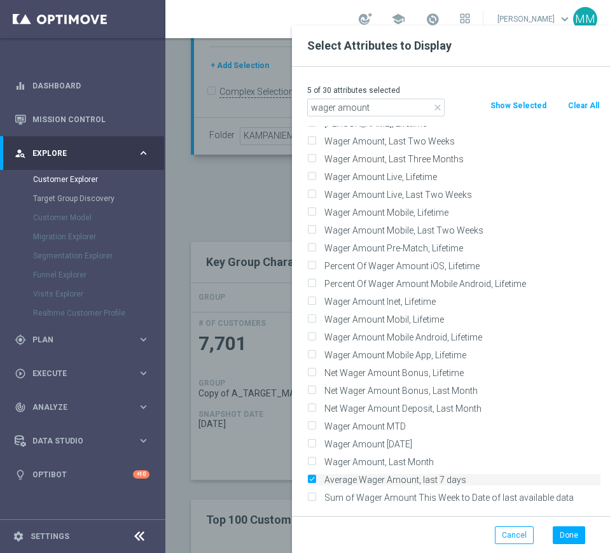
type input "wager amount"
click at [311, 477] on input "Average Wager Amount, last 7 days" at bounding box center [311, 481] width 8 height 8
checkbox input "false"
click at [312, 426] on input "Wager Amount MTD" at bounding box center [311, 428] width 8 height 8
checkbox input "true"
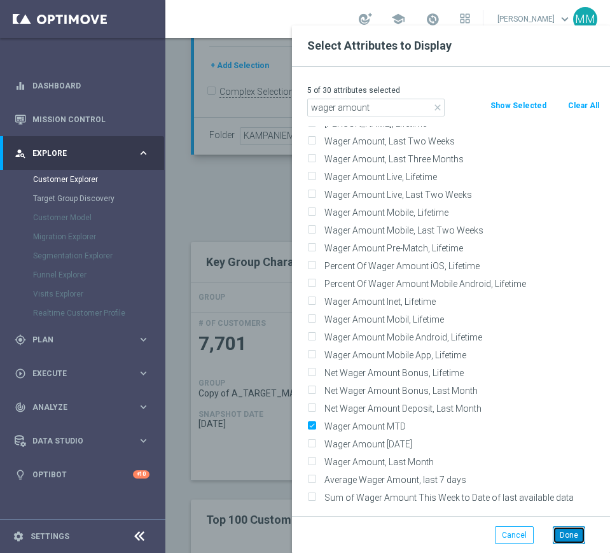
click at [561, 536] on button "Done" at bounding box center [569, 535] width 32 height 18
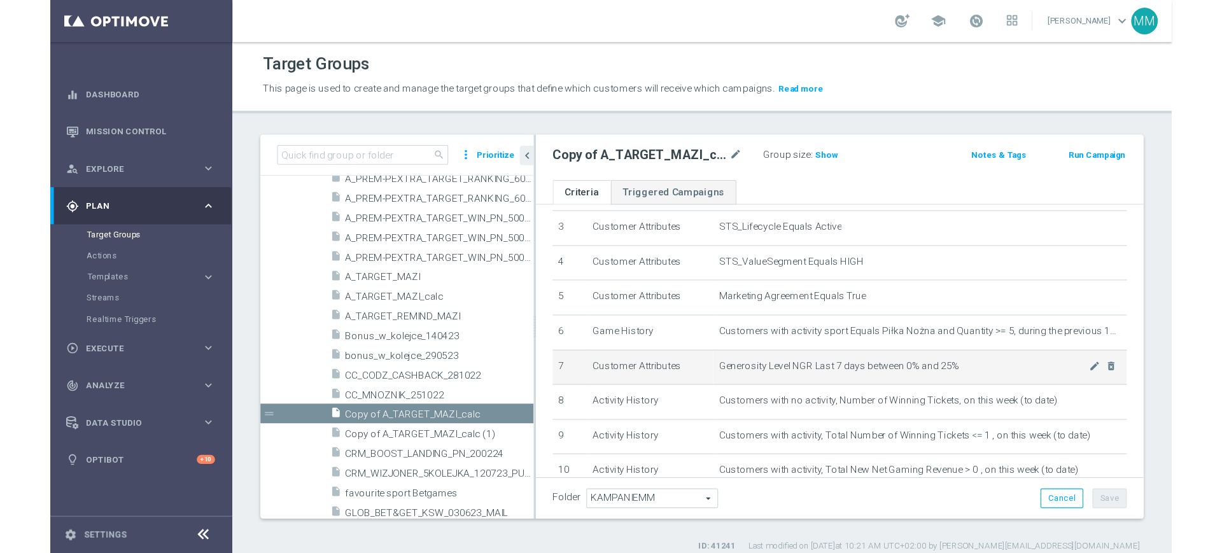
scroll to position [182, 0]
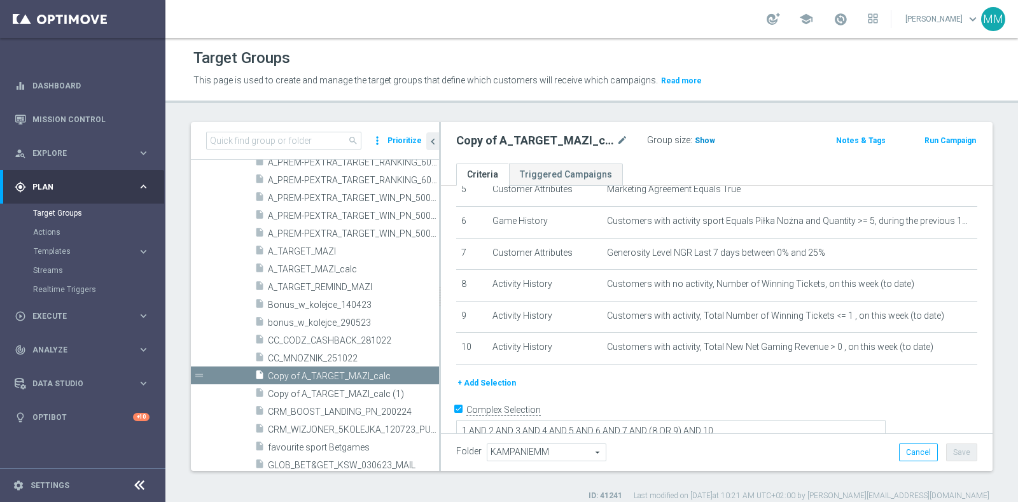
click at [697, 138] on span "Show" at bounding box center [705, 140] width 20 height 9
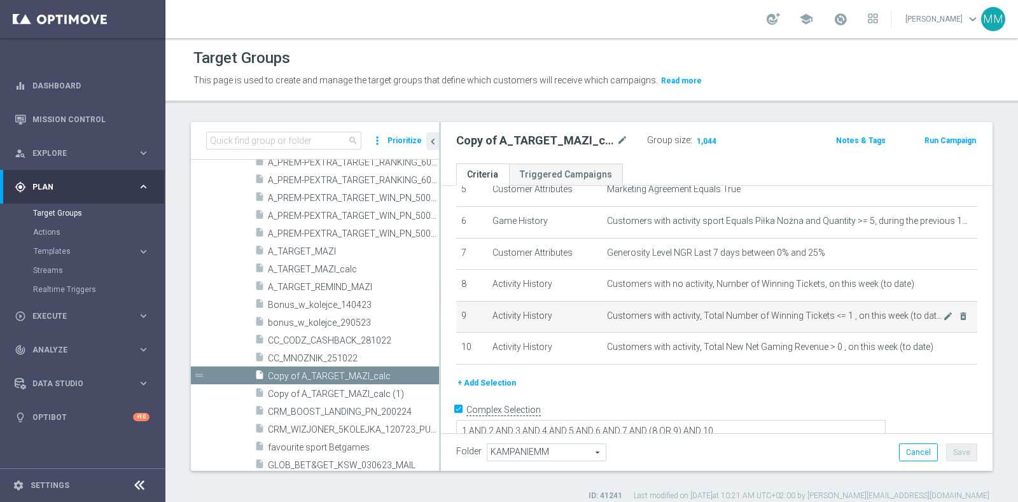
click at [753, 327] on td "Customers with activity, Total Number of Winning Tickets <= 1 , on this week (t…" at bounding box center [789, 317] width 375 height 32
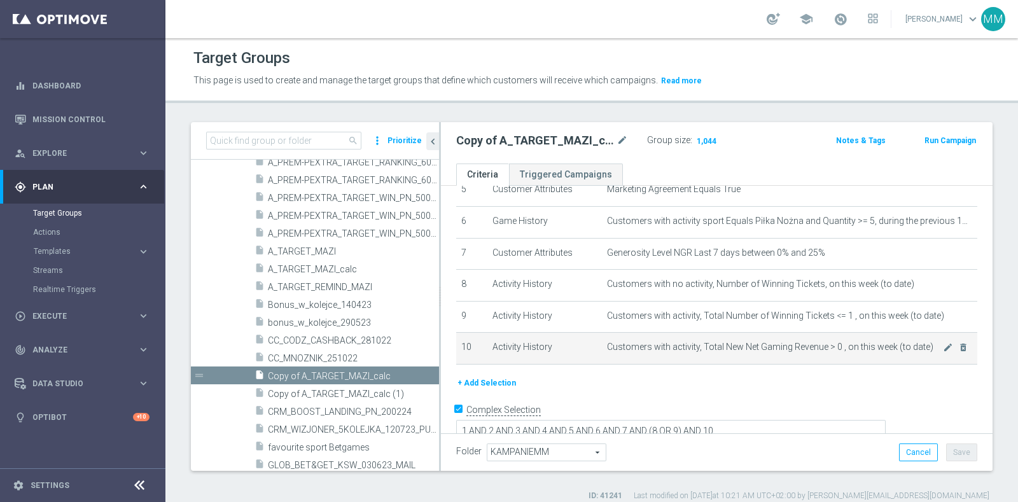
drag, startPoint x: 753, startPoint y: 327, endPoint x: 750, endPoint y: 337, distance: 10.7
click at [753, 328] on tbody "1 Customer Attributes STS_Exclusions Equals Always mode_edit delete_forever 2 C…" at bounding box center [716, 206] width 521 height 316
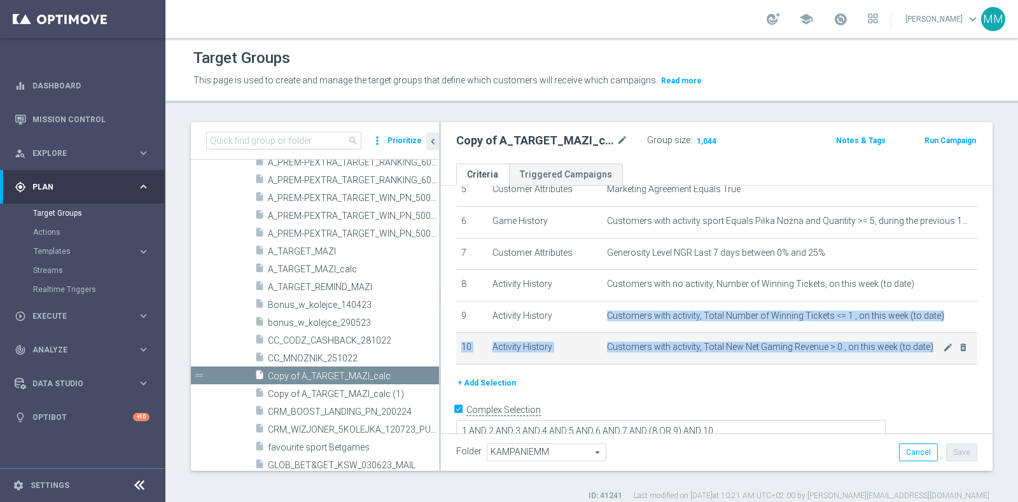
click at [748, 344] on span "Customers with activity, Total New Net Gaming Revenue > 0 , on this week (to da…" at bounding box center [775, 347] width 336 height 11
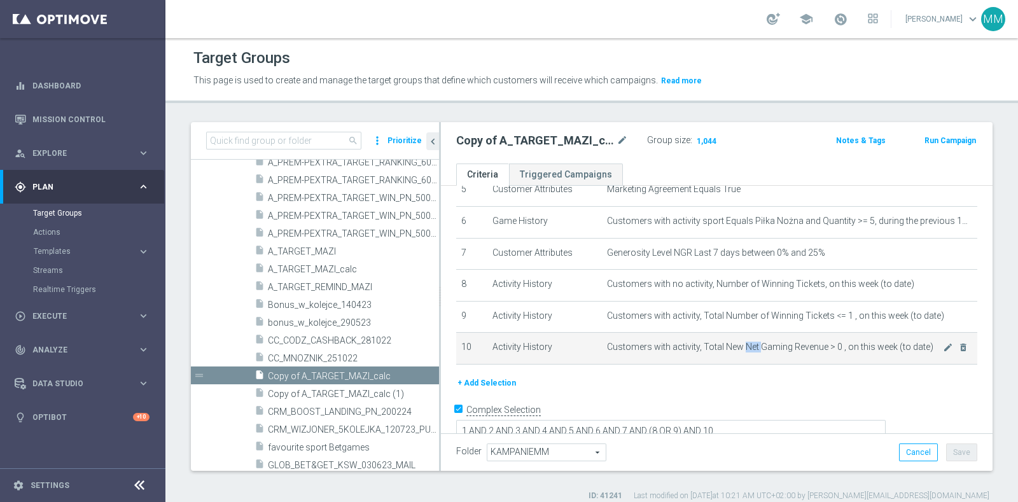
click at [748, 344] on span "Customers with activity, Total New Net Gaming Revenue > 0 , on this week (to da…" at bounding box center [775, 347] width 336 height 11
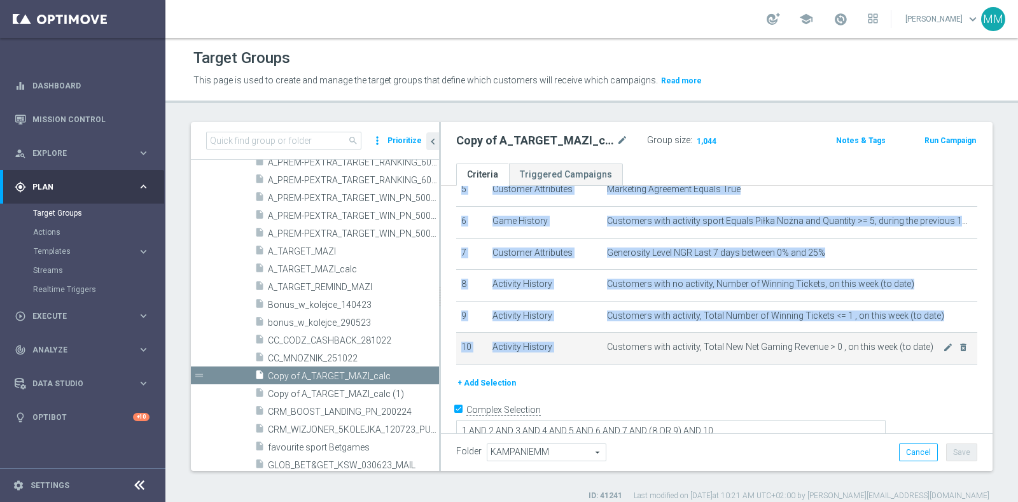
click at [748, 344] on span "Customers with activity, Total New Net Gaming Revenue > 0 , on this week (to da…" at bounding box center [775, 347] width 336 height 11
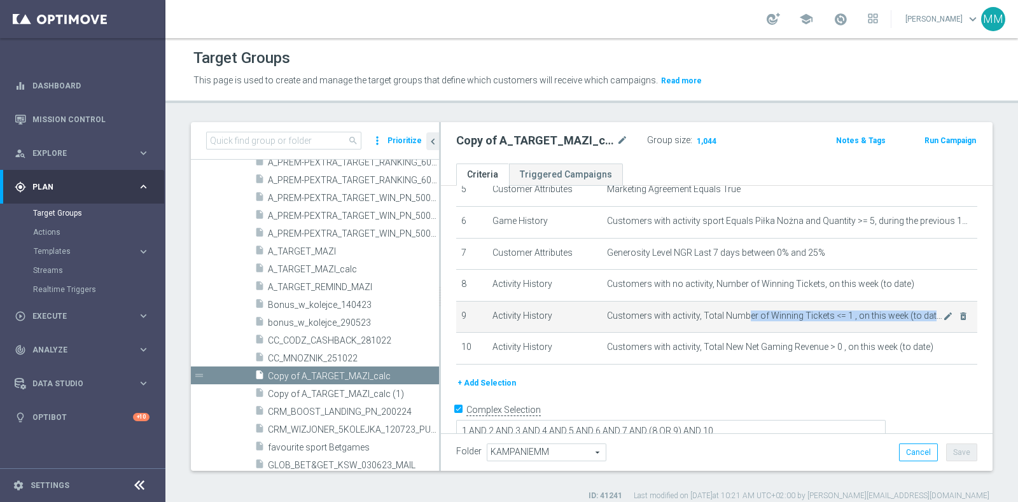
click at [739, 316] on td "Customers with activity, Total Number of Winning Tickets <= 1 , on this week (t…" at bounding box center [789, 317] width 375 height 32
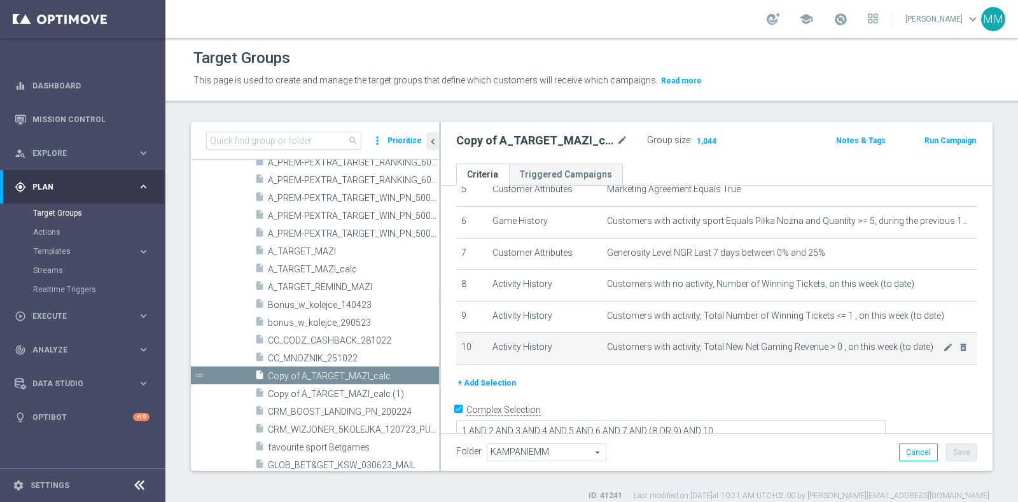
click at [743, 349] on td "Customers with activity, Total New Net Gaming Revenue > 0 , on this week (to da…" at bounding box center [789, 349] width 375 height 32
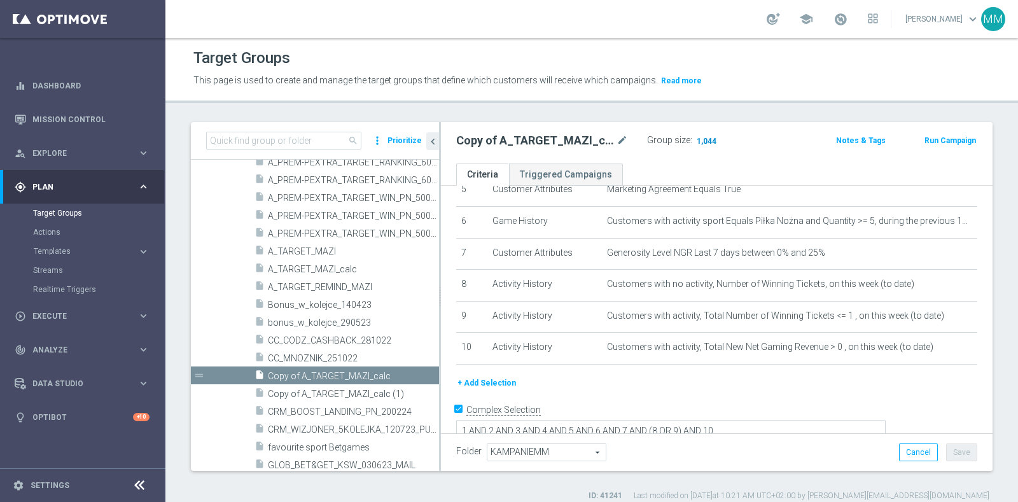
click at [708, 141] on span "1,044" at bounding box center [706, 142] width 22 height 12
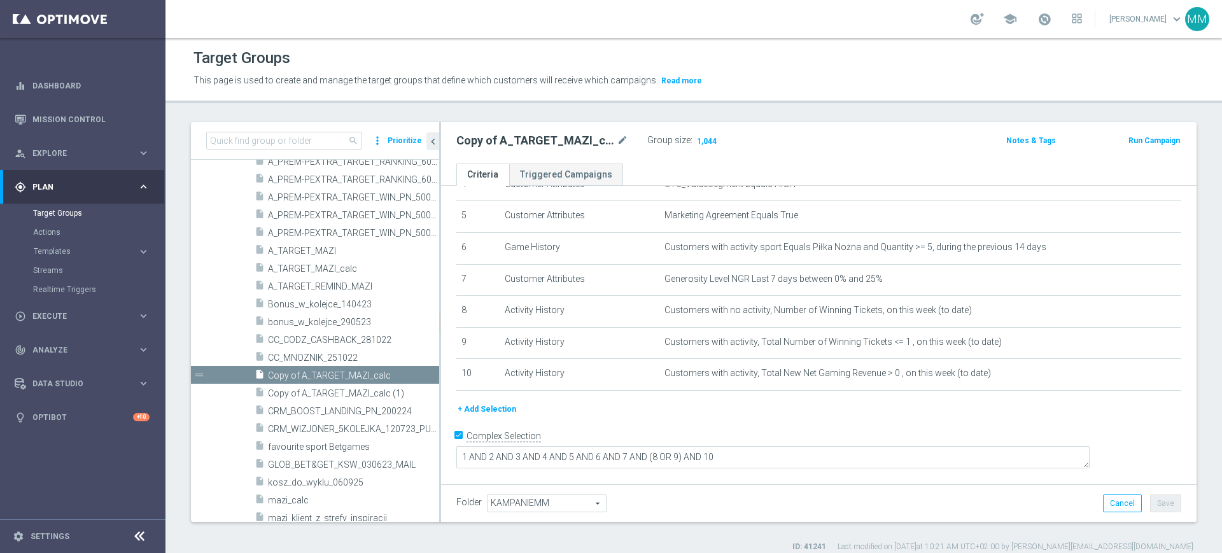
scroll to position [142, 0]
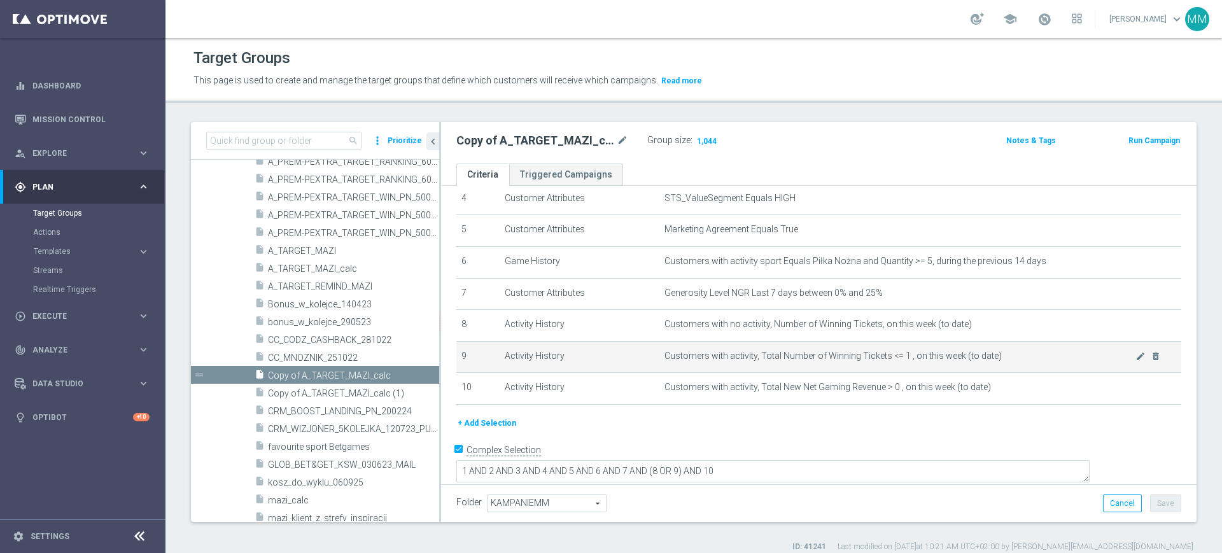
click at [868, 356] on span "Customers with activity, Total Number of Winning Tickets <= 1 , on this week (t…" at bounding box center [899, 356] width 471 height 11
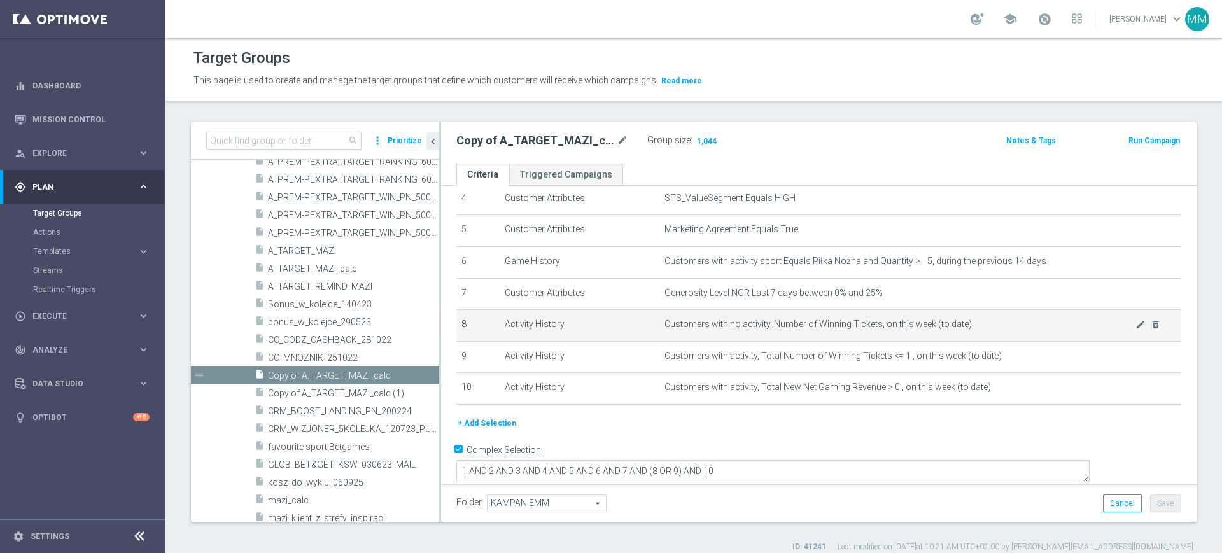
click at [834, 336] on td "Customers with no activity, Number of Winning Tickets, on this week (to date) m…" at bounding box center [920, 326] width 522 height 32
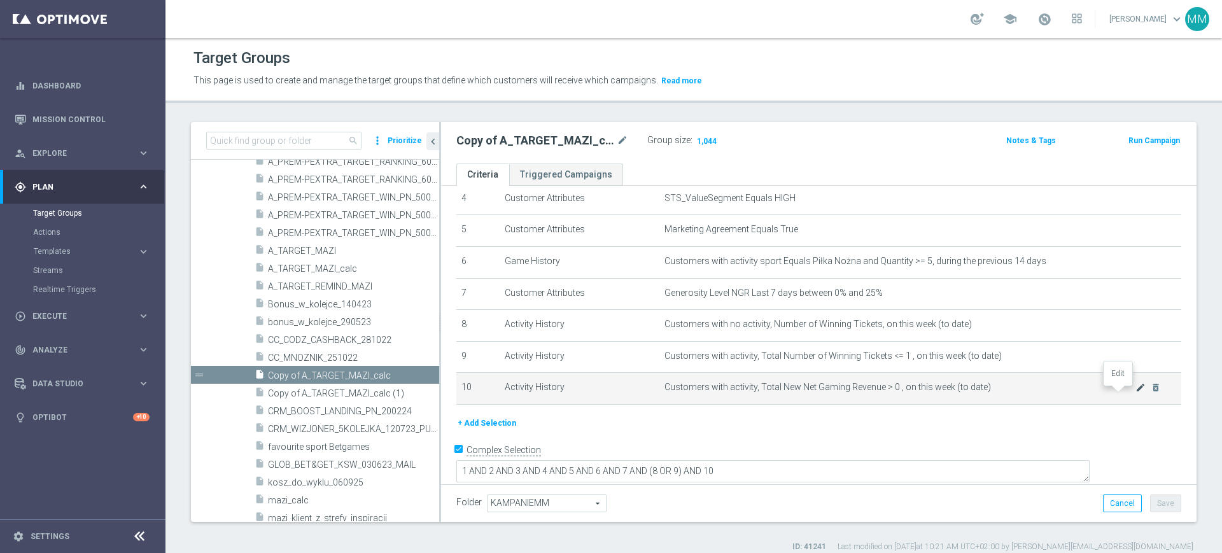
click at [1017, 393] on icon "mode_edit" at bounding box center [1140, 387] width 10 height 10
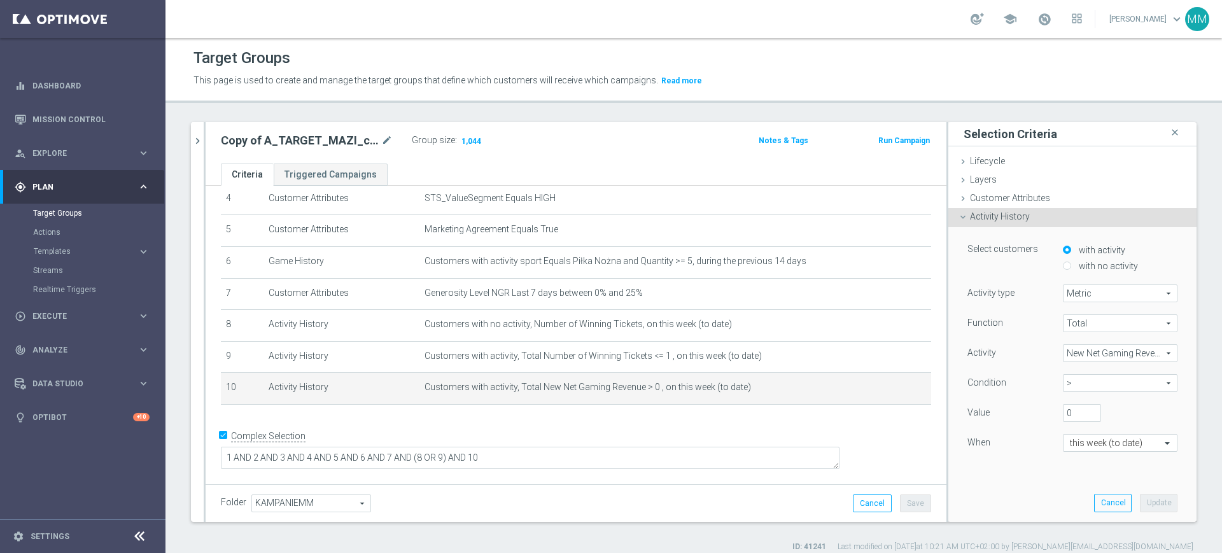
scroll to position [128, 0]
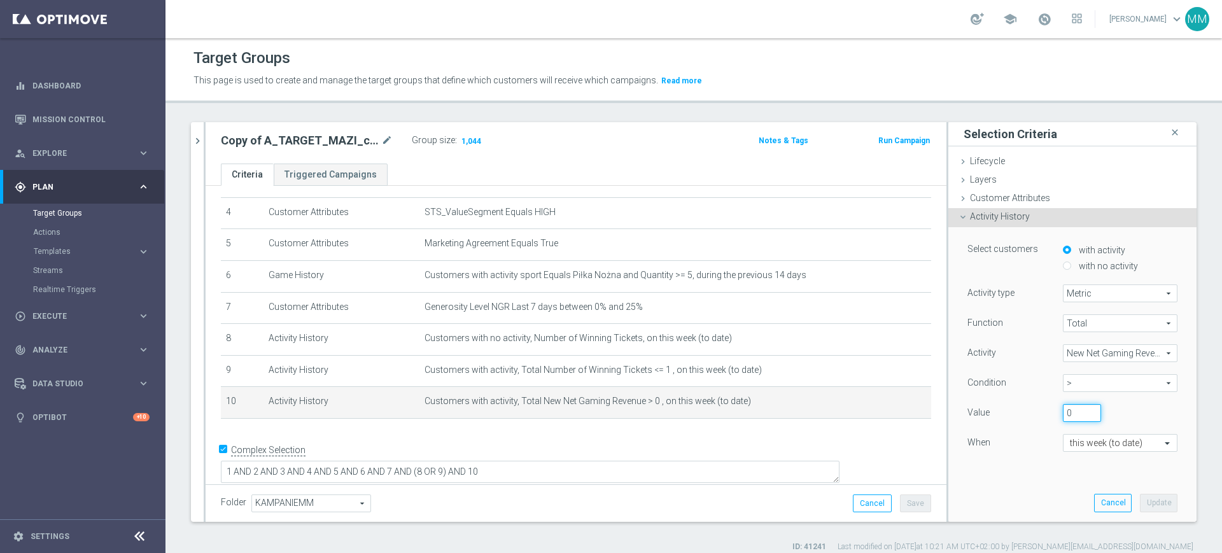
drag, startPoint x: 1052, startPoint y: 407, endPoint x: 1040, endPoint y: 407, distance: 12.1
click at [1017, 407] on div "0" at bounding box center [1081, 413] width 57 height 18
type input "2"
click at [1017, 370] on div "Function Total Total arrow_drop_down search Activity New Net Gaming Revenue New…" at bounding box center [1072, 394] width 210 height 160
click at [1017, 377] on span ">" at bounding box center [1119, 383] width 113 height 17
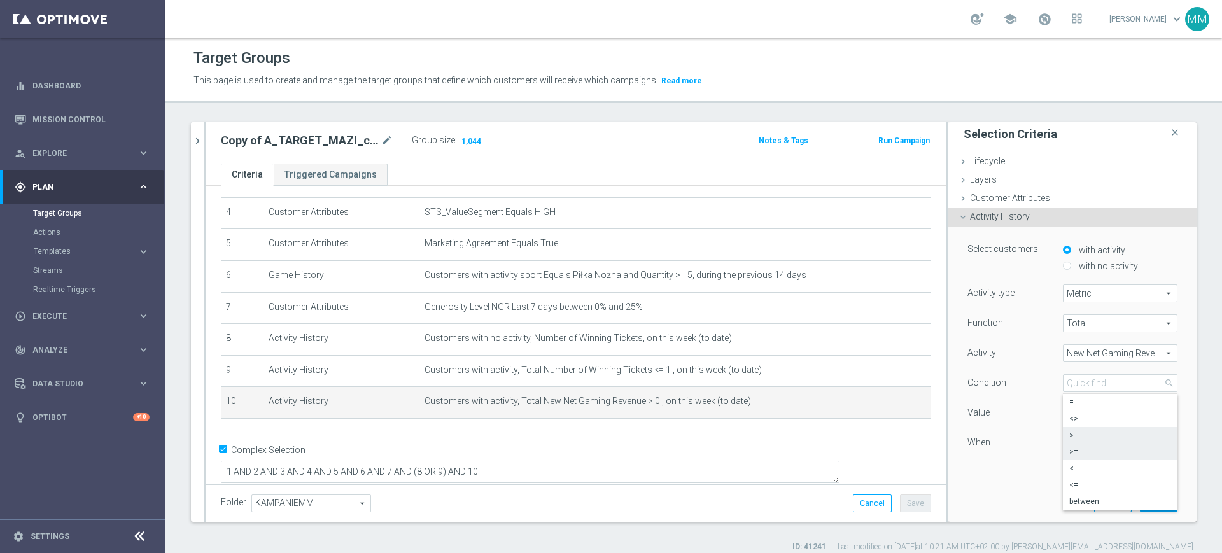
click at [1017, 458] on label ">=" at bounding box center [1120, 452] width 115 height 17
type input ">="
click at [1017, 417] on input "2" at bounding box center [1082, 413] width 38 height 18
type input "200"
click at [1017, 501] on button "Update" at bounding box center [1159, 503] width 38 height 18
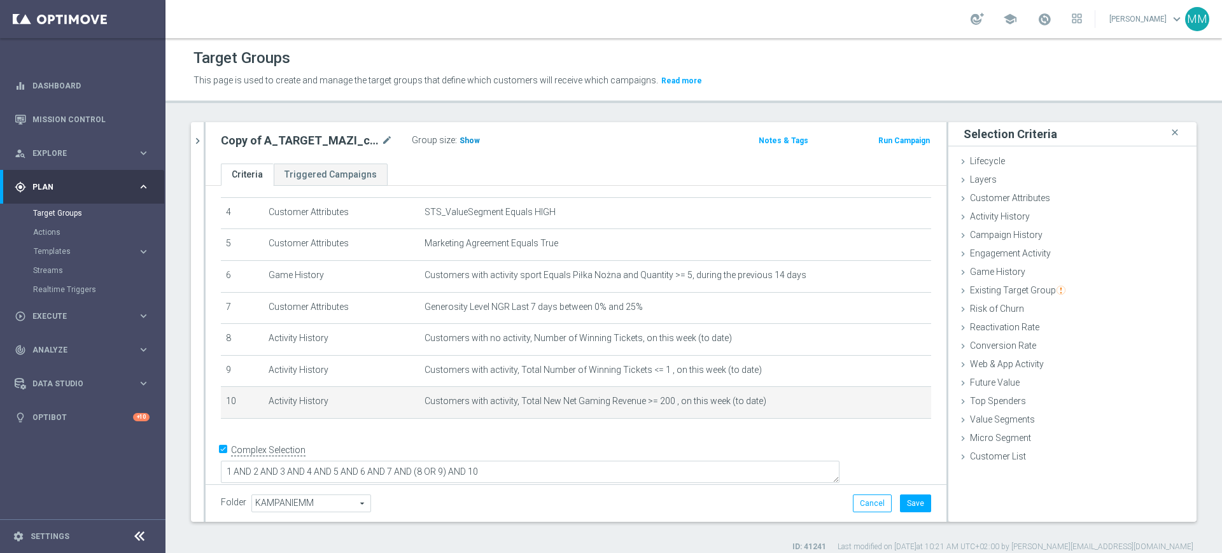
click at [465, 141] on span "Show" at bounding box center [469, 140] width 20 height 9
click at [886, 405] on icon "mode_edit" at bounding box center [891, 401] width 10 height 10
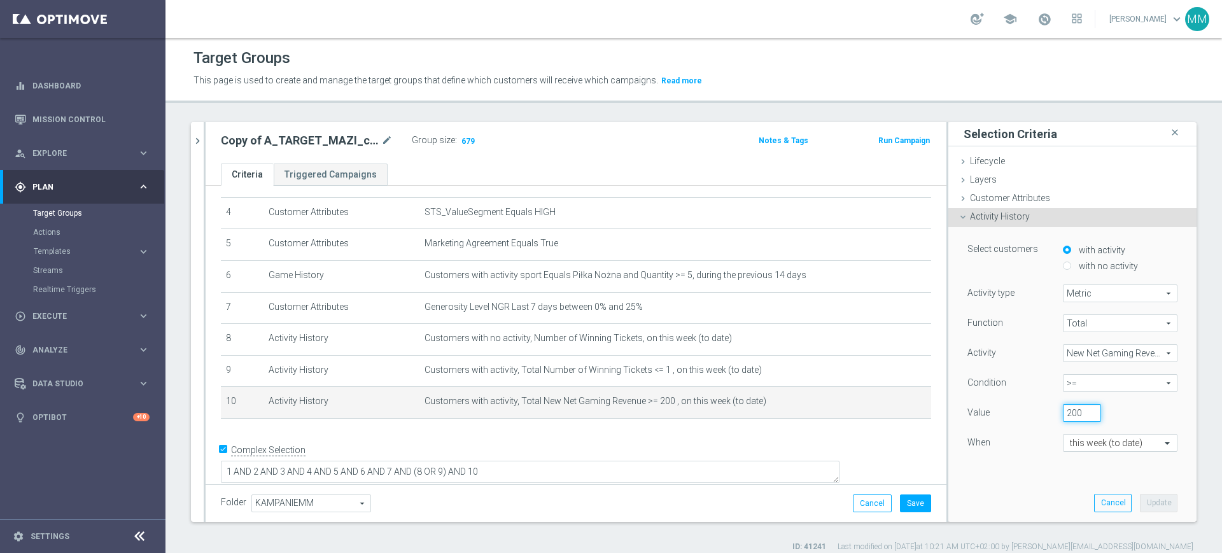
click at [1017, 414] on input "200" at bounding box center [1082, 413] width 38 height 18
drag, startPoint x: 1064, startPoint y: 414, endPoint x: 1038, endPoint y: 411, distance: 25.6
click at [1017, 411] on div "200" at bounding box center [1081, 413] width 57 height 18
type input "0"
click at [1017, 494] on button "Update" at bounding box center [1159, 503] width 38 height 18
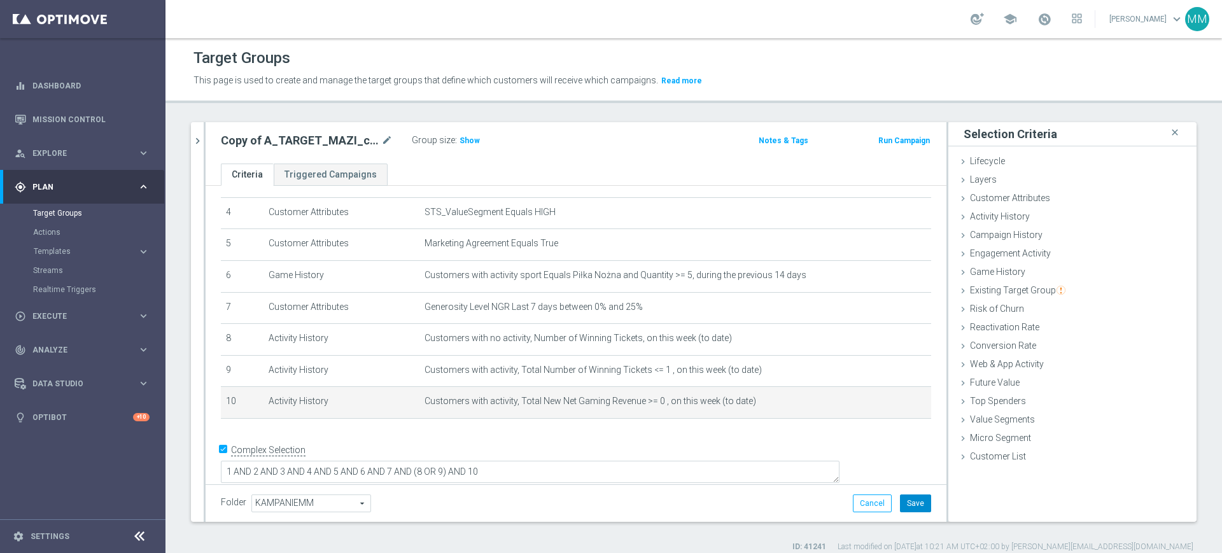
click at [910, 497] on button "Save" at bounding box center [915, 503] width 31 height 18
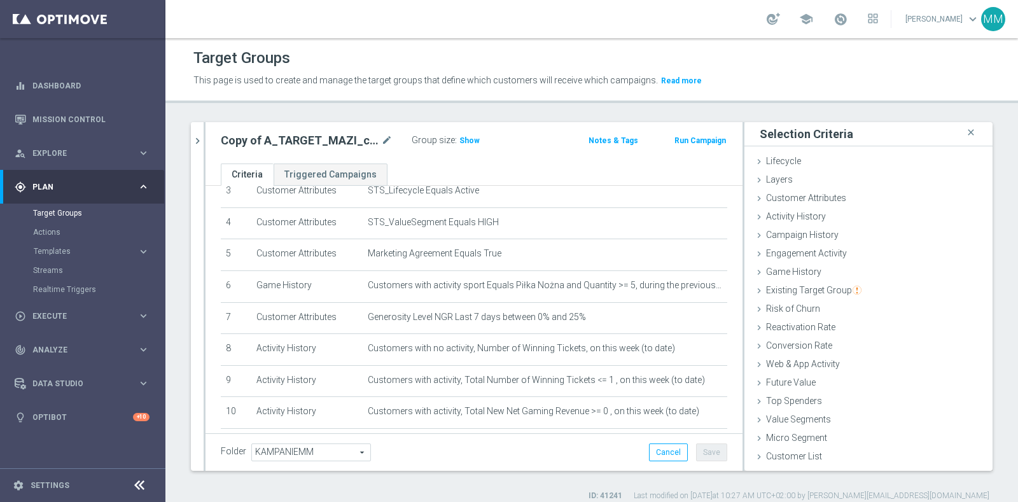
scroll to position [118, 0]
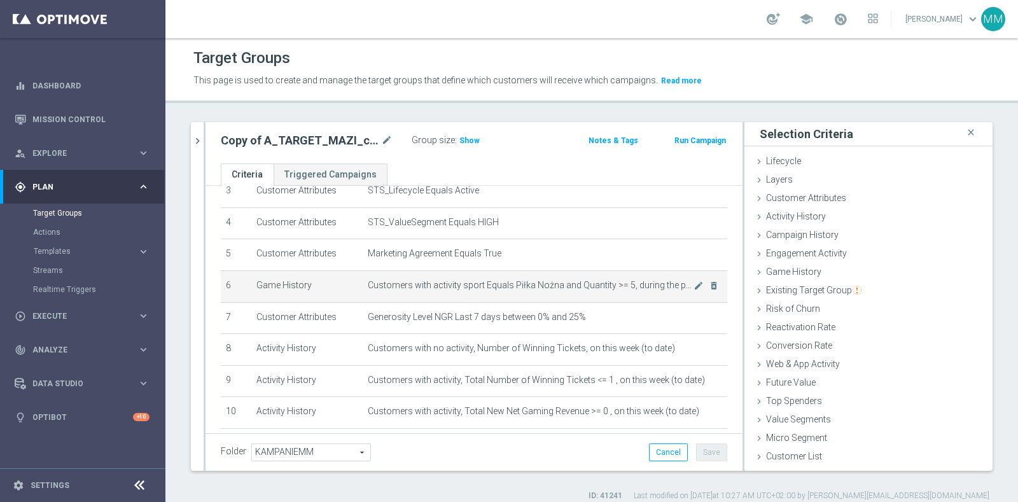
click at [499, 288] on td "Customers with activity sport Equals Piłka Nożna and Quantity >= 5, during the …" at bounding box center [545, 286] width 365 height 32
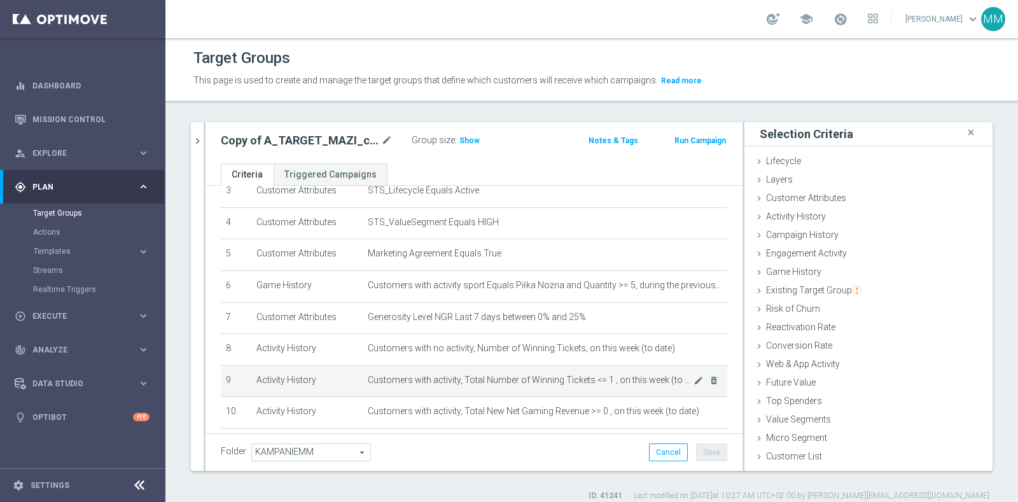
click at [439, 377] on span "Customers with activity, Total Number of Winning Tickets <= 1 , on this week (t…" at bounding box center [531, 380] width 326 height 11
drag, startPoint x: 439, startPoint y: 377, endPoint x: 636, endPoint y: 376, distance: 196.6
click at [636, 376] on span "Customers with activity, Total Number of Winning Tickets <= 1 , on this week (t…" at bounding box center [531, 380] width 326 height 11
copy span "activity, Total Number of Winning Tickets <= 1 , on this week"
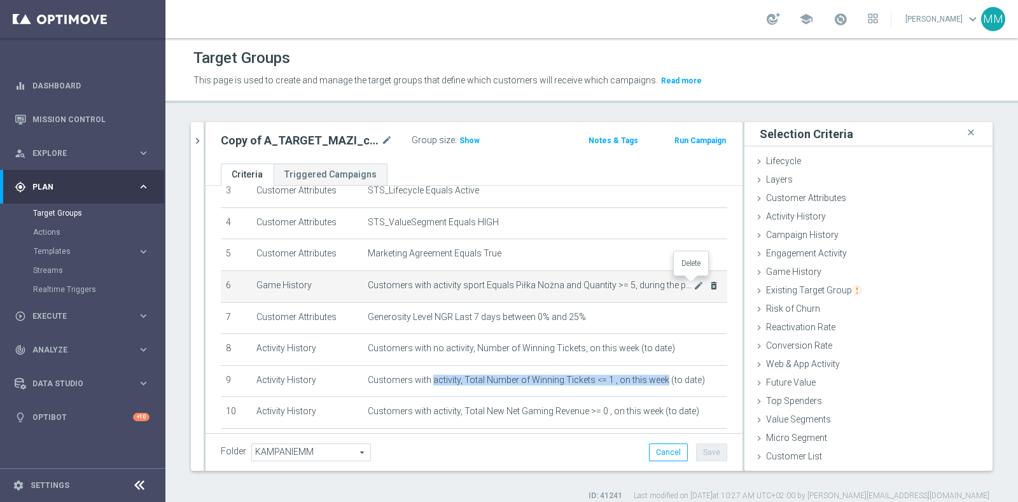
click at [709, 282] on icon "delete_forever" at bounding box center [714, 286] width 10 height 10
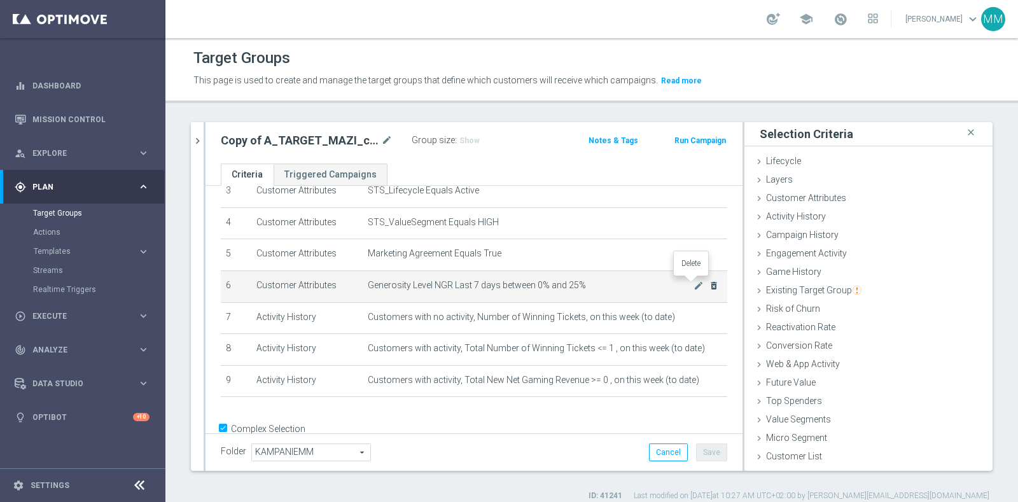
click at [709, 285] on icon "delete_forever" at bounding box center [714, 286] width 10 height 10
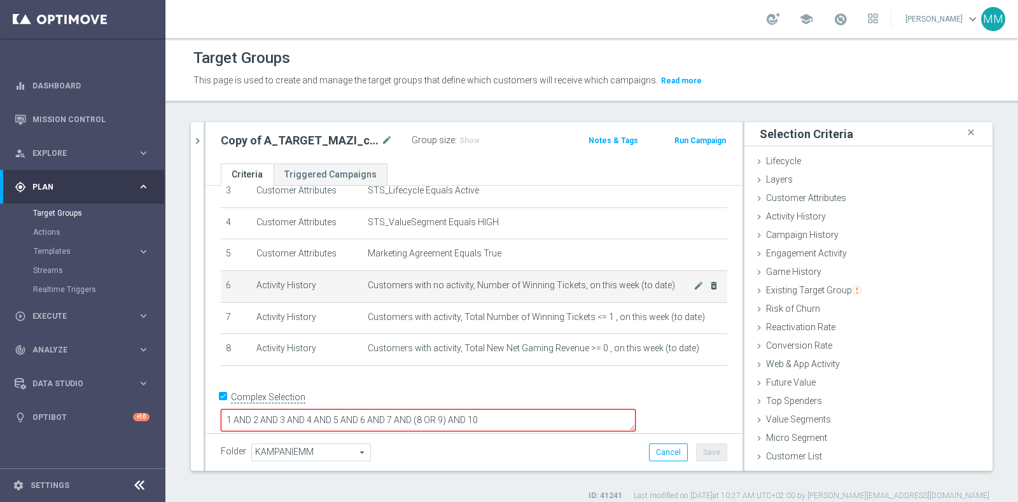
scroll to position [108, 0]
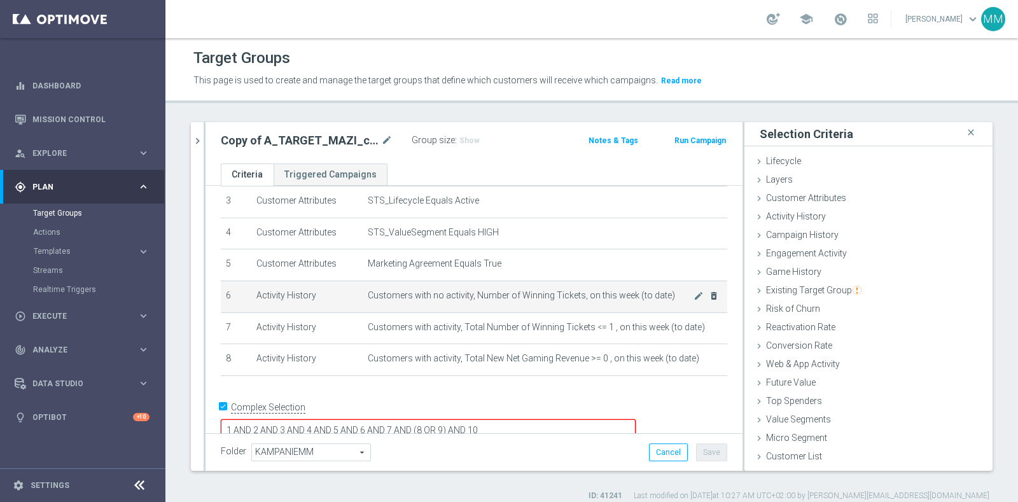
click at [709, 295] on icon "delete_forever" at bounding box center [714, 296] width 10 height 10
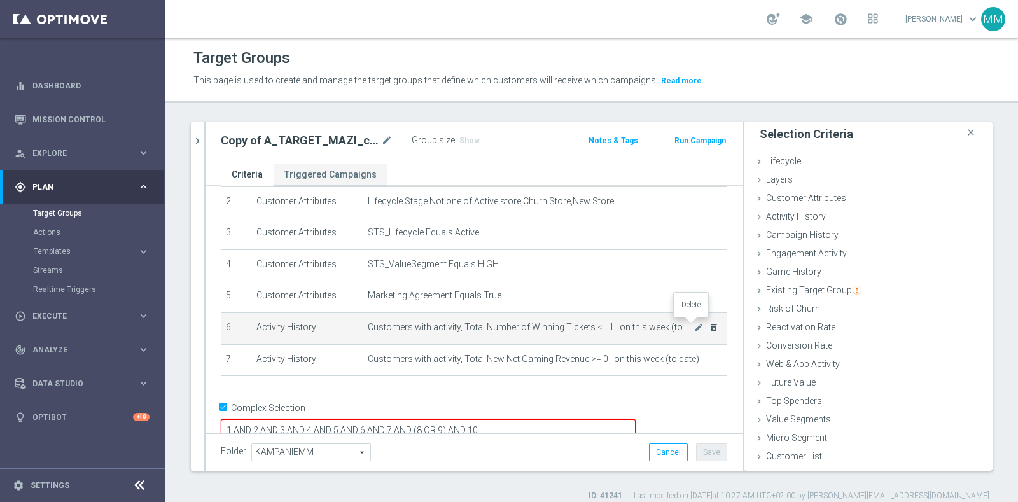
click at [709, 323] on icon "delete_forever" at bounding box center [714, 328] width 10 height 10
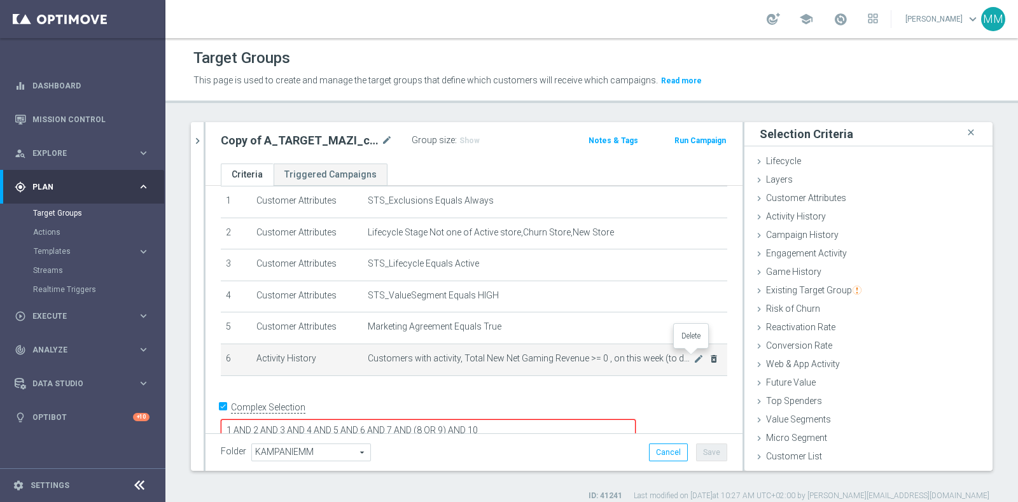
click at [709, 356] on icon "delete_forever" at bounding box center [714, 359] width 10 height 10
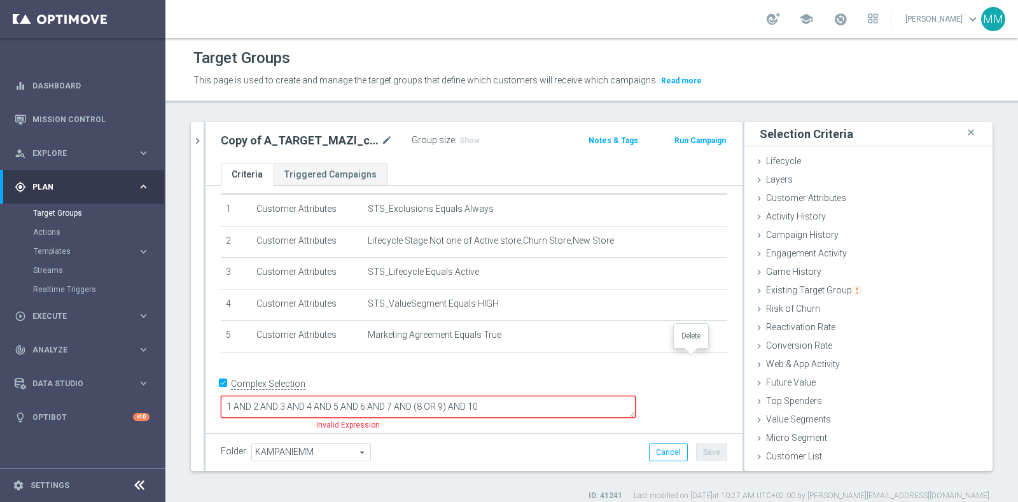
scroll to position [13, 0]
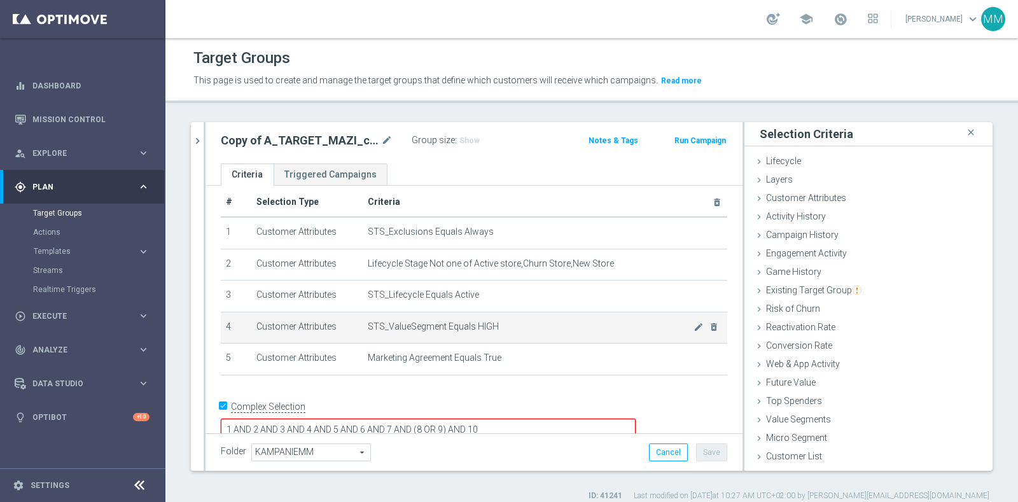
click at [678, 329] on td "STS_ValueSegment Equals HIGH mode_edit delete_forever" at bounding box center [545, 328] width 365 height 32
click at [694, 326] on icon "mode_edit" at bounding box center [699, 327] width 10 height 10
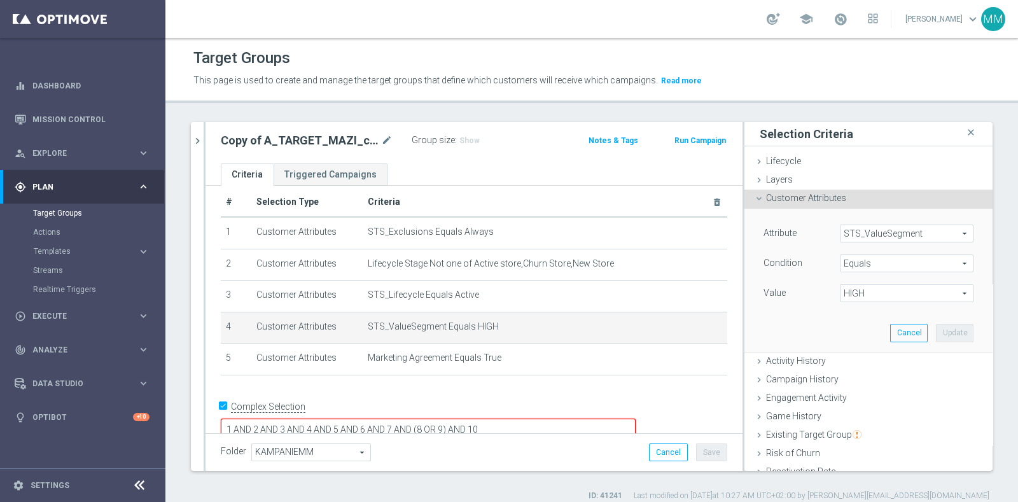
click at [869, 289] on span "HIGH" at bounding box center [907, 293] width 132 height 17
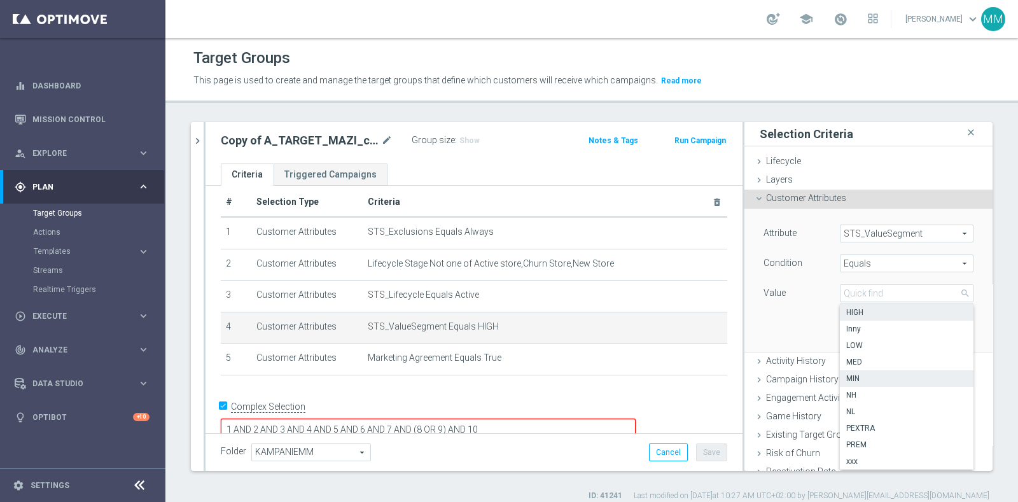
click at [867, 377] on span "MIN" at bounding box center [906, 379] width 121 height 10
type input "MIN"
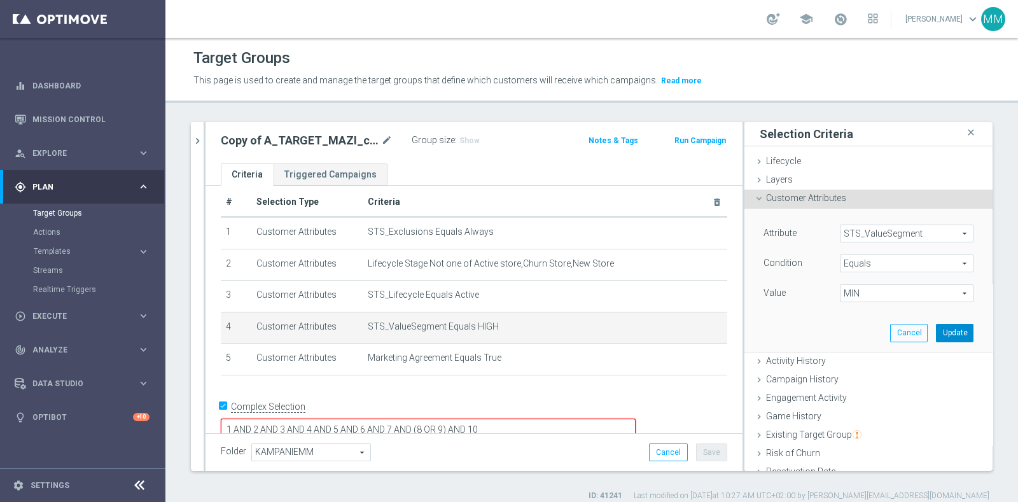
click at [947, 333] on button "Update" at bounding box center [955, 333] width 38 height 18
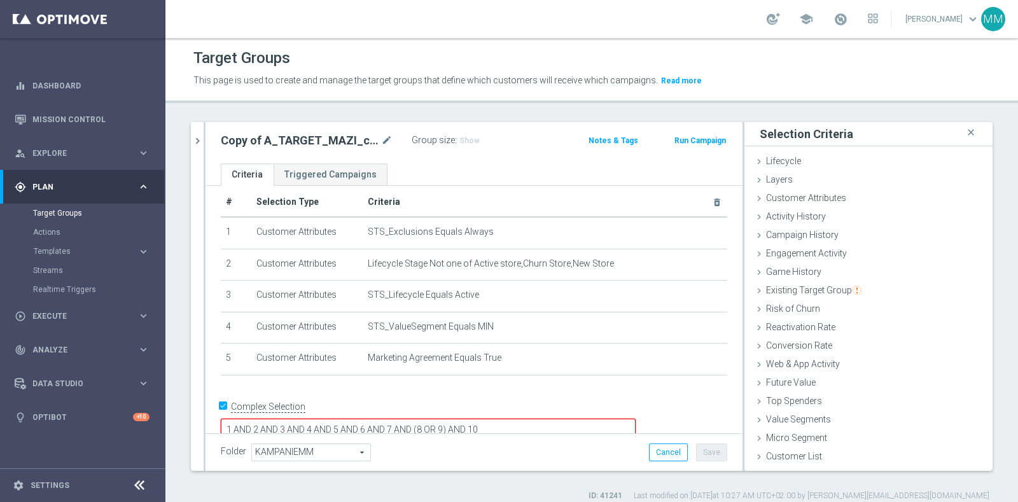
click at [283, 412] on div "Complex Selection" at bounding box center [263, 407] width 85 height 20
click at [283, 409] on label "Complex Selection" at bounding box center [268, 407] width 74 height 12
click at [229, 409] on input "Complex Selection" at bounding box center [225, 409] width 8 height 18
checkbox input "false"
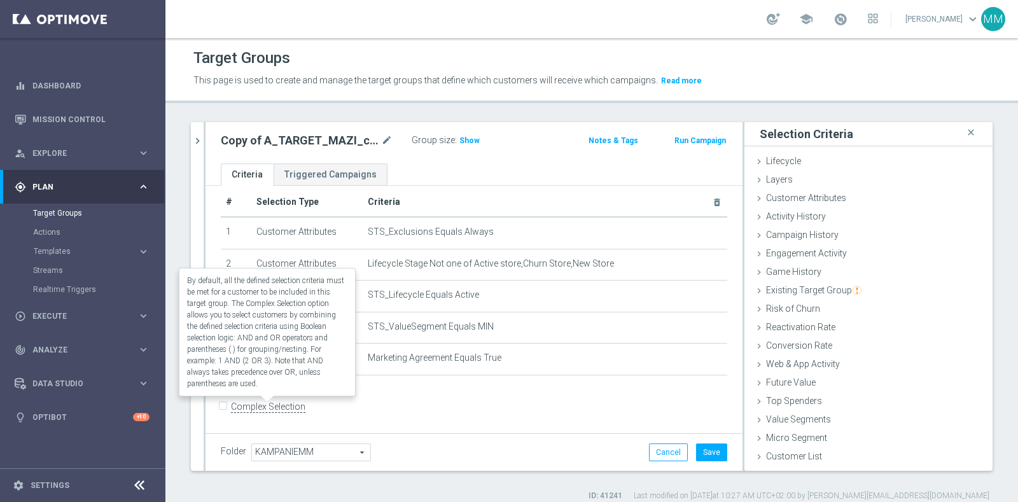
scroll to position [11, 0]
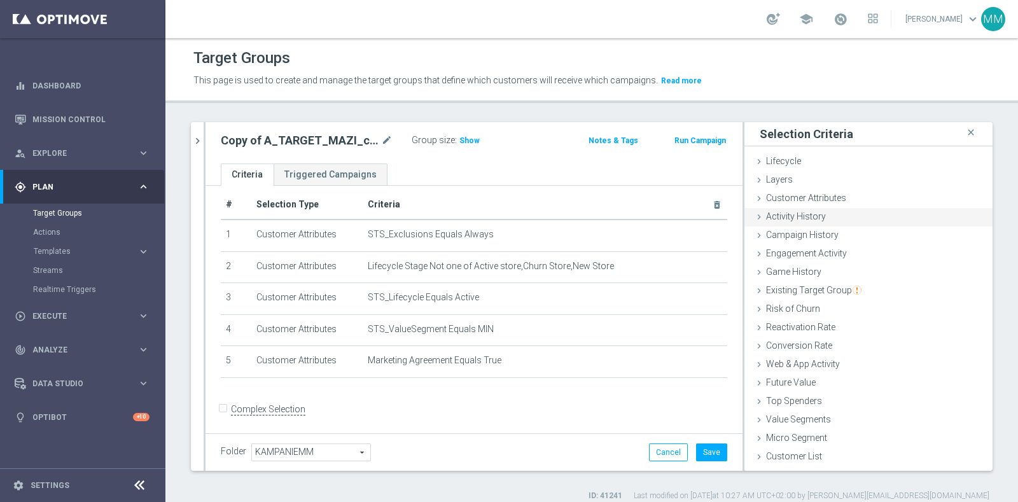
click at [832, 215] on div "Activity History done selection updated" at bounding box center [868, 217] width 248 height 19
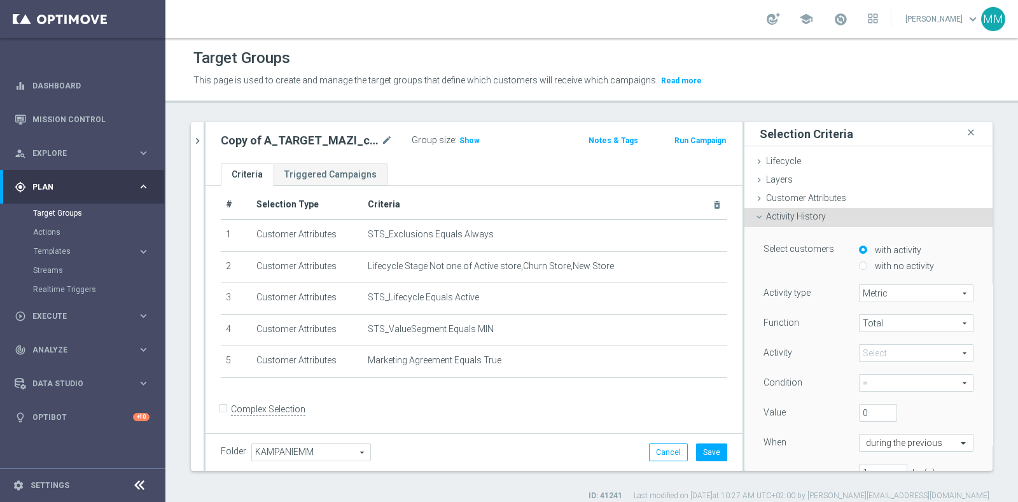
click at [884, 358] on span at bounding box center [916, 353] width 113 height 17
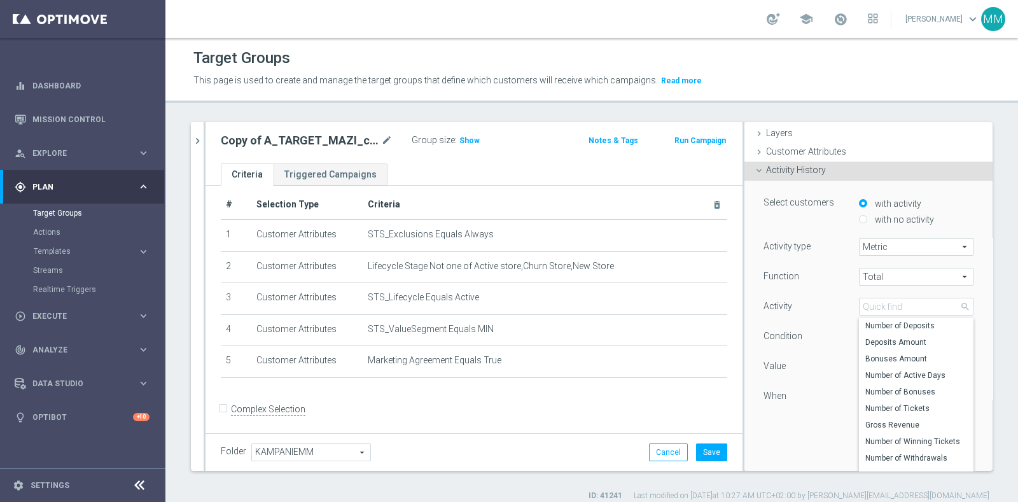
scroll to position [79, 0]
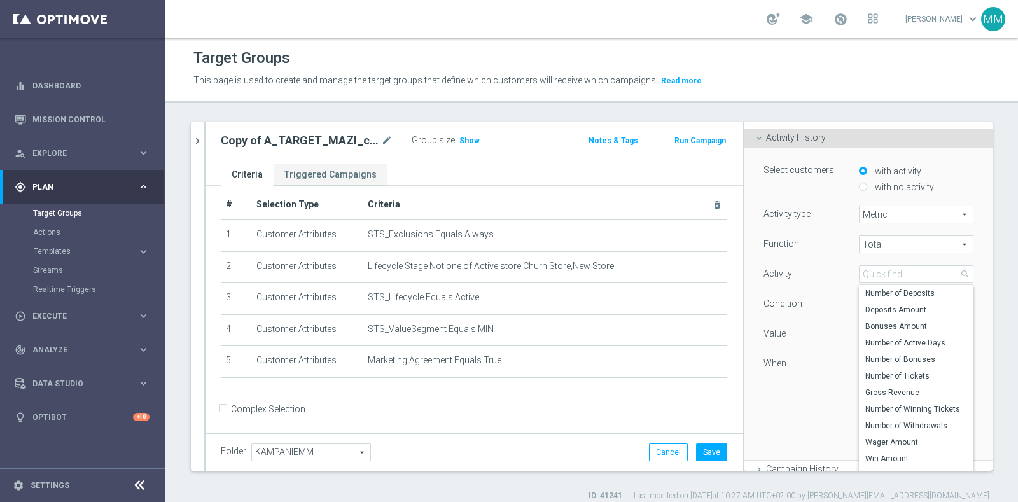
click at [800, 272] on div "Activity" at bounding box center [801, 275] width 95 height 20
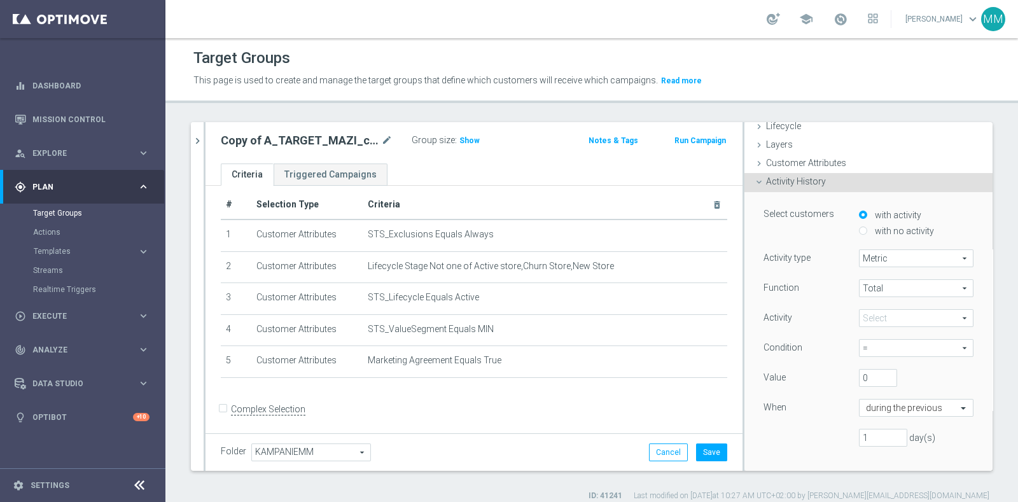
scroll to position [0, 0]
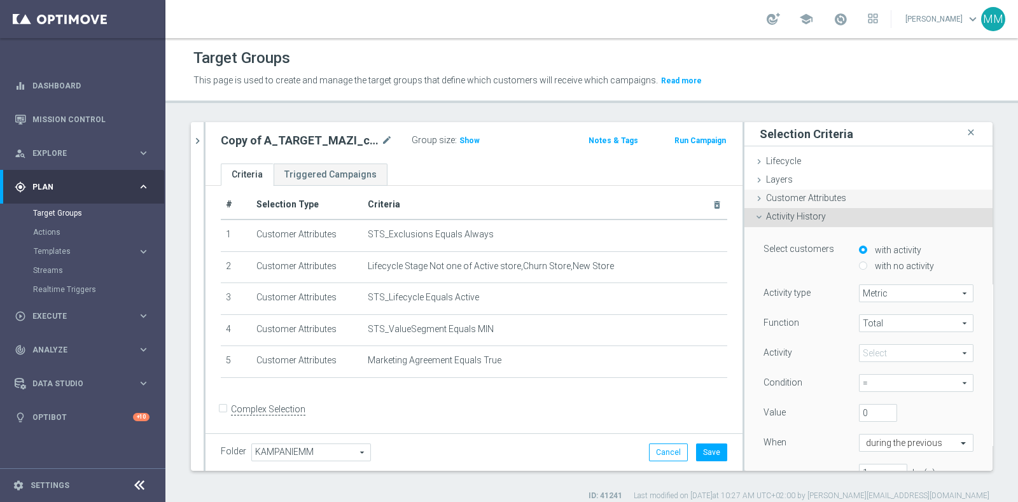
click at [799, 196] on span "Customer Attributes" at bounding box center [806, 198] width 80 height 10
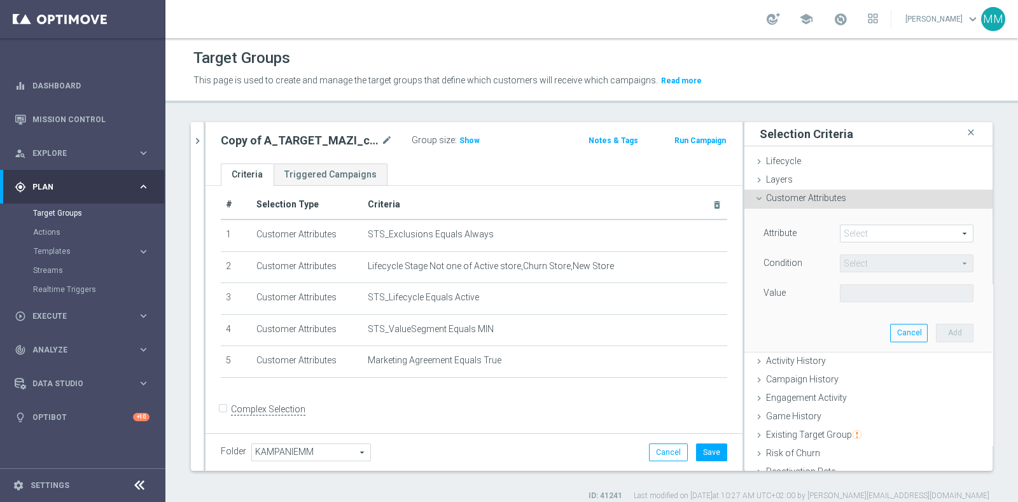
click at [841, 234] on span at bounding box center [907, 233] width 132 height 17
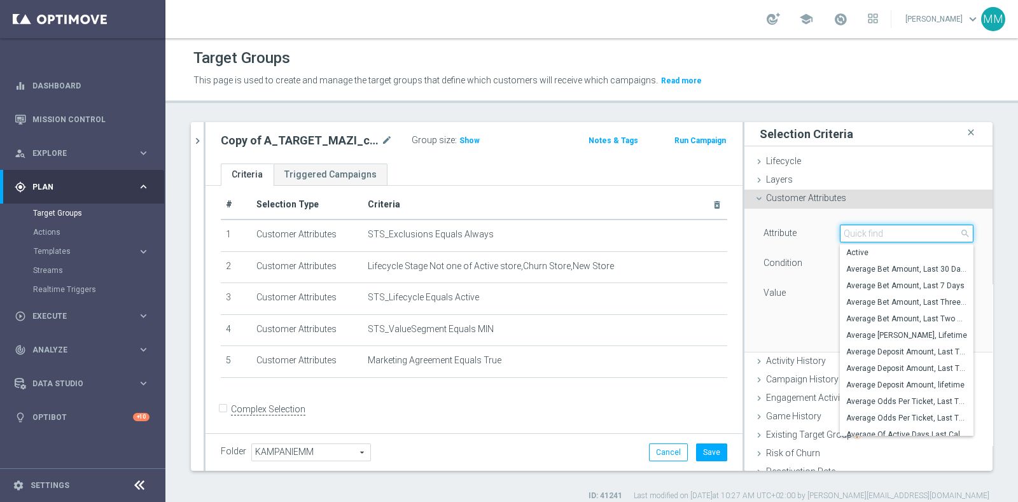
click at [840, 234] on input "search" at bounding box center [907, 234] width 134 height 18
click at [462, 146] on h3 "Show" at bounding box center [469, 141] width 23 height 14
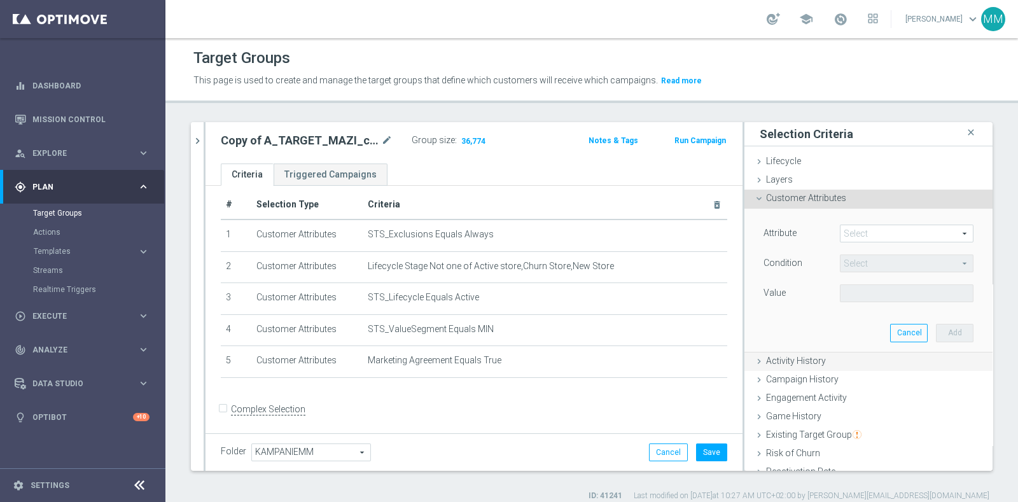
click at [809, 359] on span "Activity History" at bounding box center [796, 361] width 60 height 10
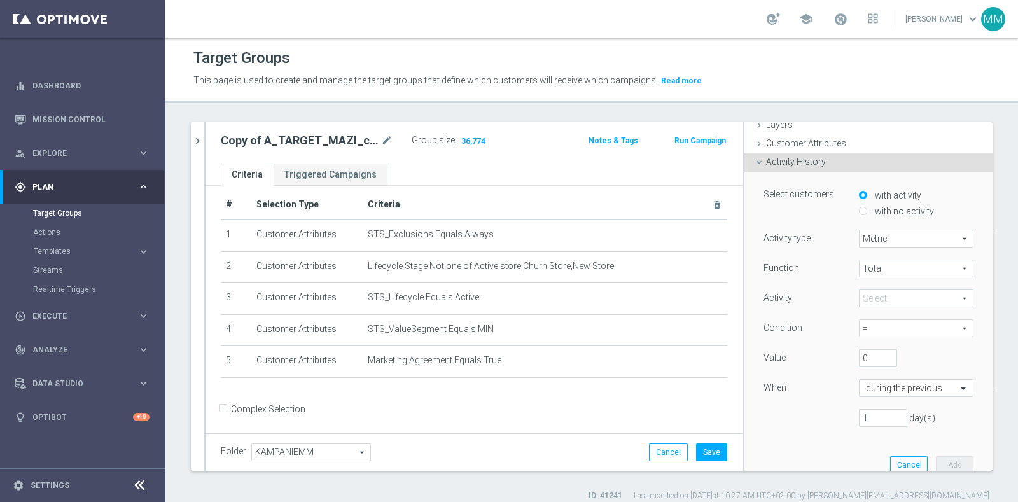
scroll to position [79, 0]
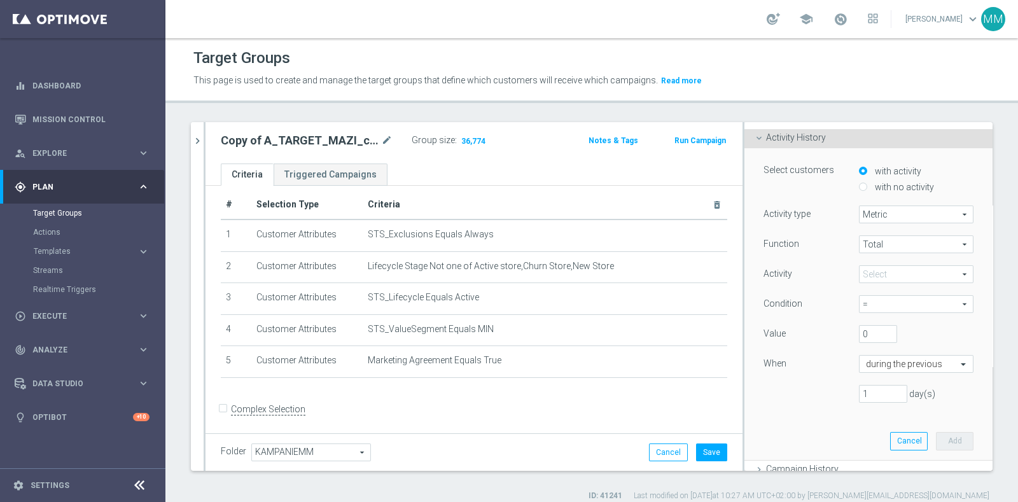
click at [876, 273] on span at bounding box center [916, 274] width 113 height 17
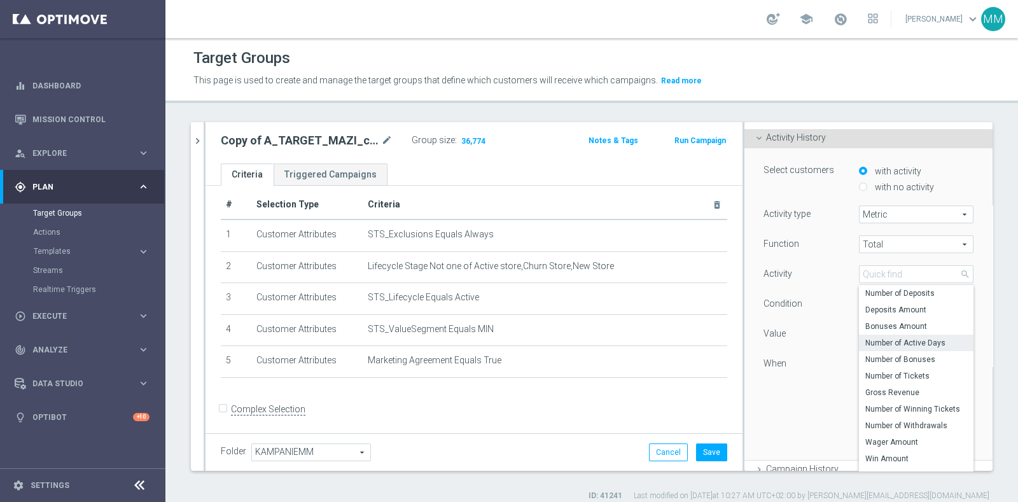
click at [897, 348] on label "Number of Active Days" at bounding box center [916, 343] width 115 height 17
type input "Number of Active Days"
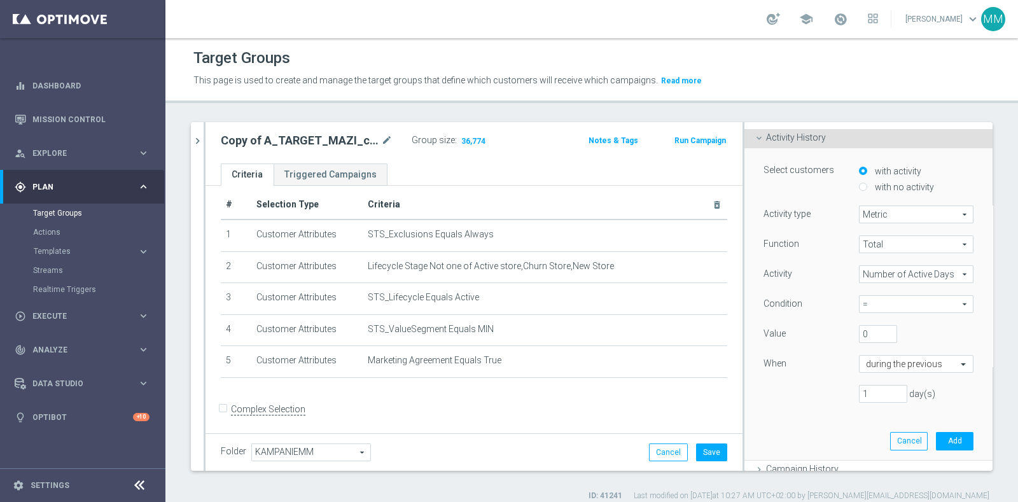
click at [878, 305] on span "=" at bounding box center [916, 304] width 113 height 17
click at [865, 370] on span ">=" at bounding box center [916, 373] width 102 height 10
type input ">="
drag, startPoint x: 853, startPoint y: 328, endPoint x: 835, endPoint y: 329, distance: 17.8
click at [849, 329] on div "0" at bounding box center [877, 334] width 57 height 18
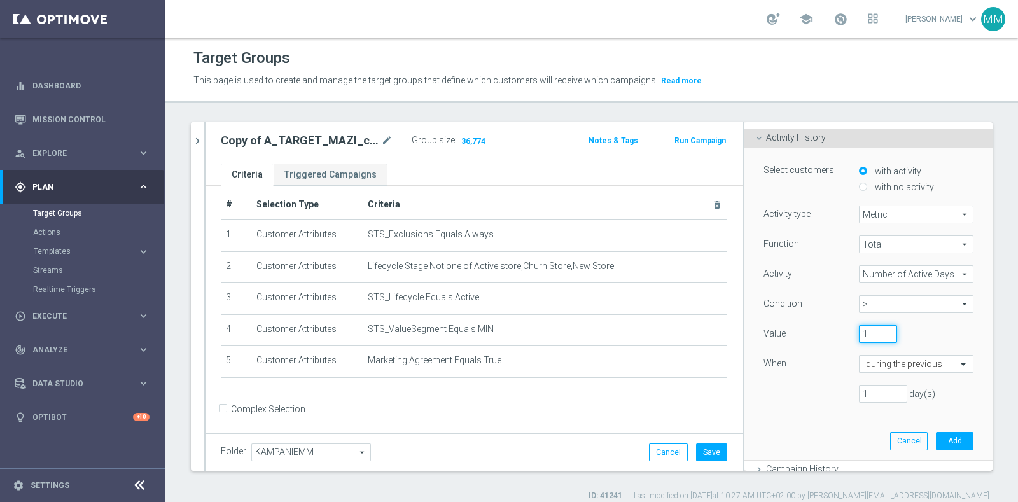
type input "1"
click at [866, 359] on input "text" at bounding box center [903, 364] width 75 height 11
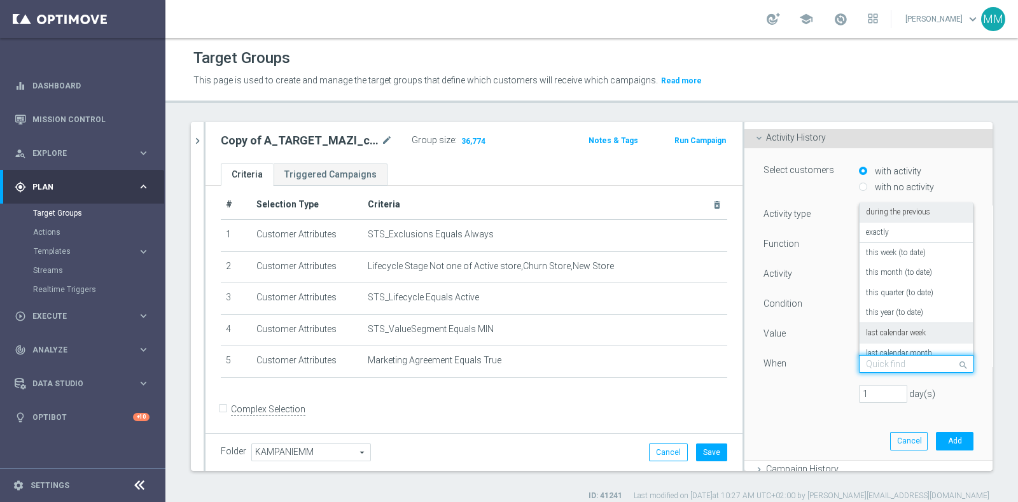
click at [890, 335] on label "last calendar week" at bounding box center [896, 333] width 60 height 10
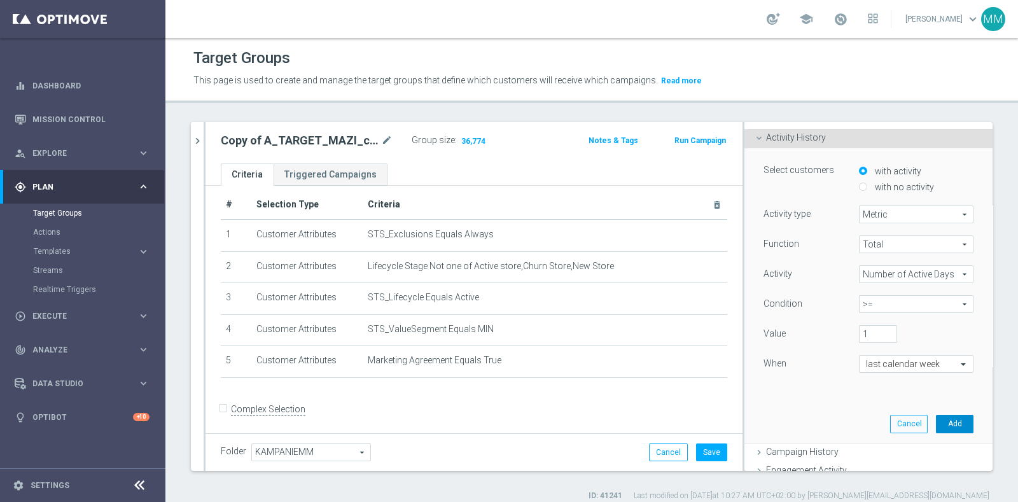
click at [936, 425] on button "Add" at bounding box center [955, 424] width 38 height 18
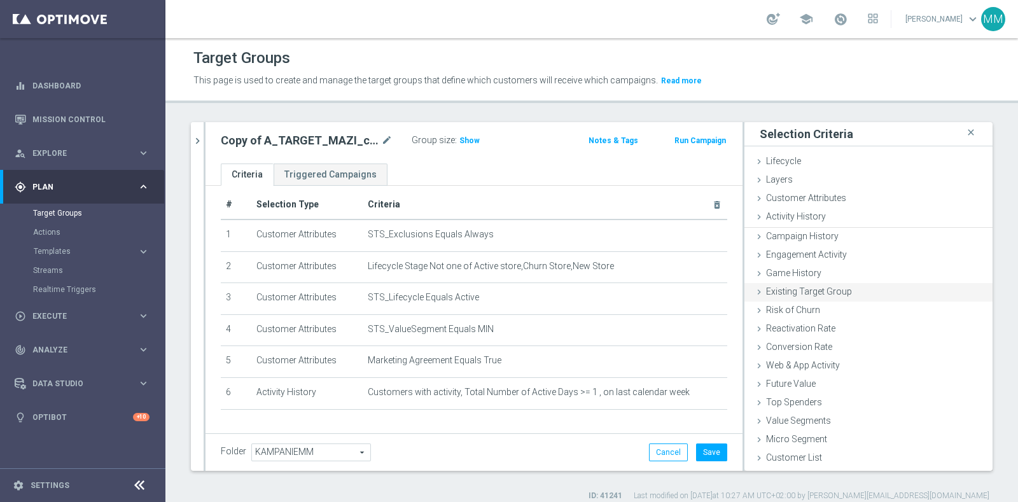
scroll to position [0, 0]
click at [849, 216] on div "Activity History done selection saved" at bounding box center [868, 217] width 248 height 19
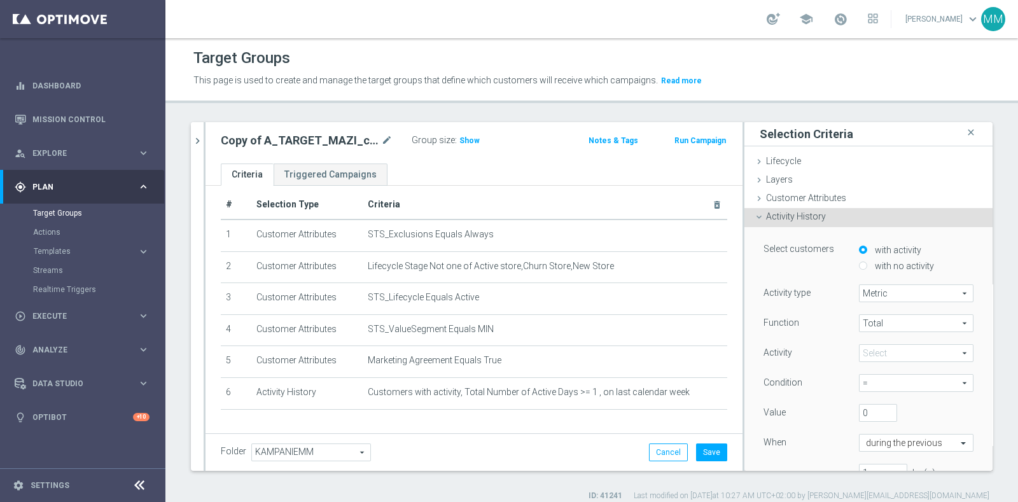
click at [882, 265] on label "with no activity" at bounding box center [903, 265] width 62 height 11
click at [867, 265] on input "with no activity" at bounding box center [863, 266] width 8 height 8
radio input "true"
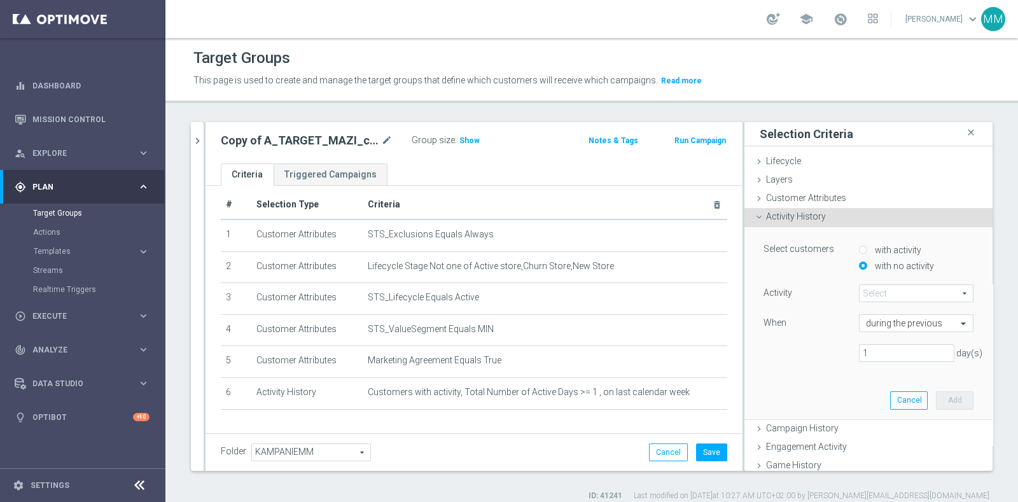
click at [891, 300] on span at bounding box center [916, 293] width 113 height 17
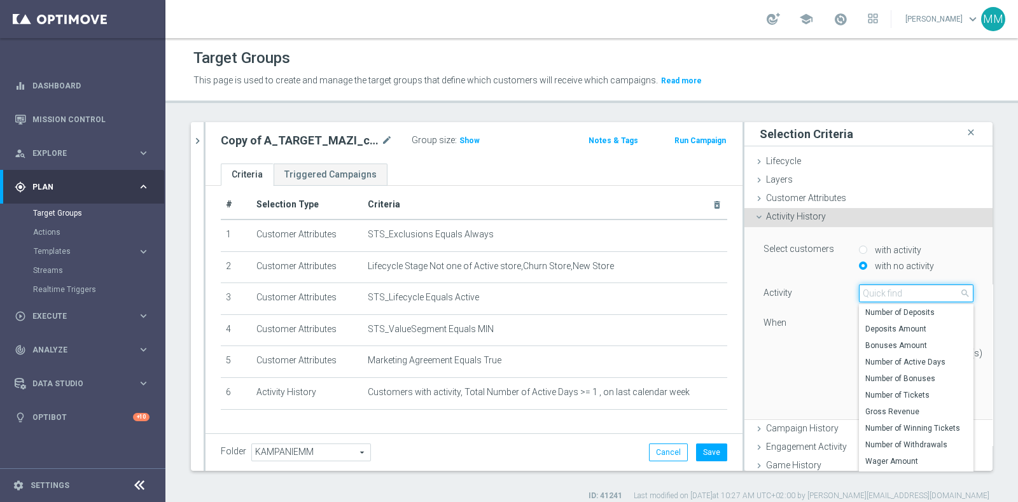
click at [889, 293] on input "search" at bounding box center [916, 293] width 115 height 18
click at [904, 354] on label "Number of Active Days" at bounding box center [916, 362] width 115 height 17
type input "Number of Active Days"
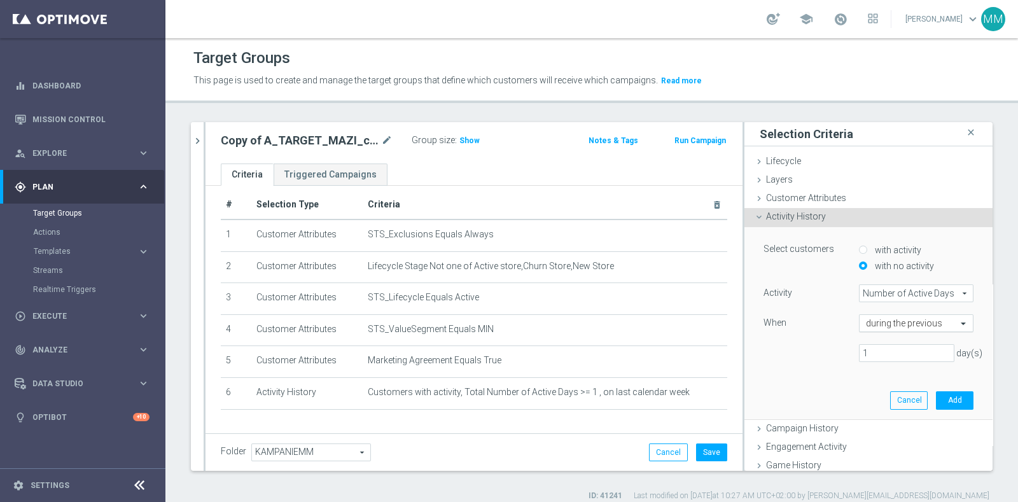
click at [869, 326] on input "text" at bounding box center [903, 323] width 75 height 11
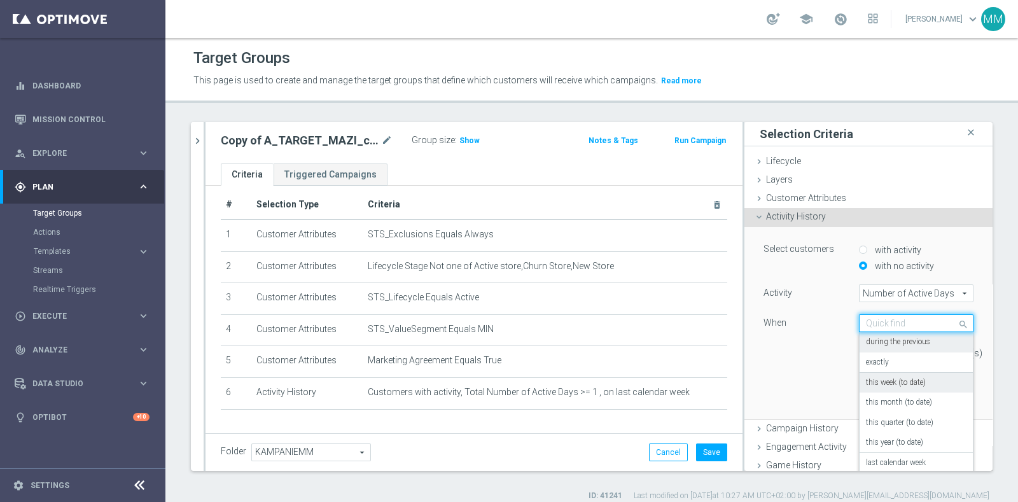
click at [884, 378] on label "this week (to date)" at bounding box center [896, 383] width 60 height 10
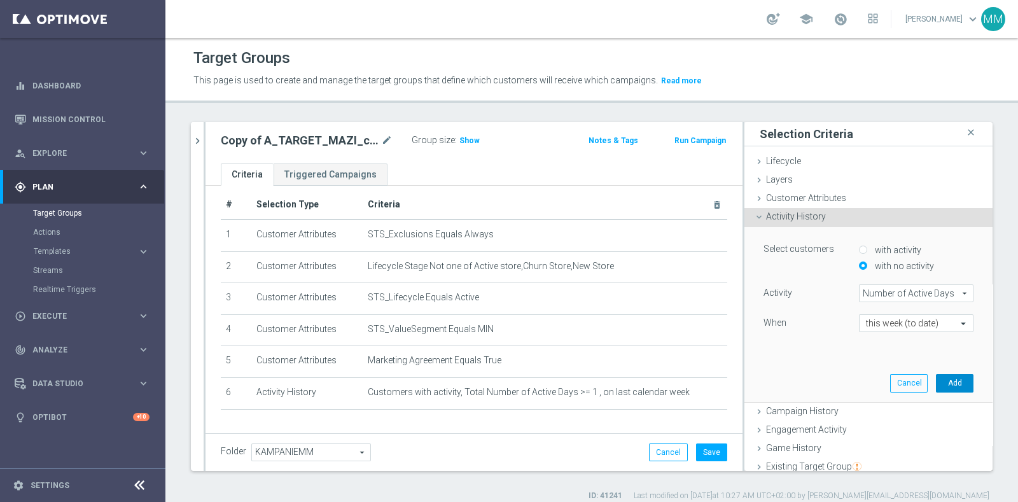
click at [936, 380] on button "Add" at bounding box center [955, 383] width 38 height 18
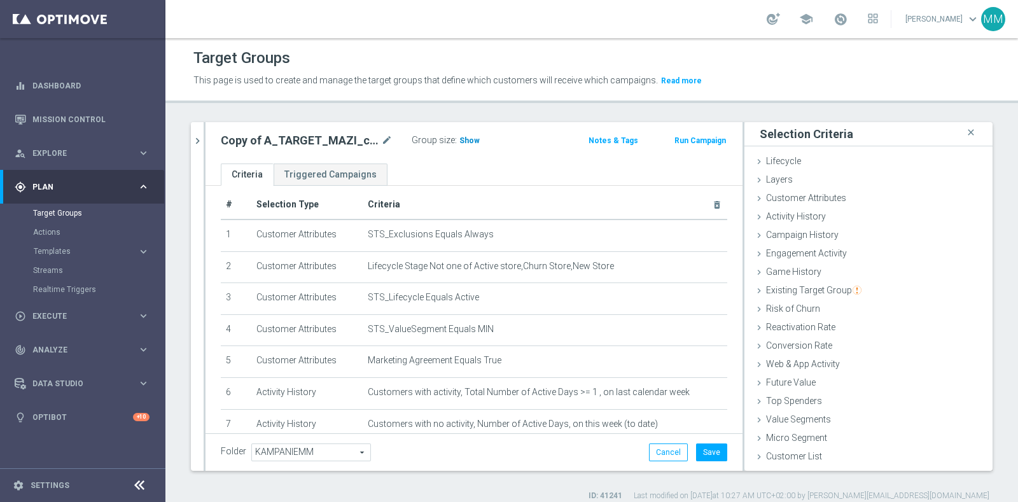
click at [464, 136] on span "Show" at bounding box center [469, 140] width 20 height 9
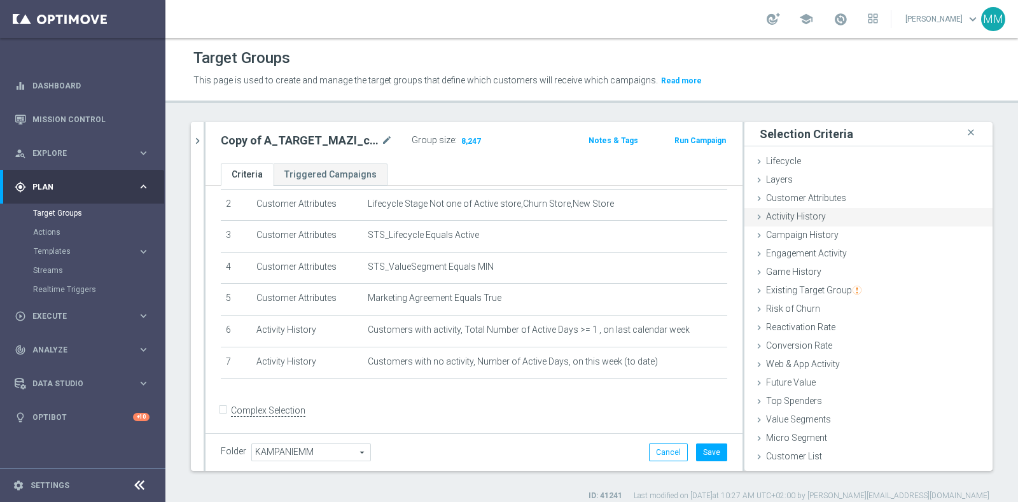
click at [807, 215] on span "Activity History" at bounding box center [796, 216] width 60 height 10
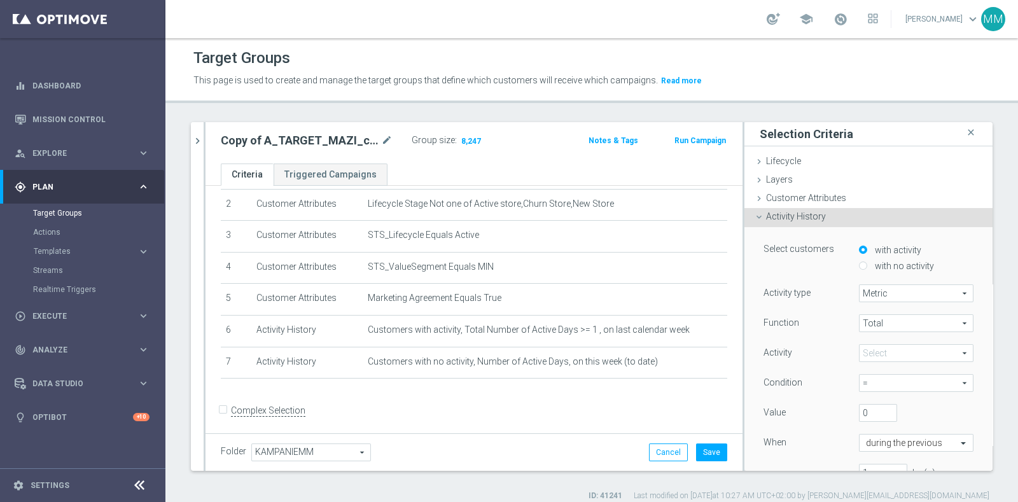
click at [876, 358] on span at bounding box center [916, 353] width 113 height 17
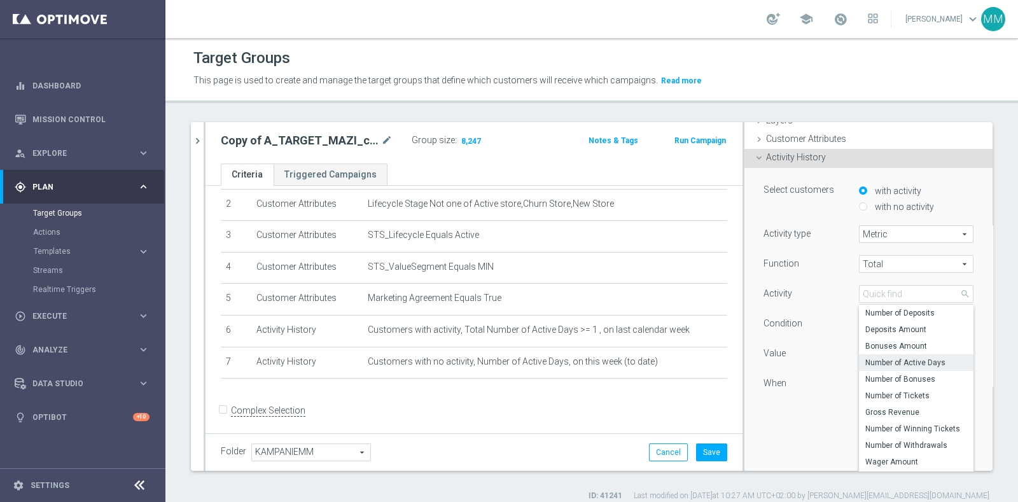
scroll to position [79, 0]
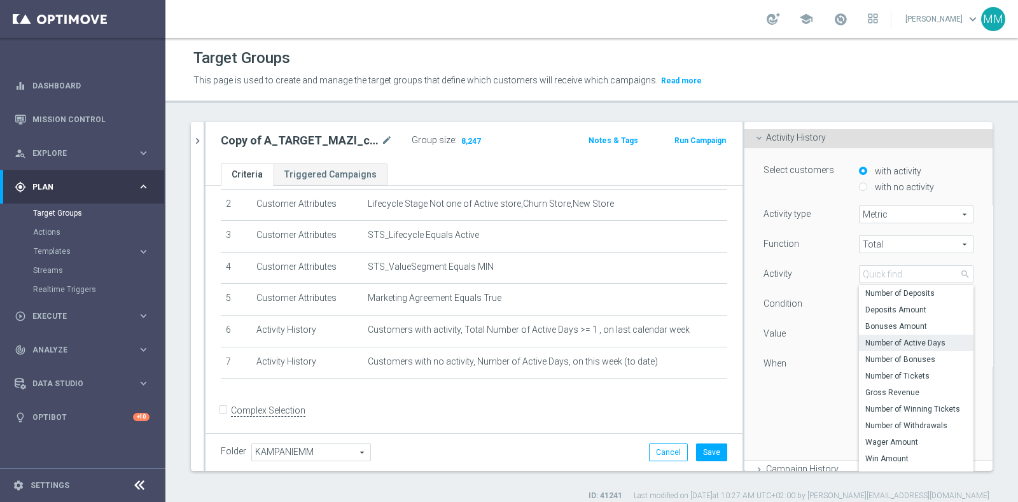
click at [897, 346] on span "Number of Active Days" at bounding box center [916, 343] width 102 height 10
type input "Number of Active Days"
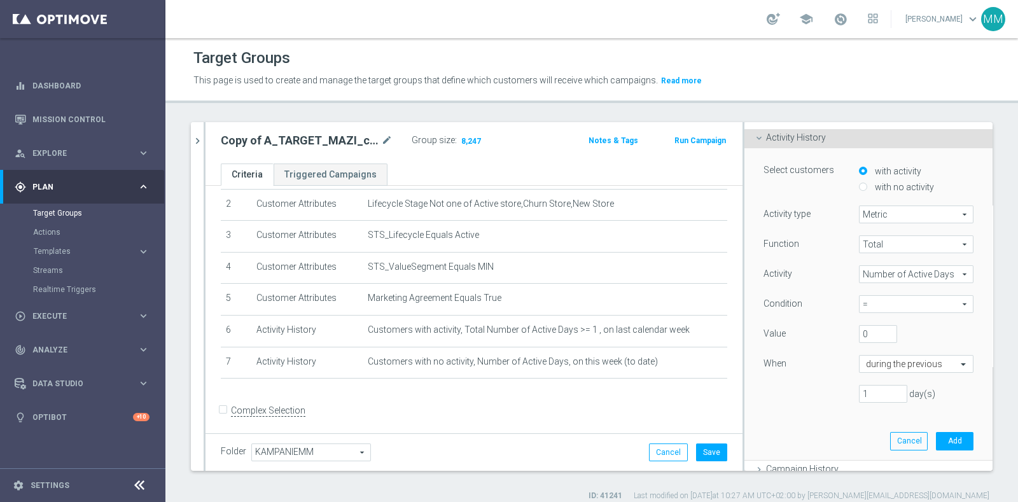
click at [878, 304] on span "=" at bounding box center [916, 304] width 113 height 17
click at [871, 373] on span ">=" at bounding box center [916, 373] width 102 height 10
type input ">="
drag, startPoint x: 858, startPoint y: 334, endPoint x: 834, endPoint y: 329, distance: 25.3
click at [849, 329] on div "0" at bounding box center [877, 334] width 57 height 18
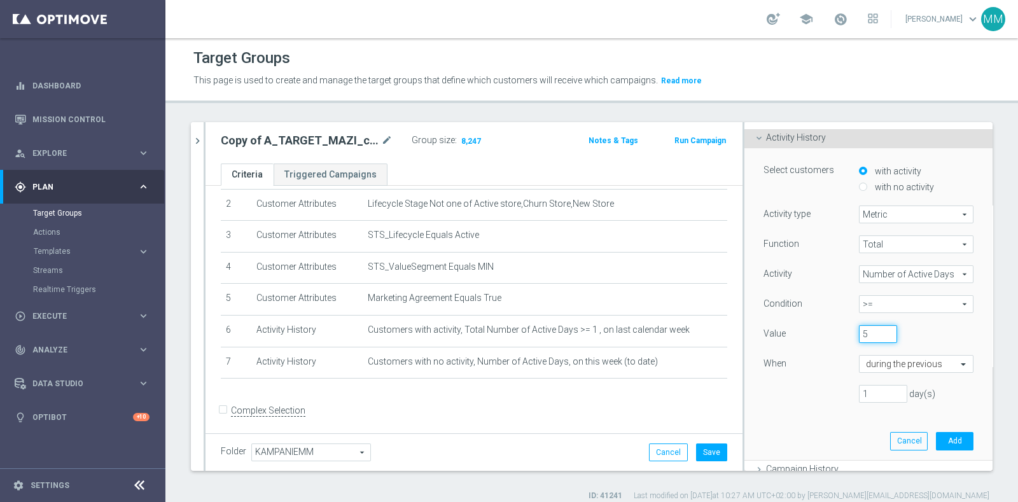
drag, startPoint x: 862, startPoint y: 331, endPoint x: 831, endPoint y: 334, distance: 31.3
click at [849, 333] on div "5" at bounding box center [877, 334] width 57 height 18
type input "5"
click at [860, 281] on span "Number of Active Days" at bounding box center [916, 274] width 113 height 17
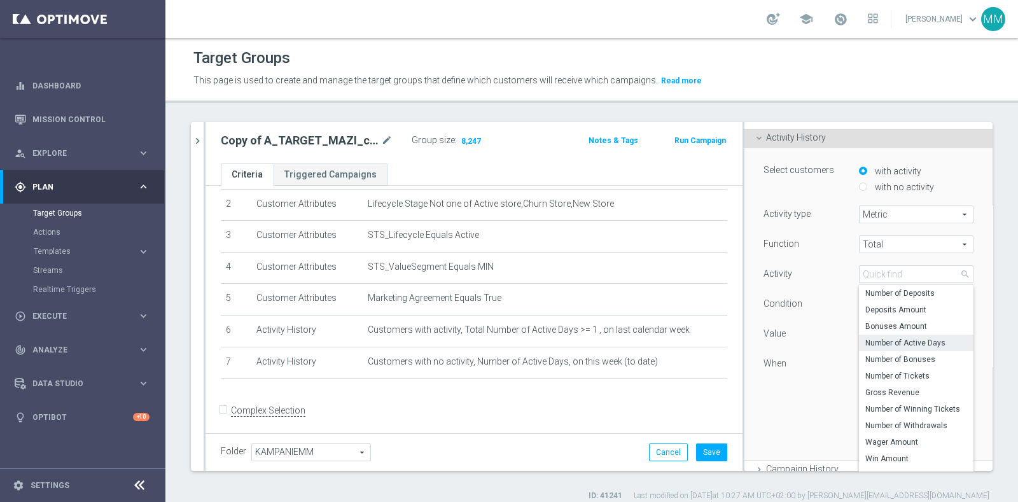
click at [822, 326] on div "Value" at bounding box center [801, 335] width 95 height 20
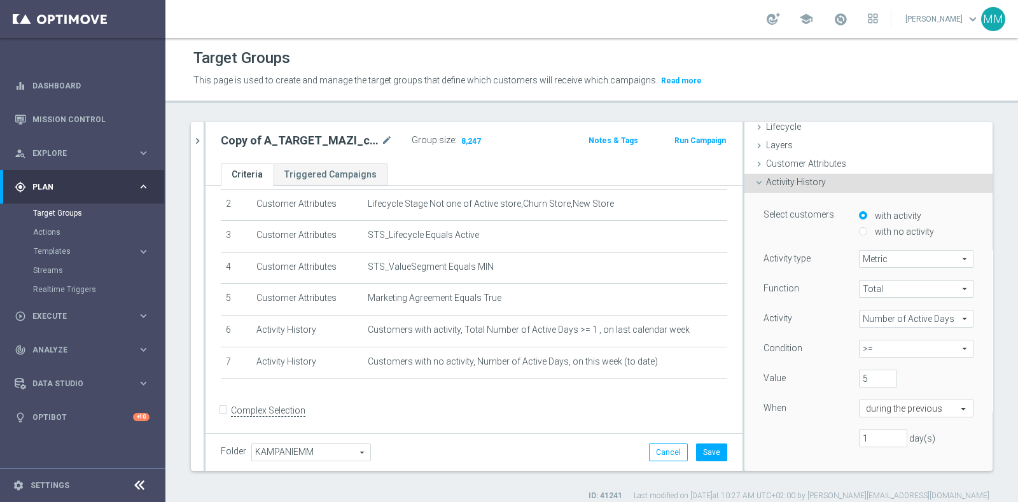
scroll to position [0, 0]
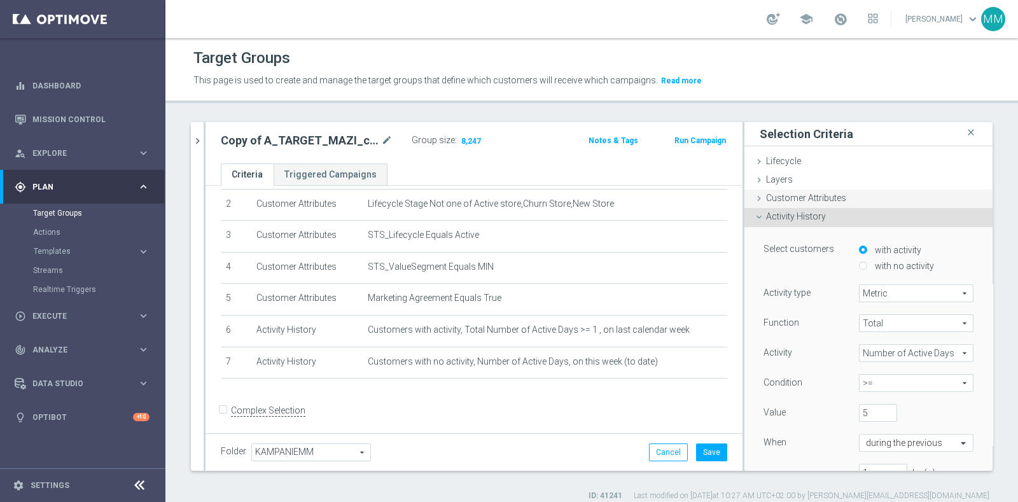
click at [816, 200] on span "Customer Attributes" at bounding box center [806, 198] width 80 height 10
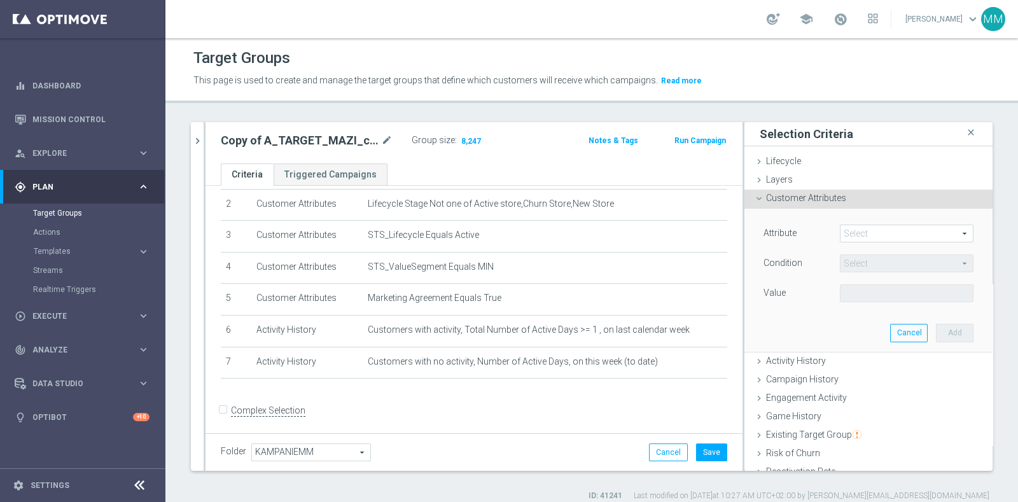
click at [876, 232] on span at bounding box center [907, 233] width 132 height 17
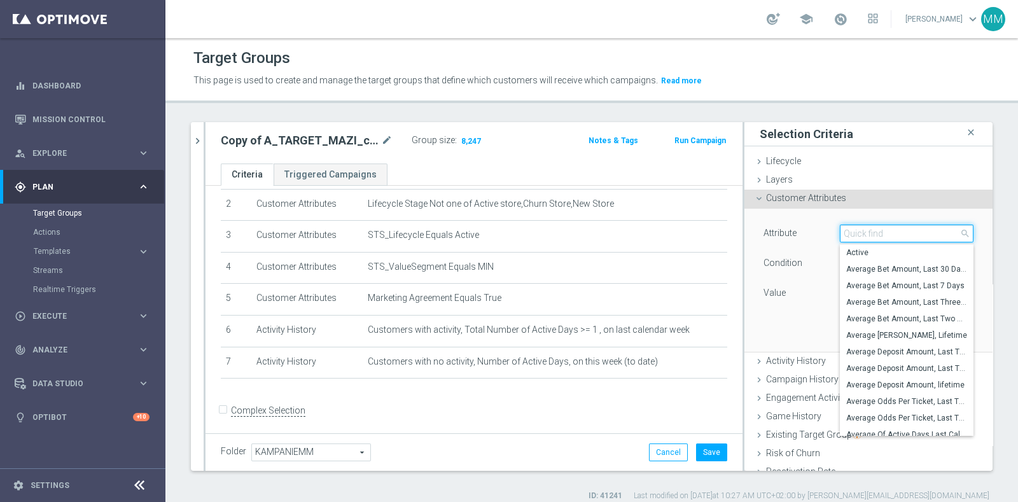
click at [876, 232] on input "search" at bounding box center [907, 234] width 134 height 18
type input "number of t"
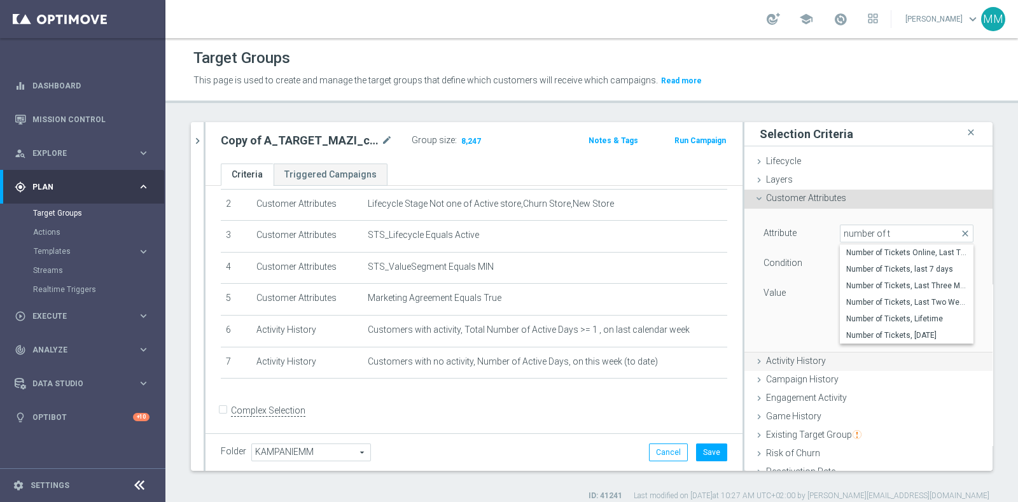
click at [802, 364] on span "Activity History" at bounding box center [796, 361] width 60 height 10
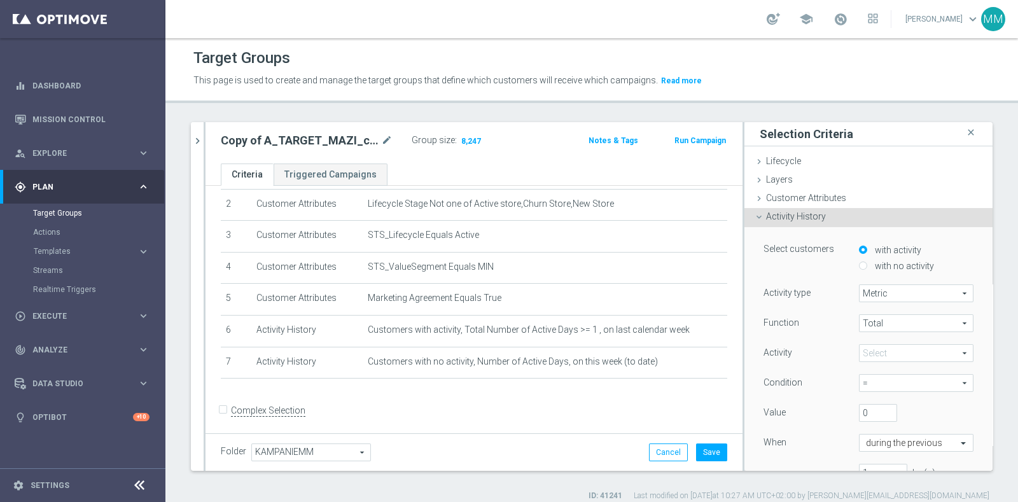
click at [877, 361] on div "Select arrow_drop_down search" at bounding box center [916, 353] width 115 height 18
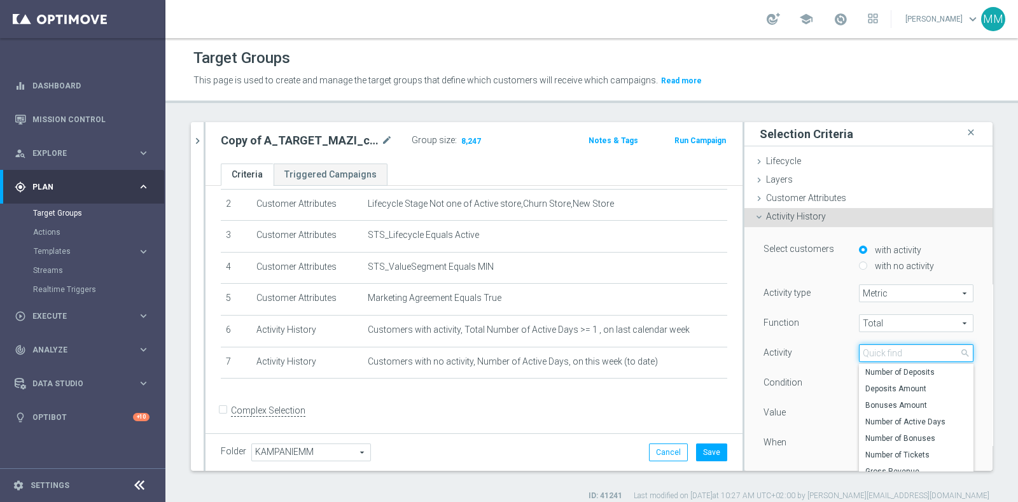
click at [877, 354] on input "search" at bounding box center [916, 353] width 115 height 18
click at [909, 447] on label "Number of Tickets" at bounding box center [916, 455] width 115 height 17
type input "Number of Tickets"
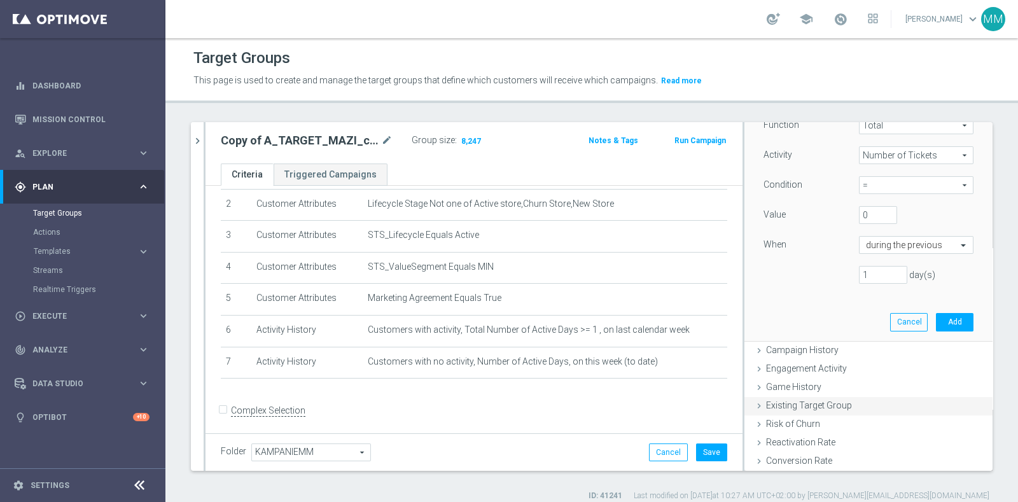
scroll to position [308, 0]
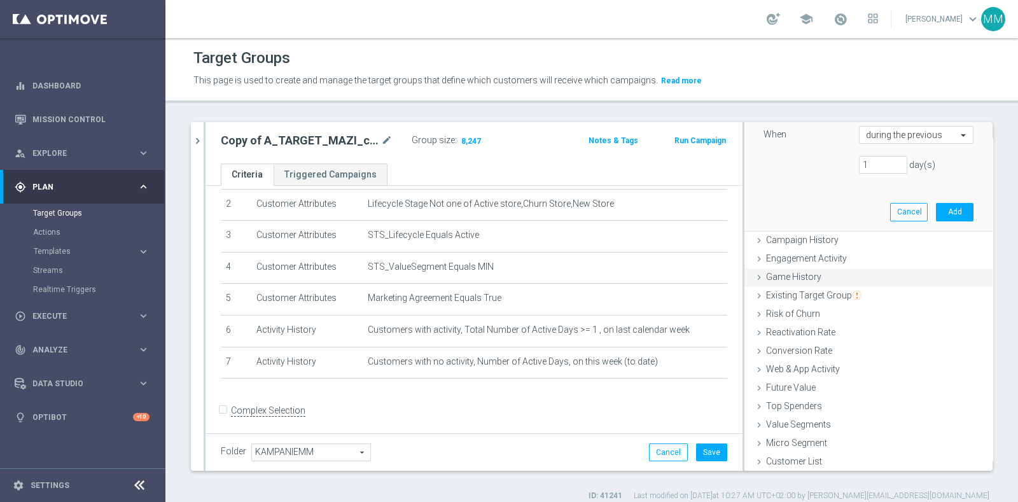
click at [802, 279] on span "Game History" at bounding box center [793, 277] width 55 height 10
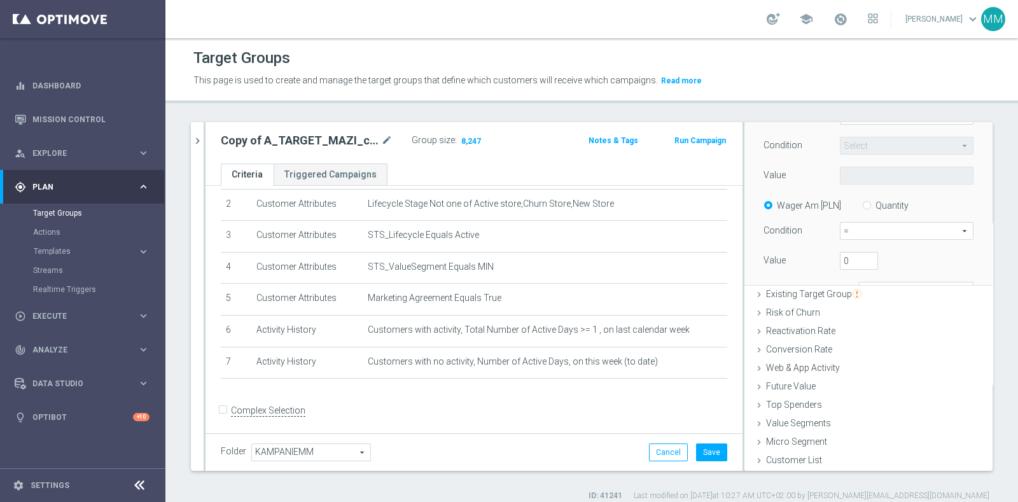
scroll to position [50, 0]
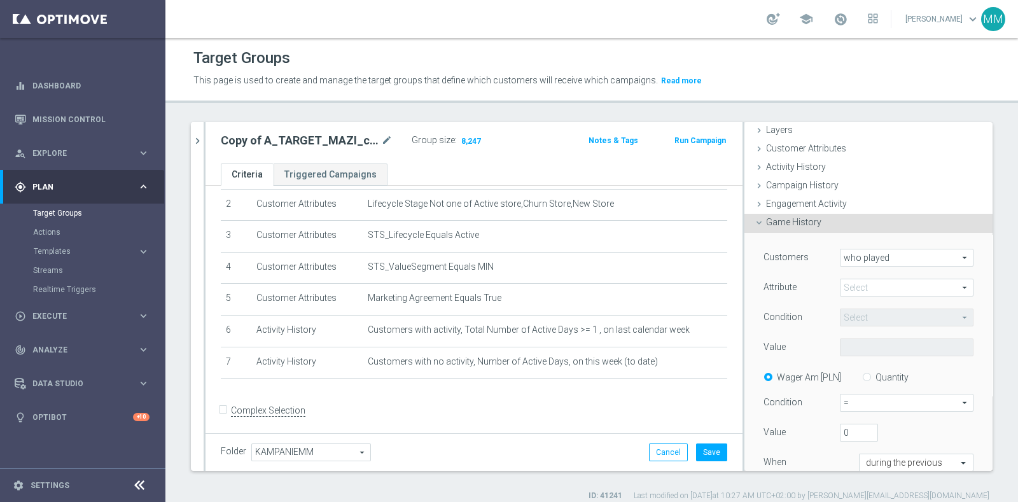
click at [891, 281] on span at bounding box center [907, 287] width 132 height 17
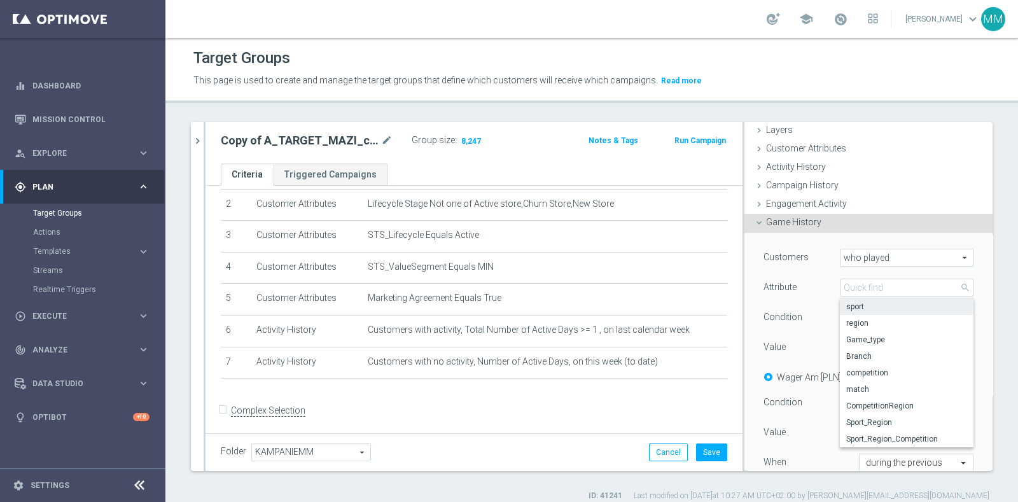
click at [874, 308] on span "sport" at bounding box center [906, 307] width 121 height 10
type input "sport"
type input "Equals"
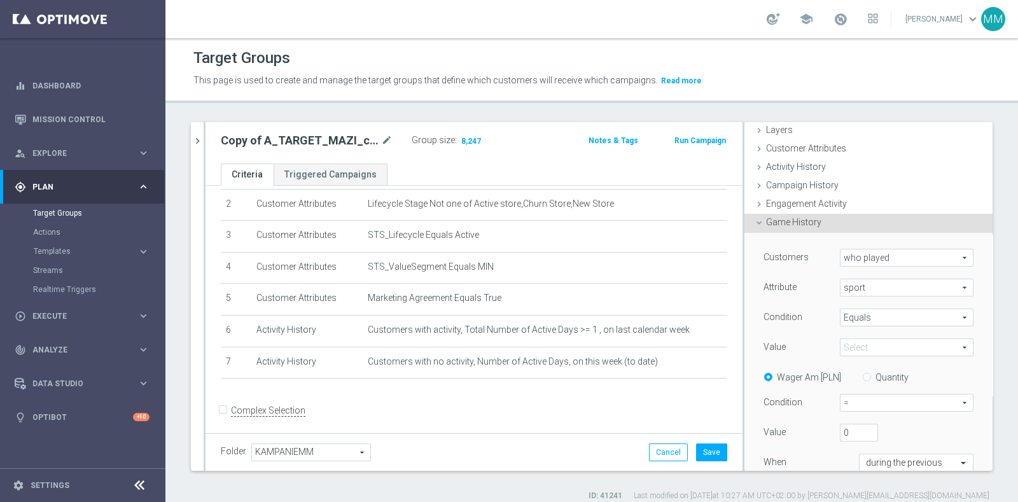
click at [871, 346] on span at bounding box center [907, 347] width 132 height 17
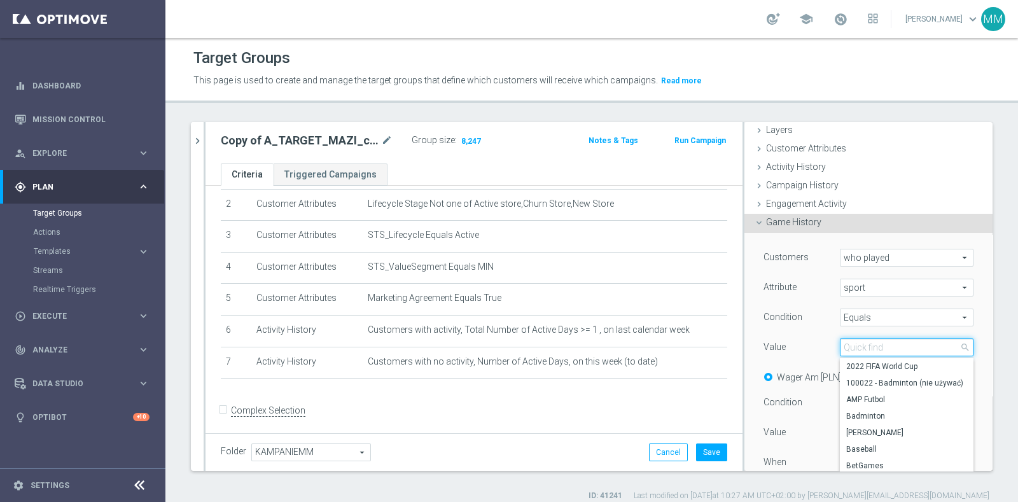
click at [873, 346] on input "search" at bounding box center [907, 348] width 134 height 18
type input "Piłka"
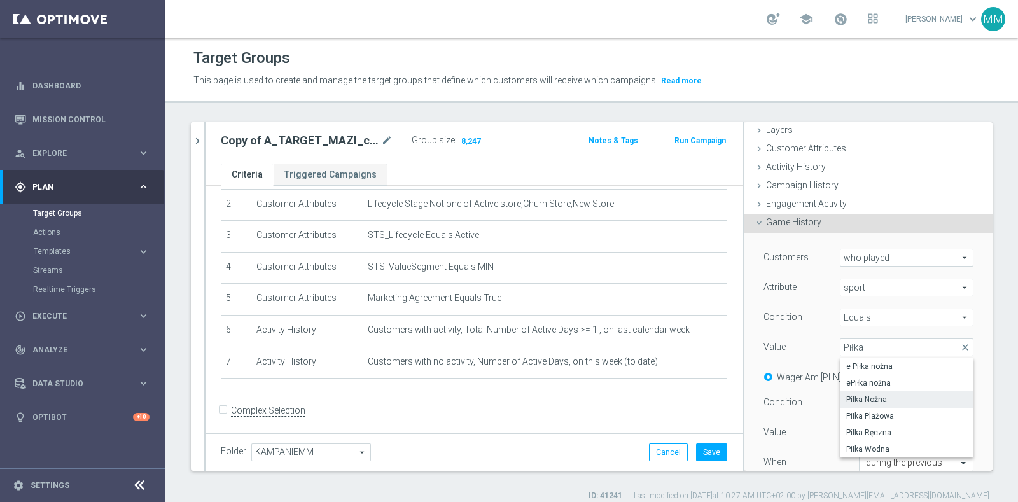
click at [859, 395] on span "Piłka Nożna" at bounding box center [906, 400] width 121 height 10
type input "Piłka Nożna"
click at [878, 373] on label "Quantity" at bounding box center [892, 377] width 33 height 11
click at [874, 373] on input "Quantity" at bounding box center [869, 375] width 8 height 8
radio input "true"
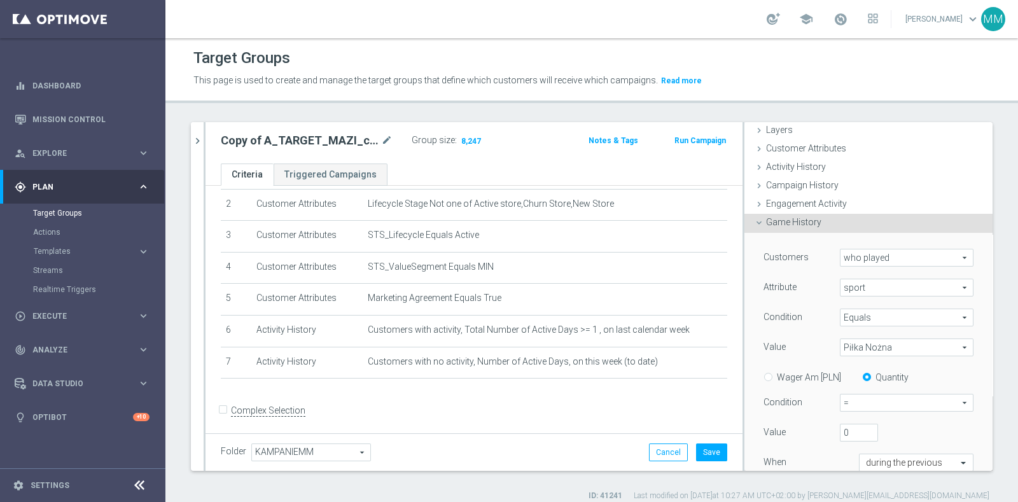
click at [874, 396] on span "=" at bounding box center [907, 403] width 132 height 17
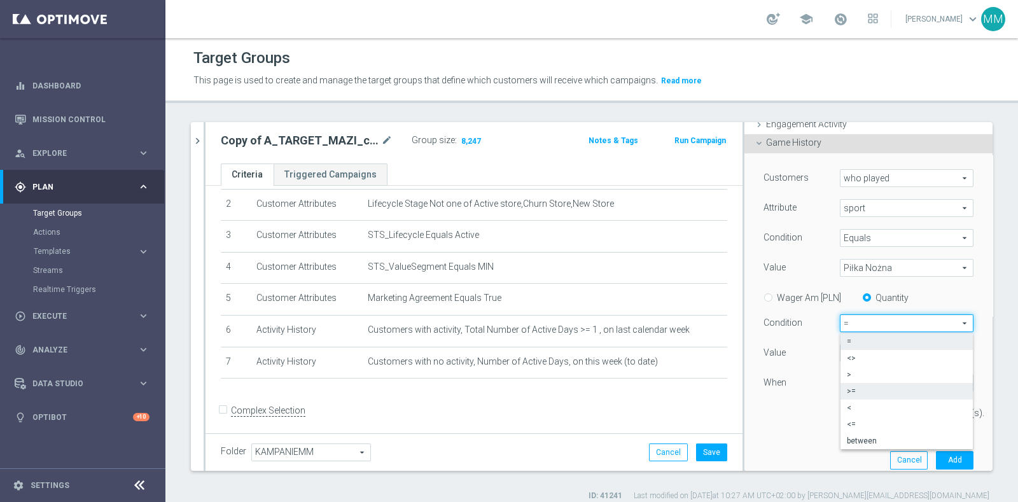
click at [852, 393] on span ">=" at bounding box center [907, 391] width 120 height 10
type input ">="
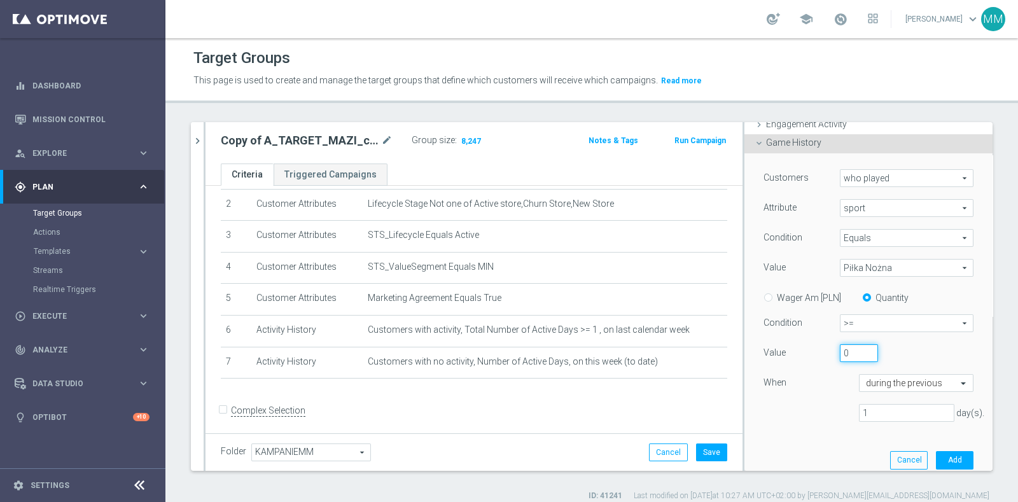
drag, startPoint x: 841, startPoint y: 353, endPoint x: 820, endPoint y: 351, distance: 20.5
click at [830, 351] on div "0" at bounding box center [858, 353] width 57 height 18
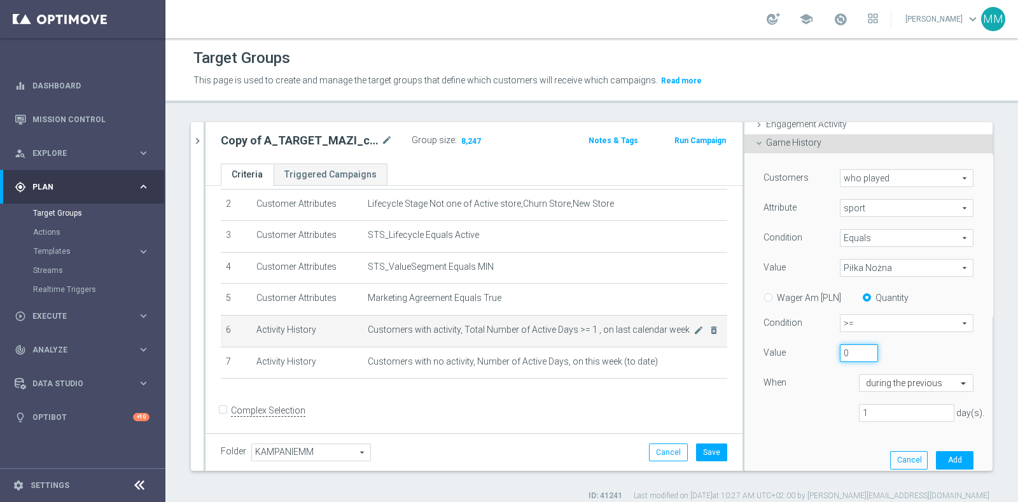
scroll to position [11, 0]
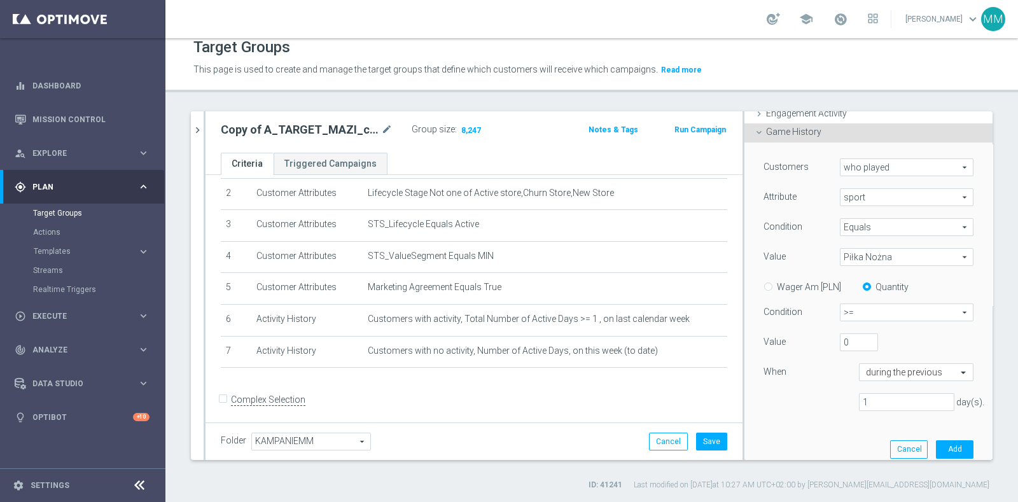
click at [795, 292] on div "Wager Am [PLN]" at bounding box center [797, 286] width 87 height 16
click at [795, 290] on label "Wager Am [PLN]" at bounding box center [809, 286] width 64 height 11
click at [775, 289] on input "Wager Am [PLN]" at bounding box center [771, 285] width 8 height 8
radio input "true"
drag, startPoint x: 827, startPoint y: 340, endPoint x: 805, endPoint y: 339, distance: 22.3
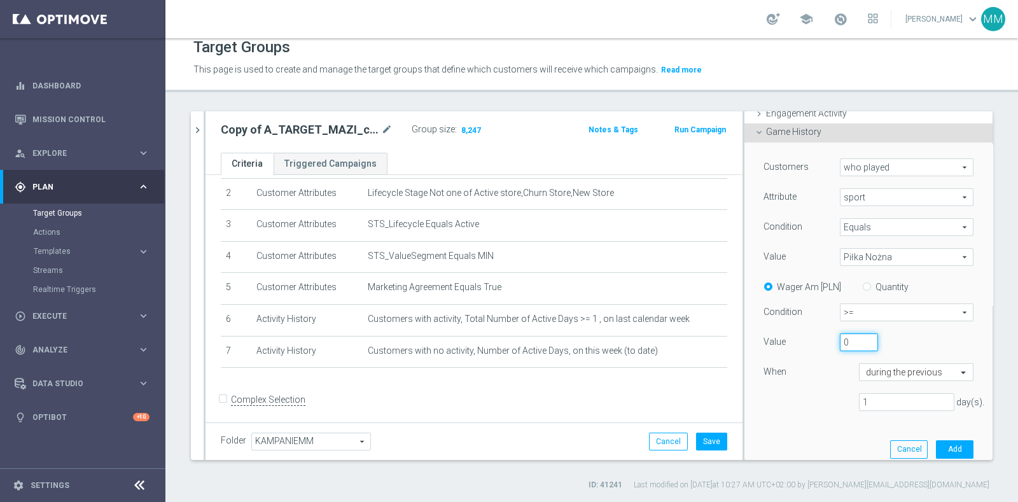
click at [805, 339] on div "Value 0" at bounding box center [868, 343] width 229 height 20
type input "10"
click at [875, 370] on input "text" at bounding box center [903, 372] width 75 height 11
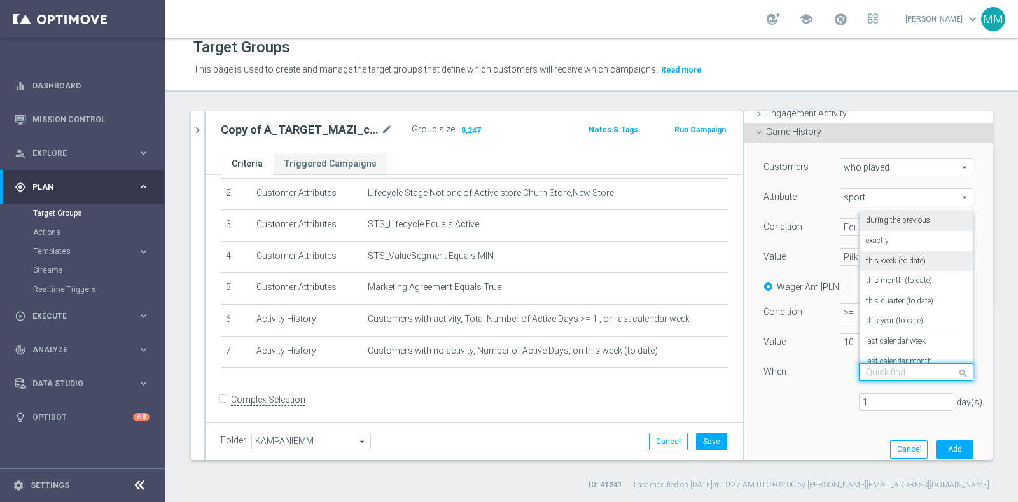
click at [884, 263] on label "this week (to date)" at bounding box center [896, 261] width 60 height 10
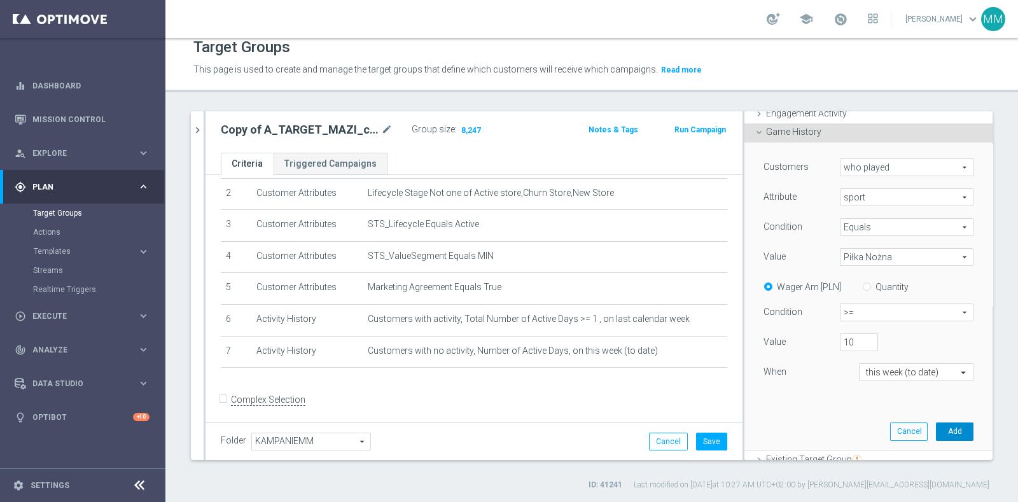
click at [936, 430] on button "Add" at bounding box center [955, 432] width 38 height 18
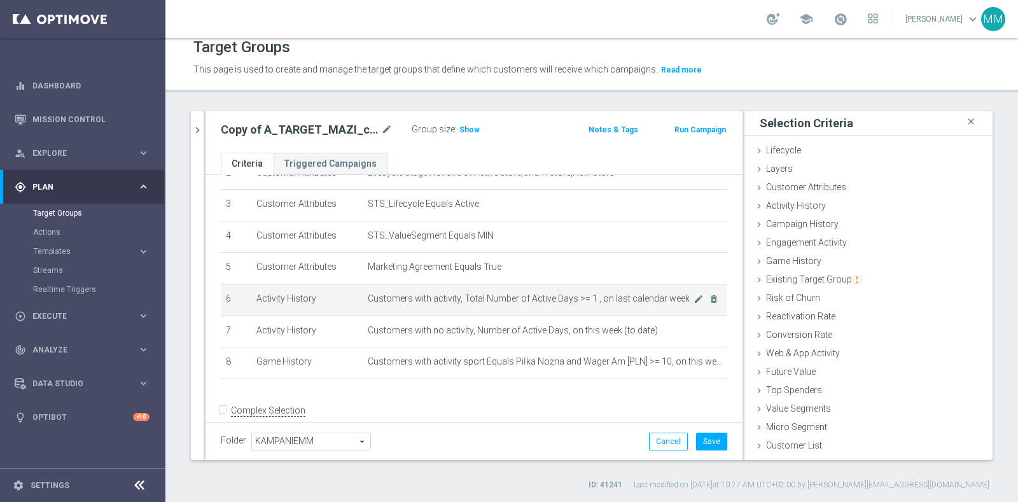
scroll to position [105, 0]
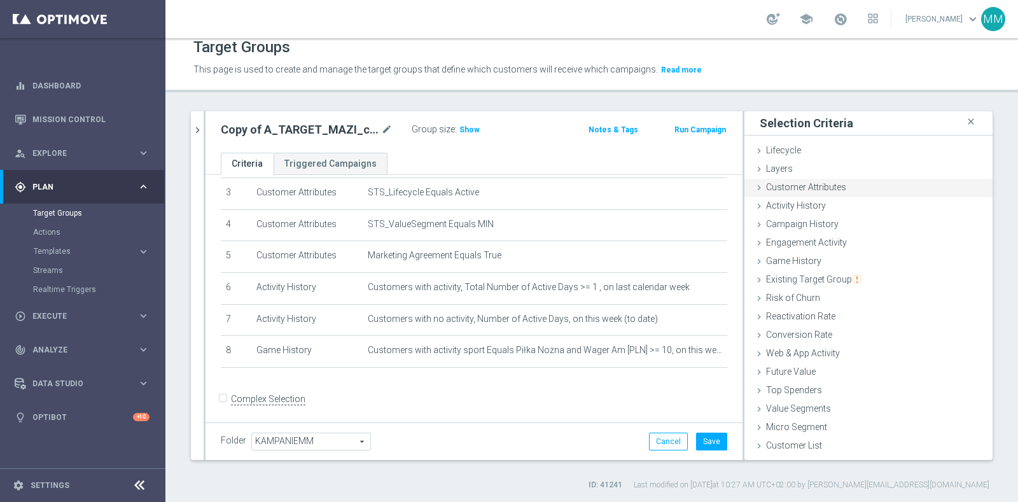
click at [801, 183] on span "Customer Attributes" at bounding box center [806, 187] width 80 height 10
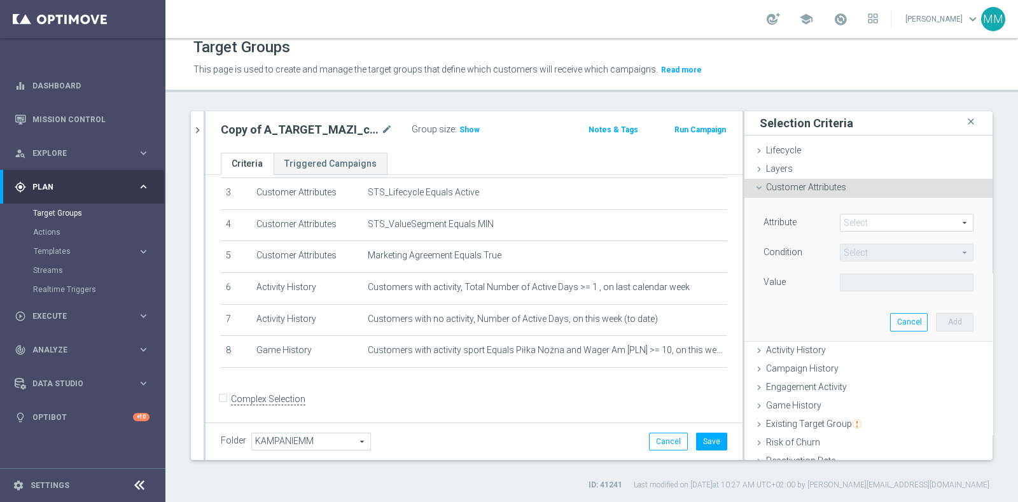
click at [875, 223] on span at bounding box center [907, 222] width 132 height 17
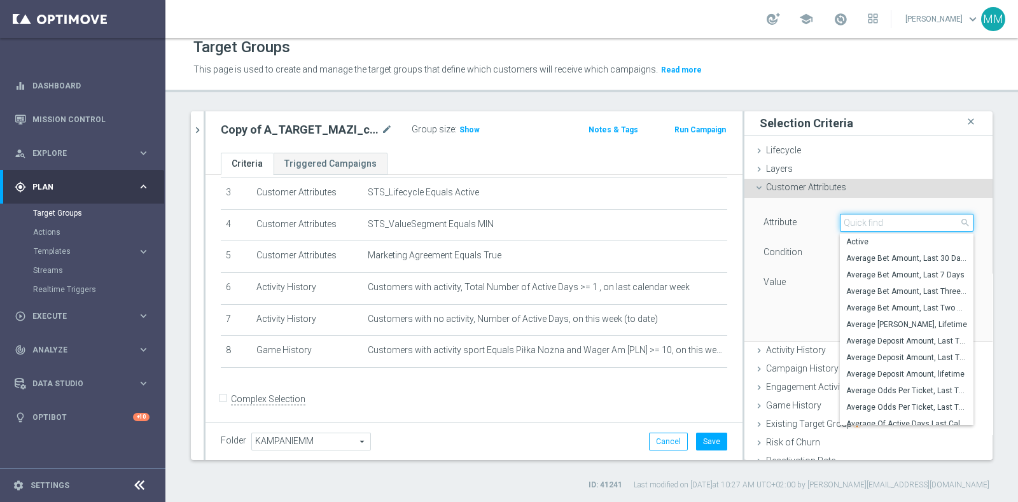
click at [875, 223] on input "search" at bounding box center [907, 223] width 134 height 18
type input "gen"
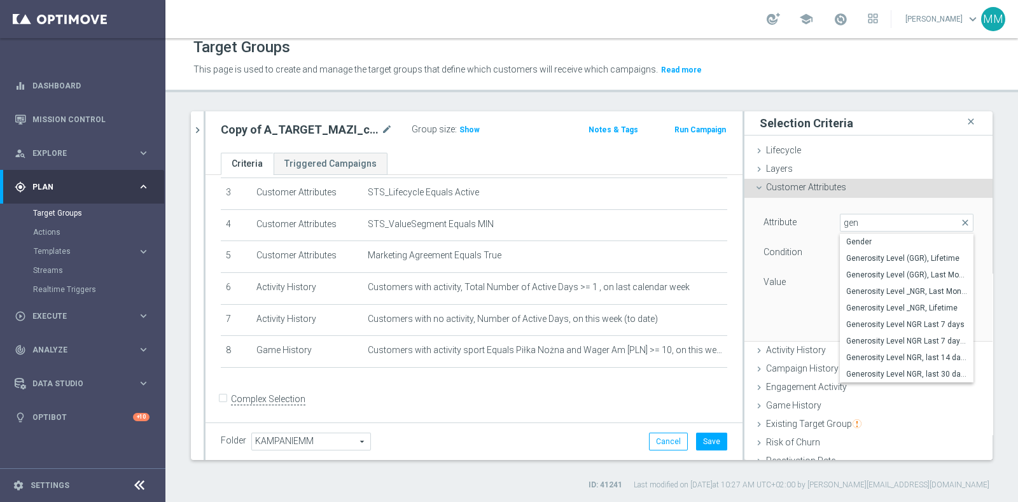
drag, startPoint x: 886, startPoint y: 322, endPoint x: 885, endPoint y: 304, distance: 18.5
click at [886, 322] on span "Generosity Level NGR Last 7 days" at bounding box center [906, 324] width 121 height 10
type input "Generosity Level NGR Last 7 days"
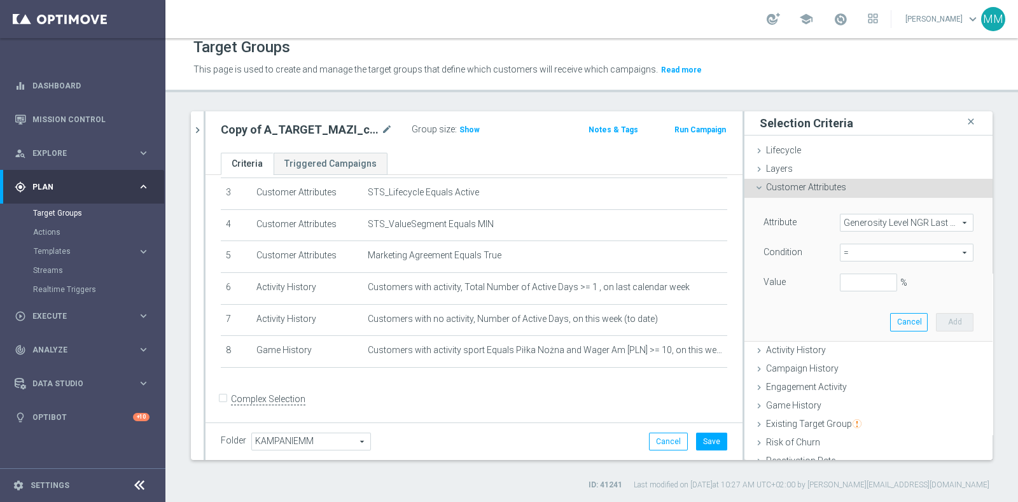
click at [865, 254] on span "=" at bounding box center [907, 252] width 132 height 17
click at [849, 370] on span "between" at bounding box center [906, 371] width 121 height 10
type input "between"
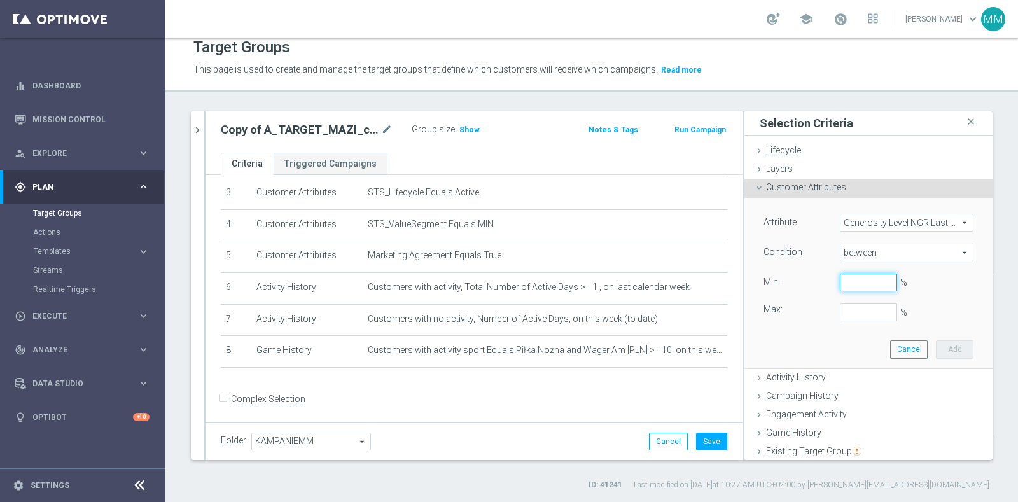
click at [846, 277] on input "%" at bounding box center [868, 283] width 57 height 18
type input "0"
click at [937, 352] on button "Add" at bounding box center [955, 349] width 38 height 18
type input "0.25"
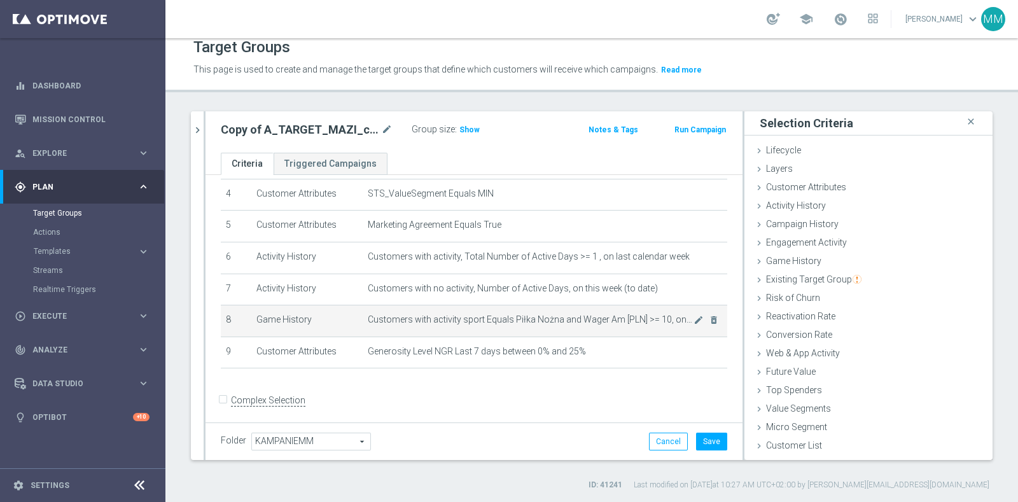
scroll to position [136, 0]
click at [477, 319] on span "Customers with activity sport Equals Piłka Nożna and Wager Am [PLN] >= 10, on t…" at bounding box center [531, 319] width 326 height 11
click at [476, 319] on span "Customers with activity sport Equals Piłka Nożna and Wager Am [PLN] >= 10, on t…" at bounding box center [531, 319] width 326 height 11
click at [475, 319] on span "Customers with activity sport Equals Piłka Nożna and Wager Am [PLN] >= 10, on t…" at bounding box center [531, 319] width 326 height 11
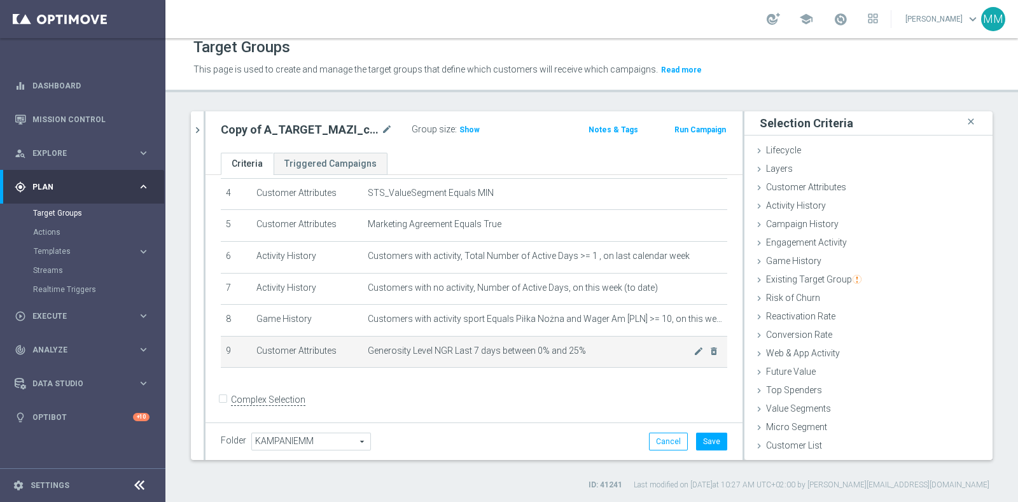
click at [472, 346] on span "Generosity Level NGR Last 7 days between 0% and 25%" at bounding box center [531, 351] width 326 height 11
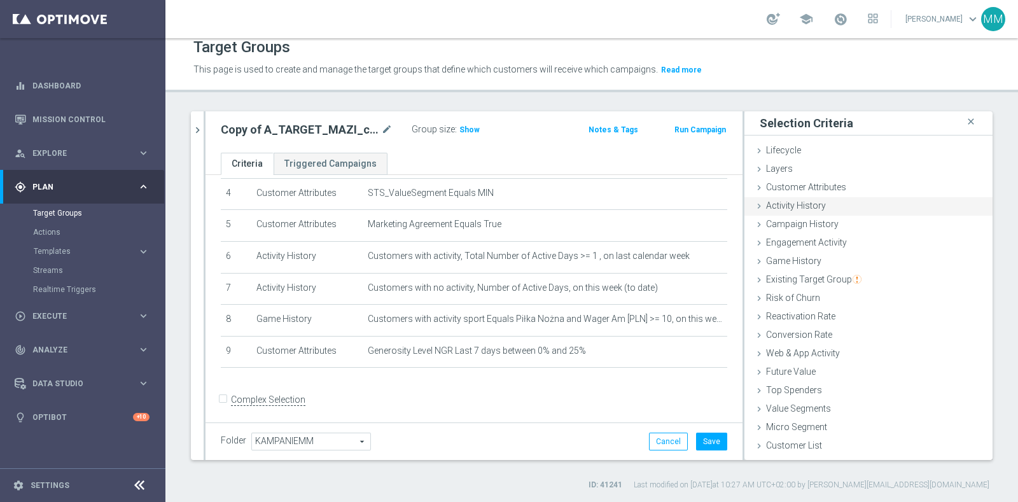
click at [809, 211] on div "Activity History done selection saved" at bounding box center [868, 206] width 248 height 19
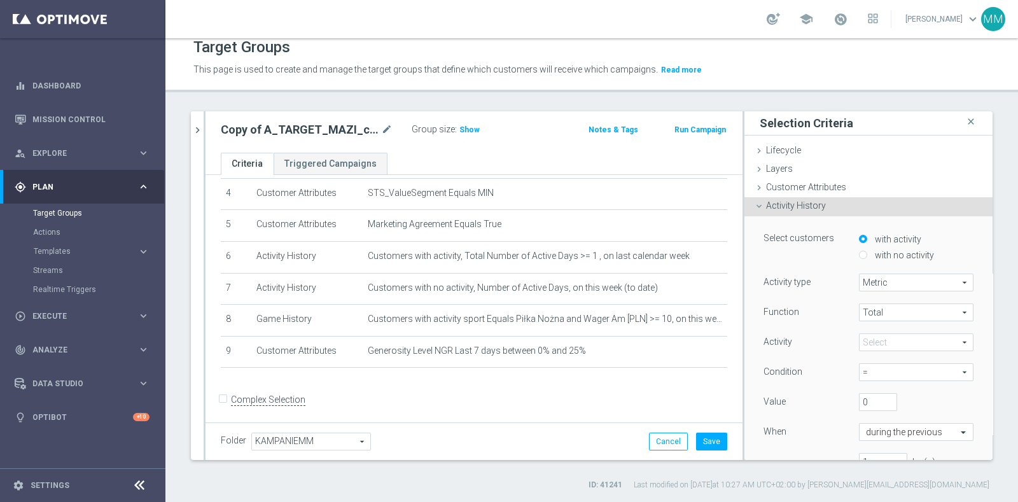
click at [878, 346] on span at bounding box center [916, 342] width 113 height 17
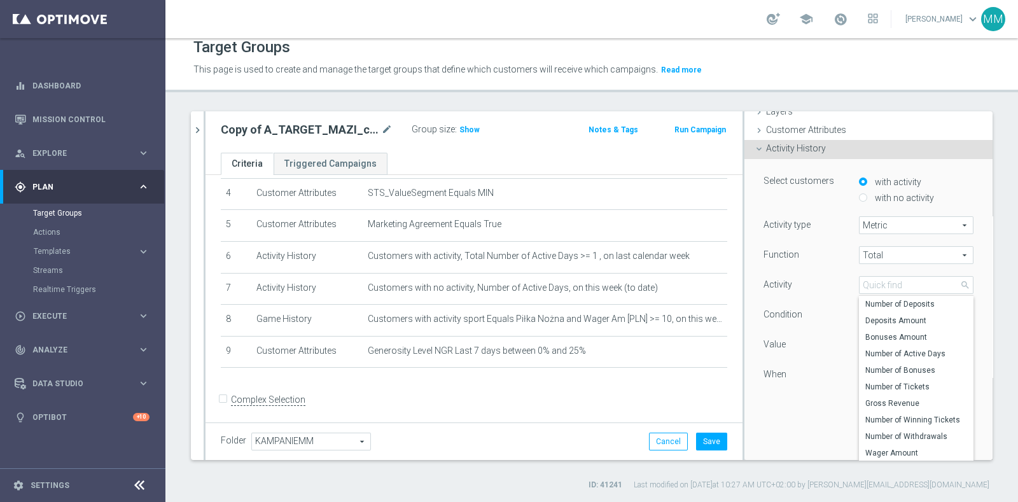
scroll to position [0, 0]
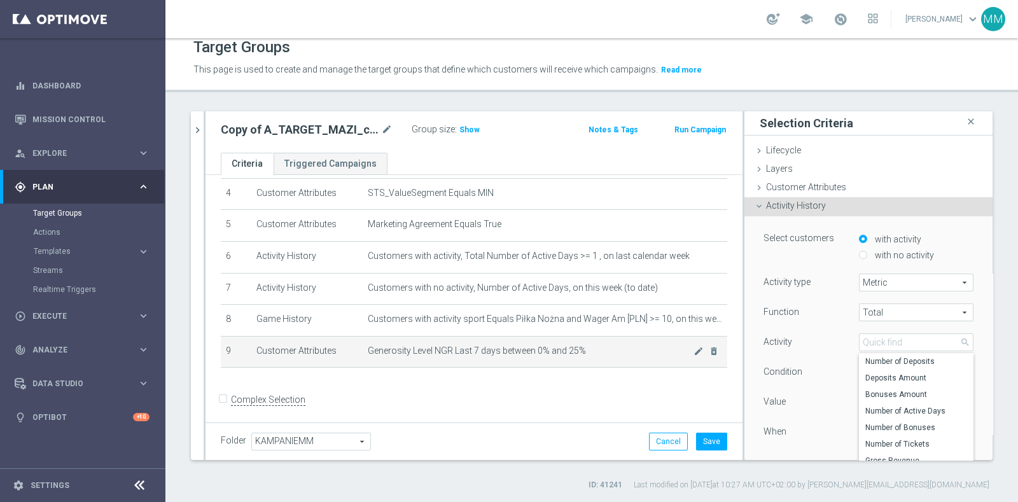
click at [535, 358] on td "Generosity Level NGR Last 7 days between 0% and 25% mode_edit delete_forever" at bounding box center [545, 352] width 365 height 32
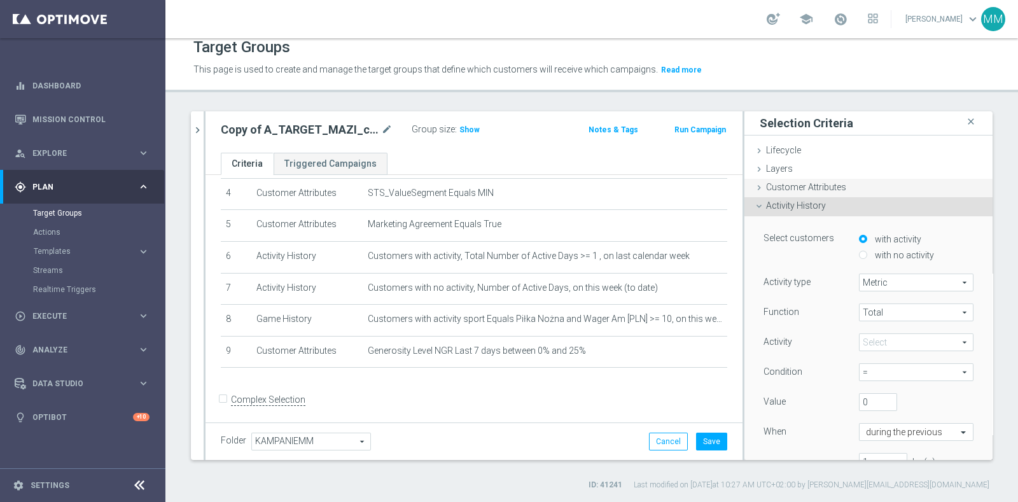
click at [808, 188] on span "Customer Attributes" at bounding box center [806, 187] width 80 height 10
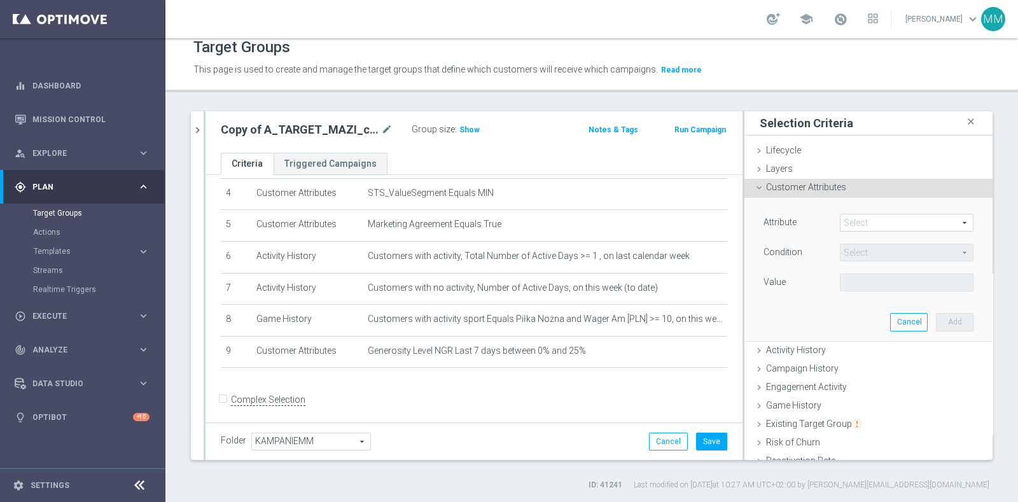
click at [878, 223] on span at bounding box center [907, 222] width 132 height 17
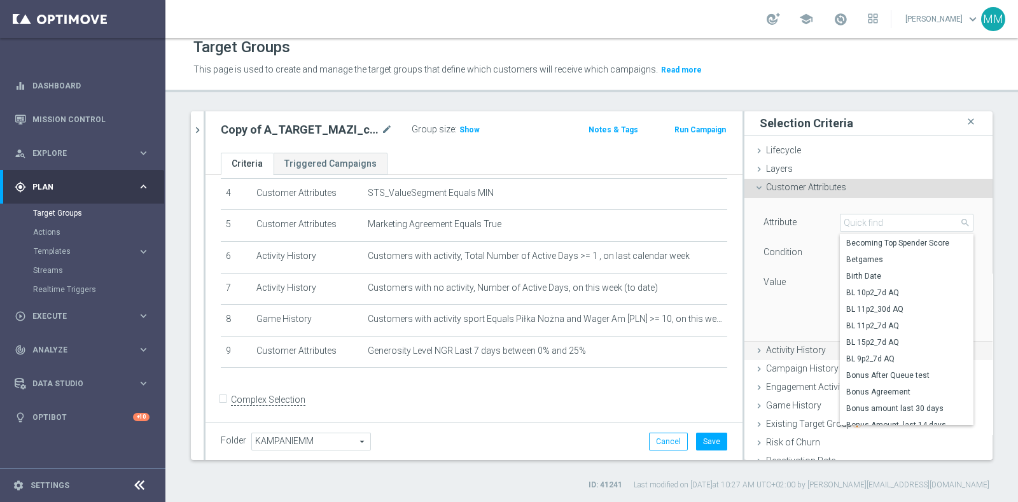
scroll to position [461, 0]
click at [771, 330] on div "Attribute Select arrow_drop_down search Avg. Session Time in Minutes Becoming T…" at bounding box center [868, 269] width 229 height 143
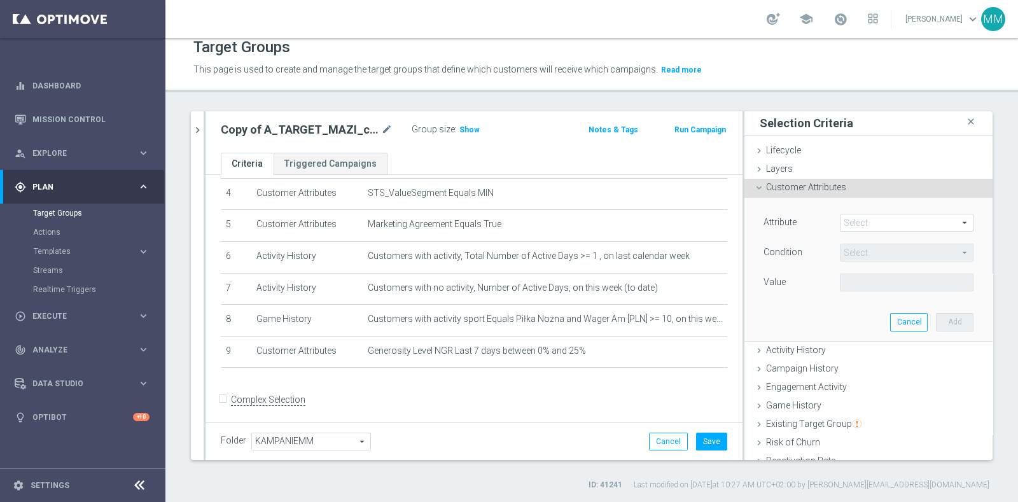
scroll to position [0, 0]
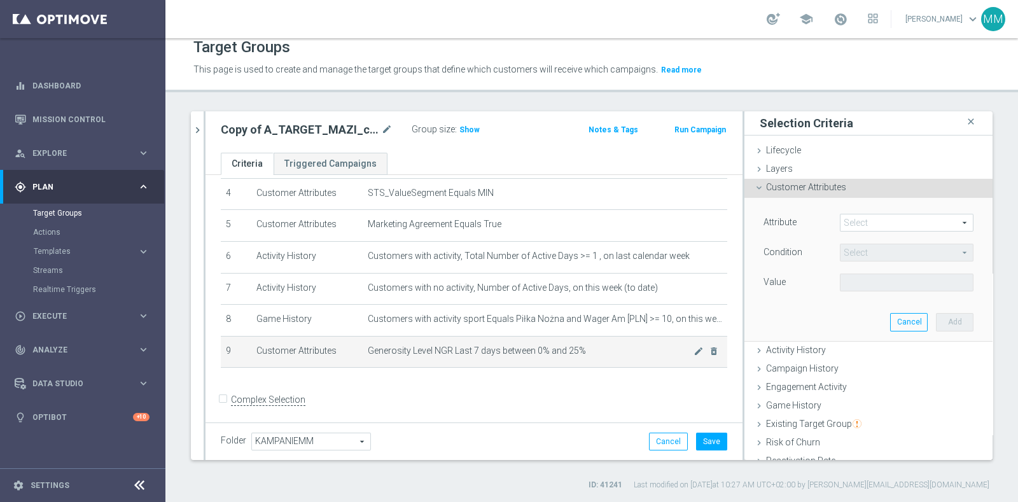
click at [589, 347] on span "Generosity Level NGR Last 7 days between 0% and 25%" at bounding box center [531, 351] width 326 height 11
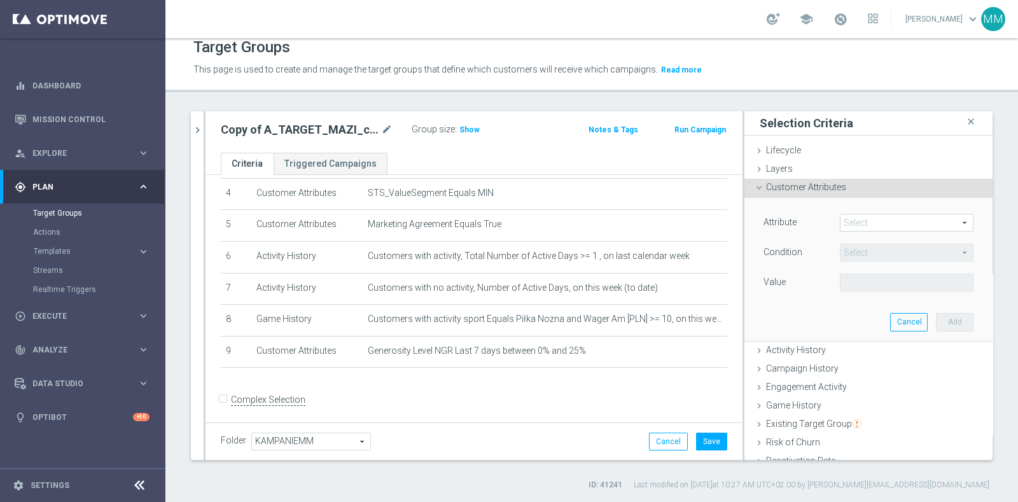
click at [891, 215] on span at bounding box center [907, 222] width 132 height 17
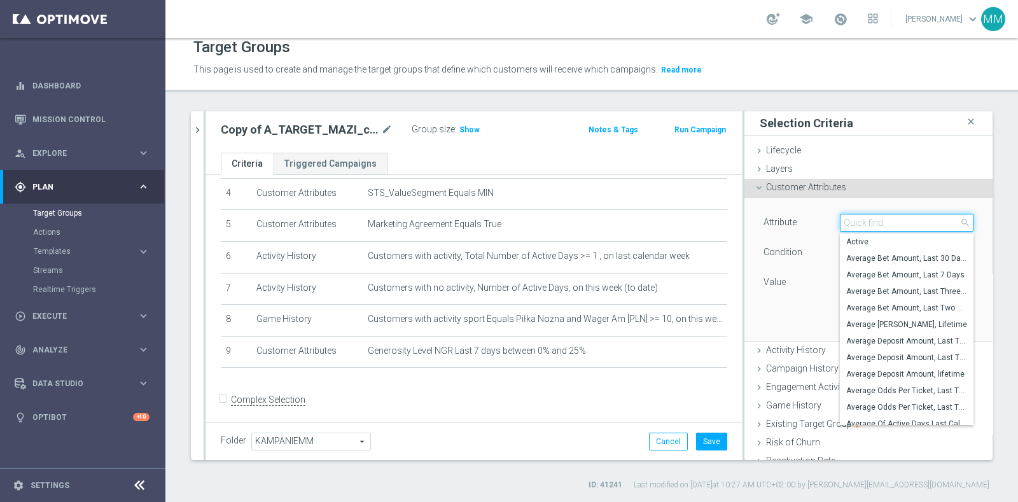
click at [891, 215] on input "search" at bounding box center [907, 223] width 134 height 18
click at [869, 223] on input "search" at bounding box center [907, 223] width 134 height 18
type input "new net ga"
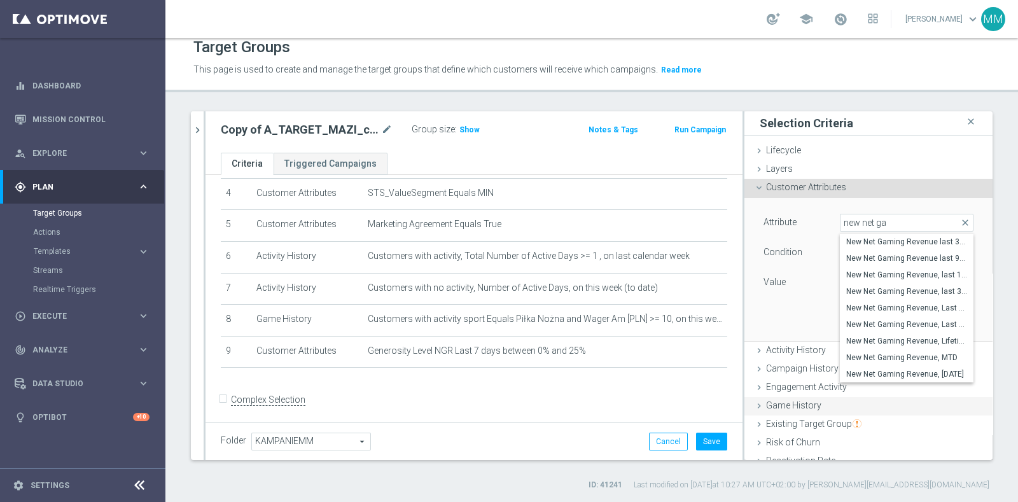
click at [785, 342] on div "Activity History done selection saved" at bounding box center [868, 351] width 248 height 19
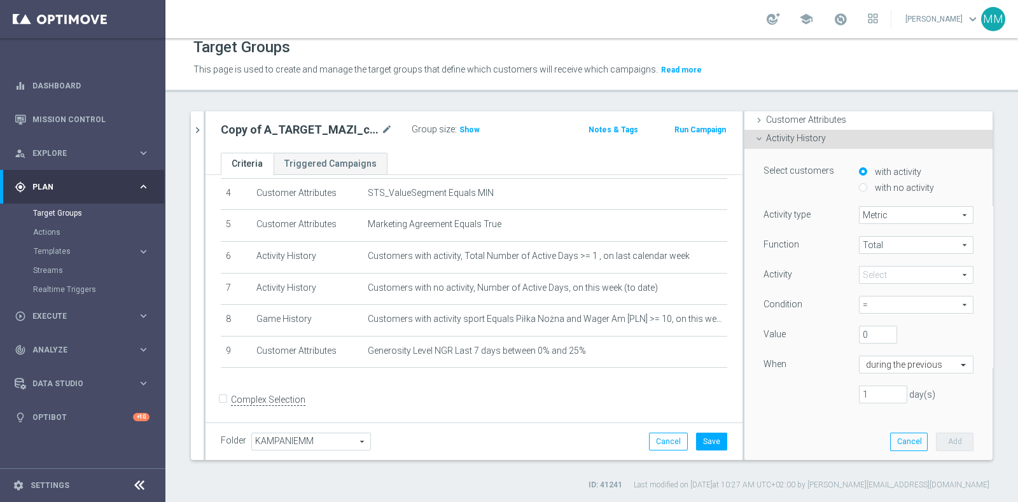
scroll to position [79, 0]
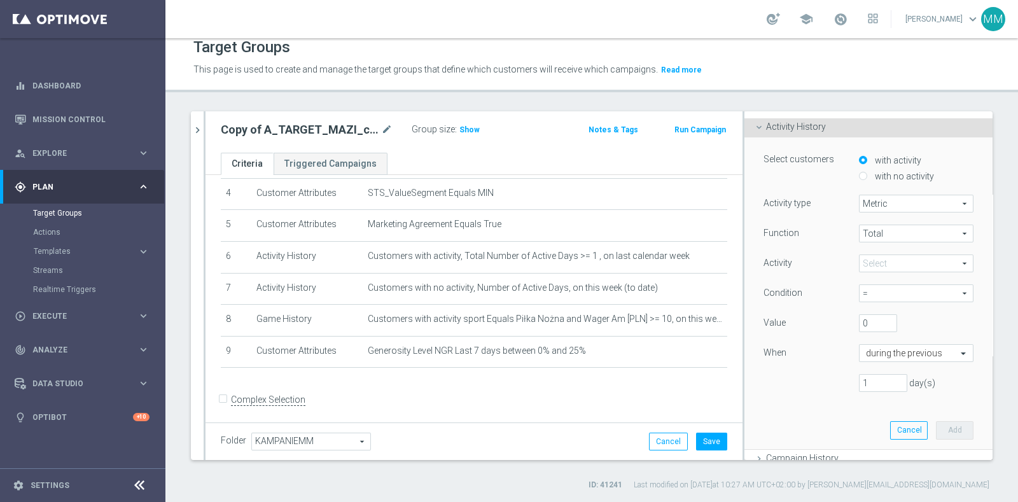
click at [868, 267] on span at bounding box center [916, 263] width 113 height 17
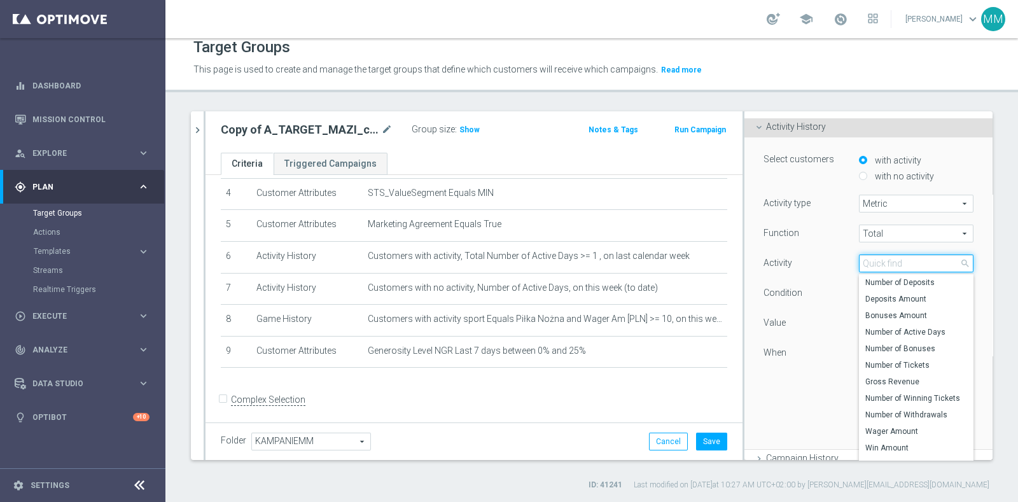
click at [868, 267] on input "search" at bounding box center [916, 264] width 115 height 18
click at [859, 259] on input "search" at bounding box center [916, 264] width 115 height 18
type input "net ga"
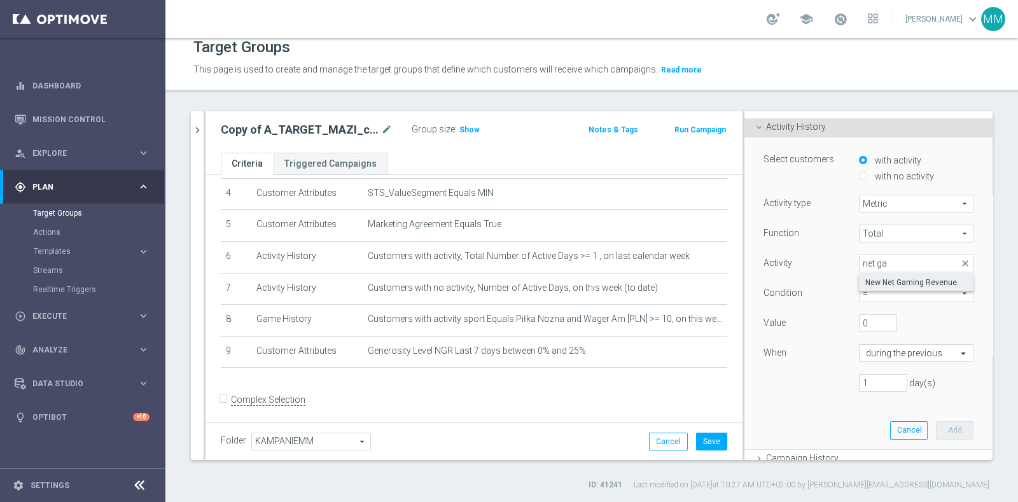
click at [881, 275] on label "New Net Gaming Revenue" at bounding box center [916, 282] width 115 height 17
type input "New Net Gaming Revenue"
click at [873, 290] on span "=" at bounding box center [916, 293] width 113 height 17
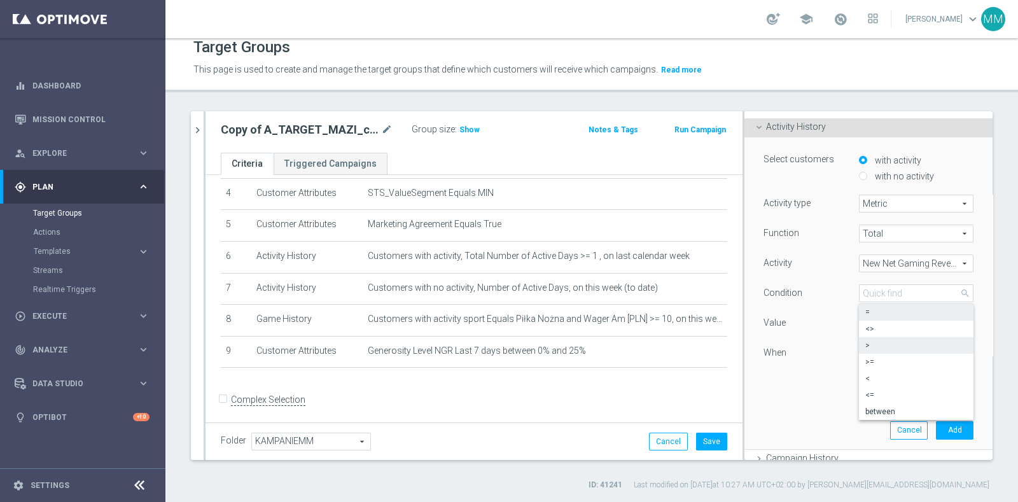
click at [865, 337] on label ">" at bounding box center [916, 345] width 115 height 17
type input ">"
click at [899, 348] on input "text" at bounding box center [903, 353] width 75 height 11
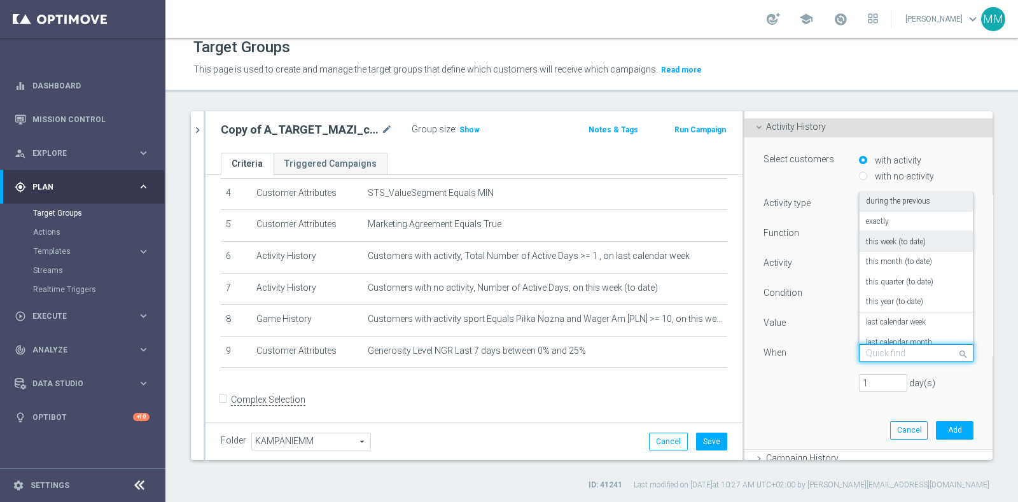
click at [894, 240] on label "this week (to date)" at bounding box center [896, 242] width 60 height 10
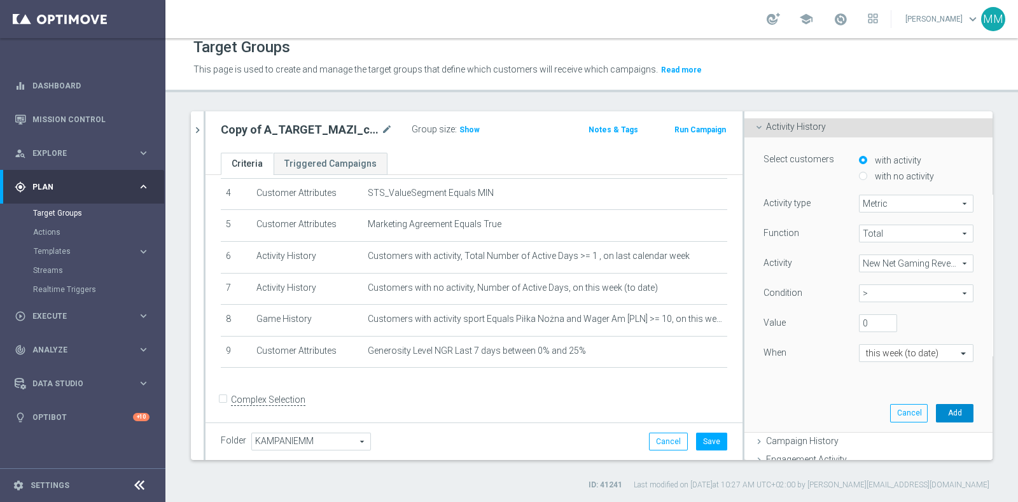
click at [936, 412] on button "Add" at bounding box center [955, 413] width 38 height 18
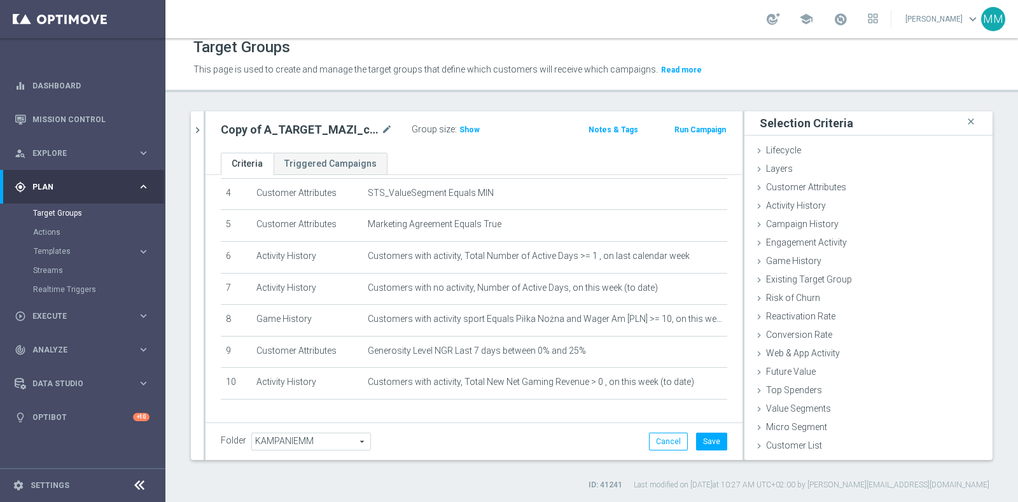
scroll to position [167, 0]
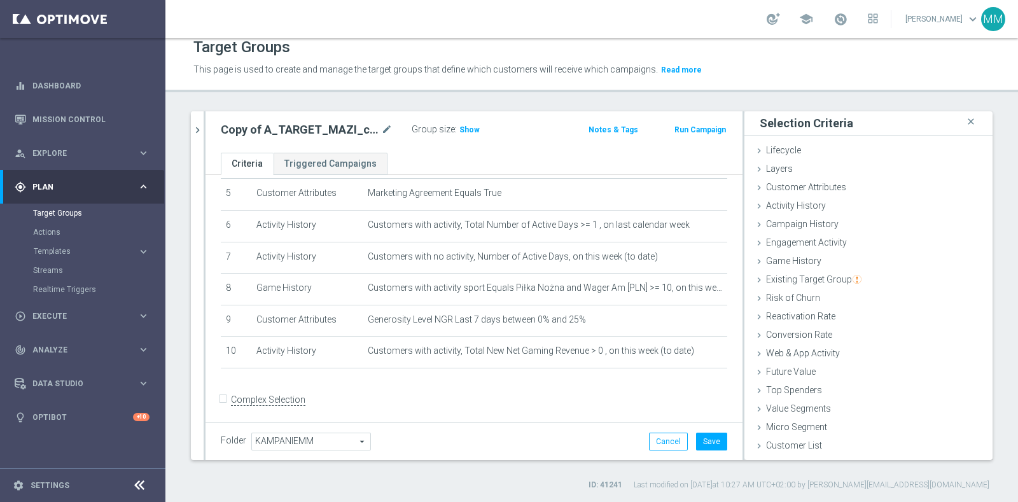
click at [283, 394] on label "Complex Selection" at bounding box center [268, 400] width 74 height 12
click at [229, 393] on input "Complex Selection" at bounding box center [225, 402] width 8 height 18
checkbox input "true"
click at [346, 412] on textarea "1 AND 2 AND 3 AND 4 AND 5 AND 6 AND 7 AND (8 OR 9) AND 10" at bounding box center [428, 423] width 415 height 22
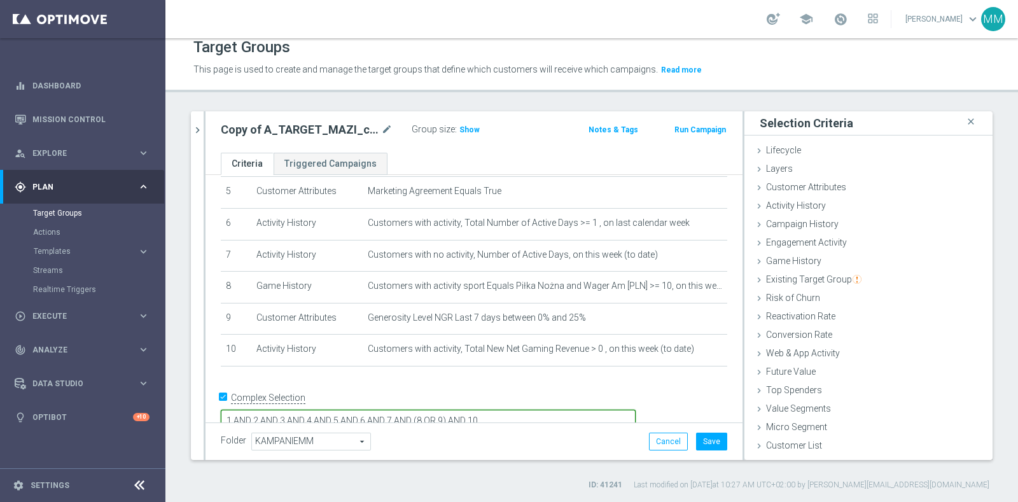
scroll to position [170, 0]
click at [454, 409] on textarea "1 AND 2 AND 3 AND 4 AND 5 AND 6 AND 7 AND (8 OR 9) AND 10" at bounding box center [428, 420] width 415 height 22
click at [491, 409] on textarea "1 AND 2 AND 3 AND 4 AND 5 AND ((6 AND 7 AND (8 OR 9) AND 10" at bounding box center [428, 420] width 415 height 22
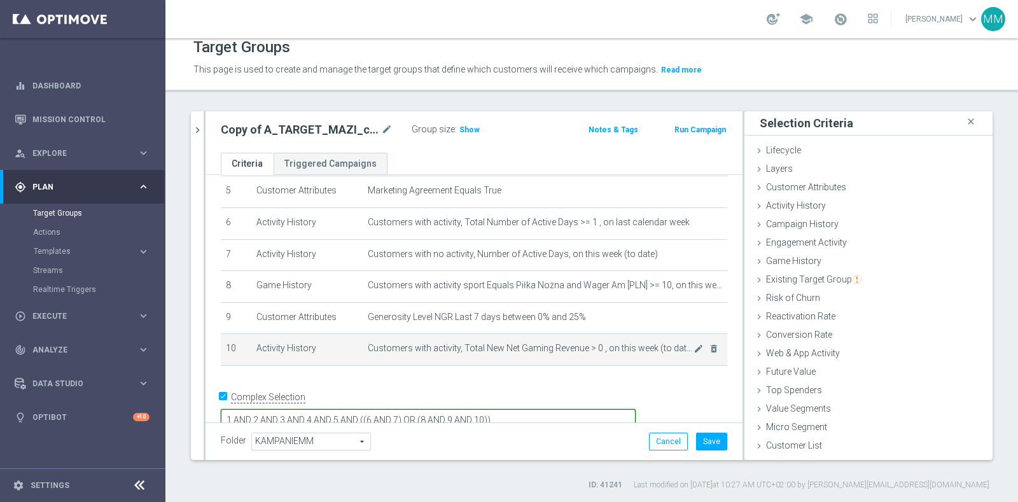
type textarea "1 AND 2 AND 3 AND 4 AND 5 AND ((6 AND 7) OR (8 AND 9 AND 10))"
click at [503, 351] on td "Customers with activity, Total New Net Gaming Revenue > 0 , on this week (to da…" at bounding box center [545, 350] width 365 height 32
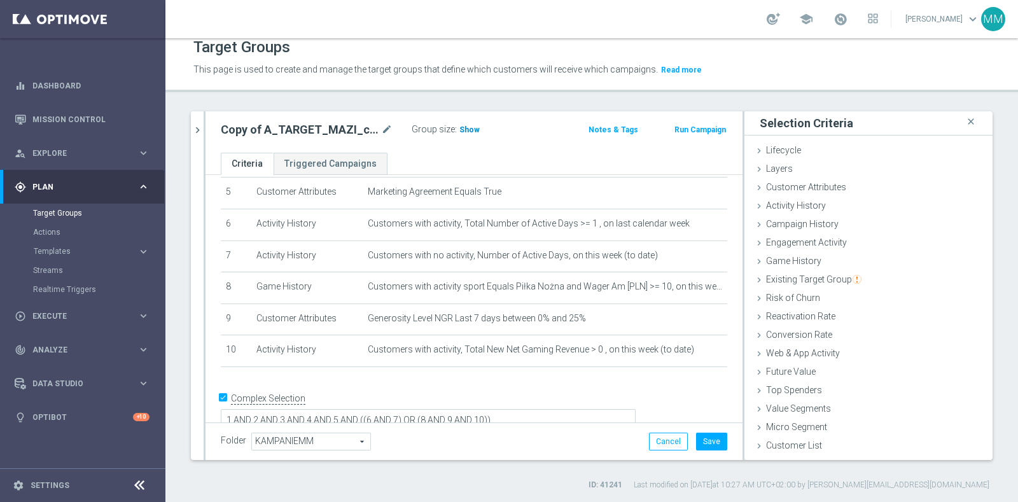
click at [466, 132] on span "Show" at bounding box center [469, 129] width 20 height 9
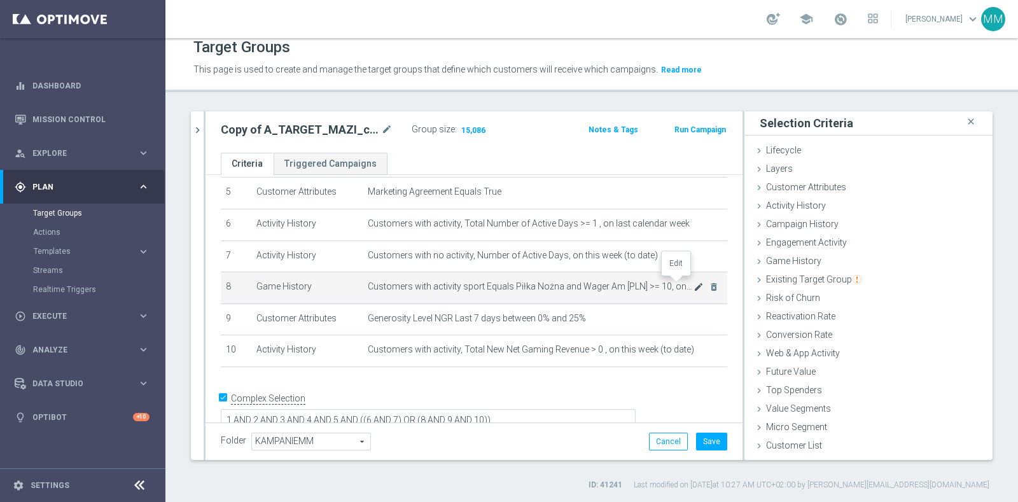
click at [694, 282] on icon "mode_edit" at bounding box center [699, 287] width 10 height 10
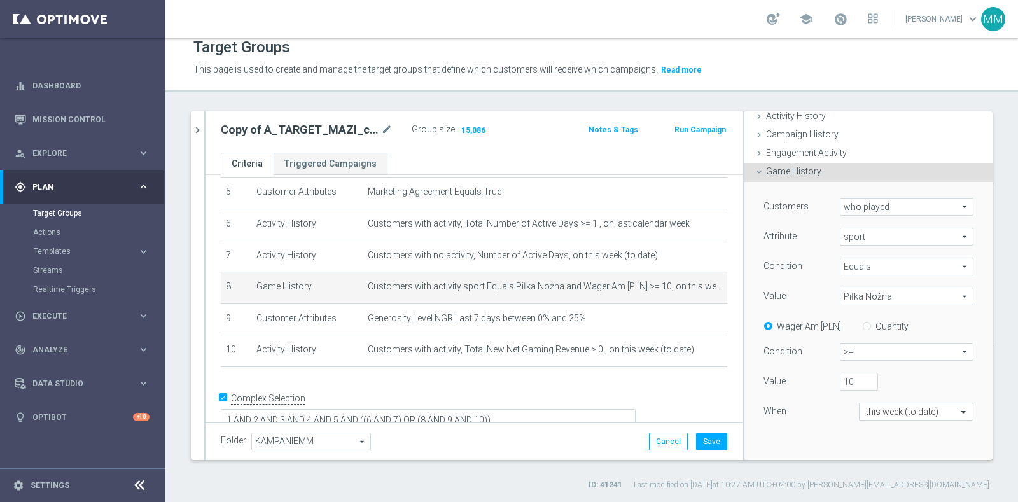
scroll to position [158, 0]
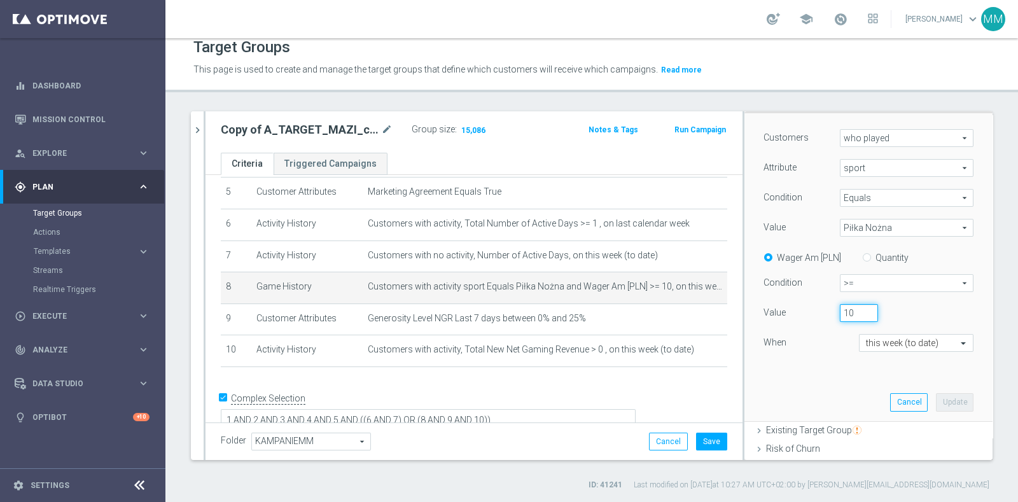
drag, startPoint x: 831, startPoint y: 310, endPoint x: 830, endPoint y: 318, distance: 7.7
click at [840, 310] on input "10" at bounding box center [859, 313] width 38 height 18
type input "20"
click at [936, 398] on button "Update" at bounding box center [955, 402] width 38 height 18
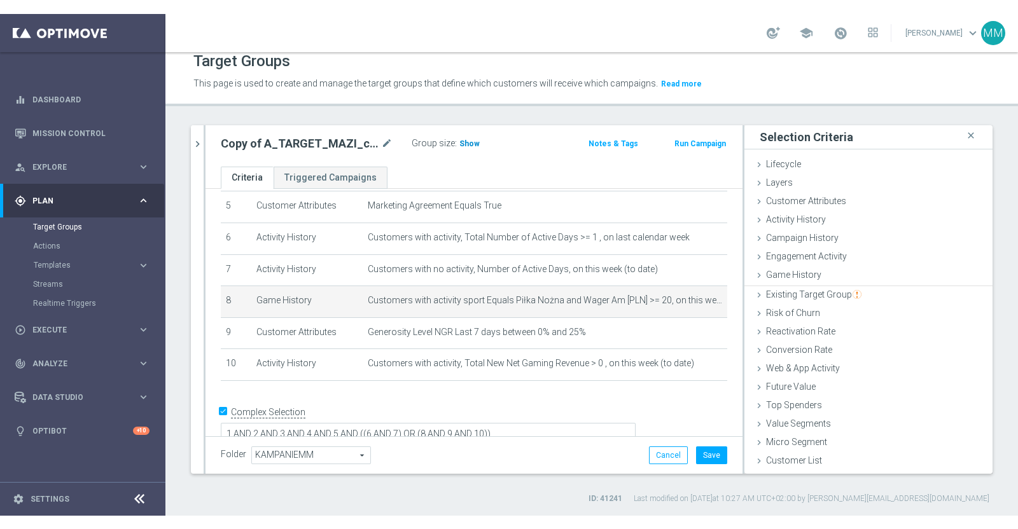
scroll to position [0, 0]
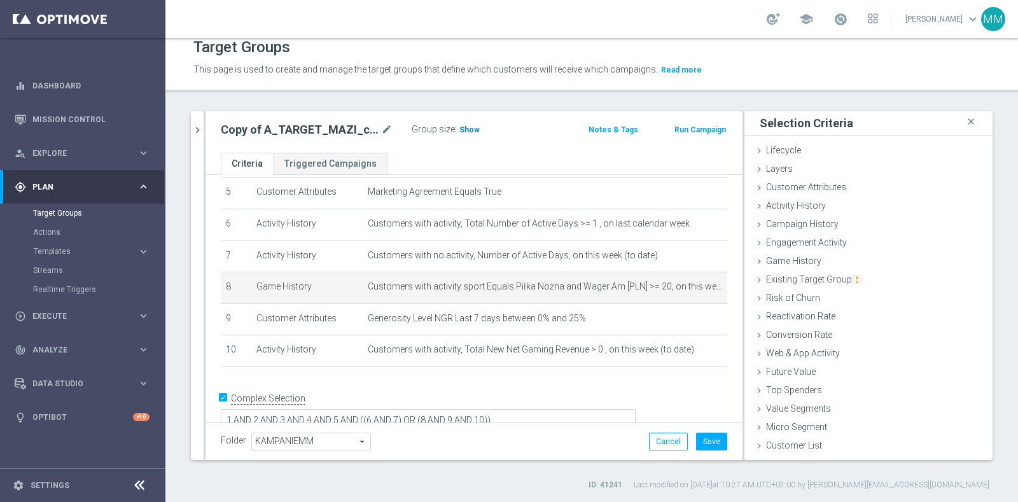
click at [470, 127] on span "Show" at bounding box center [469, 129] width 20 height 9
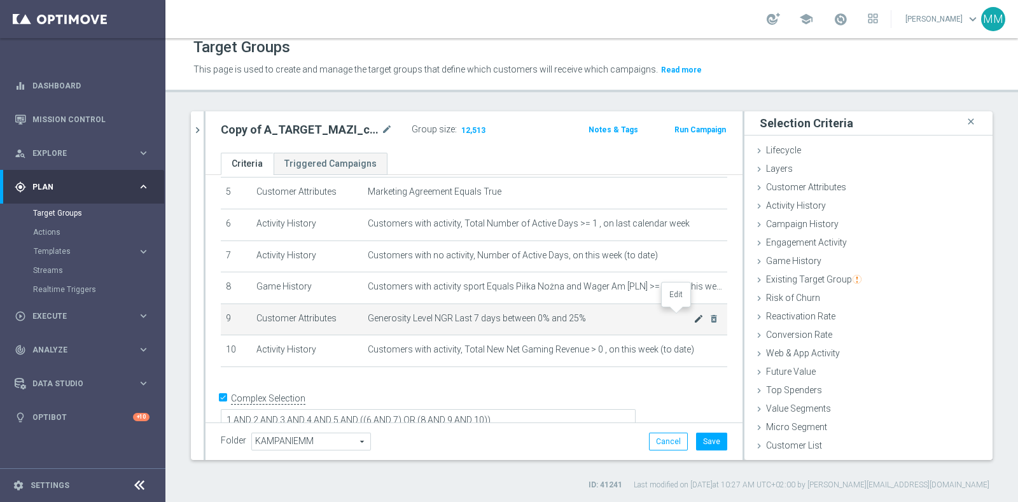
click at [694, 314] on icon "mode_edit" at bounding box center [699, 319] width 10 height 10
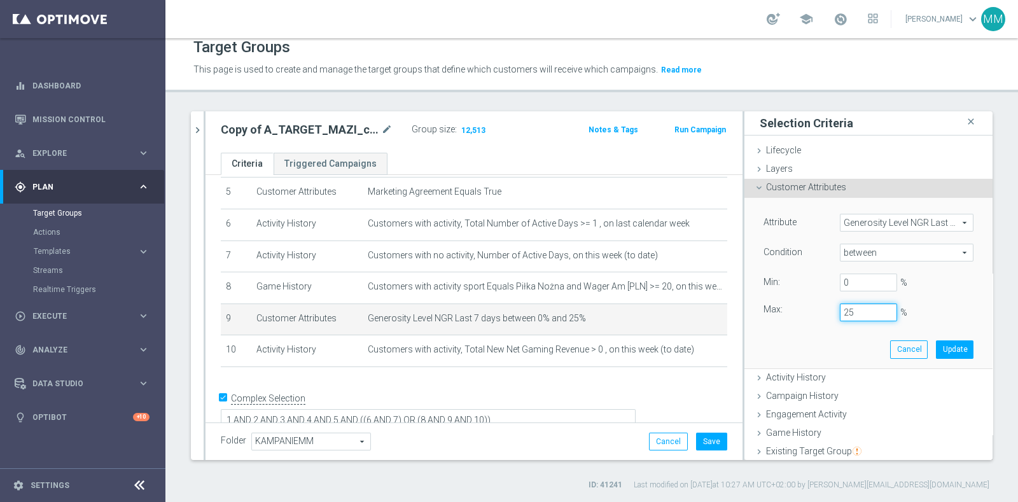
drag, startPoint x: 840, startPoint y: 310, endPoint x: 827, endPoint y: 309, distance: 12.7
click at [840, 309] on input "25" at bounding box center [868, 313] width 57 height 18
click at [936, 347] on button "Update" at bounding box center [955, 349] width 38 height 18
type input "0.2"
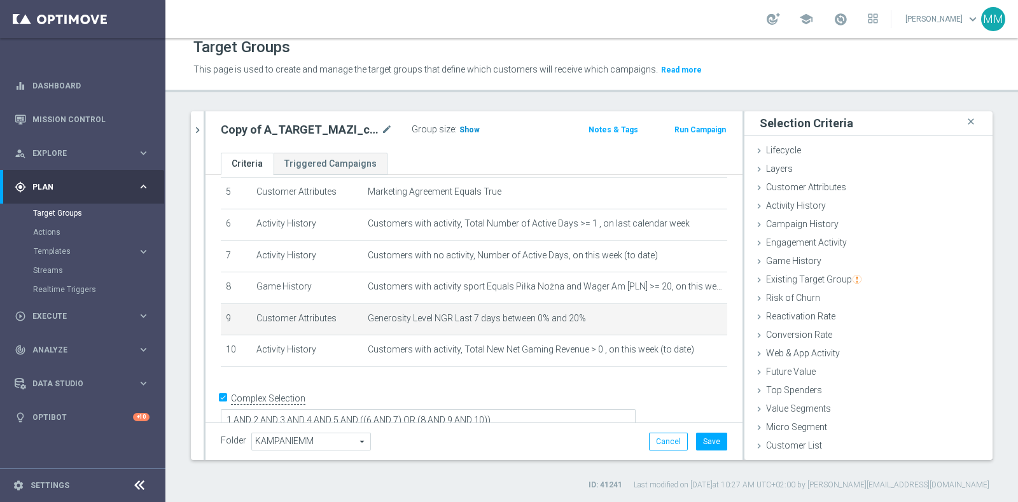
click at [461, 129] on span "Show" at bounding box center [469, 129] width 20 height 9
click at [694, 314] on icon "mode_edit" at bounding box center [699, 319] width 10 height 10
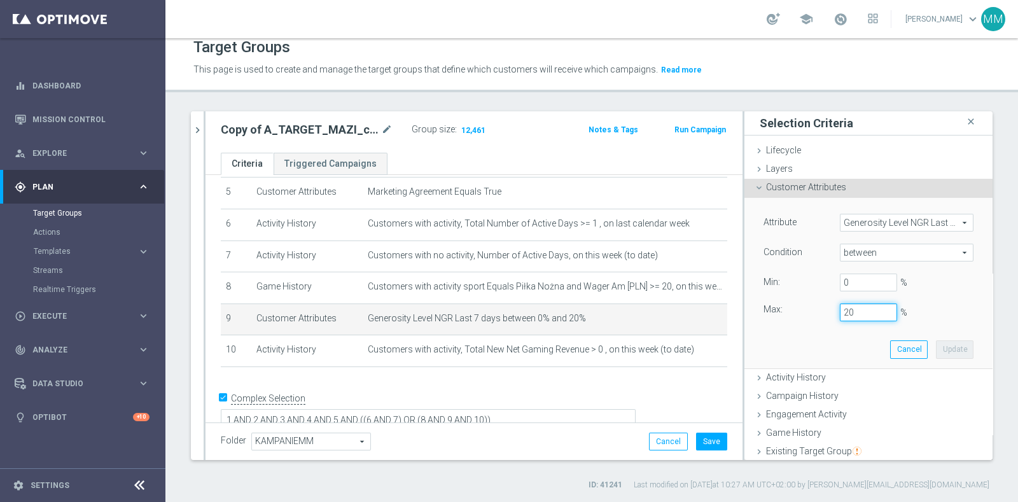
drag, startPoint x: 837, startPoint y: 314, endPoint x: 816, endPoint y: 316, distance: 20.5
click at [806, 311] on div "Max: 20 %" at bounding box center [868, 313] width 229 height 18
click at [936, 347] on button "Update" at bounding box center [955, 349] width 38 height 18
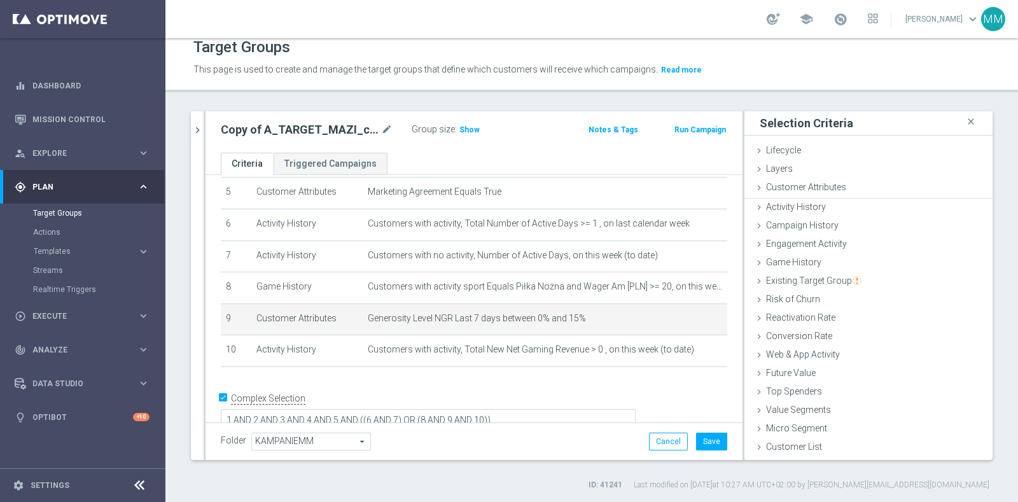
type input "0.15"
click at [471, 129] on span "Show" at bounding box center [469, 129] width 20 height 9
click at [508, 313] on span "Generosity Level NGR Last 7 days between 0% and 15%" at bounding box center [531, 318] width 326 height 11
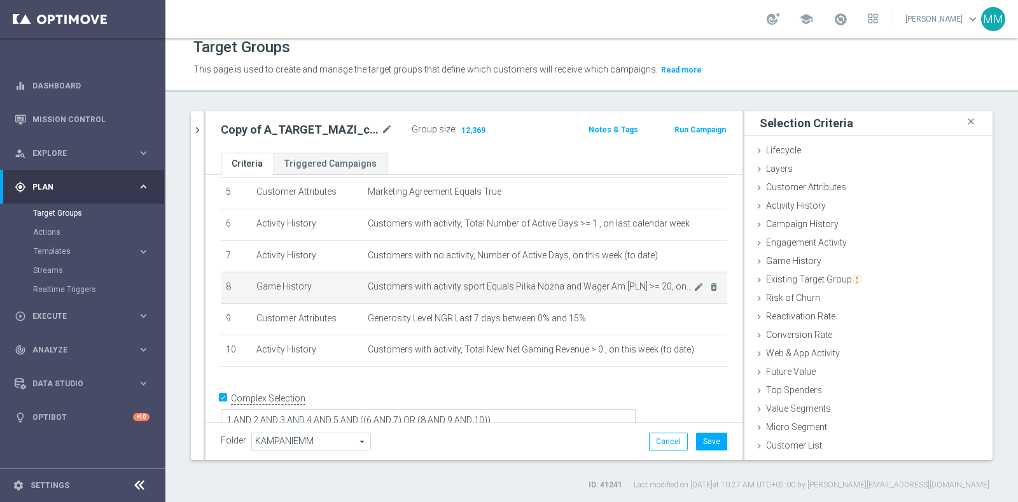
click at [514, 289] on td "Customers with activity sport Equals Piłka Nożna and Wager Am [PLN] >= 20, on t…" at bounding box center [545, 288] width 365 height 32
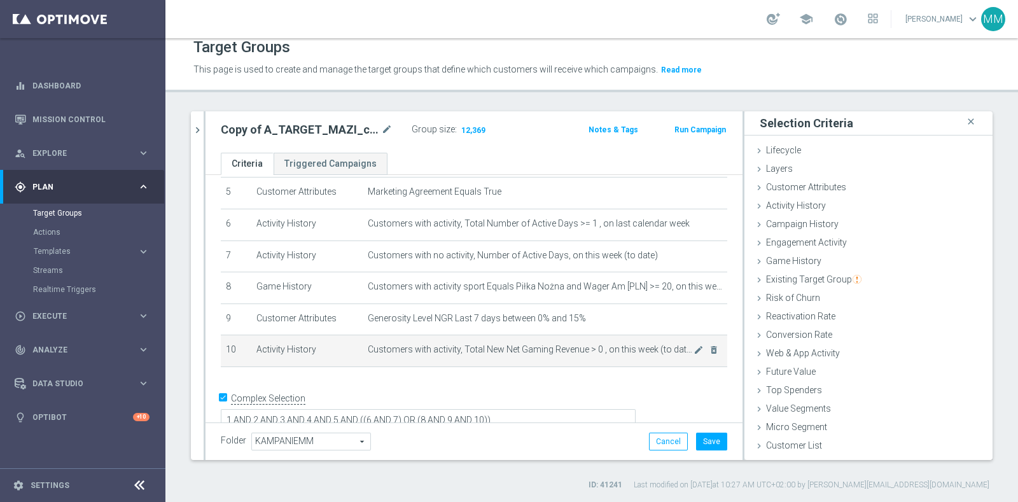
click at [535, 346] on span "Customers with activity, Total New Net Gaming Revenue > 0 , on this week (to da…" at bounding box center [531, 349] width 326 height 11
click at [536, 346] on span "Customers with activity, Total New Net Gaming Revenue > 0 , on this week (to da…" at bounding box center [531, 349] width 326 height 11
click at [575, 344] on span "Customers with activity, Total New Net Gaming Revenue > 0 , on this week (to da…" at bounding box center [531, 349] width 326 height 11
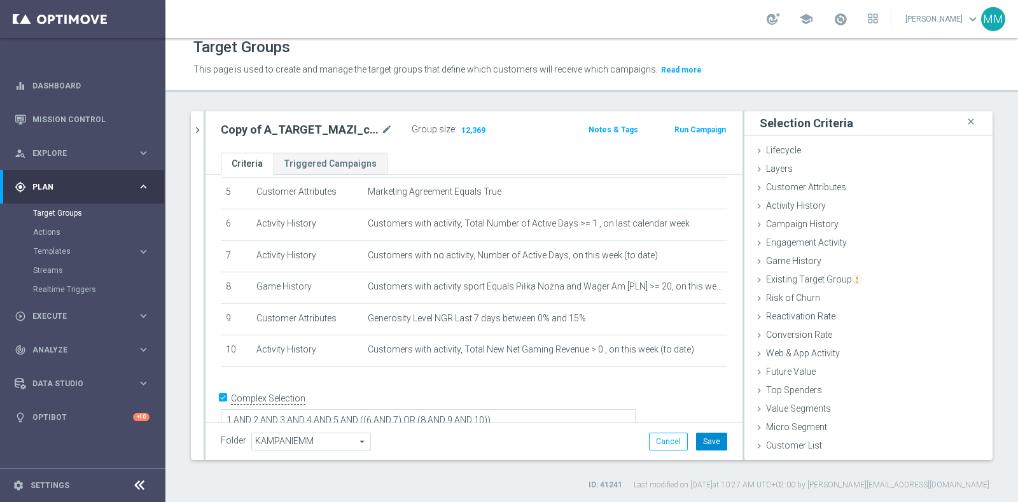
click at [696, 440] on button "Save" at bounding box center [711, 442] width 31 height 18
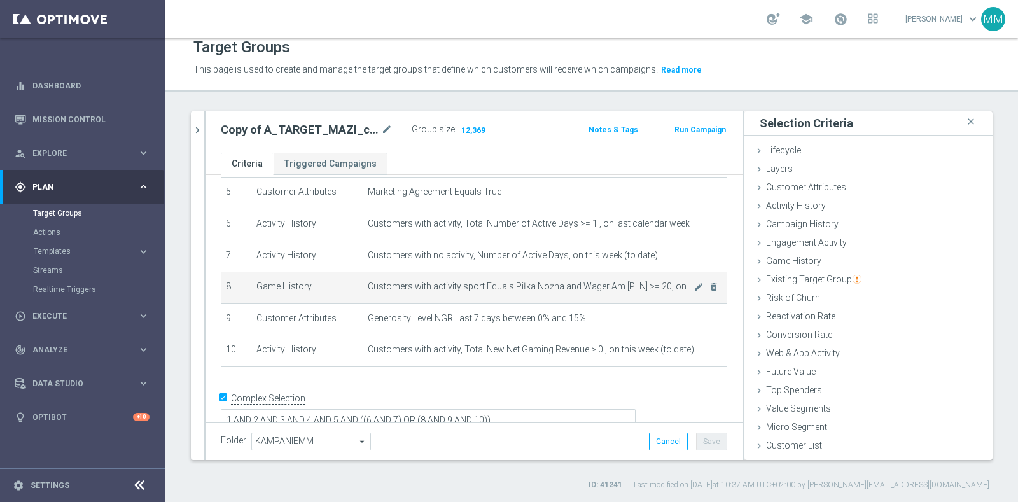
click at [592, 284] on span "Customers with activity sport Equals Piłka Nożna and Wager Am [PLN] >= 20, on t…" at bounding box center [531, 286] width 326 height 11
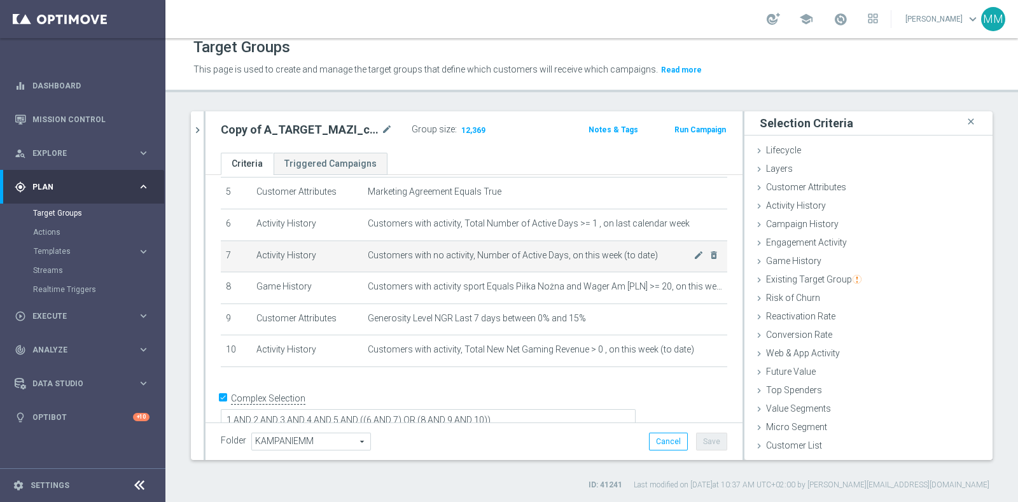
click at [585, 262] on td "Customers with no activity, Number of Active Days, on this week (to date) mode_…" at bounding box center [545, 257] width 365 height 32
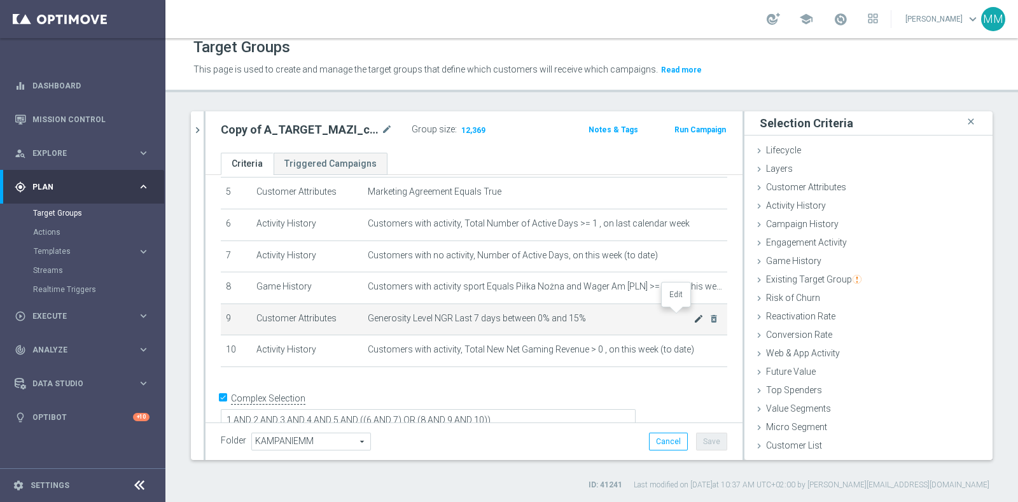
click at [694, 314] on icon "mode_edit" at bounding box center [699, 319] width 10 height 10
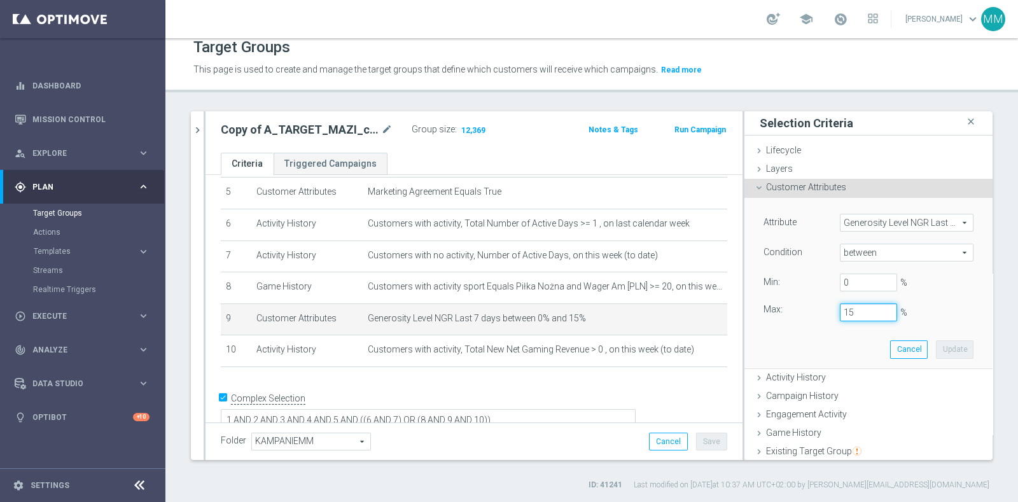
click at [840, 307] on input "15" at bounding box center [868, 313] width 57 height 18
click at [936, 344] on button "Update" at bounding box center [955, 349] width 38 height 18
type input "0.1"
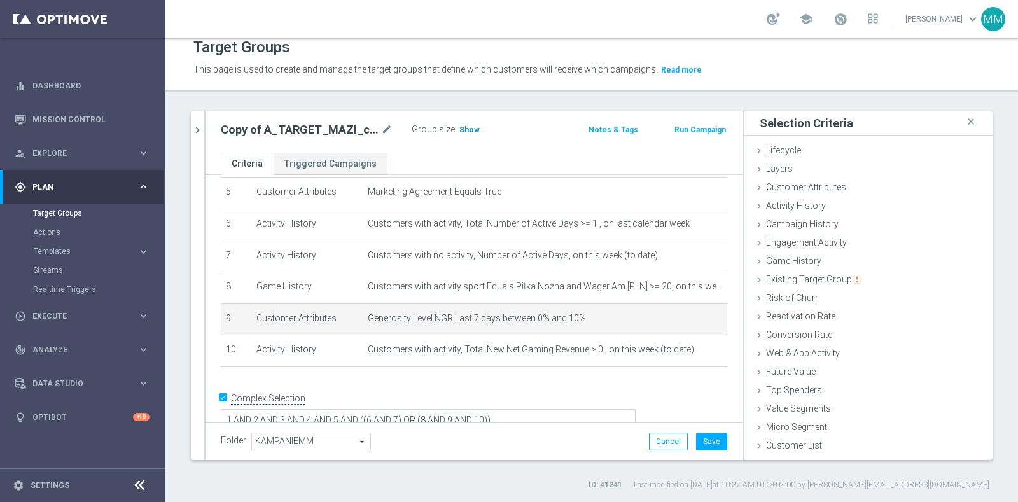
click at [460, 126] on span "Show" at bounding box center [469, 129] width 20 height 9
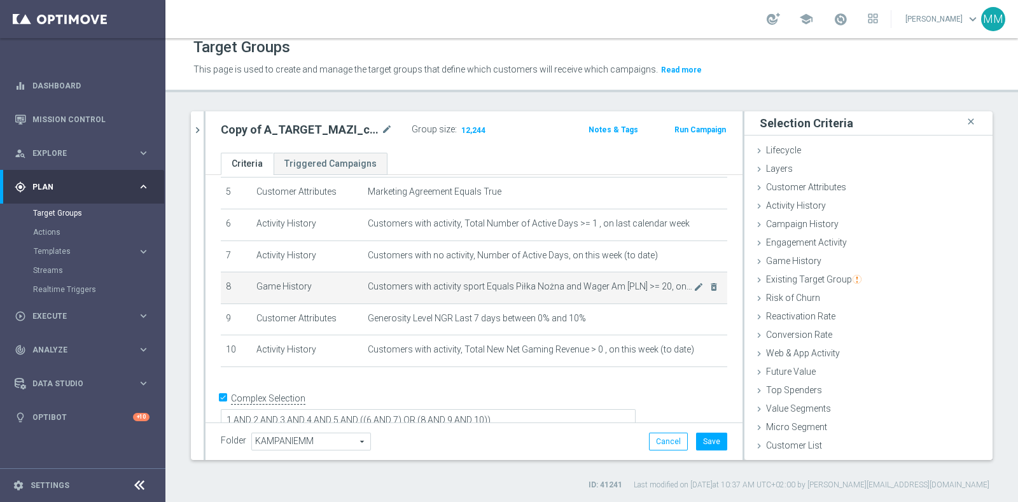
click at [624, 296] on td "Customers with activity sport Equals Piłka Nożna and Wager Am [PLN] >= 20, on t…" at bounding box center [545, 288] width 365 height 32
click at [579, 285] on span "Customers with activity sport Equals Piłka Nożna and Wager Am [PLN] >= 20, on t…" at bounding box center [531, 286] width 326 height 11
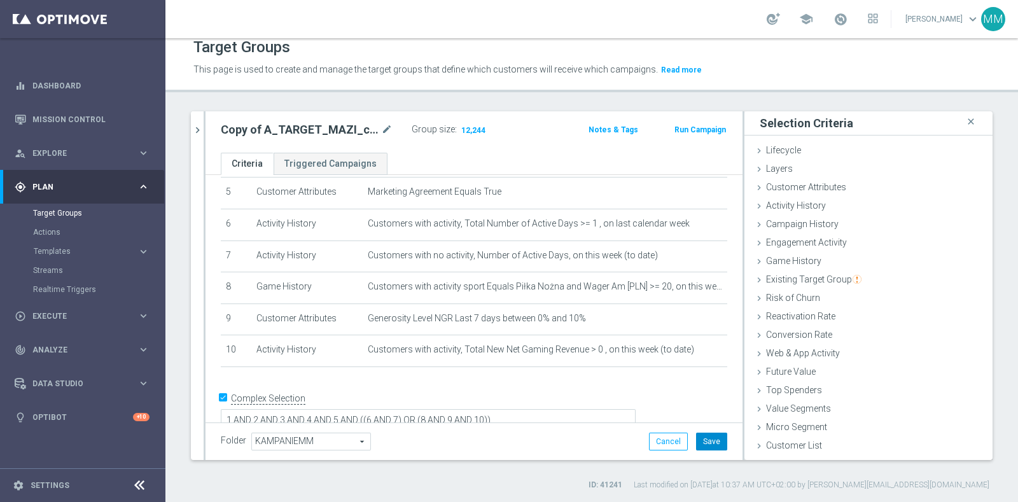
click at [696, 434] on button "Save" at bounding box center [711, 442] width 31 height 18
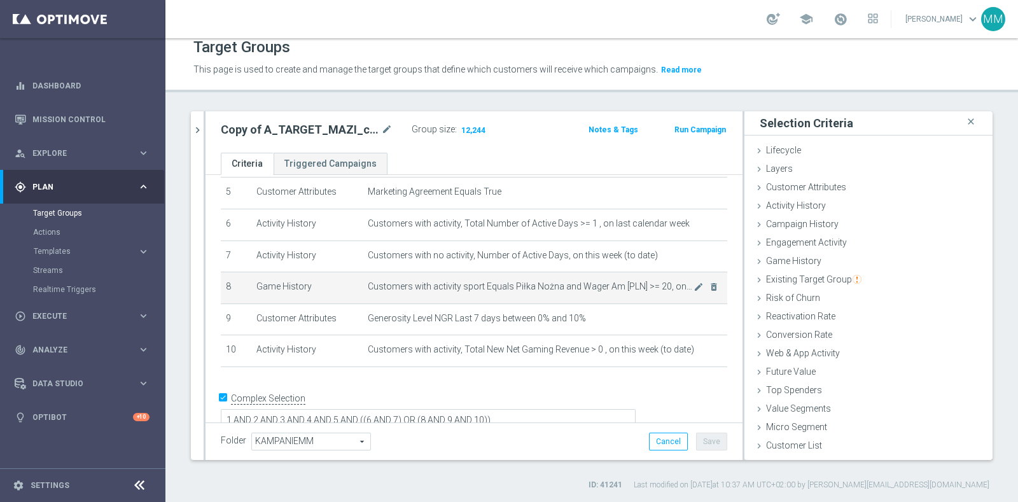
click at [564, 284] on span "Customers with activity sport Equals Piłka Nożna and Wager Am [PLN] >= 20, on t…" at bounding box center [531, 286] width 326 height 11
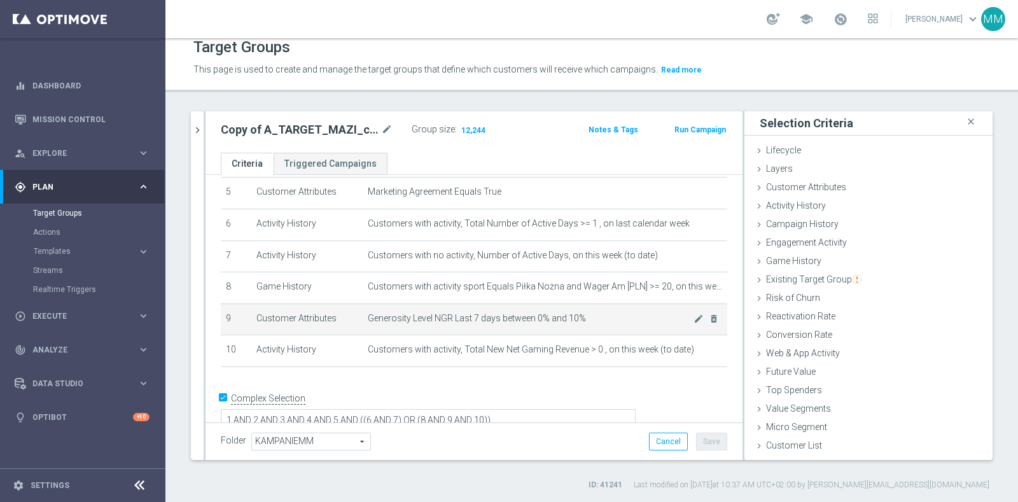
click at [564, 304] on td "Generosity Level NGR Last 7 days between 0% and 10% mode_edit delete_forever" at bounding box center [545, 320] width 365 height 32
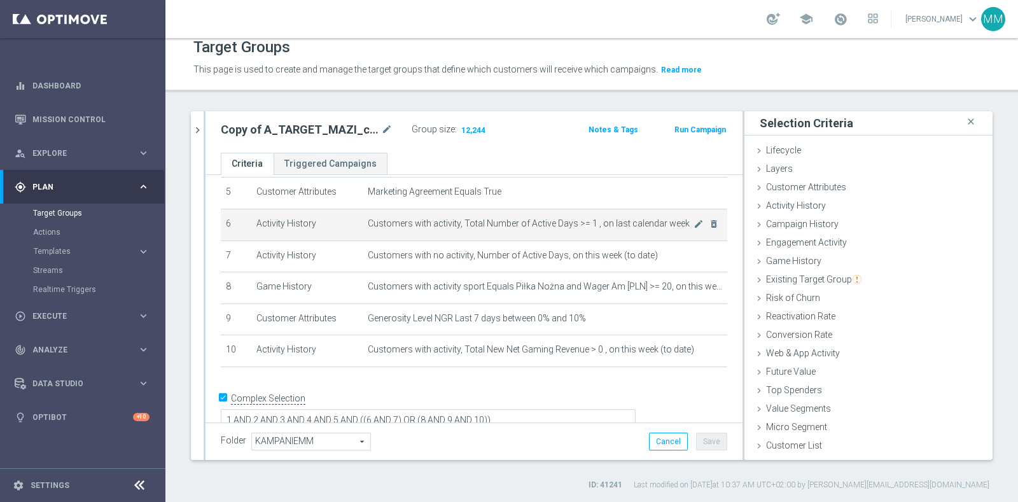
click at [432, 222] on span "Customers with activity, Total Number of Active Days >= 1 , on last calendar we…" at bounding box center [531, 223] width 326 height 11
drag, startPoint x: 432, startPoint y: 222, endPoint x: 659, endPoint y: 218, distance: 226.6
click at [659, 218] on span "Customers with activity, Total Number of Active Days >= 1 , on last calendar we…" at bounding box center [531, 223] width 326 height 11
copy tbody "activity, Total Number of Active Days >= 1 , on last calendar week mode_edit de…"
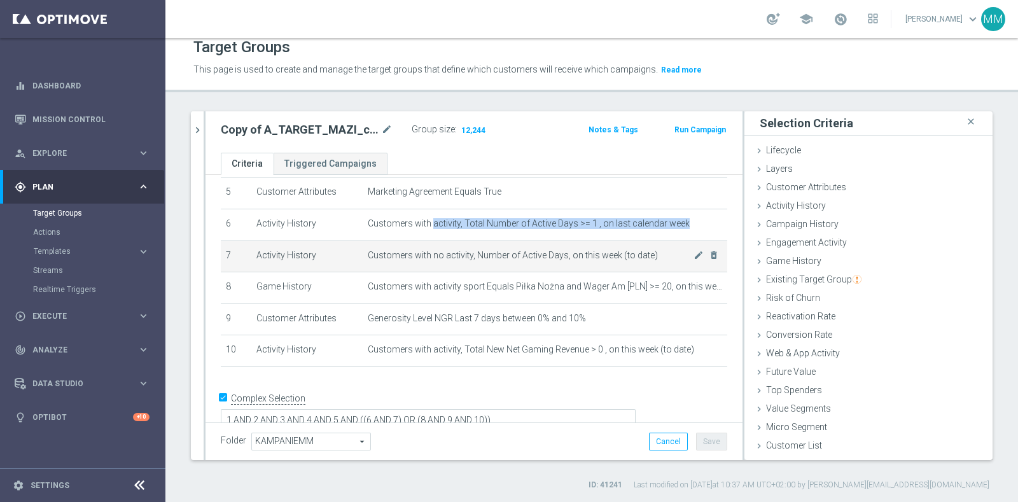
click at [428, 250] on span "Customers with no activity, Number of Active Days, on this week (to date)" at bounding box center [531, 255] width 326 height 11
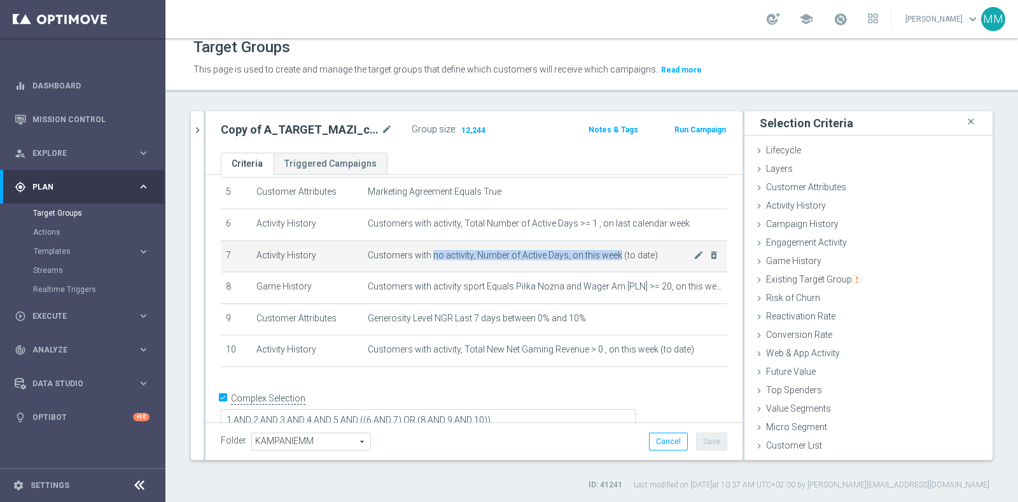
drag, startPoint x: 428, startPoint y: 249, endPoint x: 603, endPoint y: 253, distance: 175.7
click at [603, 253] on span "Customers with no activity, Number of Active Days, on this week (to date)" at bounding box center [531, 255] width 326 height 11
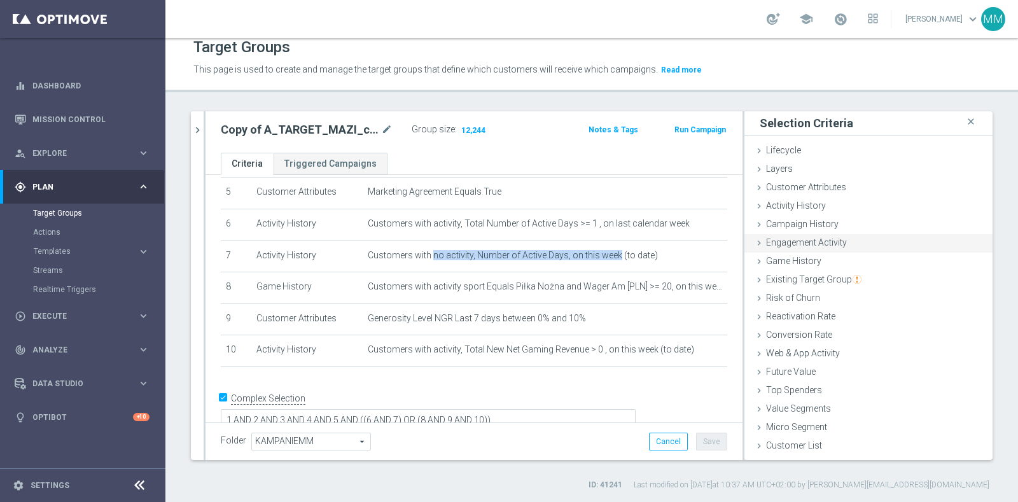
copy span "no activity, Number of Active Days, on this week"
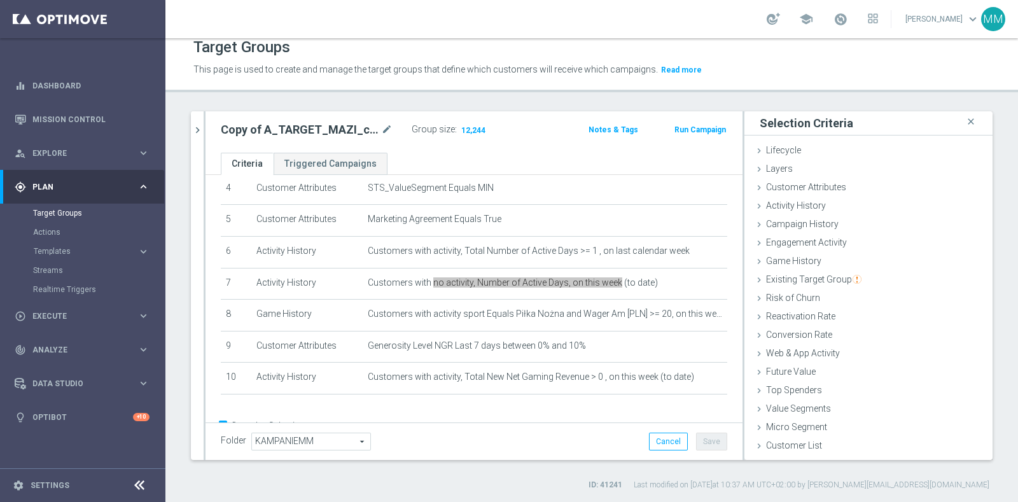
scroll to position [169, 0]
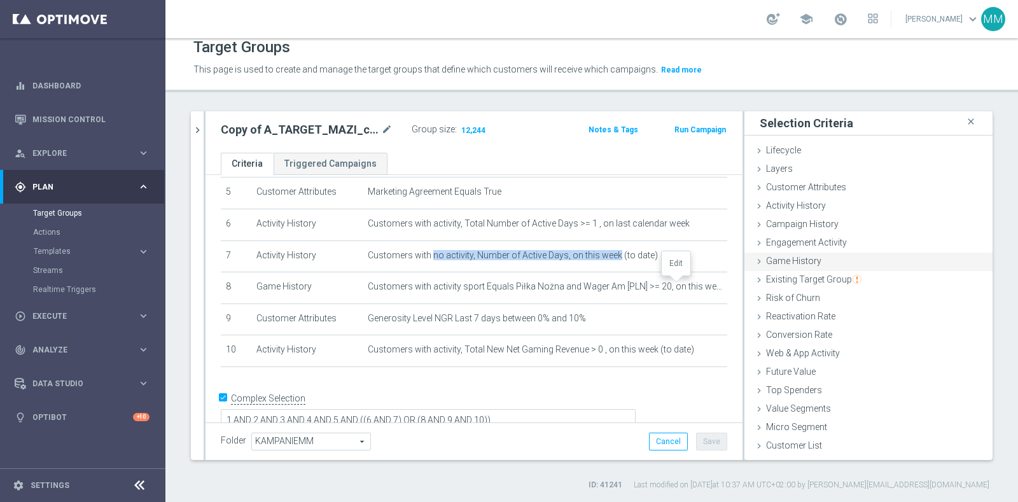
drag, startPoint x: 679, startPoint y: 280, endPoint x: 736, endPoint y: 265, distance: 59.1
click at [0, 0] on icon "mode_edit" at bounding box center [0, 0] width 0 height 0
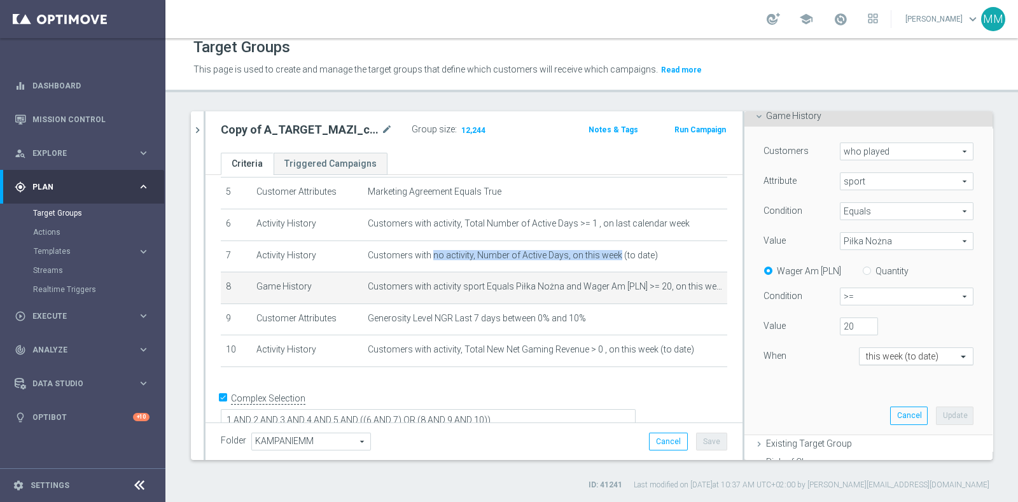
scroll to position [158, 0]
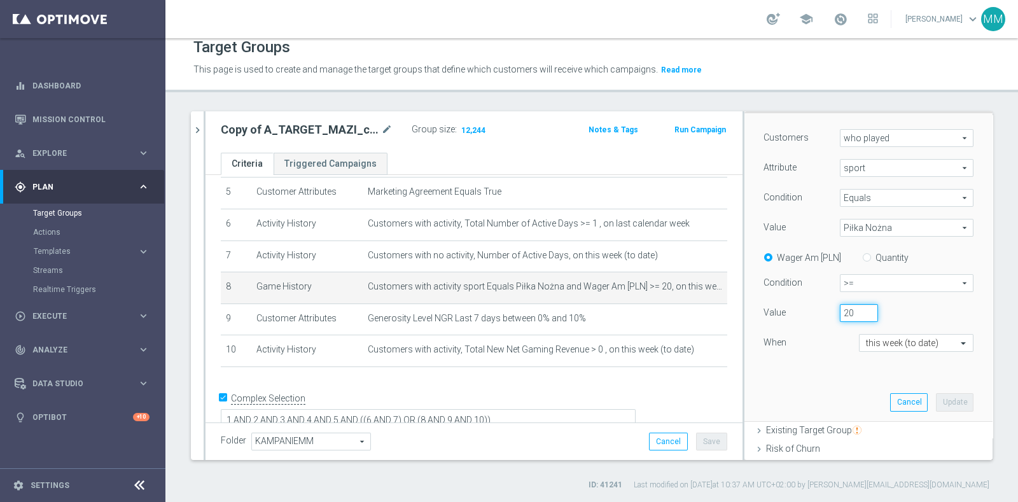
click at [840, 309] on input "20" at bounding box center [859, 313] width 38 height 18
type input "25"
click at [936, 396] on button "Update" at bounding box center [955, 402] width 38 height 18
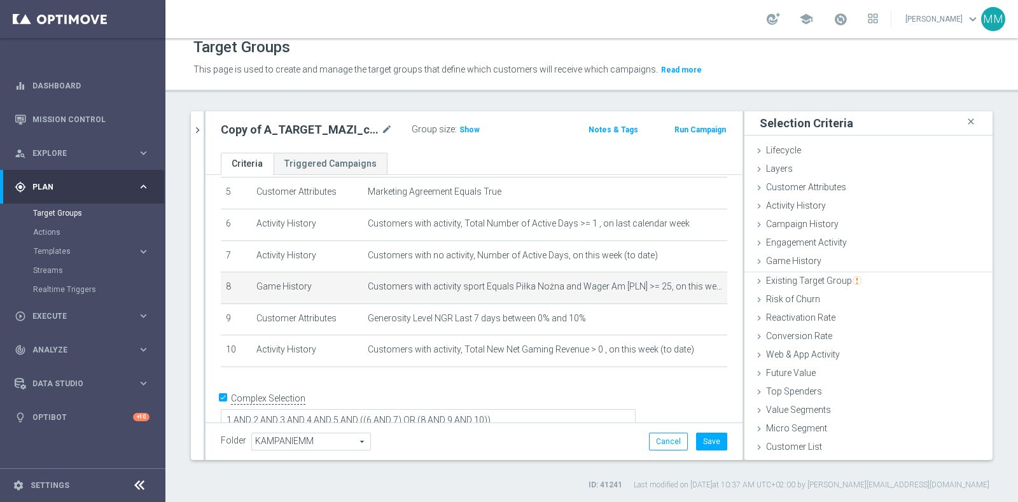
scroll to position [0, 0]
click at [459, 129] on span "Show" at bounding box center [469, 129] width 20 height 9
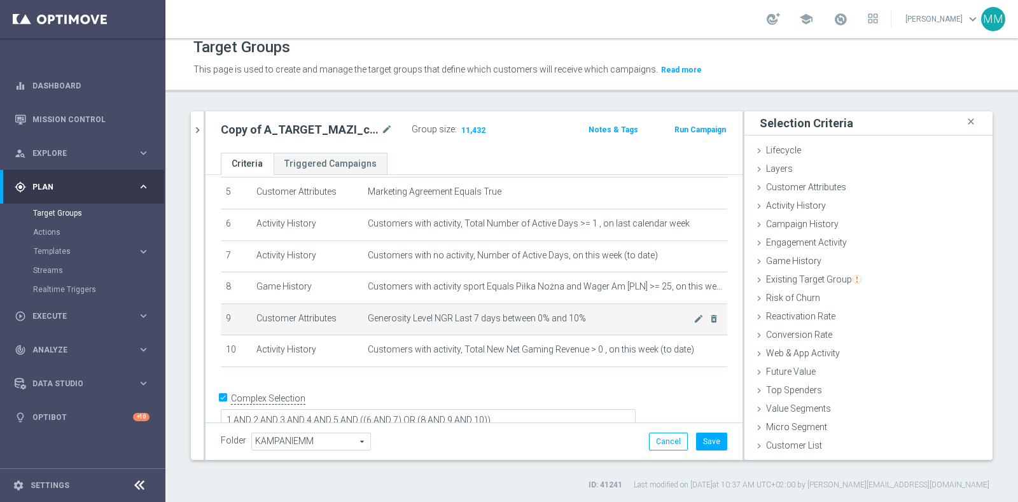
click at [412, 307] on td "Generosity Level NGR Last 7 days between 0% and 10% mode_edit delete_forever" at bounding box center [545, 320] width 365 height 32
copy tbody "Generosity Level NGR Last 7 days between 0% and 10% mode_edit delete_forever"
click at [694, 315] on icon "mode_edit" at bounding box center [699, 319] width 10 height 10
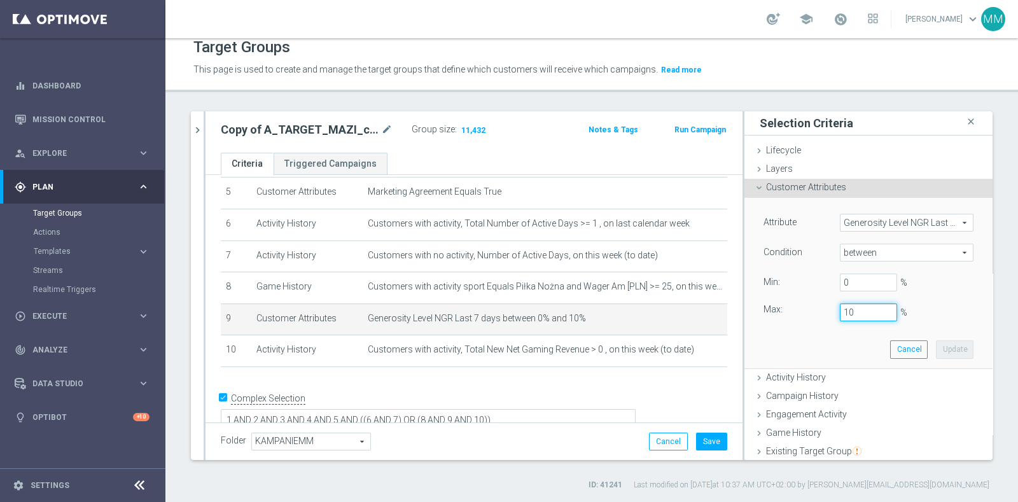
click at [840, 312] on input "10" at bounding box center [868, 313] width 57 height 18
click at [938, 347] on button "Update" at bounding box center [955, 349] width 38 height 18
type input "0.15"
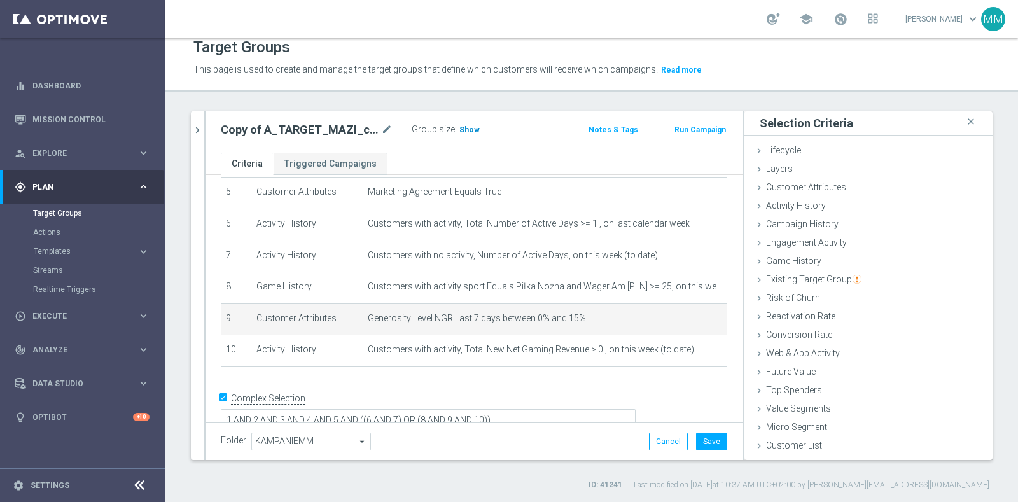
click at [470, 132] on span "Show" at bounding box center [469, 129] width 20 height 9
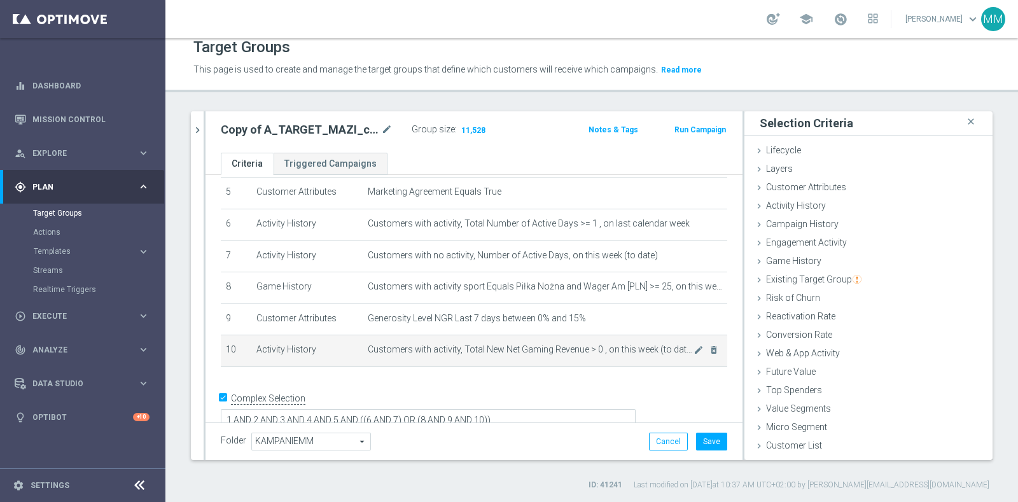
click at [551, 344] on span "Customers with activity, Total New Net Gaming Revenue > 0 , on this week (to da…" at bounding box center [531, 349] width 326 height 11
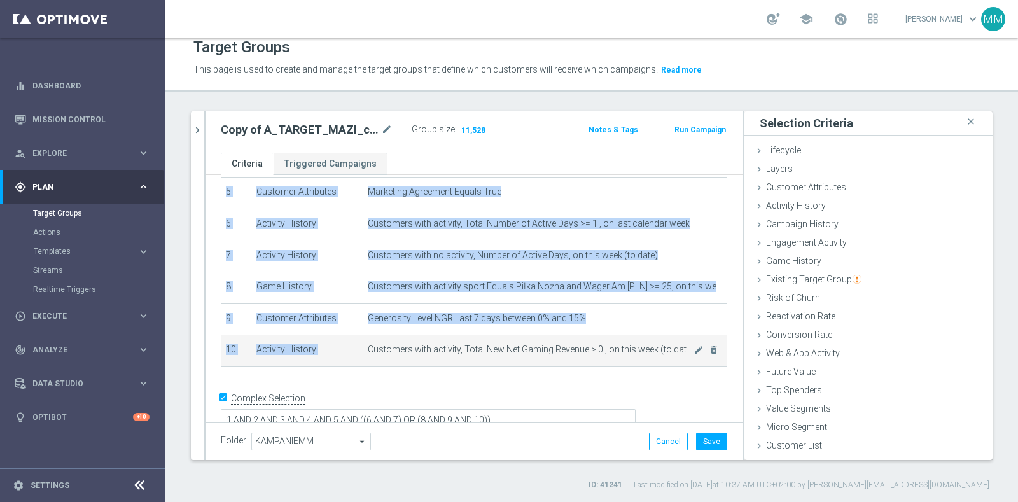
click at [551, 344] on span "Customers with activity, Total New Net Gaming Revenue > 0 , on this week (to da…" at bounding box center [531, 349] width 326 height 11
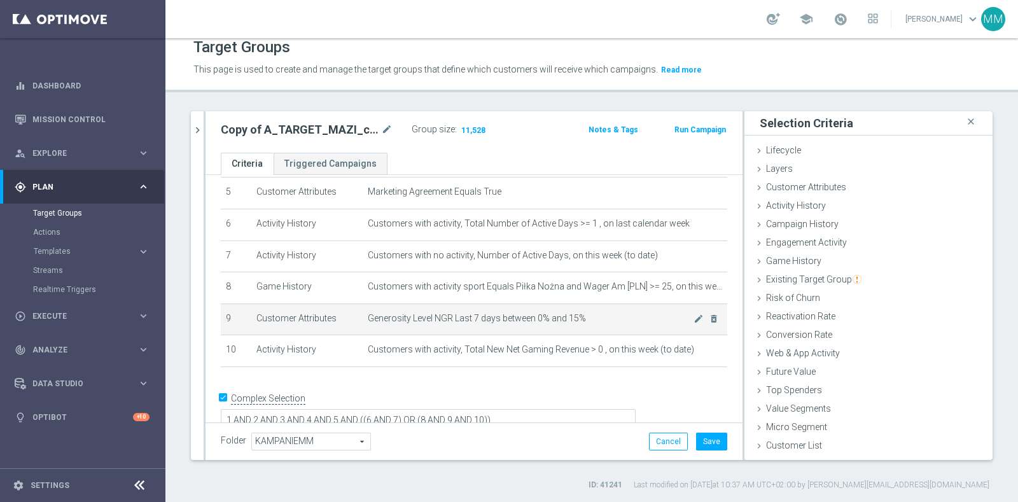
click at [566, 313] on span "Generosity Level NGR Last 7 days between 0% and 15%" at bounding box center [531, 318] width 326 height 11
click at [694, 315] on icon "mode_edit" at bounding box center [699, 319] width 10 height 10
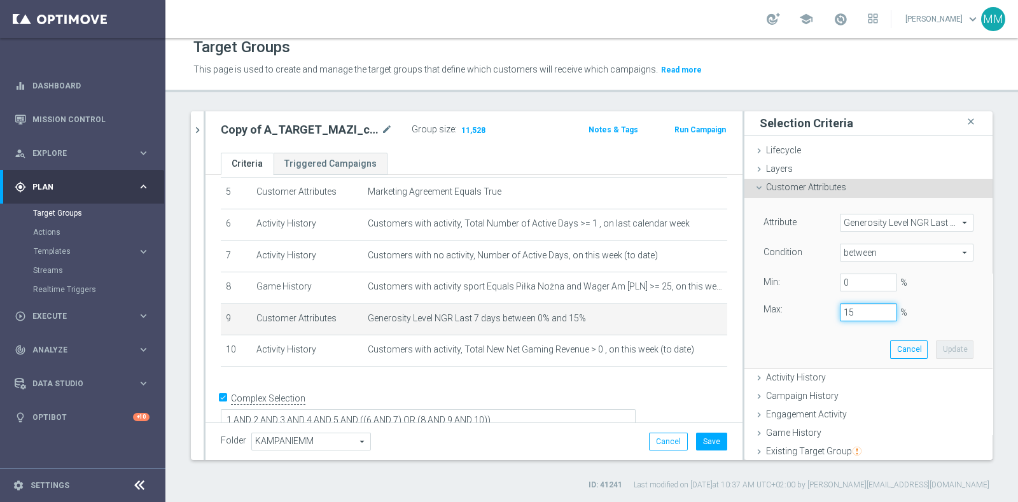
drag, startPoint x: 832, startPoint y: 305, endPoint x: 818, endPoint y: 310, distance: 14.7
click at [830, 310] on div "15 %" at bounding box center [868, 313] width 76 height 18
click at [936, 354] on button "Update" at bounding box center [955, 349] width 38 height 18
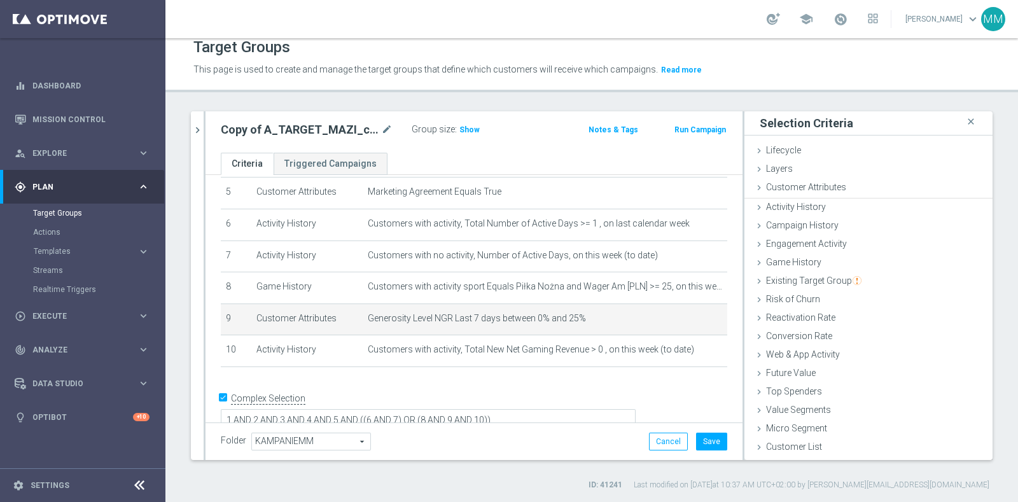
type input "0.25"
click at [472, 127] on span "Show" at bounding box center [469, 129] width 20 height 9
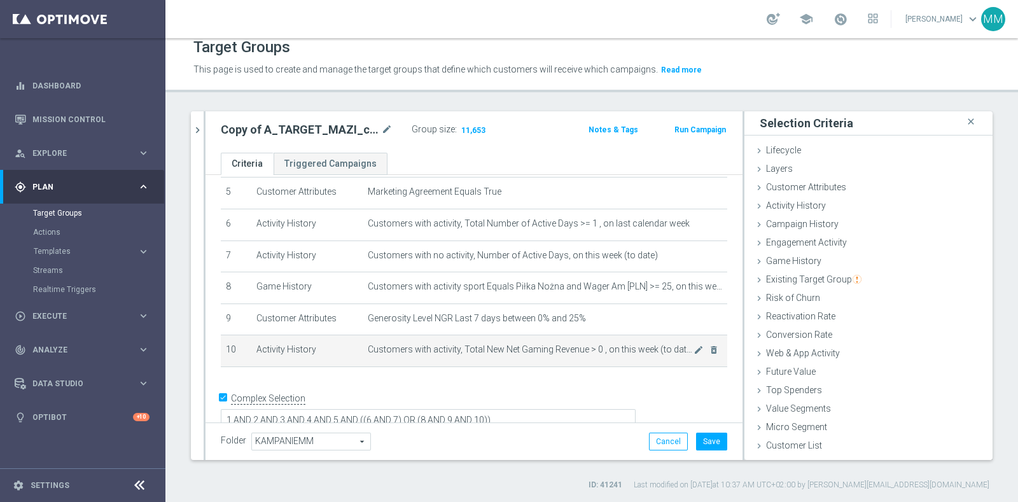
click at [540, 339] on td "Customers with activity, Total New Net Gaming Revenue > 0 , on this week (to da…" at bounding box center [545, 351] width 365 height 32
click at [555, 351] on td "Customers with activity, Total New Net Gaming Revenue > 0 , on this week (to da…" at bounding box center [545, 351] width 365 height 32
click at [434, 347] on span "Customers with activity, Total New Net Gaming Revenue > 0 , on this week (to da…" at bounding box center [531, 349] width 326 height 11
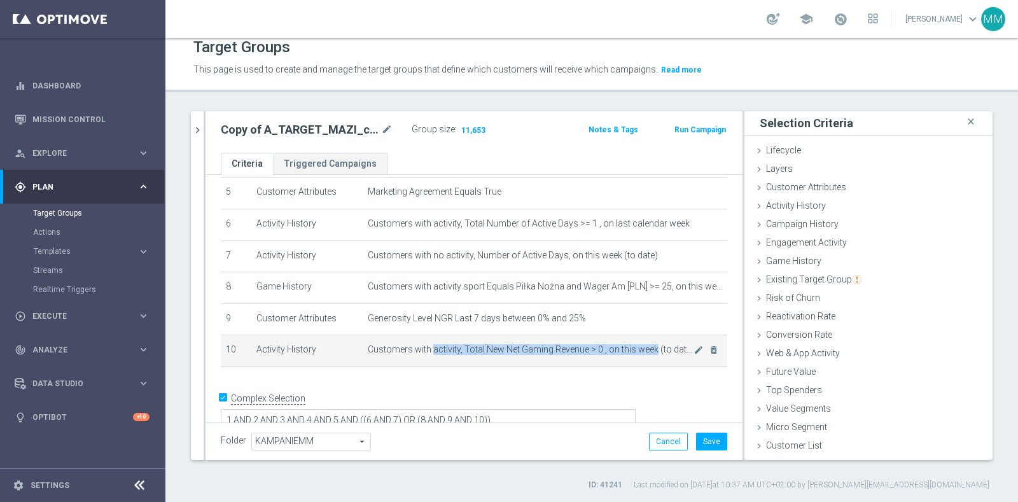
drag, startPoint x: 434, startPoint y: 347, endPoint x: 633, endPoint y: 348, distance: 199.2
click at [633, 348] on span "Customers with activity, Total New Net Gaming Revenue > 0 , on this week (to da…" at bounding box center [531, 349] width 326 height 11
copy span "activity, Total New Net Gaming Revenue > 0 , on this week"
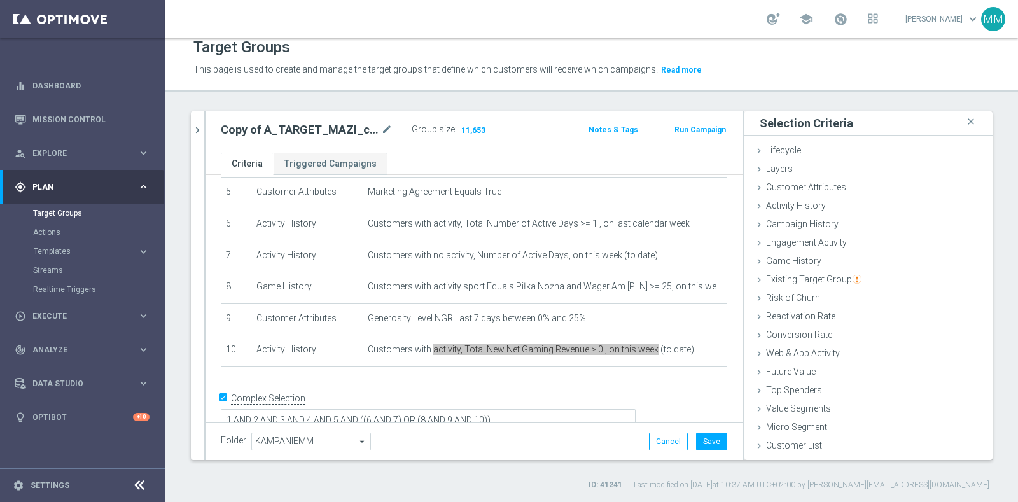
scroll to position [9, 0]
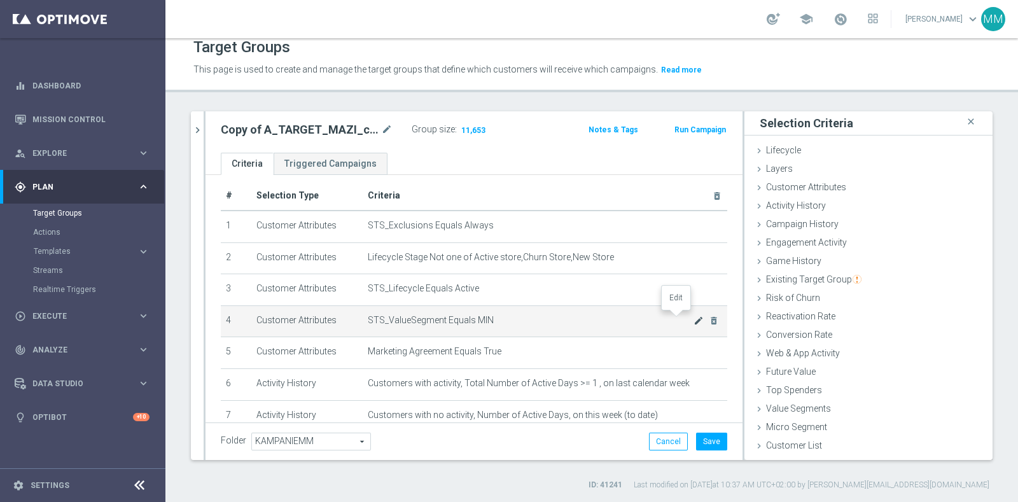
click at [694, 317] on icon "mode_edit" at bounding box center [699, 321] width 10 height 10
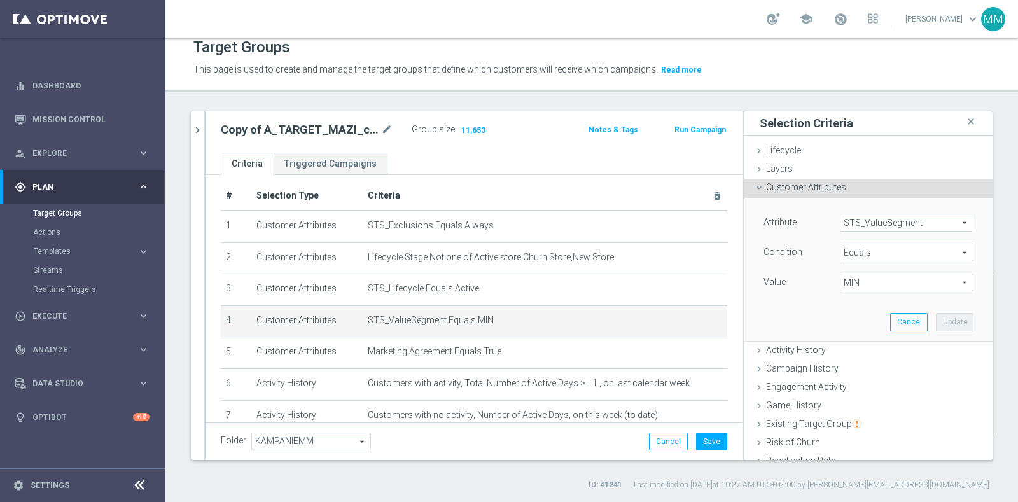
click at [869, 274] on span "MIN" at bounding box center [907, 282] width 132 height 17
click at [868, 330] on span "LOW" at bounding box center [906, 335] width 121 height 10
type input "LOW"
click at [936, 319] on button "Update" at bounding box center [955, 322] width 38 height 18
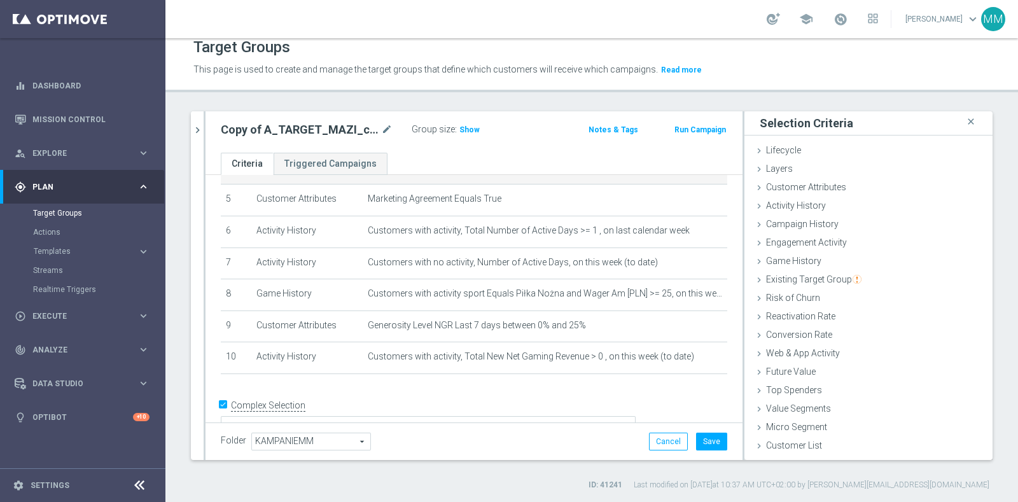
scroll to position [169, 0]
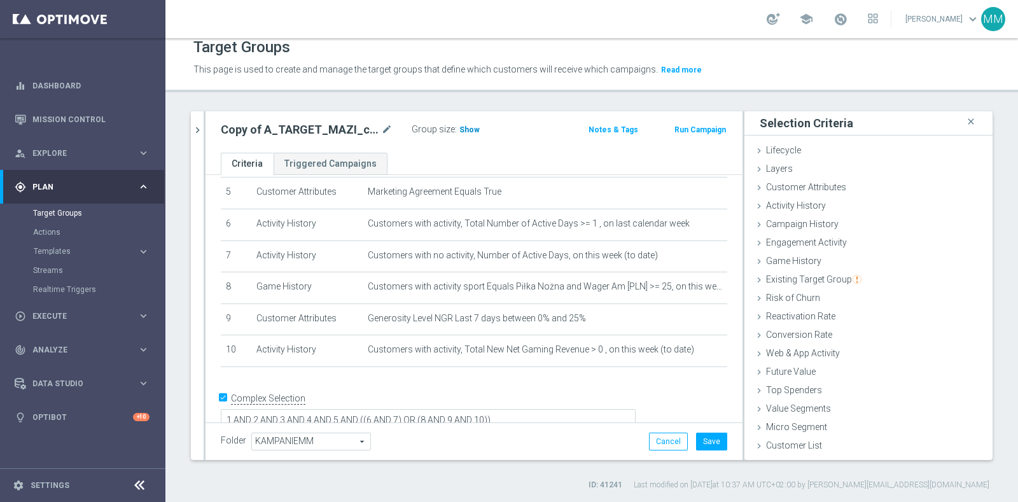
click at [467, 125] on span "Show" at bounding box center [469, 129] width 20 height 9
click at [701, 446] on button "Save" at bounding box center [711, 442] width 31 height 18
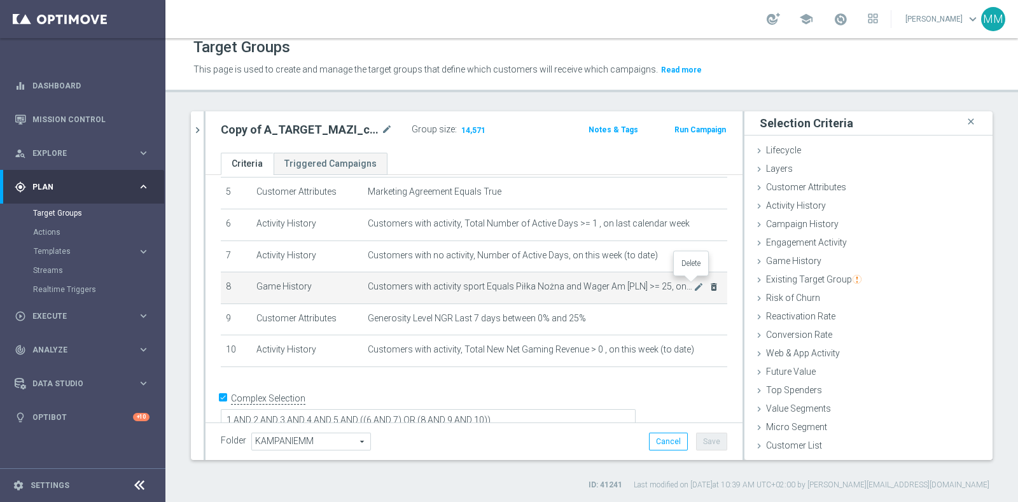
click at [709, 286] on icon "delete_forever" at bounding box center [714, 287] width 10 height 10
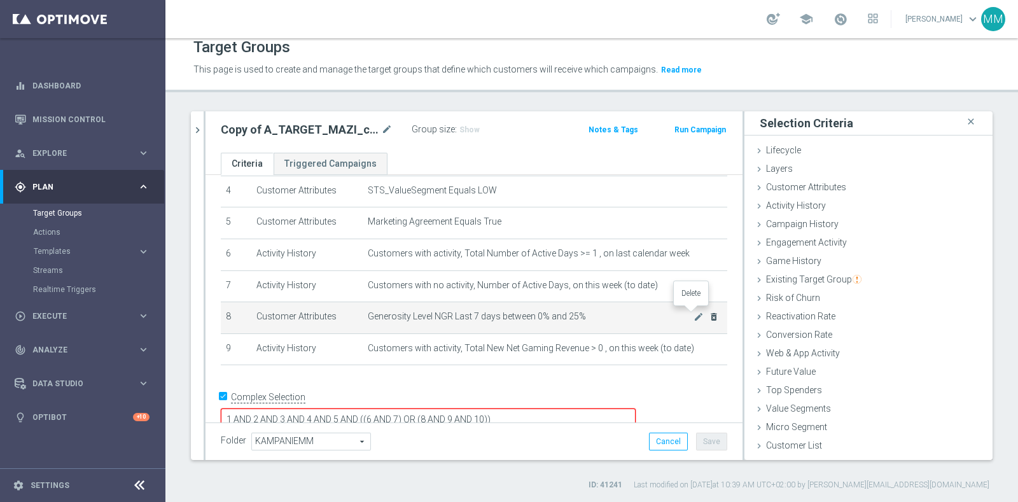
click at [709, 312] on icon "delete_forever" at bounding box center [714, 317] width 10 height 10
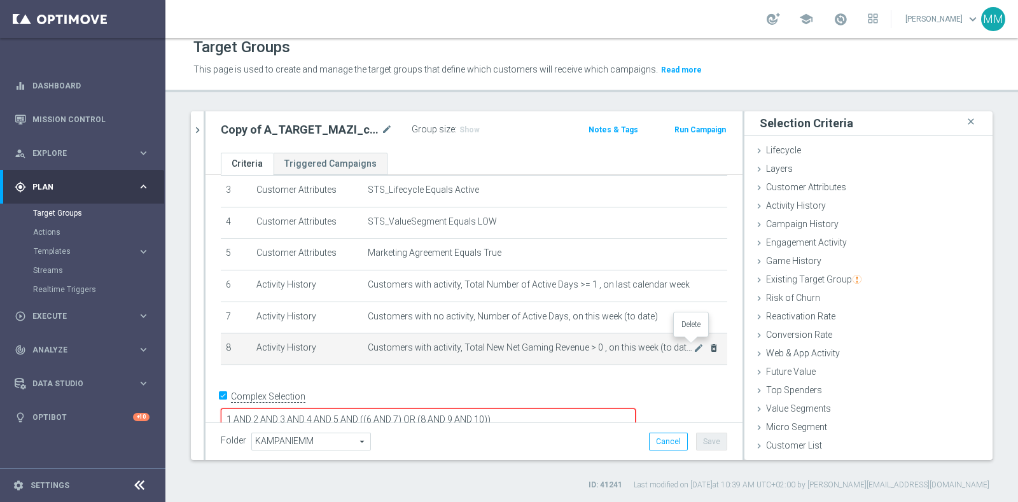
click at [709, 348] on icon "delete_forever" at bounding box center [714, 348] width 10 height 10
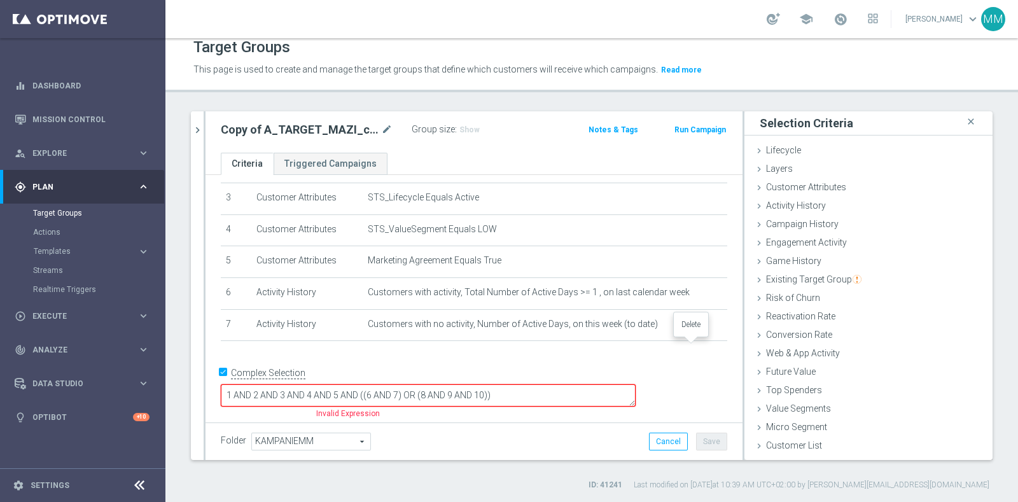
scroll to position [76, 0]
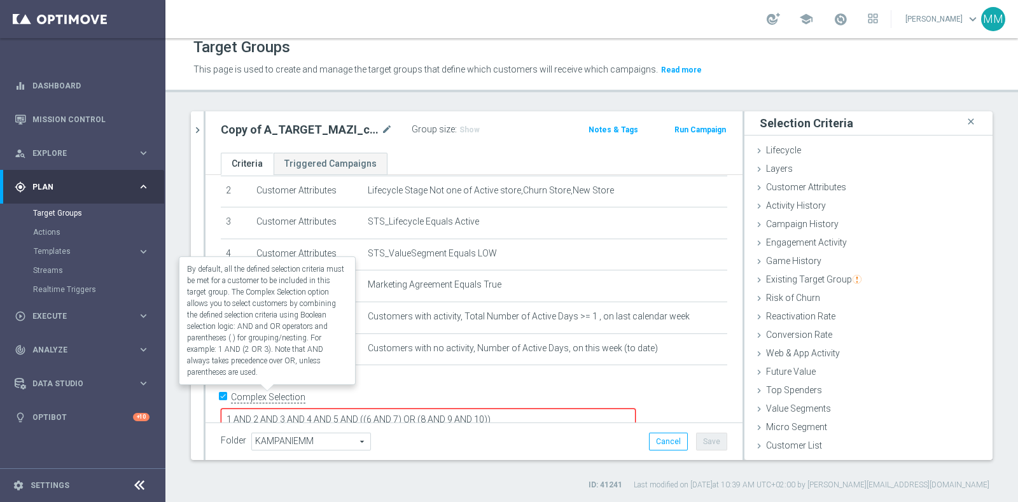
click at [259, 393] on label "Complex Selection" at bounding box center [268, 397] width 74 height 12
click at [229, 393] on input "Complex Selection" at bounding box center [225, 398] width 8 height 18
checkbox input "false"
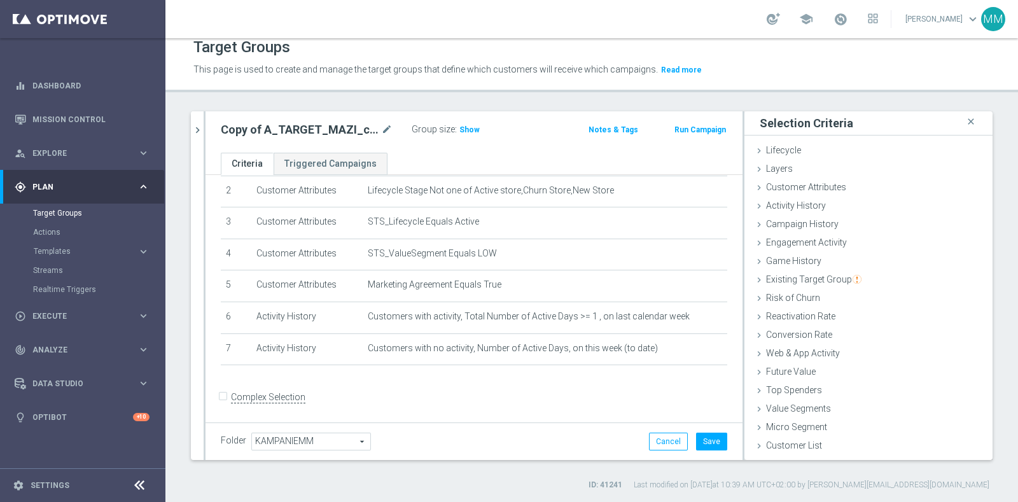
scroll to position [73, 0]
click at [459, 129] on span "Show" at bounding box center [469, 129] width 20 height 9
click at [654, 435] on button "Cancel" at bounding box center [668, 442] width 39 height 18
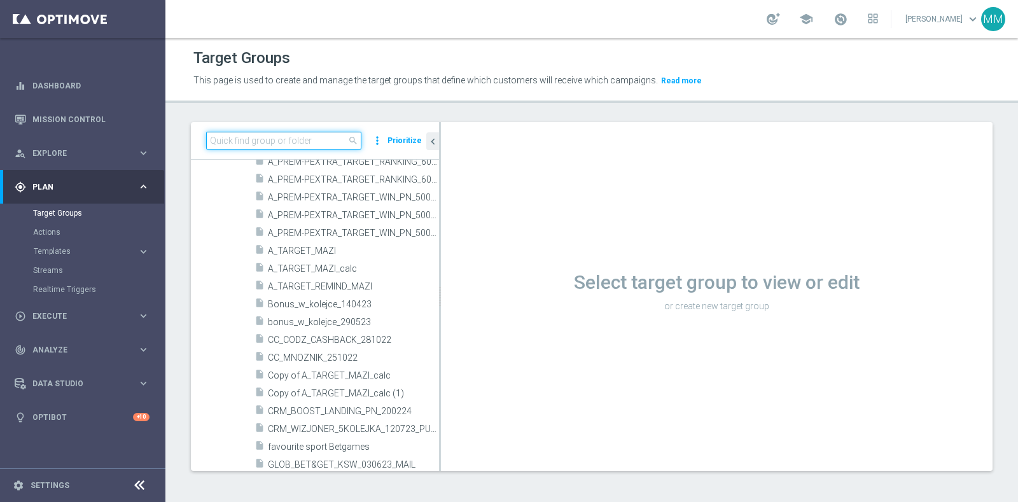
click at [324, 138] on input at bounding box center [283, 141] width 155 height 18
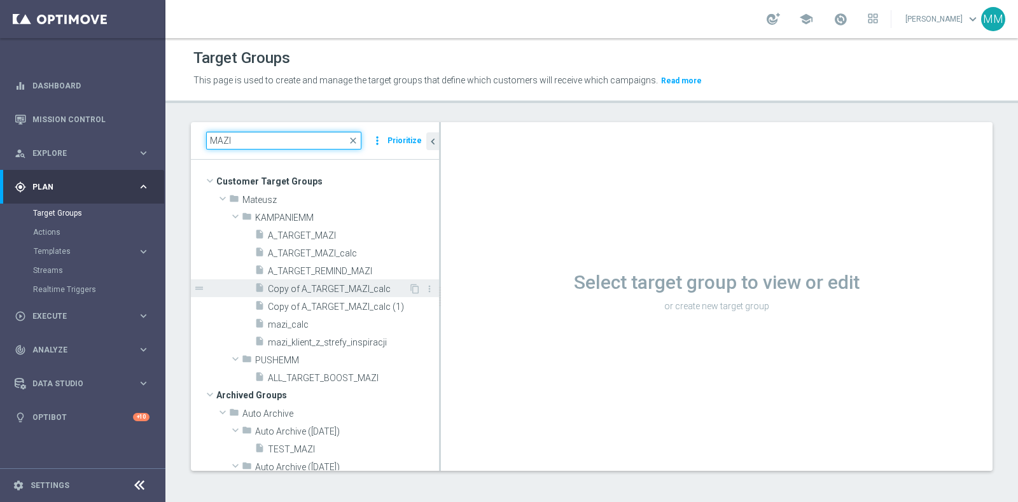
type input "MAZI"
click at [340, 284] on span "Copy of A_TARGET_MAZI_calc" at bounding box center [338, 289] width 141 height 11
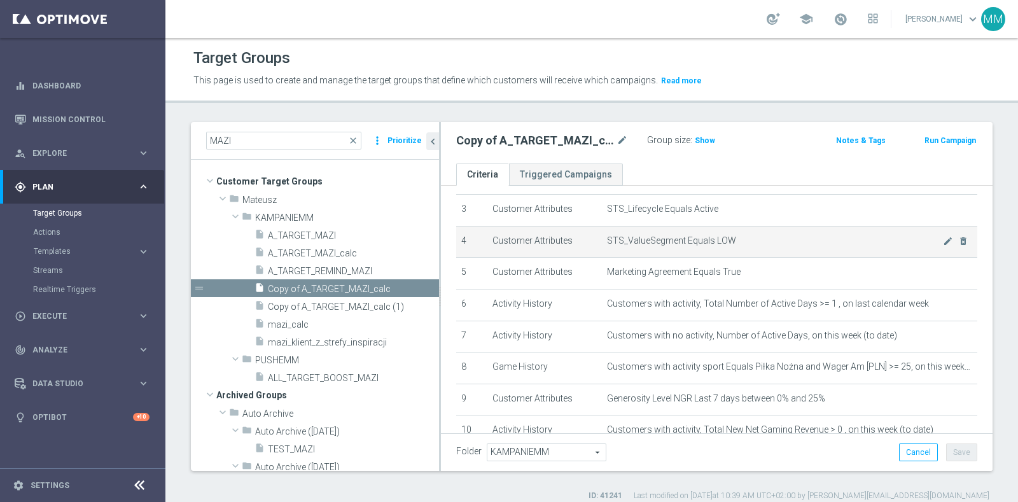
scroll to position [182, 0]
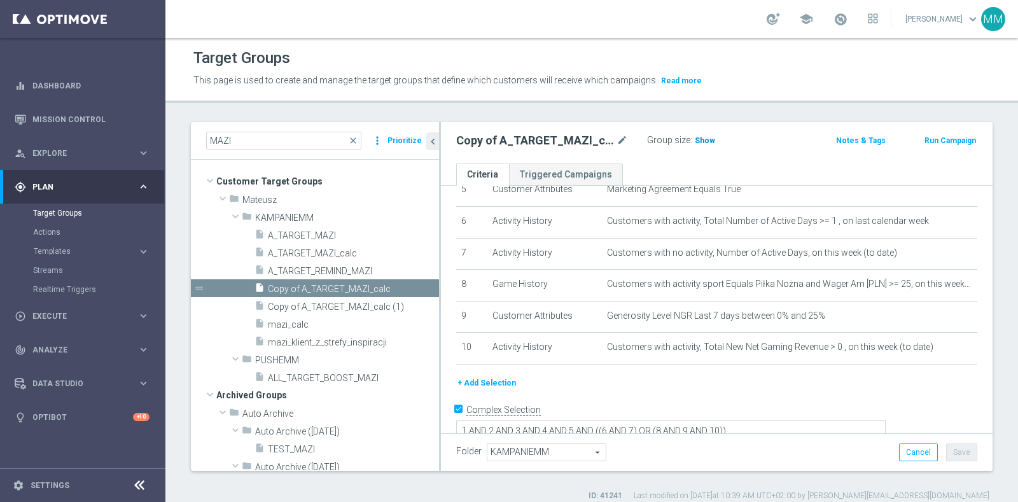
click at [708, 143] on span "Show" at bounding box center [705, 140] width 20 height 9
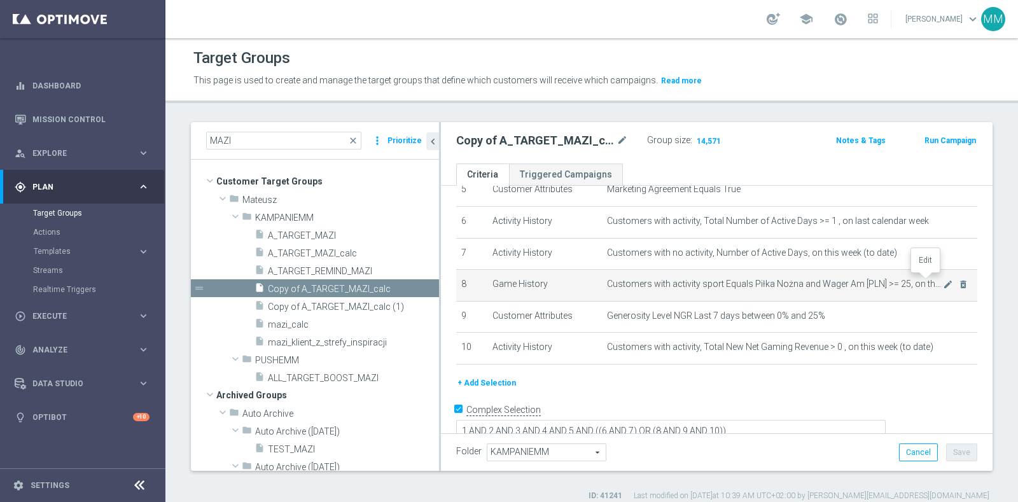
click at [943, 281] on icon "mode_edit" at bounding box center [948, 284] width 10 height 10
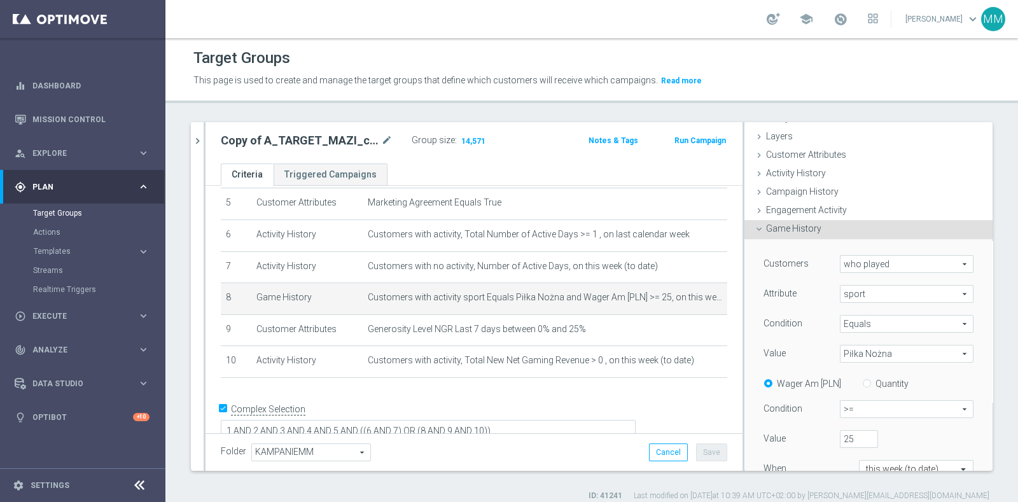
scroll to position [79, 0]
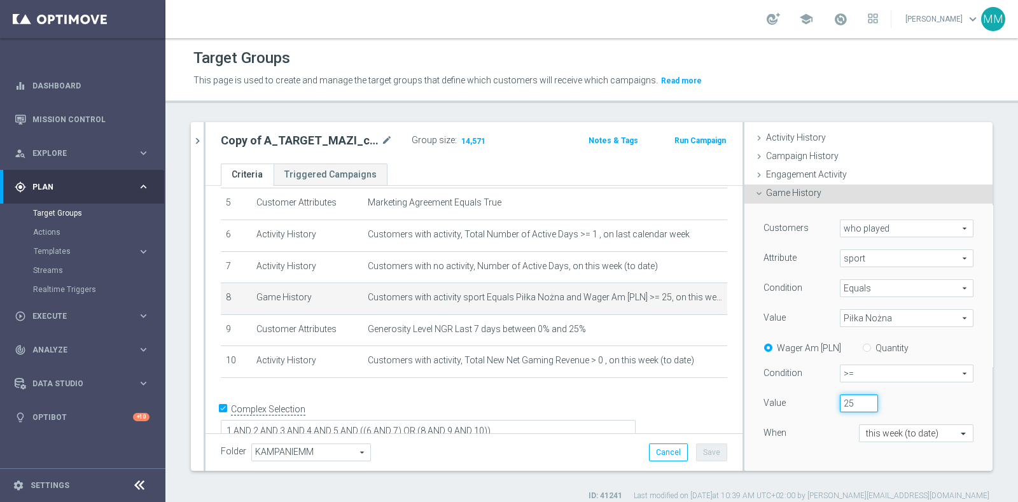
drag, startPoint x: 835, startPoint y: 395, endPoint x: 814, endPoint y: 395, distance: 20.4
click at [830, 395] on div "25" at bounding box center [858, 404] width 57 height 18
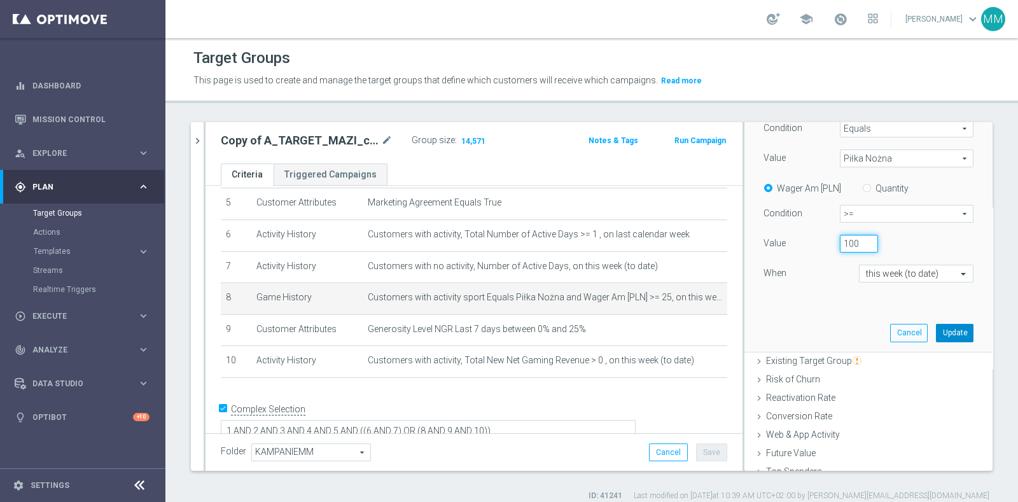
type input "100"
click at [936, 335] on button "Update" at bounding box center [955, 333] width 38 height 18
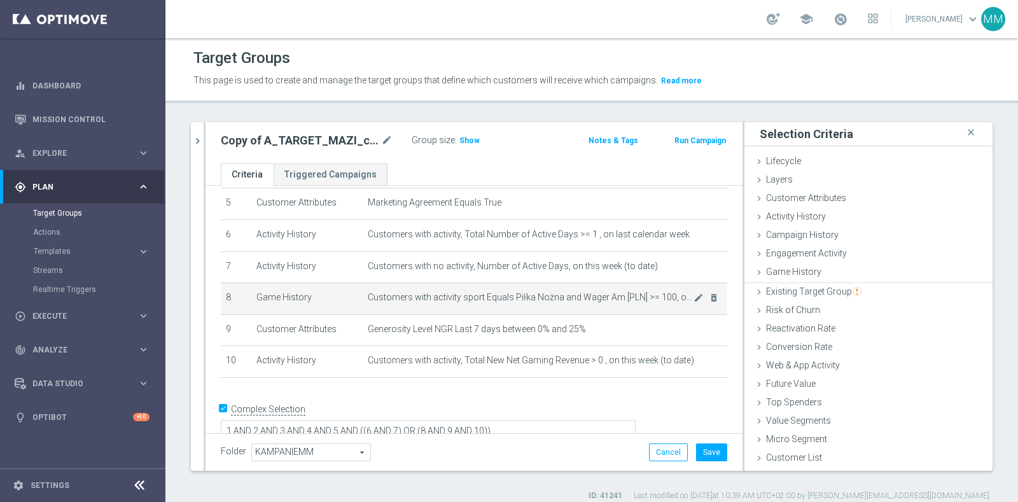
scroll to position [0, 0]
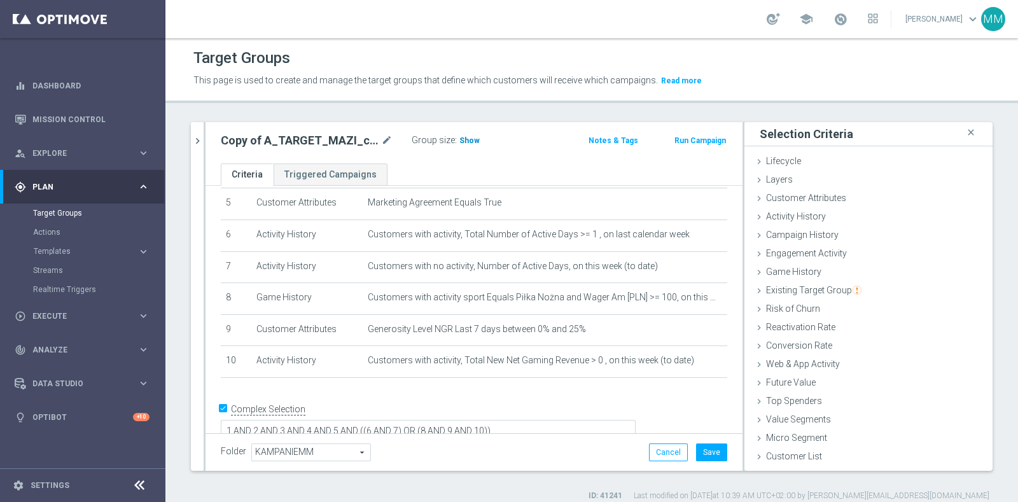
click at [470, 137] on span "Show" at bounding box center [469, 140] width 20 height 9
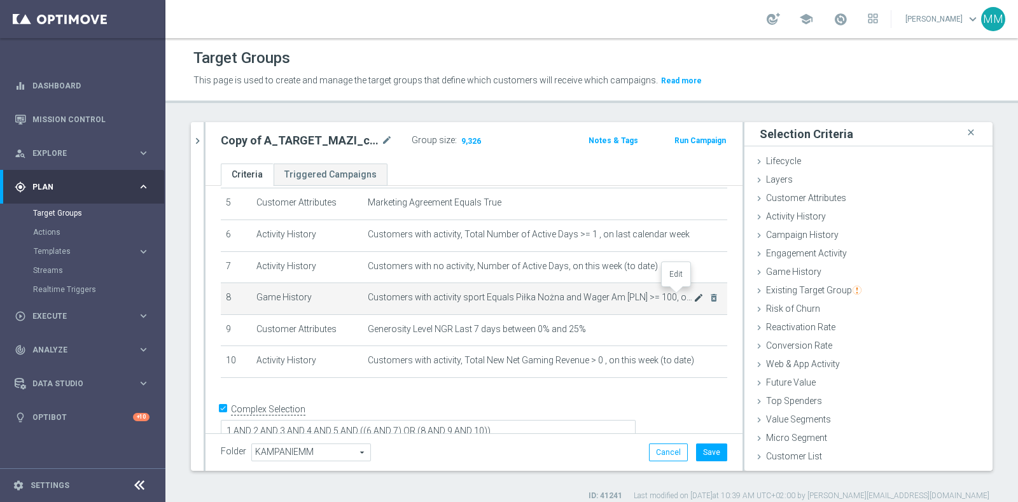
click at [694, 293] on icon "mode_edit" at bounding box center [699, 298] width 10 height 10
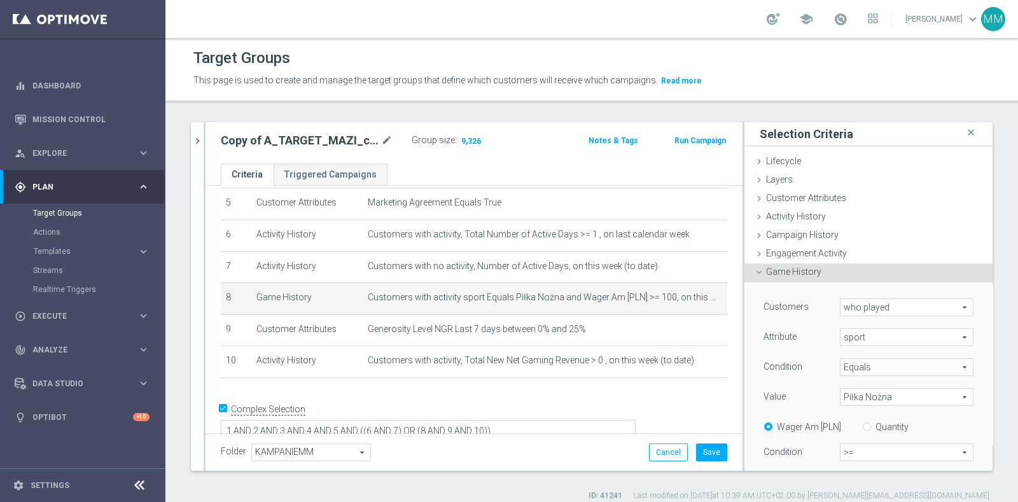
scroll to position [79, 0]
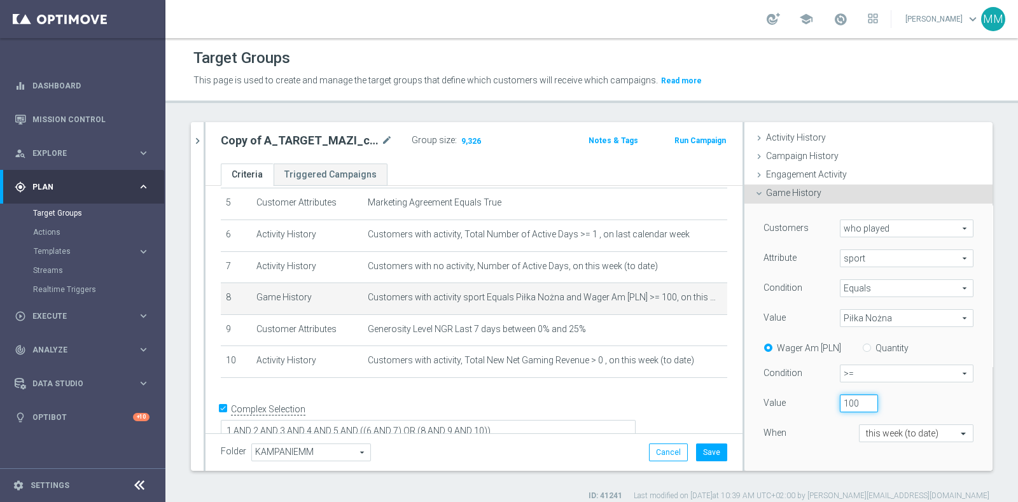
drag, startPoint x: 834, startPoint y: 398, endPoint x: 798, endPoint y: 400, distance: 36.3
click at [798, 400] on div "Value 100" at bounding box center [868, 405] width 229 height 20
click at [840, 399] on input "100" at bounding box center [859, 404] width 38 height 18
drag, startPoint x: 836, startPoint y: 399, endPoint x: 808, endPoint y: 402, distance: 28.2
click at [811, 401] on div "Value 100" at bounding box center [868, 405] width 229 height 20
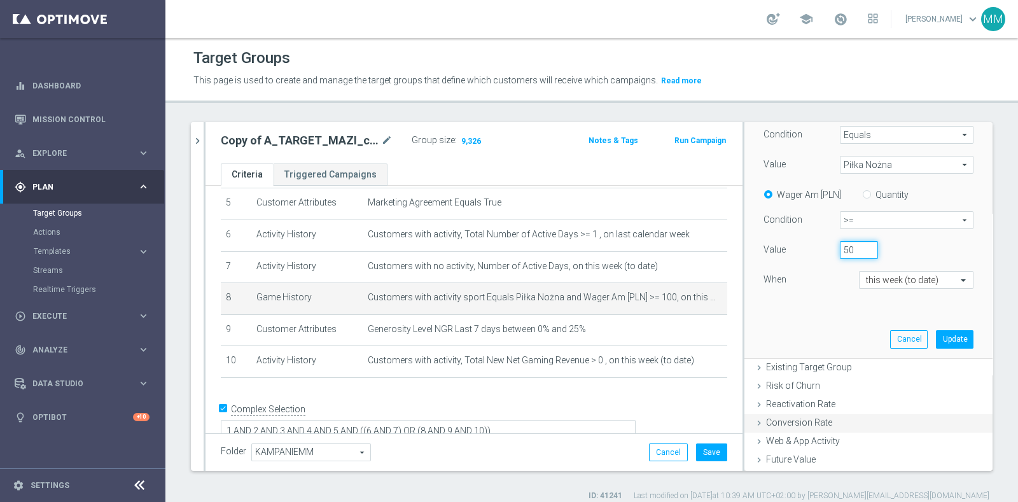
scroll to position [239, 0]
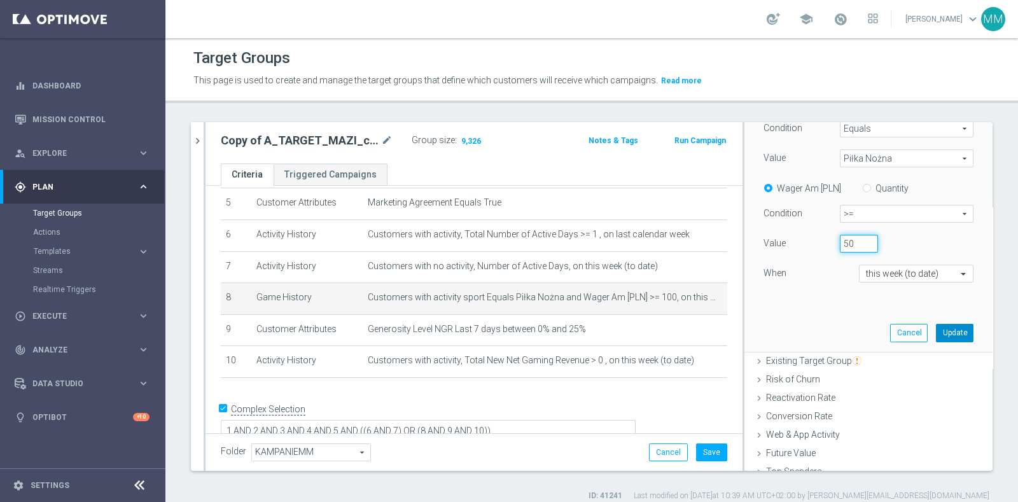
type input "50"
click at [936, 335] on button "Update" at bounding box center [955, 333] width 38 height 18
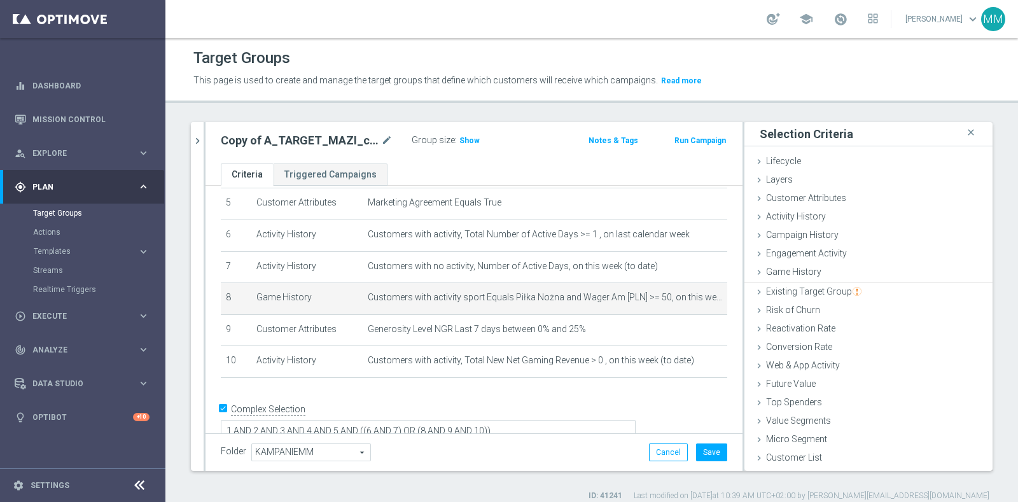
scroll to position [0, 0]
click at [467, 139] on span "Show" at bounding box center [469, 140] width 20 height 9
click at [694, 293] on icon "mode_edit" at bounding box center [699, 298] width 10 height 10
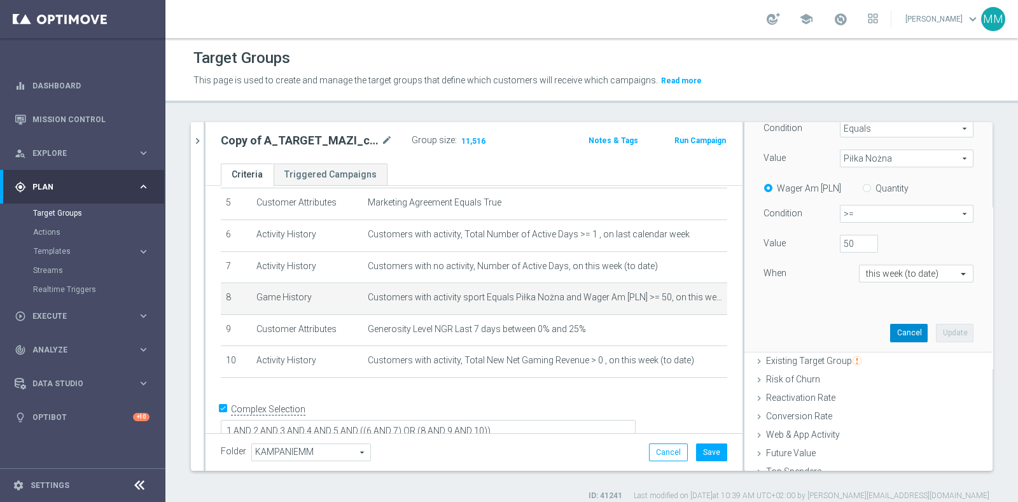
click at [890, 328] on button "Cancel" at bounding box center [909, 333] width 38 height 18
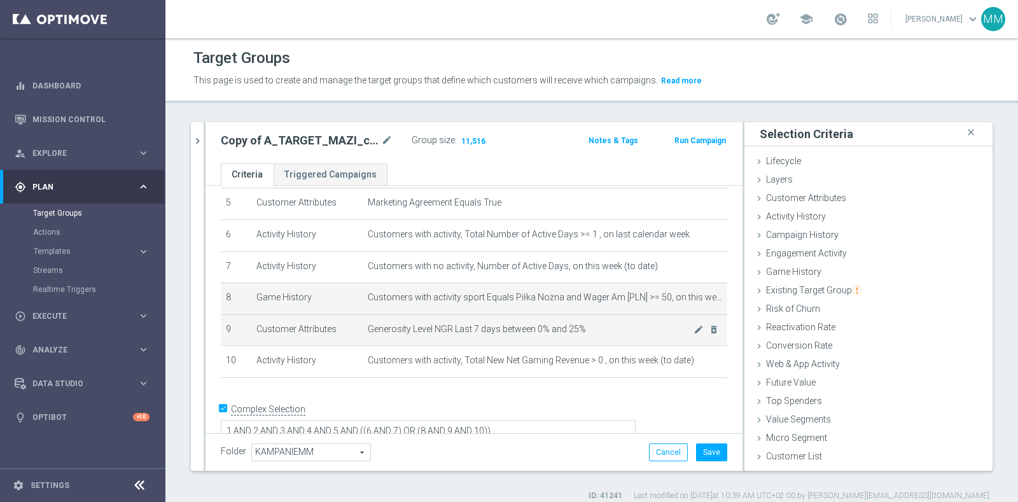
click at [587, 331] on td "Generosity Level NGR Last 7 days between 0% and 25% mode_edit delete_forever" at bounding box center [545, 330] width 365 height 32
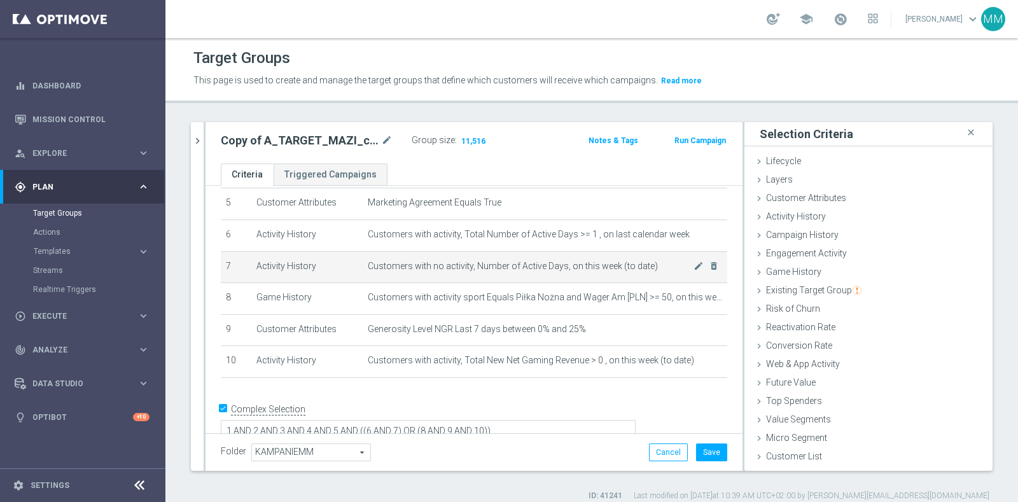
click at [608, 269] on td "Customers with no activity, Number of Active Days, on this week (to date) mode_…" at bounding box center [545, 267] width 365 height 32
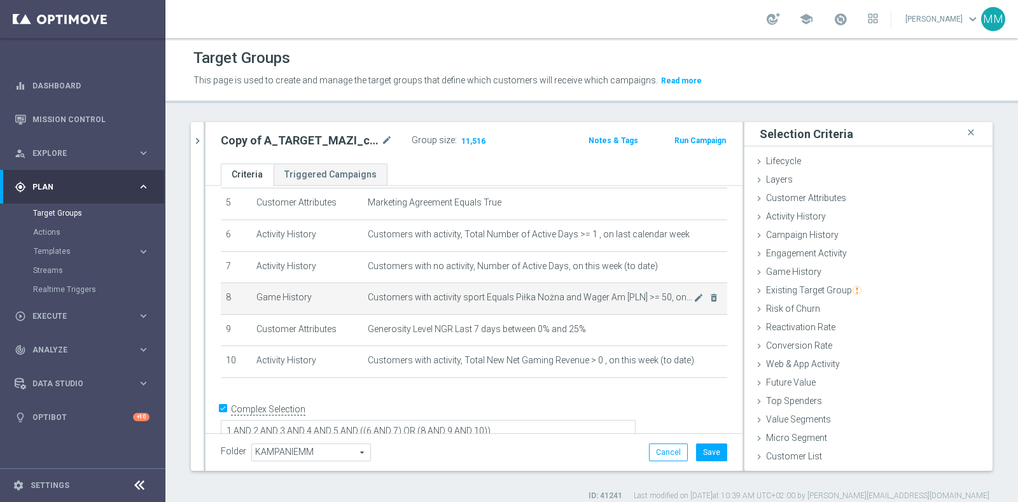
click at [597, 294] on span "Customers with activity sport Equals Piłka Nożna and Wager Am [PLN] >= 50, on t…" at bounding box center [531, 297] width 326 height 11
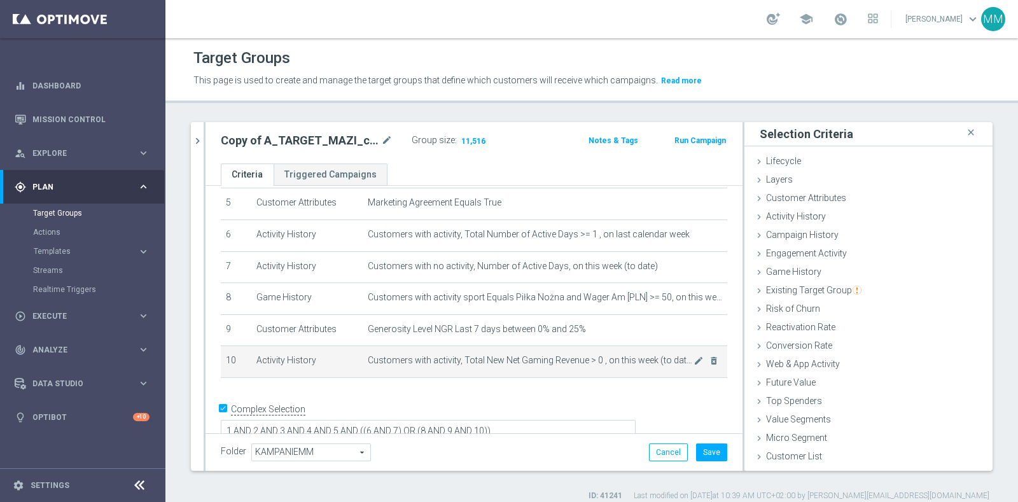
click at [605, 355] on span "Customers with activity, Total New Net Gaming Revenue > 0 , on this week (to da…" at bounding box center [531, 360] width 326 height 11
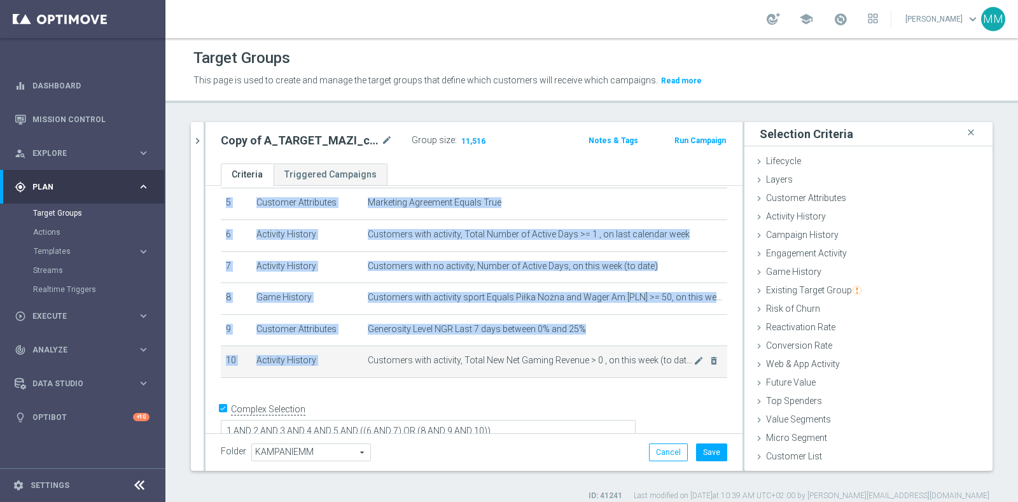
click at [605, 355] on span "Customers with activity, Total New Net Gaming Revenue > 0 , on this week (to da…" at bounding box center [531, 360] width 326 height 11
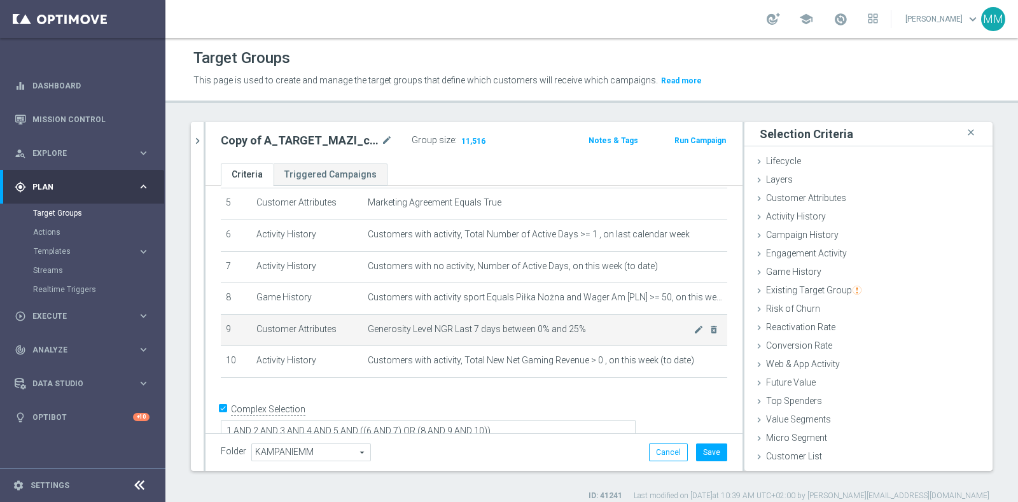
click at [601, 316] on td "Generosity Level NGR Last 7 days between 0% and 25% mode_edit delete_forever" at bounding box center [545, 330] width 365 height 32
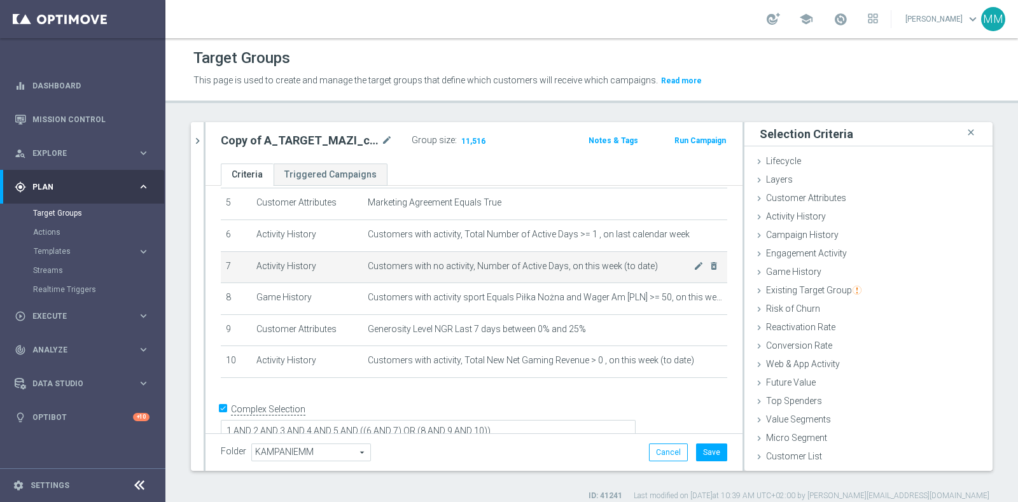
click at [563, 264] on span "Customers with no activity, Number of Active Days, on this week (to date)" at bounding box center [531, 266] width 326 height 11
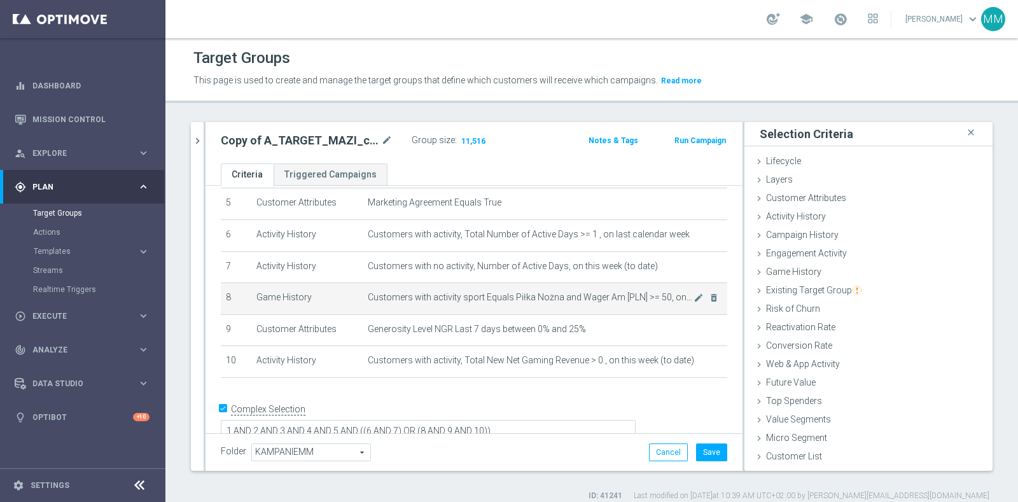
click at [557, 292] on span "Customers with activity sport Equals Piłka Nożna and Wager Am [PLN] >= 50, on t…" at bounding box center [531, 297] width 326 height 11
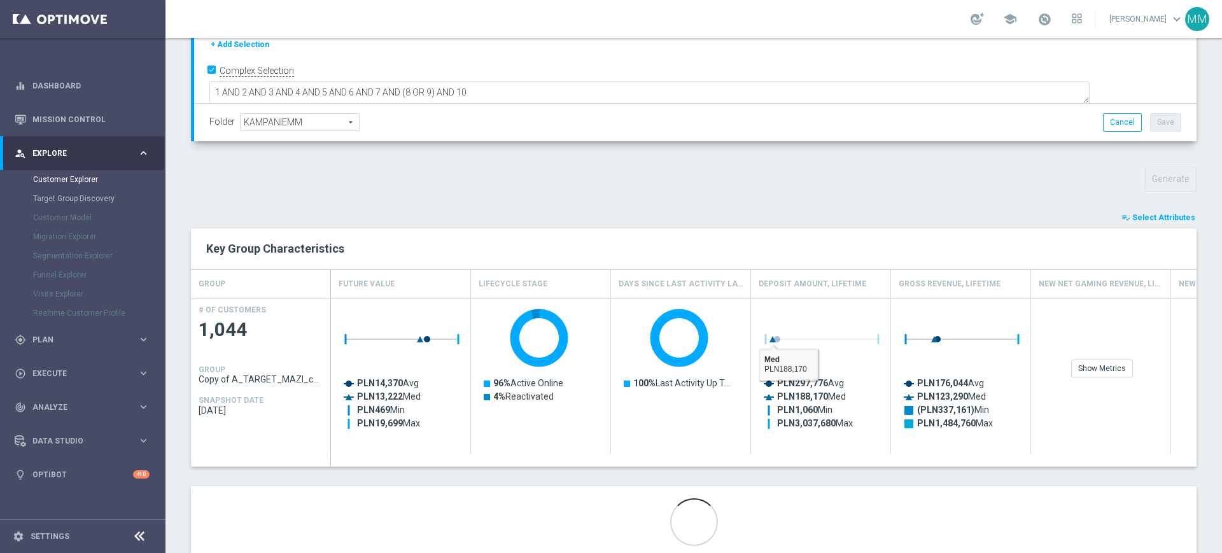
scroll to position [369, 0]
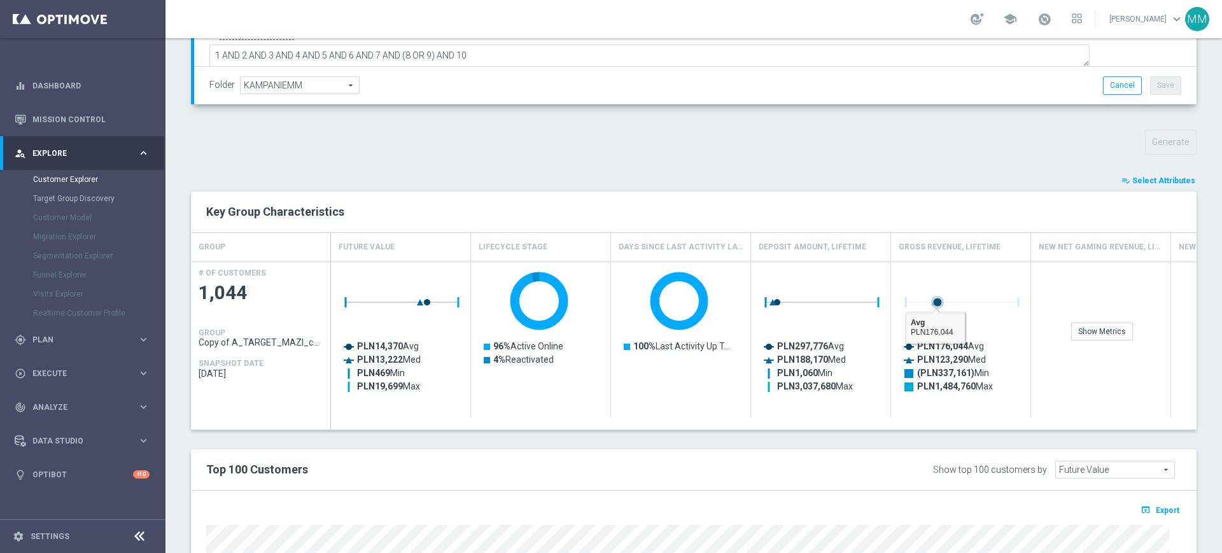
drag, startPoint x: 943, startPoint y: 327, endPoint x: 974, endPoint y: 278, distance: 57.7
click at [943, 327] on rect "Press SPACE to select this row." at bounding box center [961, 335] width 127 height 140
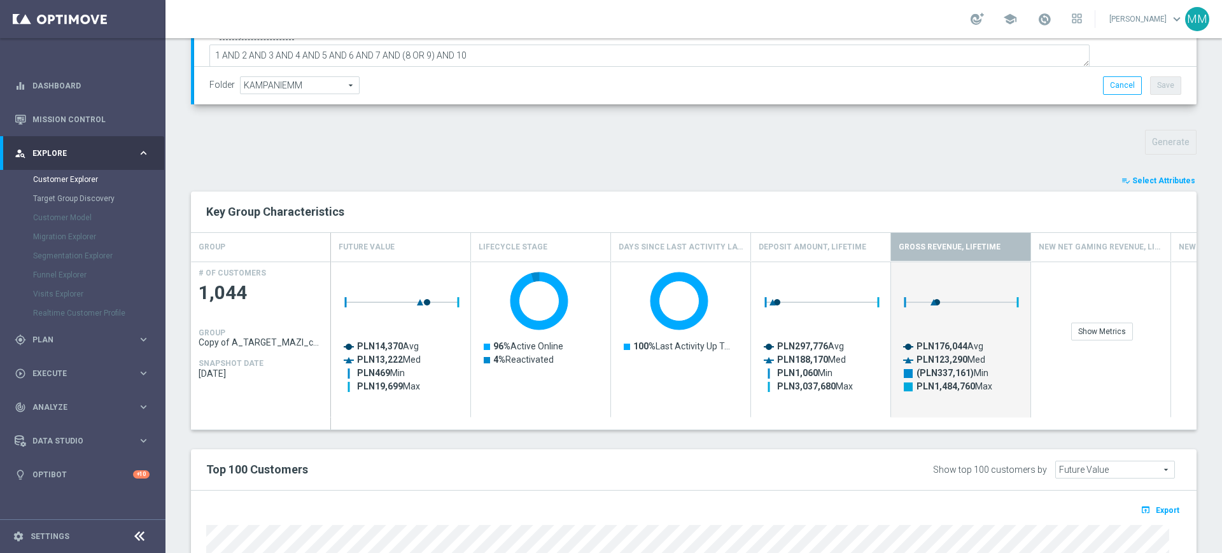
click at [1017, 182] on span "Select Attributes" at bounding box center [1163, 180] width 63 height 9
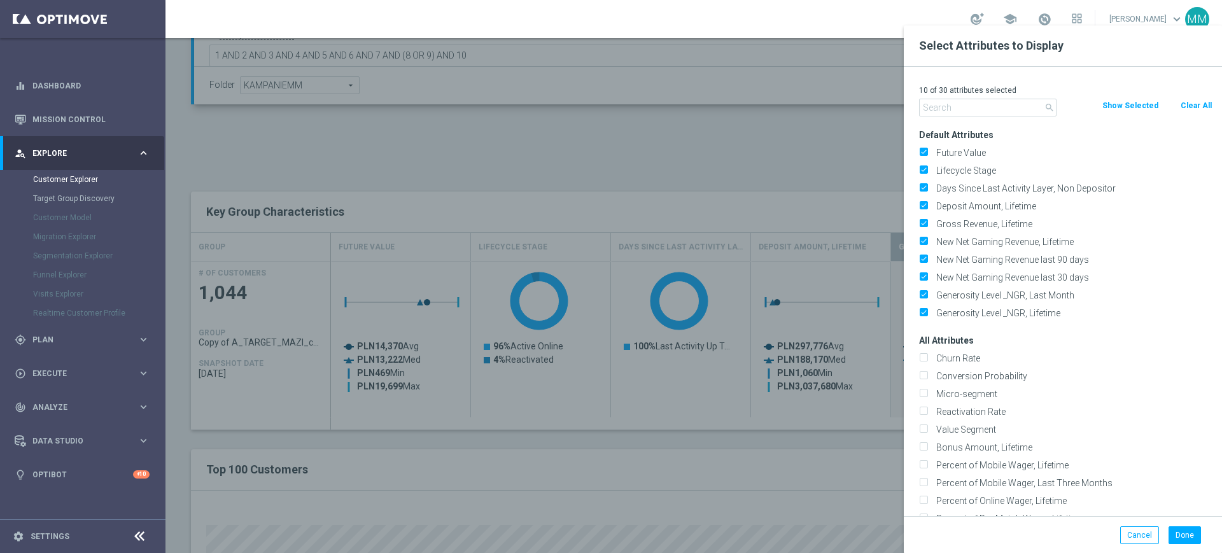
click at [1017, 107] on button "Clear All" at bounding box center [1196, 106] width 34 height 14
checkbox input "false"
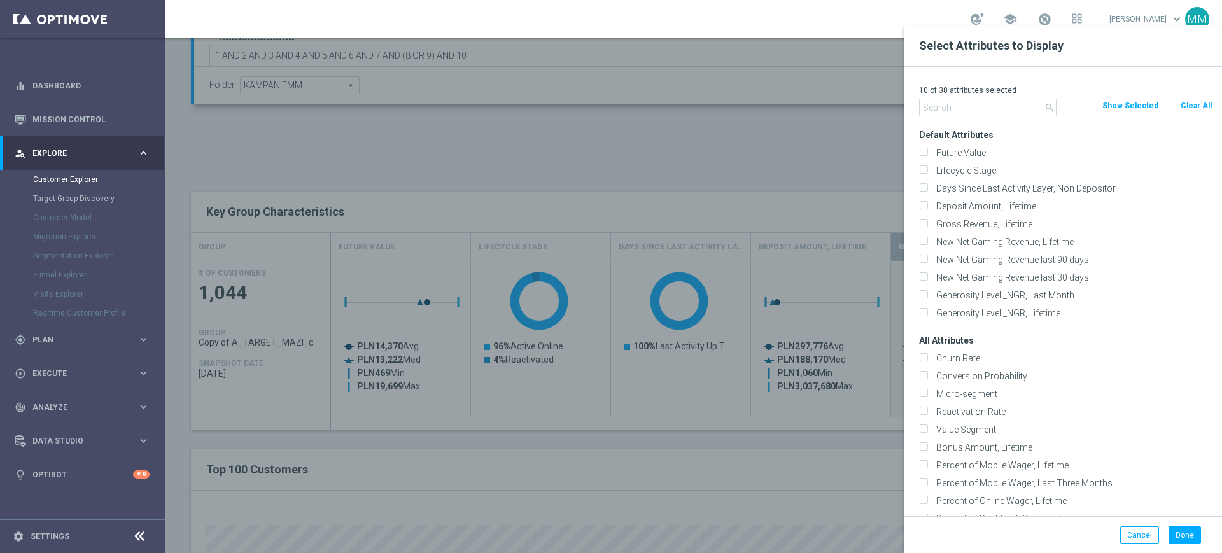
checkbox input "false"
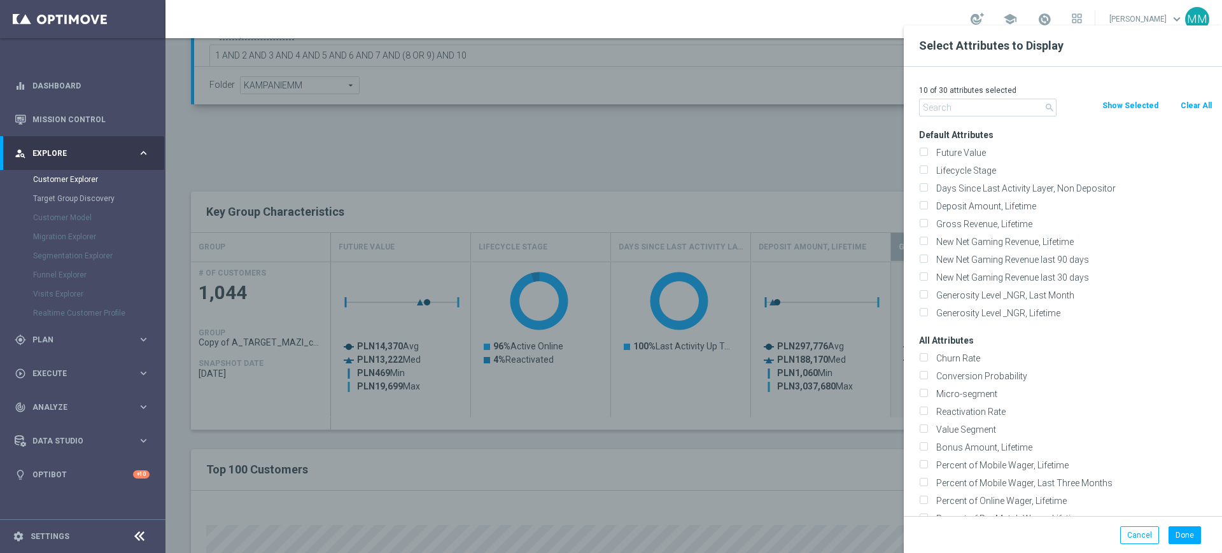
checkbox input "false"
click at [1014, 113] on input "text" at bounding box center [987, 108] width 137 height 18
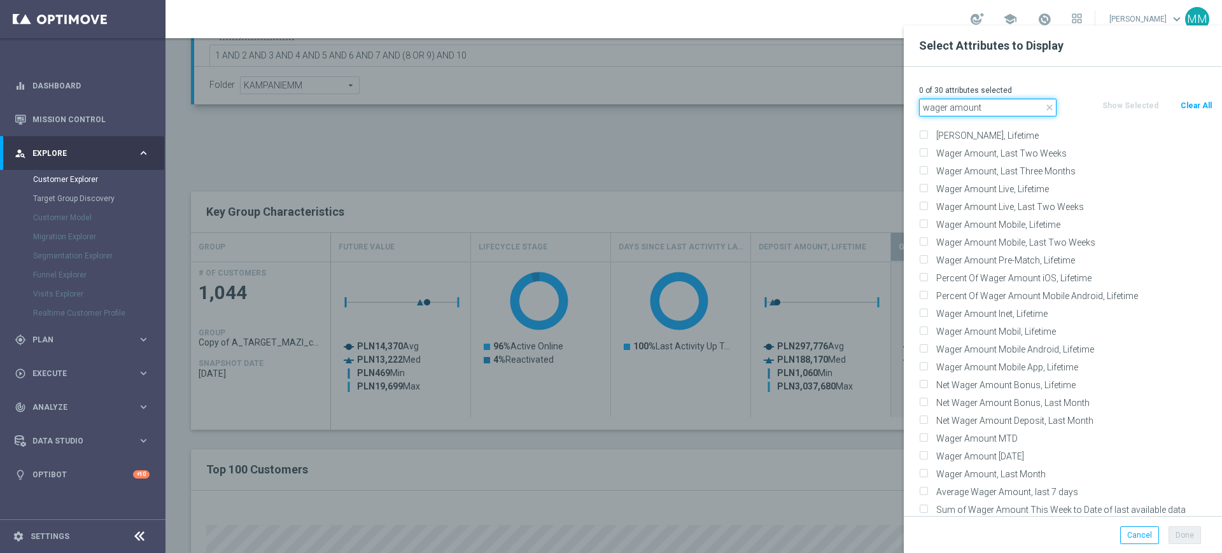
scroll to position [57, 0]
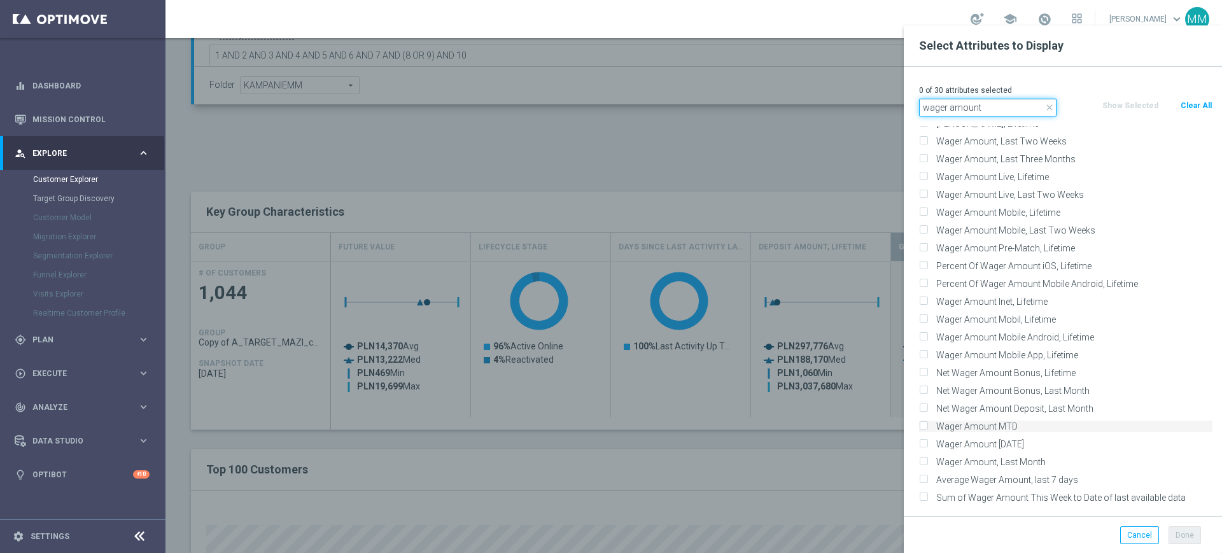
type input "wager amount"
click at [1017, 430] on label "Wager Amount MTD" at bounding box center [1072, 426] width 281 height 11
click at [927, 430] on input "Wager Amount MTD" at bounding box center [923, 428] width 8 height 8
checkbox input "true"
click at [963, 116] on div "1 of 30 attributes selected close wager amount Clear All Show Selected Default …" at bounding box center [1063, 291] width 318 height 449
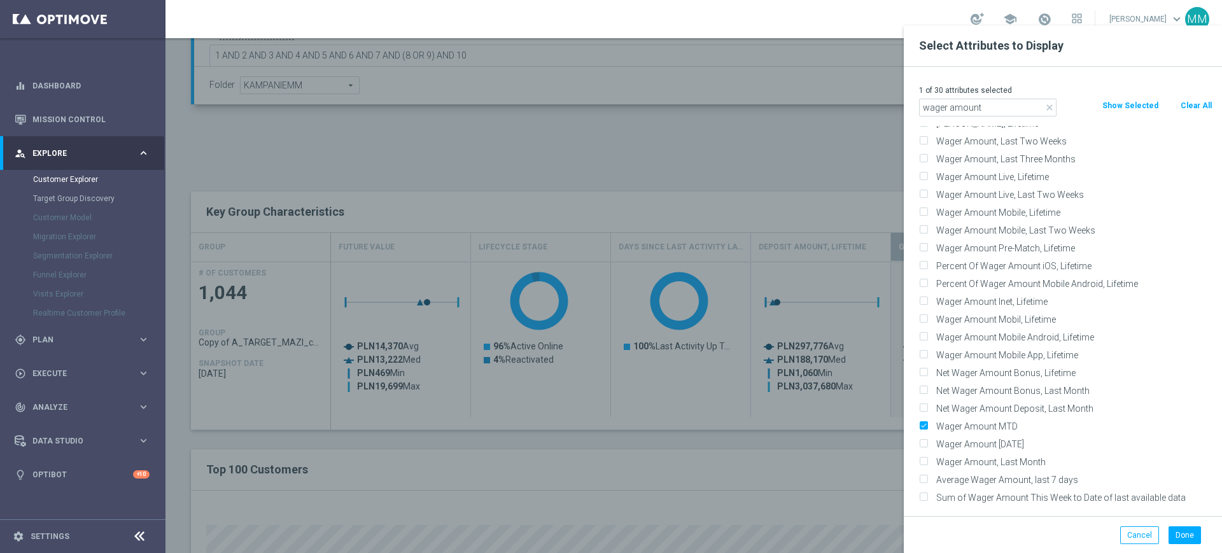
click at [963, 116] on div "1 of 30 attributes selected close wager amount Clear All Show Selected Default …" at bounding box center [1063, 291] width 318 height 449
click at [965, 109] on input "wager amount" at bounding box center [987, 108] width 137 height 18
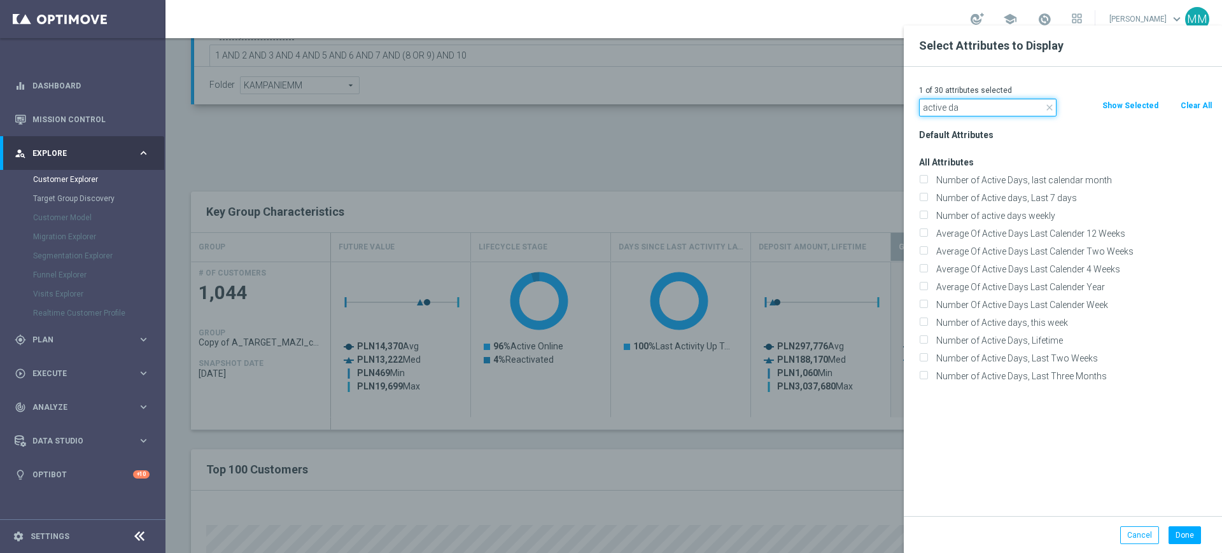
scroll to position [0, 0]
type input "active da"
click at [1000, 202] on label "Number of Active days, Last 7 days" at bounding box center [1072, 197] width 281 height 11
click at [927, 202] on input "Number of Active days, Last 7 days" at bounding box center [923, 199] width 8 height 8
checkbox input "true"
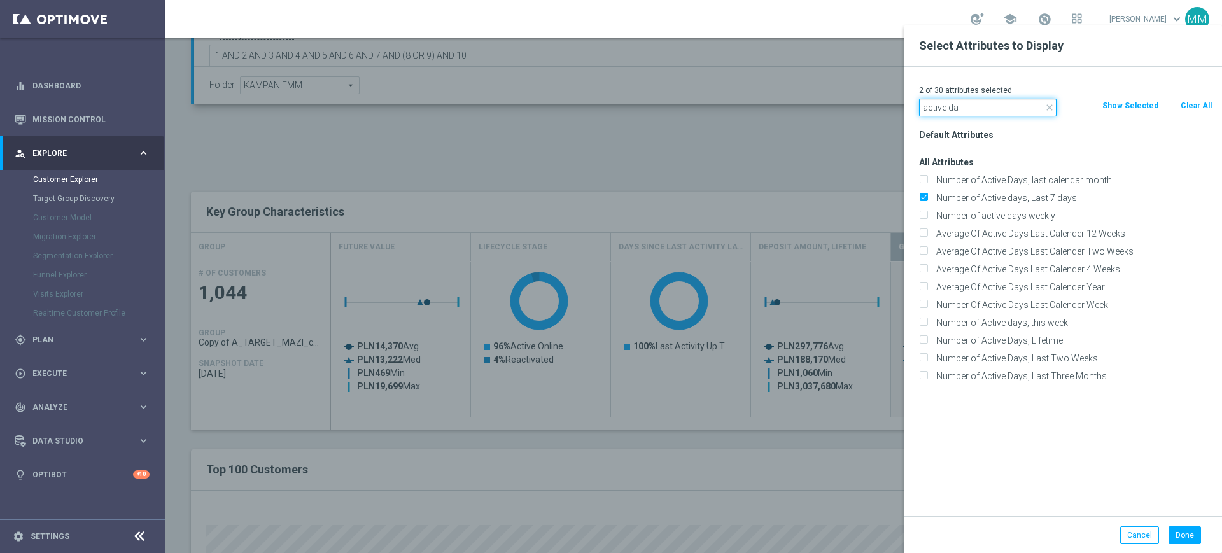
click at [972, 99] on input "active da" at bounding box center [987, 108] width 137 height 18
click at [968, 100] on input "active da" at bounding box center [987, 108] width 137 height 18
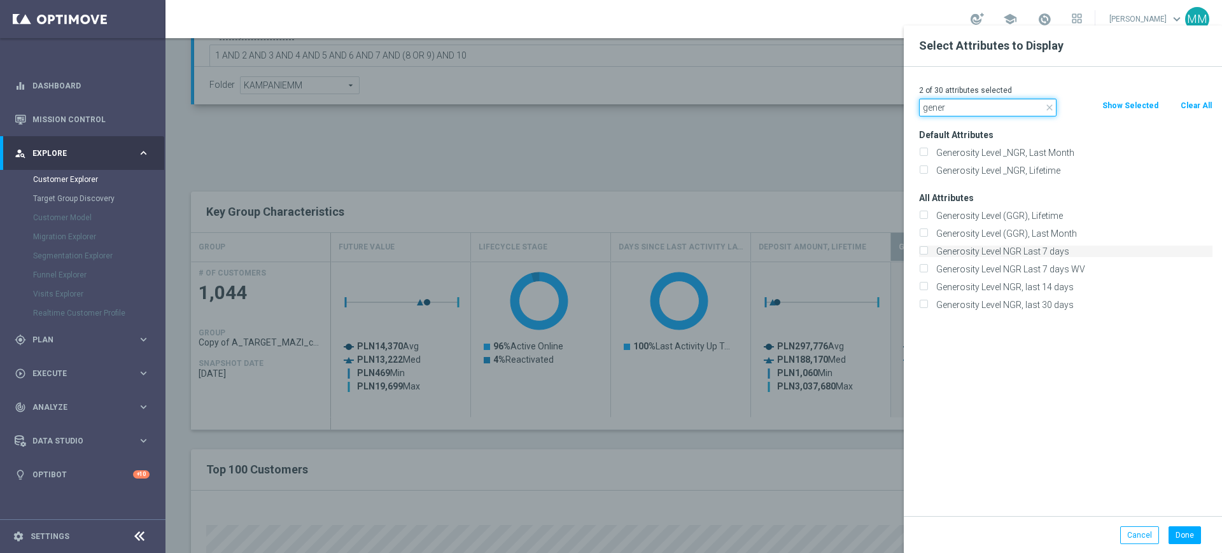
type input "gener"
click at [1006, 248] on label "Generosity Level NGR Last 7 days" at bounding box center [1072, 251] width 281 height 11
click at [927, 249] on input "Generosity Level NGR Last 7 days" at bounding box center [923, 253] width 8 height 8
checkbox input "true"
click at [975, 107] on input "gener" at bounding box center [987, 108] width 137 height 18
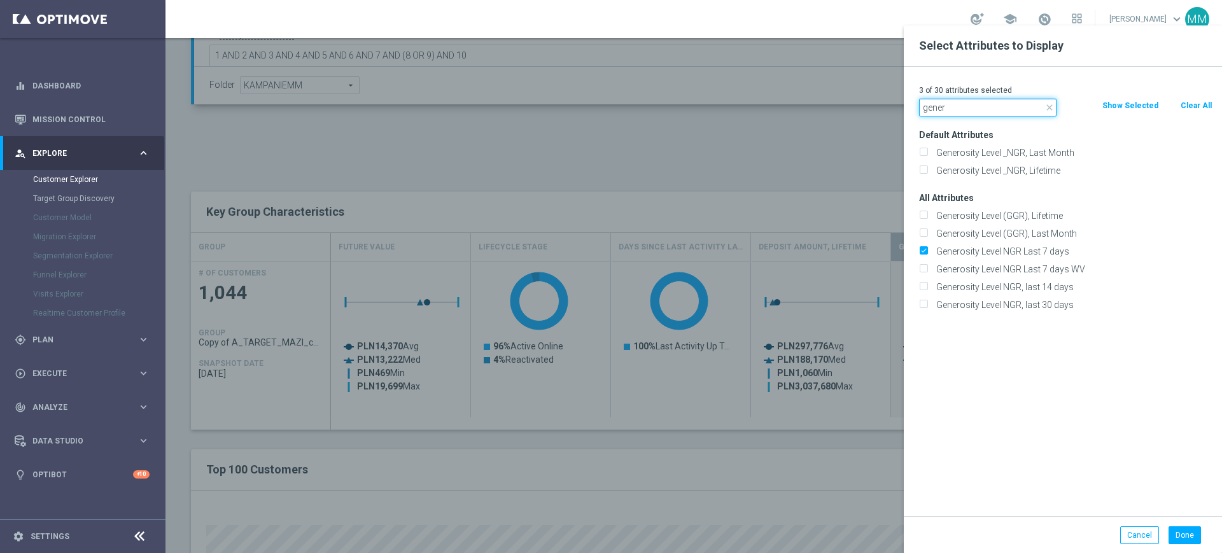
click at [975, 107] on input "gener" at bounding box center [987, 108] width 137 height 18
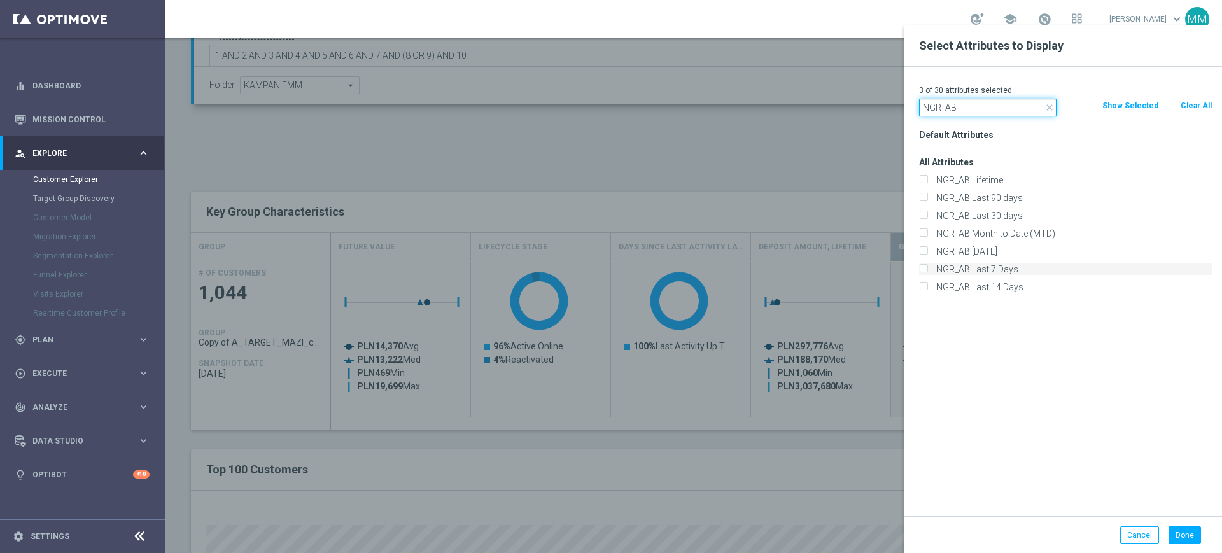
type input "NGR_AB"
click at [968, 267] on label "NGR_AB Last 7 Days" at bounding box center [1072, 268] width 281 height 11
click at [927, 267] on input "NGR_AB Last 7 Days" at bounding box center [923, 271] width 8 height 8
checkbox input "true"
click at [983, 80] on div "4 of 30 attributes selected close NGR_AB Clear All Show Selected Default Attrib…" at bounding box center [1063, 291] width 318 height 449
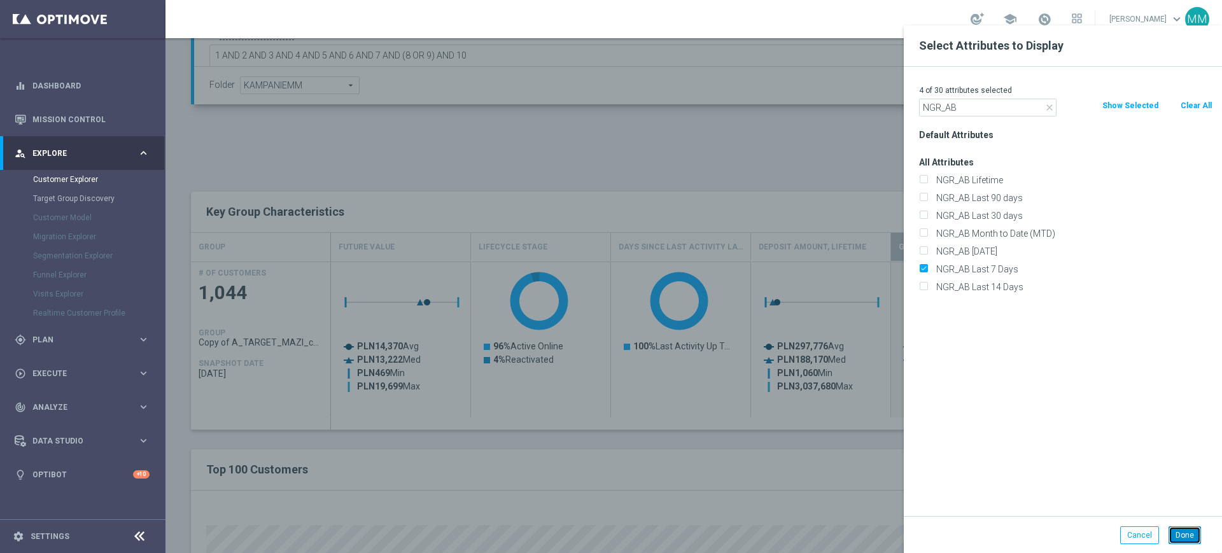
click at [1017, 501] on button "Done" at bounding box center [1184, 535] width 32 height 18
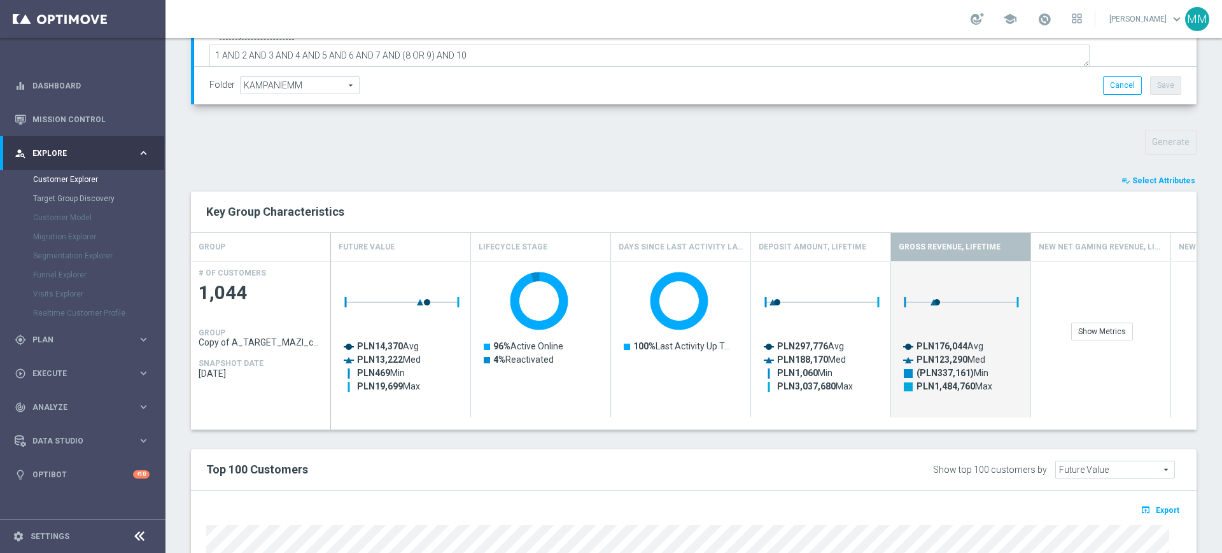
type input "Search"
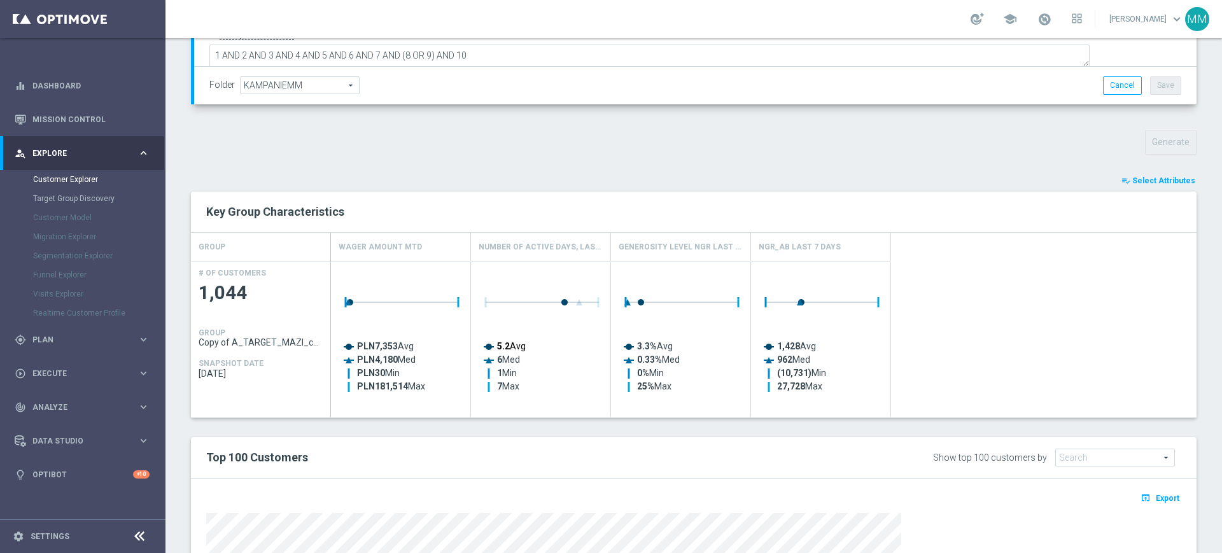
click at [520, 341] on text "5.2 Avg" at bounding box center [511, 346] width 29 height 10
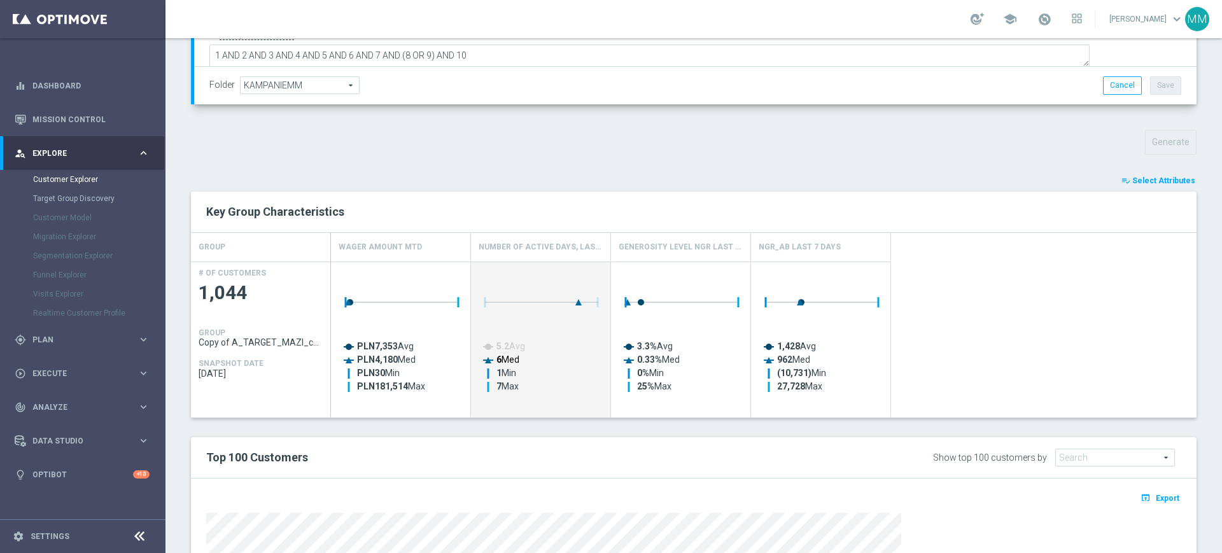
click at [515, 360] on text "6 Med" at bounding box center [507, 359] width 23 height 10
click at [514, 357] on text "6 Med" at bounding box center [507, 359] width 23 height 10
click at [514, 346] on text "5.2 Avg" at bounding box center [510, 346] width 29 height 10
click at [502, 373] on text "1 Min" at bounding box center [506, 373] width 20 height 10
